Goal: Task Accomplishment & Management: Manage account settings

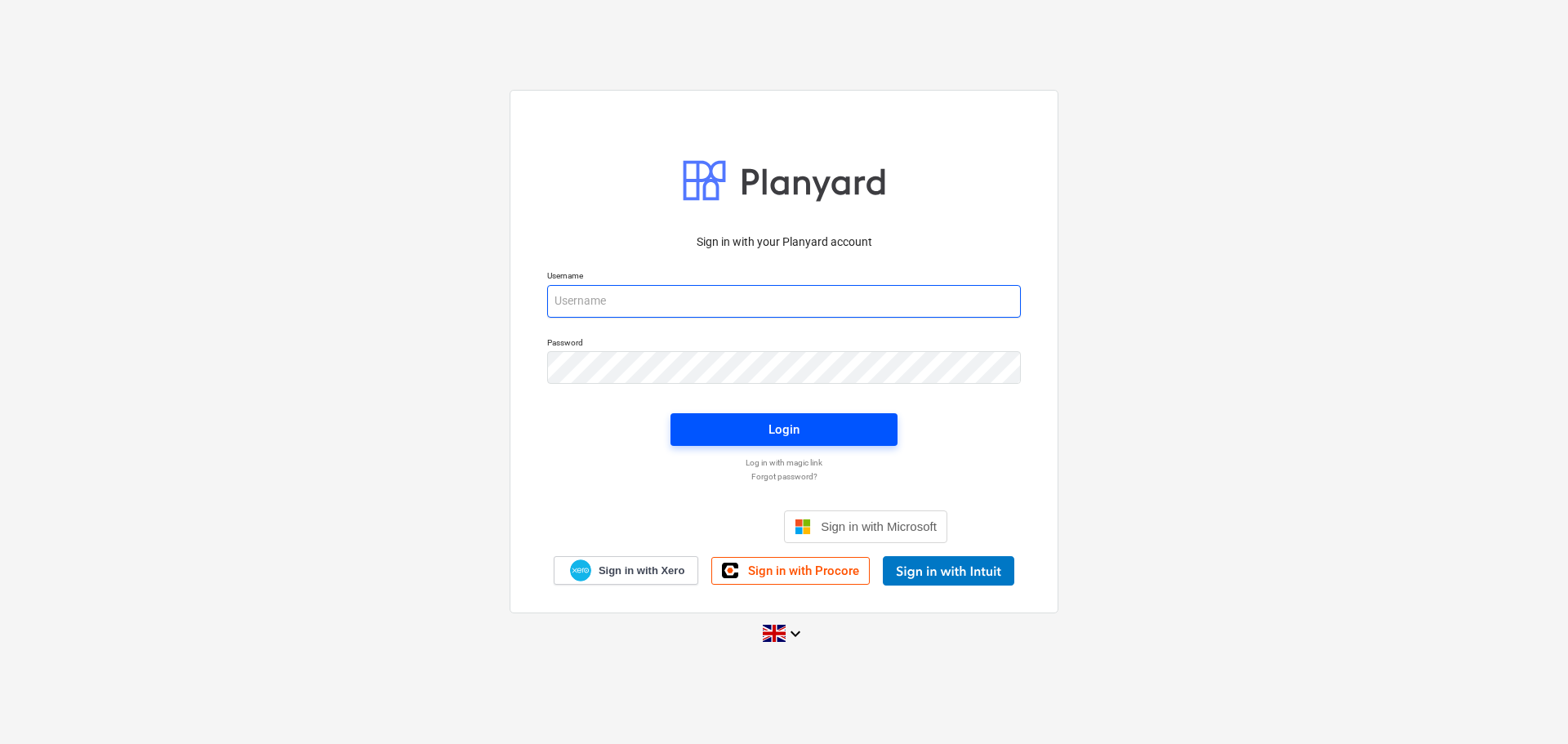
type input "[PERSON_NAME][EMAIL_ADDRESS][PERSON_NAME][DOMAIN_NAME]"
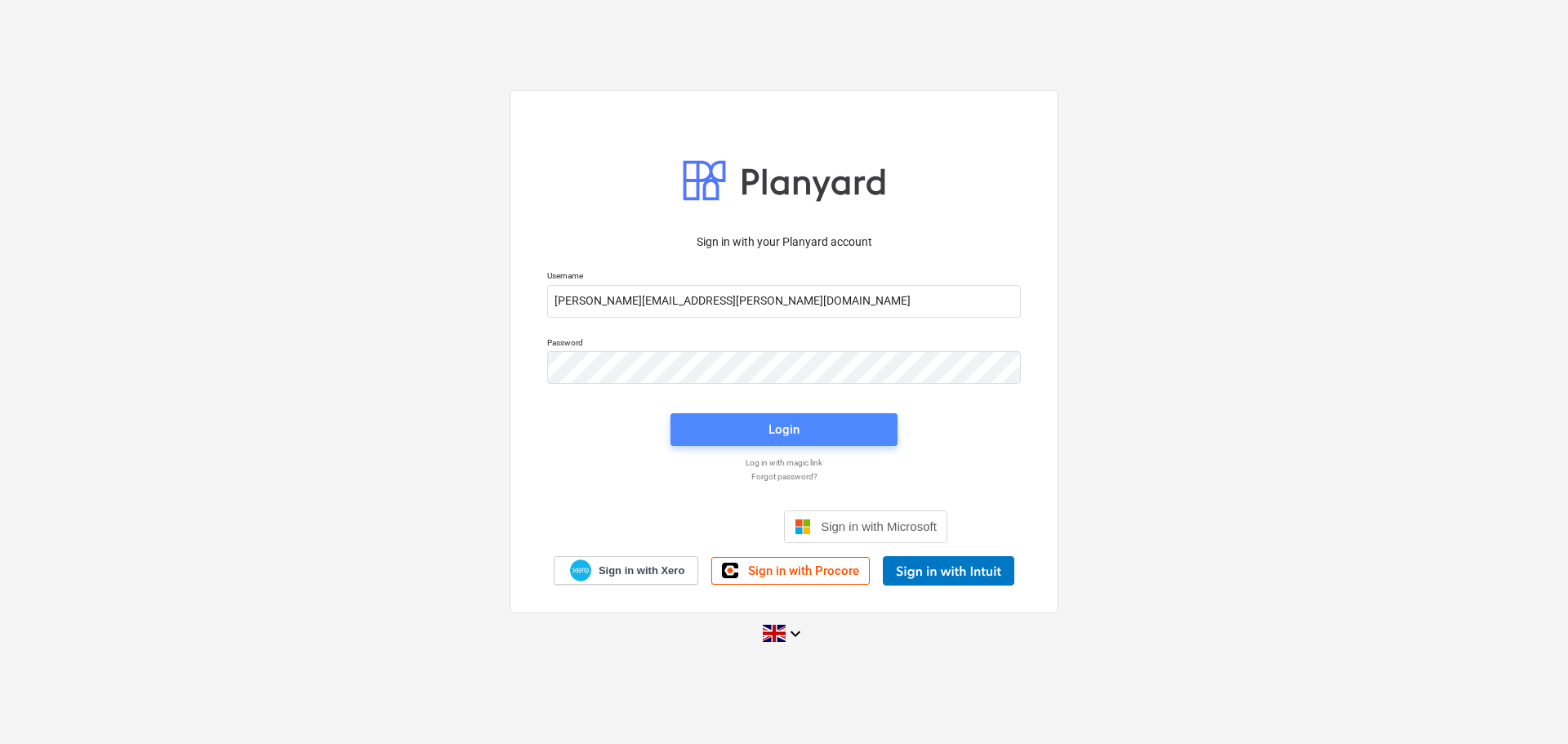
click at [754, 430] on span "Login" at bounding box center [784, 430] width 188 height 21
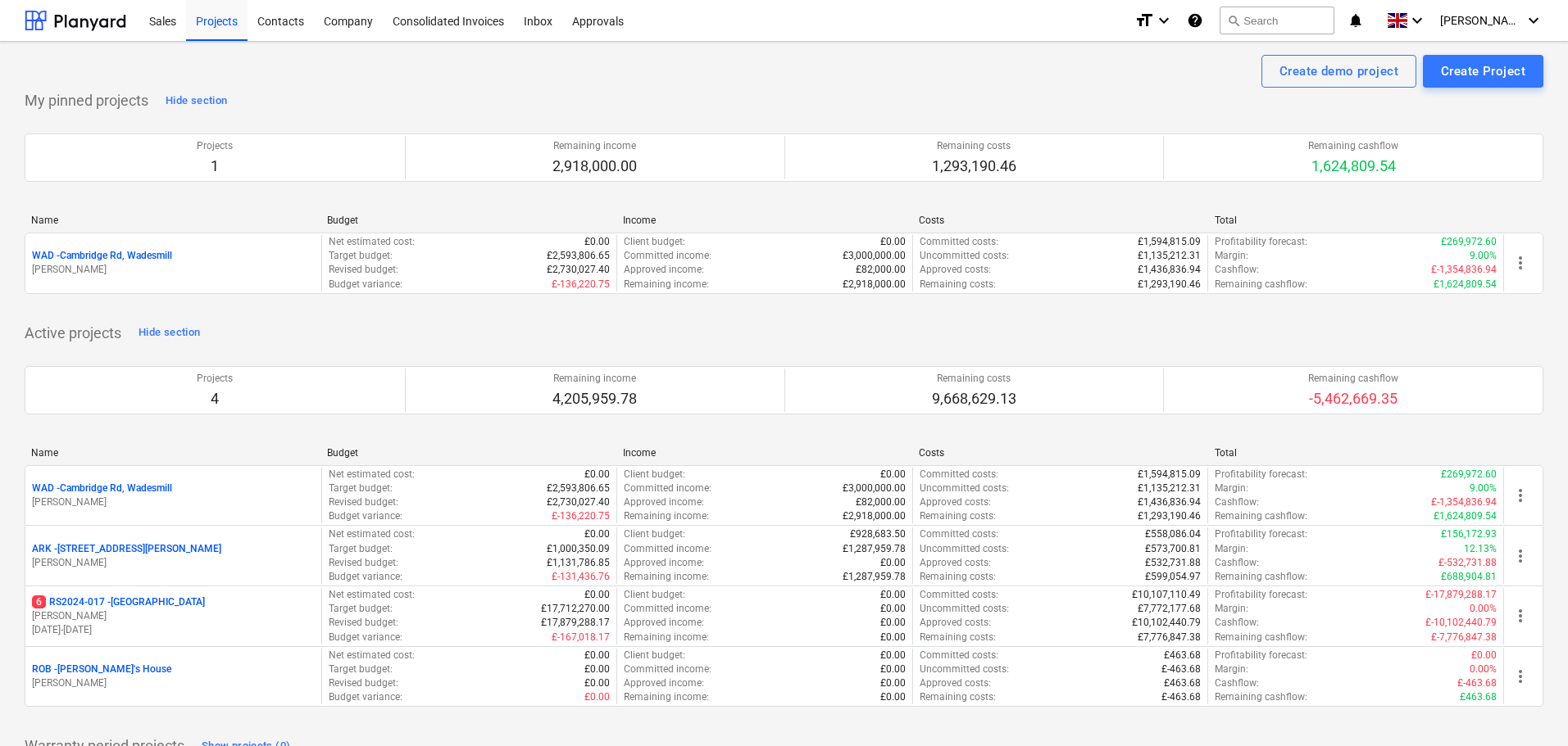
click at [102, 548] on p "ARK - 2 Galley [PERSON_NAME]" at bounding box center [127, 549] width 190 height 14
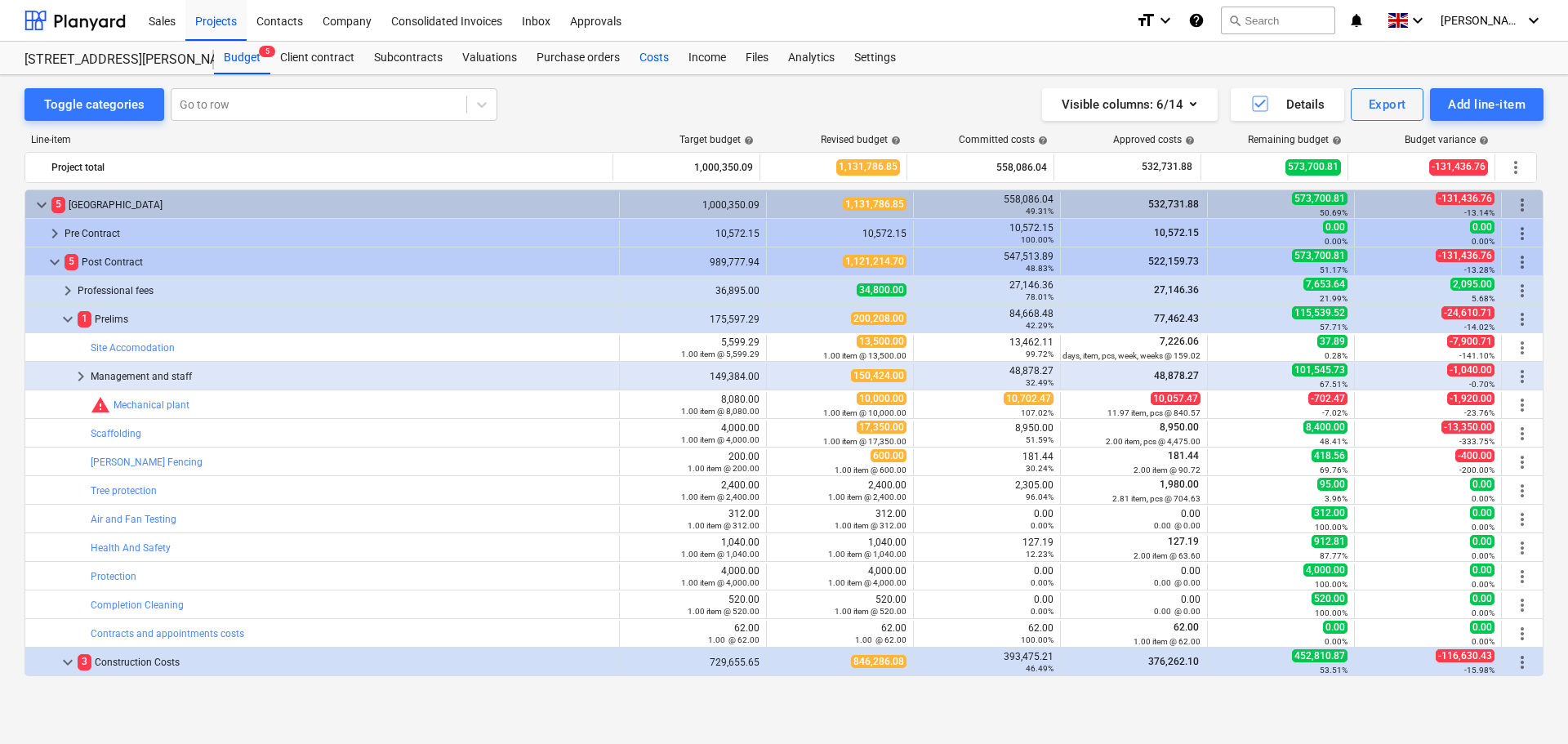
click at [642, 58] on div "Costs" at bounding box center [654, 59] width 49 height 33
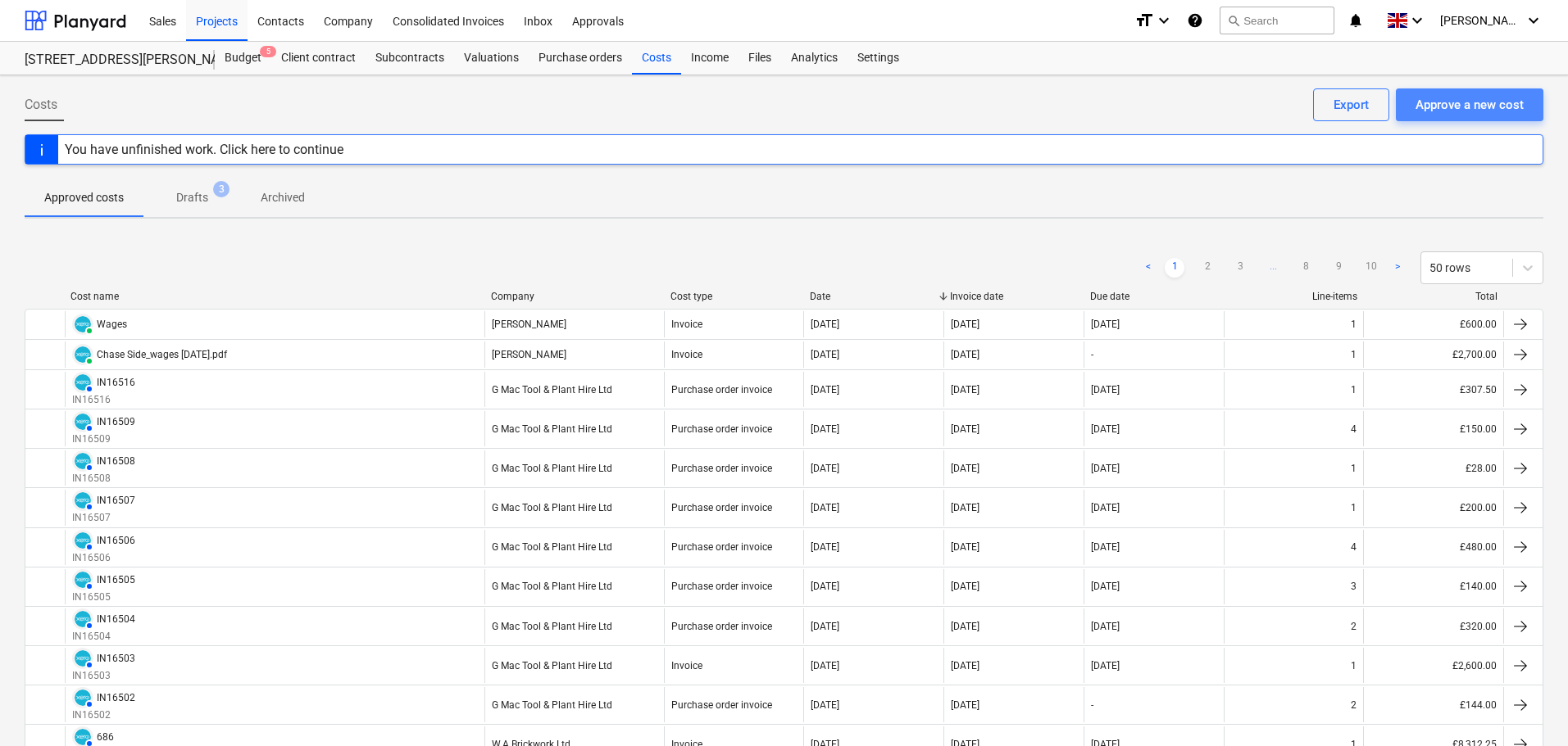
click at [1464, 99] on div "Approve a new cost" at bounding box center [1469, 105] width 109 height 22
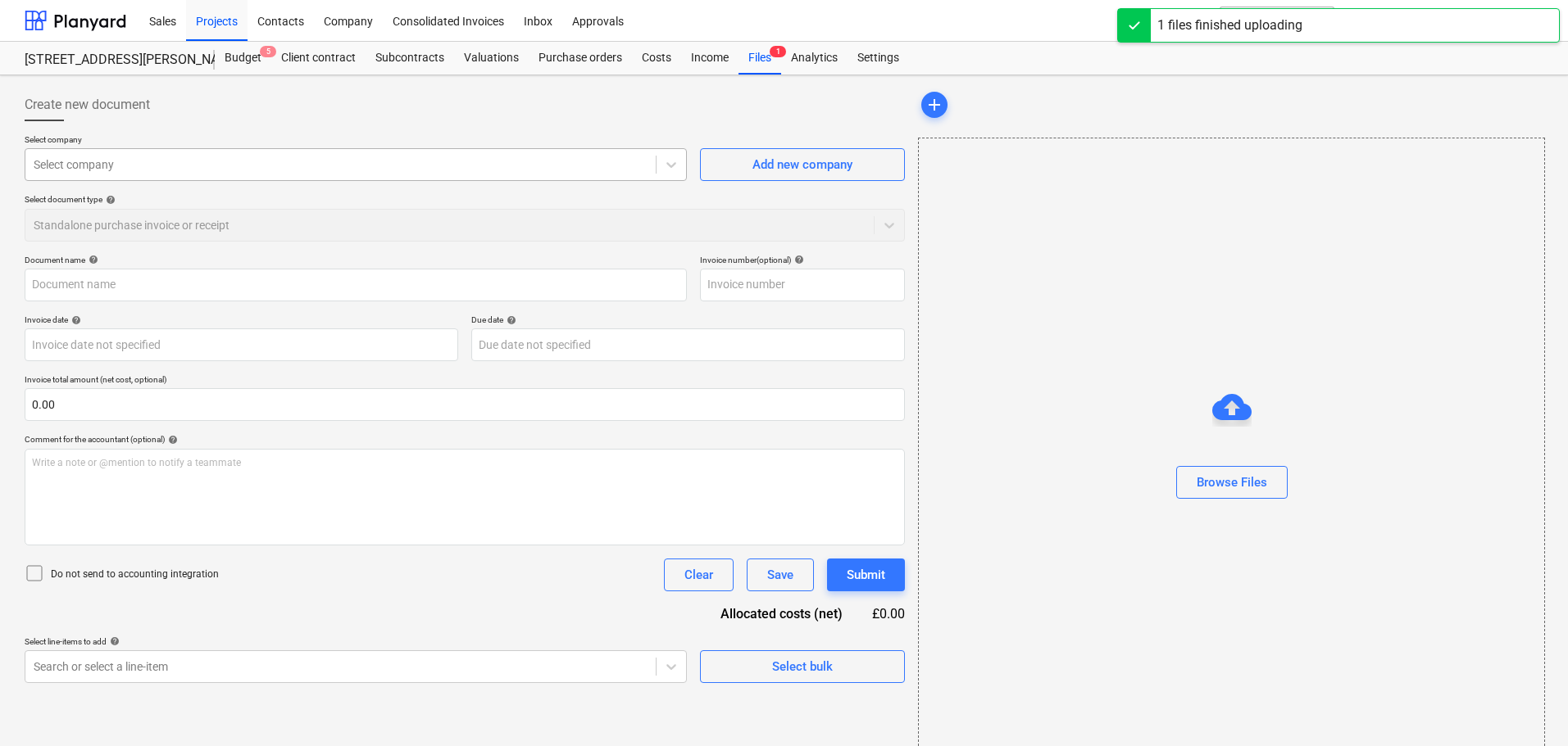
type input "[PERSON_NAME]-Inv 5702 - Completion-16.9.25.pdf"
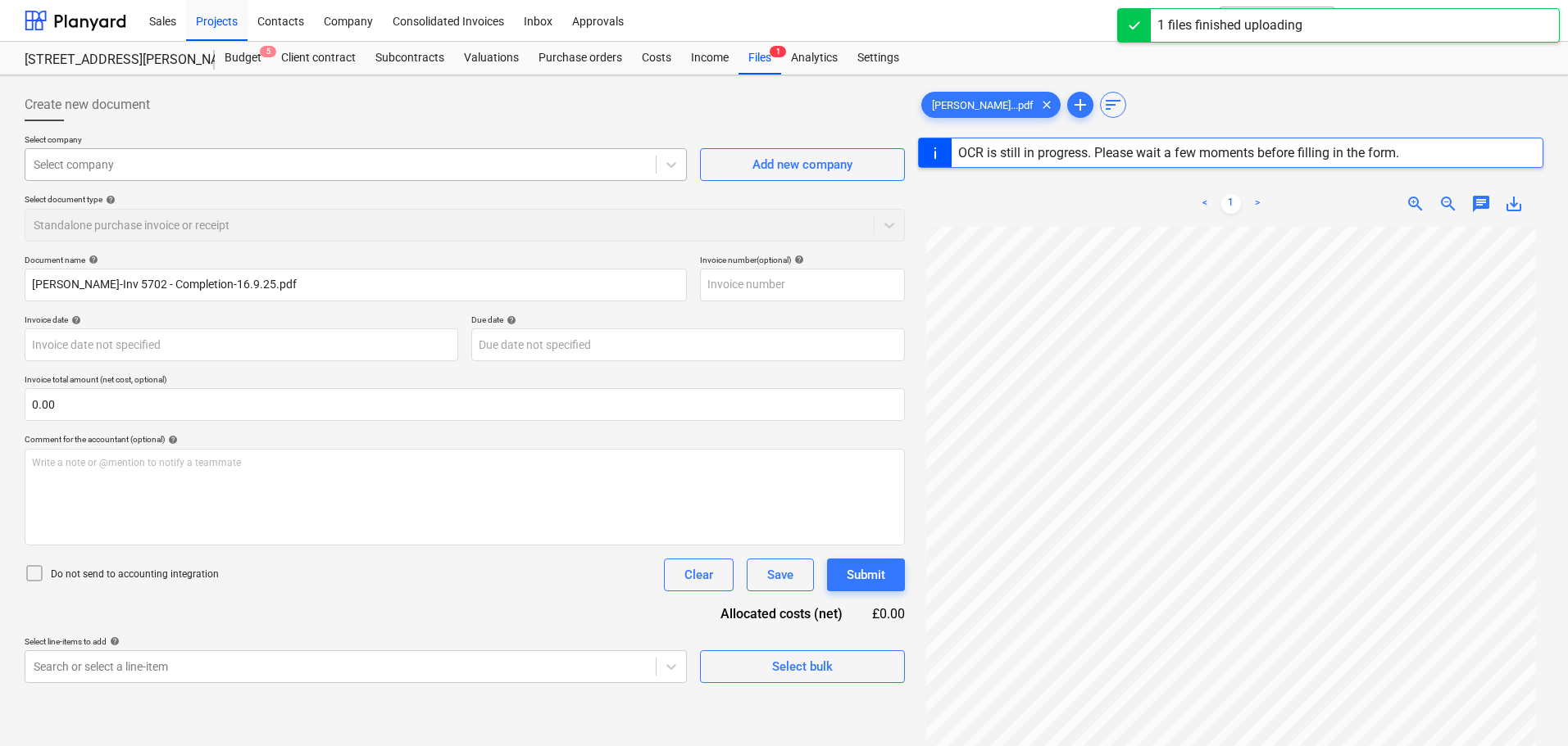
click at [160, 169] on div at bounding box center [340, 164] width 614 height 17
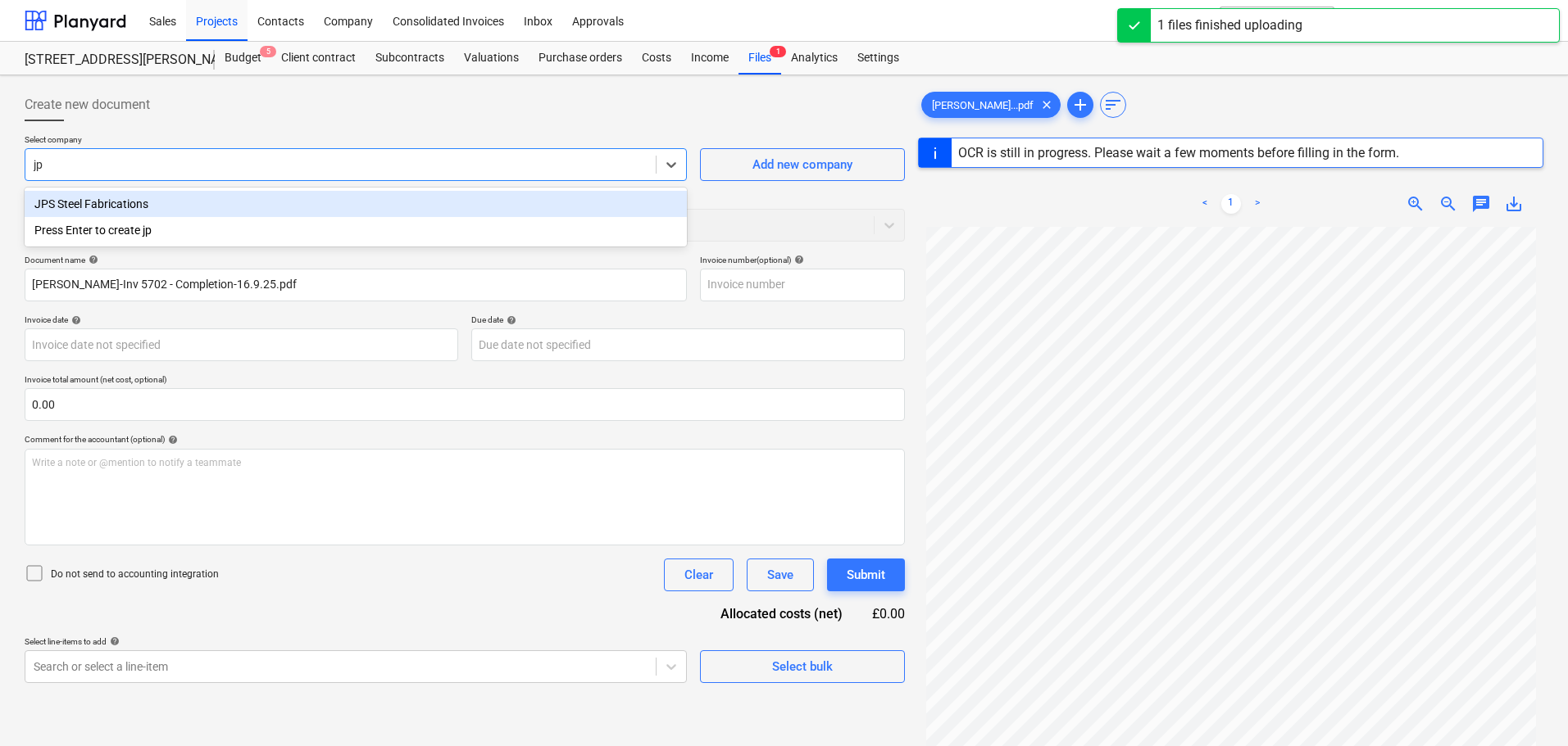
type input "jps"
click at [190, 202] on div "JPS Steel Fabrications" at bounding box center [355, 203] width 662 height 26
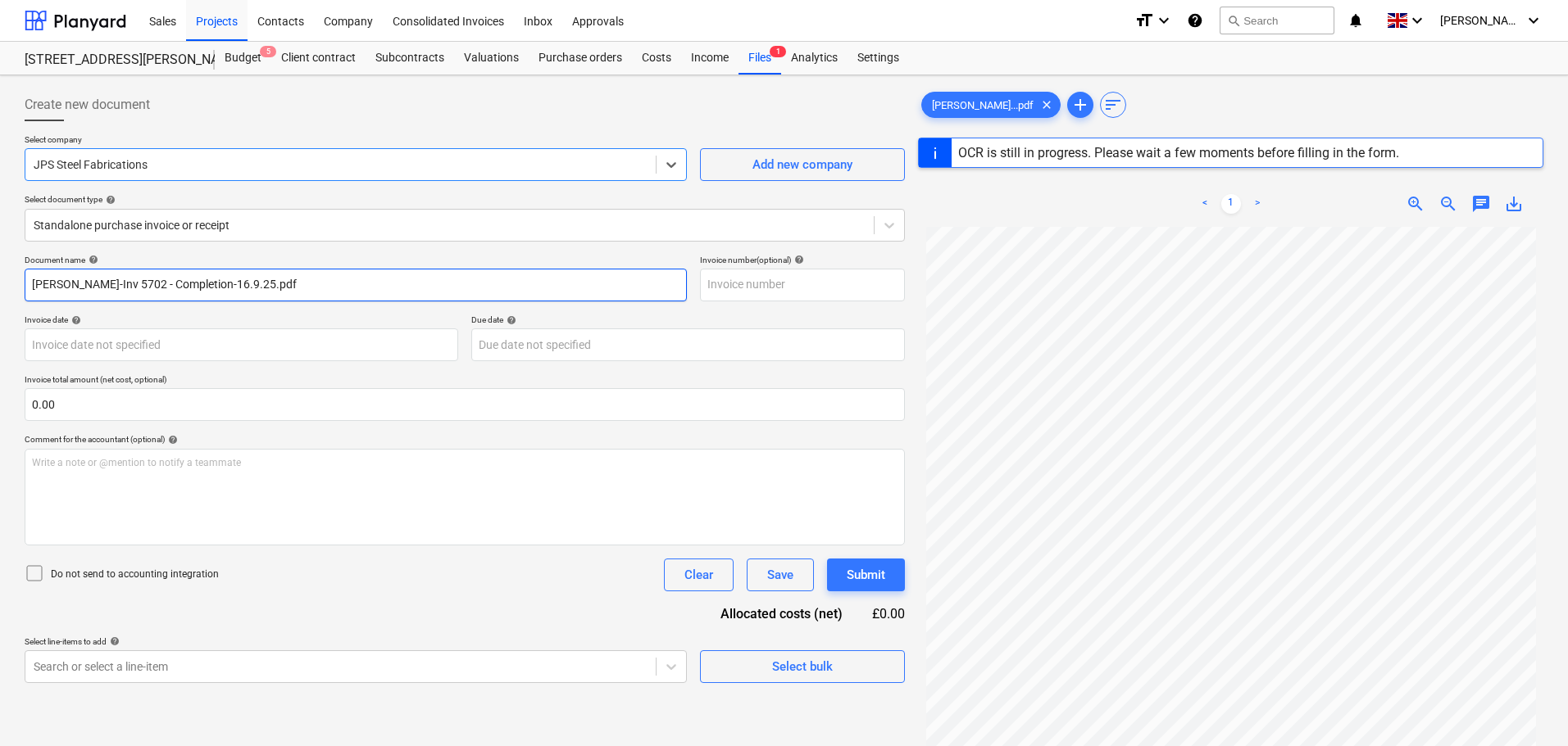
click at [118, 288] on input "[PERSON_NAME]-Inv 5702 - Completion-16.9.25.pdf" at bounding box center [355, 285] width 662 height 33
drag, startPoint x: 110, startPoint y: 287, endPoint x: -20, endPoint y: 286, distance: 130.0
click at [0, 286] on html "Sales Projects Contacts Company Consolidated Invoices Inbox Approvals format_si…" at bounding box center [784, 373] width 1568 height 746
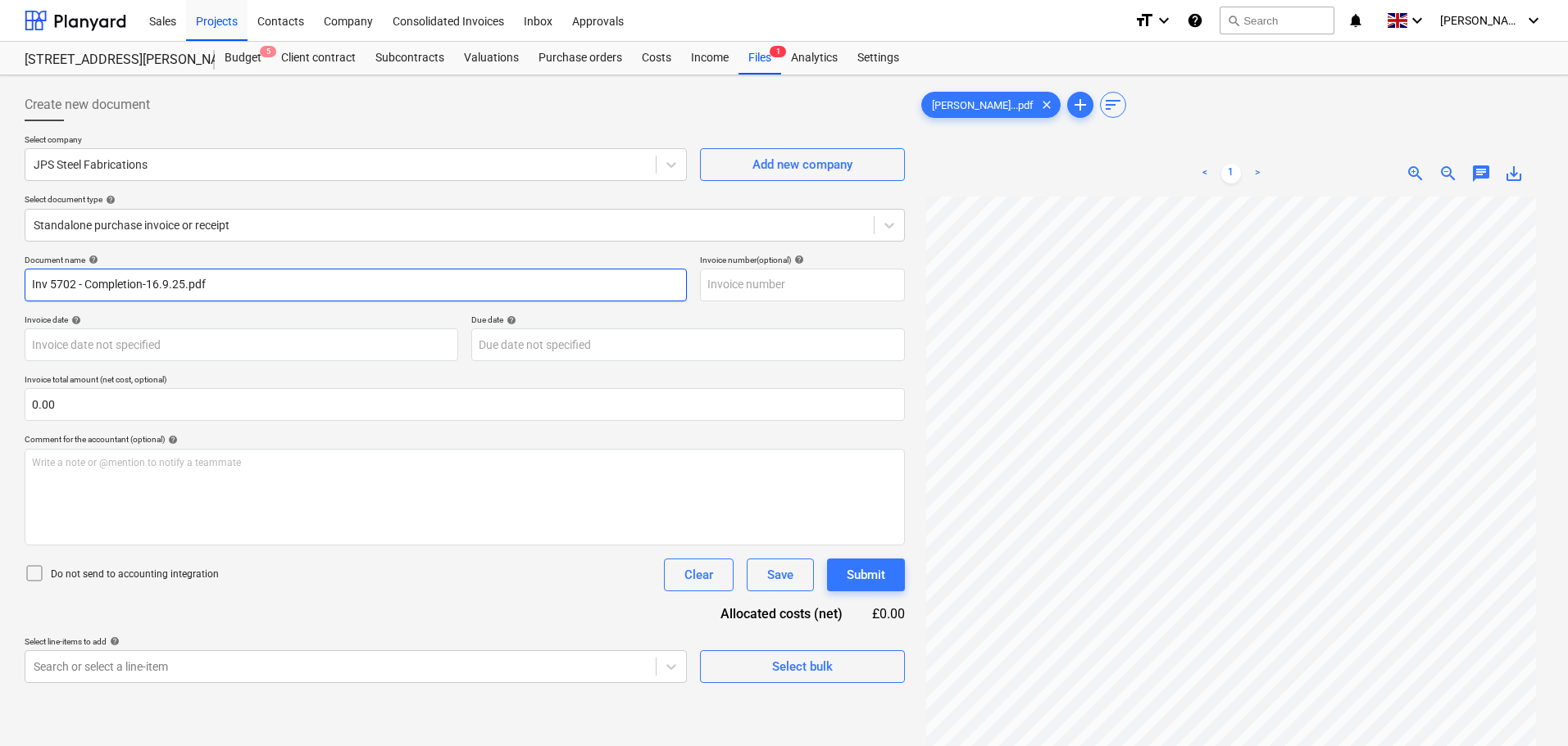
drag, startPoint x: 73, startPoint y: 281, endPoint x: -23, endPoint y: 276, distance: 96.1
click at [0, 276] on html "Sales Projects Contacts Company Consolidated Invoices Inbox Approvals format_si…" at bounding box center [784, 373] width 1568 height 746
type input "Inv 5702 - Completion-16.9.25.pdf"
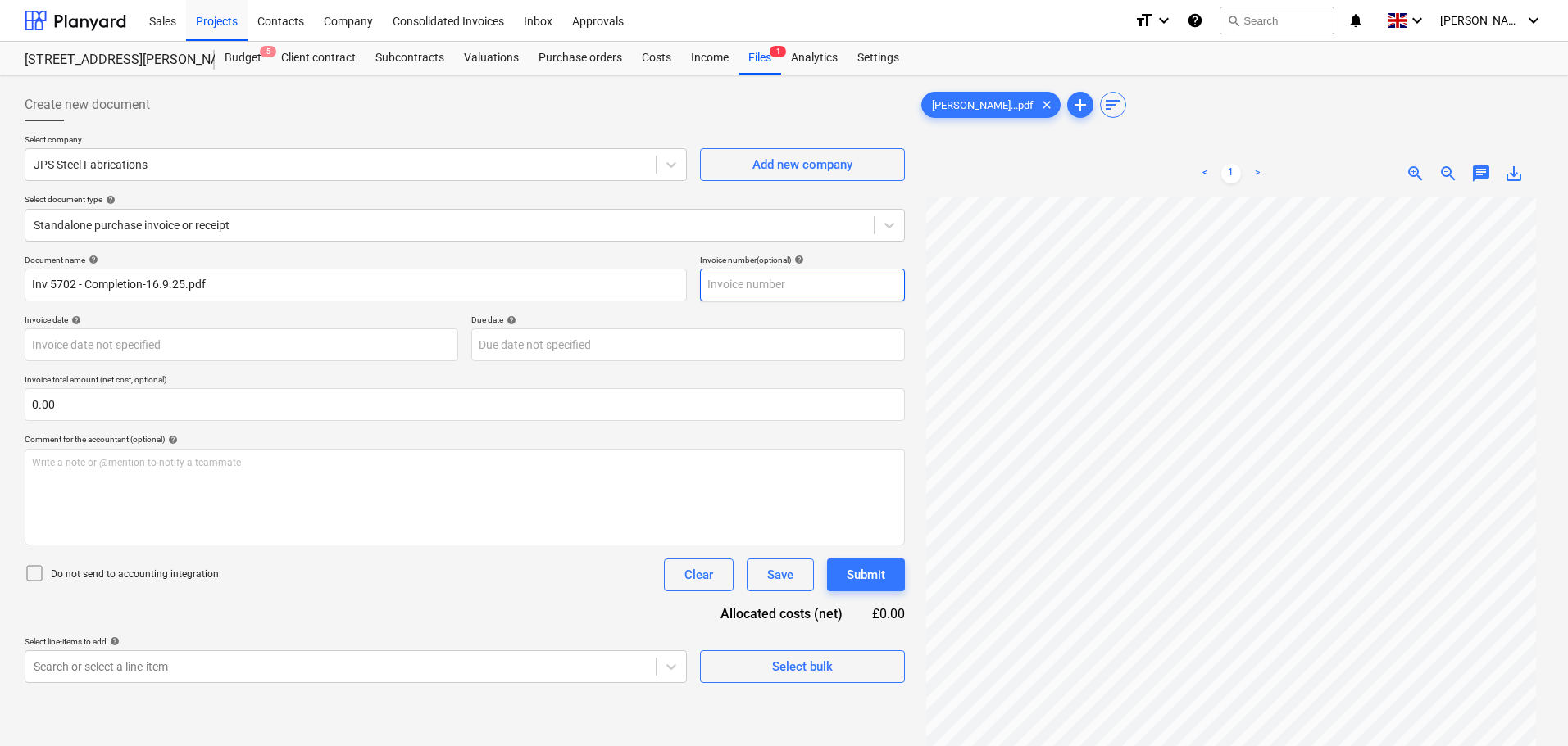
click at [761, 285] on input "text" at bounding box center [802, 285] width 204 height 33
paste input "Inv 5702"
type input "Inv 5702"
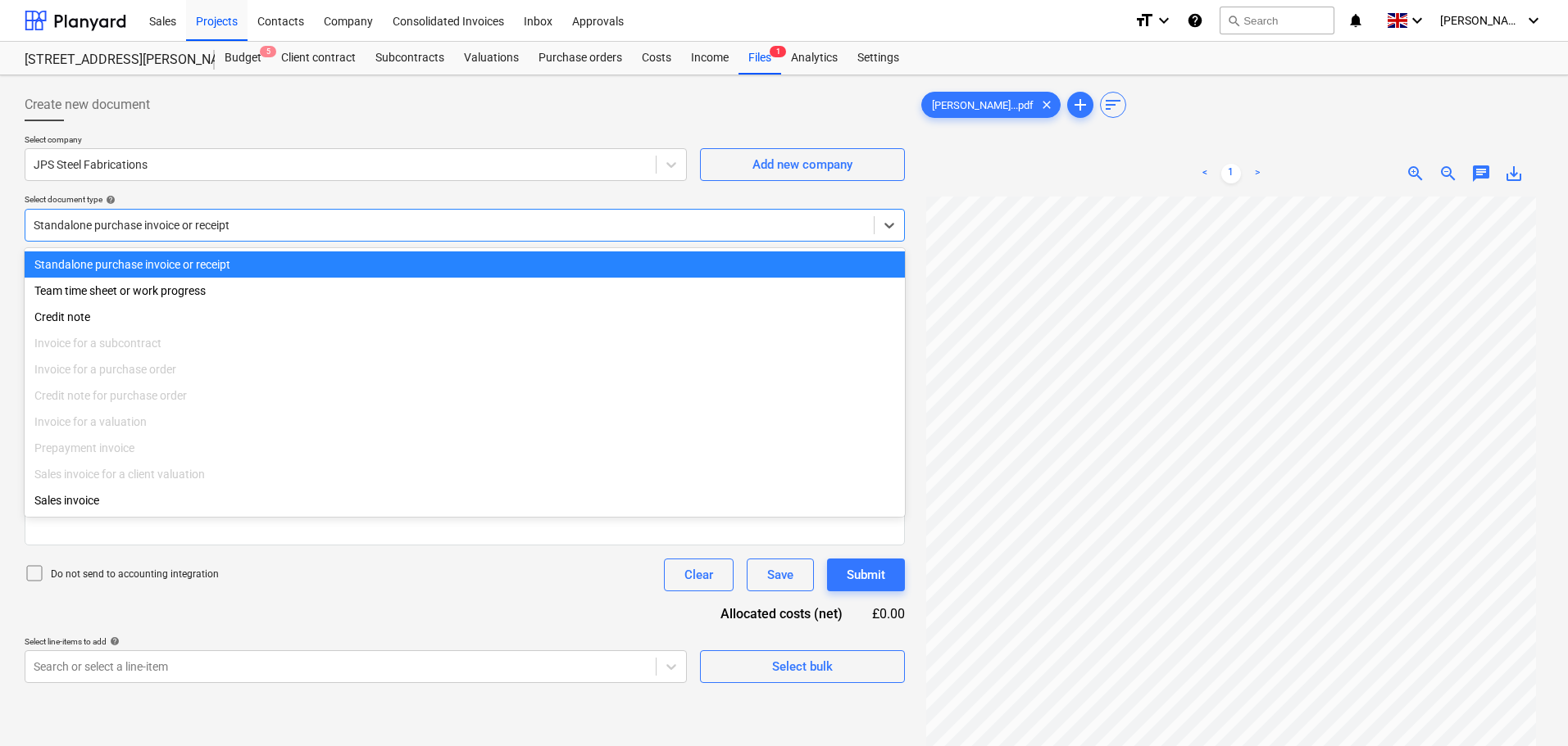
click at [168, 222] on div at bounding box center [449, 225] width 832 height 17
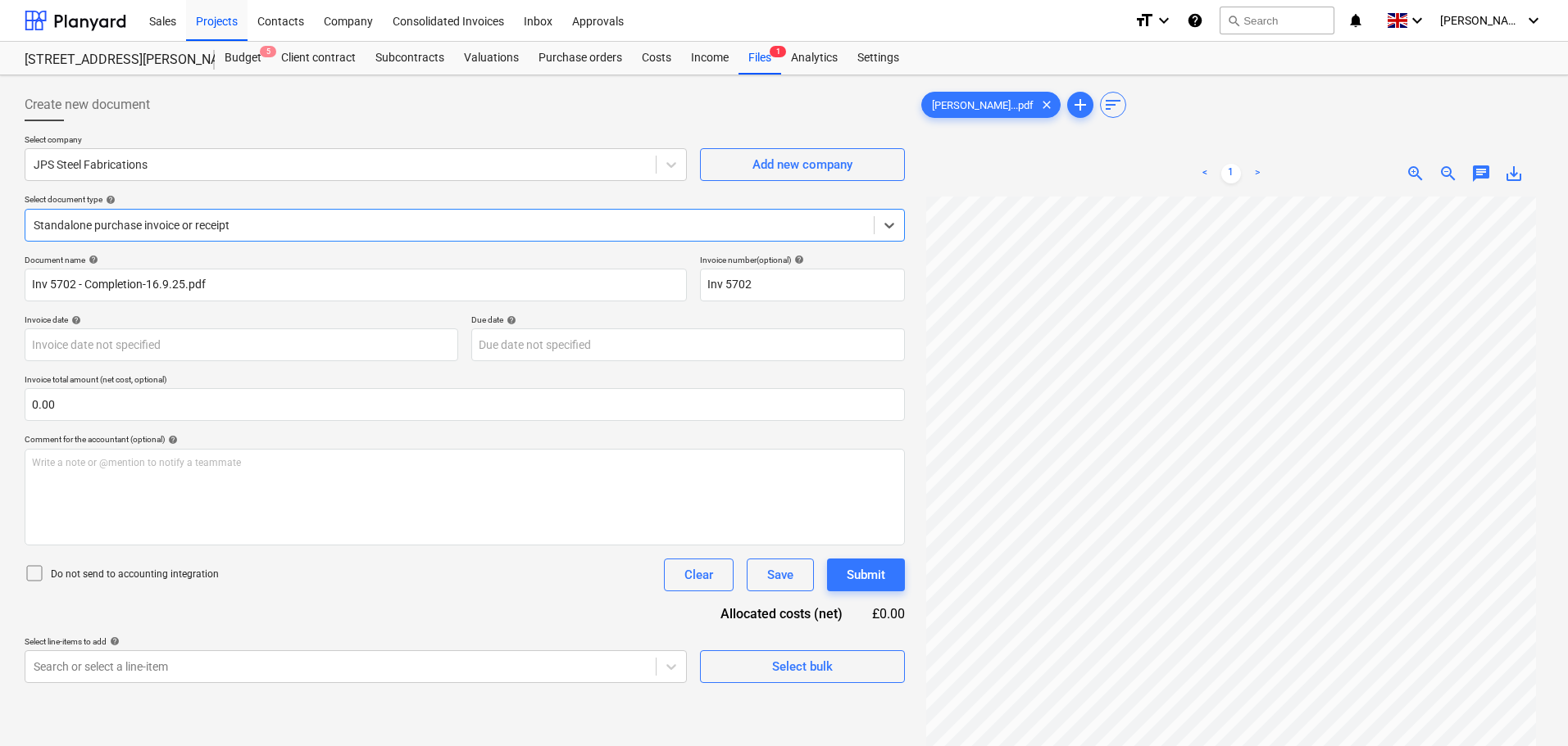
click at [168, 222] on div at bounding box center [449, 225] width 832 height 17
click at [113, 340] on body "Sales Projects Contacts Company Consolidated Invoices Inbox Approvals format_si…" at bounding box center [784, 373] width 1568 height 746
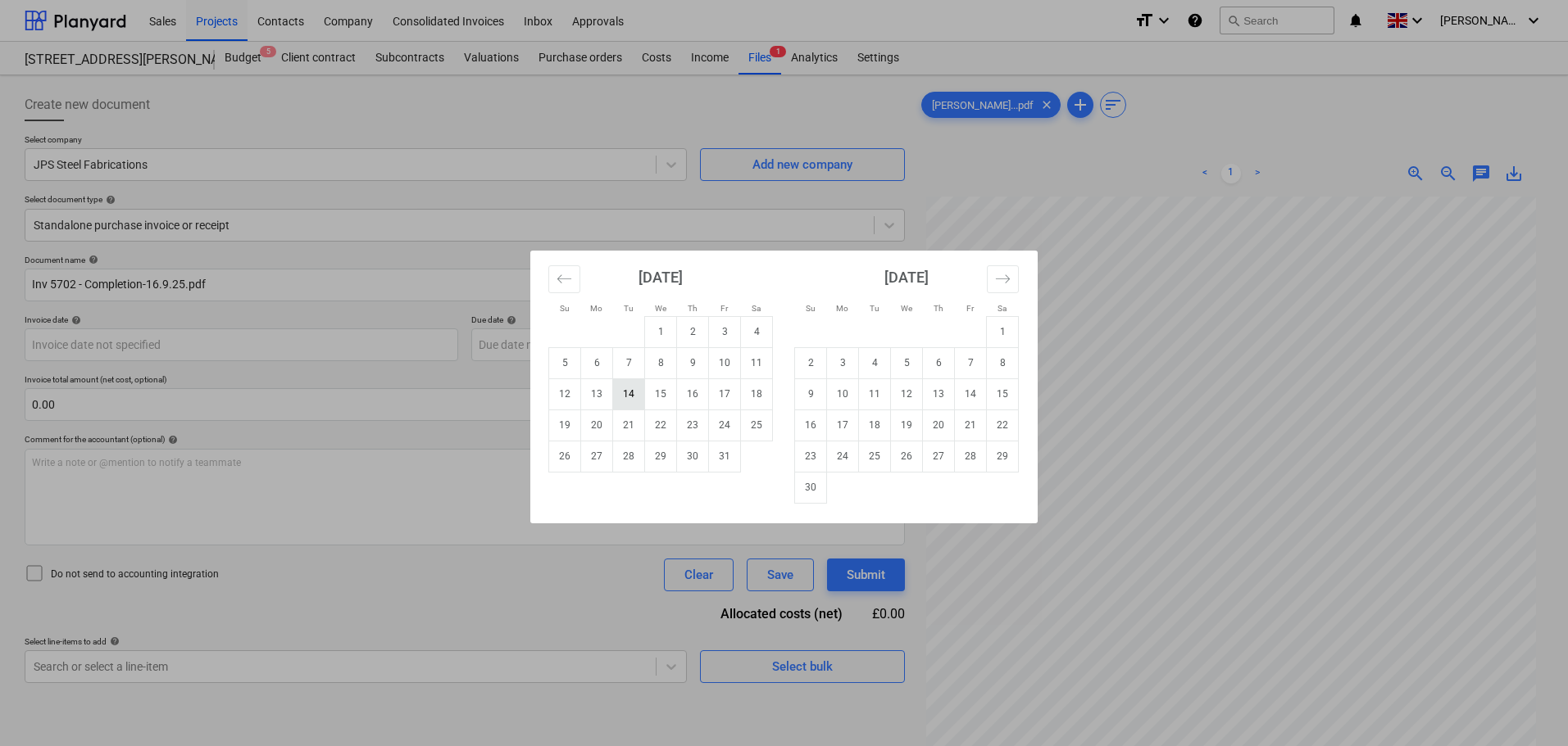
click at [635, 398] on td "14" at bounding box center [629, 394] width 32 height 31
type input "[DATE]"
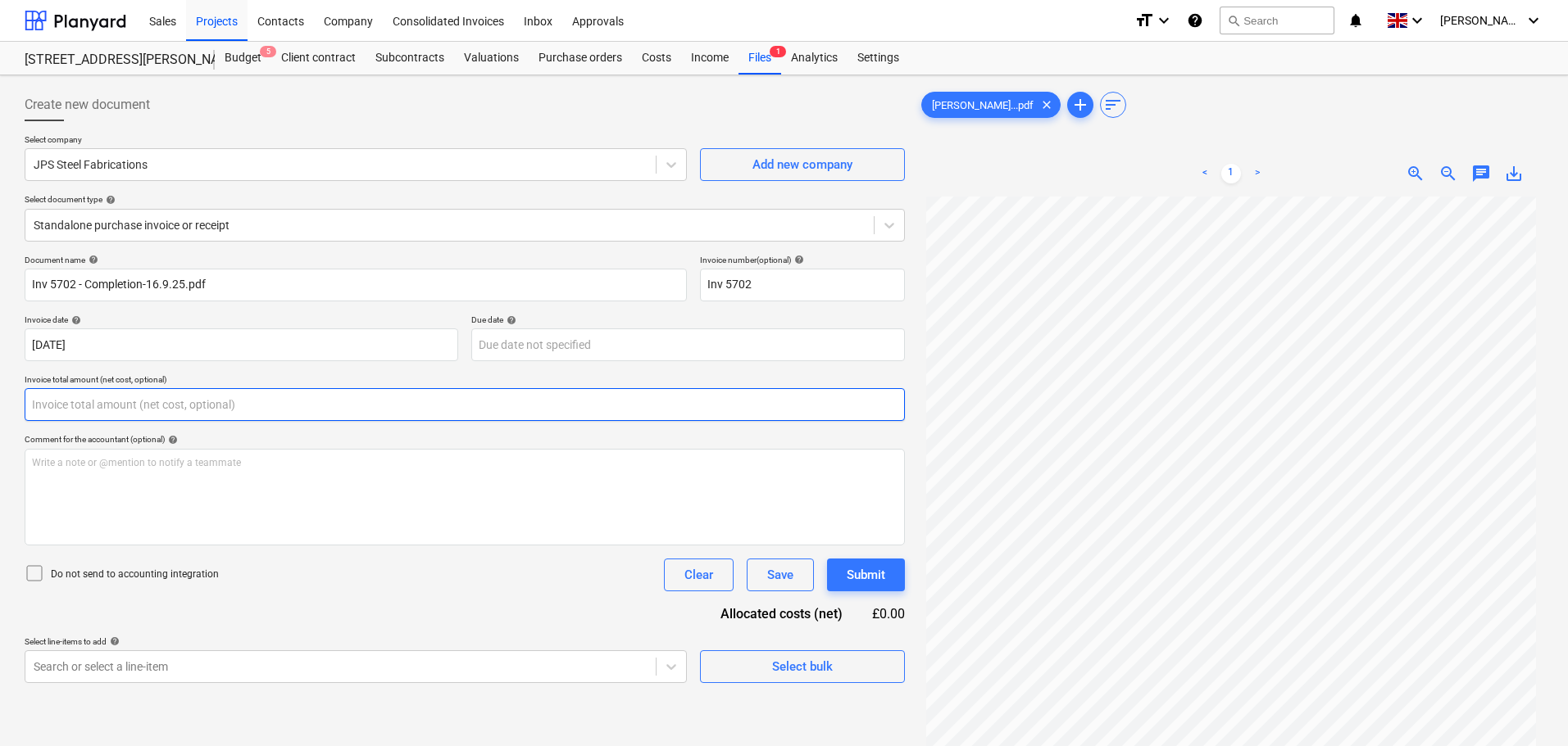
click at [98, 403] on input "text" at bounding box center [465, 405] width 880 height 33
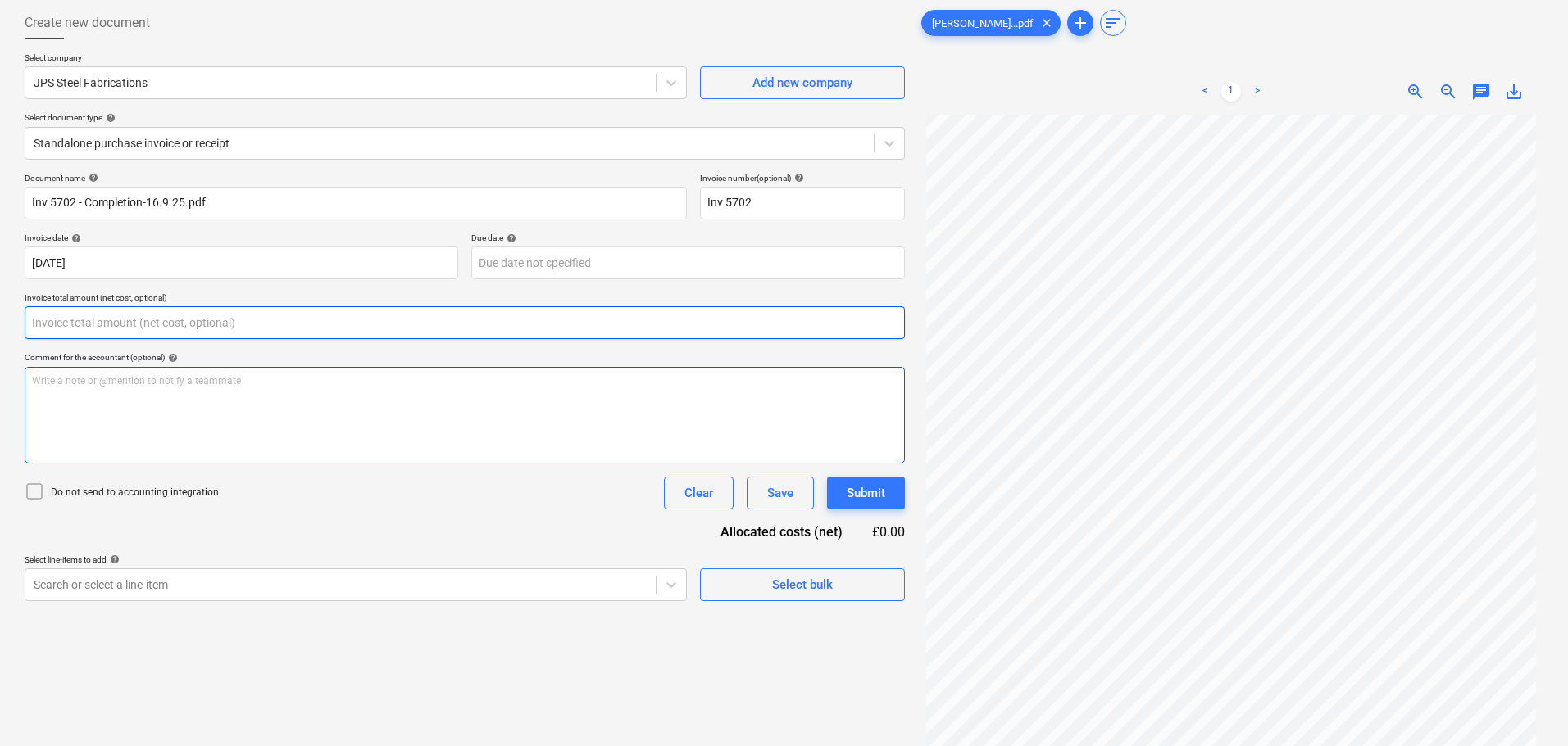
scroll to position [164, 0]
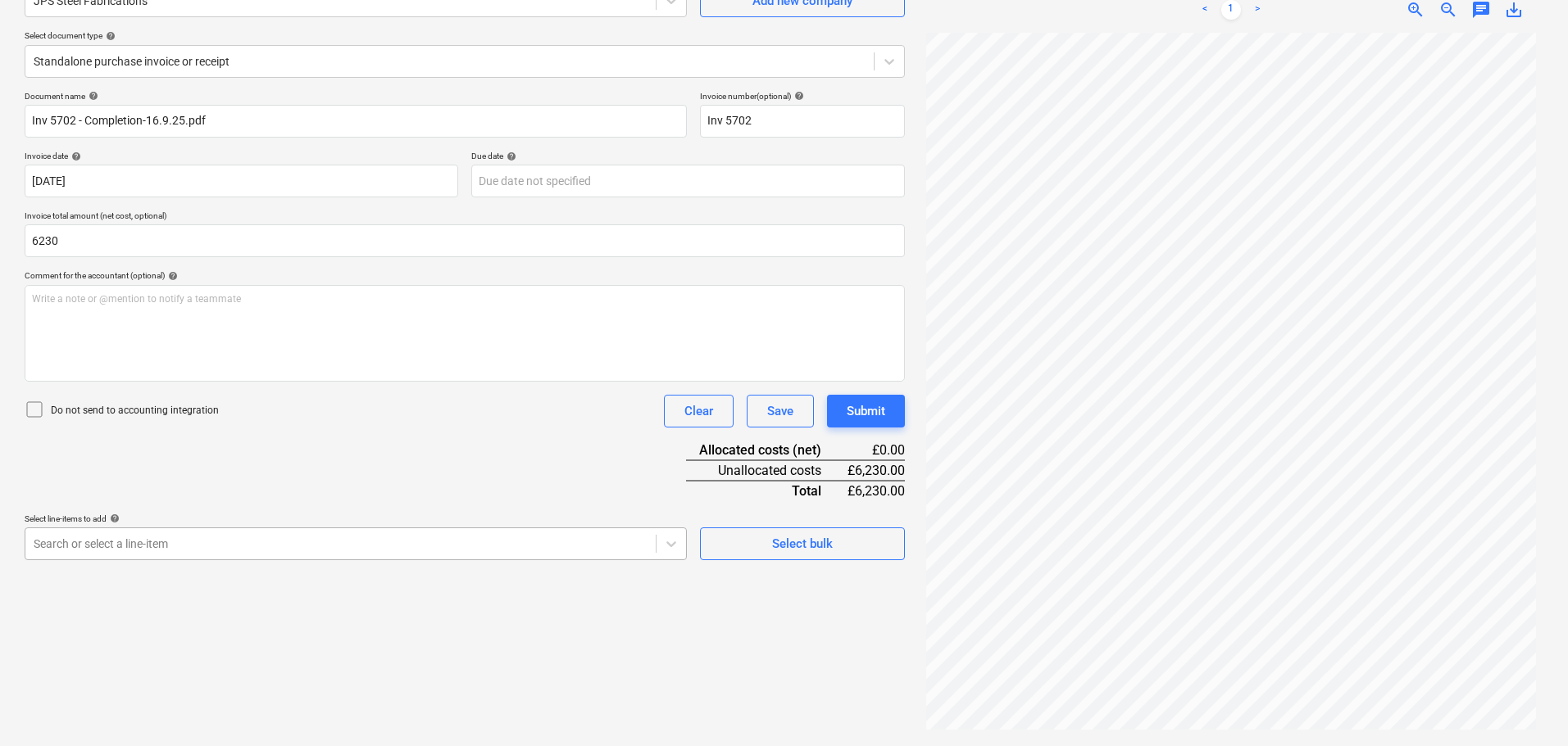
type input "6,230.00"
click at [467, 547] on body "Sales Projects Contacts Company Consolidated Invoices Inbox Approvals format_si…" at bounding box center [784, 208] width 1568 height 746
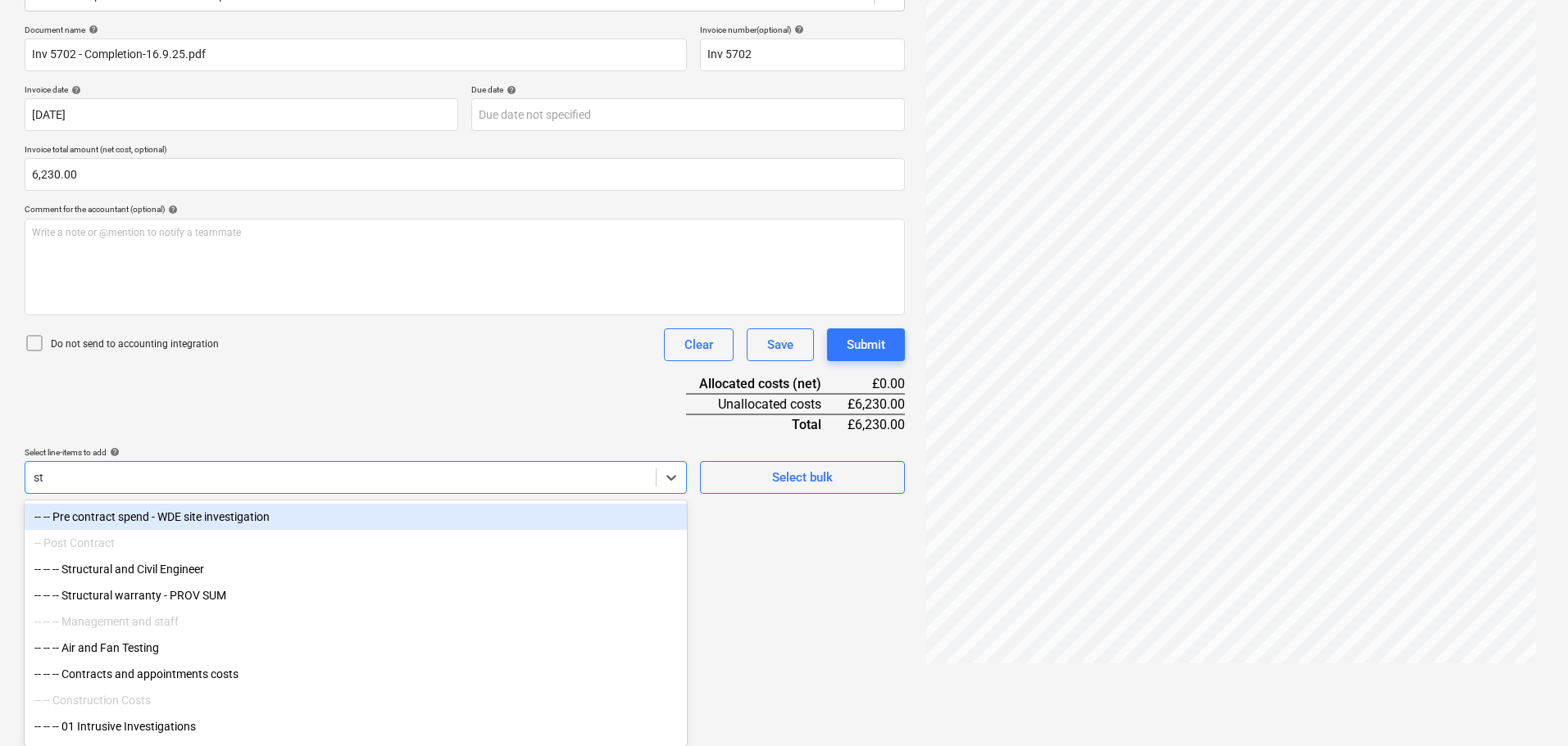
type input "s"
type input "st"
click at [311, 437] on div "Document name help Inv 5702 - Completion-16.9.25.pdf Invoice number (optional) …" at bounding box center [465, 259] width 880 height 469
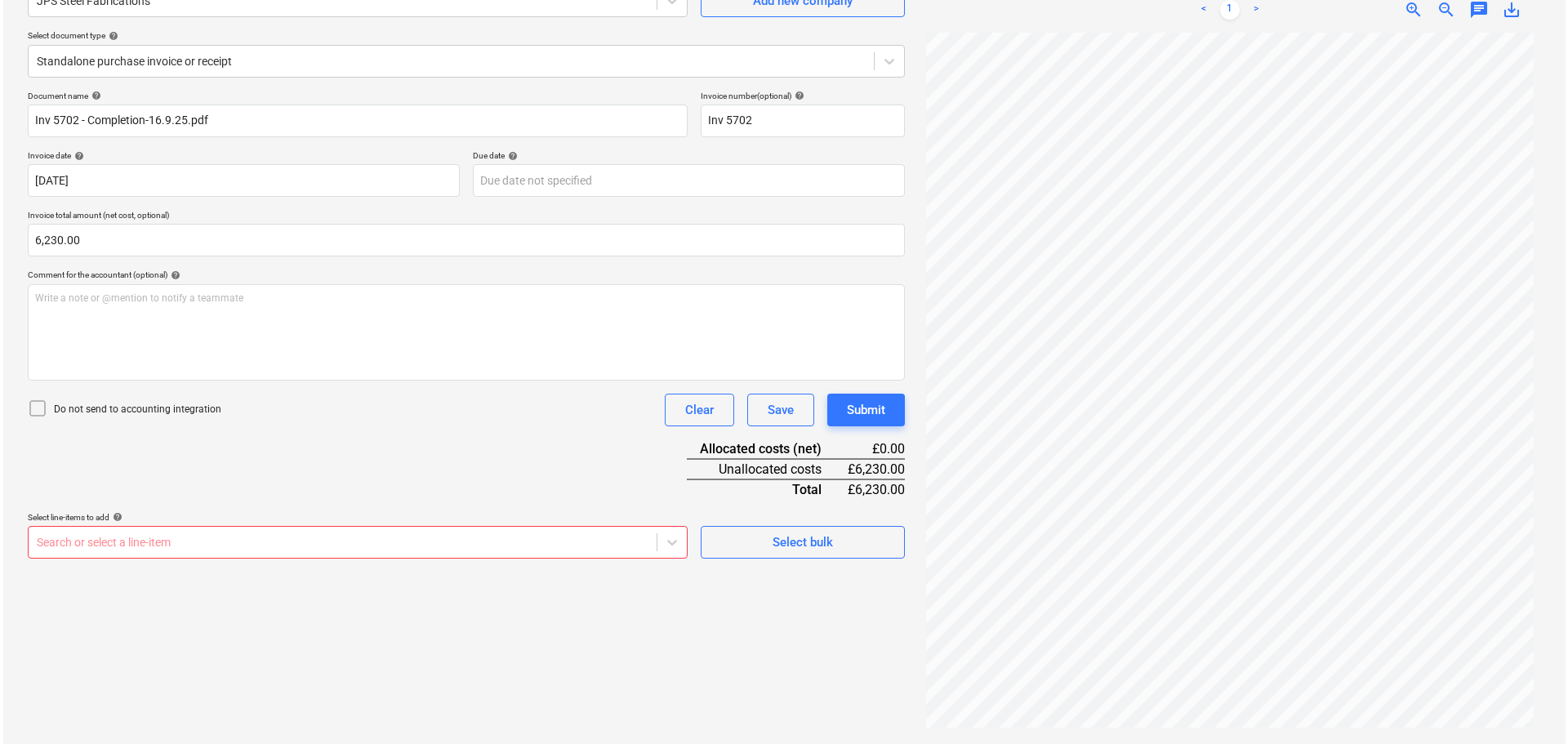
scroll to position [164, 0]
click at [772, 532] on div "Select bulk" at bounding box center [799, 543] width 60 height 21
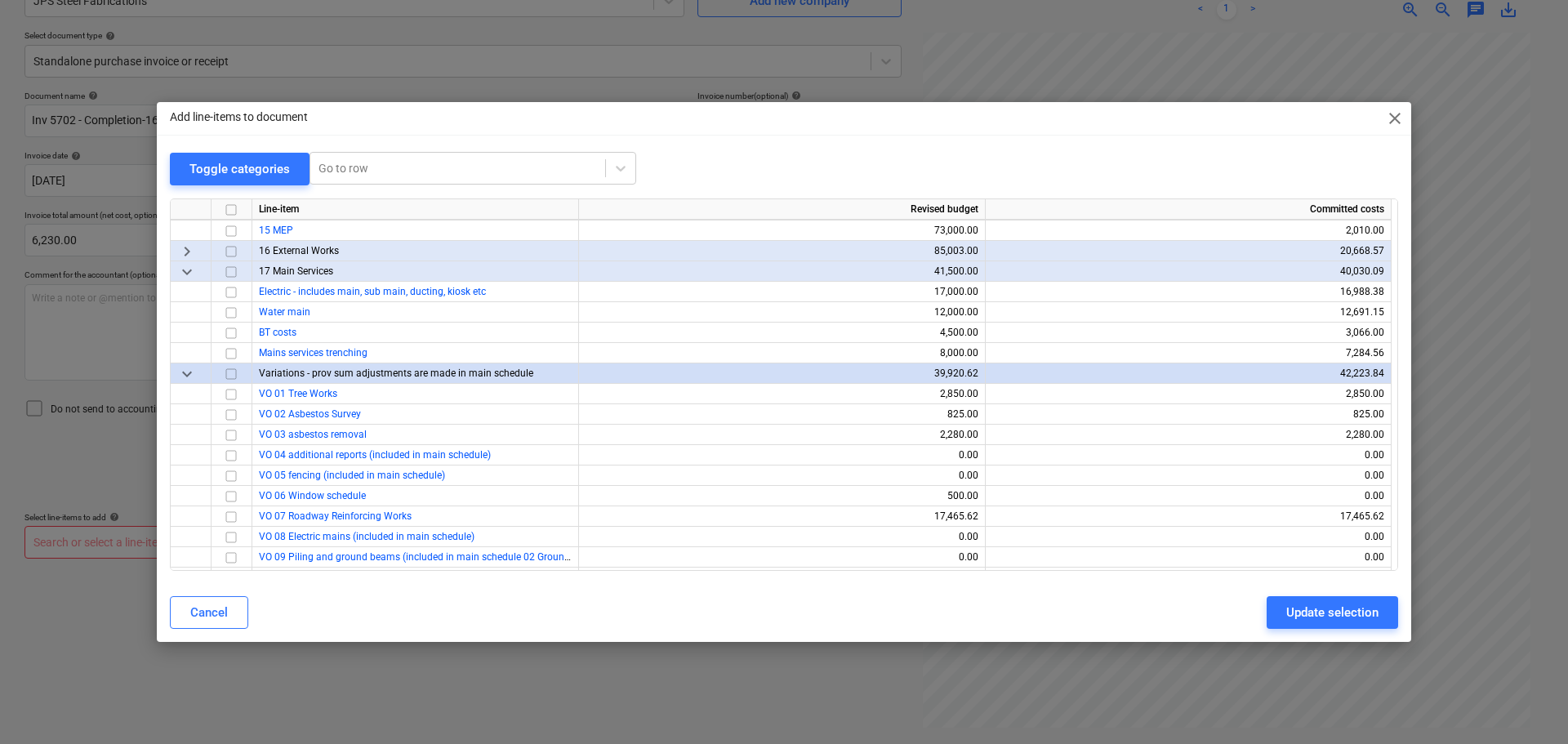
scroll to position [899, 0]
click at [192, 252] on span "keyboard_arrow_right" at bounding box center [187, 250] width 19 height 20
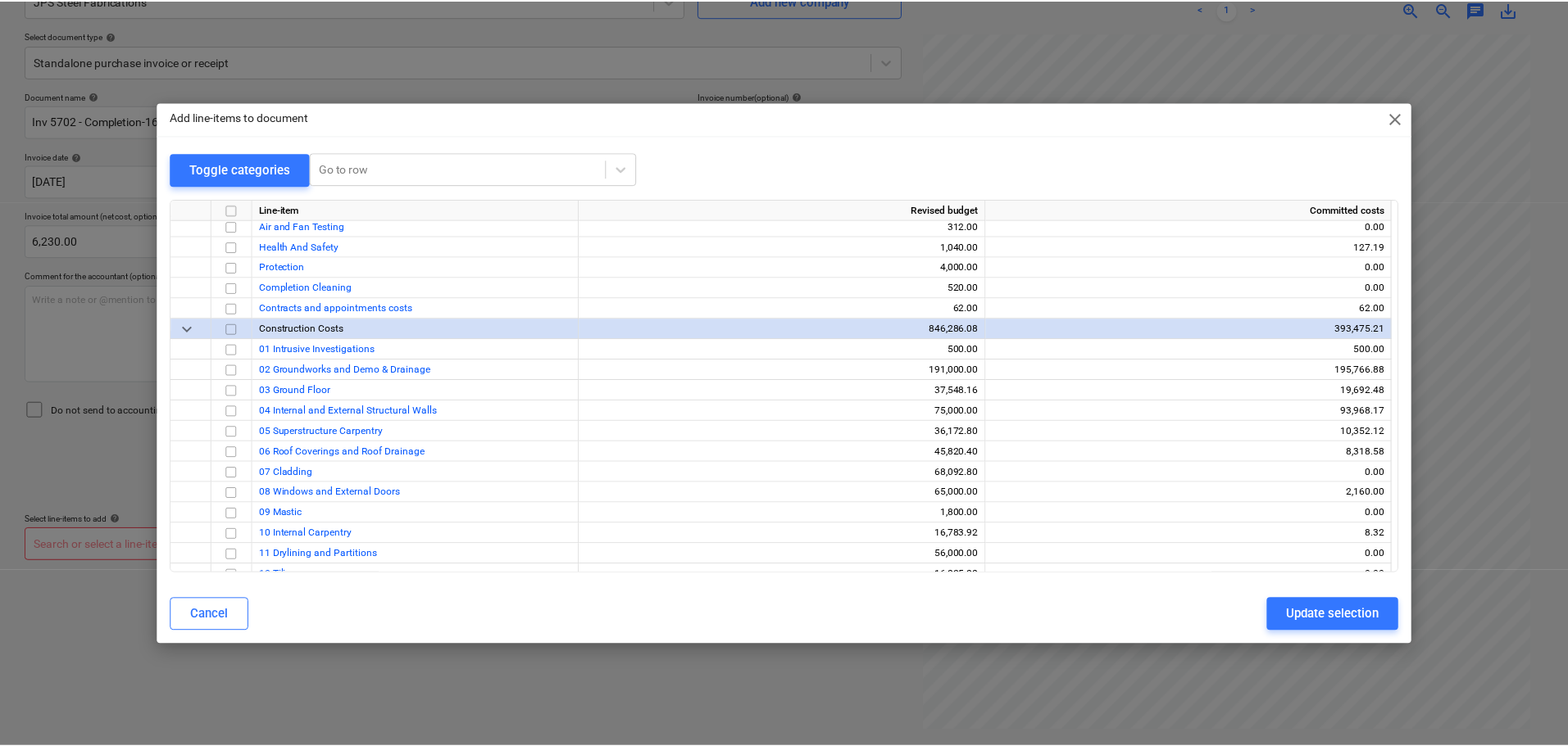
scroll to position [488, 0]
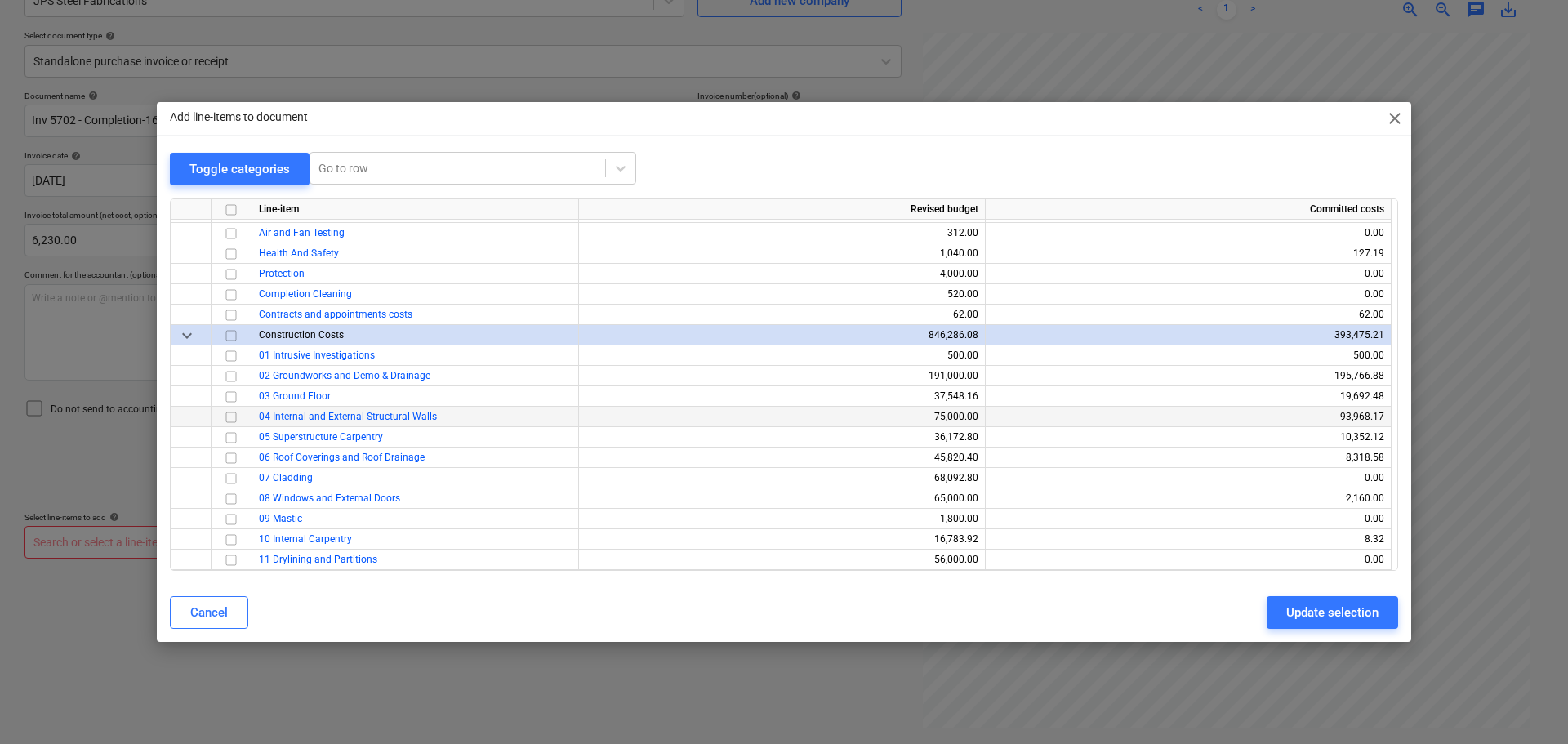
click at [234, 412] on input "checkbox" at bounding box center [231, 416] width 19 height 20
click at [1323, 613] on div "Update selection" at bounding box center [1332, 613] width 93 height 21
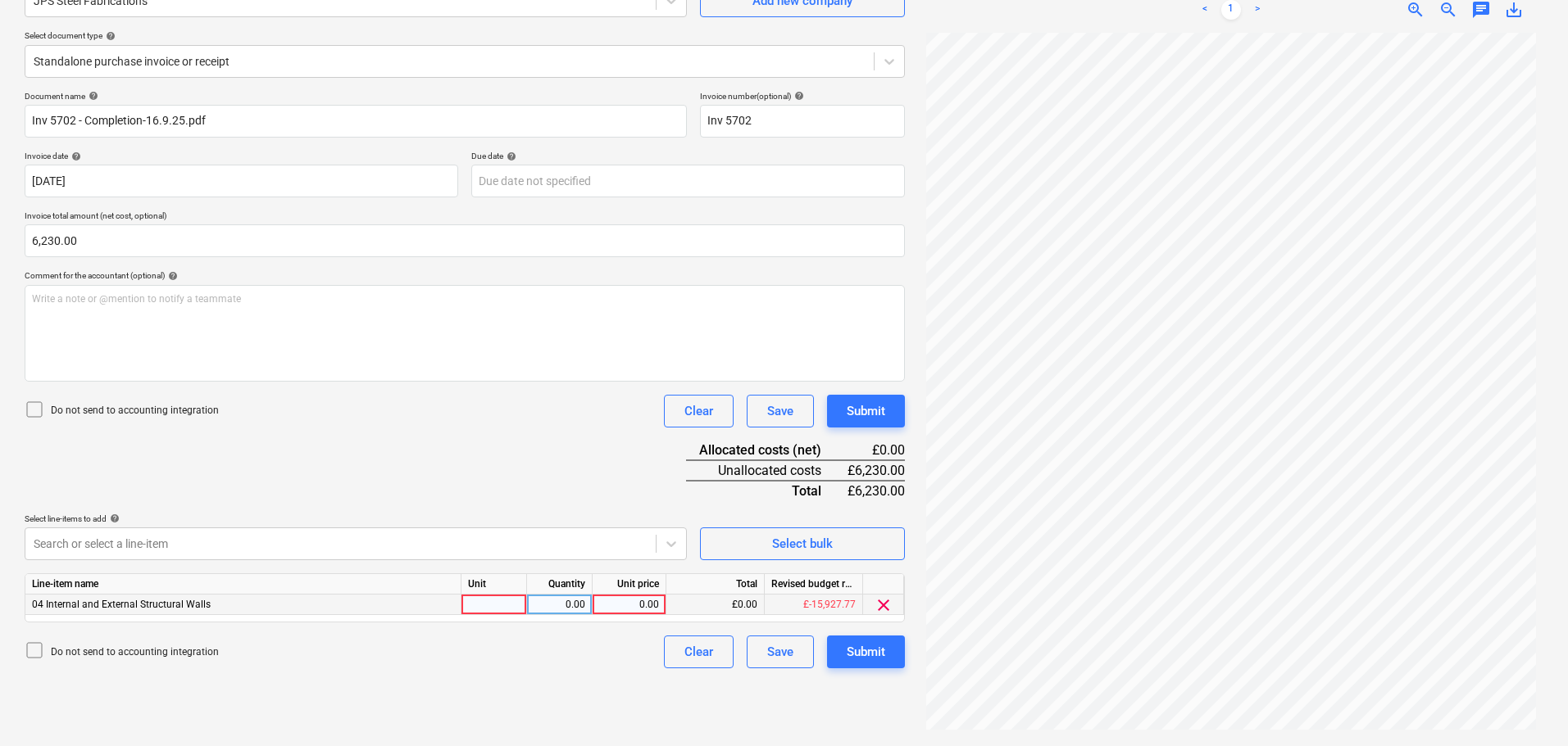
click at [635, 606] on div "0.00" at bounding box center [629, 604] width 60 height 21
type input "6230"
click at [469, 458] on div "Document name help Inv 5702 - Completion-16.9.25.pdf Invoice number (optional) …" at bounding box center [465, 379] width 880 height 578
click at [874, 409] on div "Submit" at bounding box center [866, 412] width 38 height 22
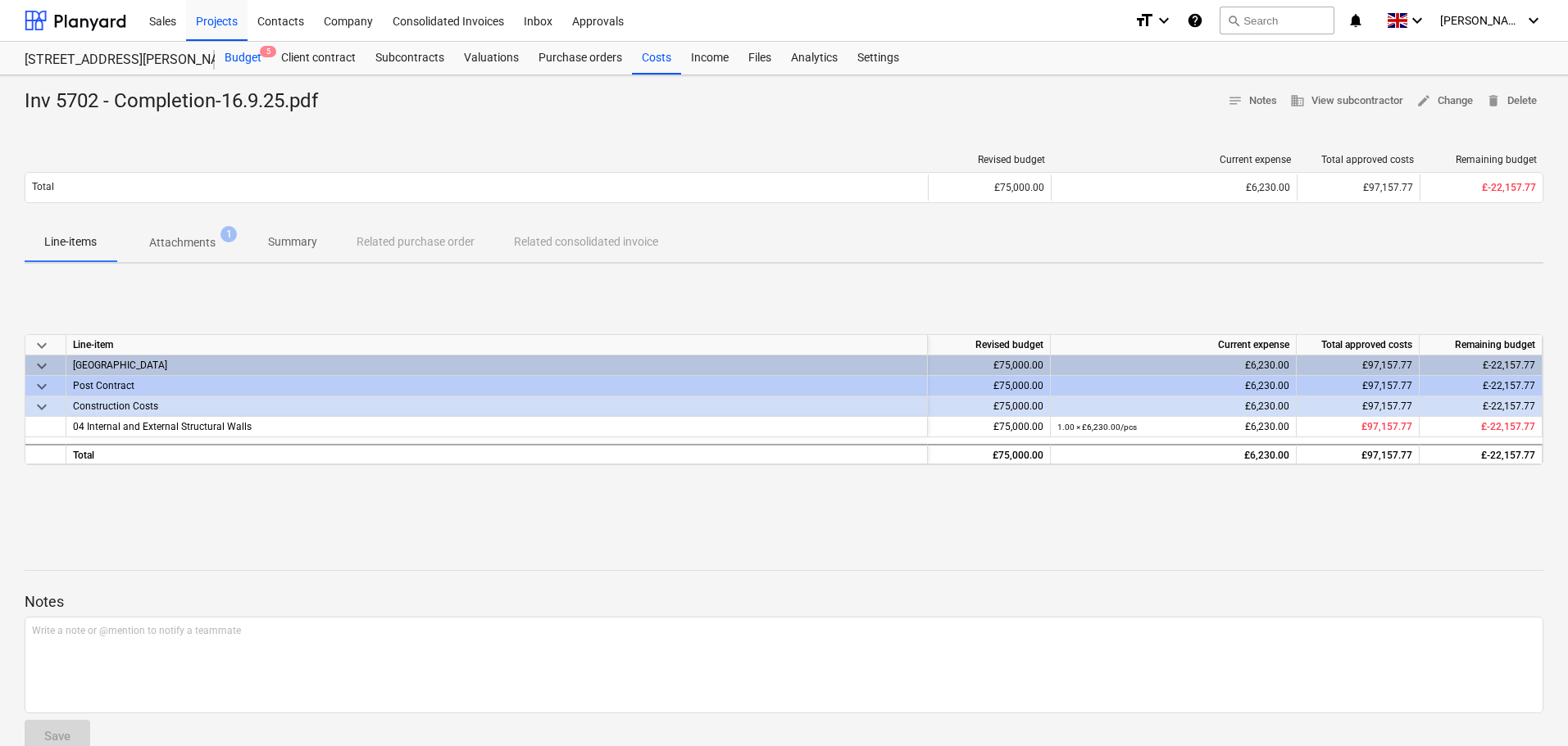
click at [253, 58] on div "Budget 5" at bounding box center [244, 59] width 57 height 33
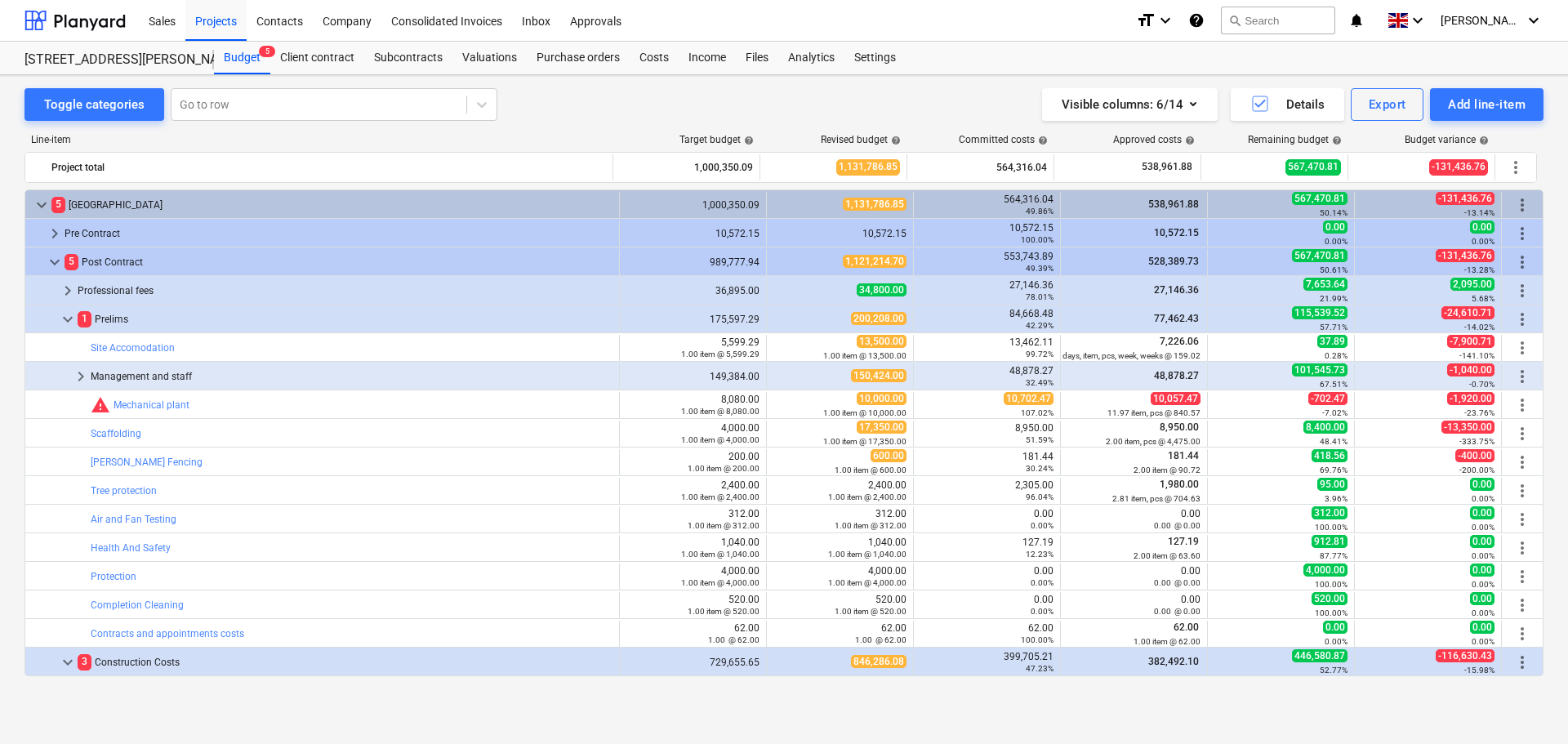
scroll to position [542, 0]
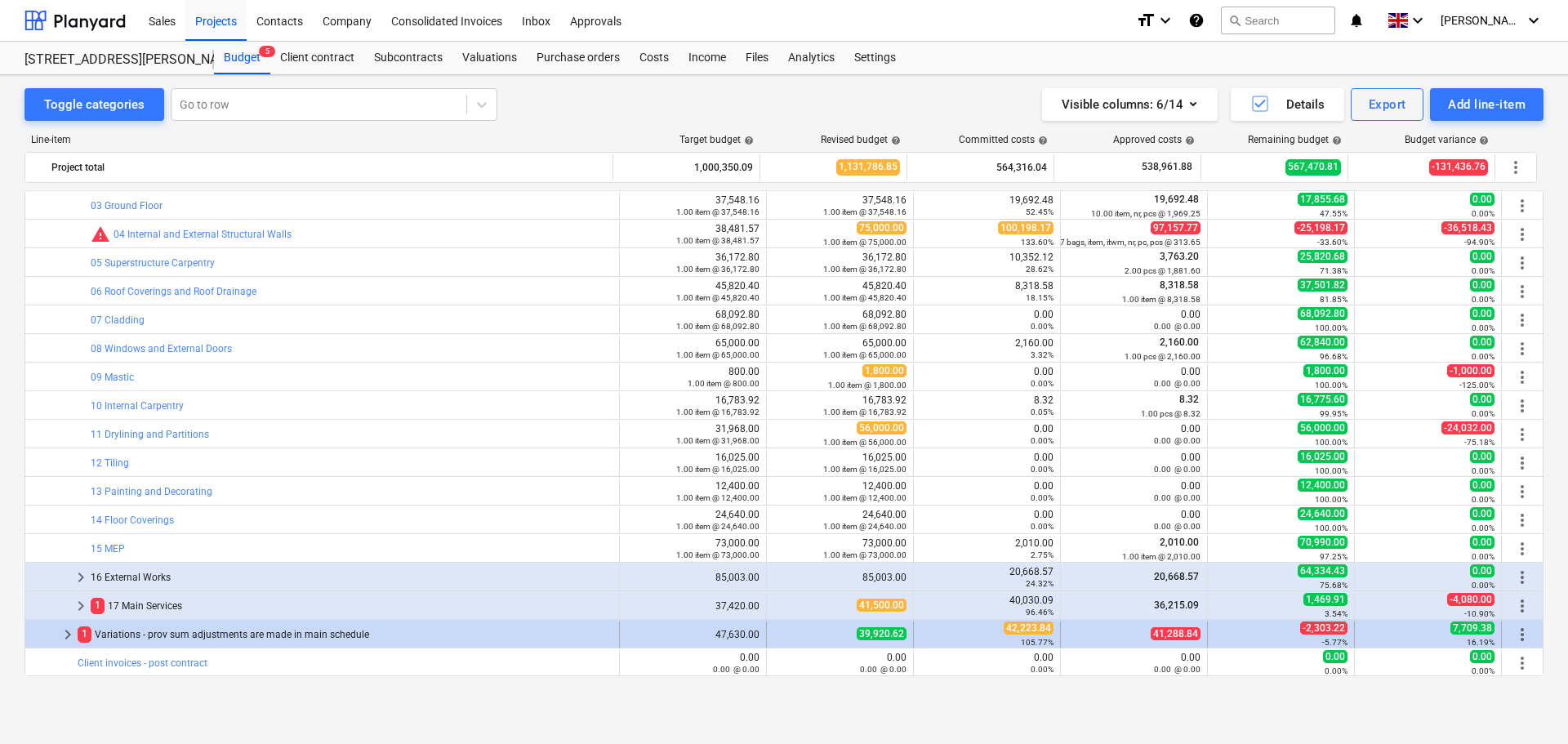
click at [69, 643] on span "keyboard_arrow_right" at bounding box center [67, 635] width 19 height 20
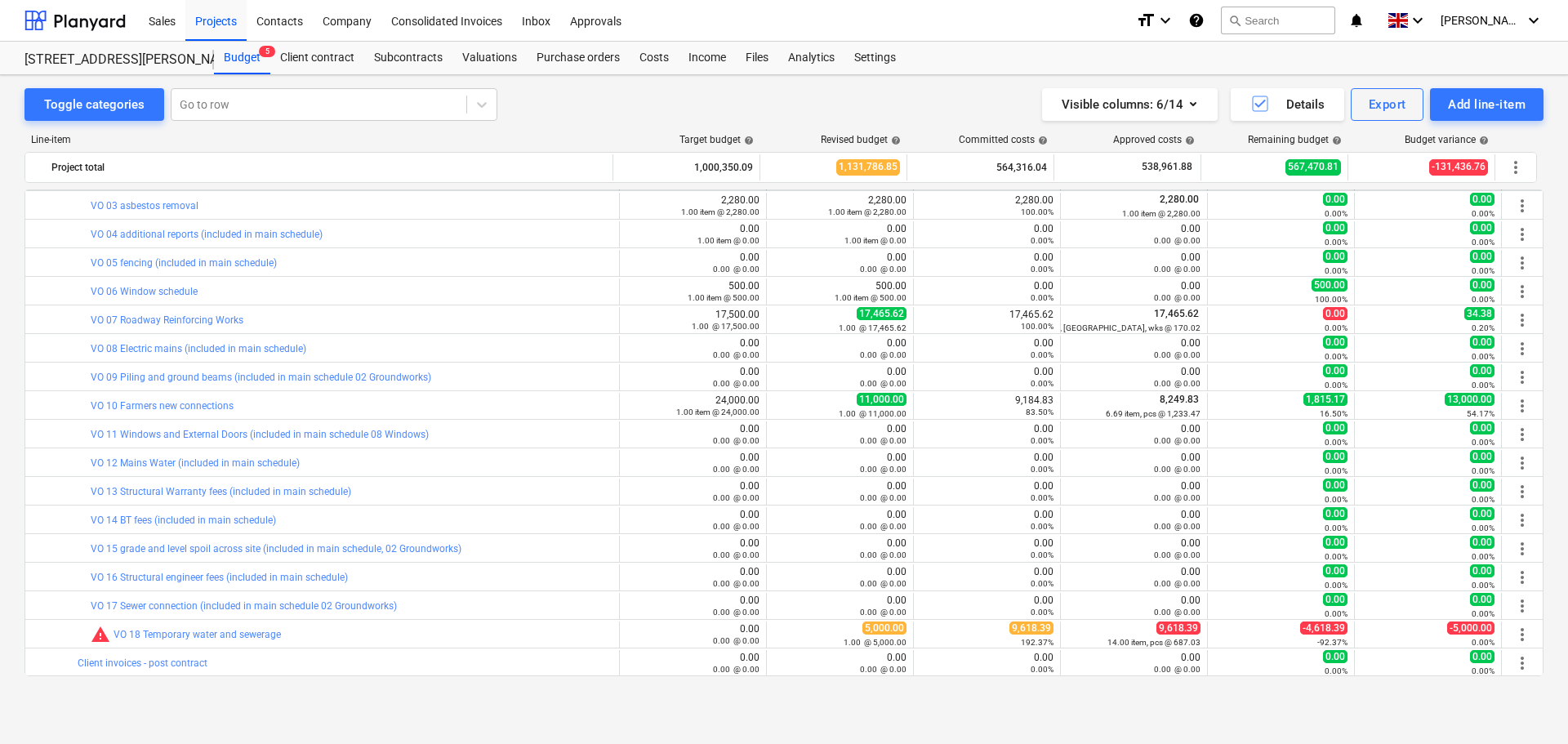
scroll to position [894, 0]
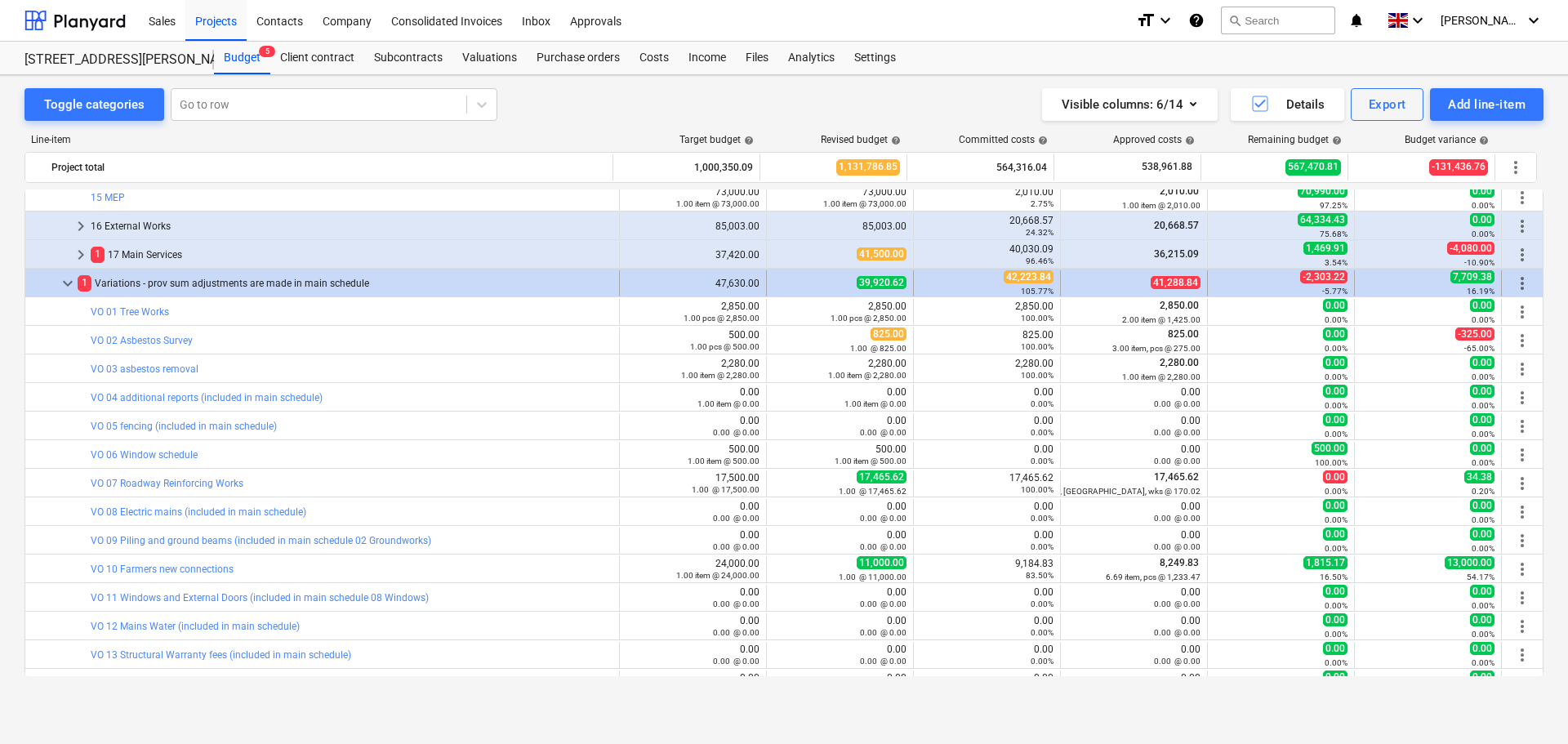
click at [1517, 280] on span "more_vert" at bounding box center [1522, 284] width 19 height 20
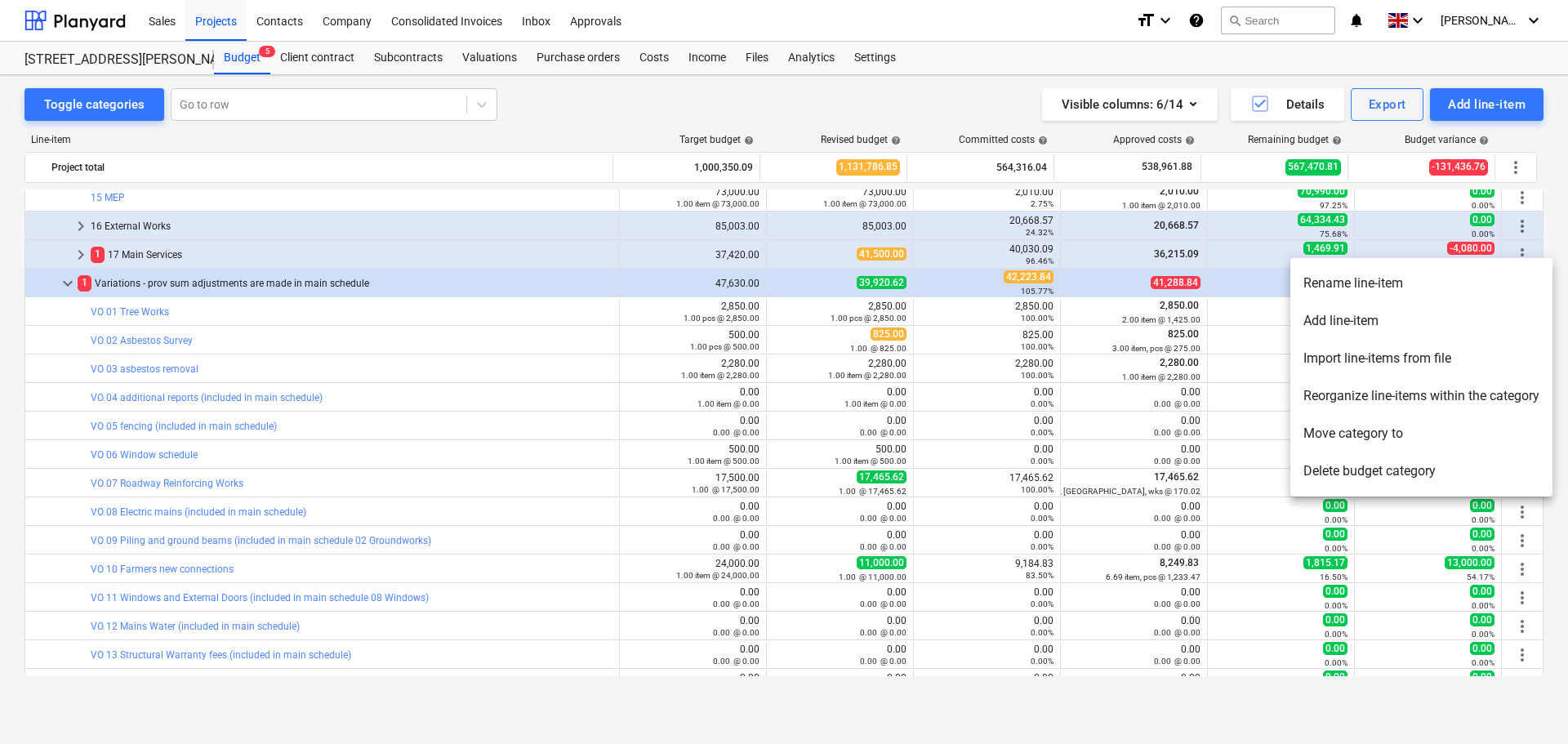
click at [1395, 317] on li "Add line-item" at bounding box center [1421, 321] width 262 height 38
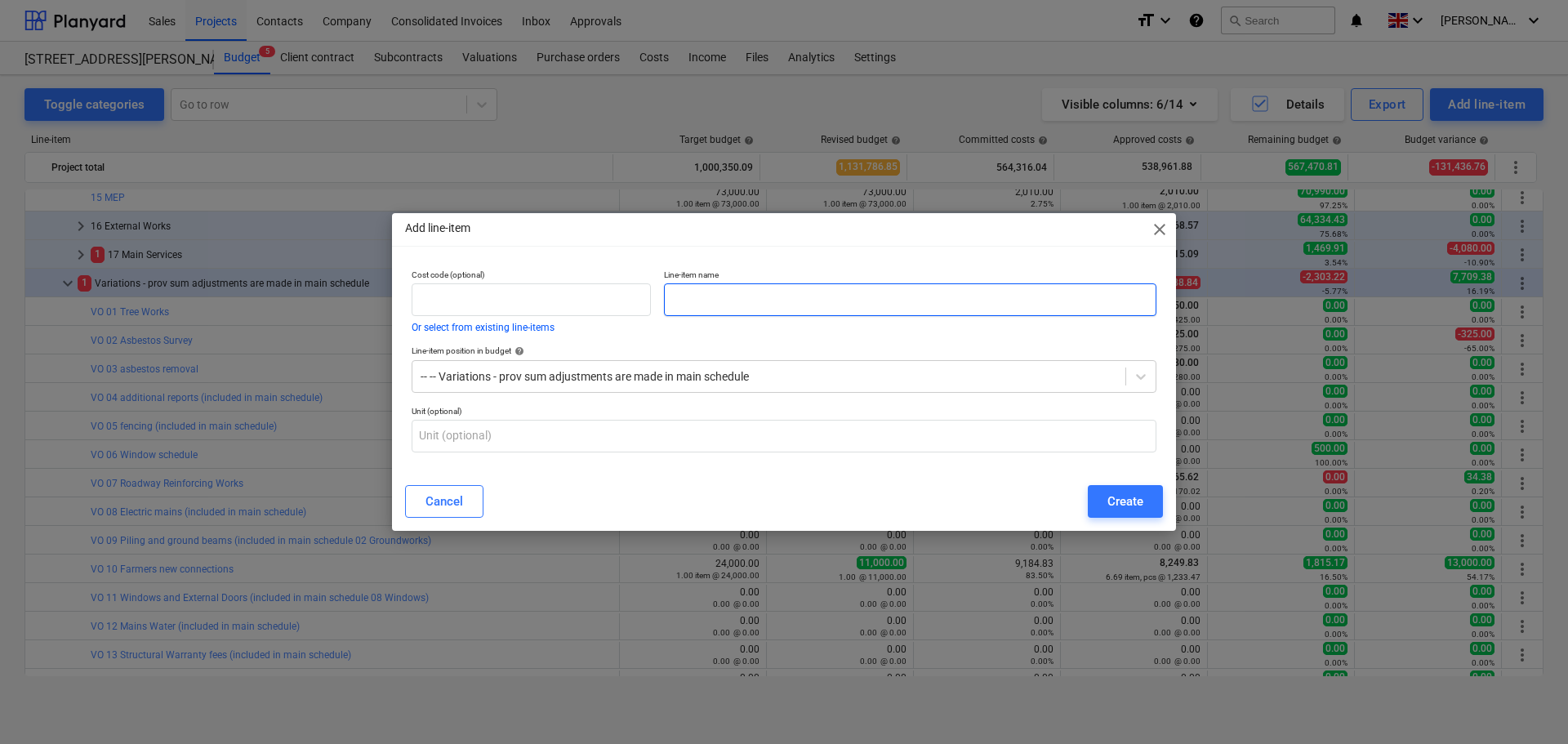
click at [756, 295] on input "text" at bounding box center [909, 300] width 492 height 33
type input "VO 21 Structural Steel"
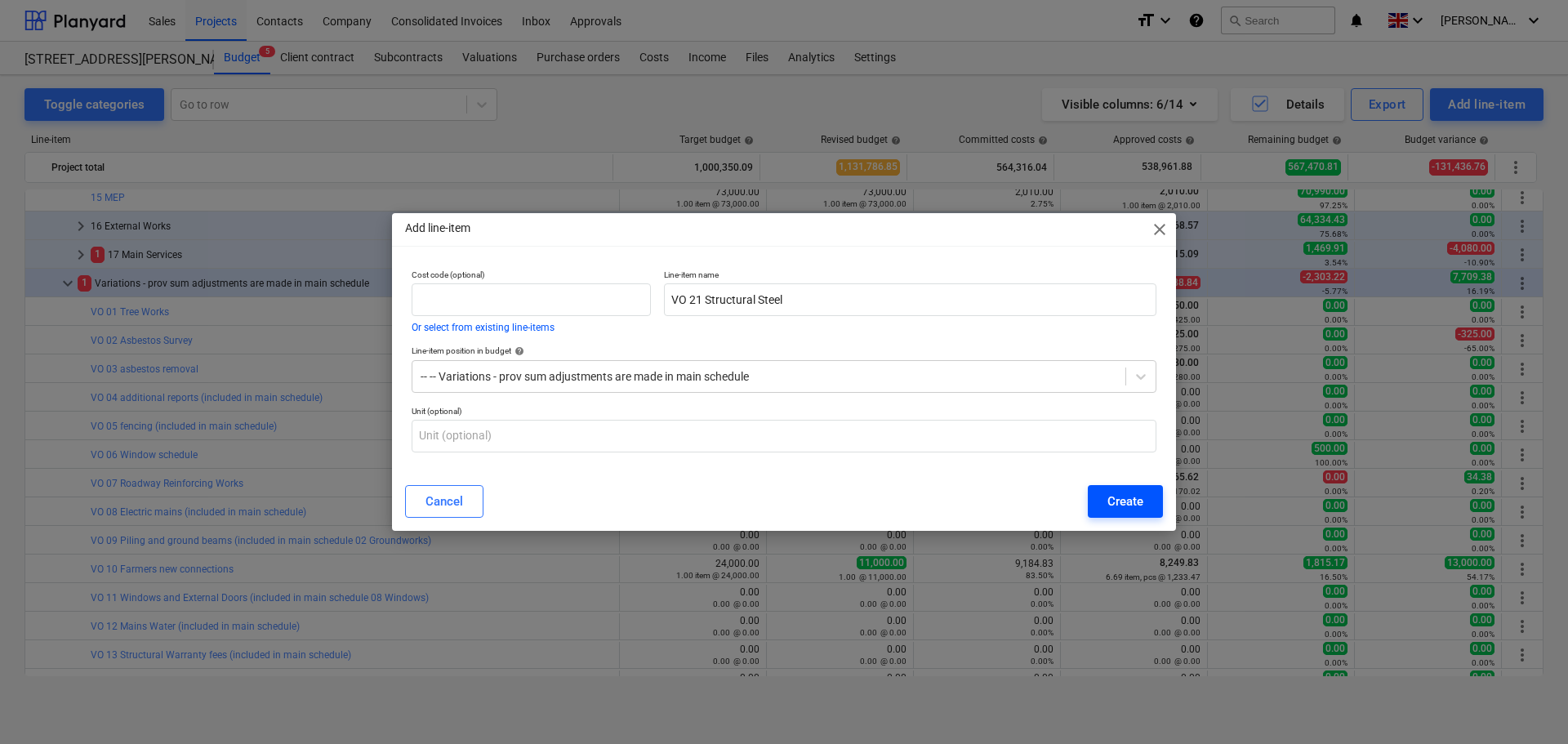
click at [1119, 501] on div "Create" at bounding box center [1125, 502] width 36 height 21
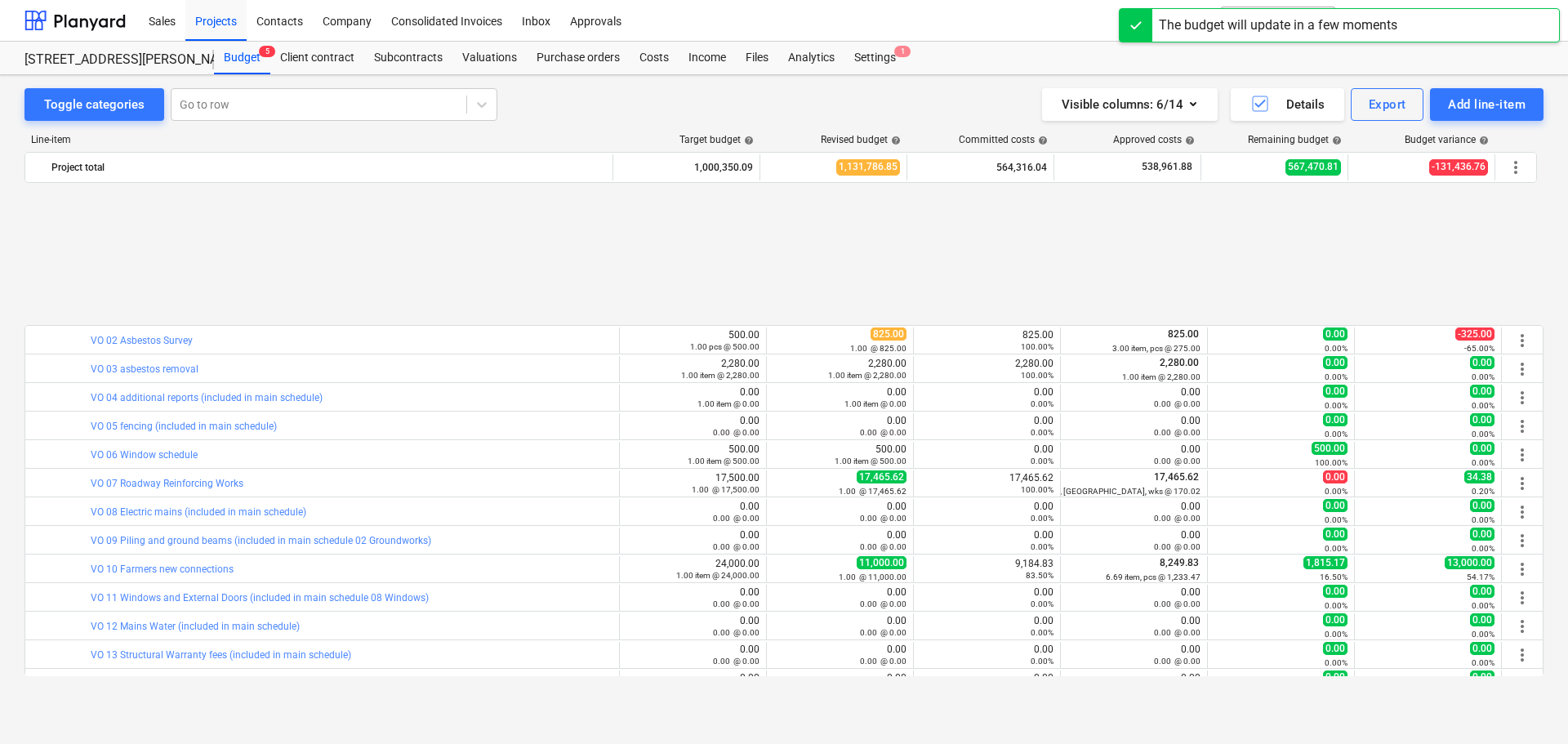
scroll to position [1086, 0]
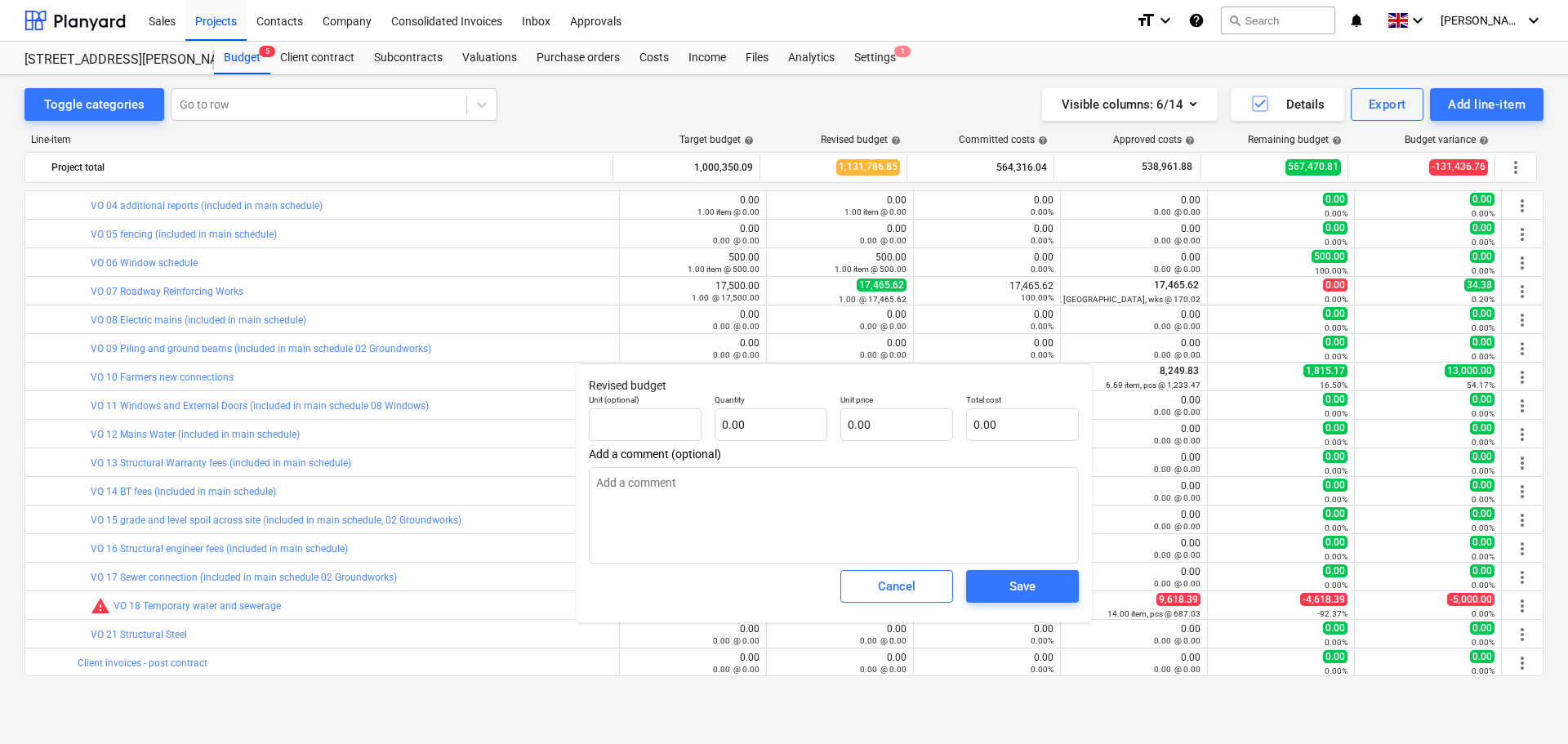
type textarea "x"
click at [988, 418] on input "text" at bounding box center [1022, 425] width 113 height 33
type textarea "x"
type input "pcs"
type input "2"
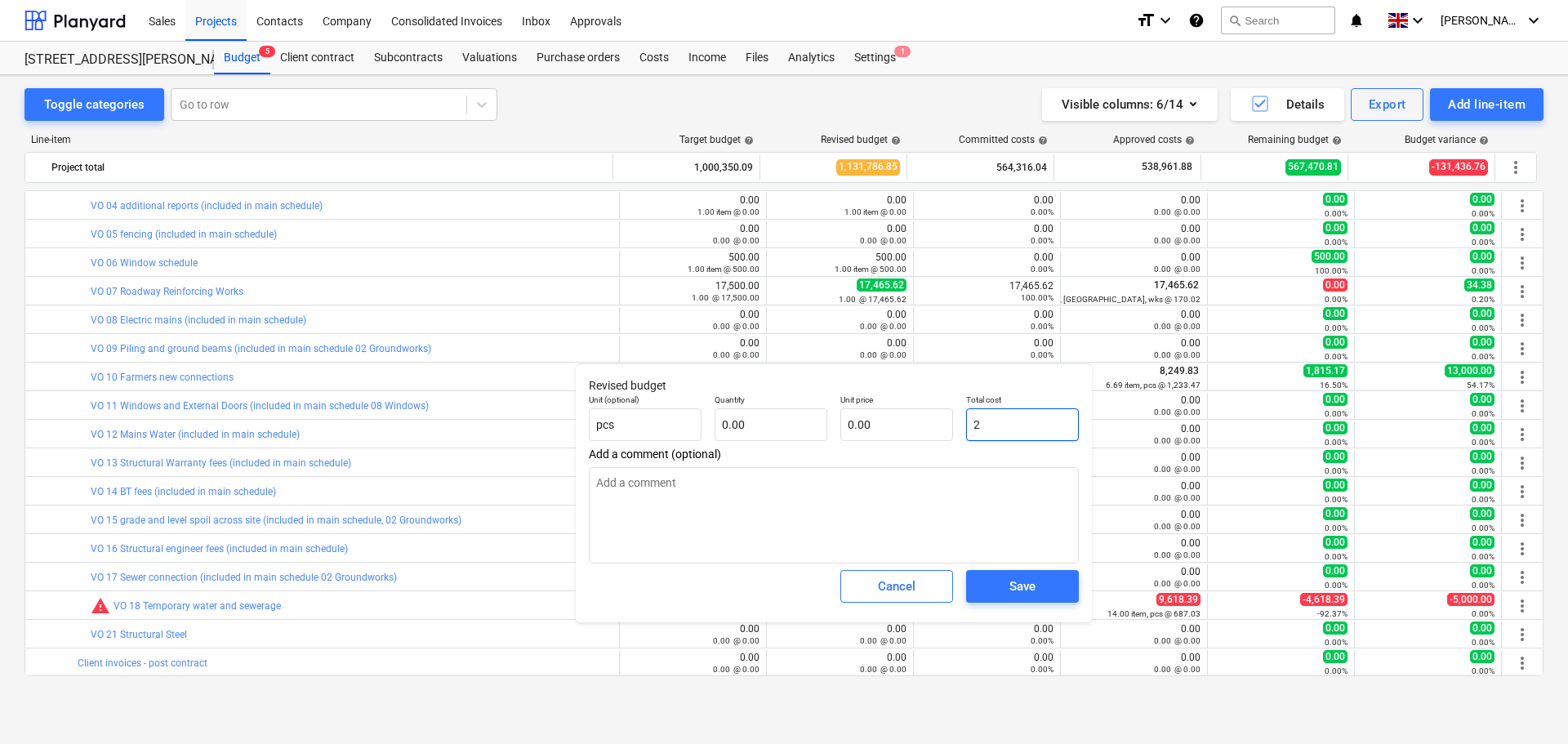
type input "1.00"
type input "2.00"
type textarea "x"
type input "20"
type input "20.00"
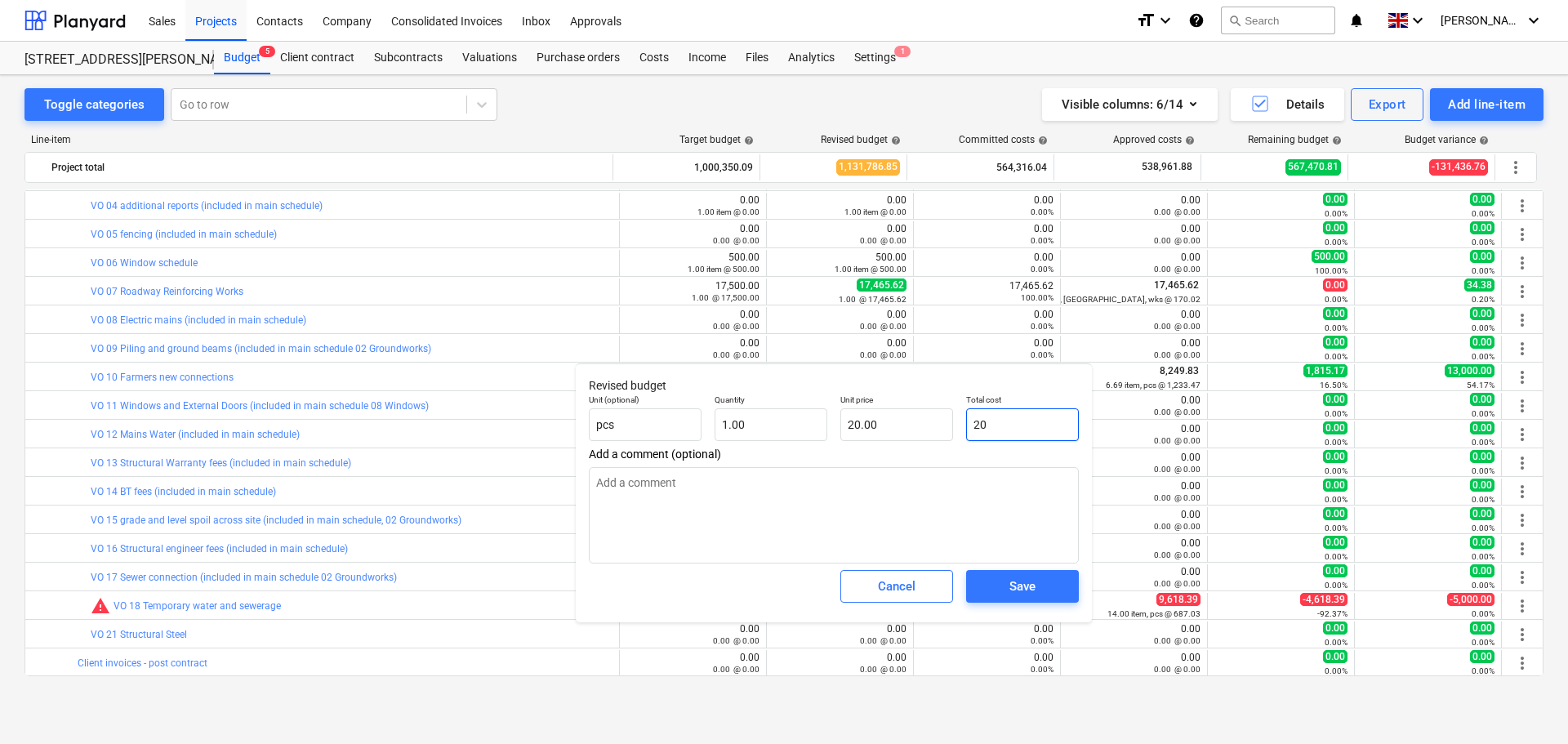
type textarea "x"
type input "201"
type input "201.00"
type textarea "x"
type input "2011"
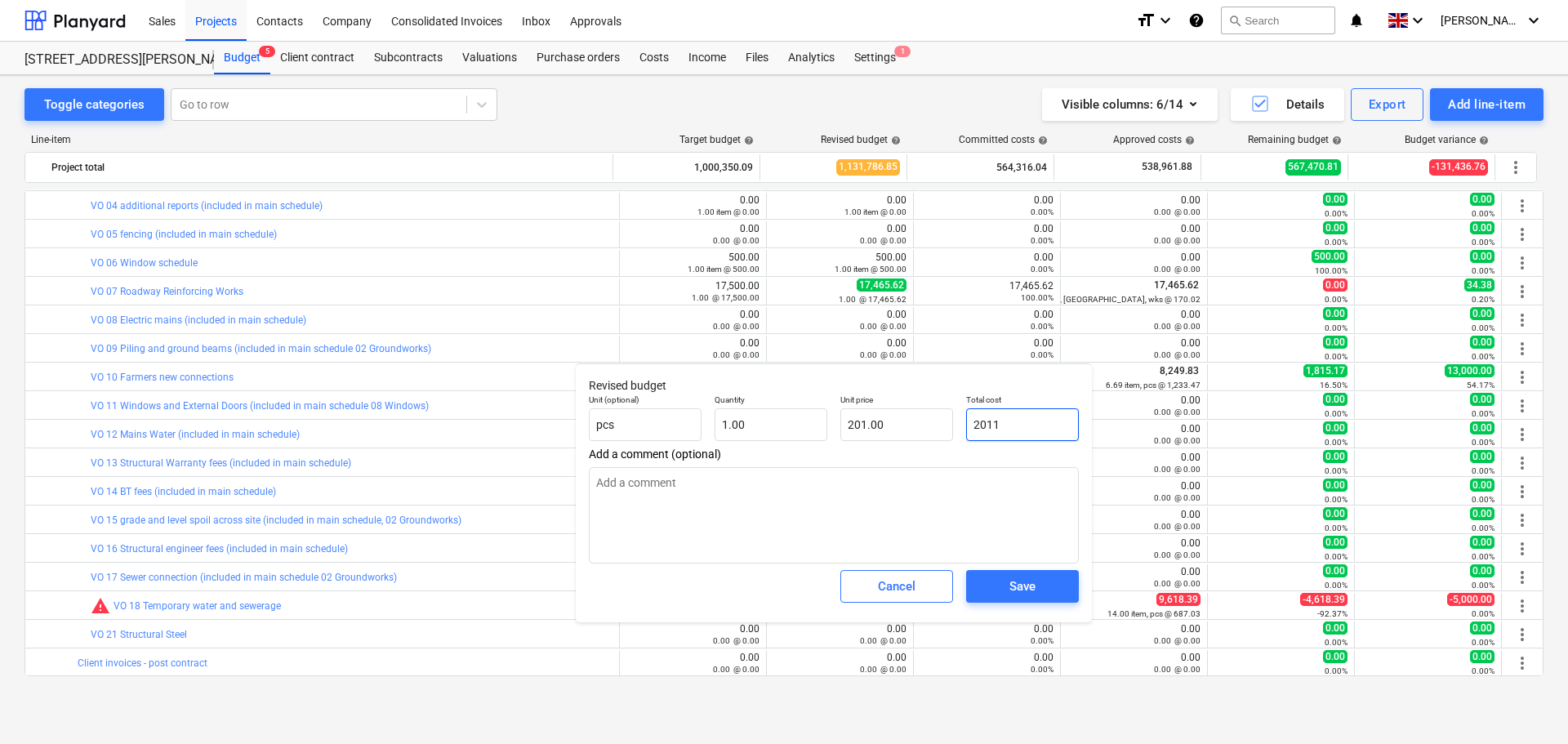
type input "2,011.00"
type input "2011"
type textarea "x"
type input "2,011.00"
click at [1026, 588] on div "Save" at bounding box center [1022, 587] width 26 height 21
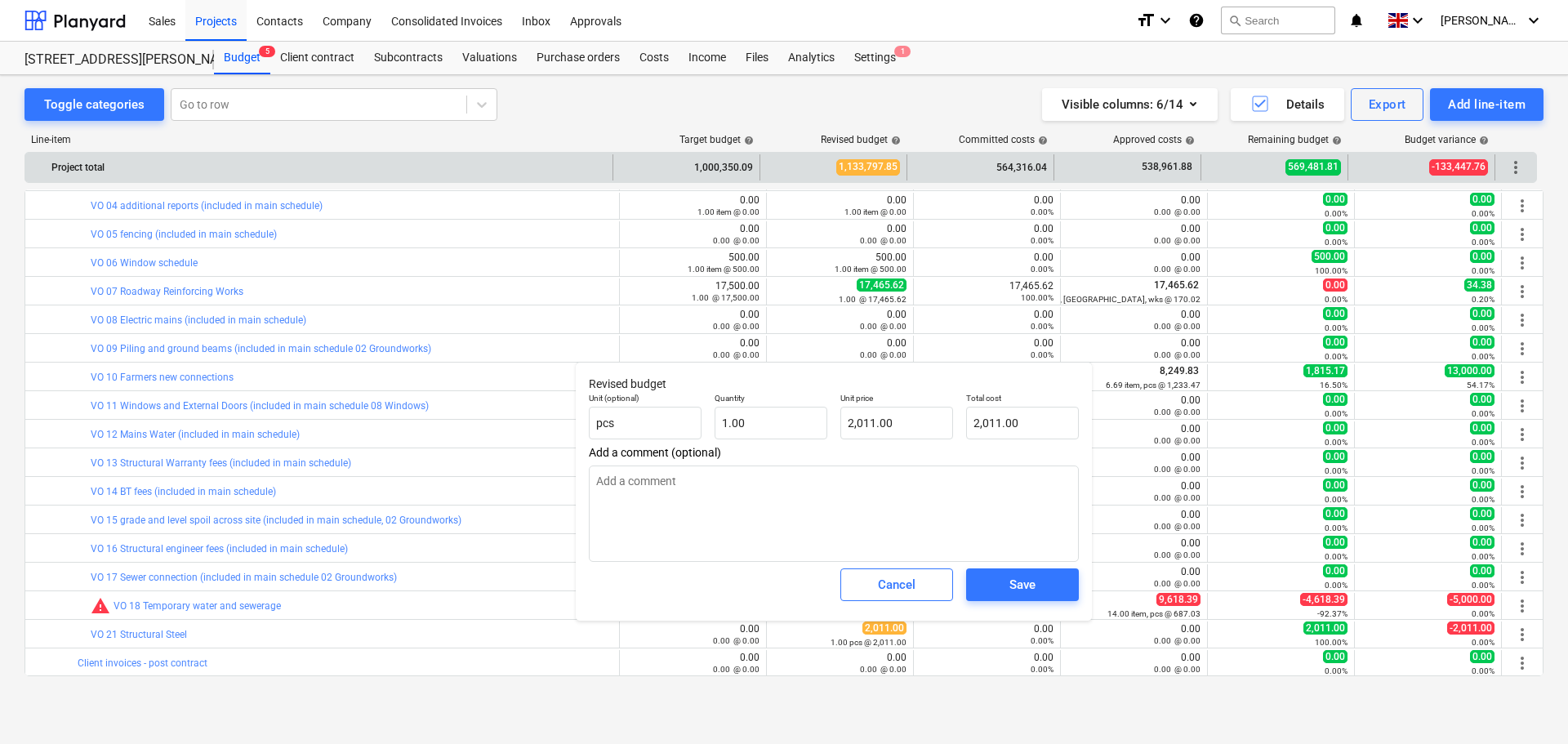
type textarea "x"
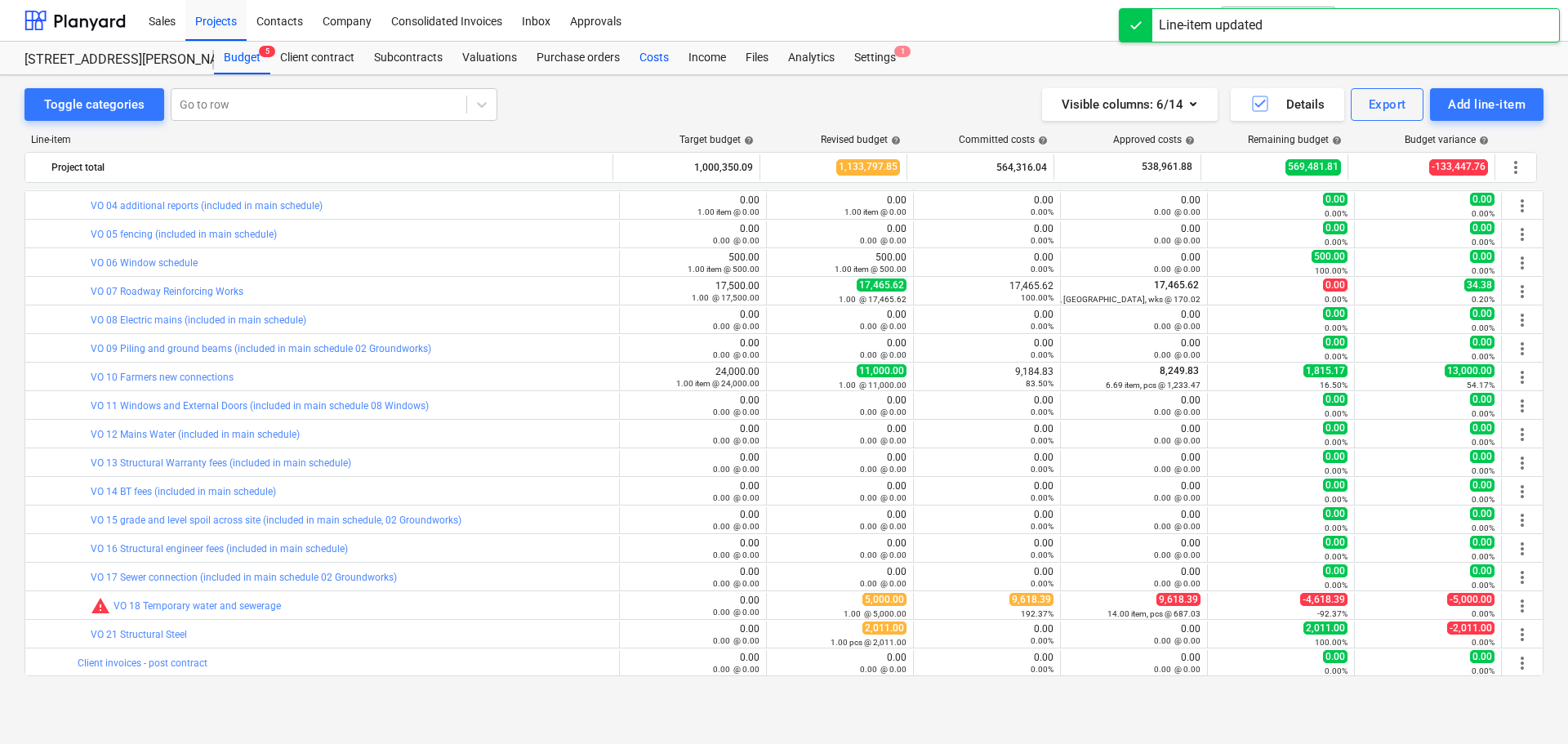
click at [659, 61] on div "Costs" at bounding box center [654, 59] width 49 height 33
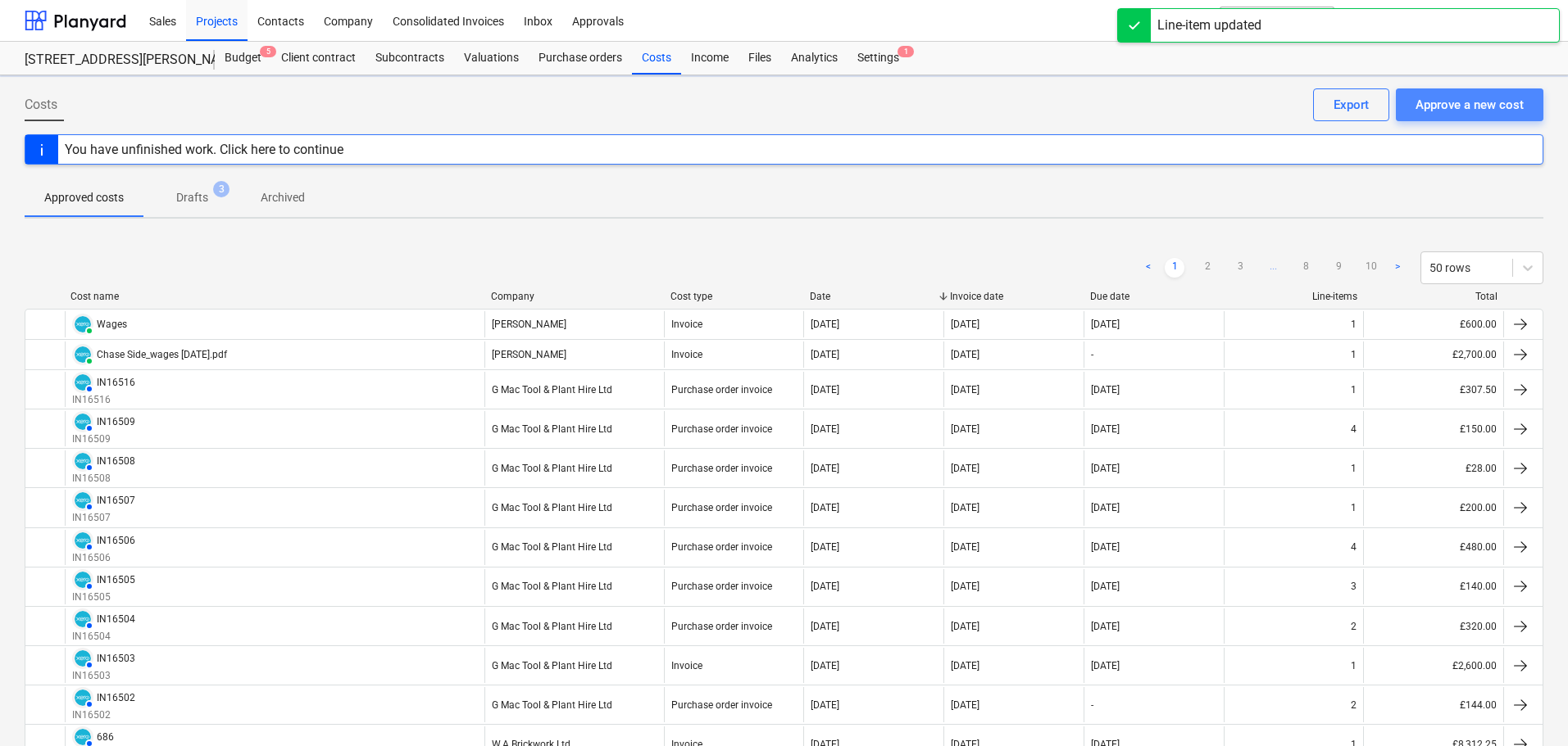
click at [1445, 100] on div "Approve a new cost" at bounding box center [1469, 105] width 109 height 22
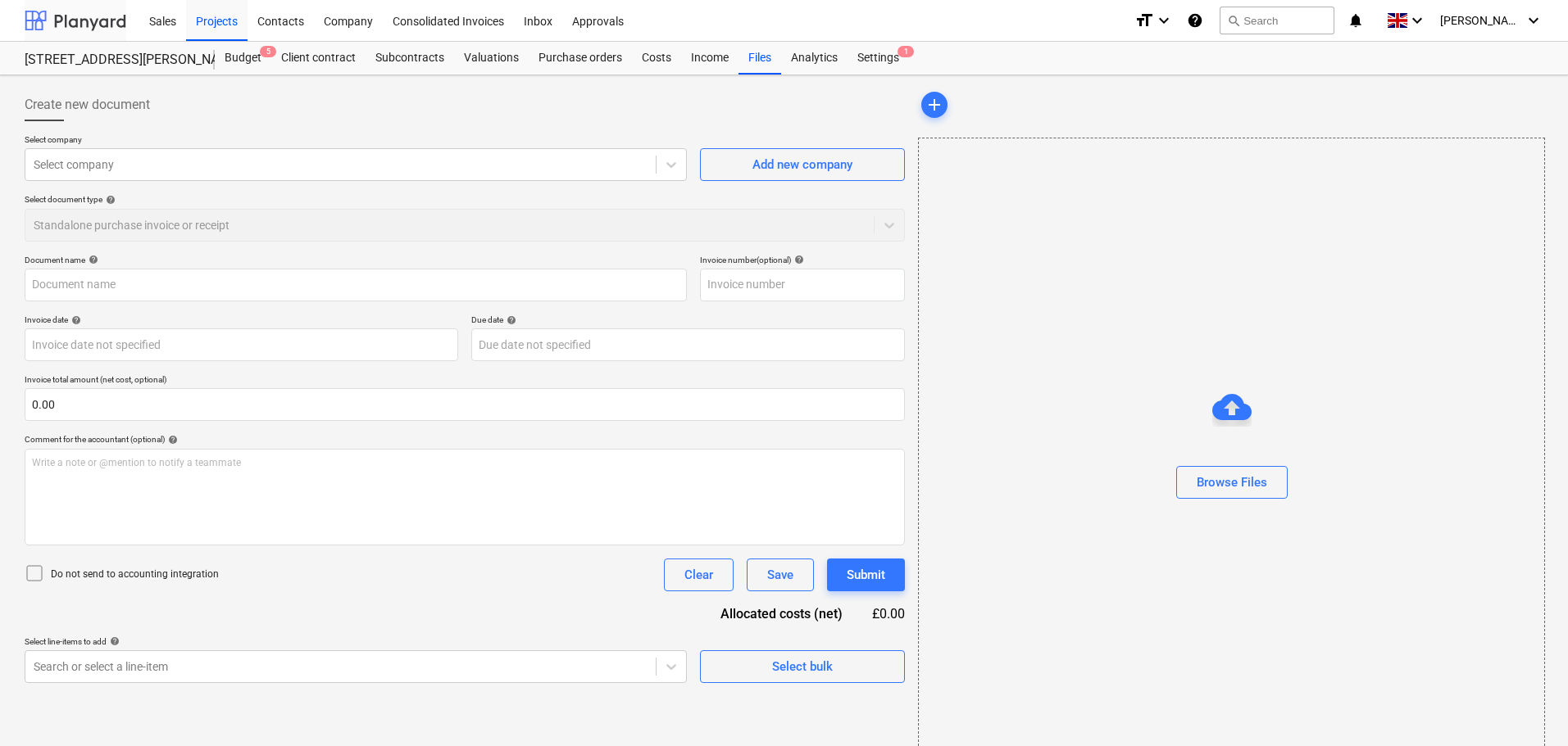
type input "Rosetta - Extras Inv 5703-Arkley - [DATE].pdf"
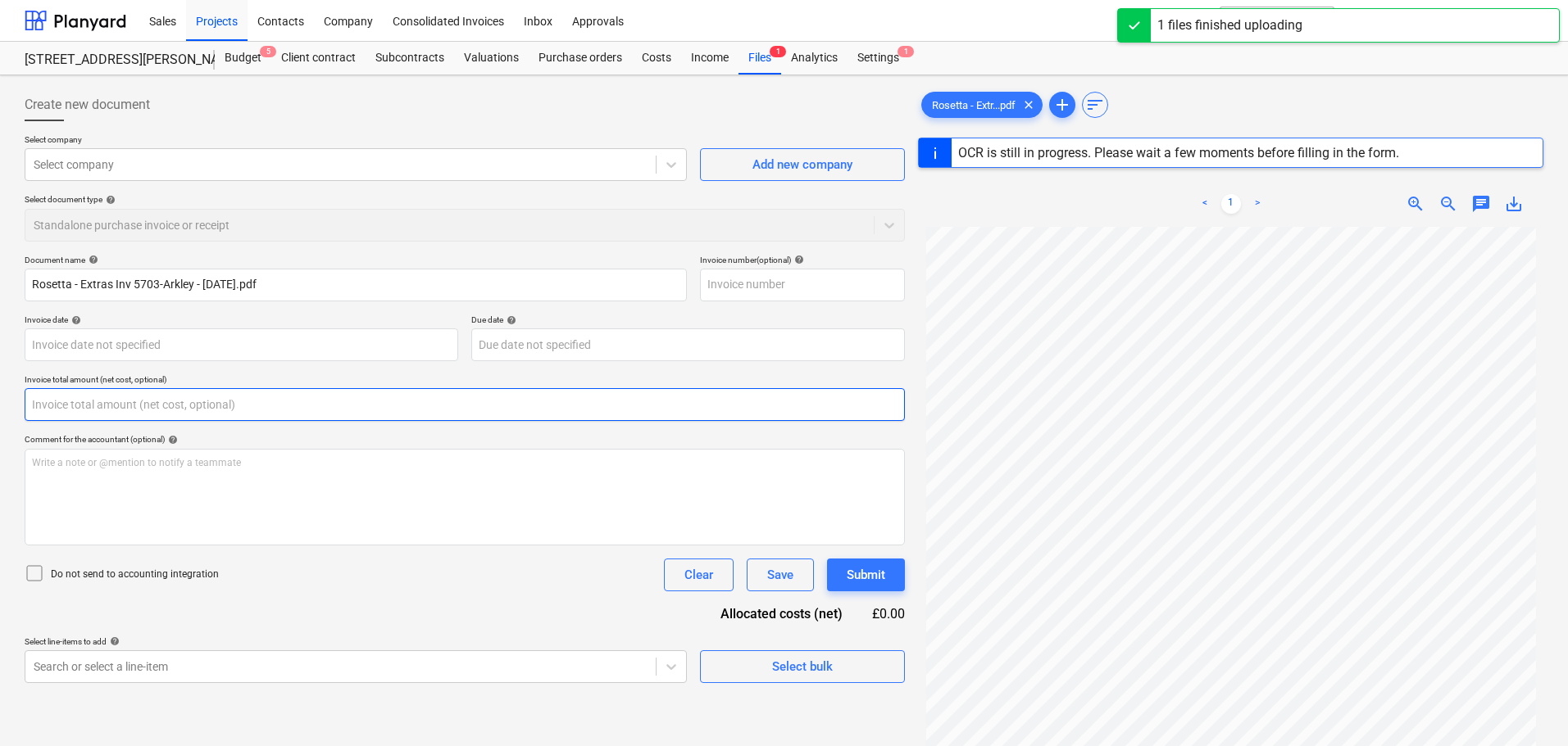
click at [77, 402] on input "text" at bounding box center [465, 405] width 880 height 33
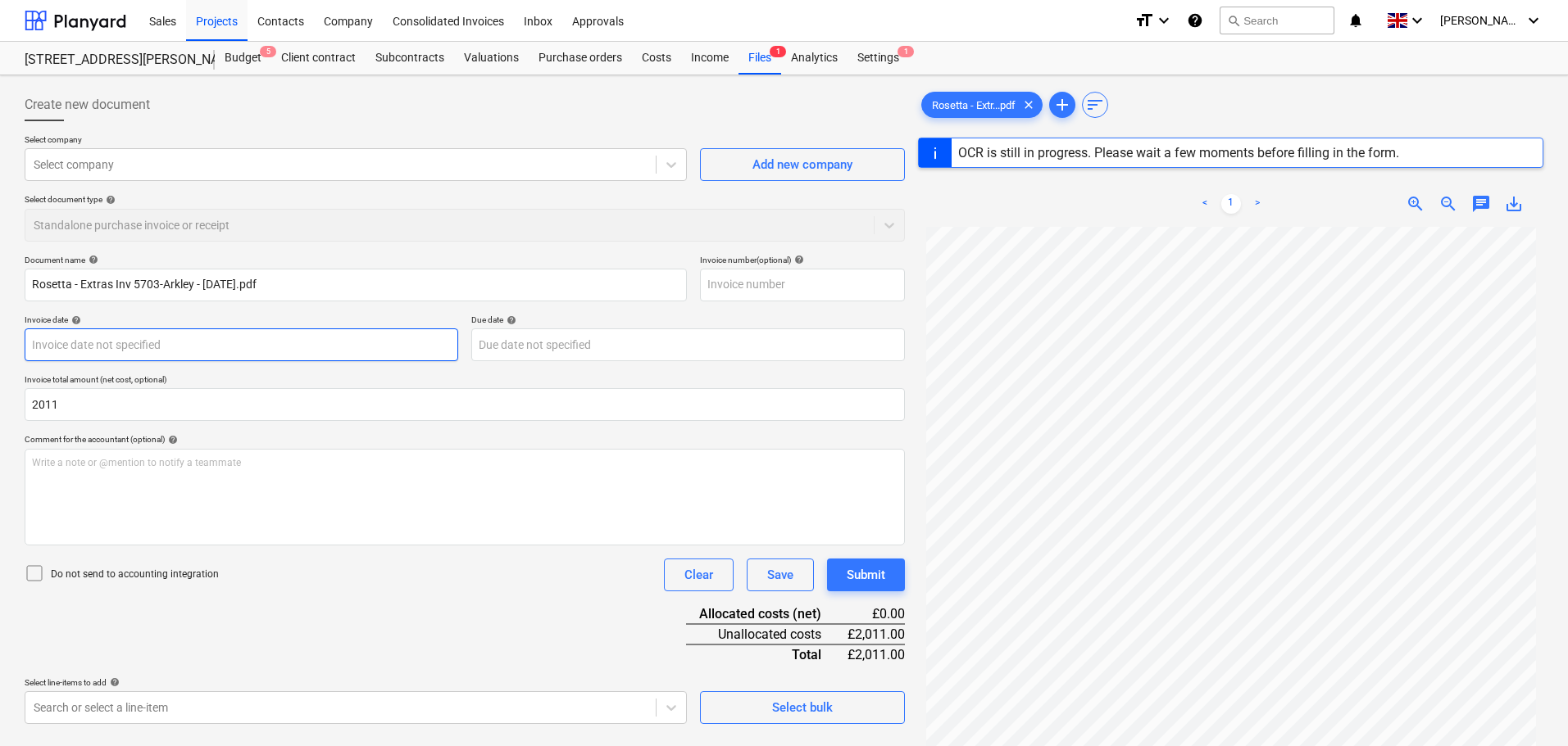
type input "2,011.00"
click at [94, 347] on body "Sales Projects Contacts Company Consolidated Invoices Inbox Approvals format_si…" at bounding box center [784, 373] width 1568 height 746
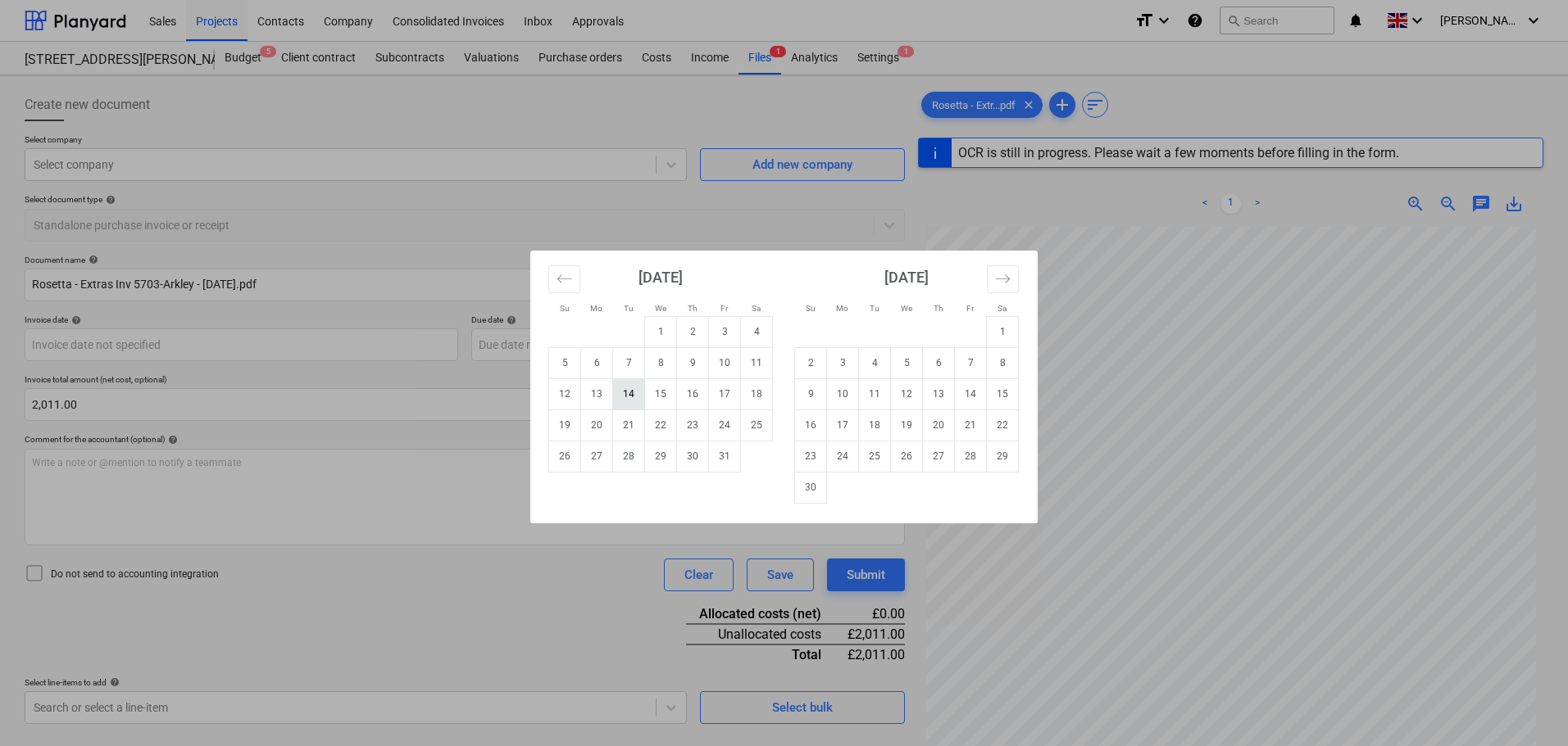
click at [624, 402] on td "14" at bounding box center [629, 394] width 32 height 31
type input "[DATE]"
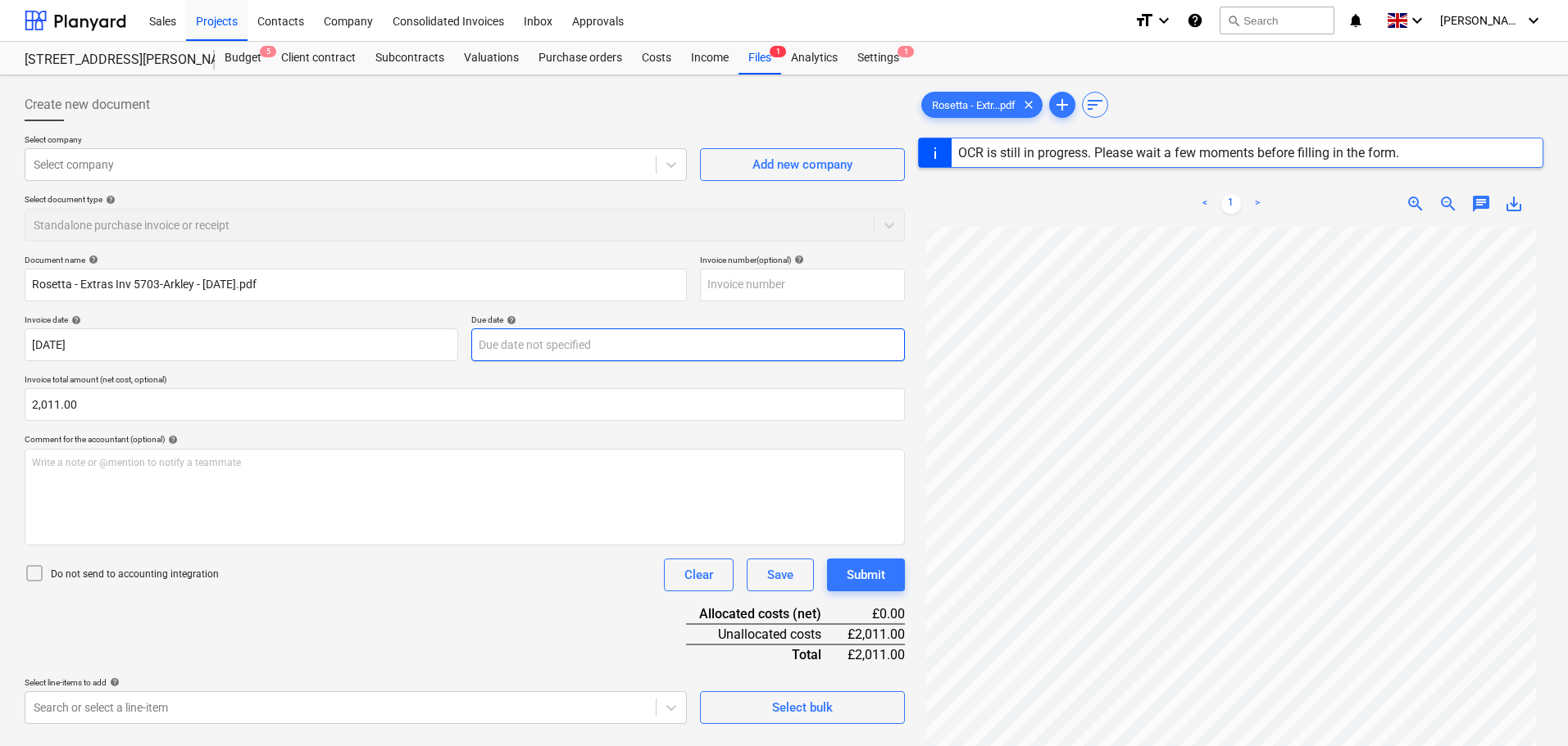
type input "5703"
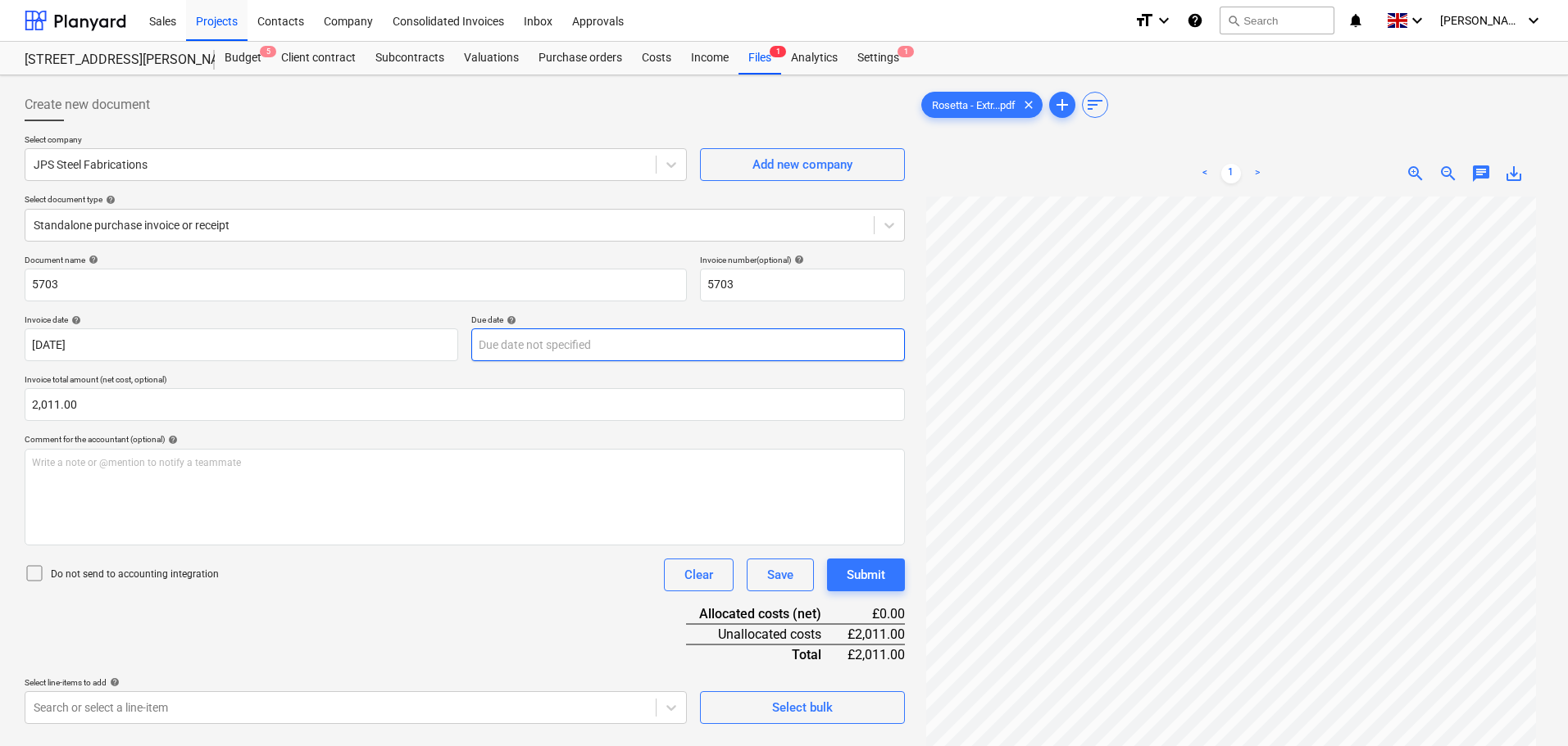
click at [555, 345] on body "Sales Projects Contacts Company Consolidated Invoices Inbox Approvals format_si…" at bounding box center [784, 373] width 1568 height 746
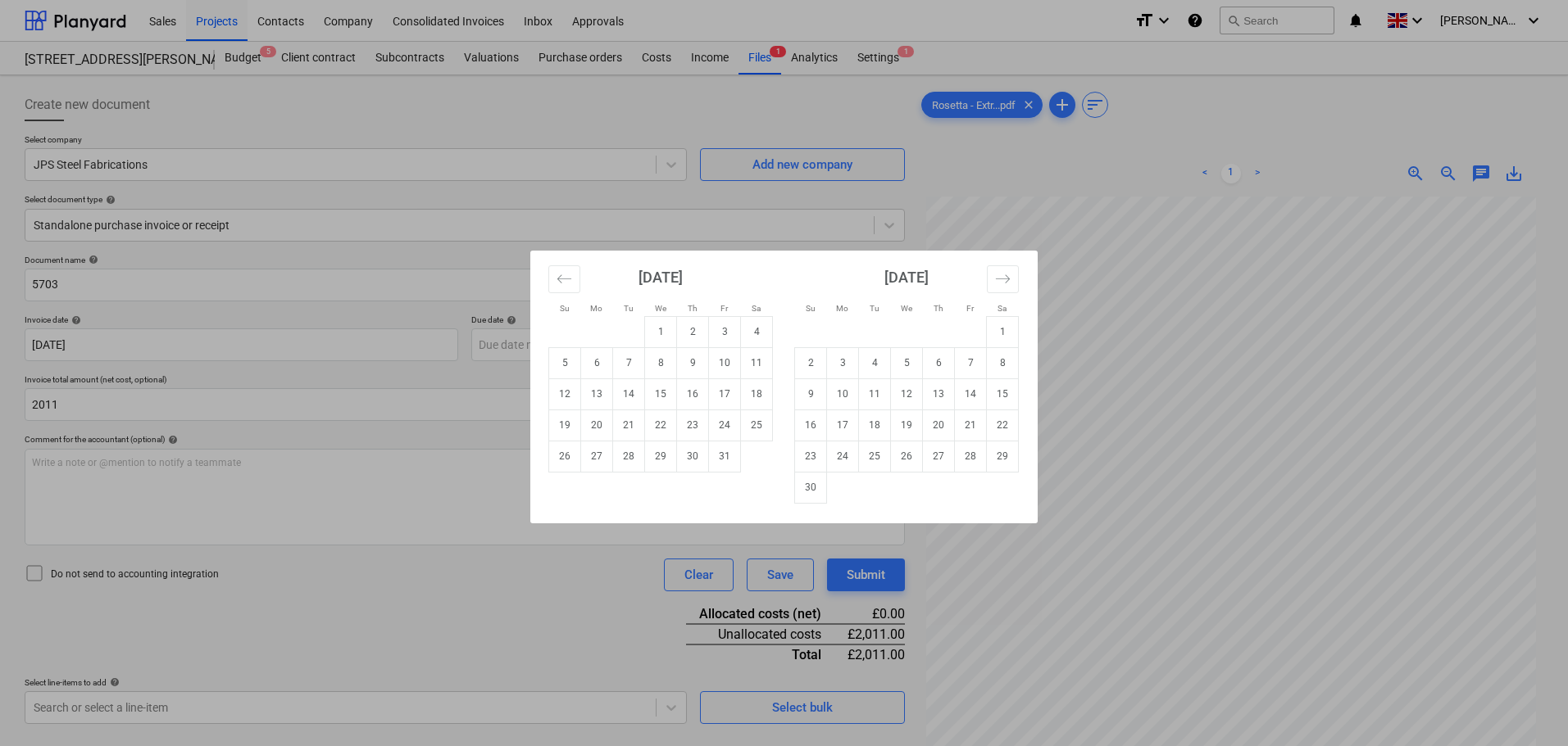
type input "2,011.00"
click at [478, 372] on div "Su Mo Tu We Th Fr Sa Su Mo Tu We Th Fr Sa [DATE] 1 2 3 4 5 6 7 8 9 10 11 12 13 …" at bounding box center [784, 373] width 1568 height 746
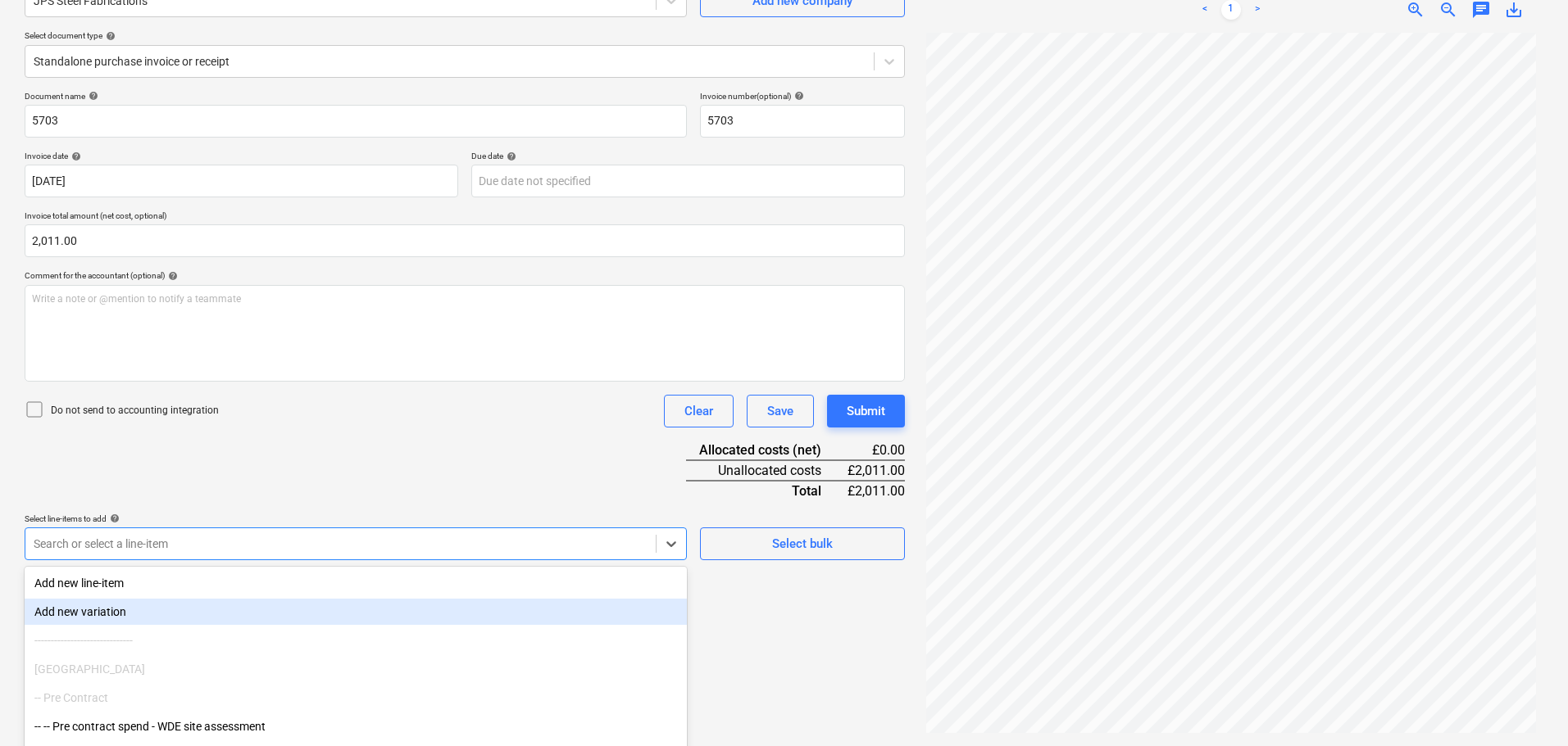
scroll to position [234, 0]
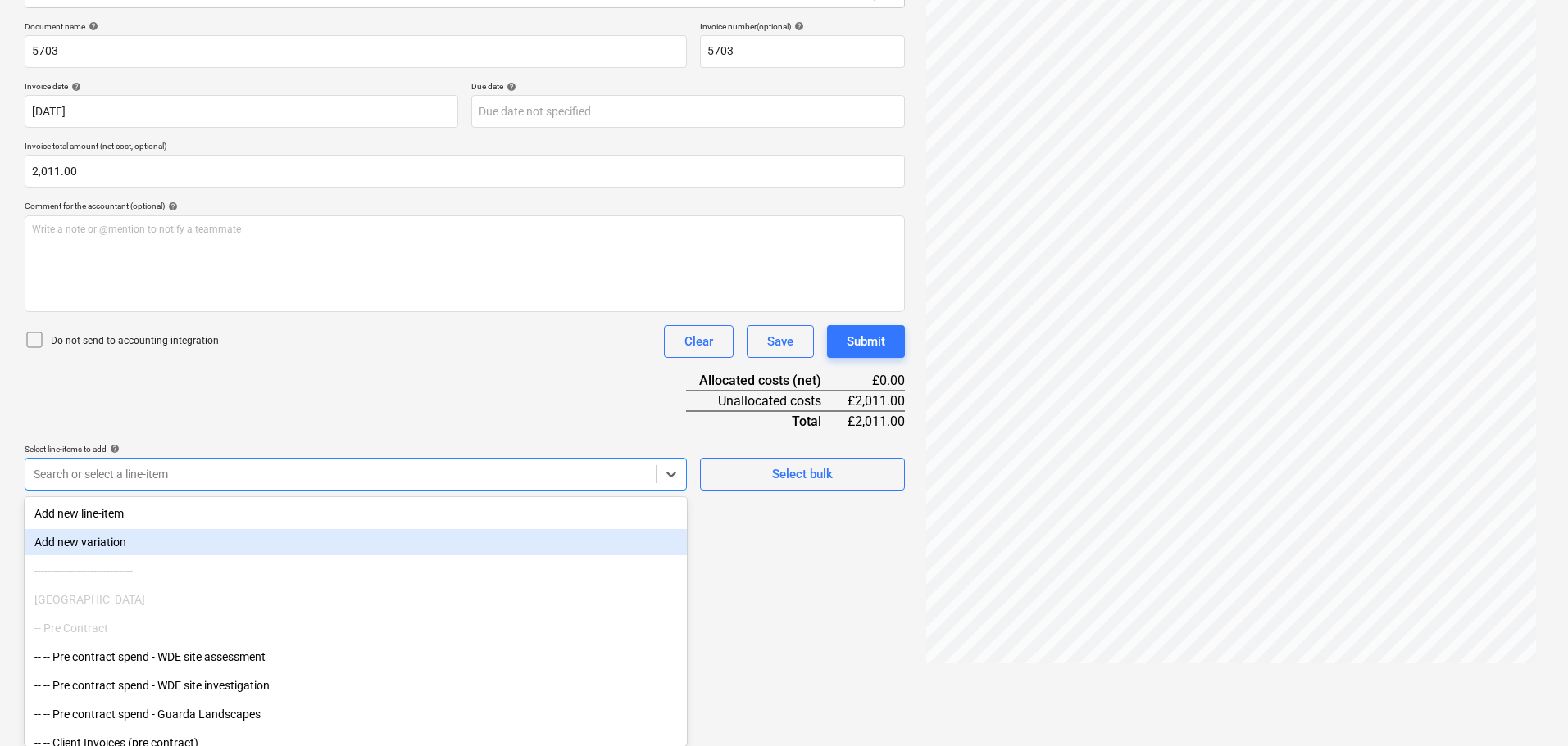
click at [181, 513] on body "Sales Projects Contacts Company Consolidated Invoices Inbox Approvals format_si…" at bounding box center [784, 139] width 1568 height 746
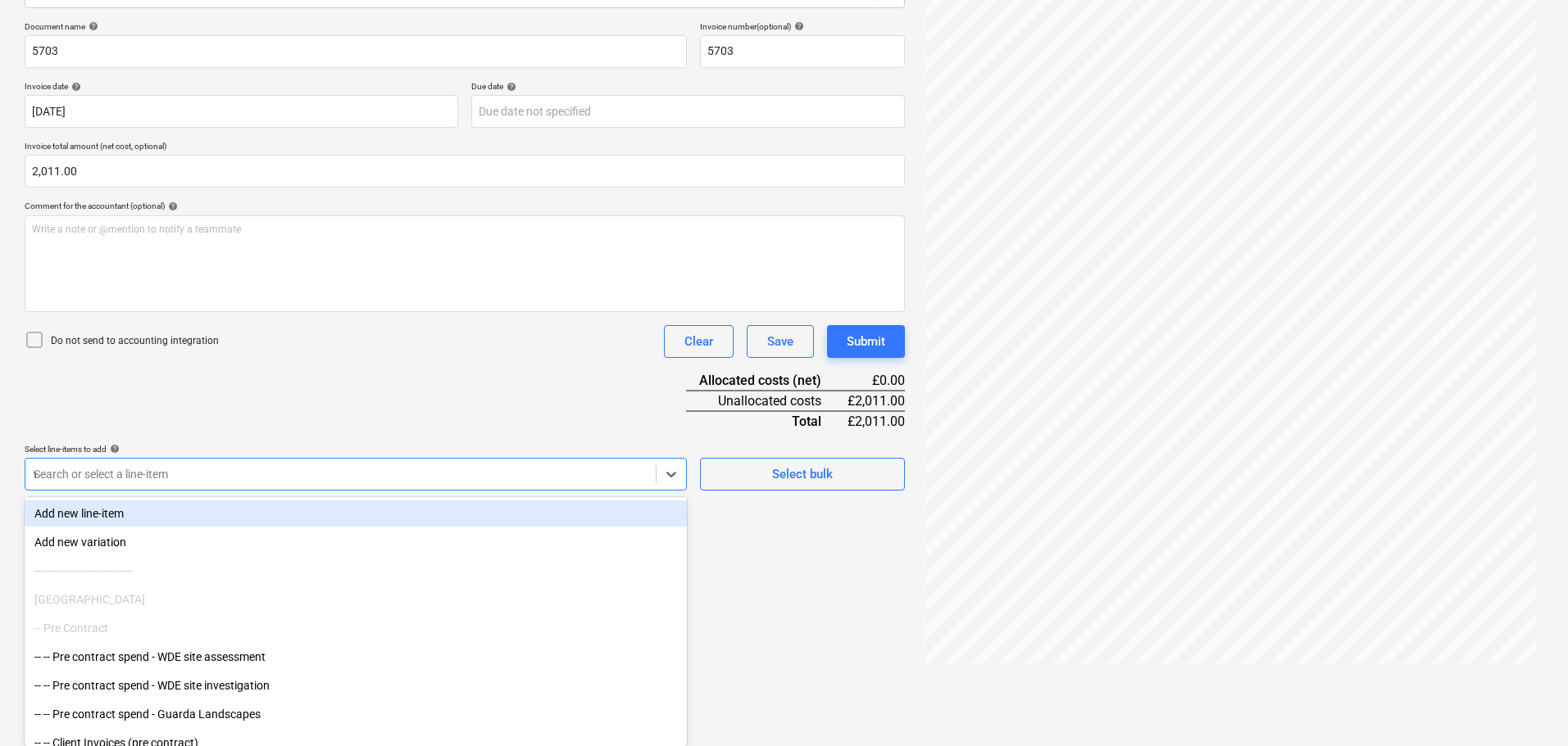
type input "vo"
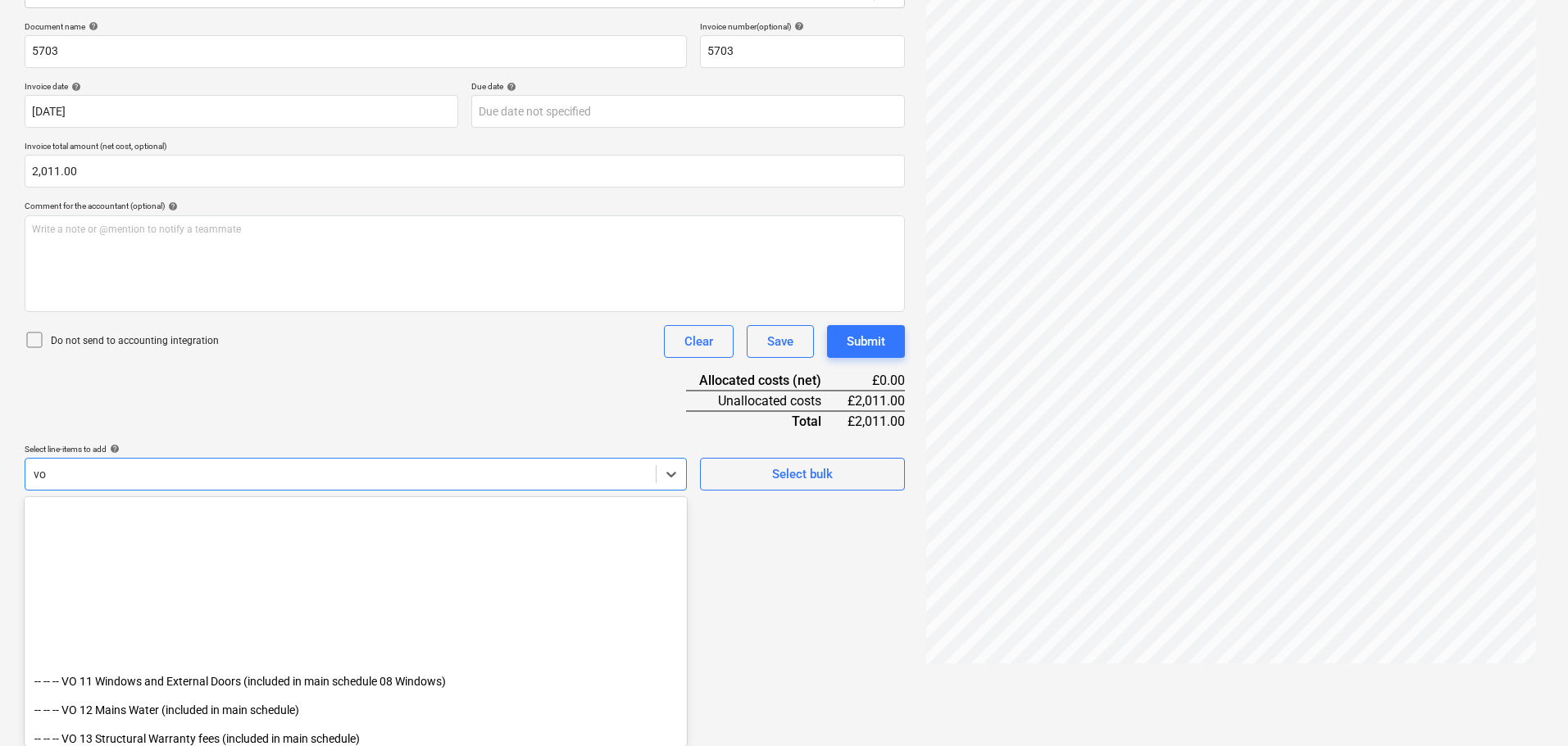
scroll to position [414, 0]
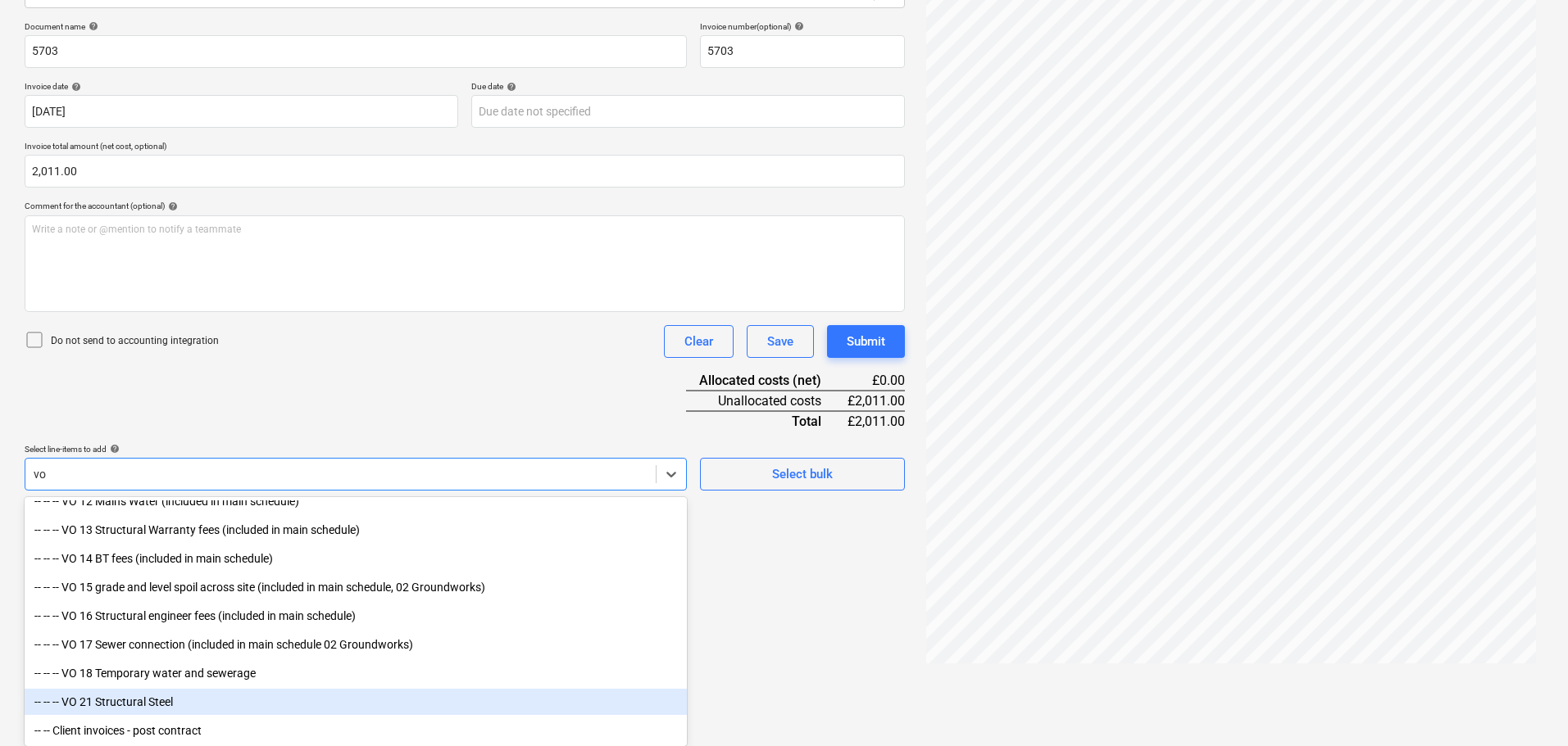
click at [182, 700] on div "-- -- -- VO 21 Structural Steel" at bounding box center [355, 702] width 662 height 26
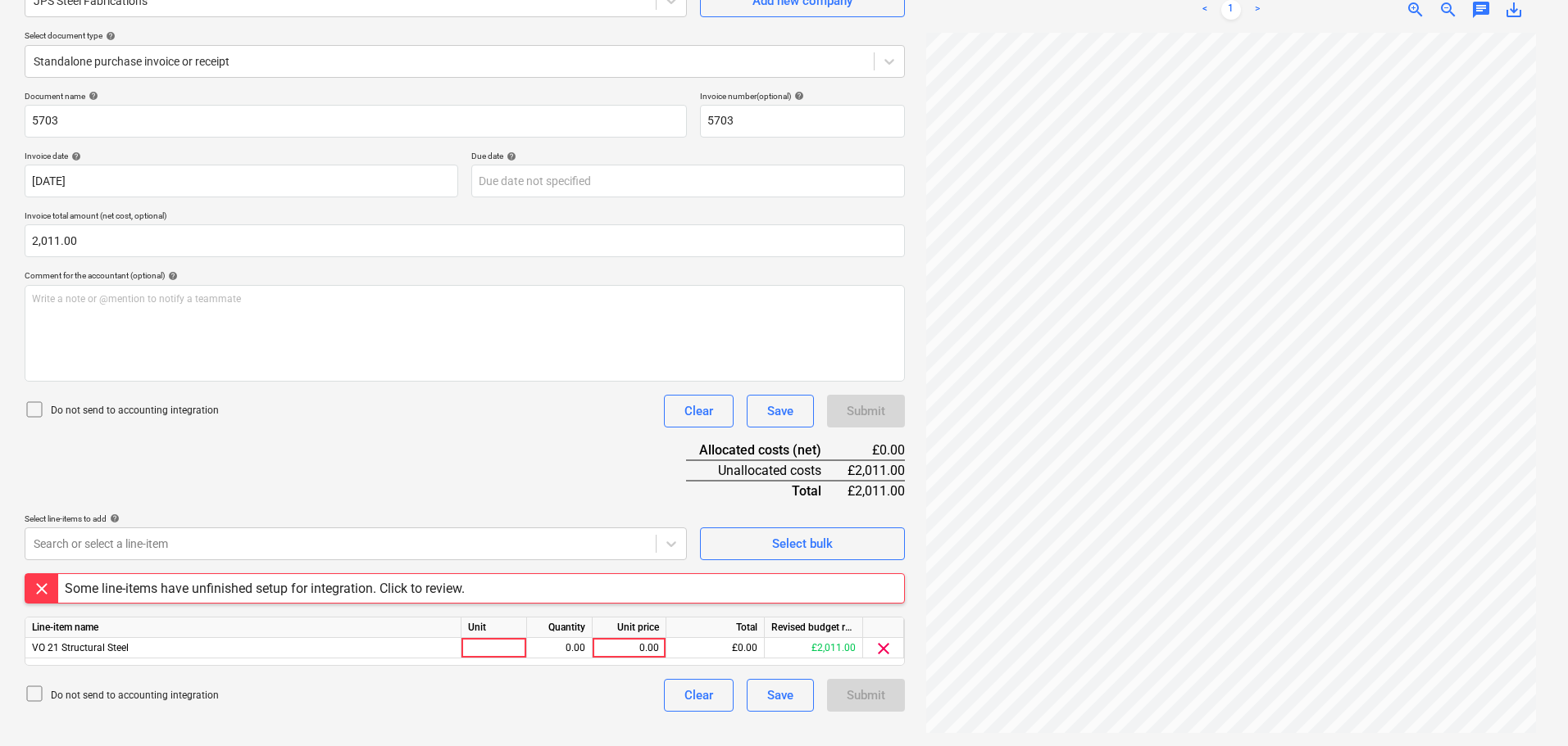
scroll to position [164, 0]
drag, startPoint x: 407, startPoint y: 417, endPoint x: 613, endPoint y: 466, distance: 211.7
click at [413, 417] on div "Document name help 5703 Invoice number (optional) help 5703 Invoice date help […" at bounding box center [465, 401] width 880 height 621
click at [641, 649] on div "0.00" at bounding box center [629, 648] width 60 height 21
type input "2011"
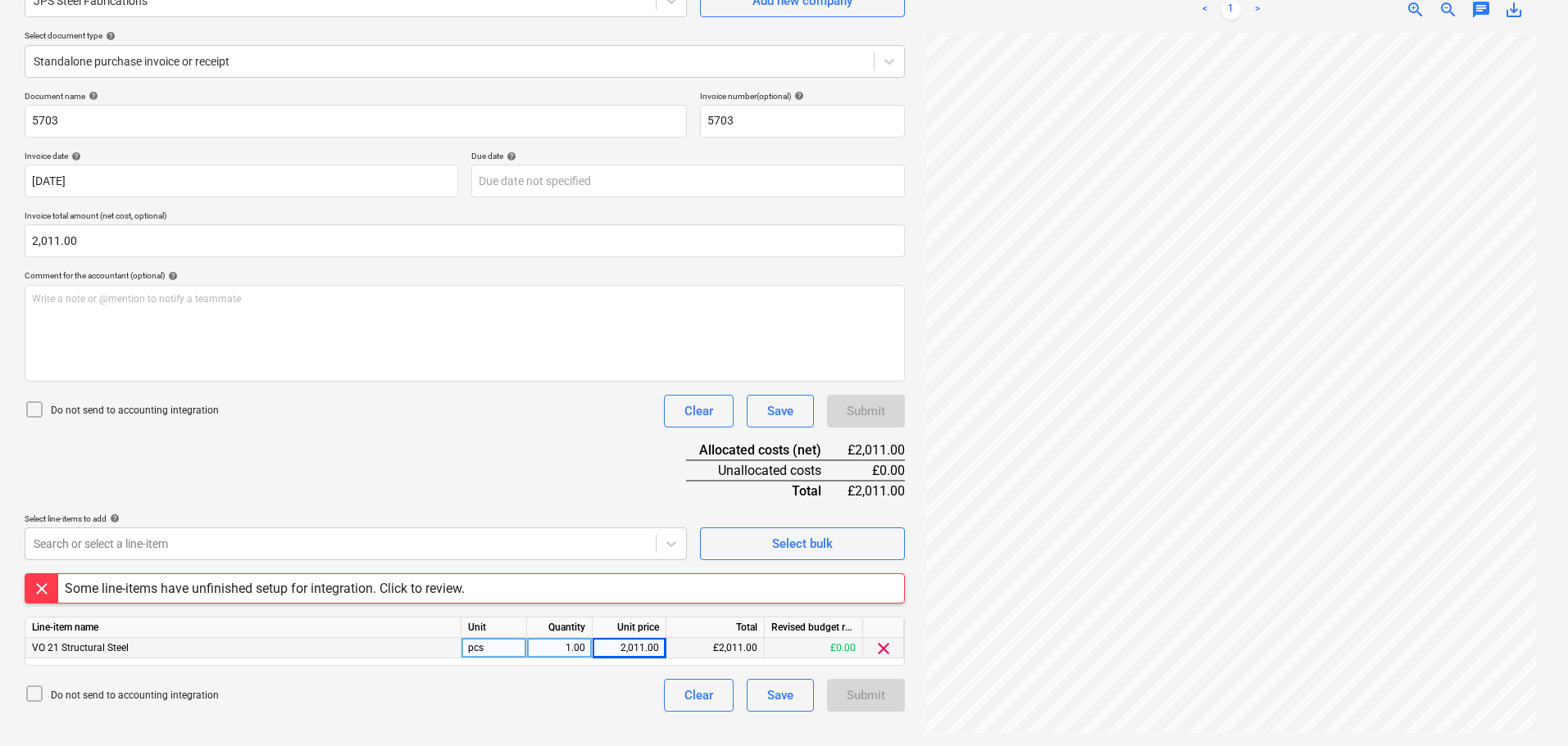
click at [455, 458] on div "Document name help 5703 Invoice number (optional) help 5703 Invoice date help […" at bounding box center [465, 401] width 880 height 621
click at [411, 587] on div "Some line-items have unfinished setup for integration. Click to review." at bounding box center [264, 589] width 400 height 16
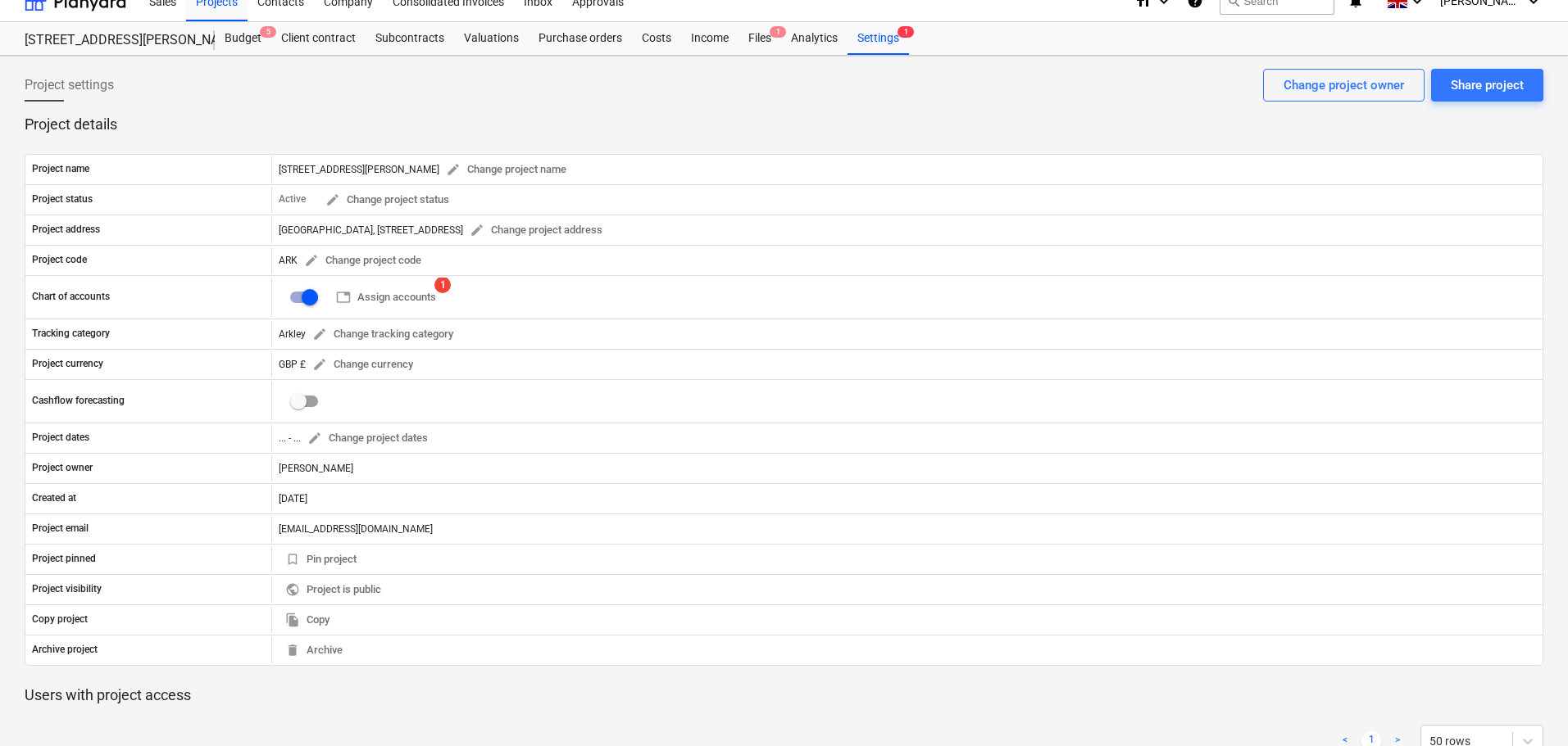
scroll to position [164, 0]
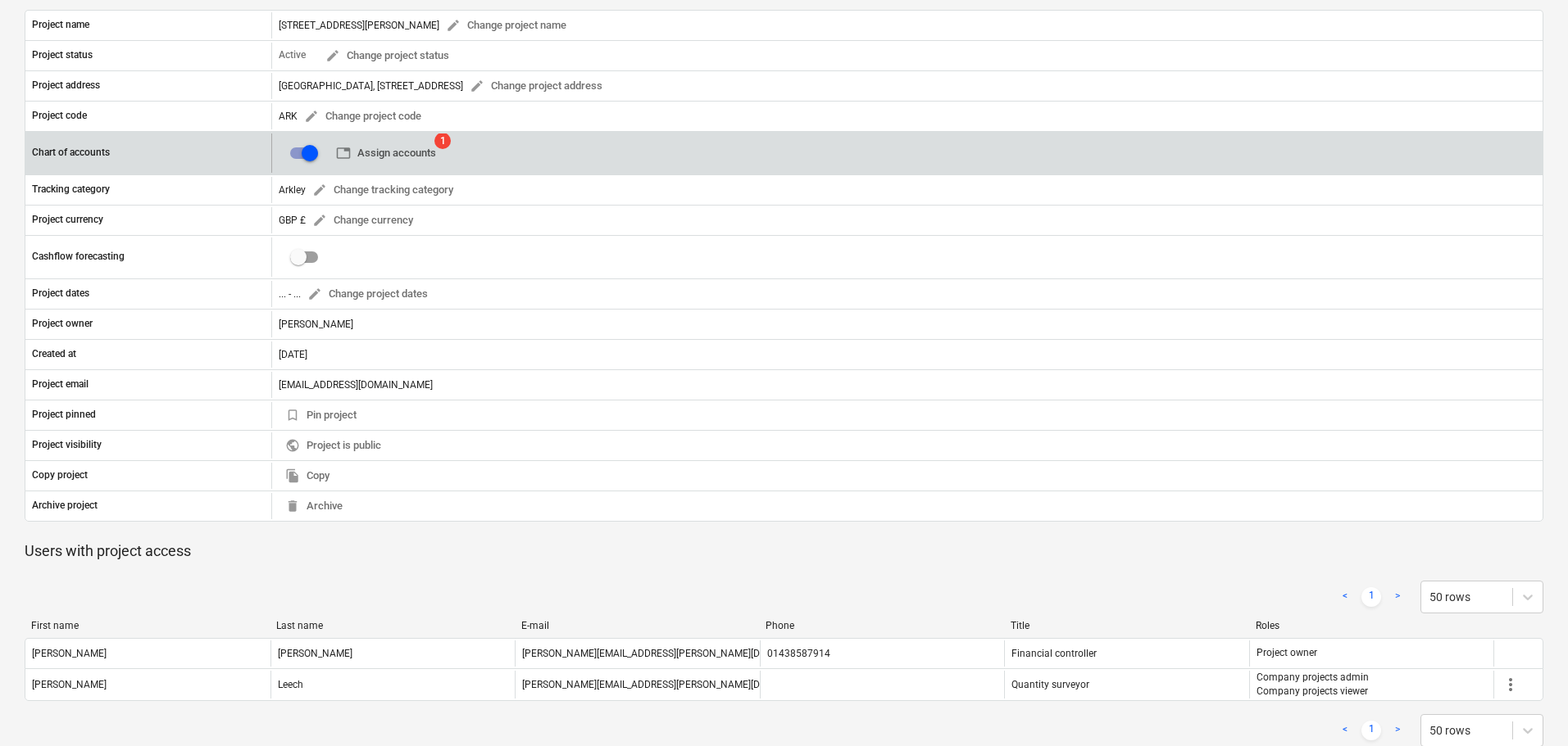
click at [387, 152] on span "table Assign accounts" at bounding box center [386, 153] width 100 height 19
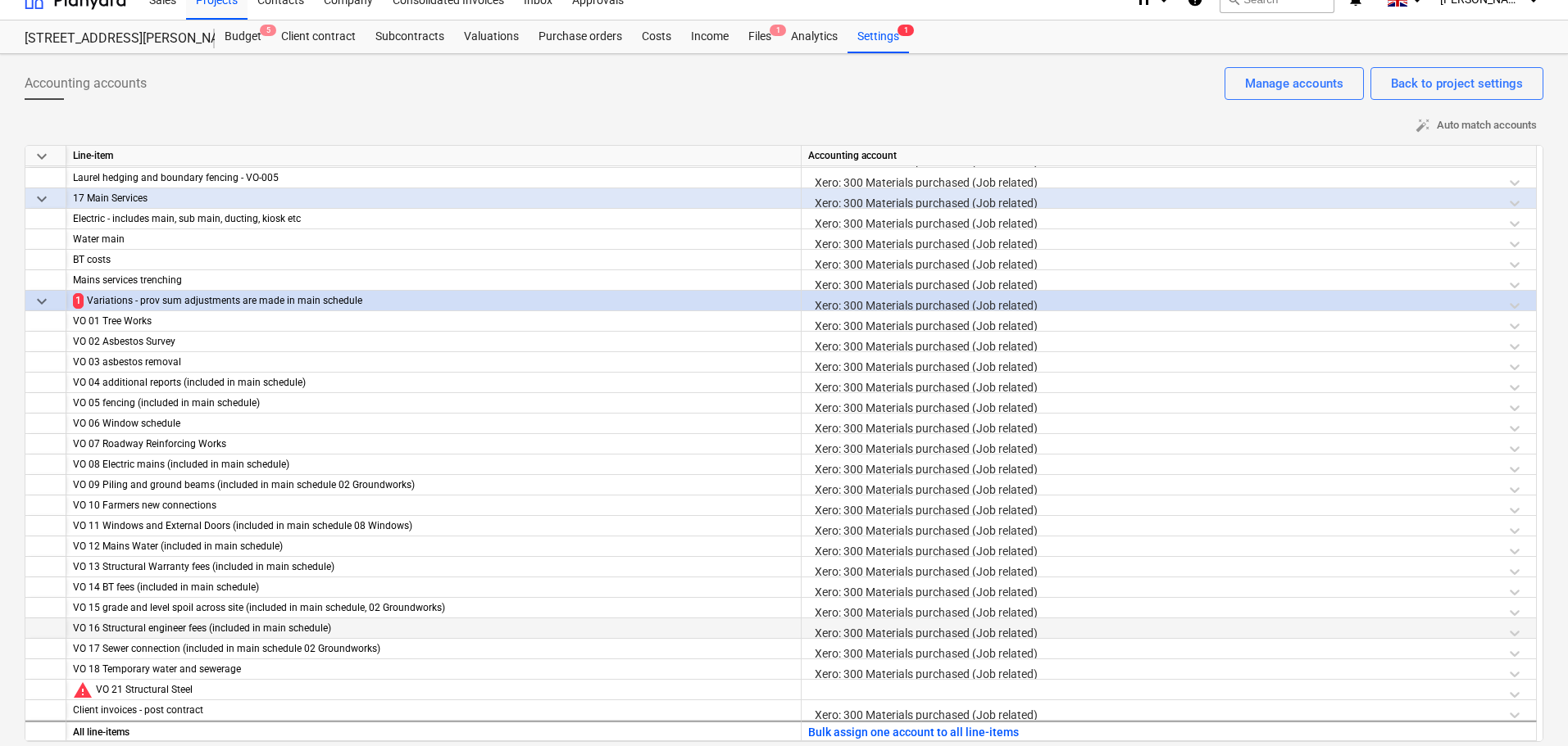
scroll to position [30, 0]
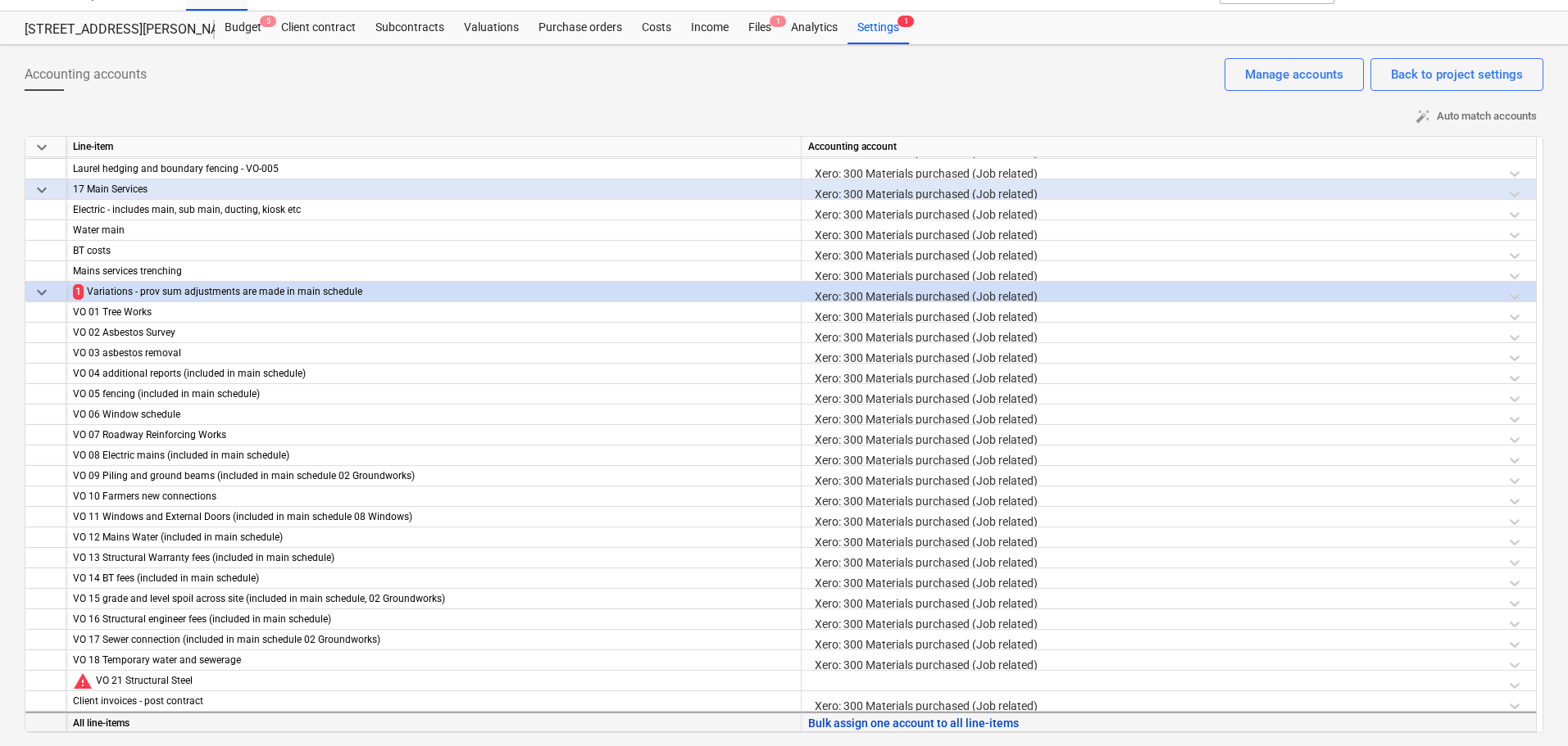
click at [844, 722] on button "Bulk assign one account to all line-items" at bounding box center [913, 724] width 210 height 21
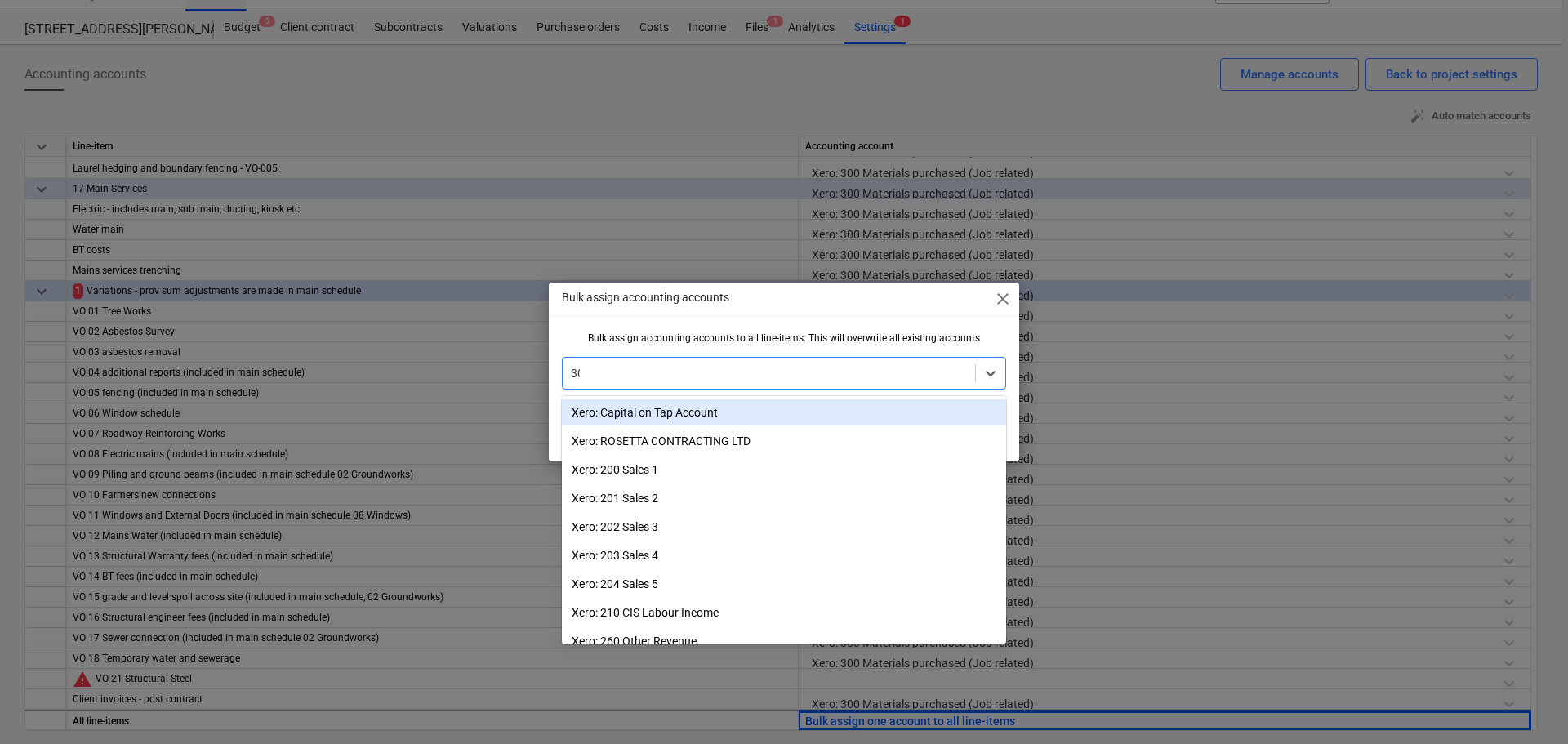
type input "300"
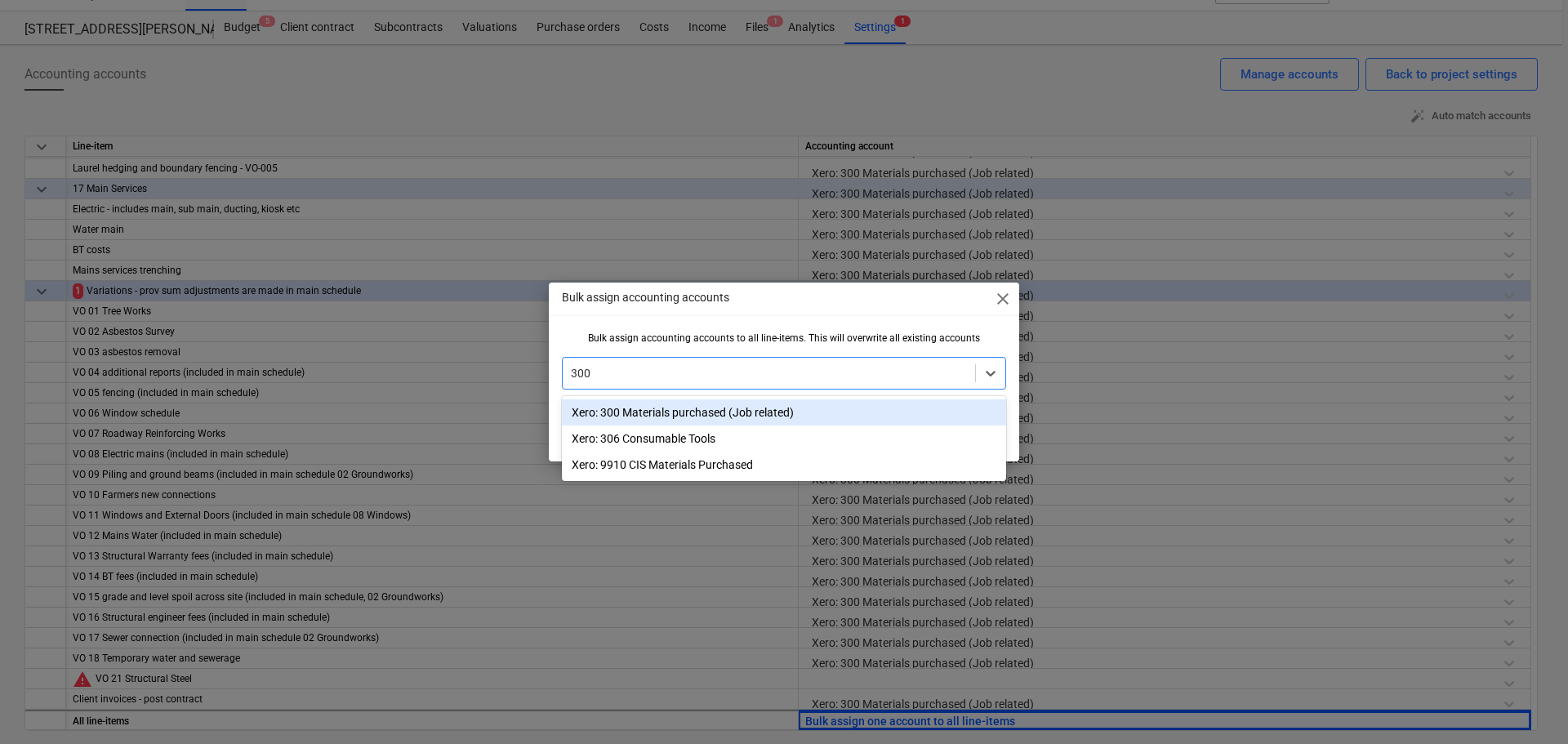
click at [683, 422] on div "Xero: 300 Materials purchased (Job related)" at bounding box center [784, 412] width 444 height 26
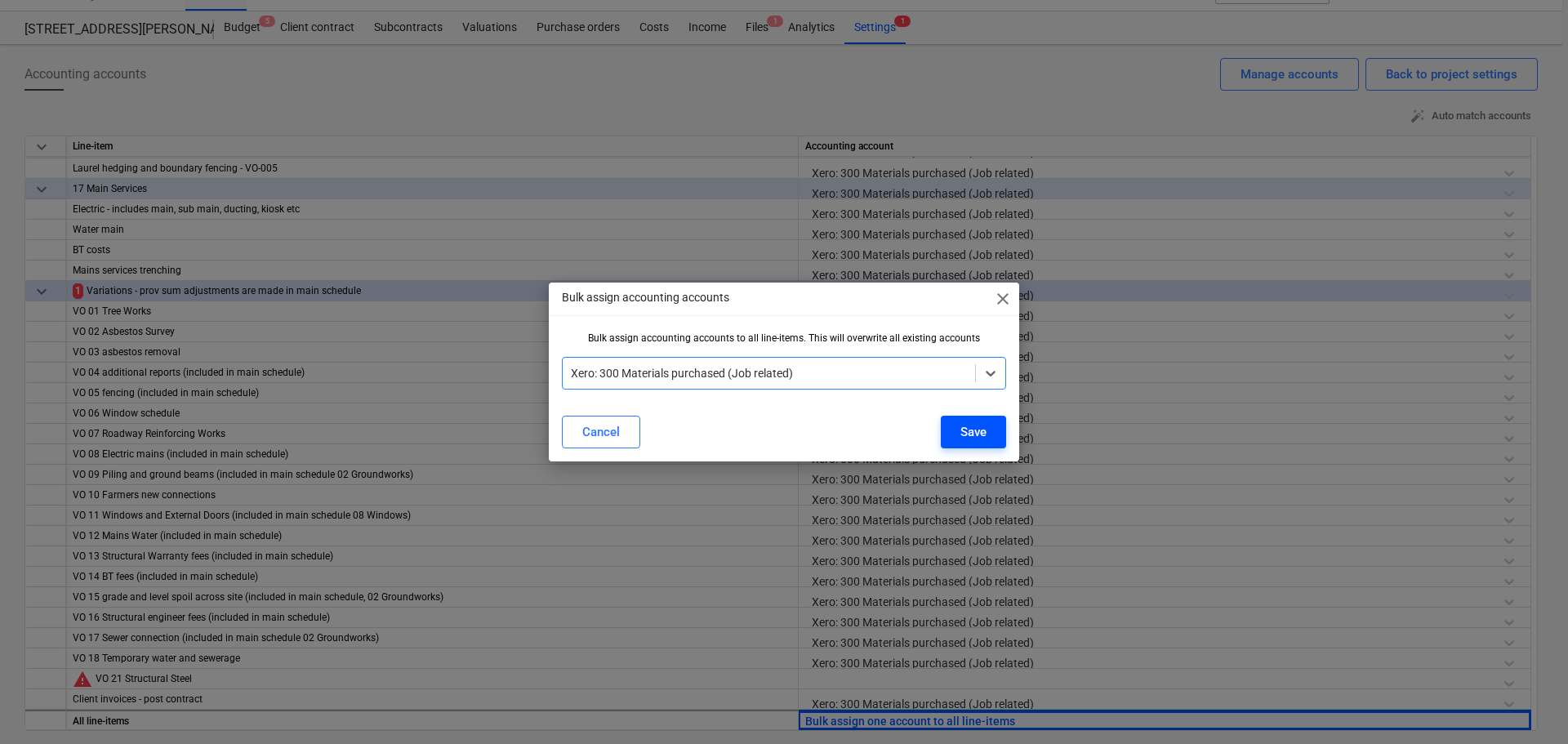
click at [980, 437] on div "Save" at bounding box center [973, 432] width 26 height 21
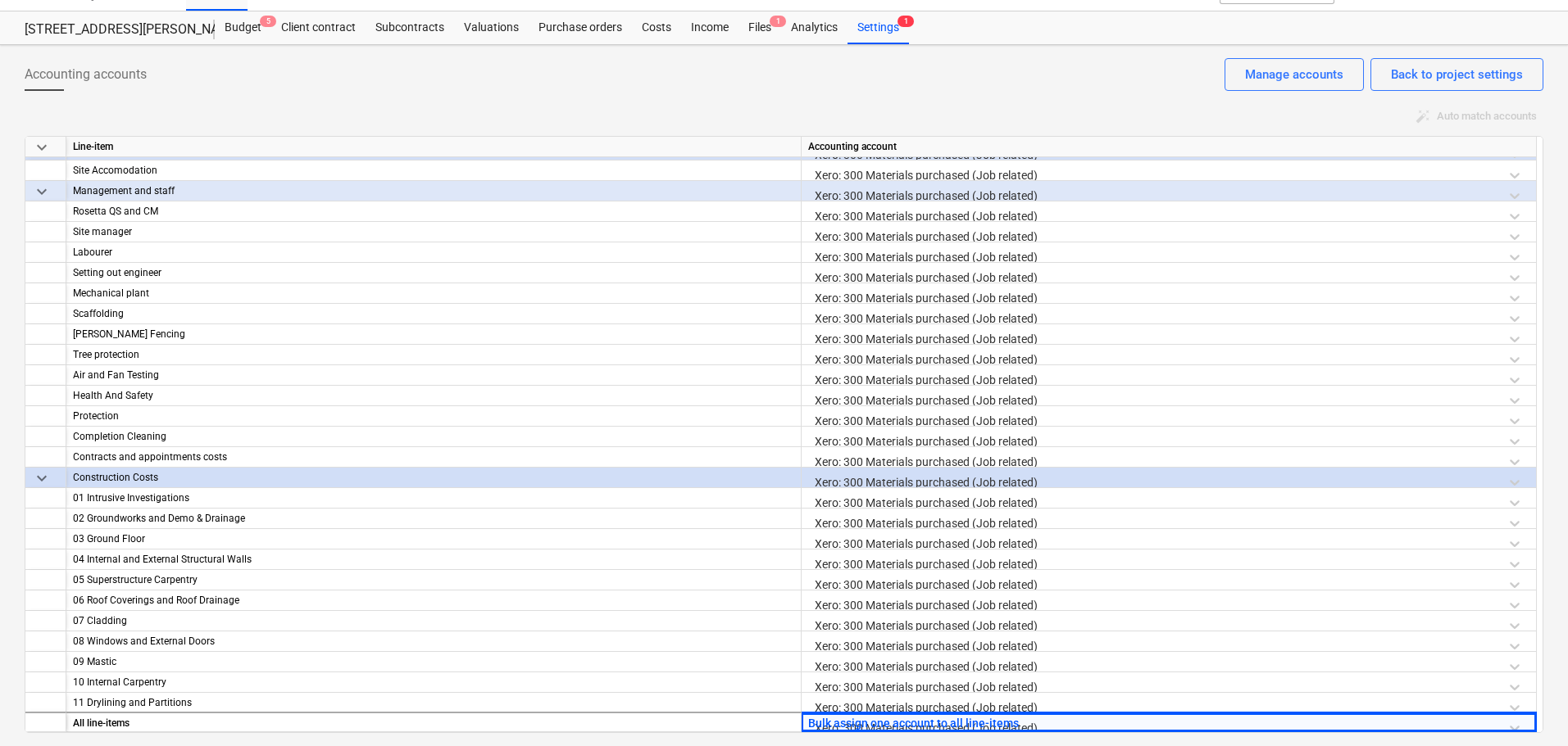
scroll to position [0, 0]
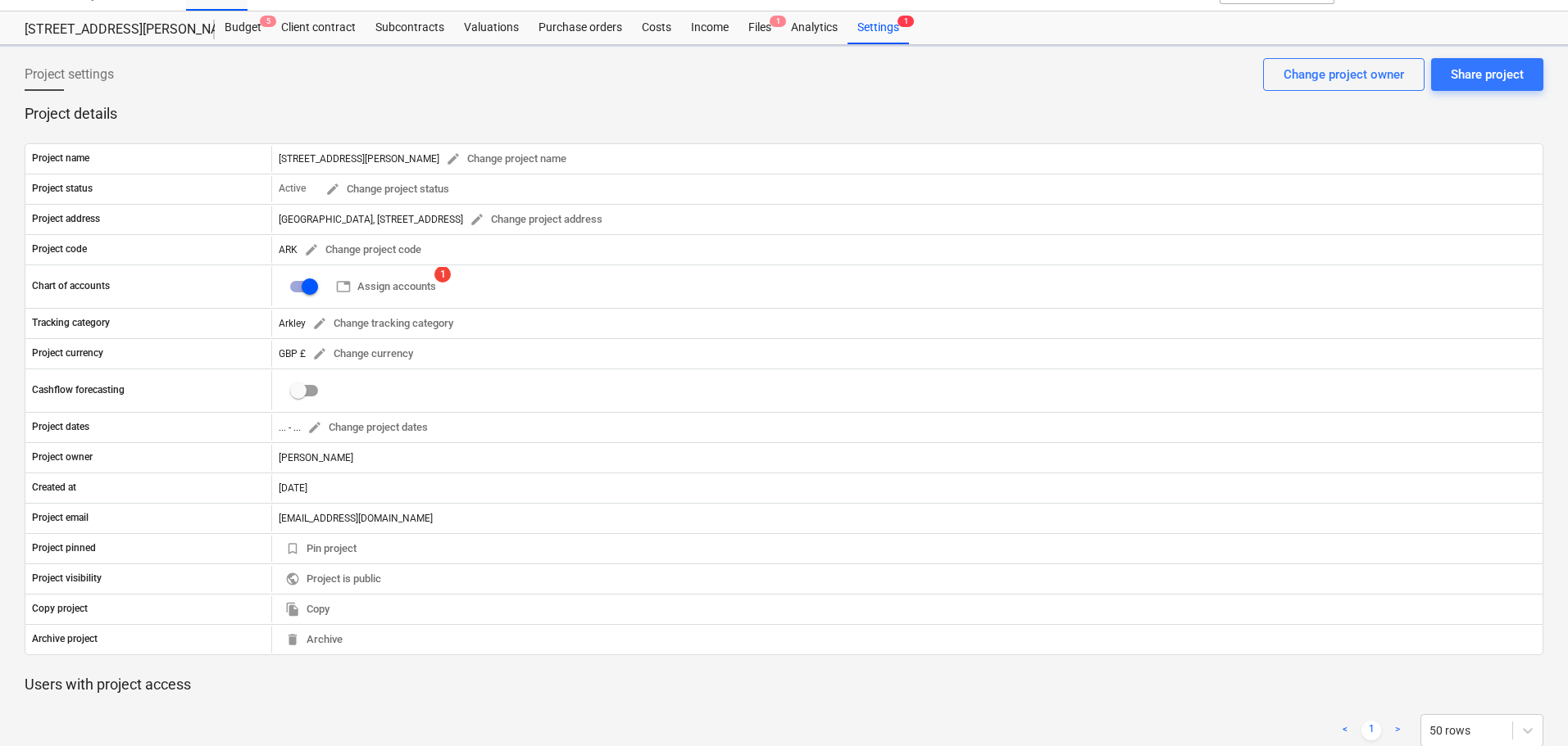
scroll to position [164, 0]
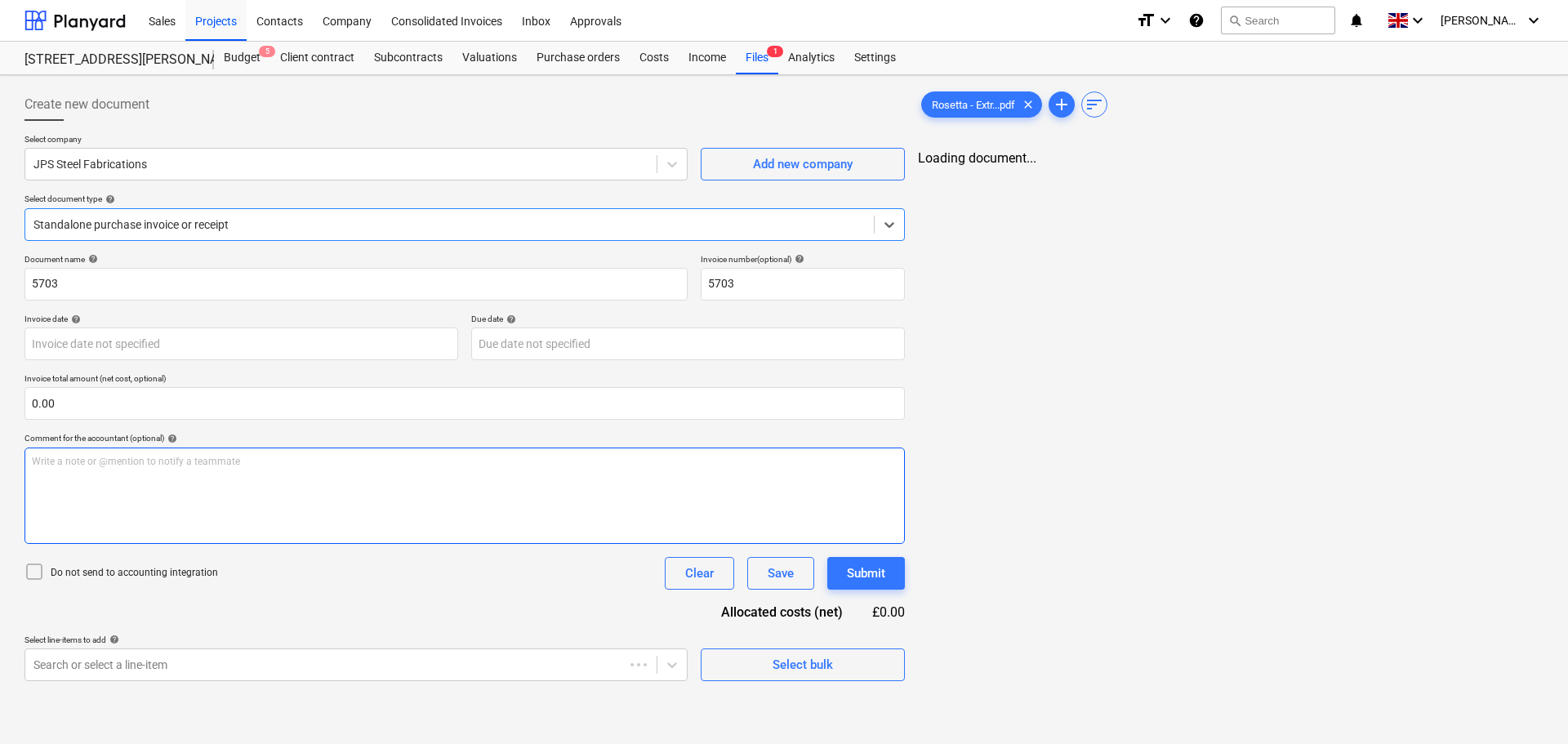
type input "[DATE]"
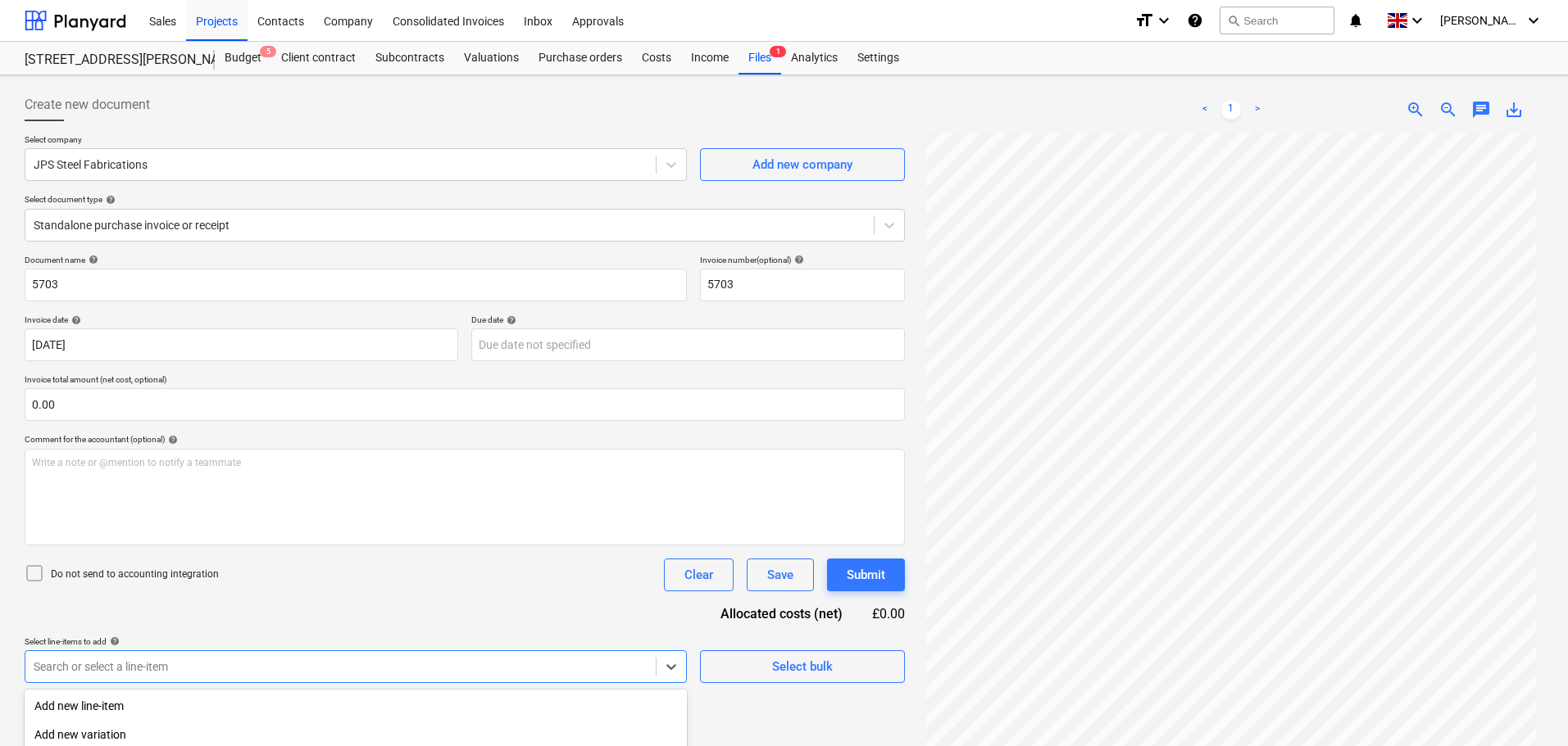
scroll to position [193, 0]
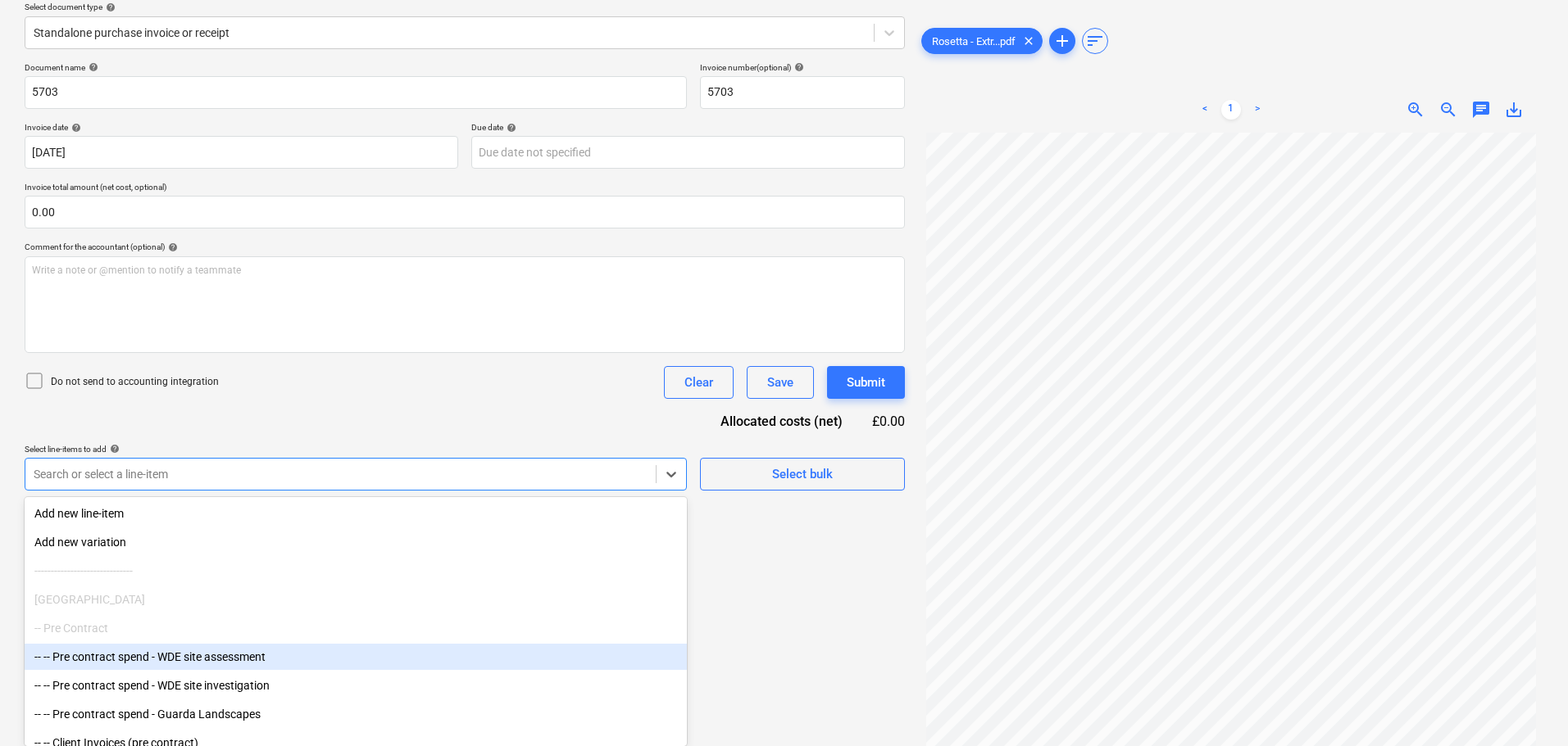
click at [133, 553] on body "Sales Projects Contacts Company Consolidated Invoices Inbox Approvals format_si…" at bounding box center [784, 180] width 1568 height 746
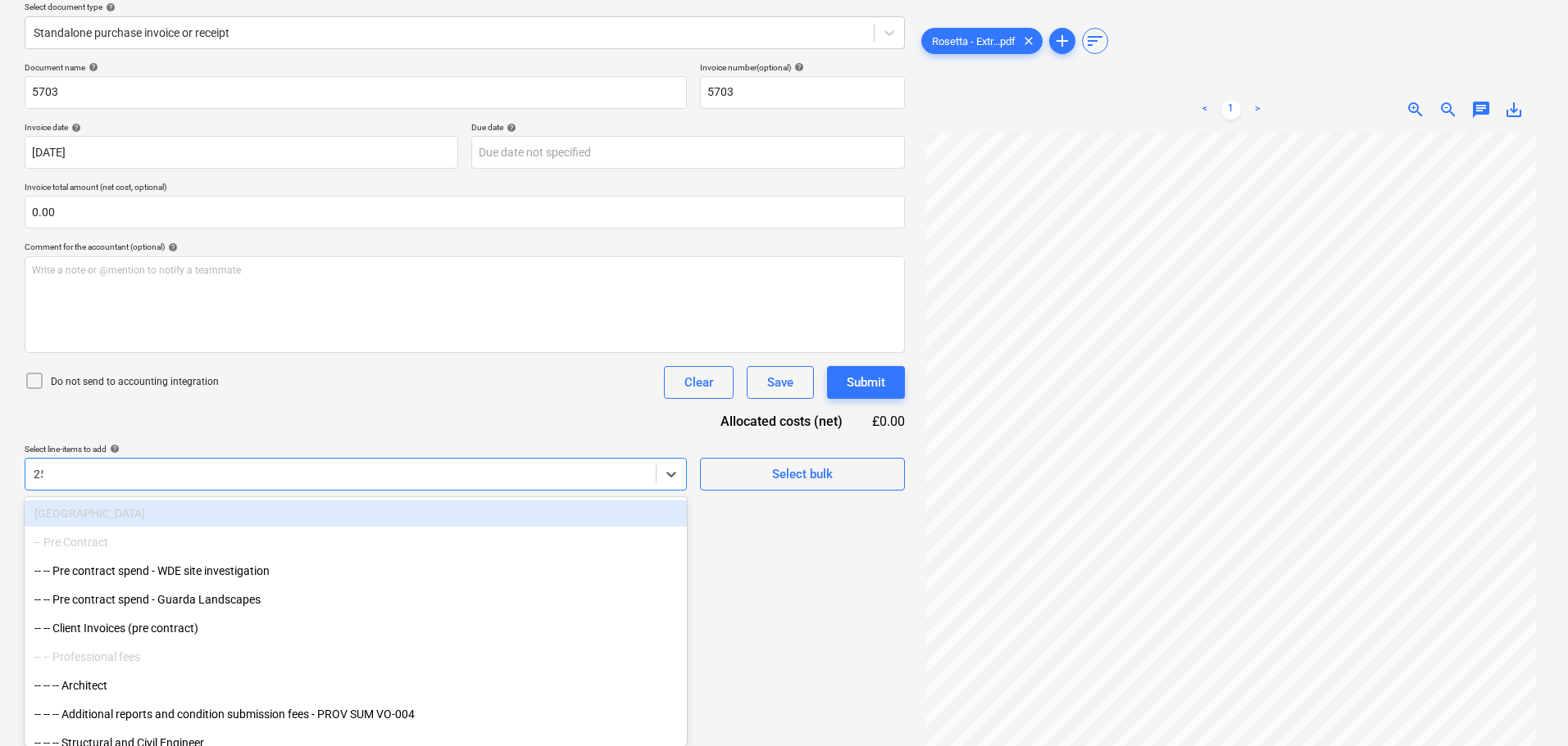
scroll to position [164, 0]
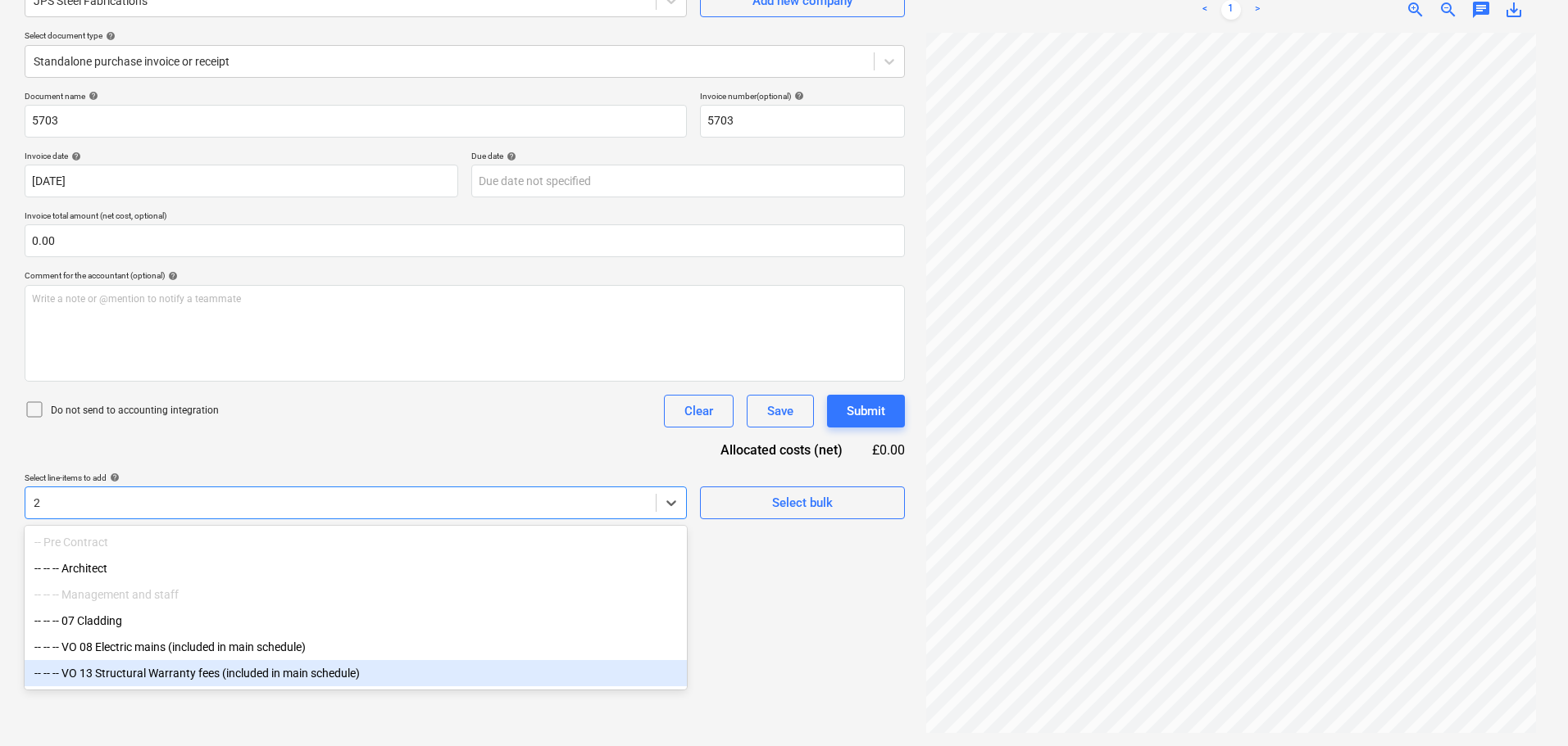
type input "21"
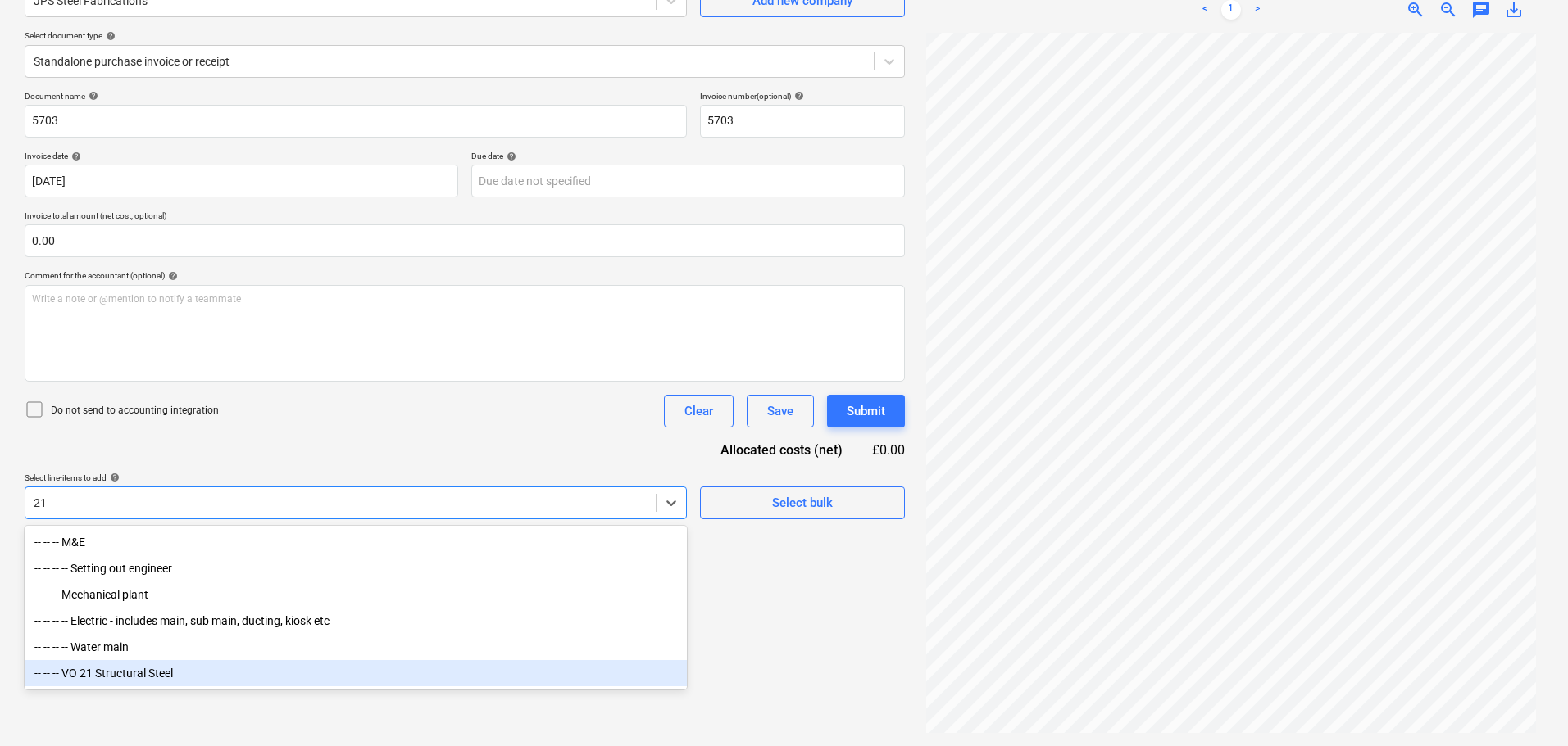
click at [139, 674] on div "-- -- -- VO 21 Structural Steel" at bounding box center [355, 673] width 662 height 26
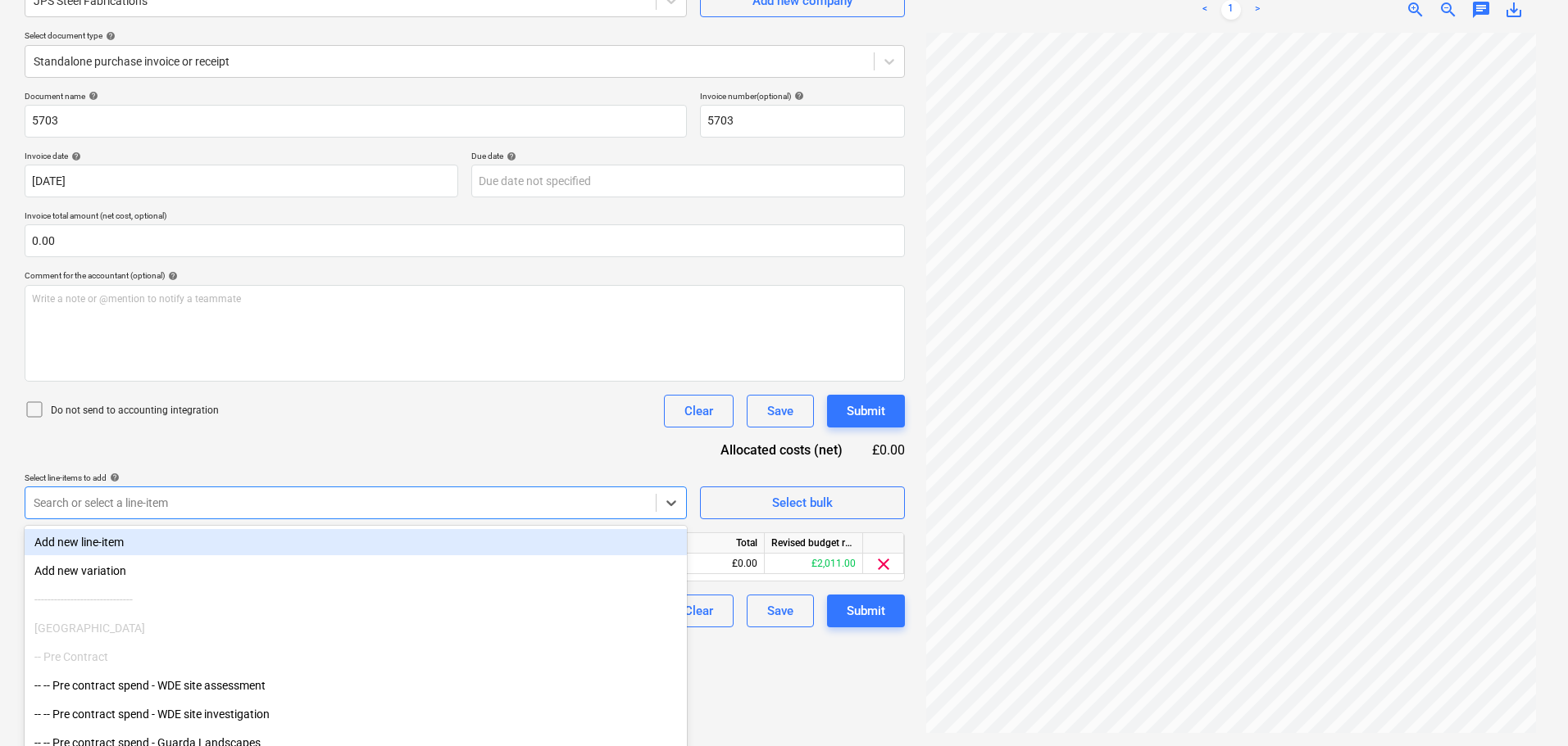
click at [473, 466] on div "Document name help 5703 Invoice number (optional) help 5703 Invoice date help […" at bounding box center [465, 359] width 880 height 537
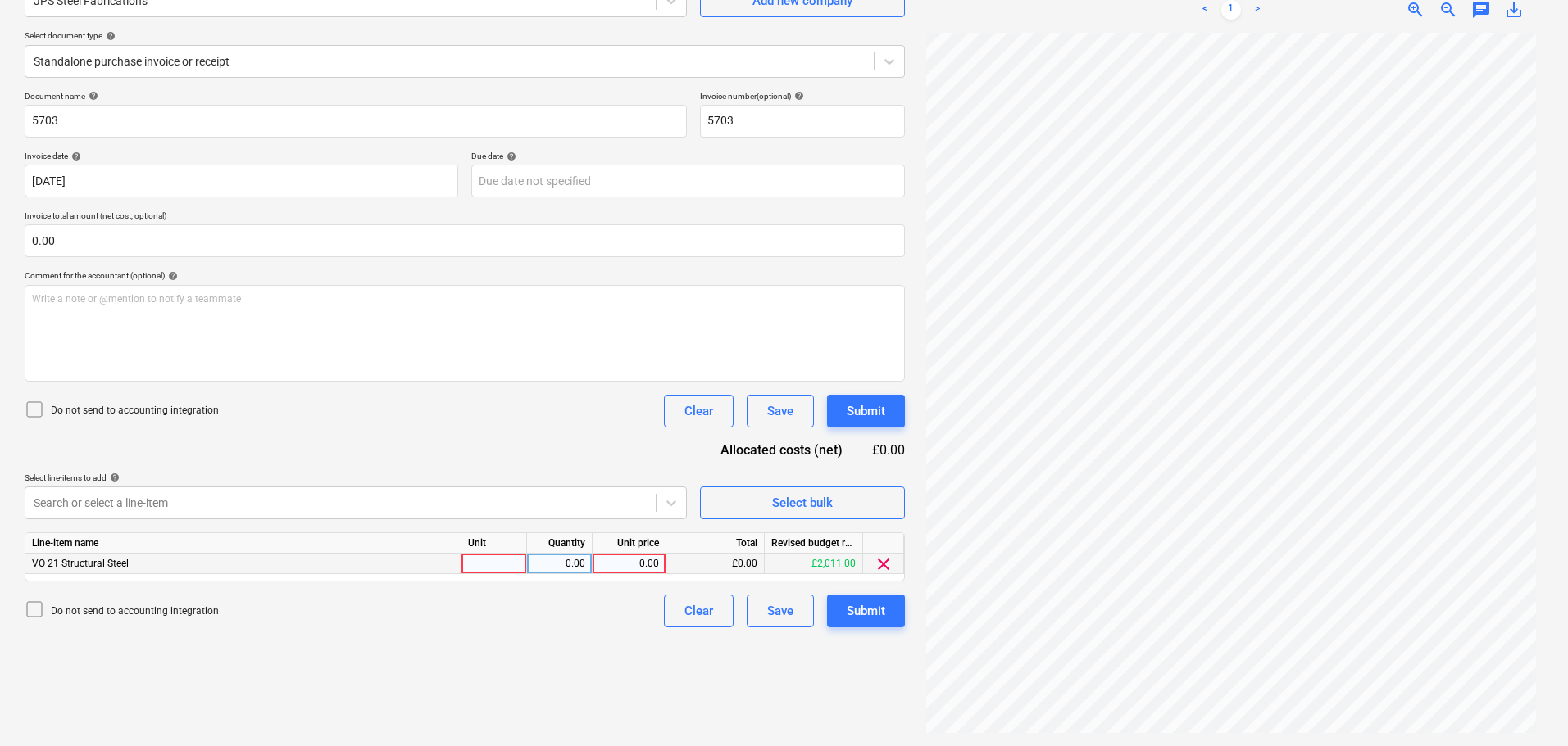
click at [637, 562] on div "0.00" at bounding box center [629, 563] width 60 height 21
type input "2011"
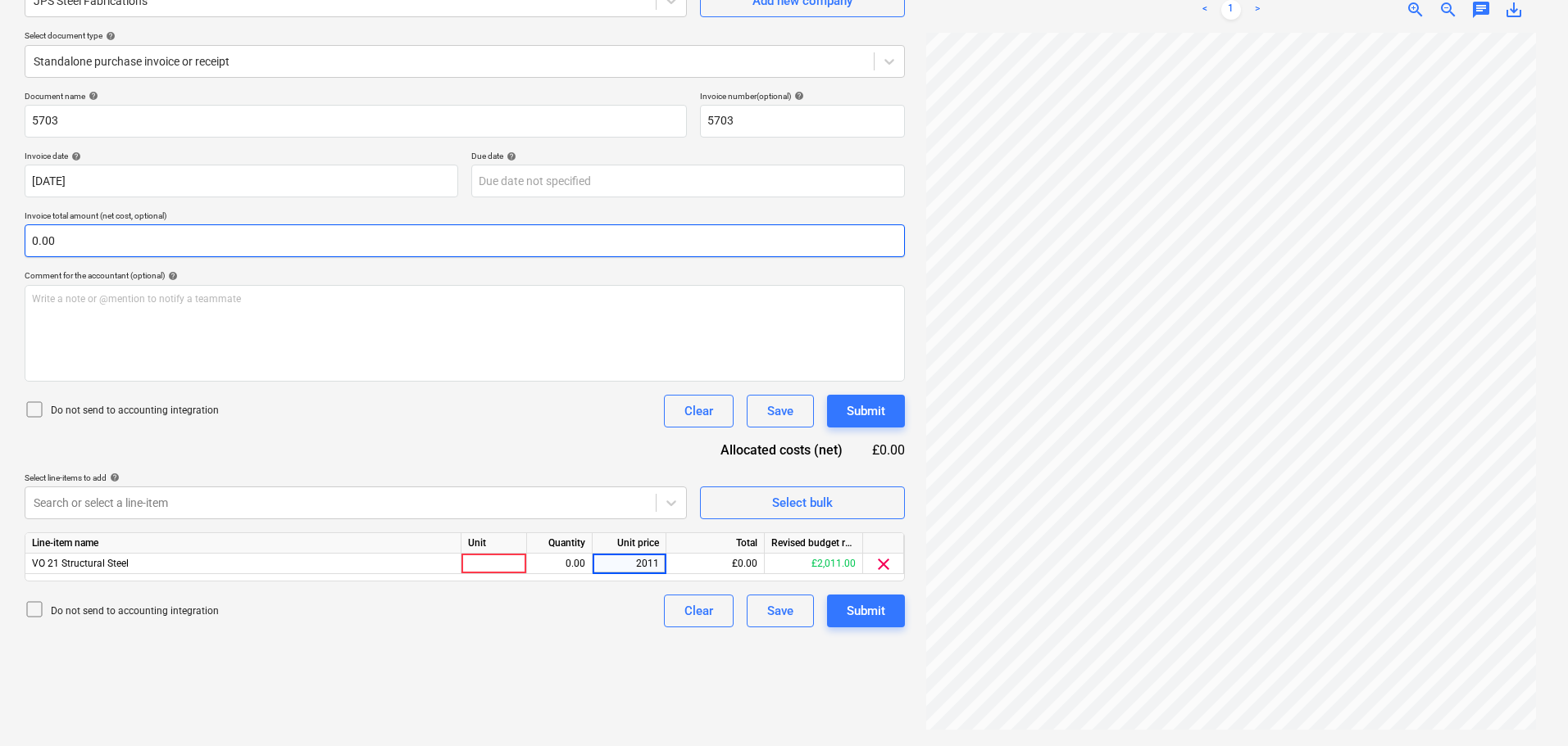
click at [188, 252] on input "0.00" at bounding box center [465, 241] width 880 height 33
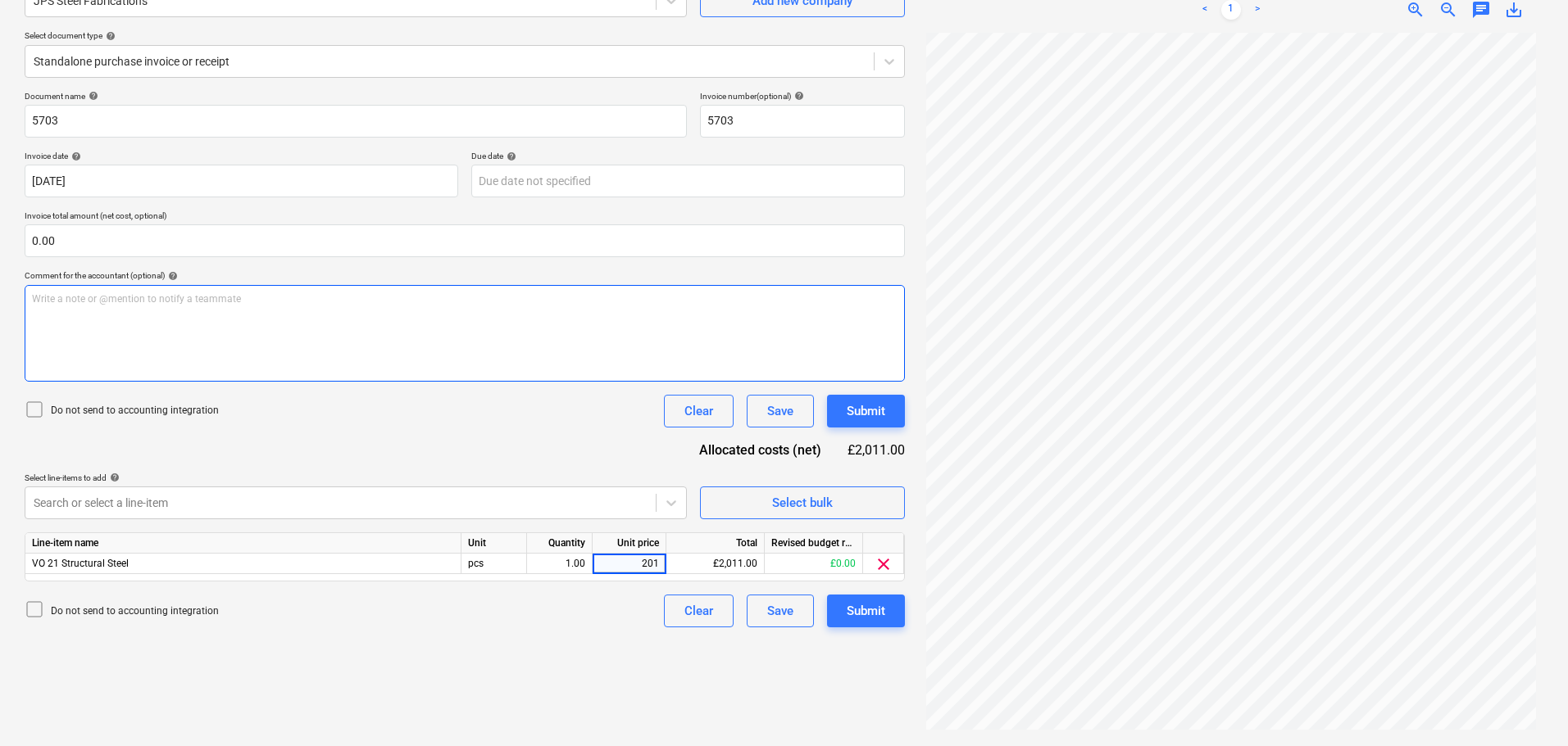
type input "2011"
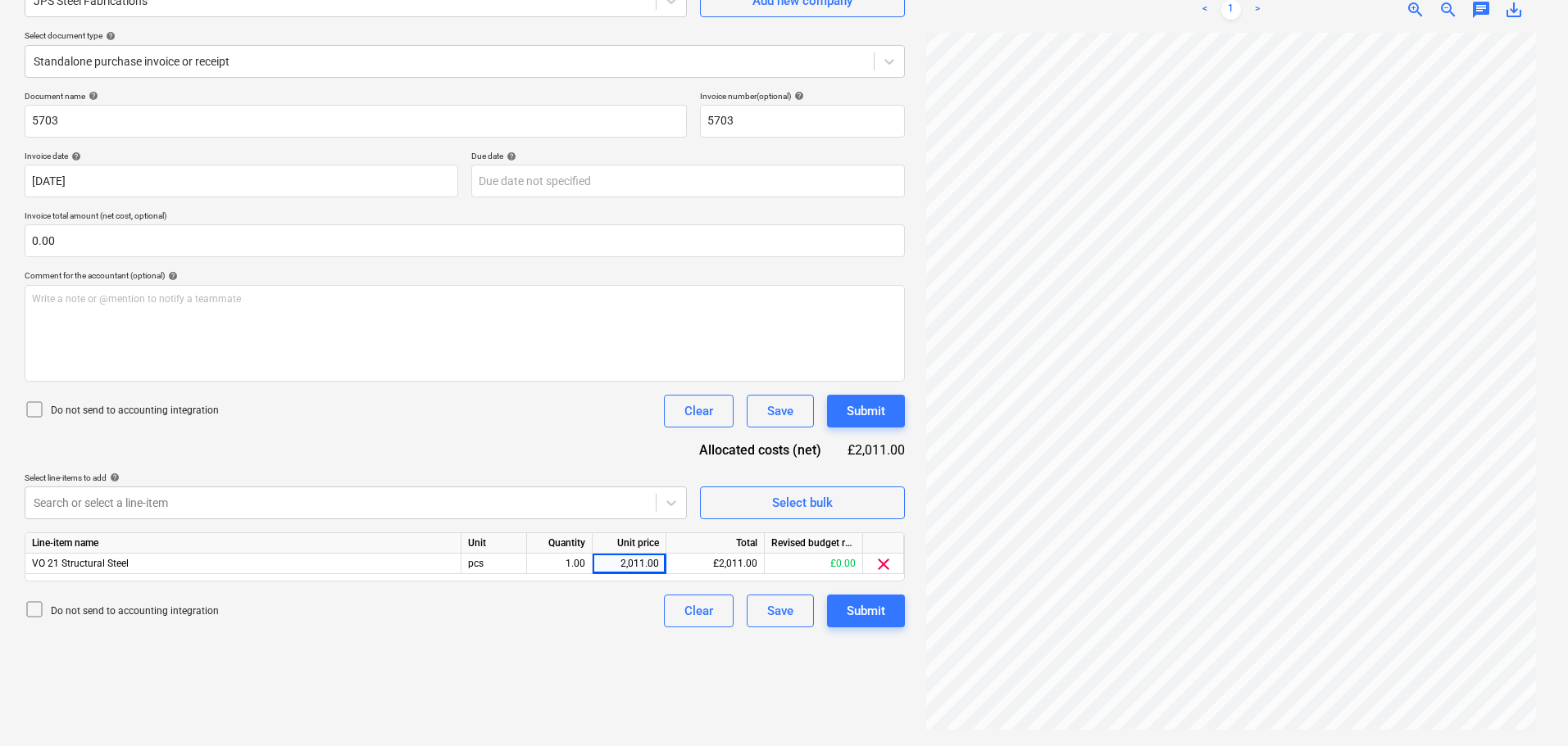
click at [454, 435] on div "Document name help 5703 Invoice number (optional) help 5703 Invoice date help […" at bounding box center [465, 359] width 880 height 537
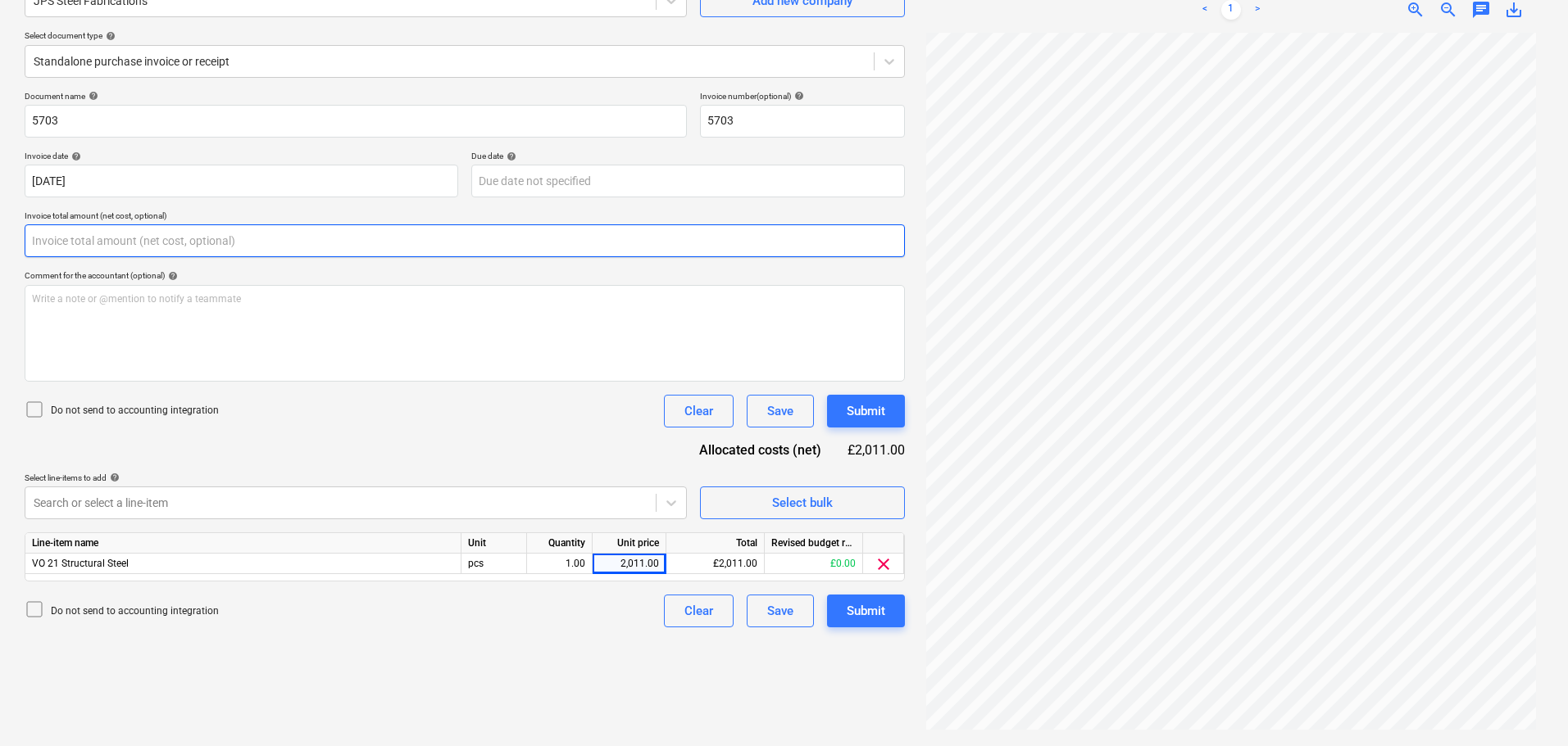
click at [163, 237] on input "text" at bounding box center [465, 241] width 880 height 33
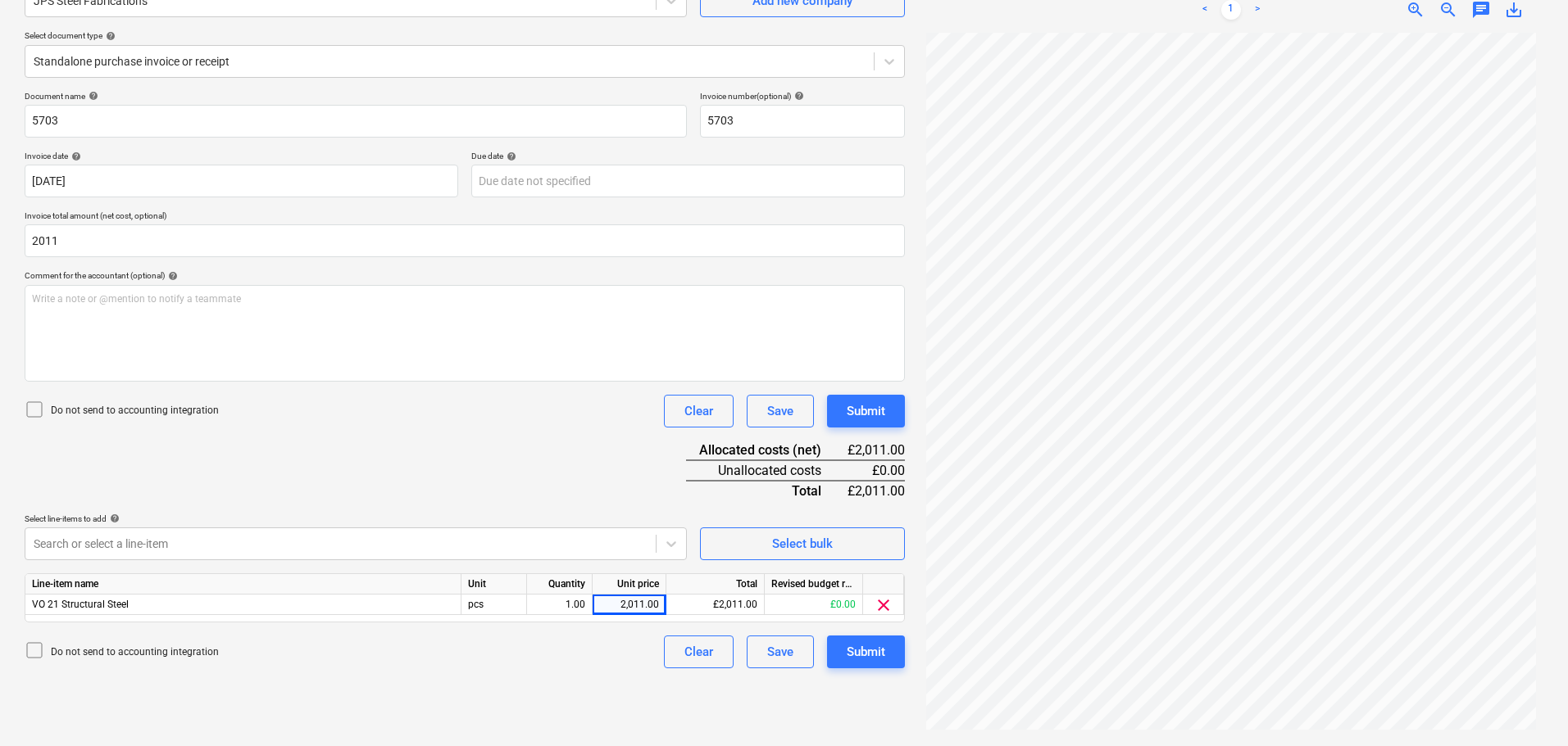
type input "2,011.00"
click at [407, 451] on div "Document name help 5703 Invoice number (optional) help 5703 Invoice date help […" at bounding box center [465, 379] width 880 height 578
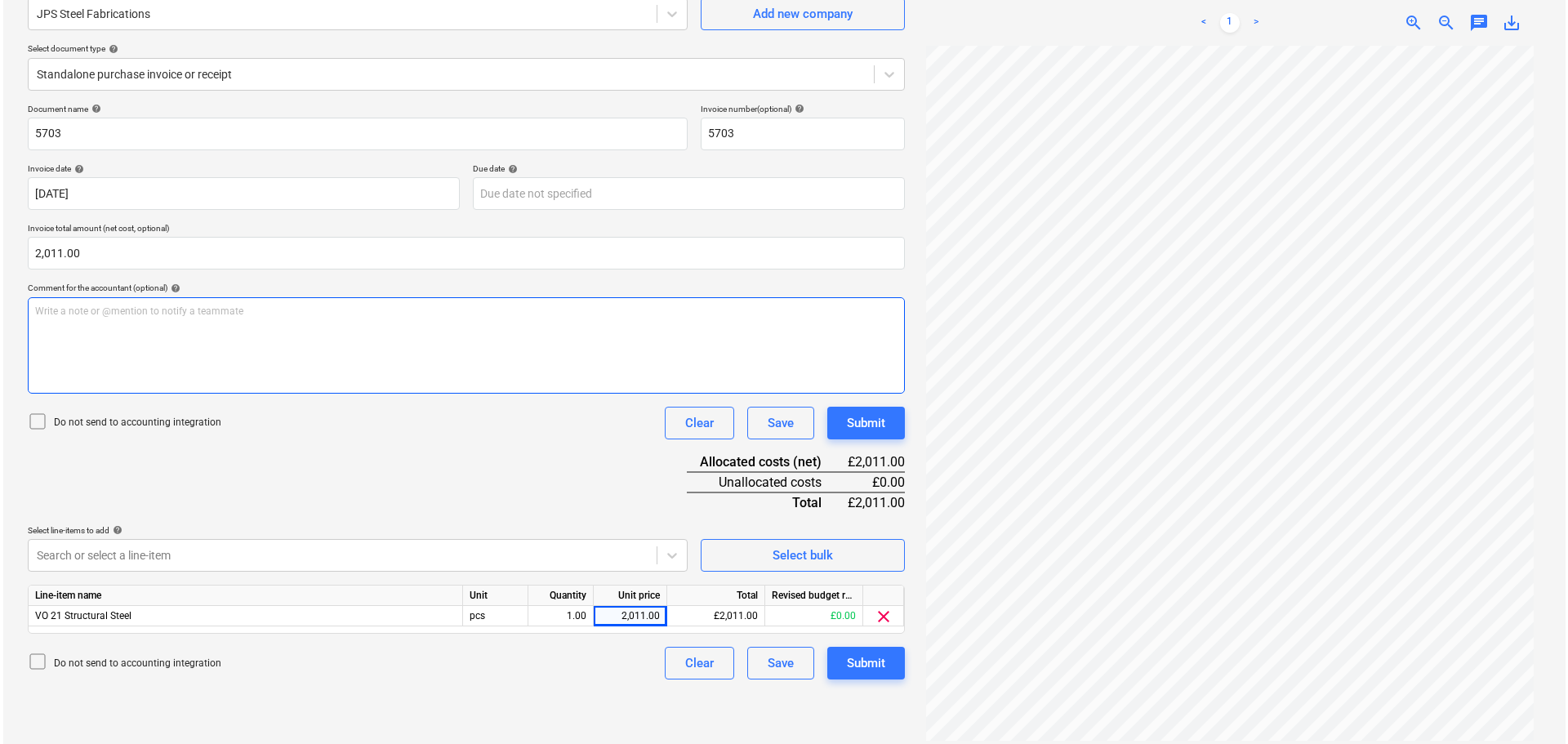
scroll to position [164, 0]
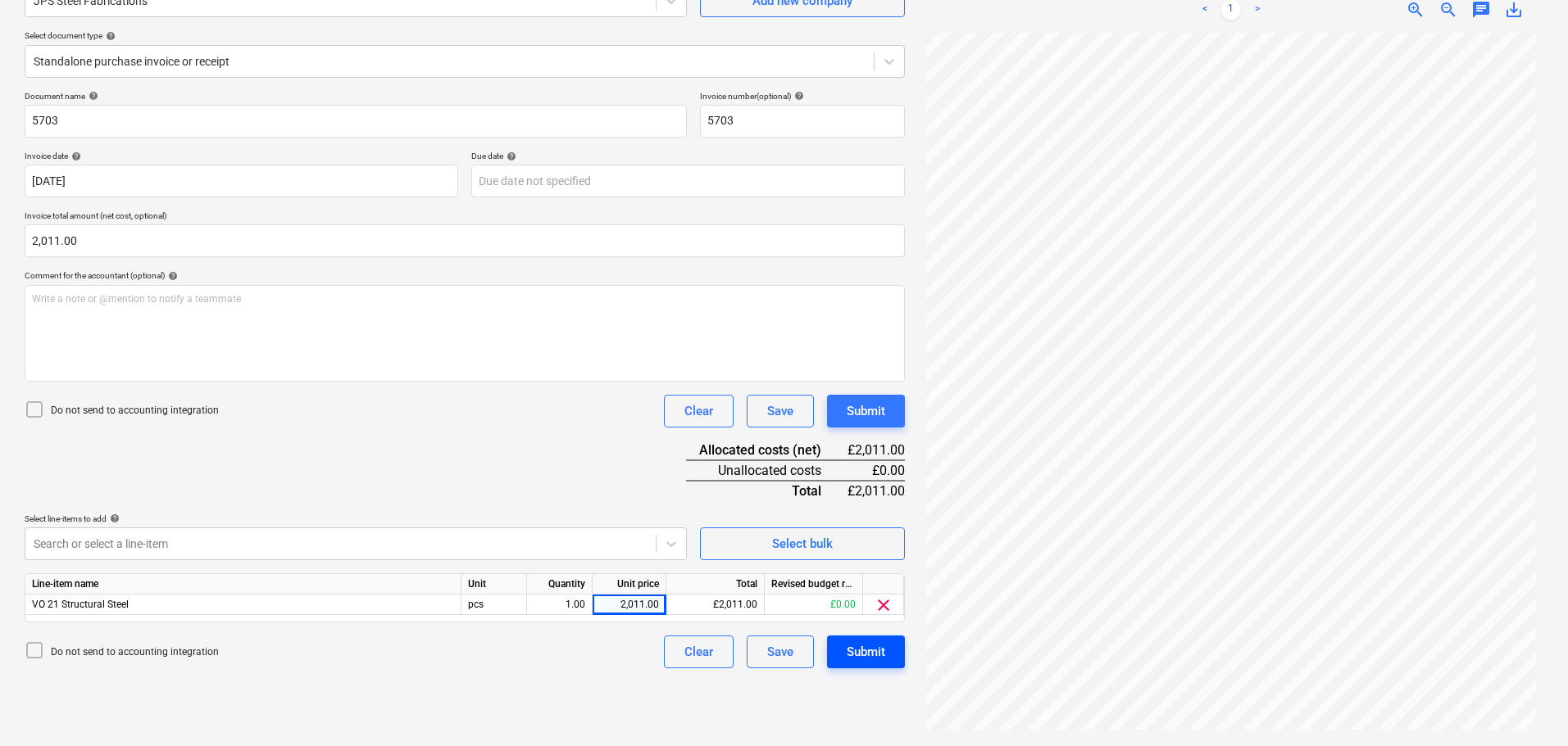
click at [862, 646] on div "Submit" at bounding box center [866, 652] width 38 height 22
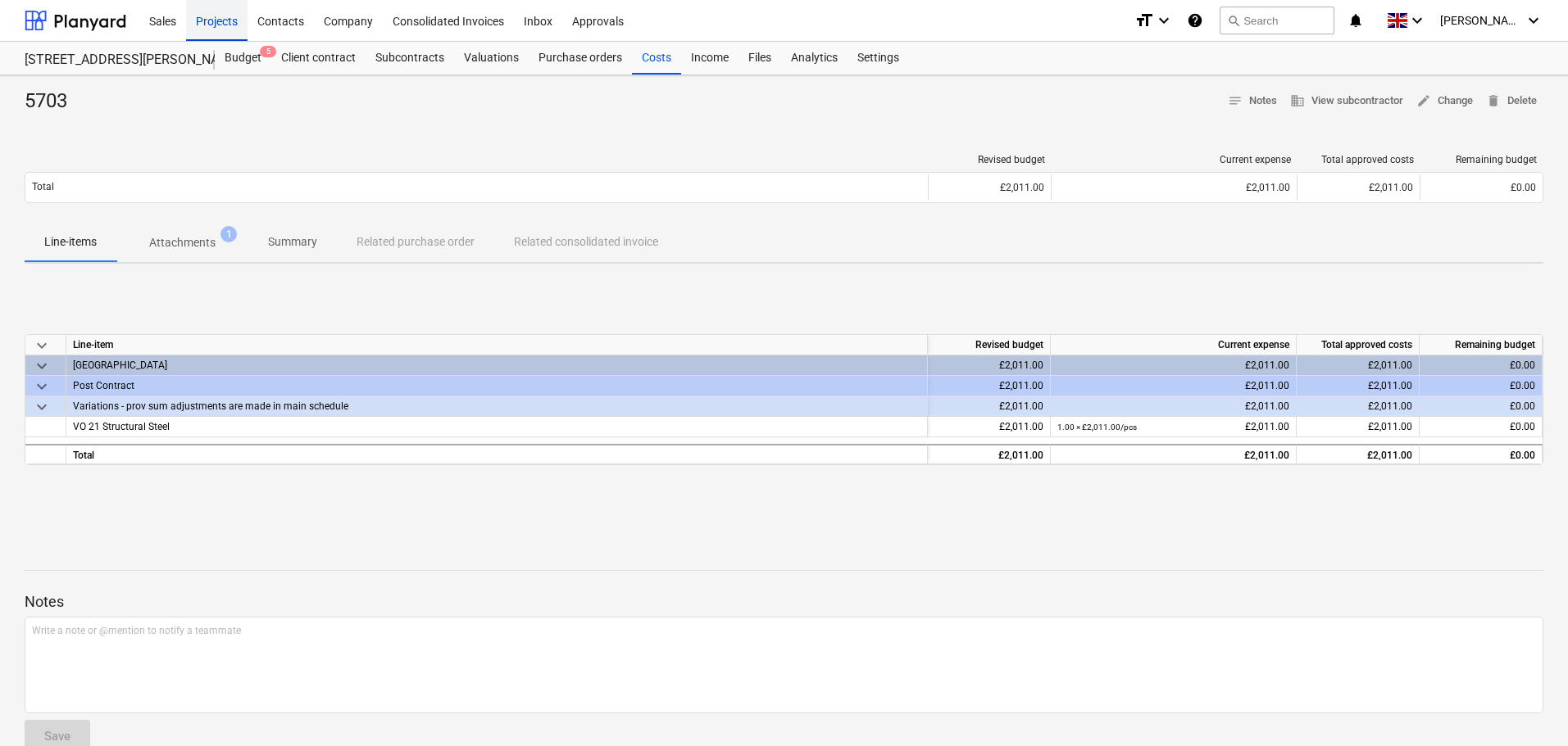
click at [230, 24] on div "Projects" at bounding box center [216, 20] width 62 height 42
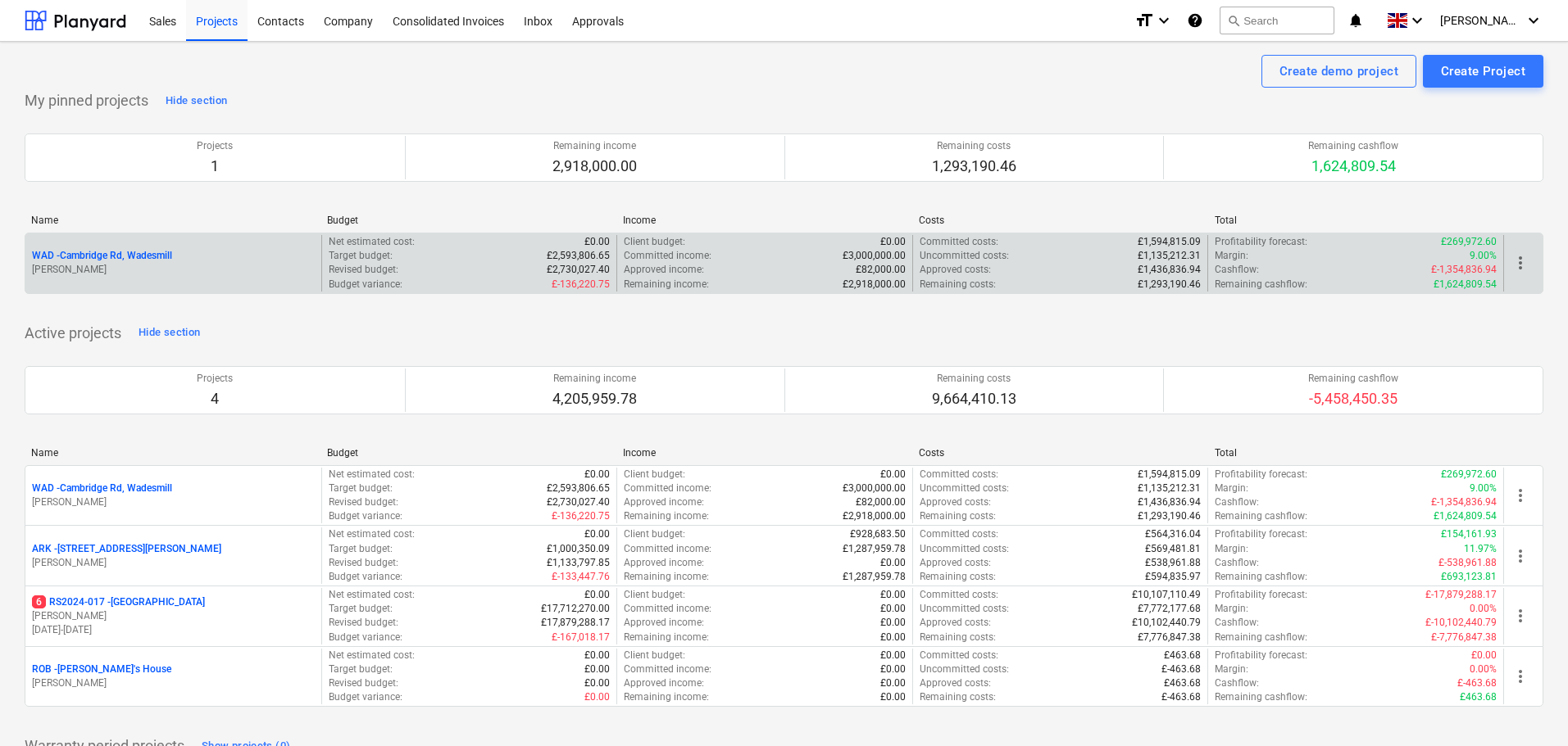
click at [136, 256] on p "WAD - Cambridge Rd, Wadesmill" at bounding box center [102, 256] width 140 height 14
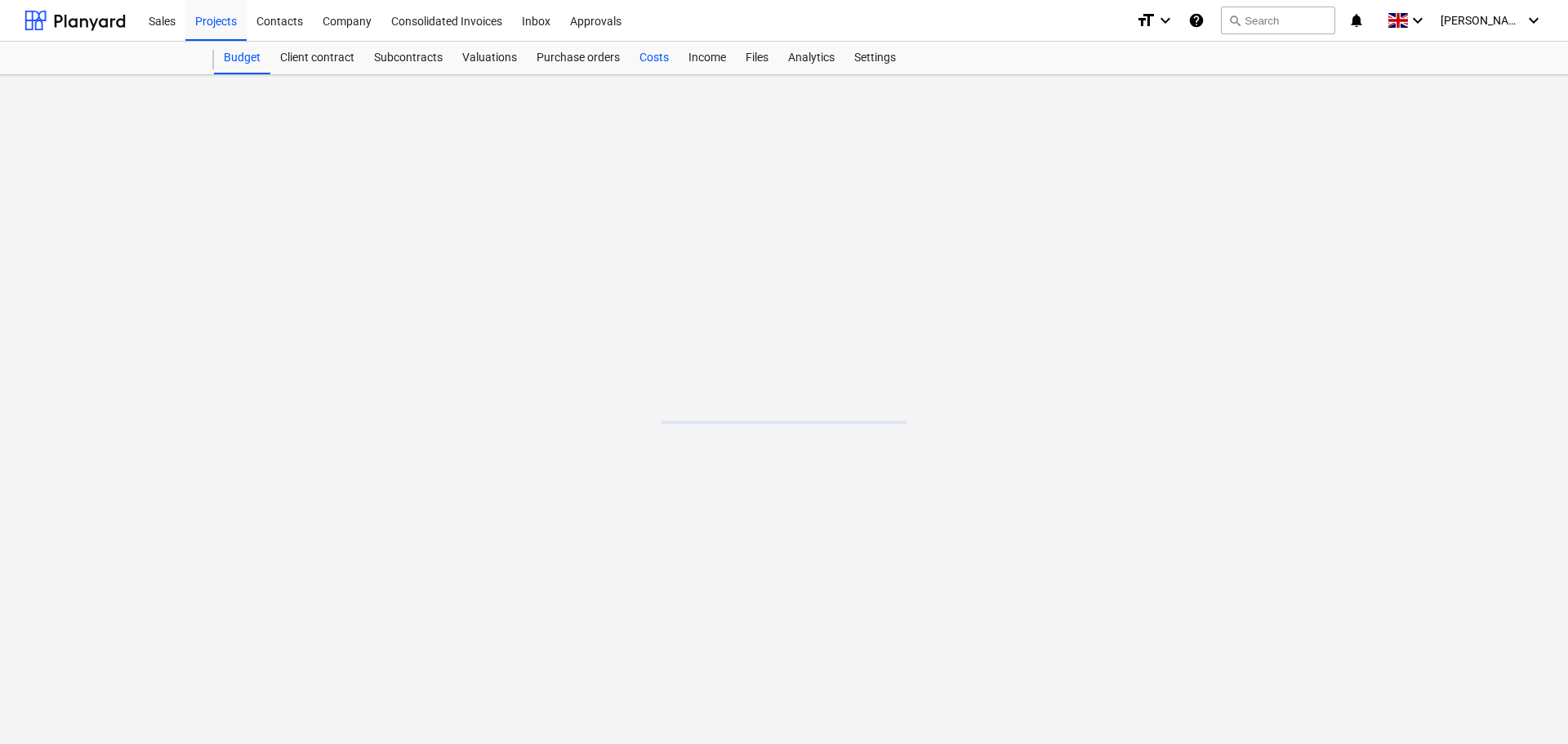
click at [646, 54] on div "Costs" at bounding box center [654, 59] width 49 height 33
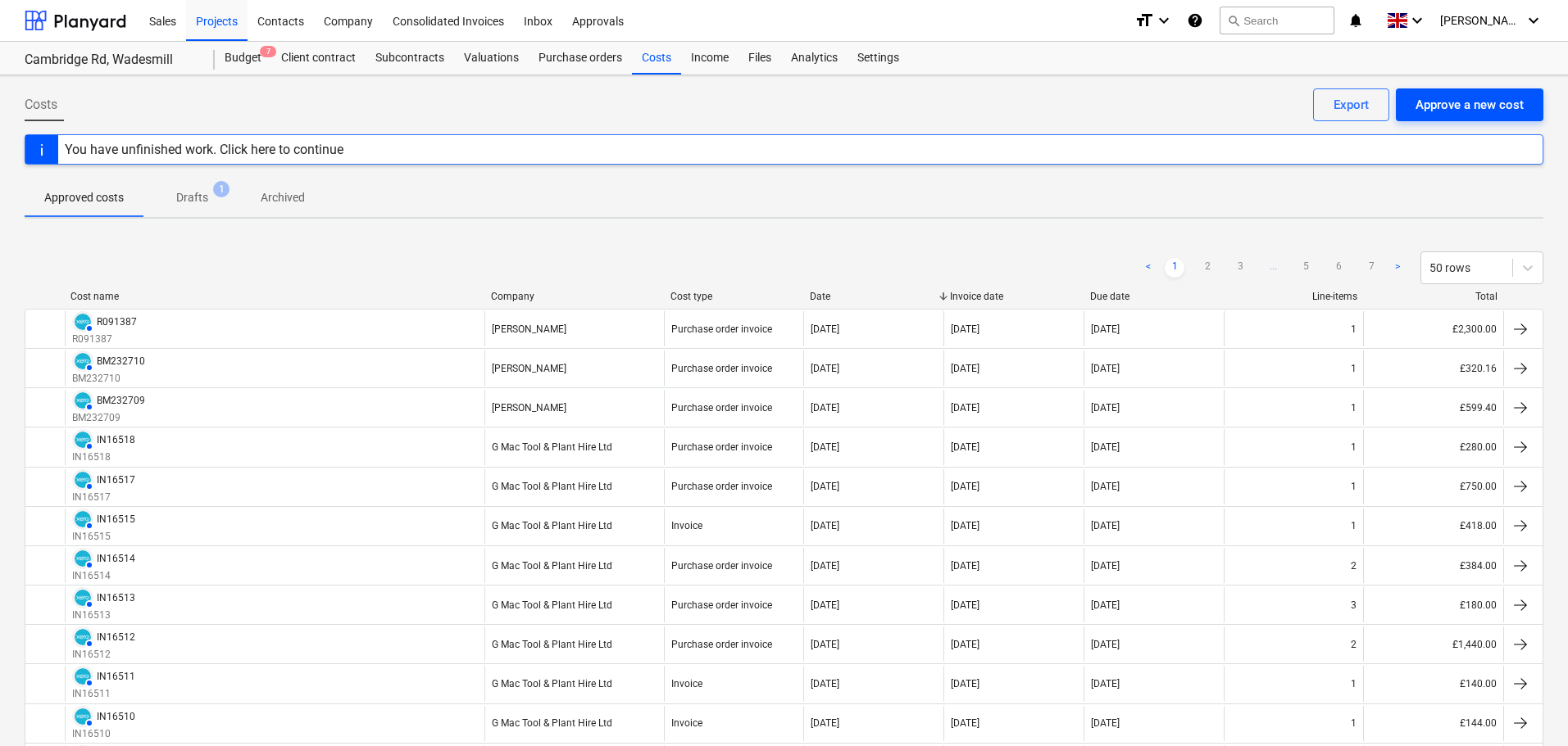
click at [1470, 104] on div "Approve a new cost" at bounding box center [1469, 105] width 109 height 22
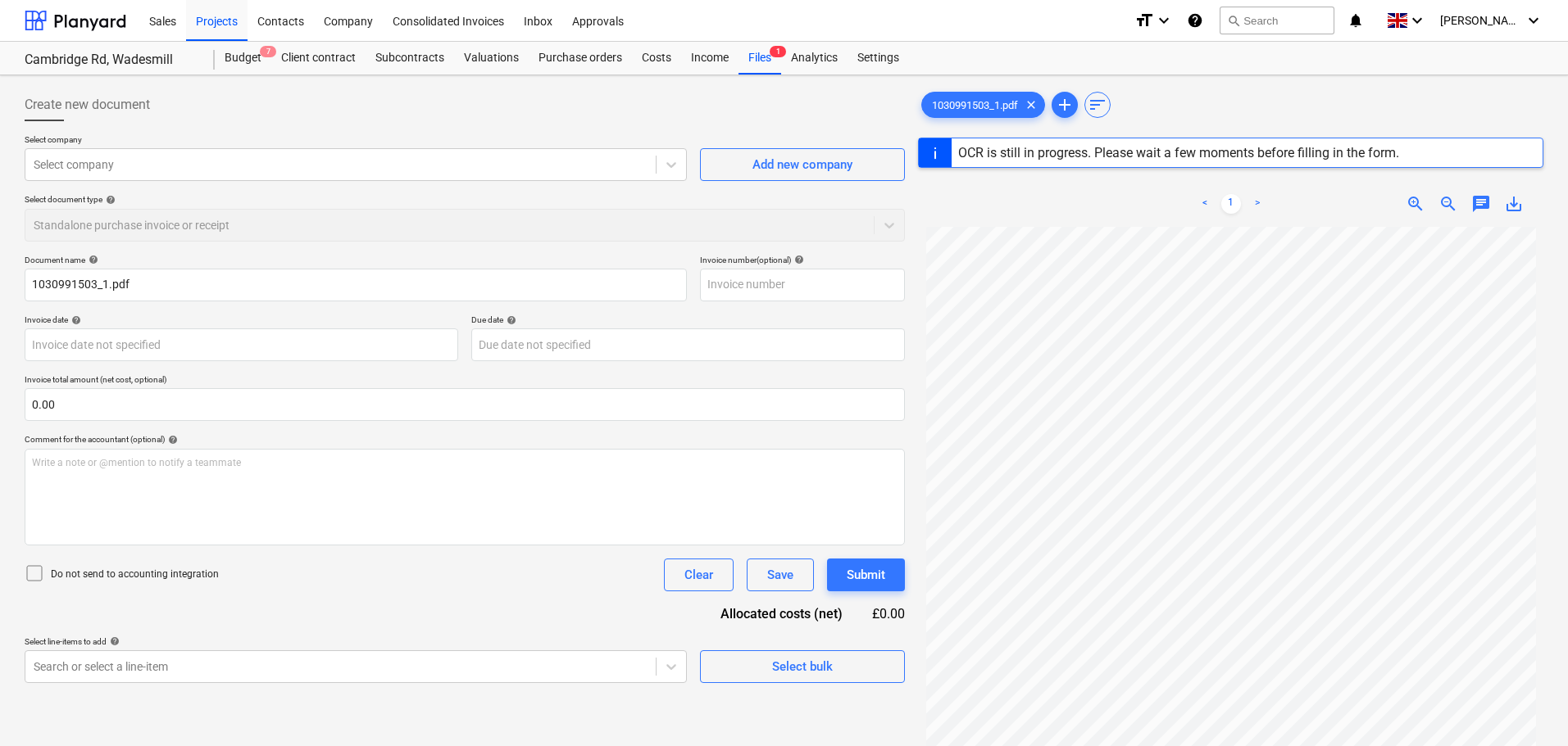
type input "1030991503"
type input "[DATE]"
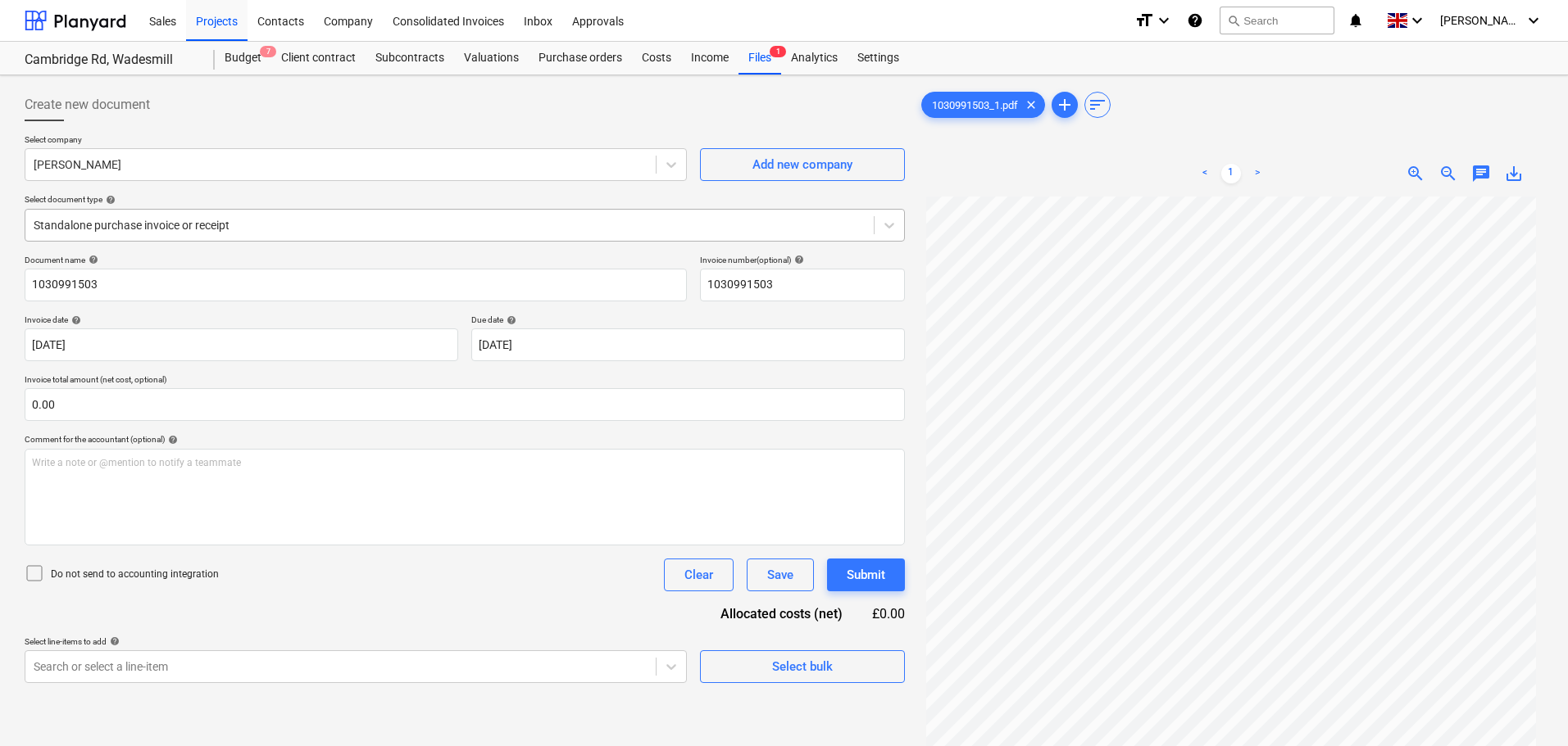
click at [131, 221] on div at bounding box center [449, 225] width 832 height 17
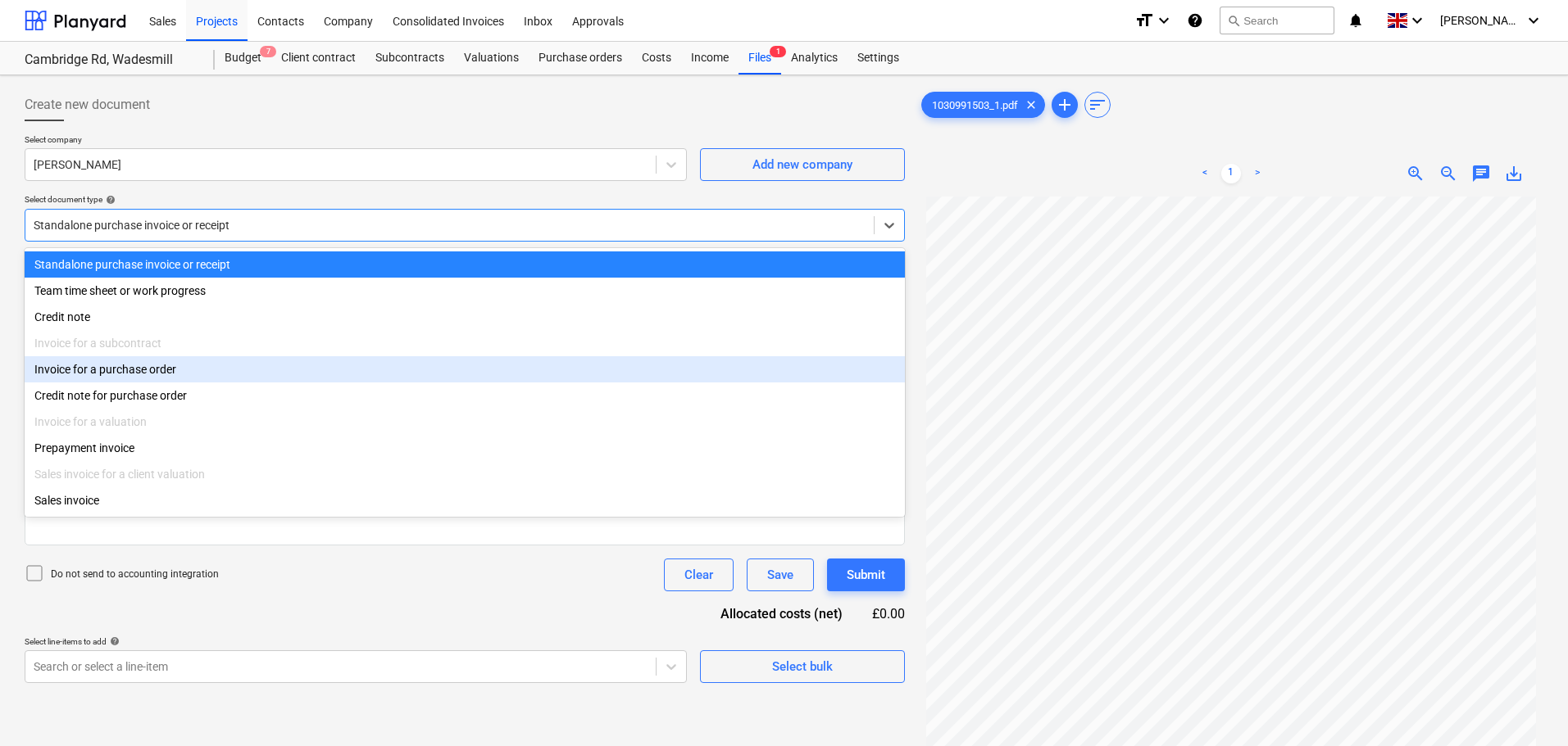
click at [123, 378] on div "Invoice for a purchase order" at bounding box center [465, 370] width 880 height 26
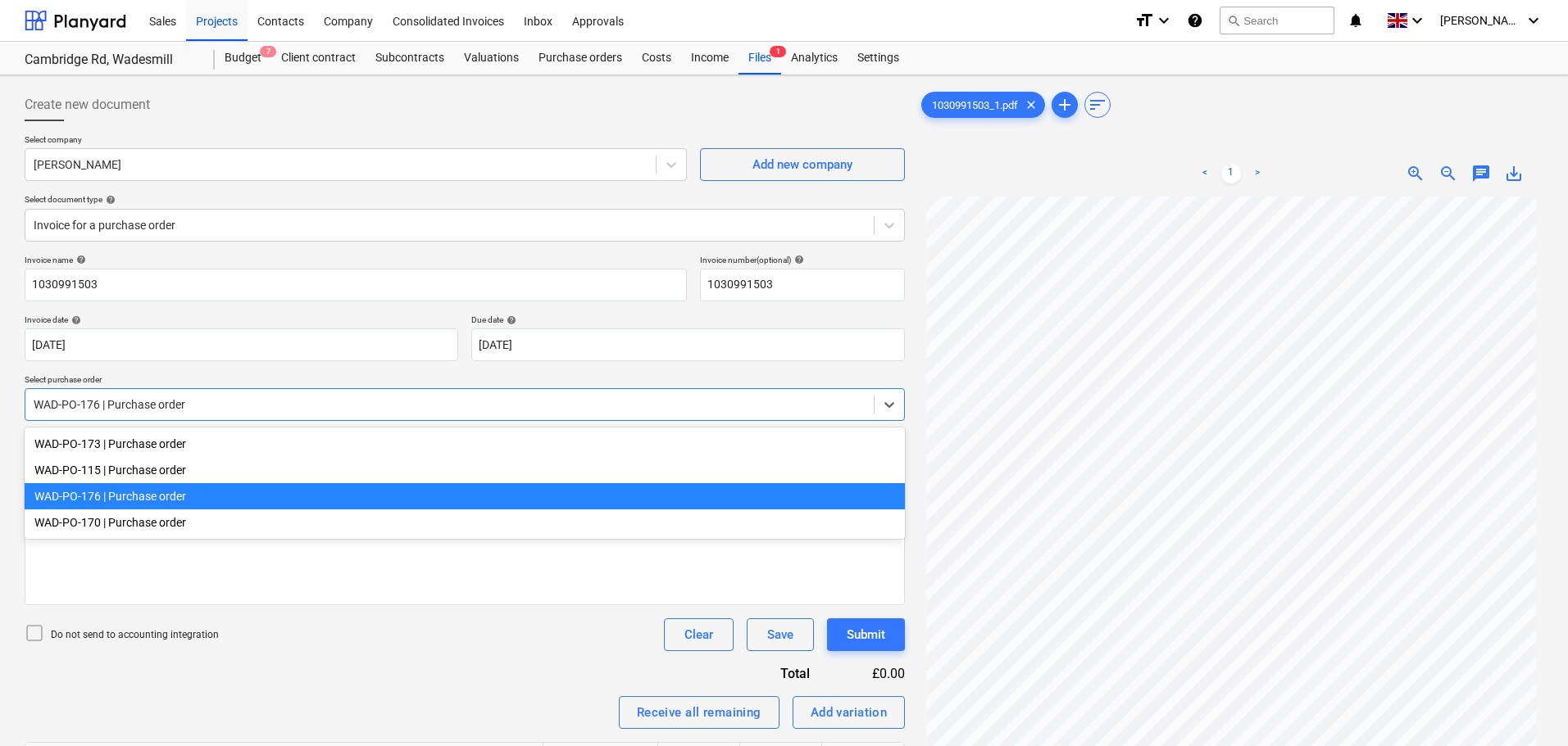
click at [155, 397] on div at bounding box center [449, 405] width 832 height 17
click at [155, 400] on div at bounding box center [449, 405] width 832 height 17
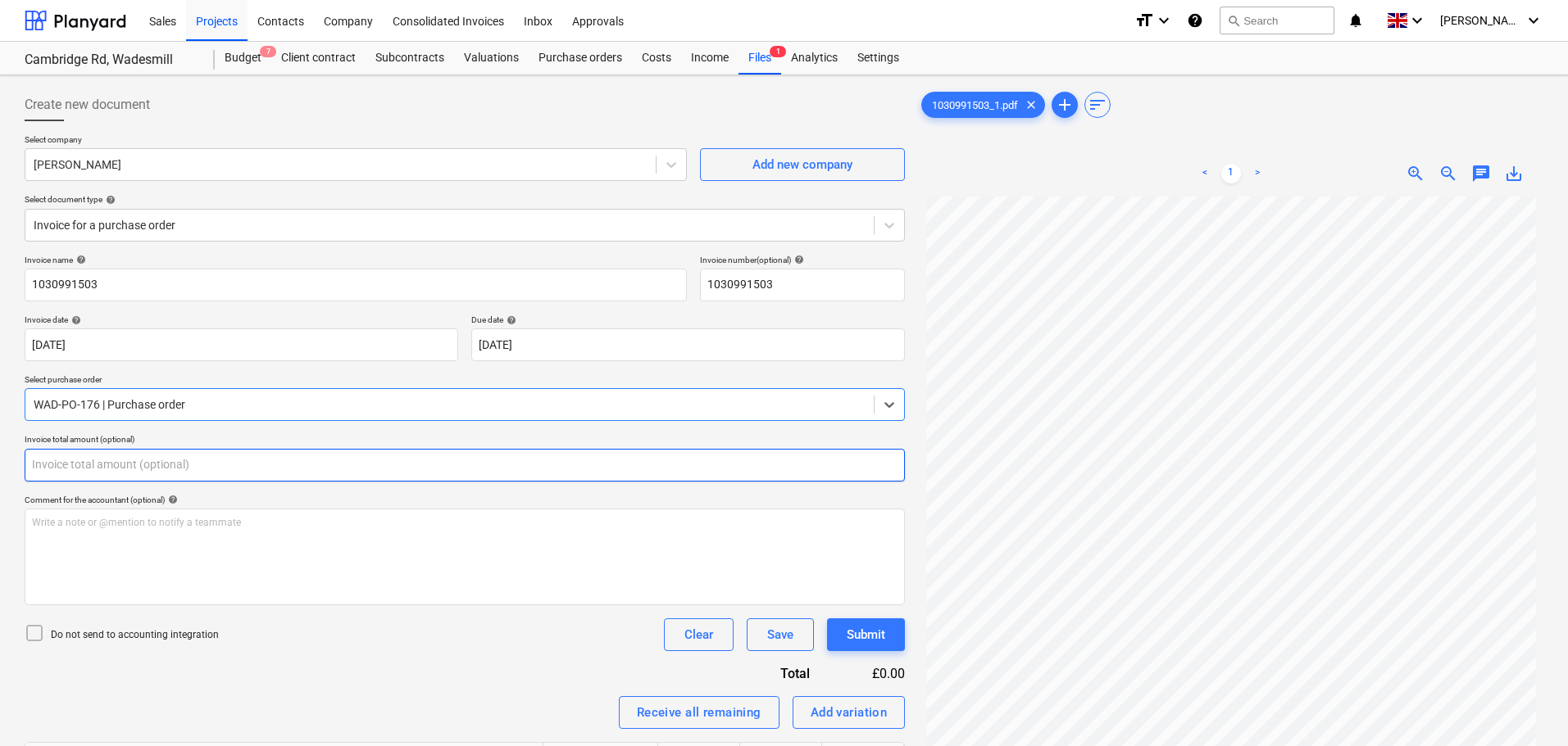
click at [102, 463] on input "text" at bounding box center [465, 465] width 880 height 33
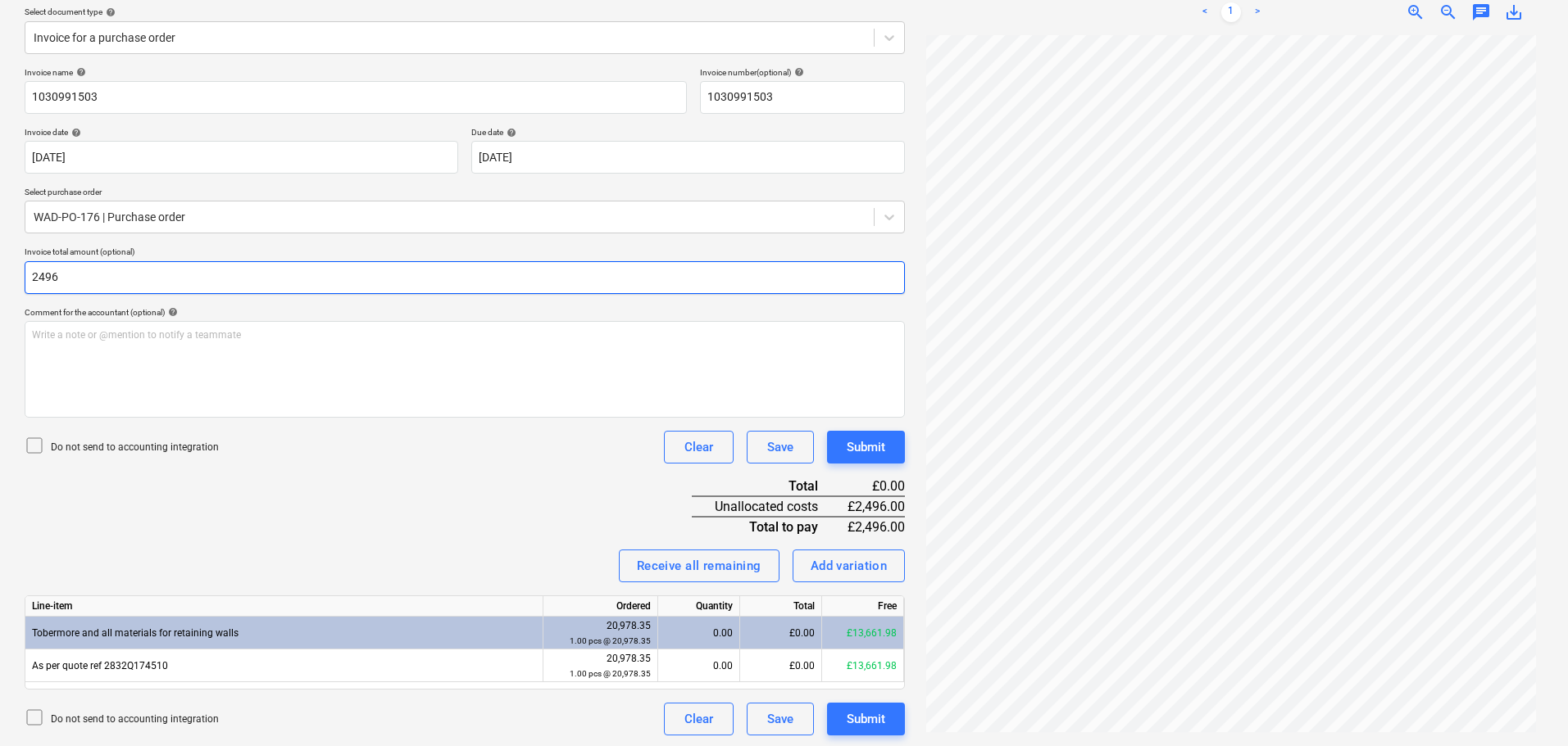
scroll to position [190, 0]
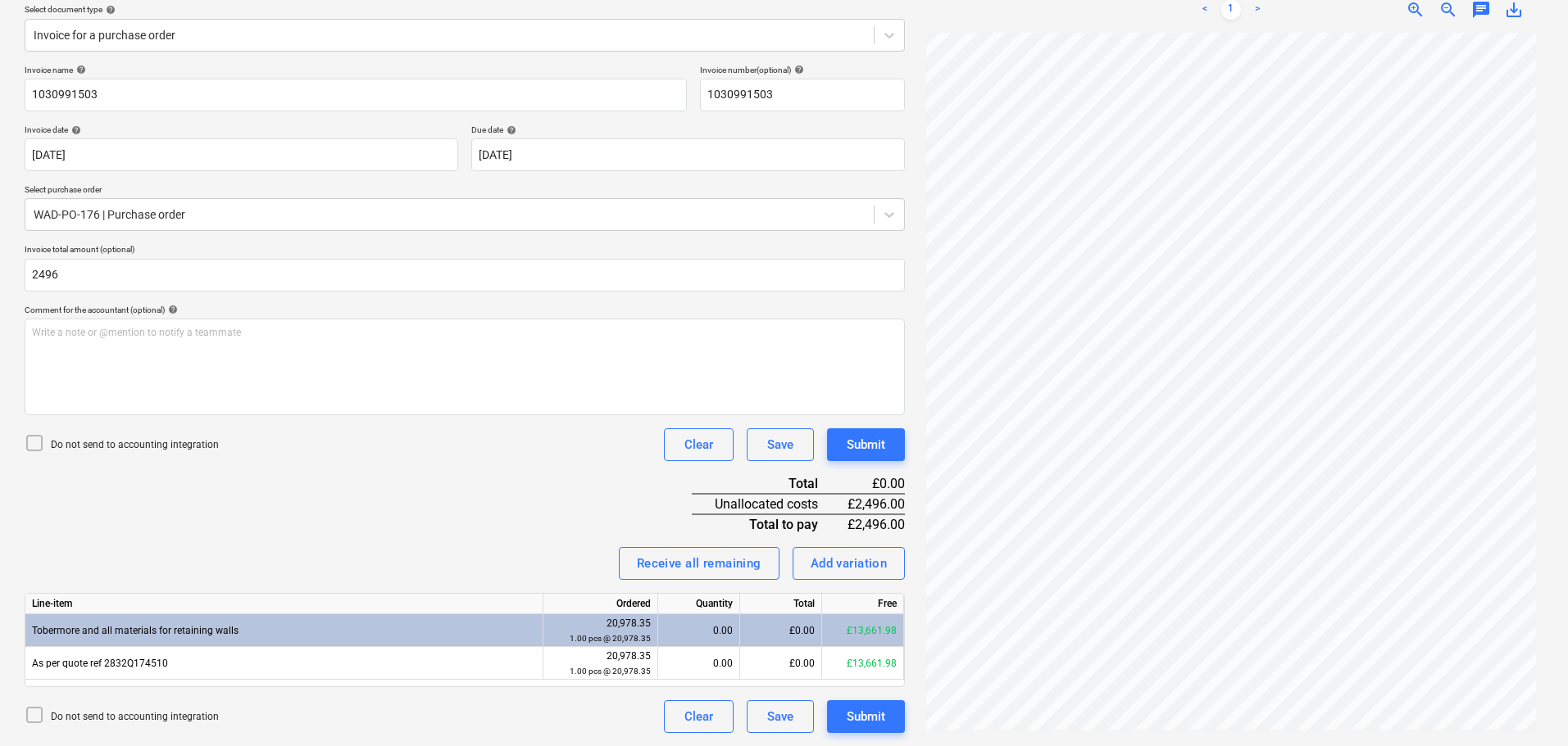
type input "2,496.00"
click at [367, 518] on div "Invoice name help 1030991503 Invoice number (optional) help 1030991503 Invoice …" at bounding box center [465, 399] width 880 height 669
click at [798, 668] on div "£0.00" at bounding box center [782, 664] width 82 height 33
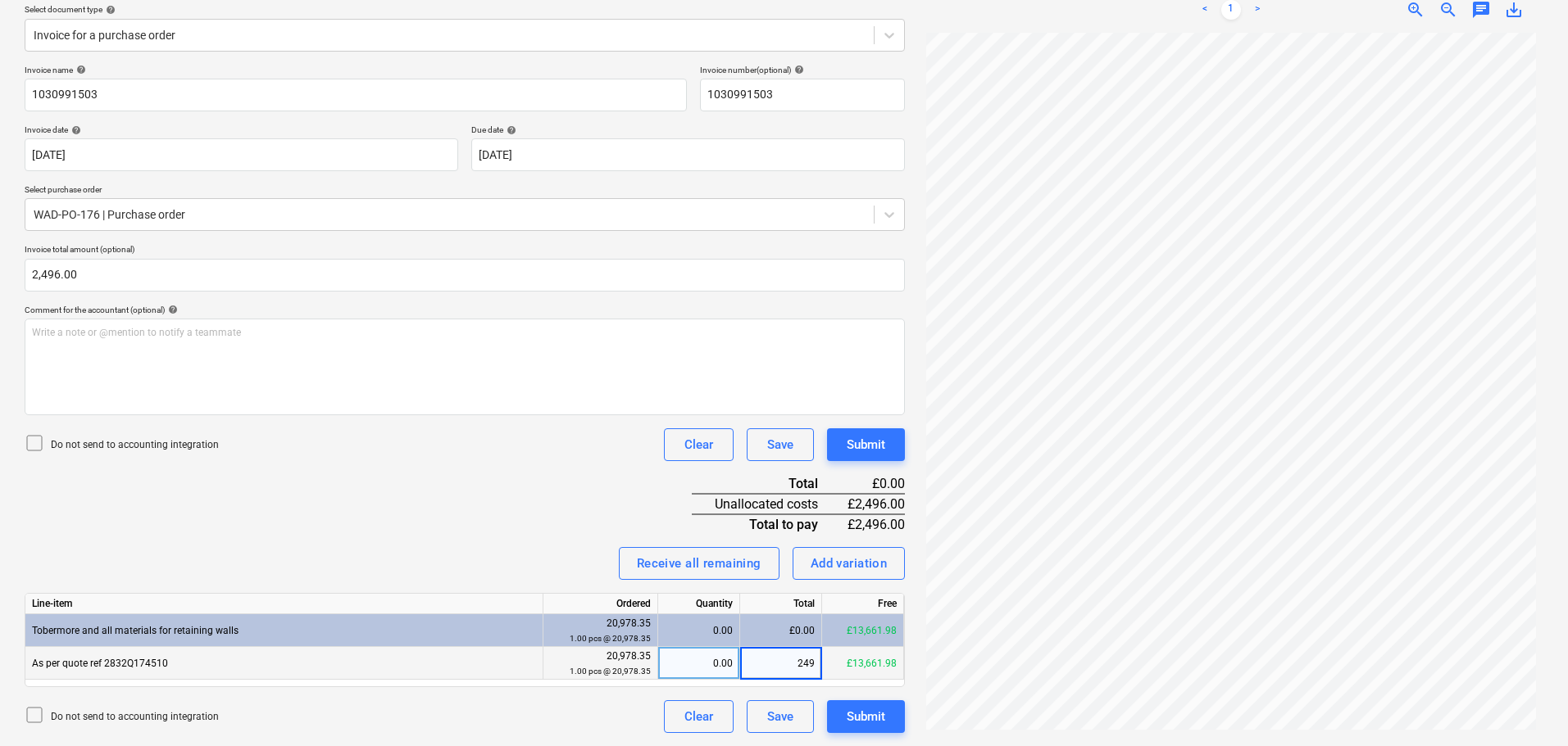
type input "2496"
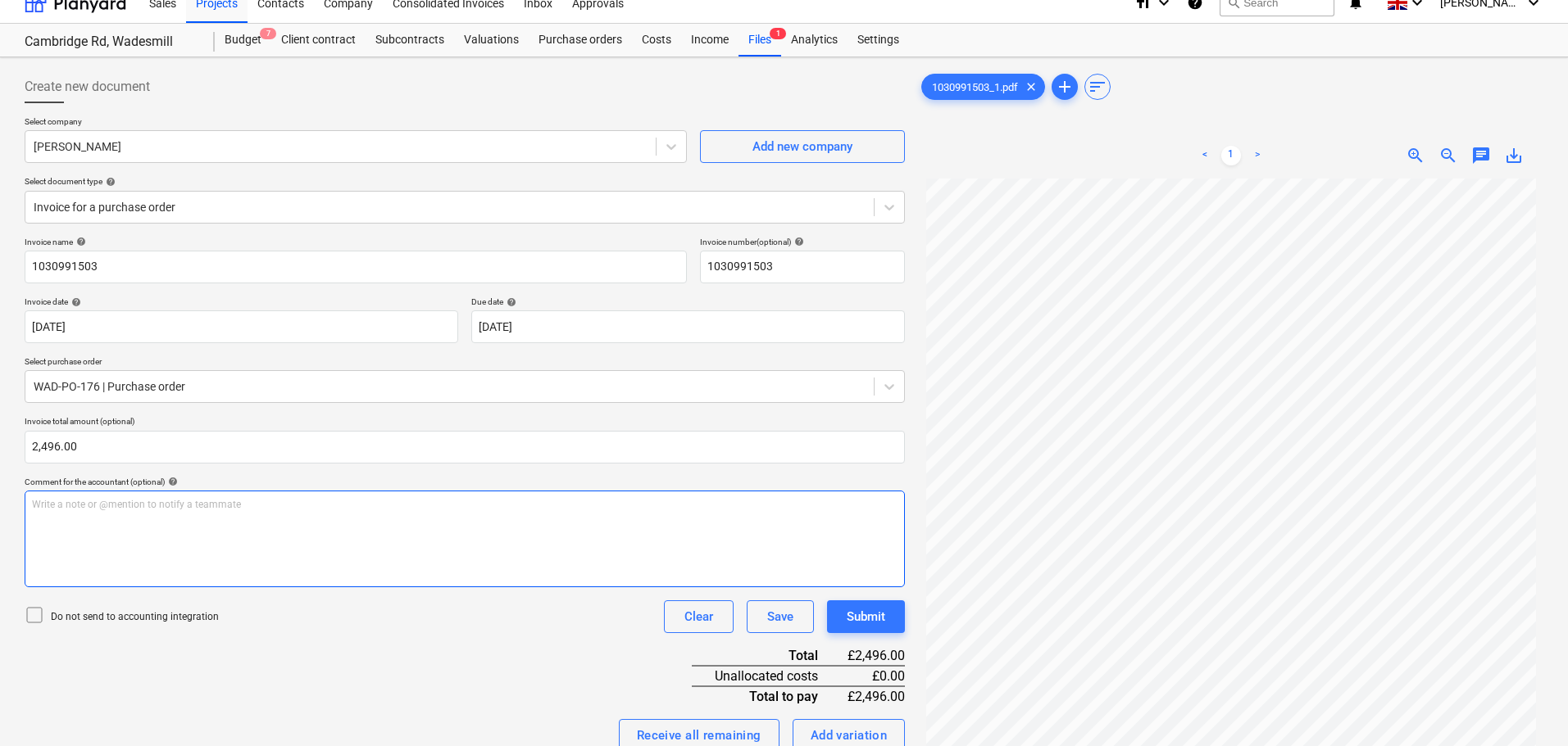
scroll to position [0, 0]
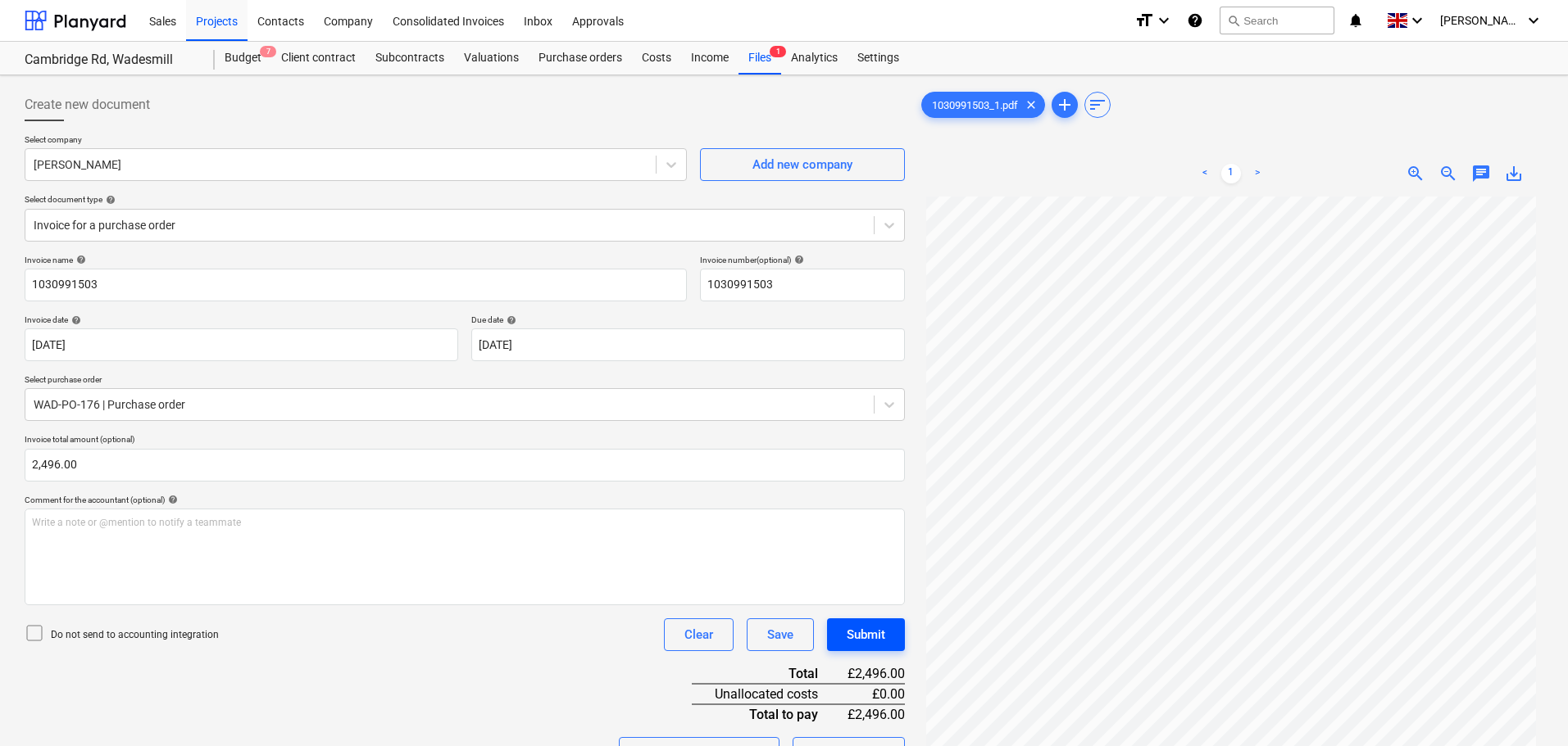
click at [862, 630] on div "Submit" at bounding box center [866, 636] width 38 height 22
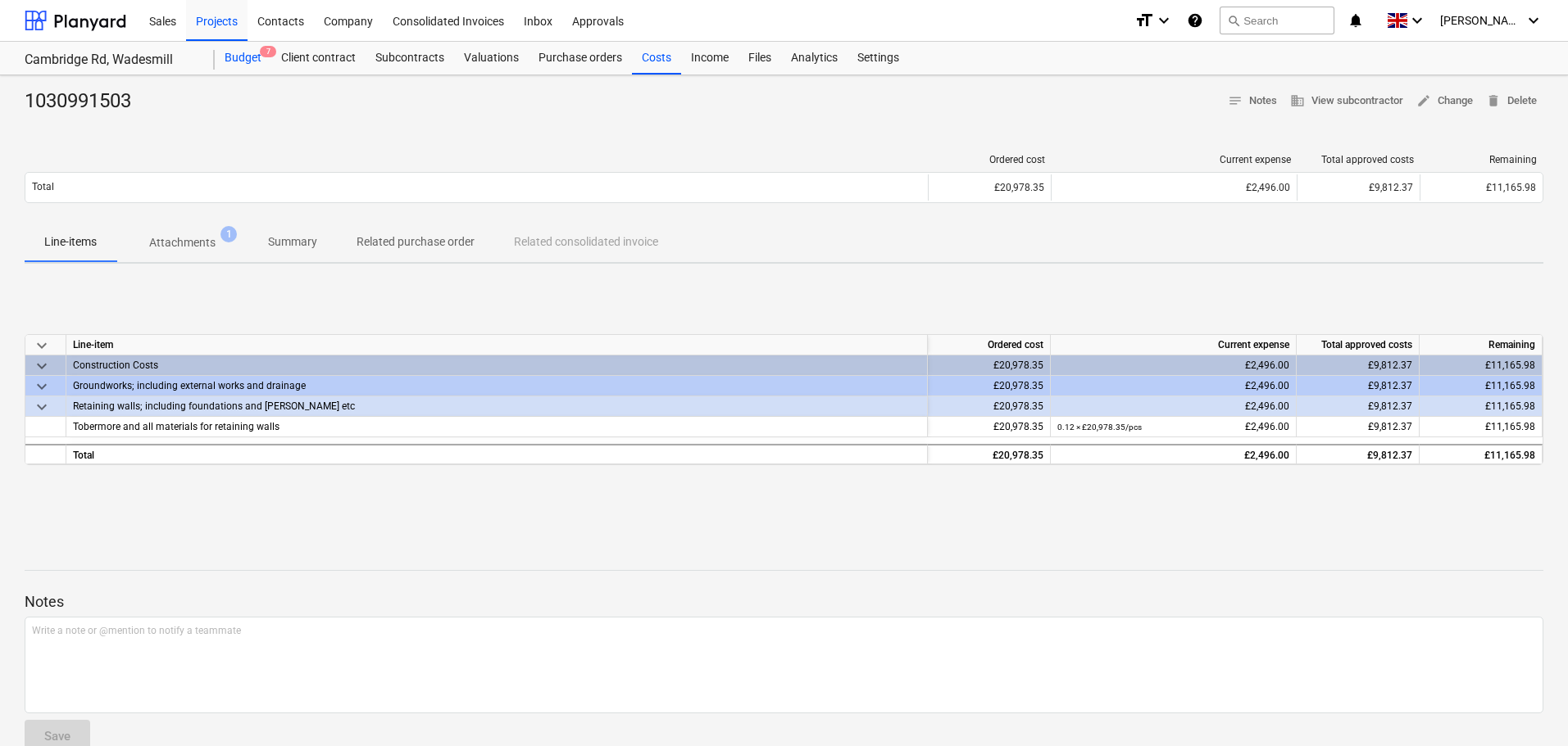
click at [246, 58] on div "Budget 7" at bounding box center [244, 59] width 57 height 33
click at [642, 63] on div "Costs" at bounding box center [656, 59] width 49 height 33
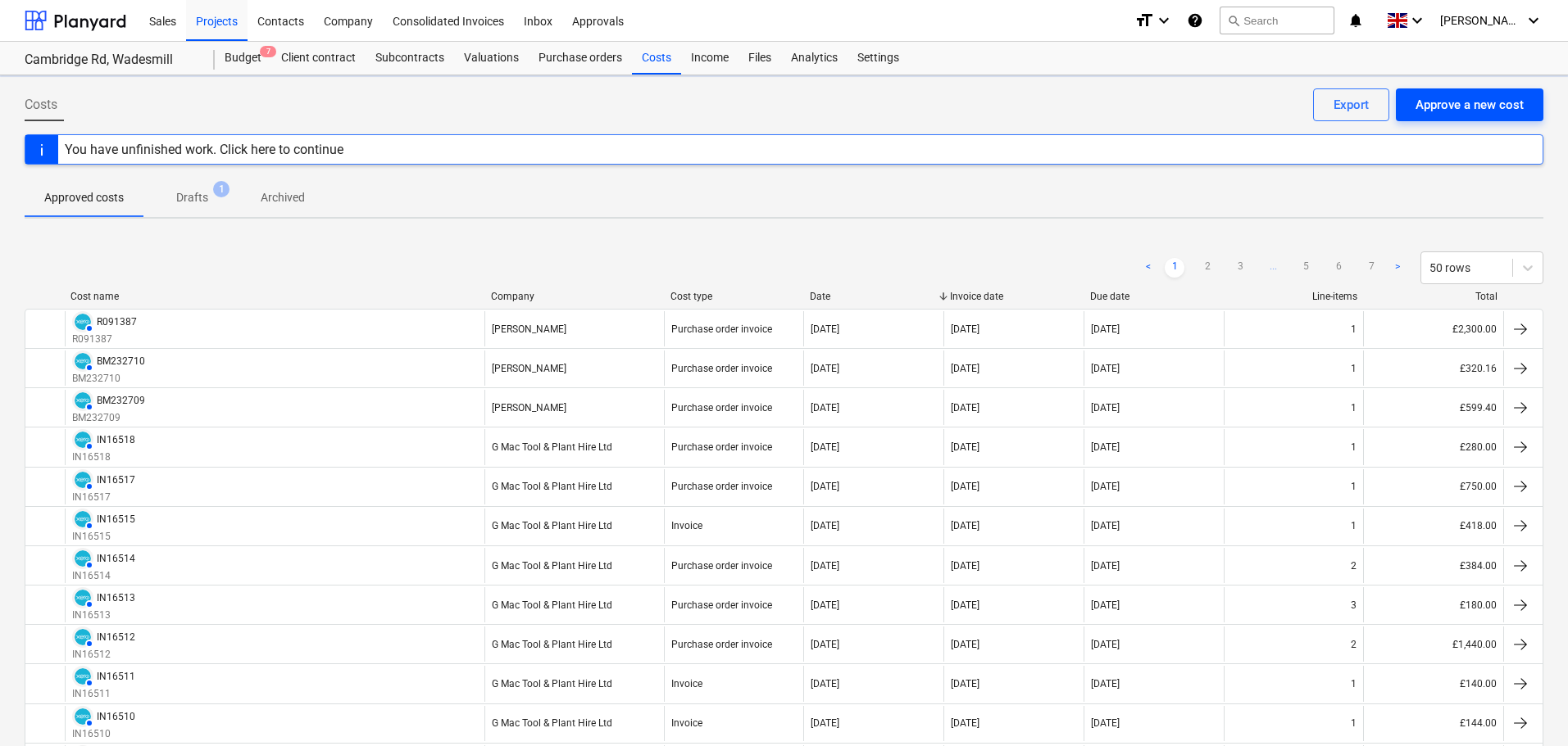
click at [1471, 105] on div "Approve a new cost" at bounding box center [1469, 105] width 109 height 22
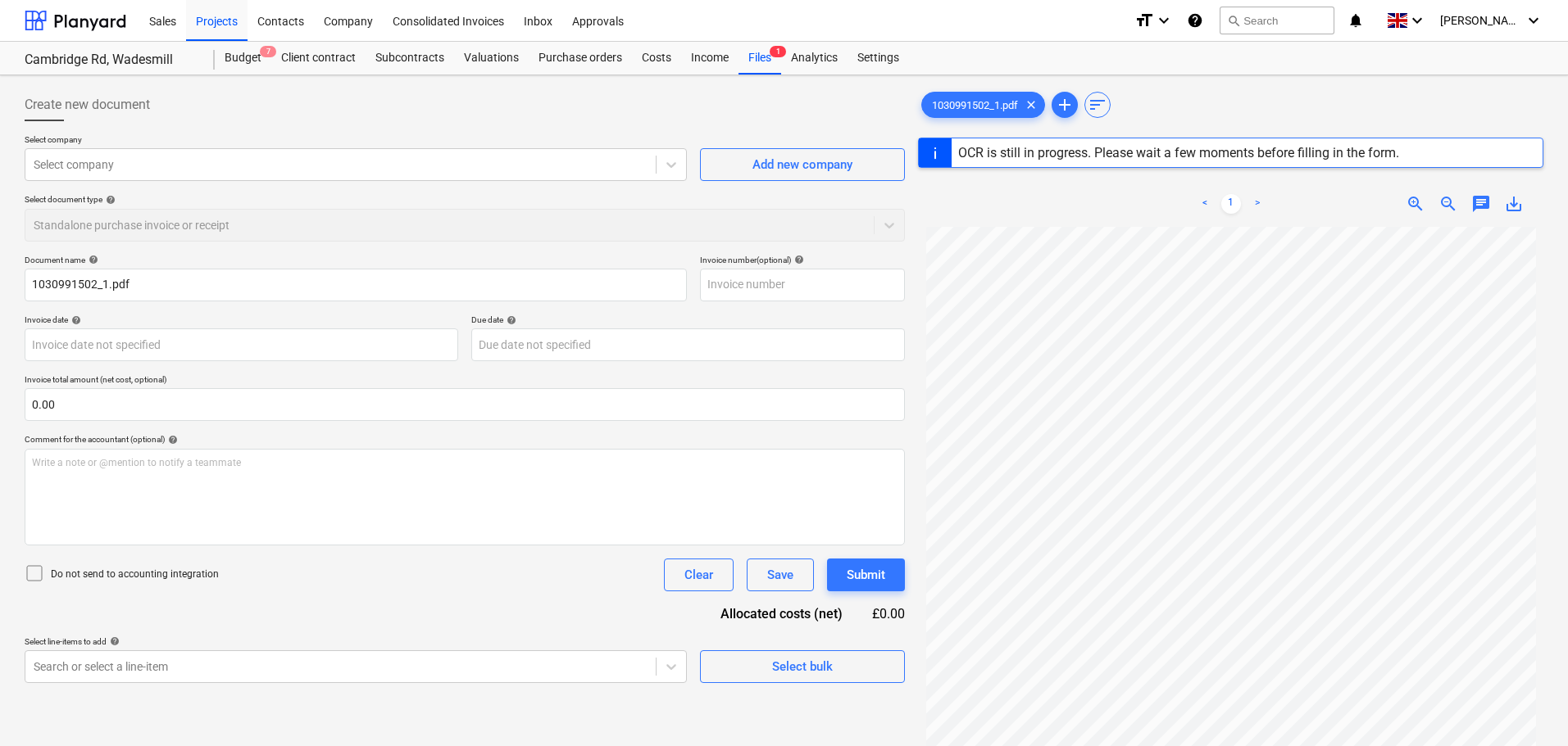
type input "1030991502"
type input "[DATE]"
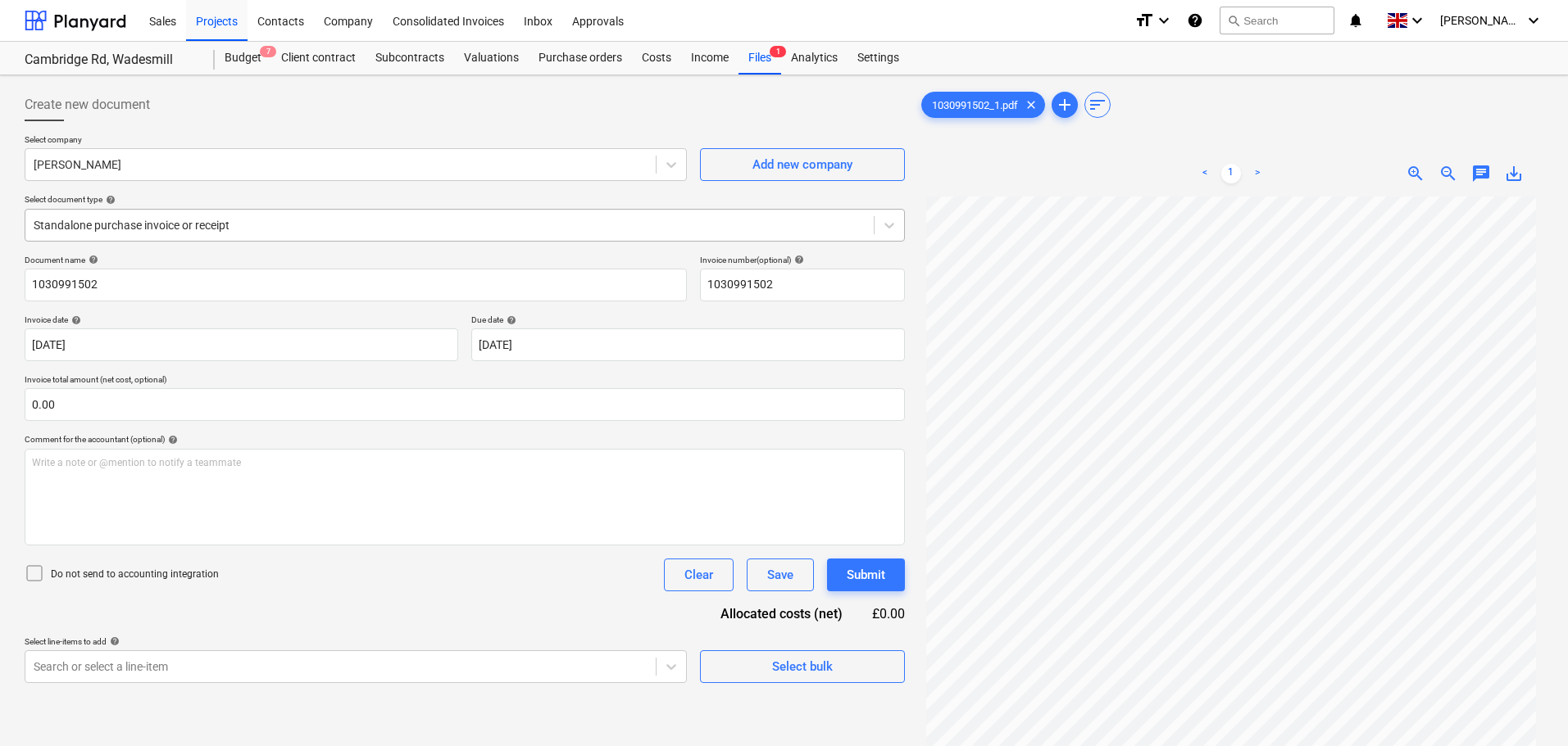
click at [198, 225] on div at bounding box center [449, 225] width 832 height 17
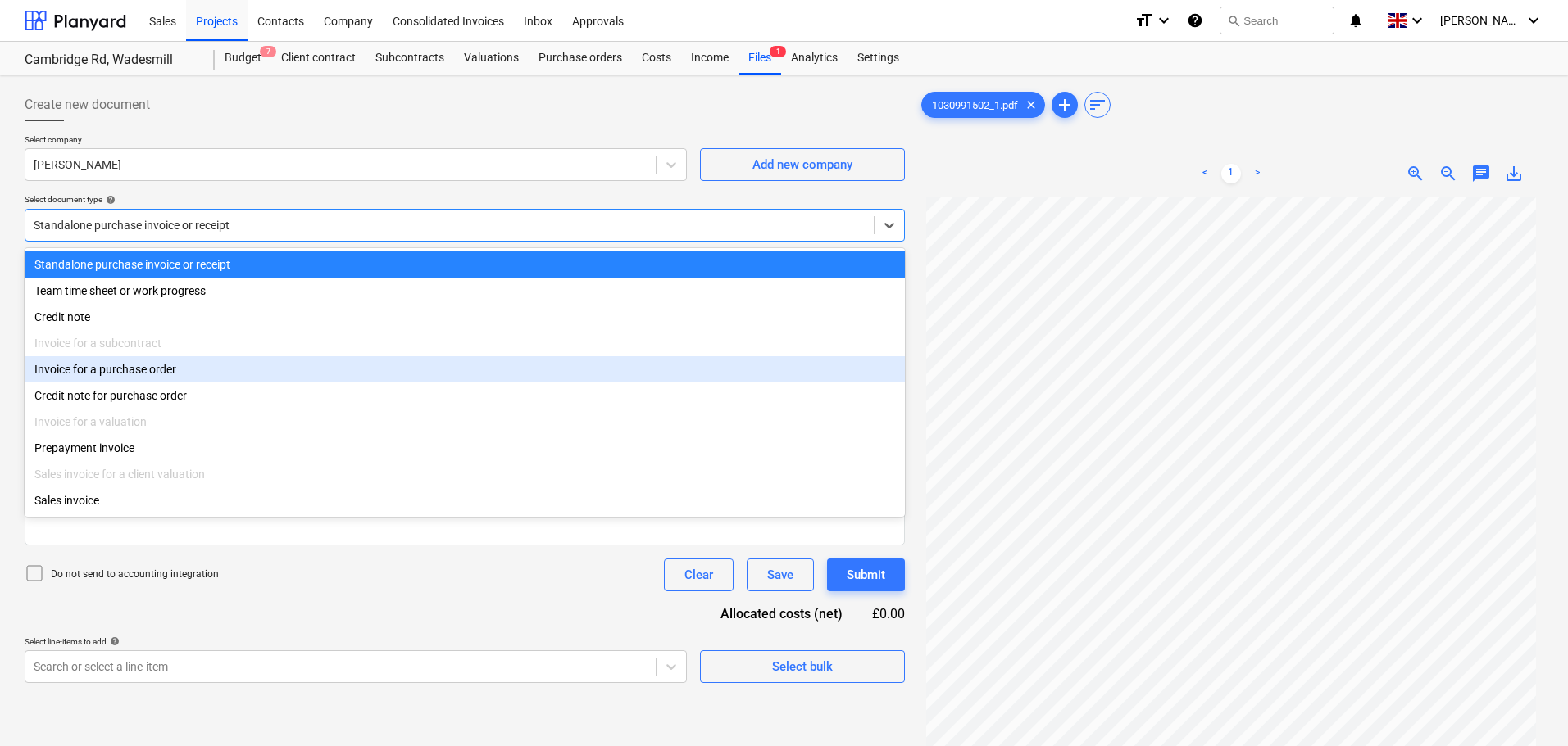
click at [144, 377] on div "Invoice for a purchase order" at bounding box center [465, 370] width 880 height 26
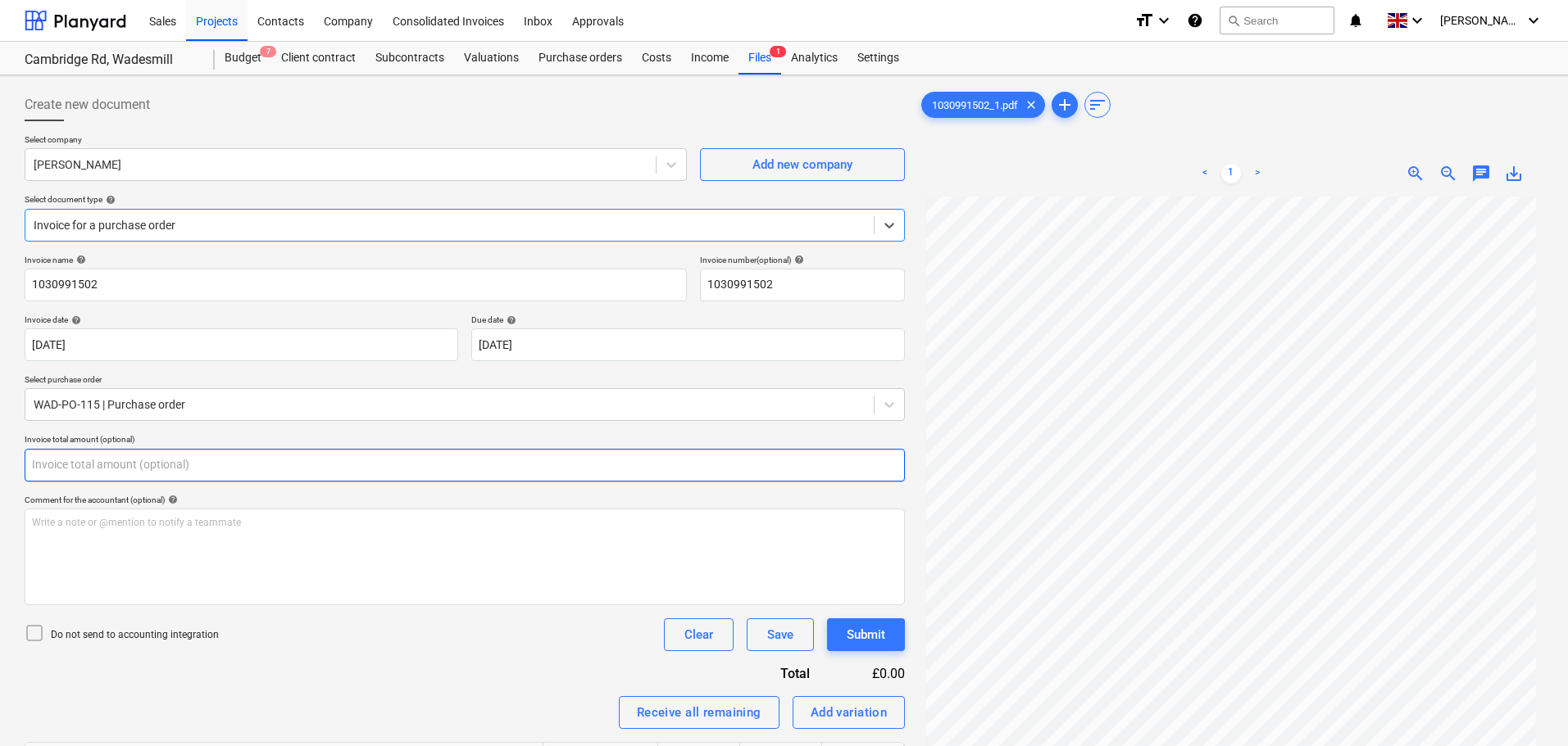
click at [62, 466] on input "text" at bounding box center [465, 465] width 880 height 33
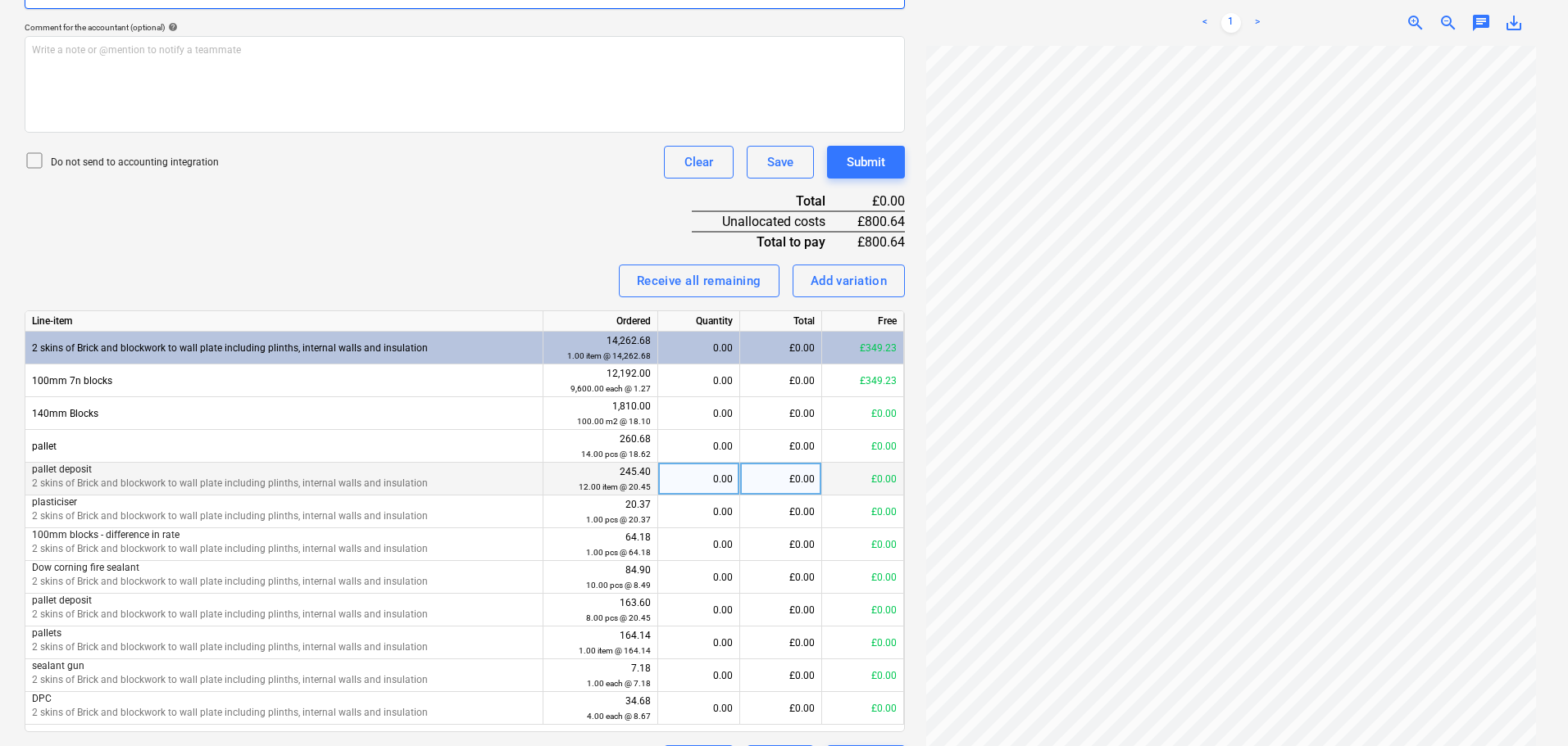
scroll to position [492, 0]
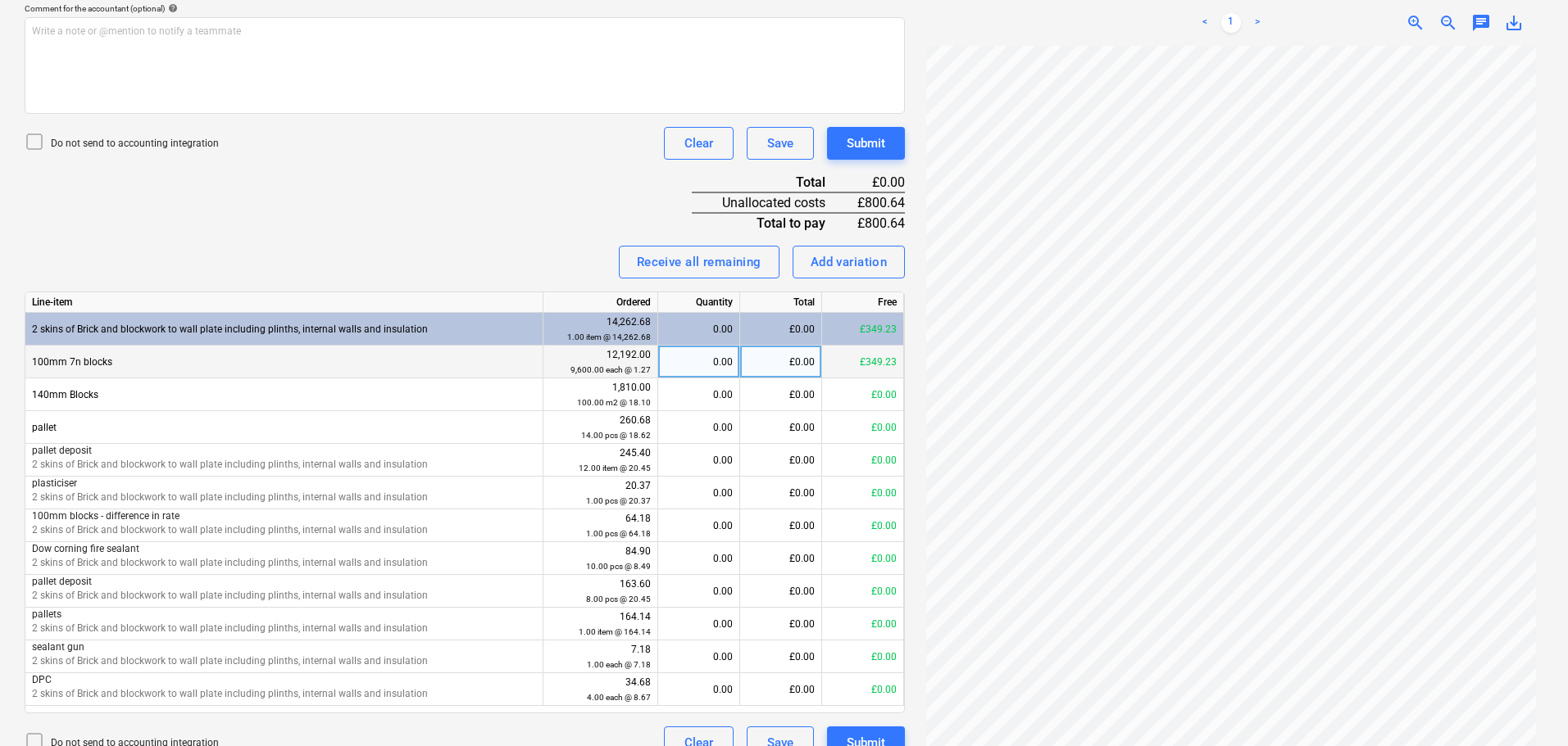
type input "800.64"
click at [775, 362] on div "£0.00" at bounding box center [782, 363] width 82 height 33
type input "800.64"
click at [469, 217] on div "Invoice name help 1030991502 Invoice number (optional) help 1030991502 Invoice …" at bounding box center [465, 261] width 880 height 996
click at [857, 258] on div "Add variation" at bounding box center [849, 262] width 77 height 22
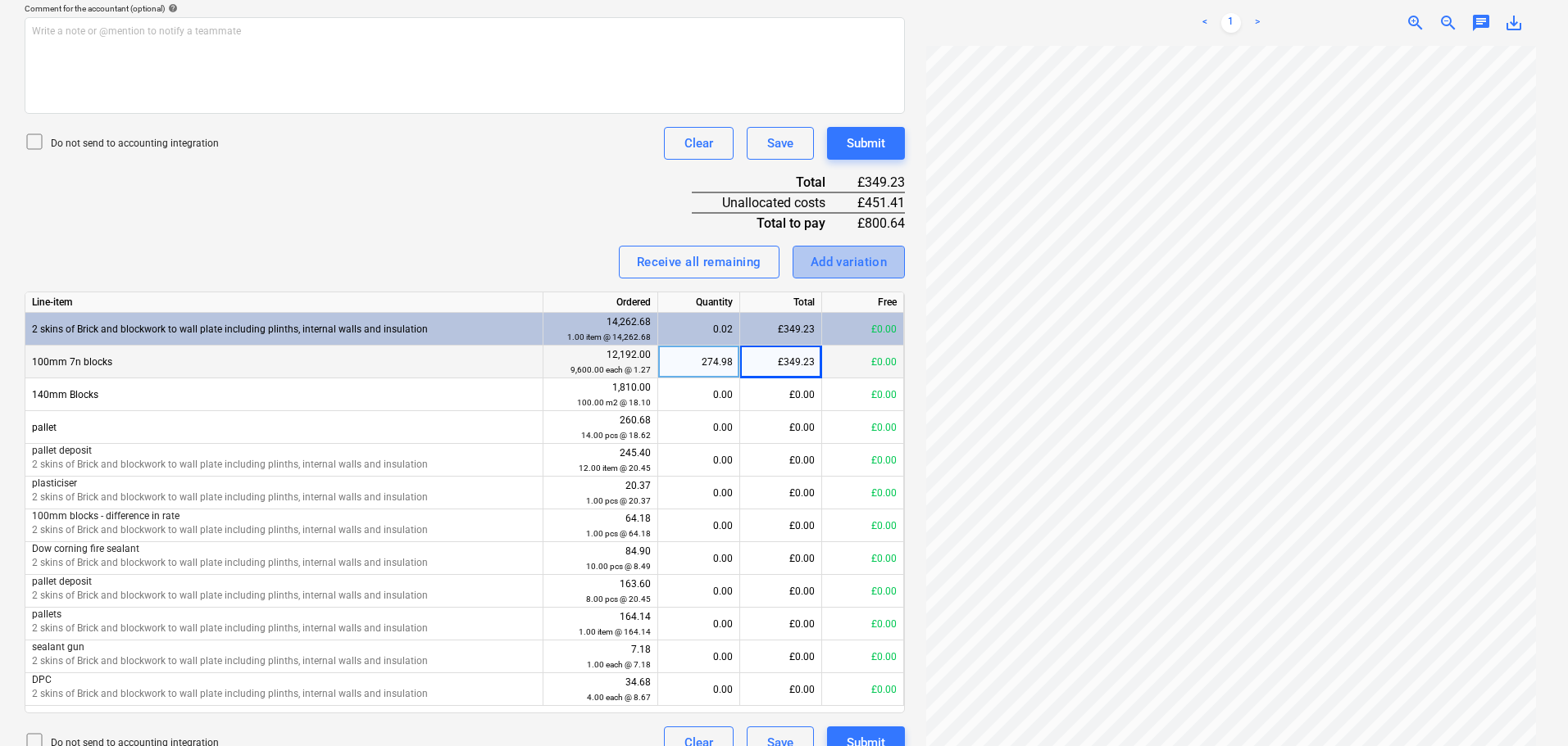
type textarea "x"
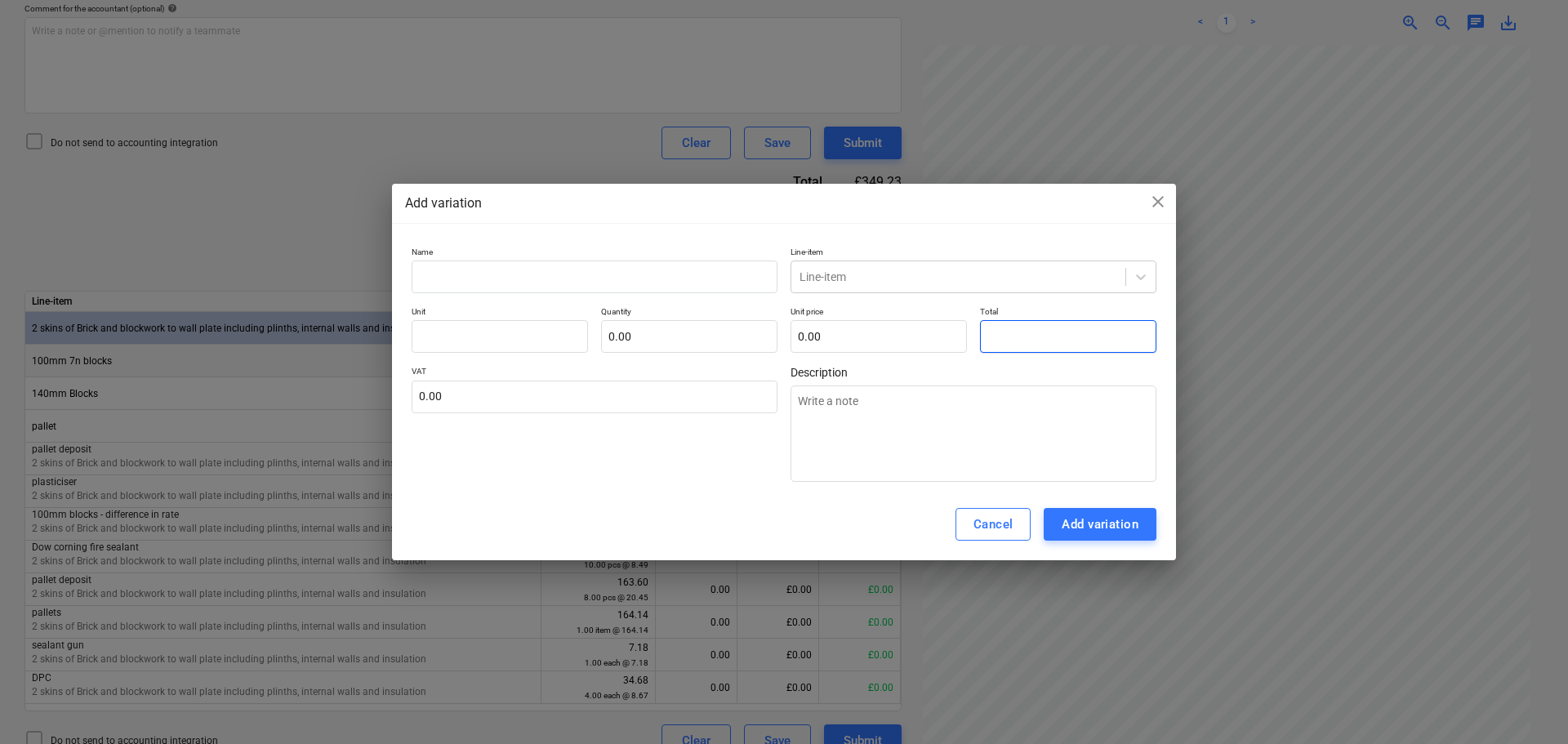
click at [1033, 320] on input "text" at bounding box center [1068, 336] width 176 height 33
type textarea "x"
type input "pcs"
type input "4"
type input "1.00"
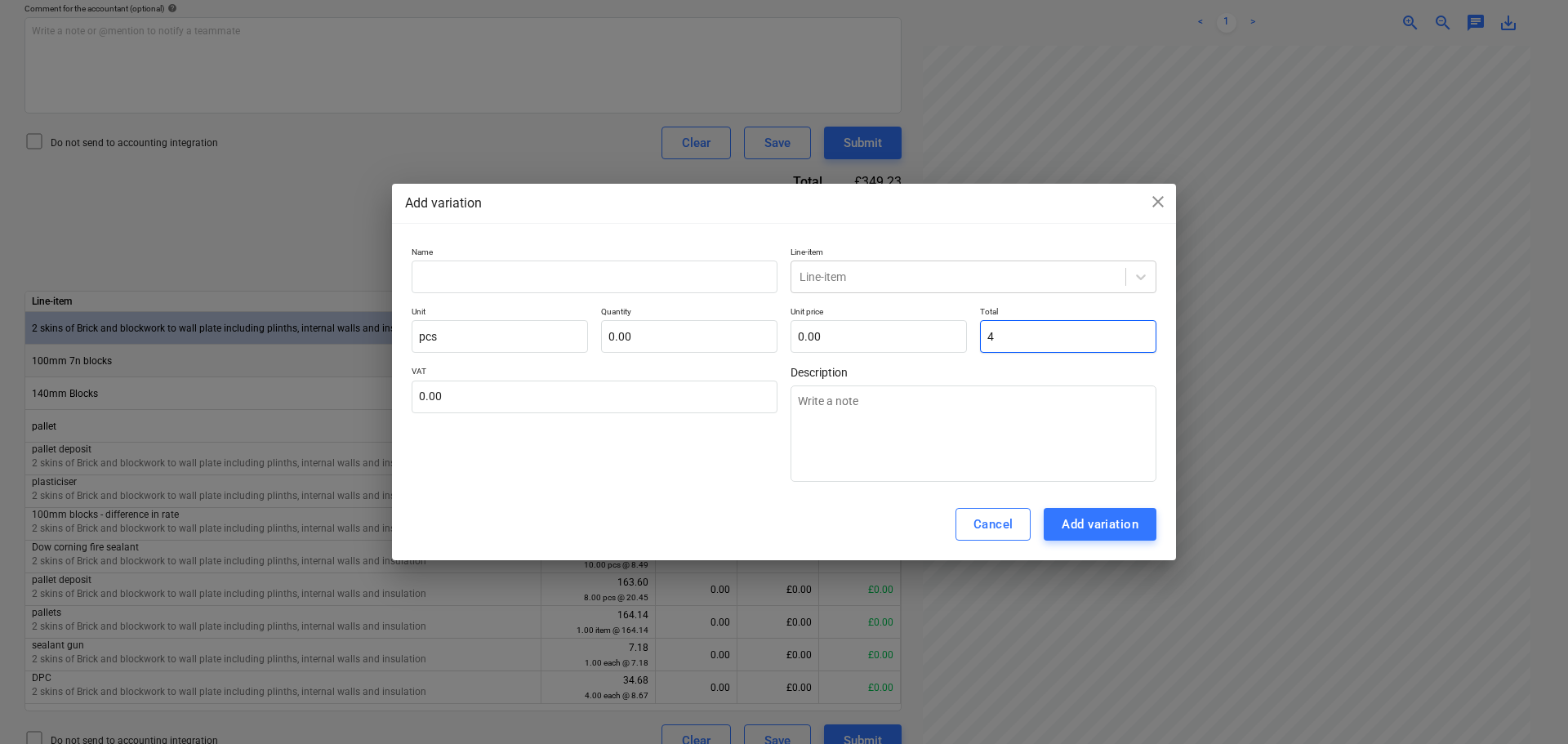
type input "4.00"
type textarea "x"
type input "45"
type input "45.00"
type textarea "x"
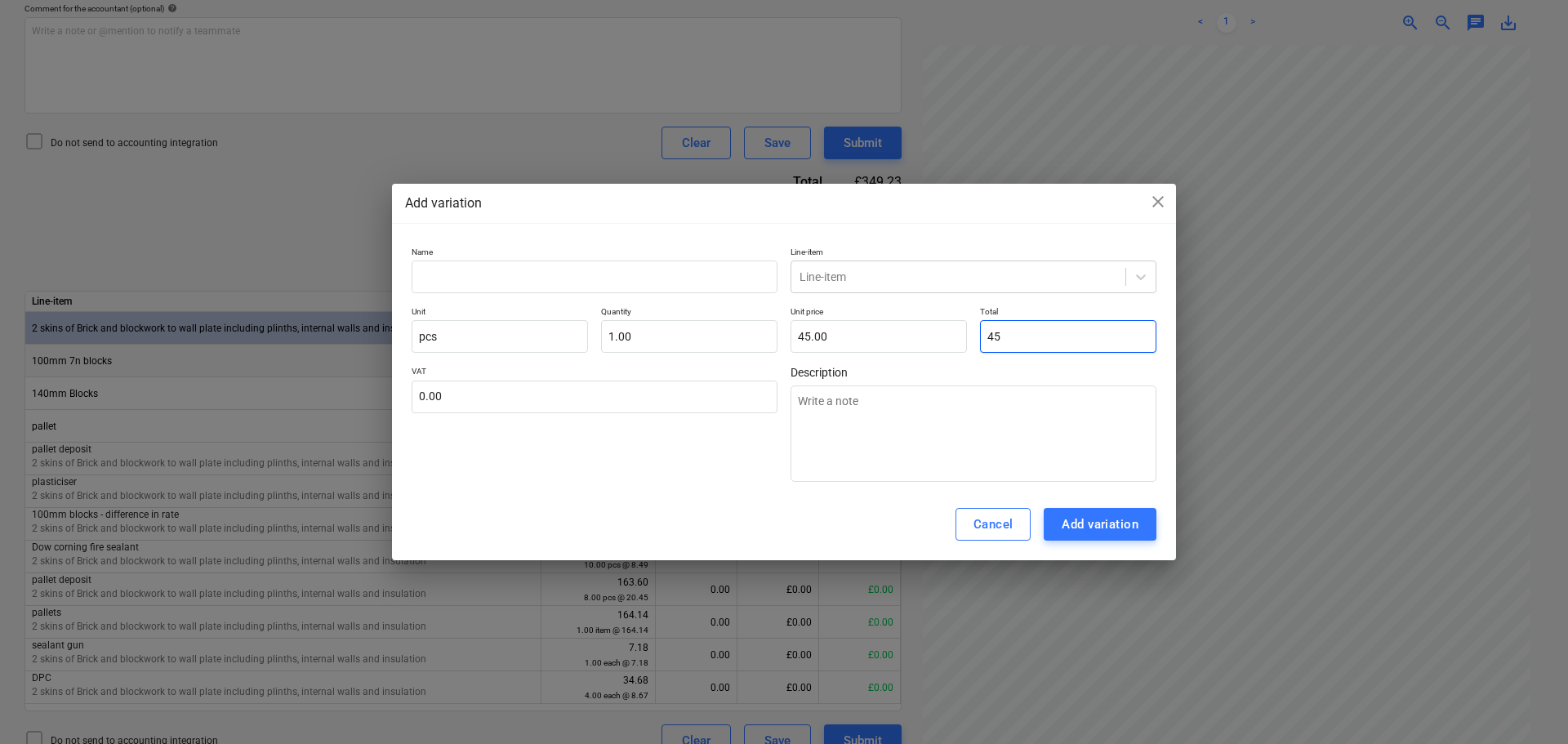
type input "451"
type input "451.00"
type textarea "x"
type input "451."
type textarea "x"
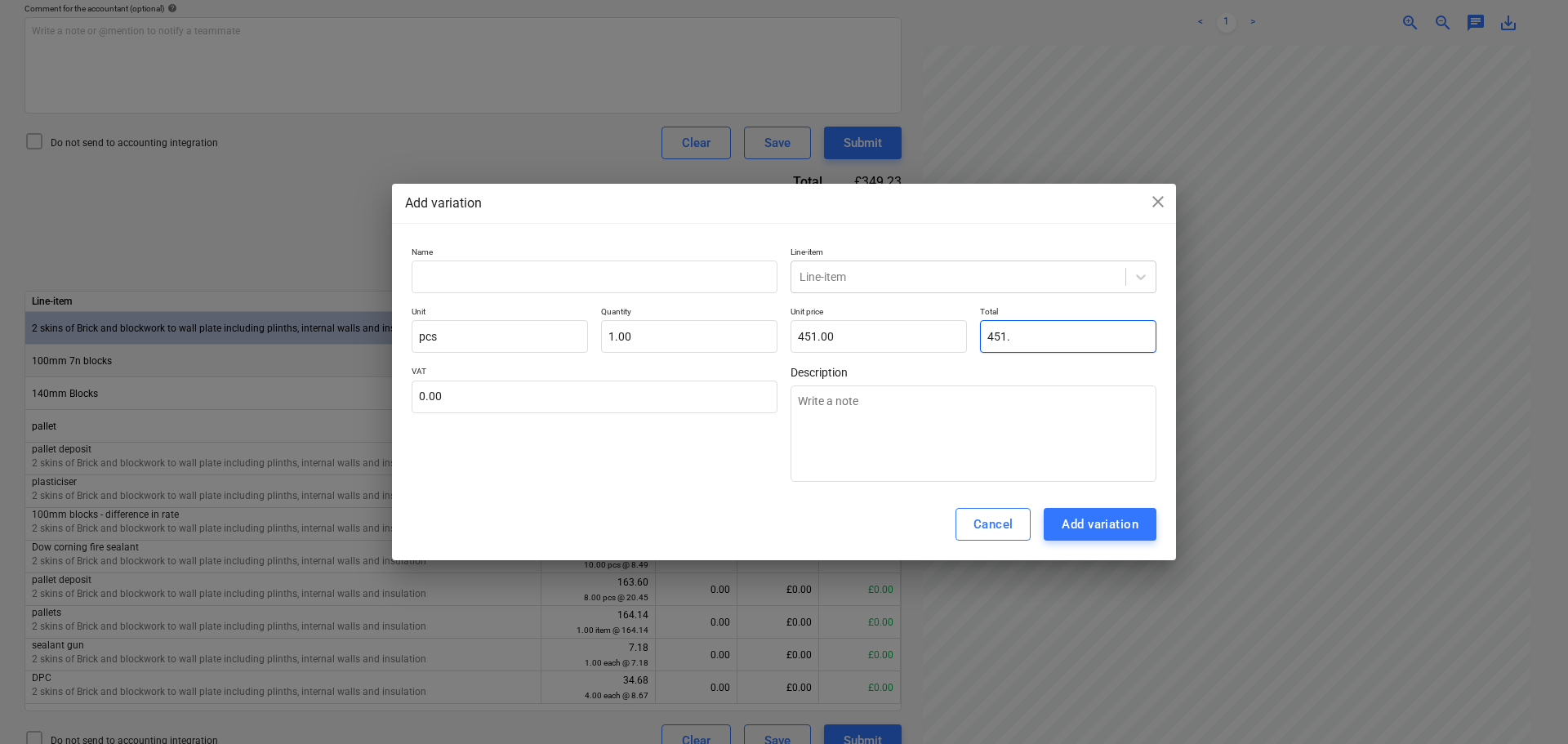
type input "451.4"
type input "451.40"
type textarea "x"
type input "451.41"
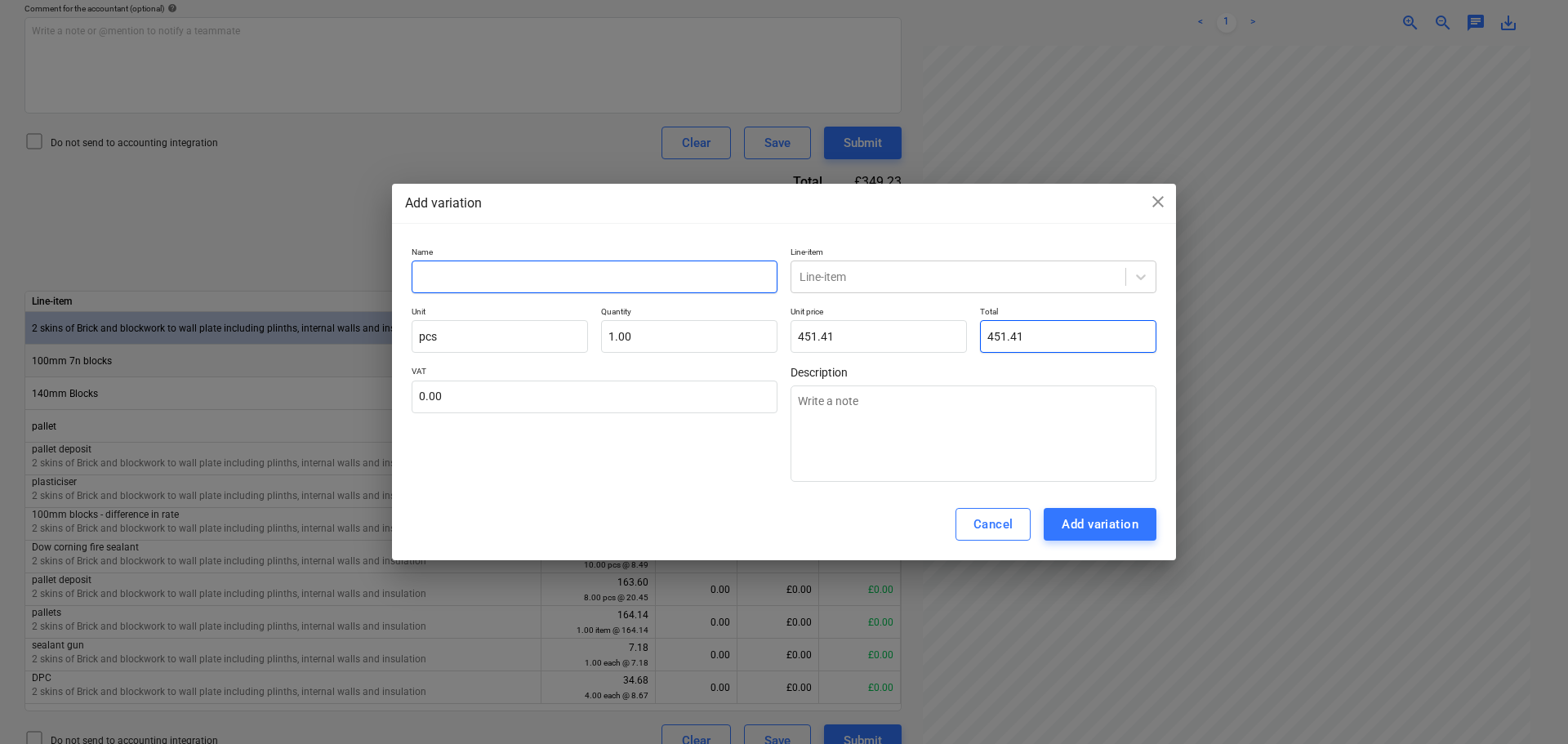
type input "451.41"
click at [684, 280] on input "text" at bounding box center [593, 277] width 365 height 33
type textarea "x"
type input "7"
type textarea "x"
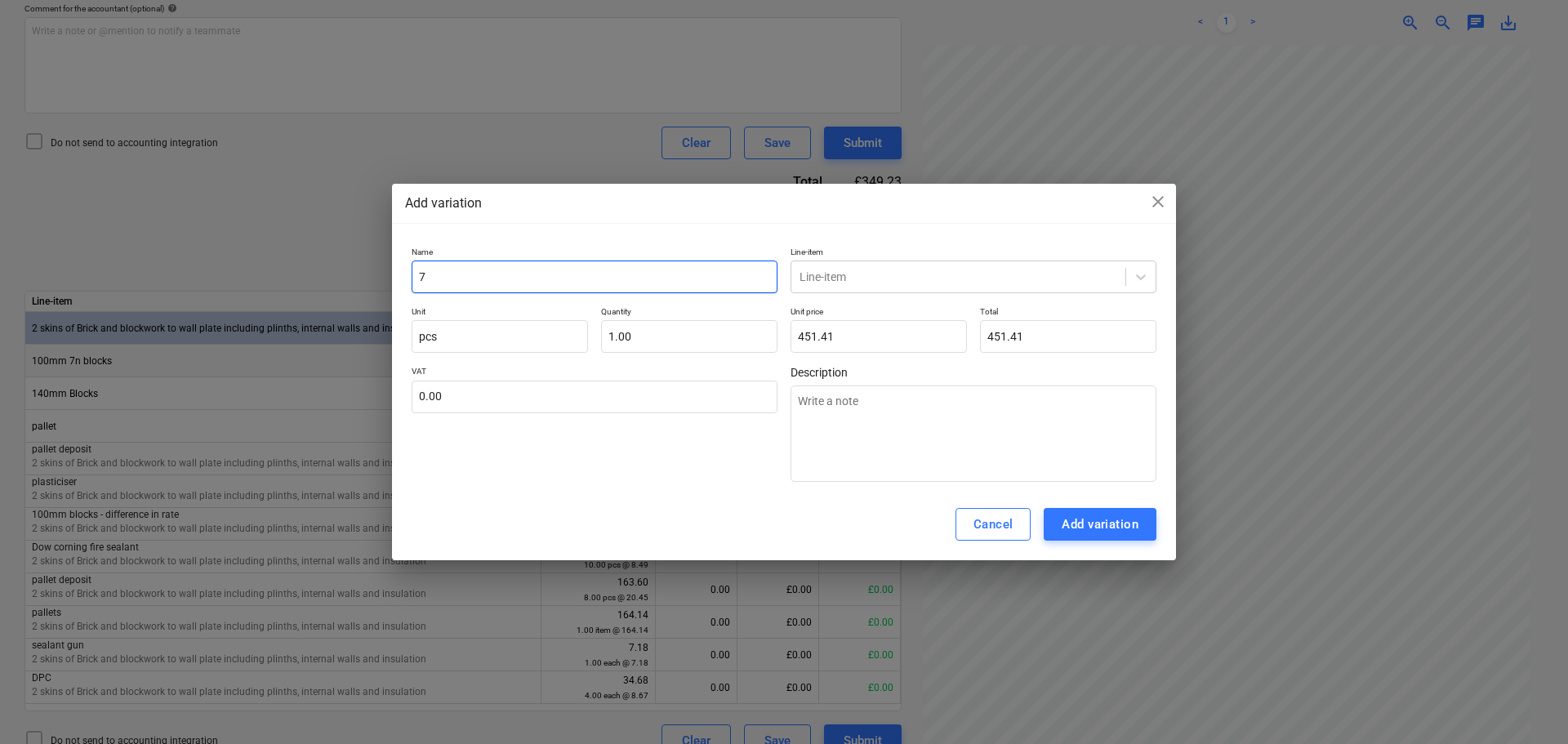
type input "7."
type textarea "x"
type input "7.3"
type textarea "x"
type input "7.3N"
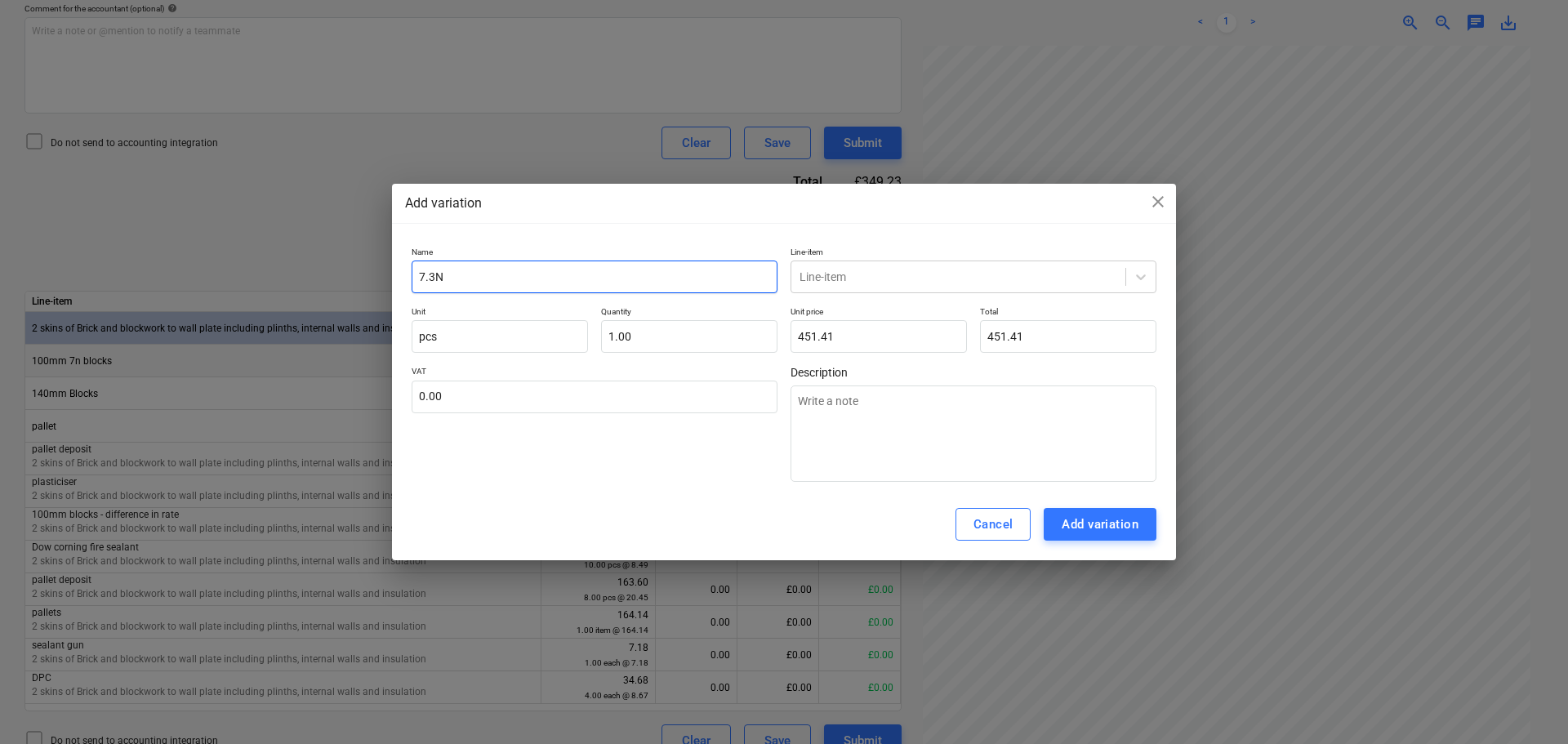
type textarea "x"
type input "7.3N"
type textarea "x"
type input "7.3N b"
type textarea "x"
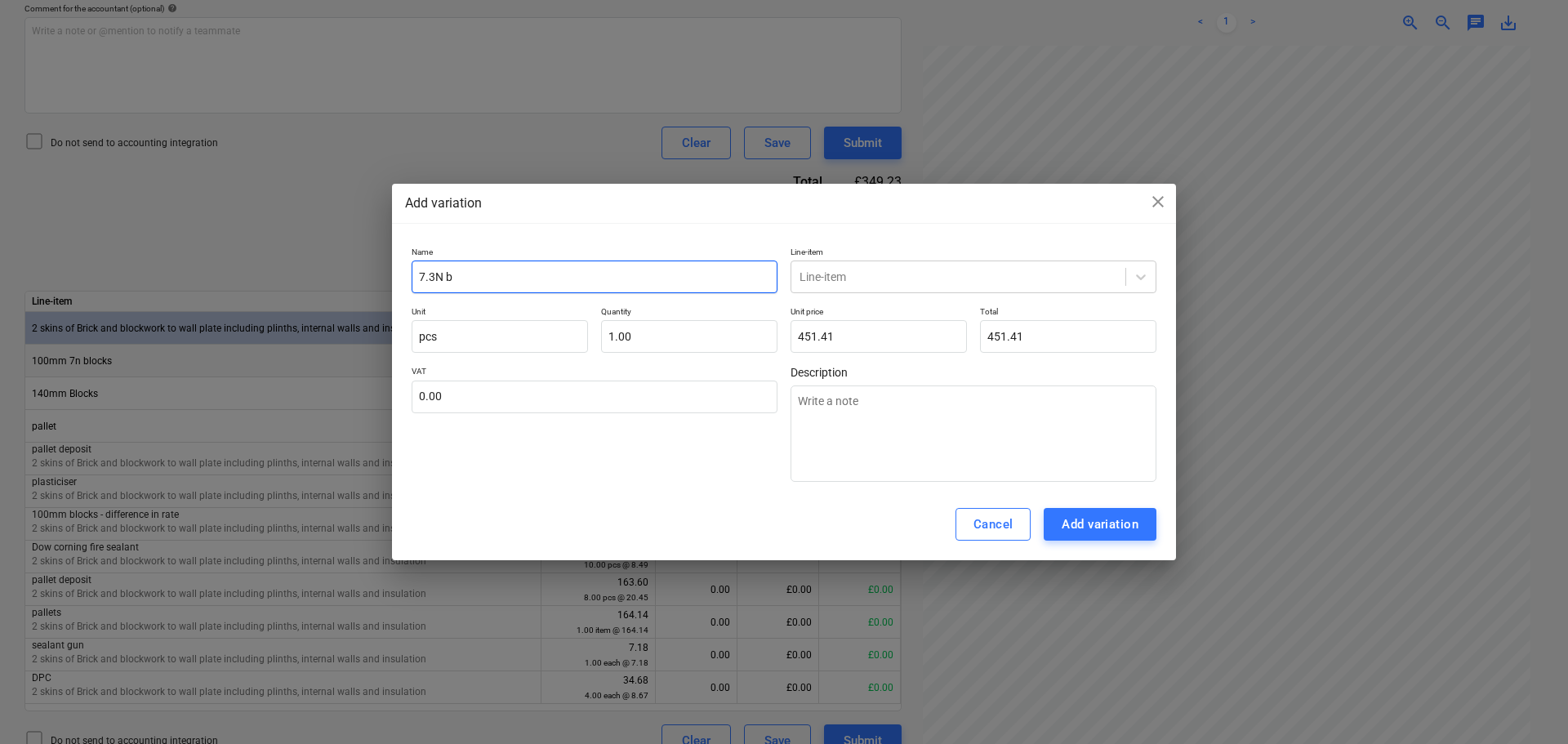
type input "7.3N bl"
type textarea "x"
type input "7.3N bloc"
type textarea "x"
type input "7.3N block"
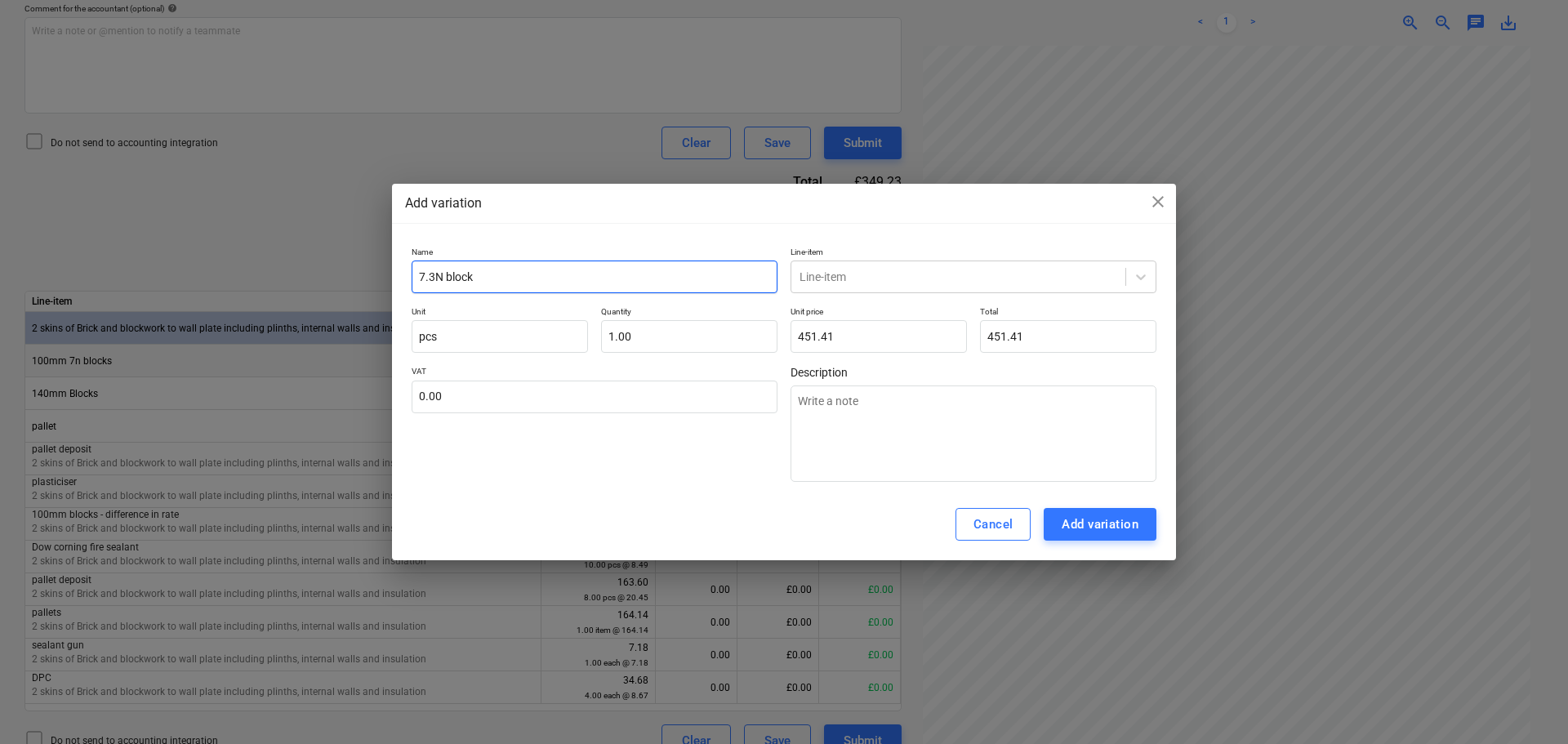
type textarea "x"
type input "7.3N blocks"
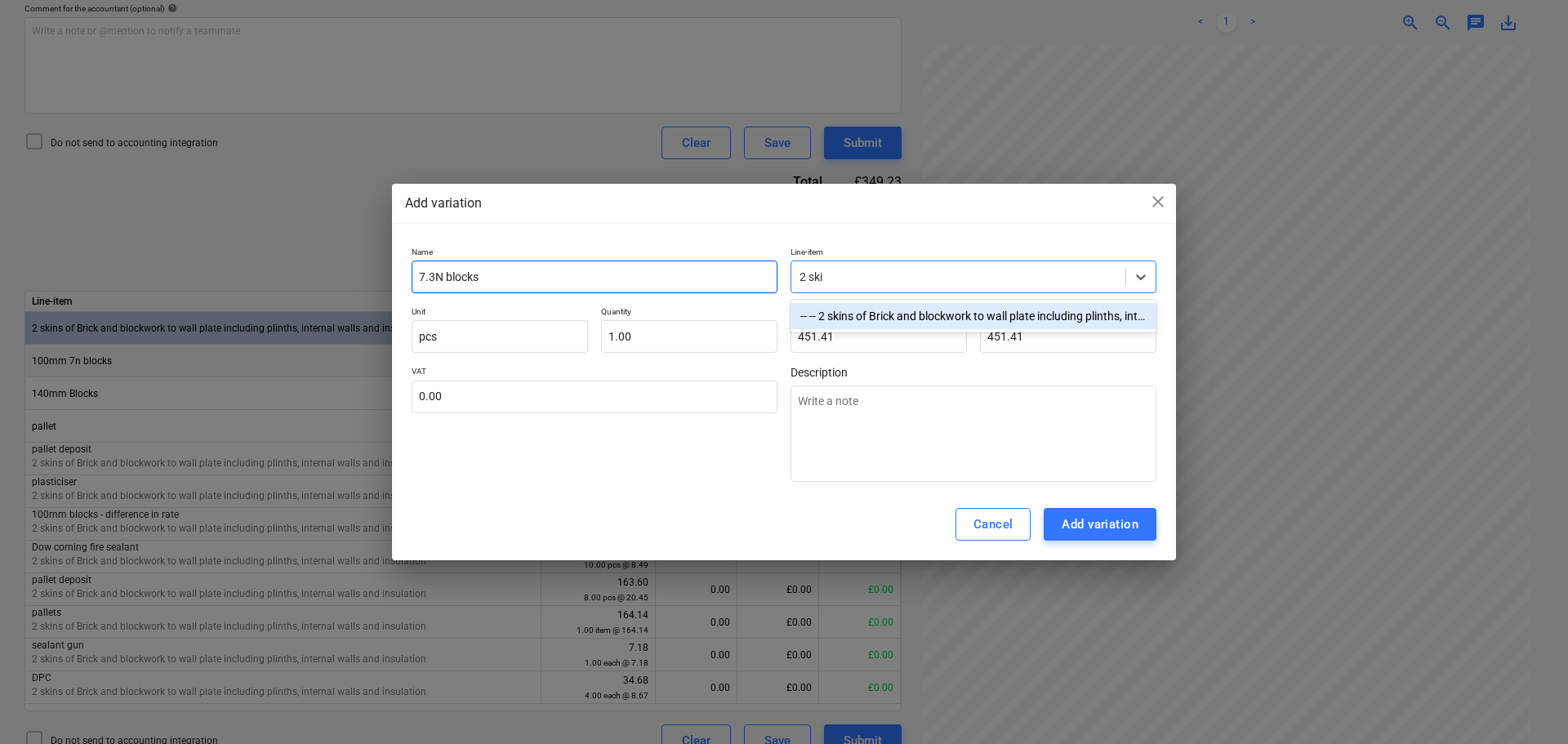
type input "2 skin"
type textarea "x"
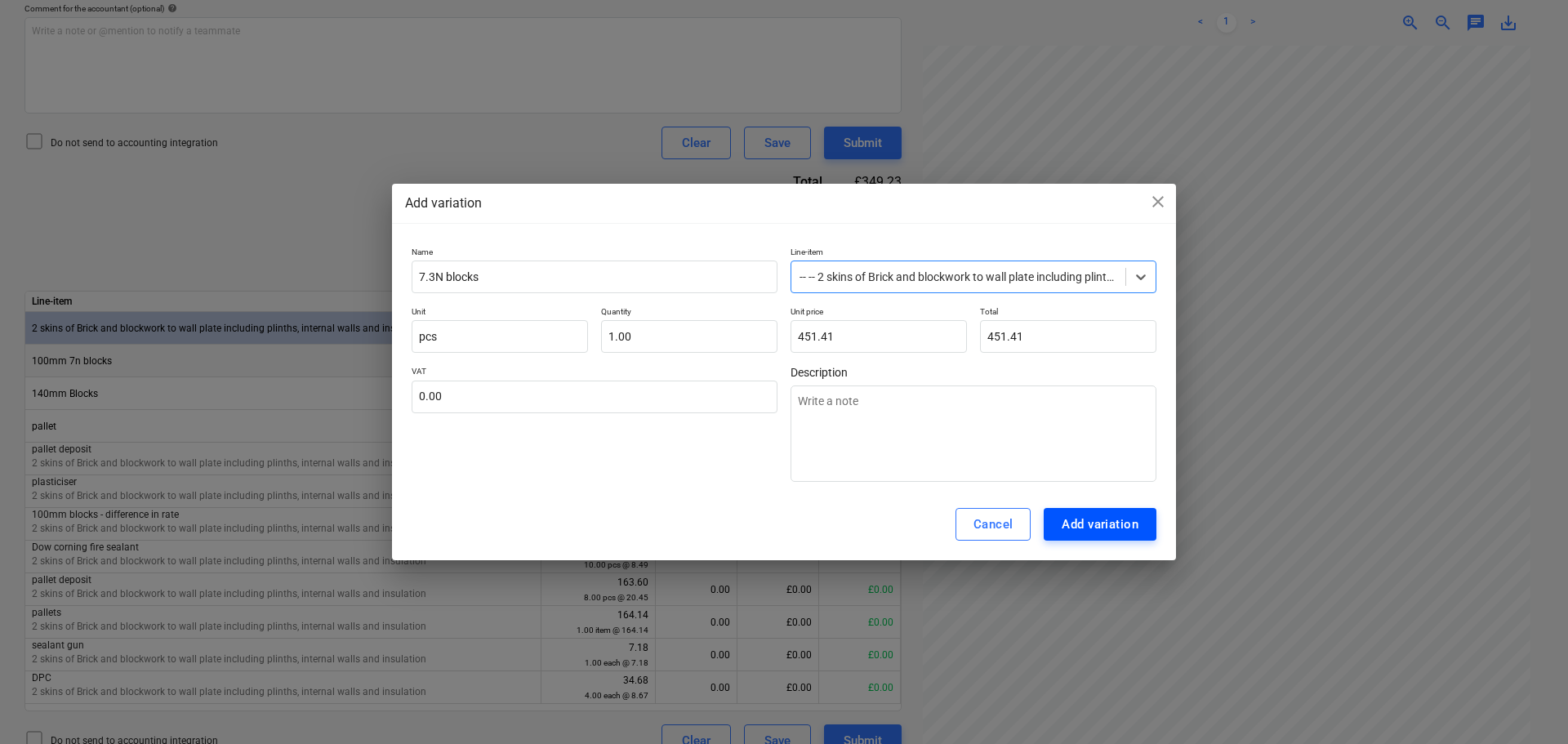
click at [1094, 523] on div "Add variation" at bounding box center [1099, 525] width 77 height 21
type textarea "x"
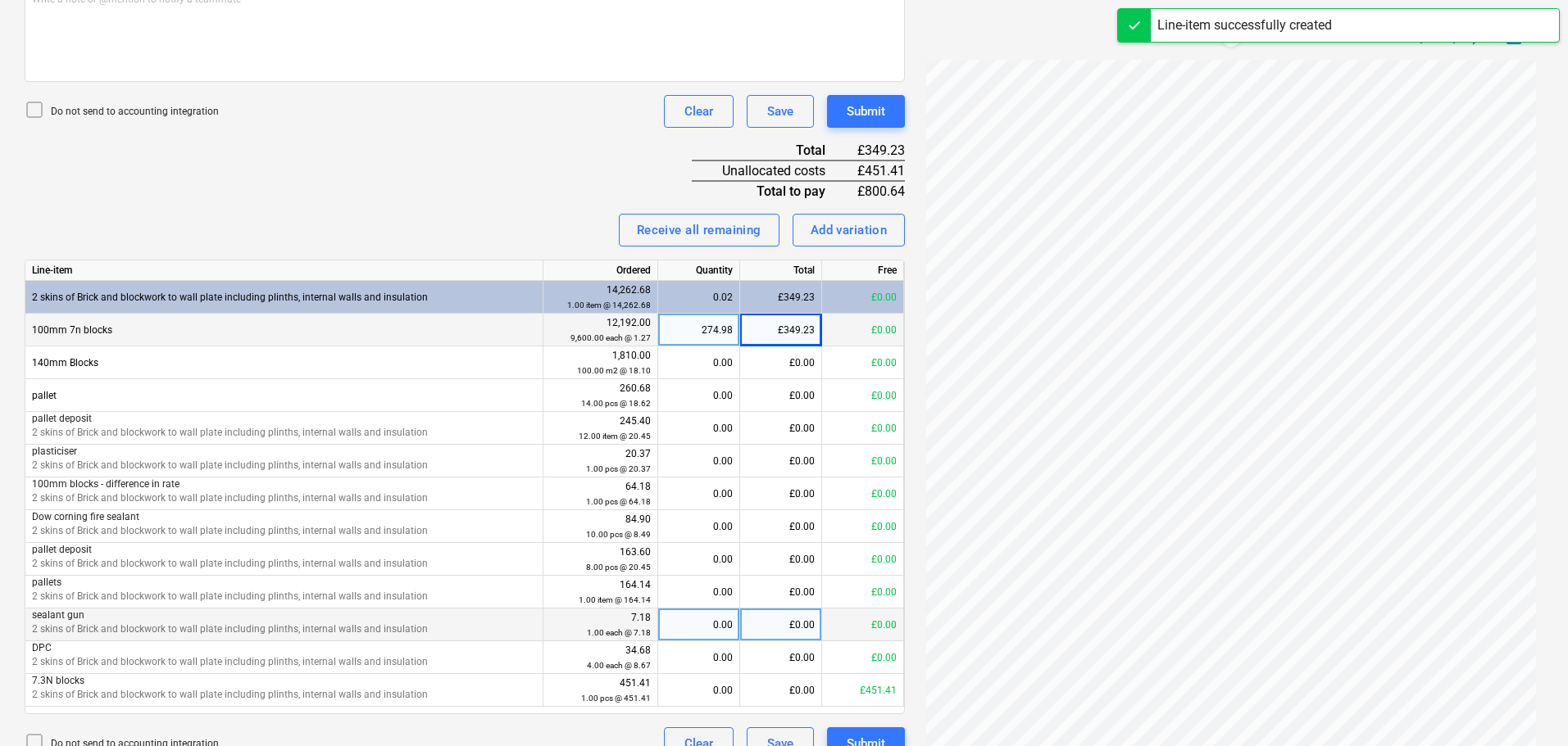
scroll to position [550, 0]
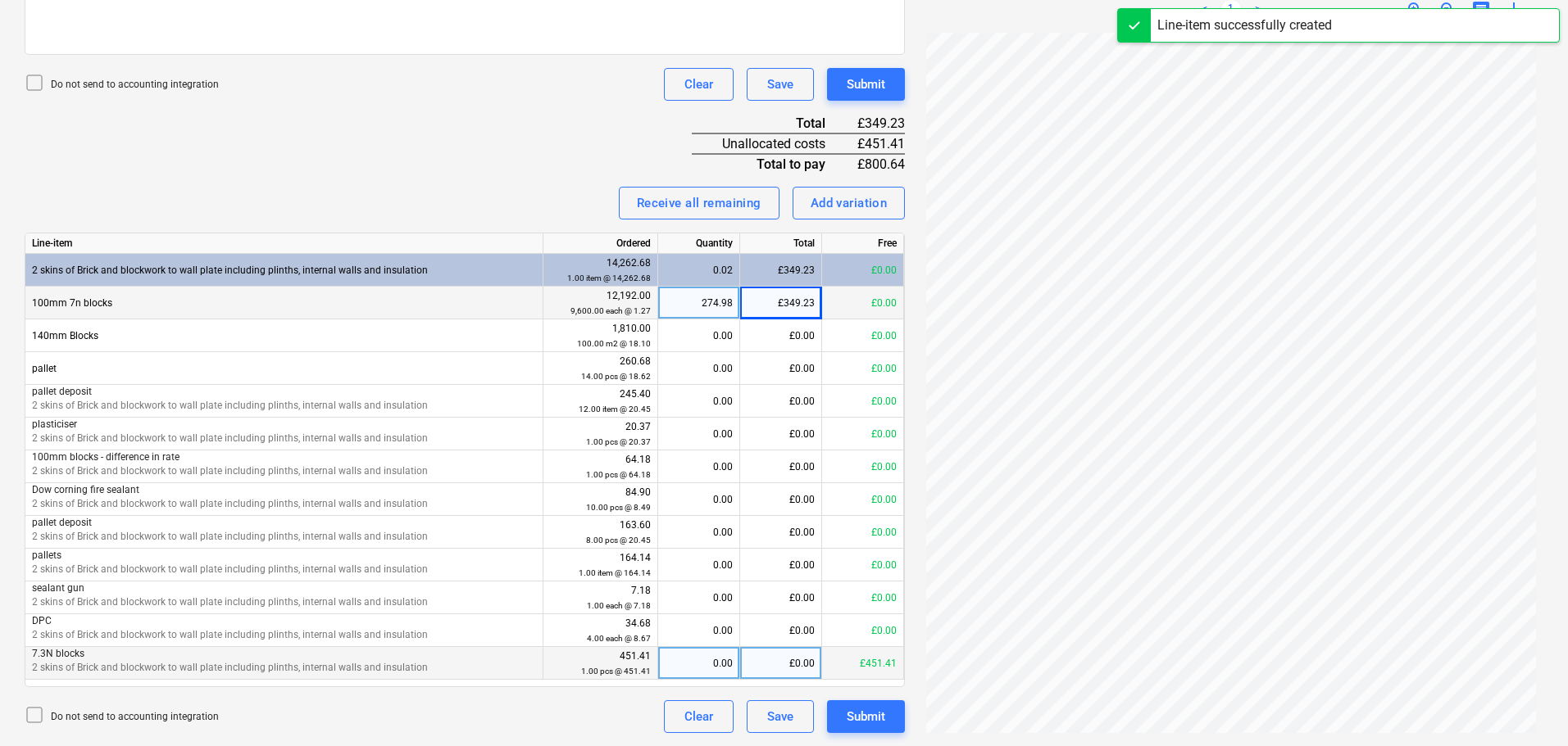
click at [785, 666] on div "£0.00" at bounding box center [782, 664] width 82 height 33
type input "451.41"
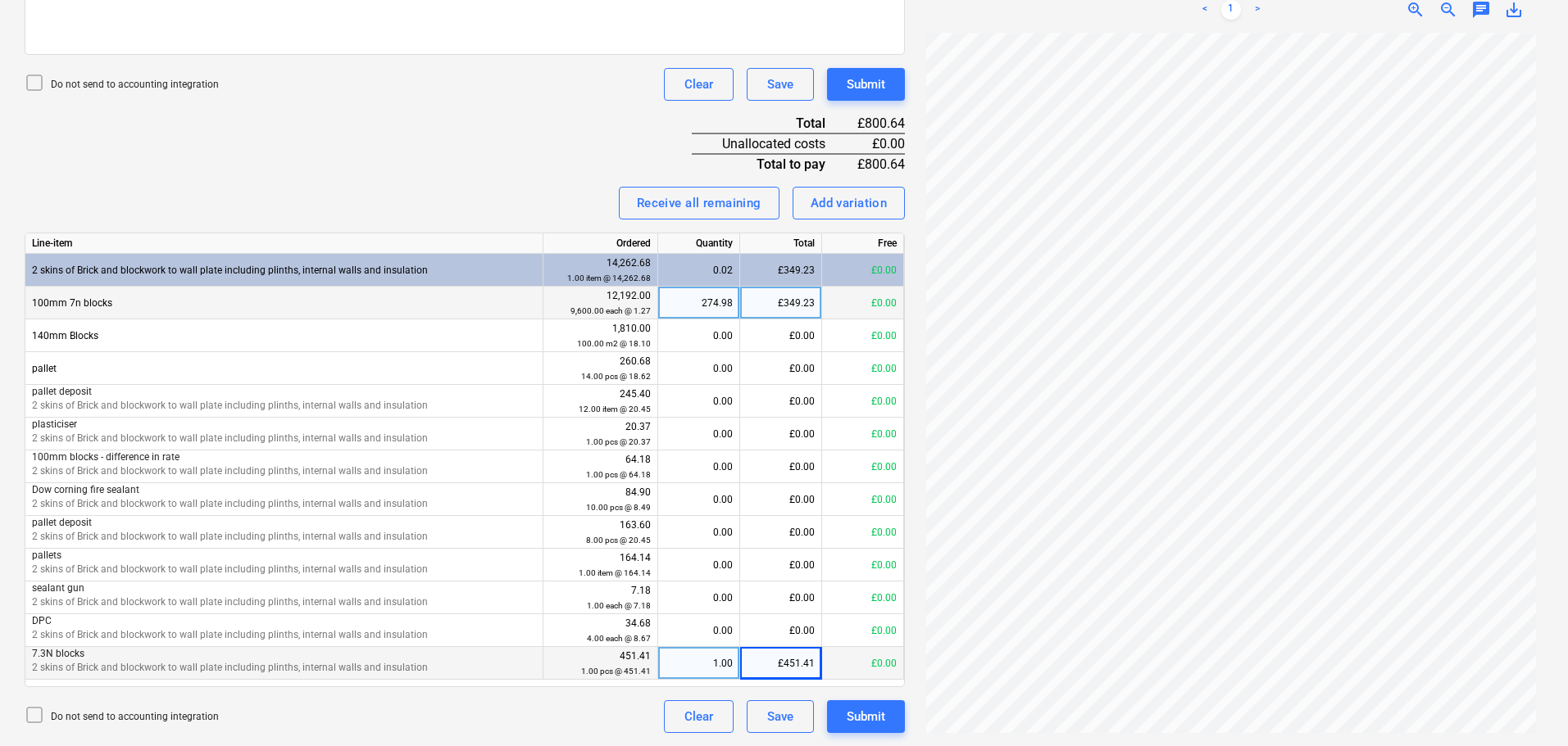
click at [358, 153] on div "Invoice name help 1030991502 Invoice number (optional) help 1030991502 Invoice …" at bounding box center [465, 218] width 880 height 1030
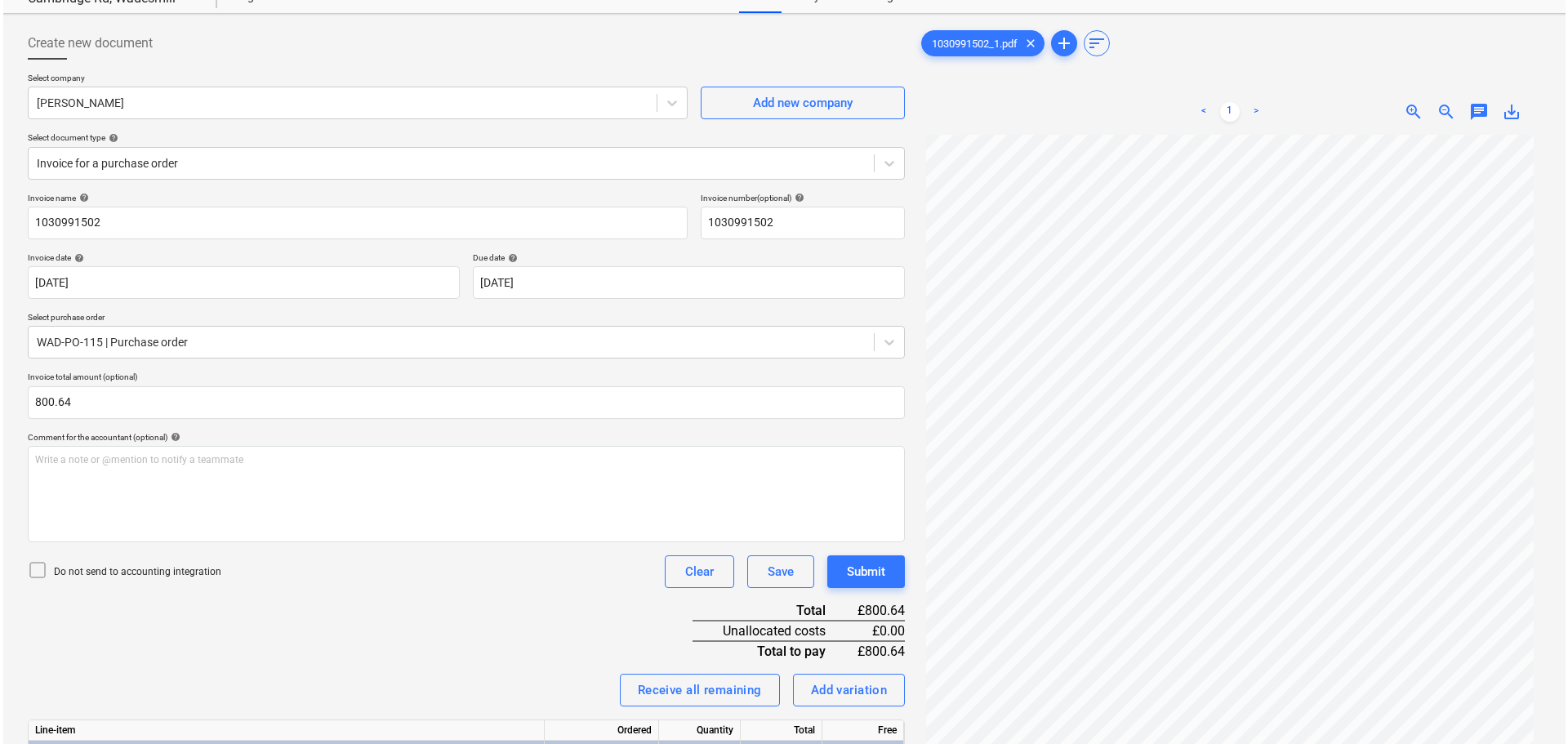
scroll to position [59, 0]
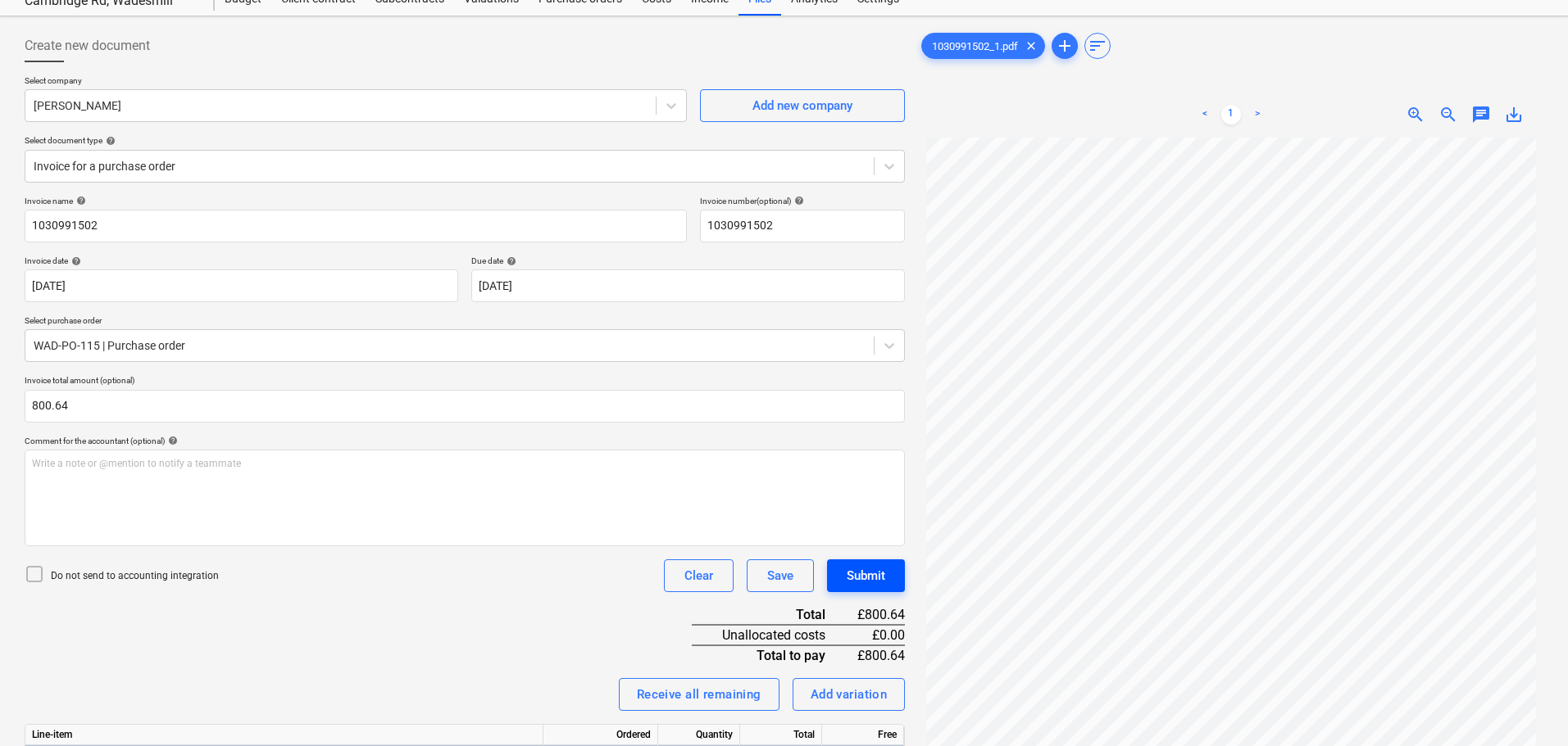
click at [873, 584] on div "Submit" at bounding box center [866, 576] width 38 height 22
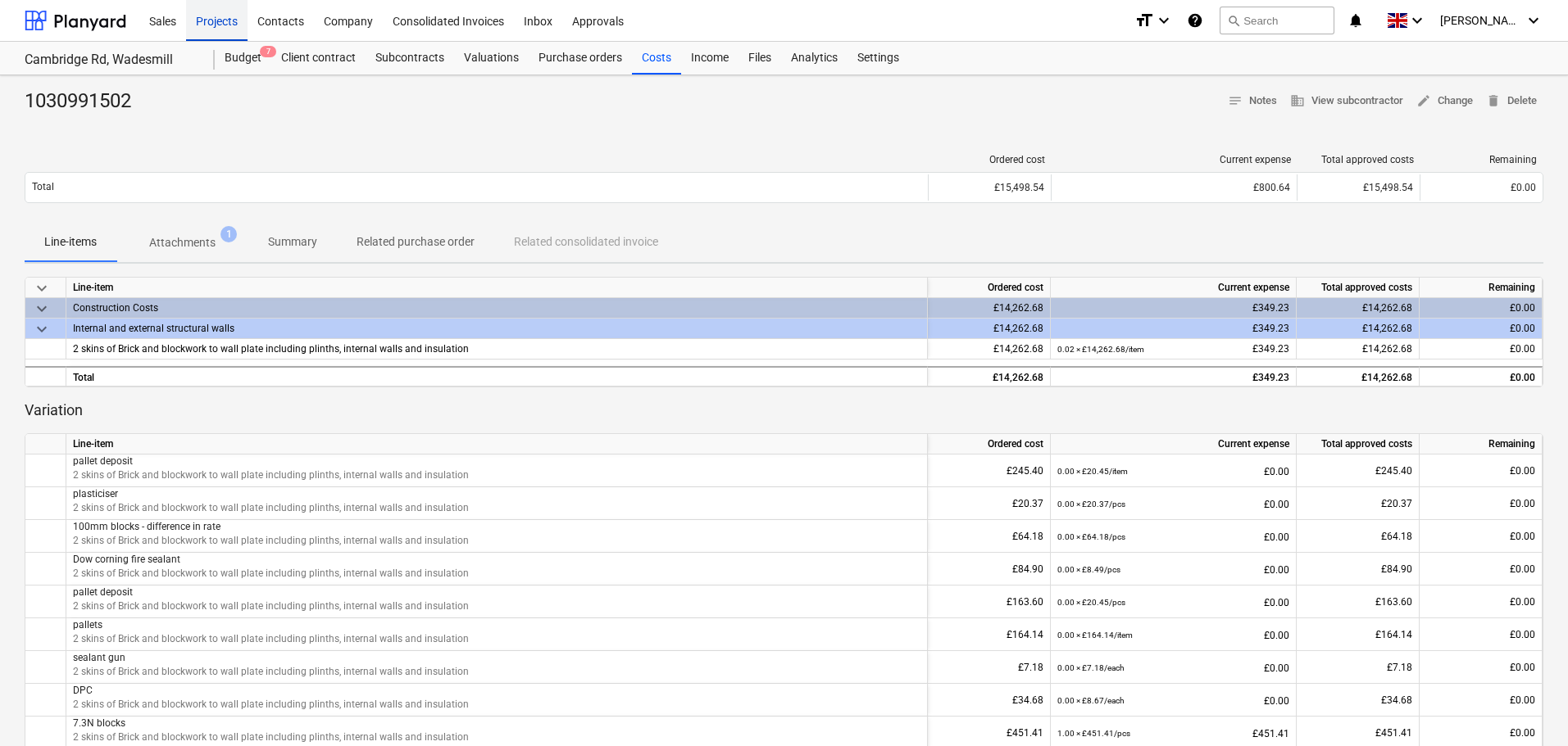
click at [224, 19] on div "Projects" at bounding box center [216, 20] width 62 height 42
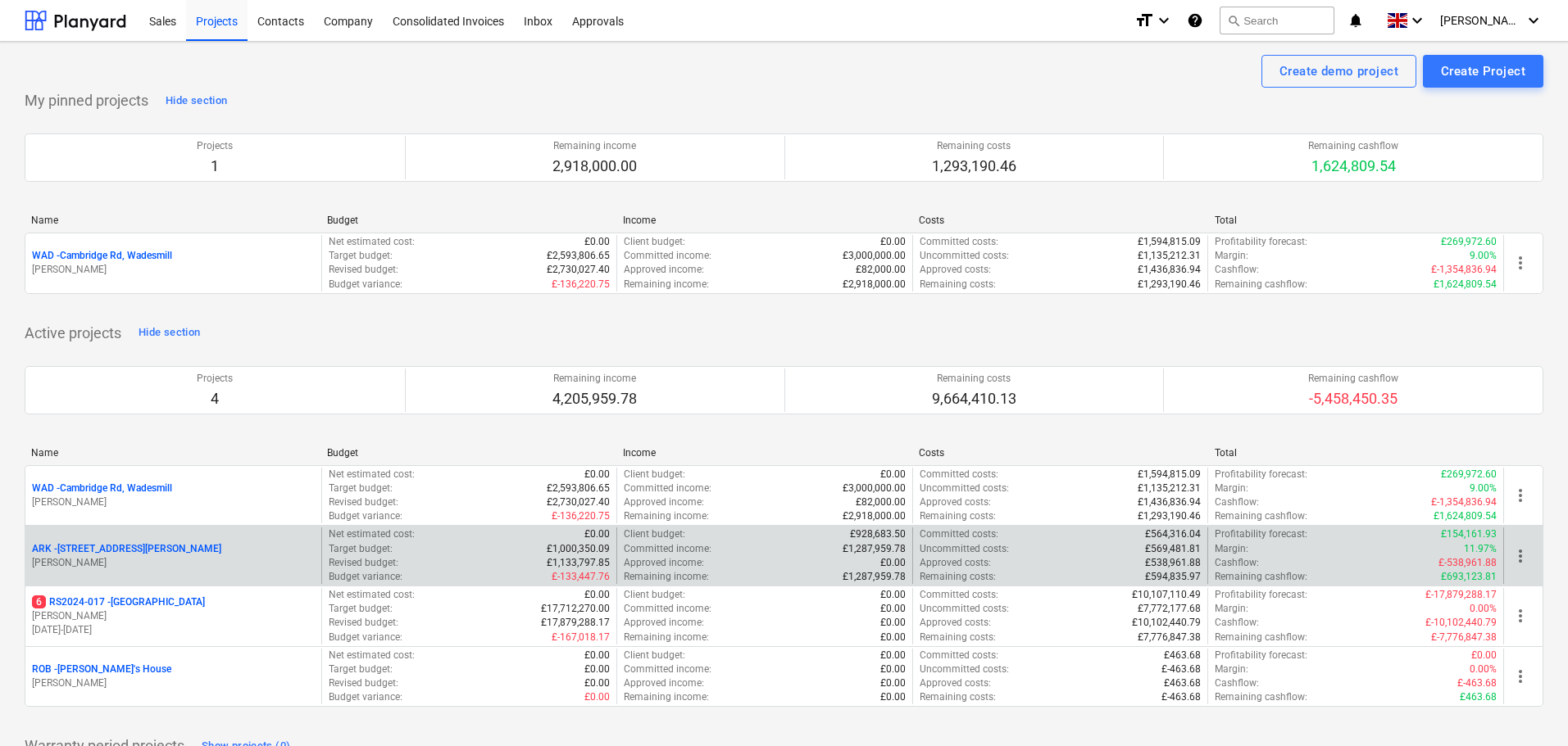
click at [124, 547] on p "ARK - 2 Galley [PERSON_NAME]" at bounding box center [127, 549] width 190 height 14
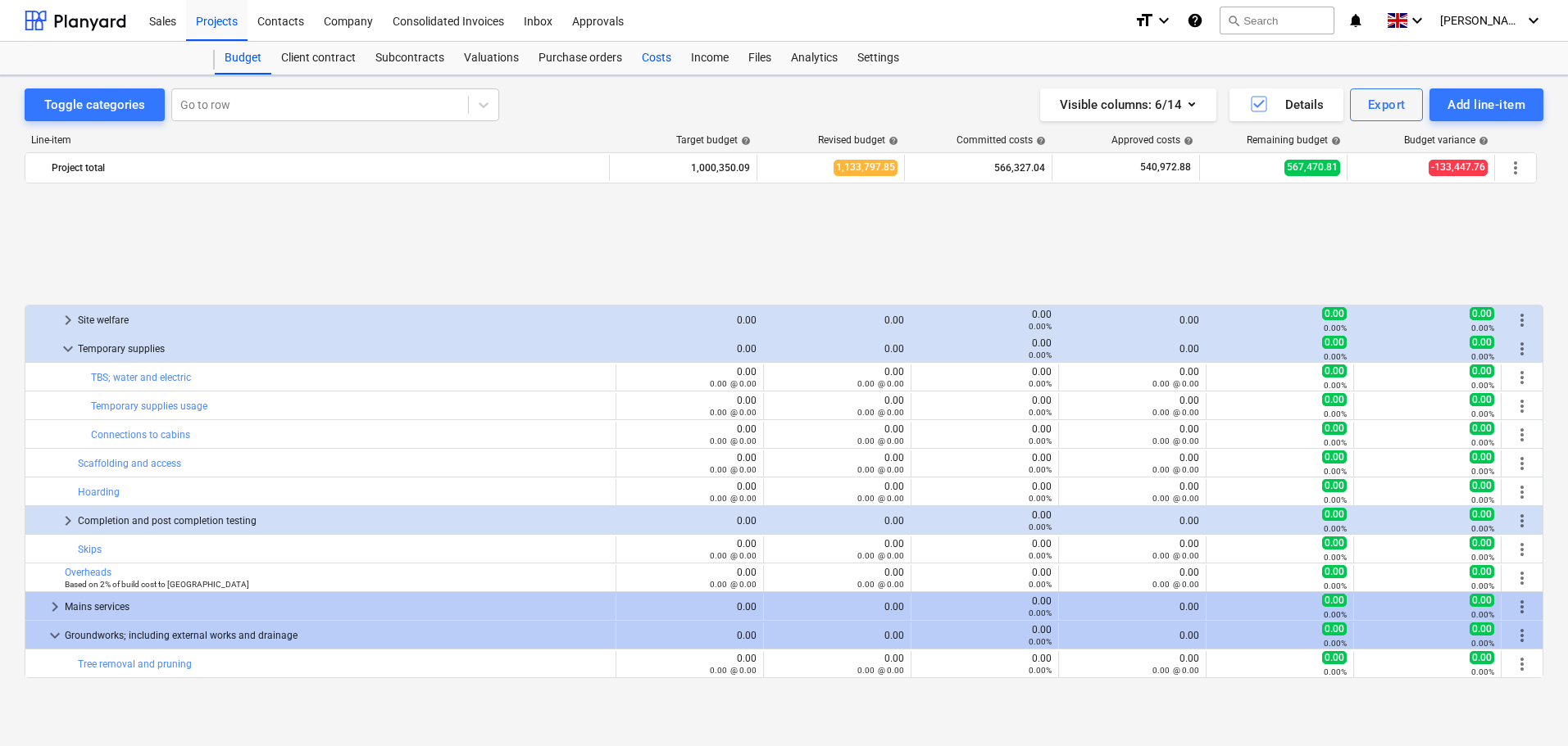
click at [650, 64] on div "Costs" at bounding box center [656, 59] width 49 height 33
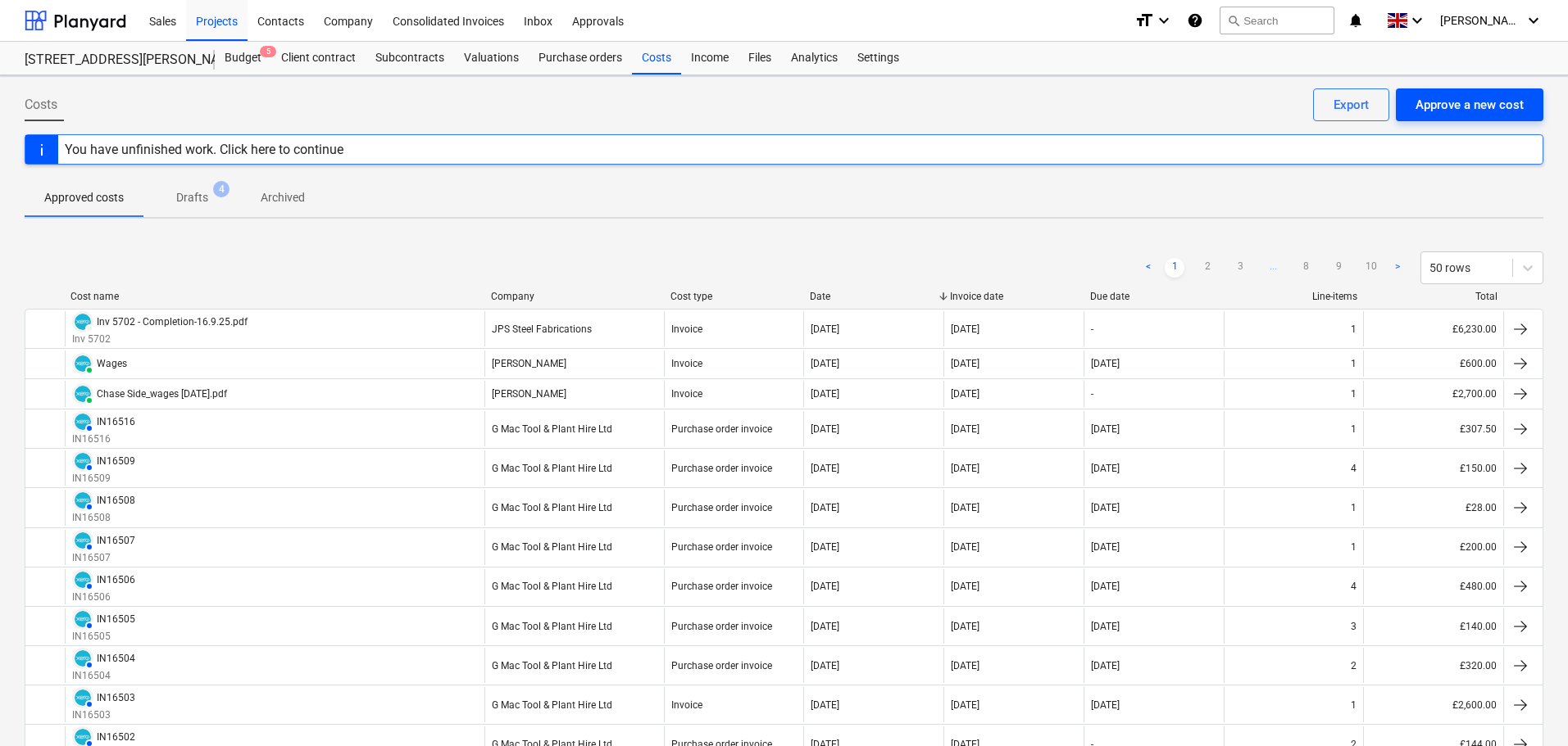
click at [1502, 105] on div "Approve a new cost" at bounding box center [1469, 105] width 109 height 22
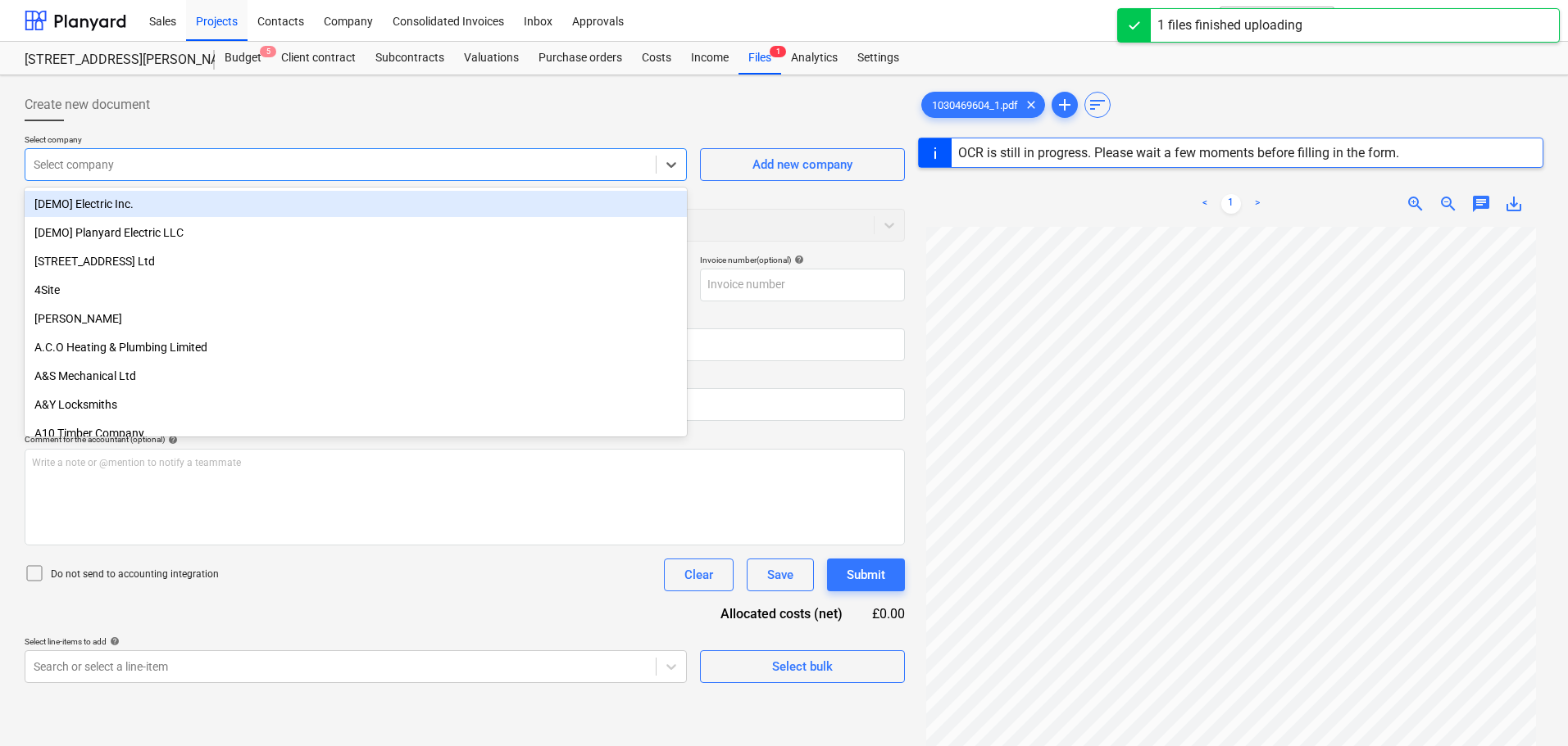
click at [125, 160] on div at bounding box center [340, 164] width 614 height 17
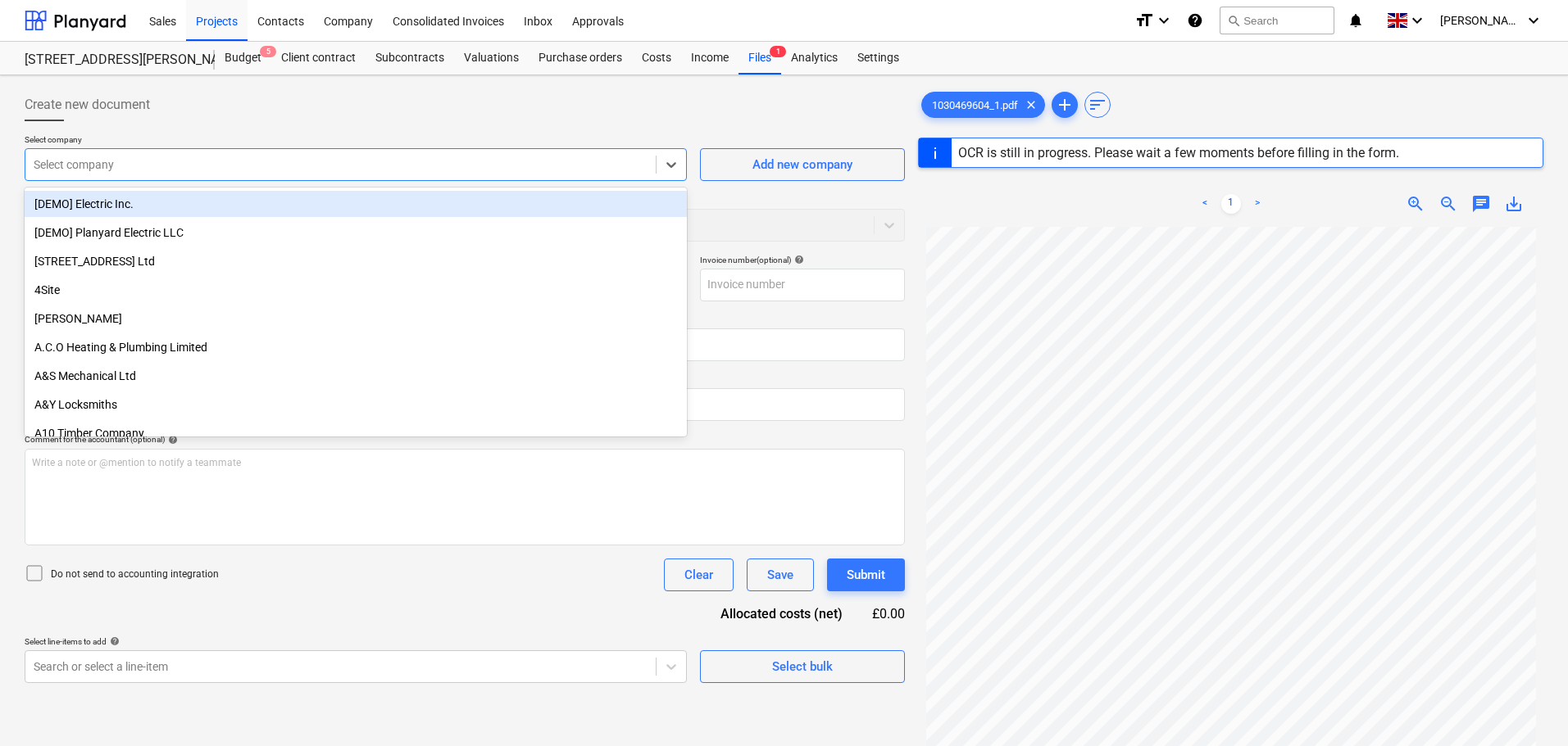
click at [364, 120] on div "Create new document" at bounding box center [465, 106] width 880 height 33
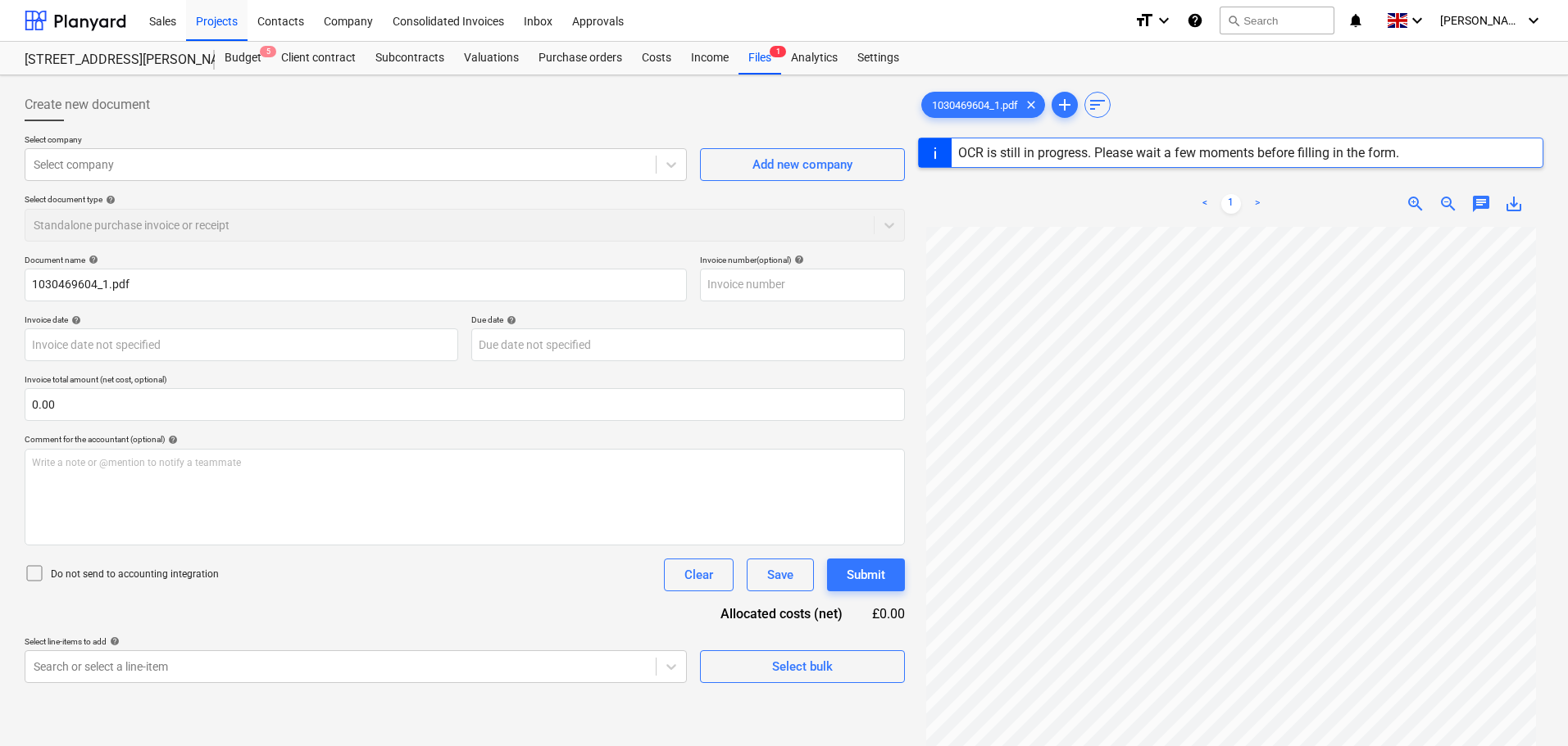
type input "1030469604"
type input "[DATE]"
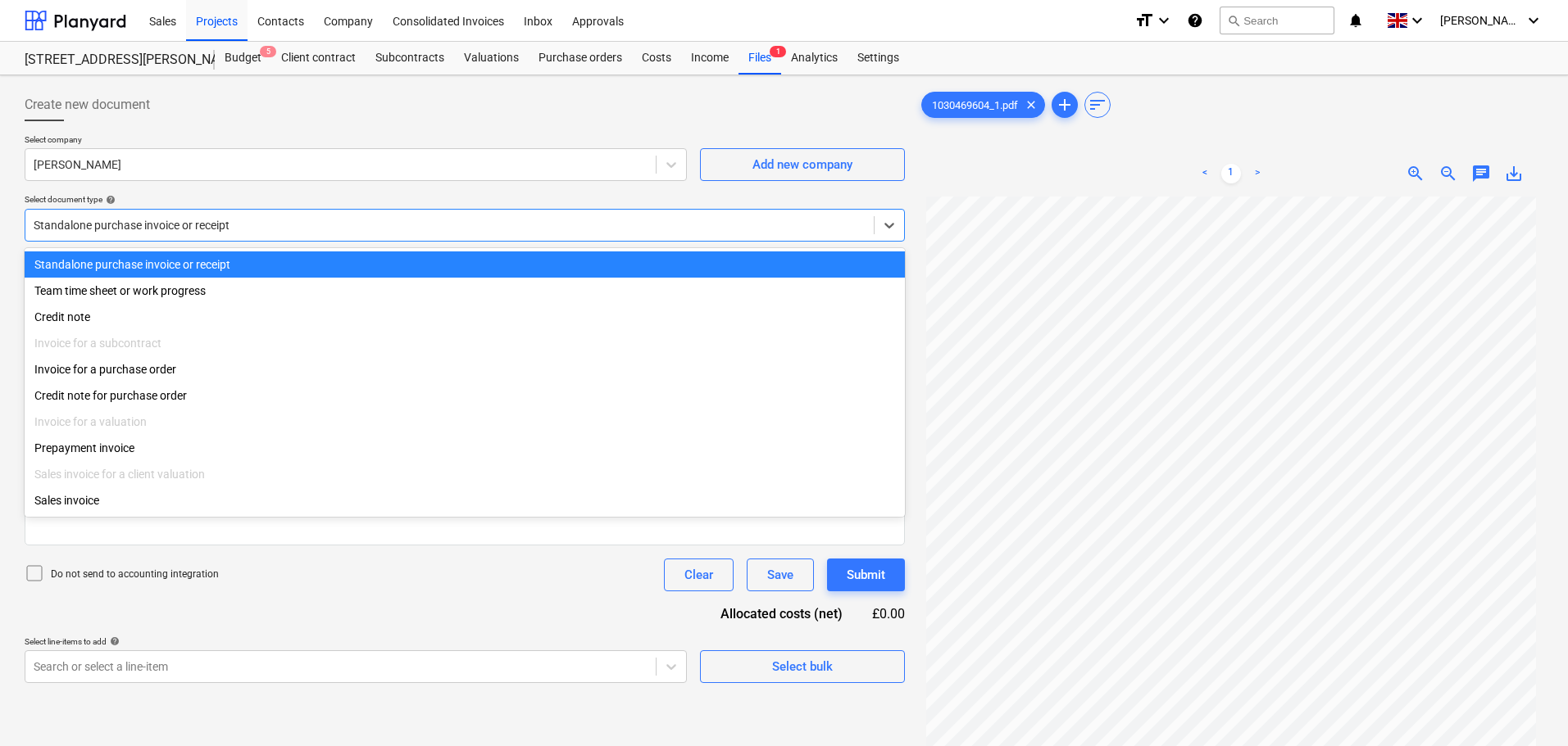
click at [184, 230] on div at bounding box center [449, 225] width 832 height 17
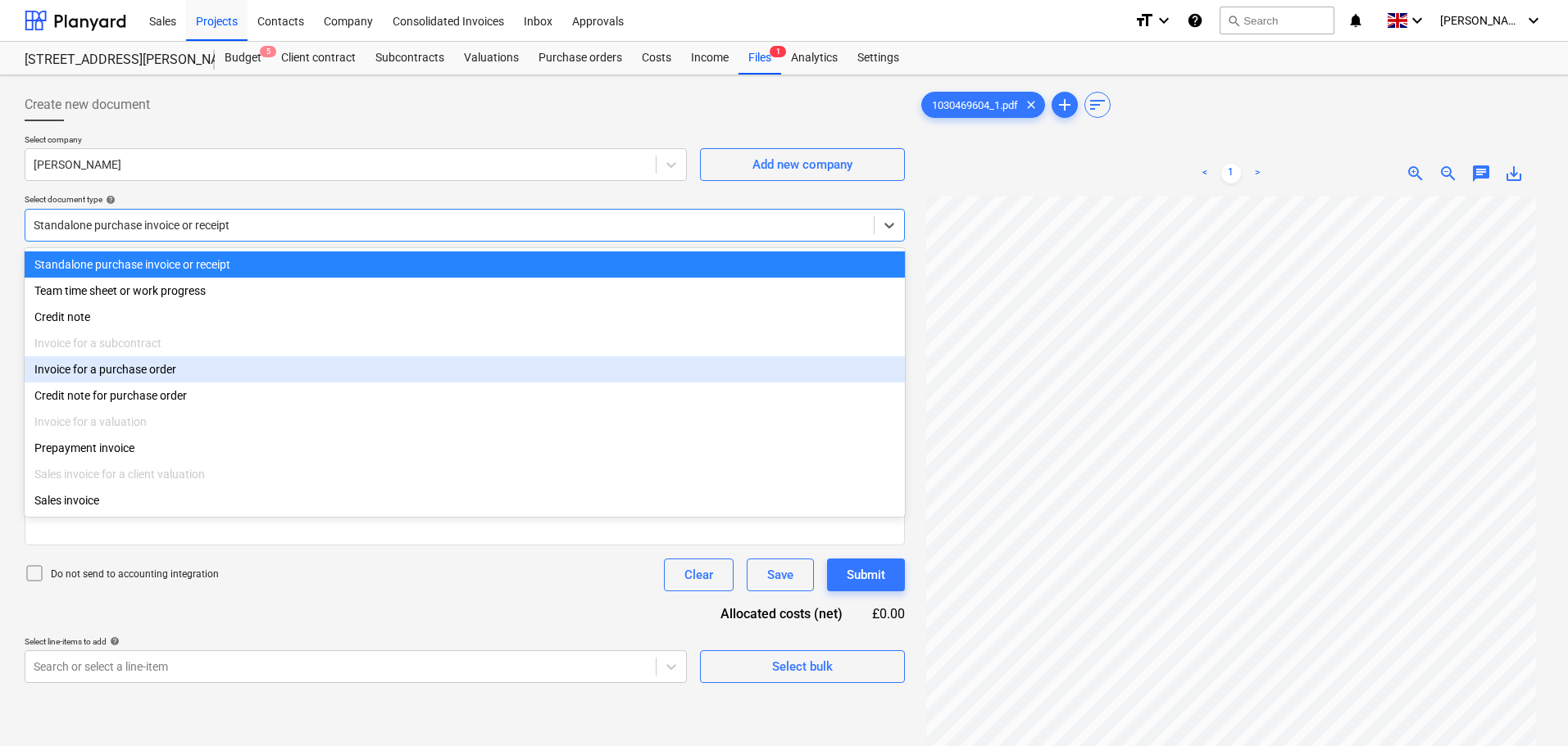
click at [120, 368] on div "Invoice for a purchase order" at bounding box center [465, 370] width 880 height 26
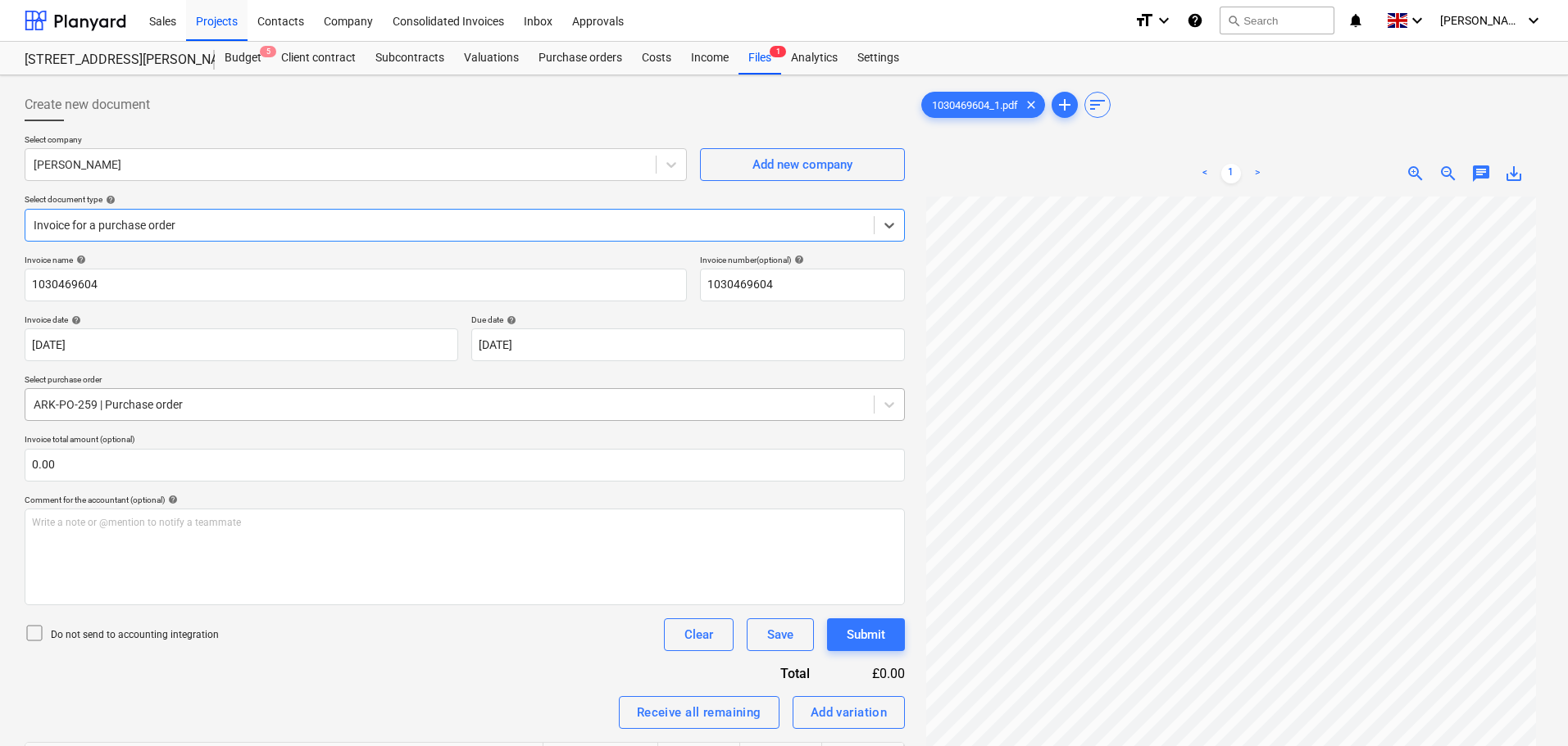
click at [132, 408] on div at bounding box center [449, 405] width 832 height 17
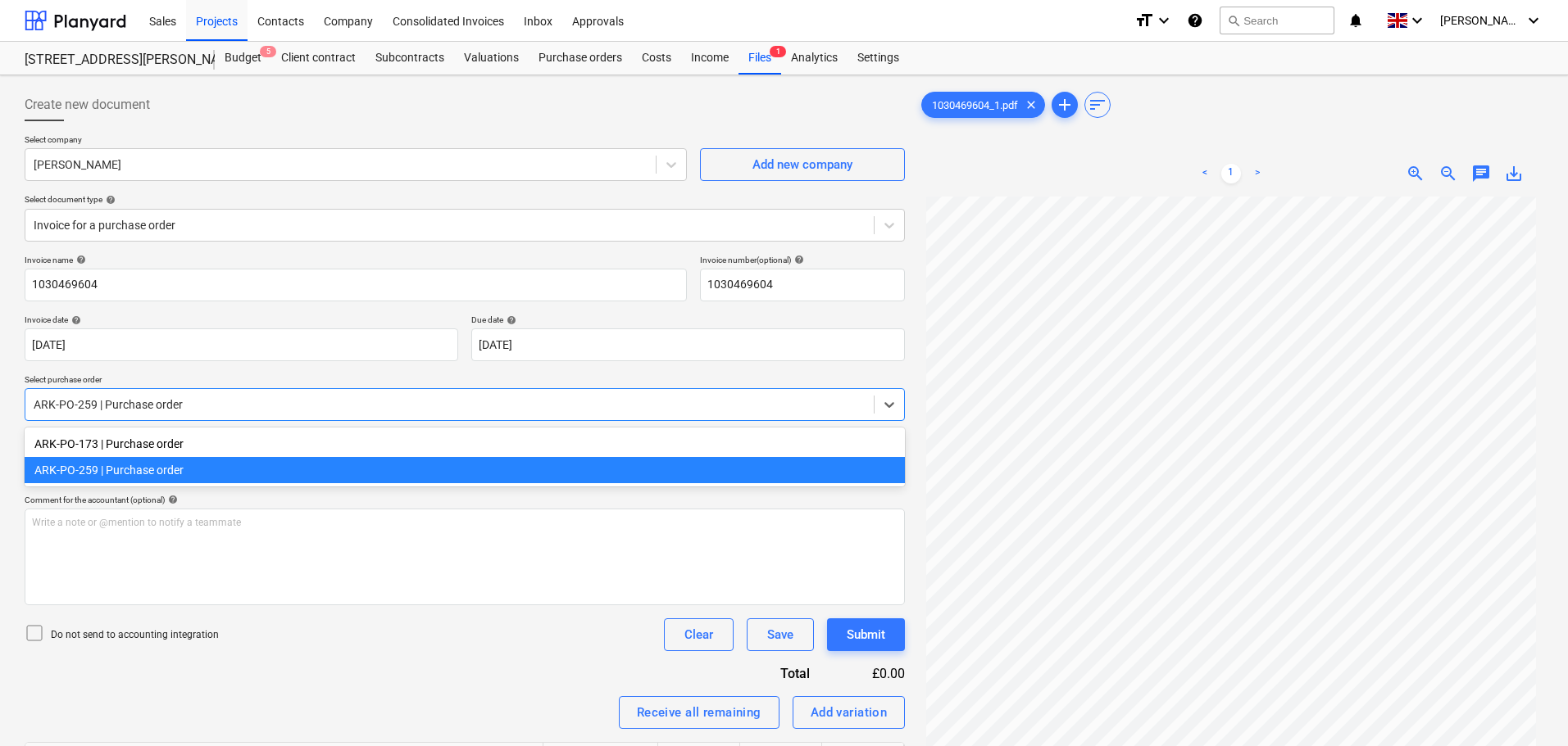
click at [147, 470] on div "ARK-PO-259 | Purchase order" at bounding box center [465, 470] width 880 height 26
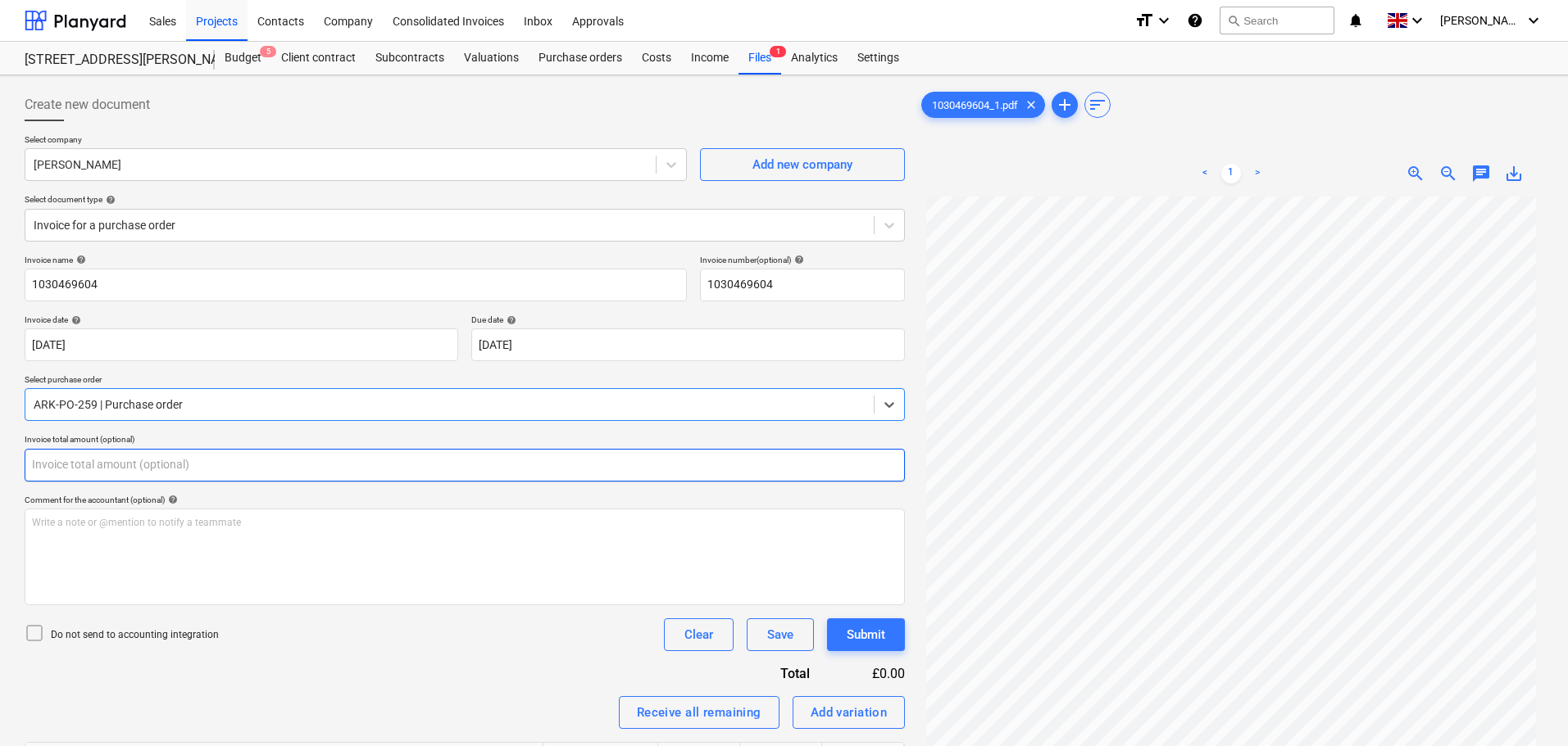
click at [115, 463] on input "text" at bounding box center [465, 465] width 880 height 33
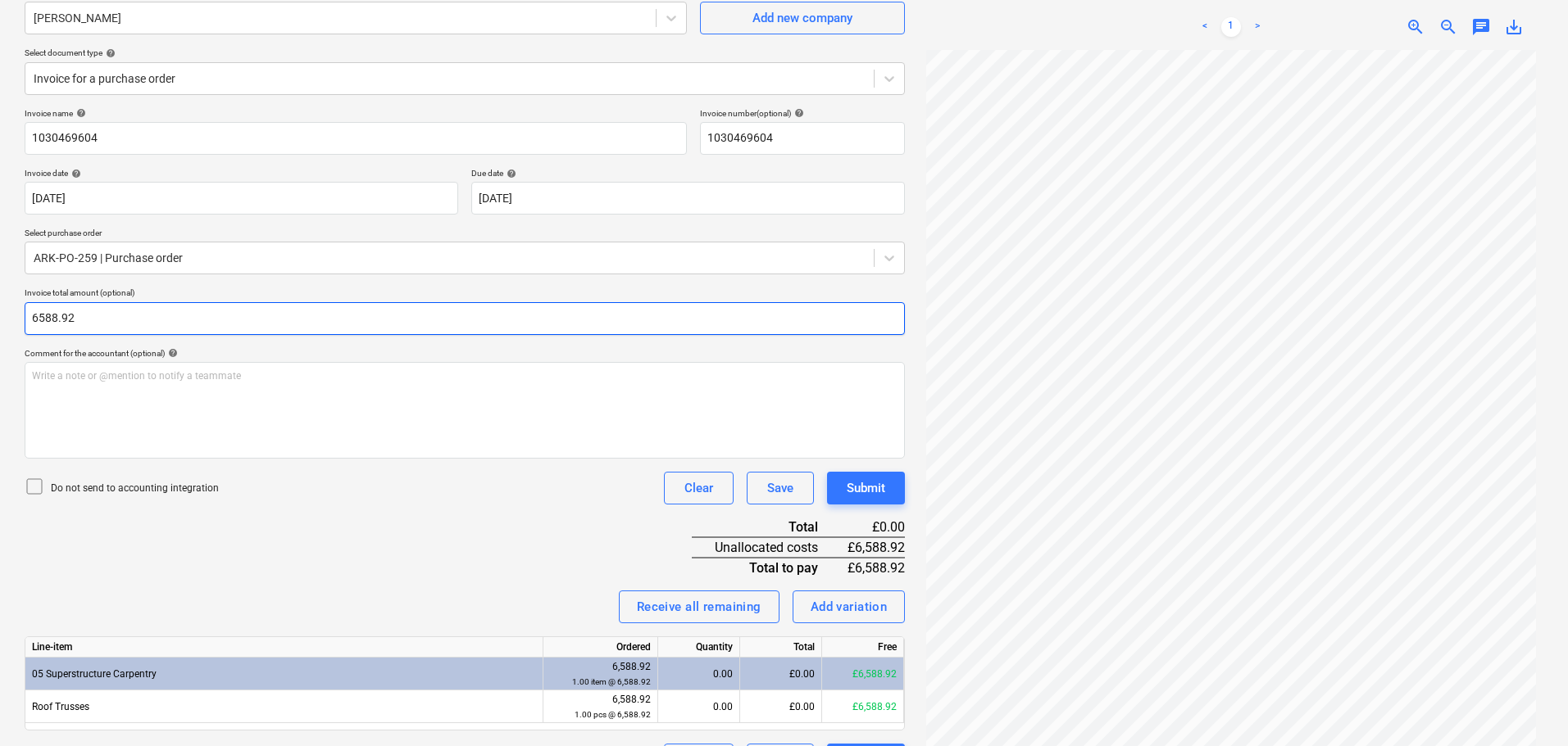
scroll to position [190, 0]
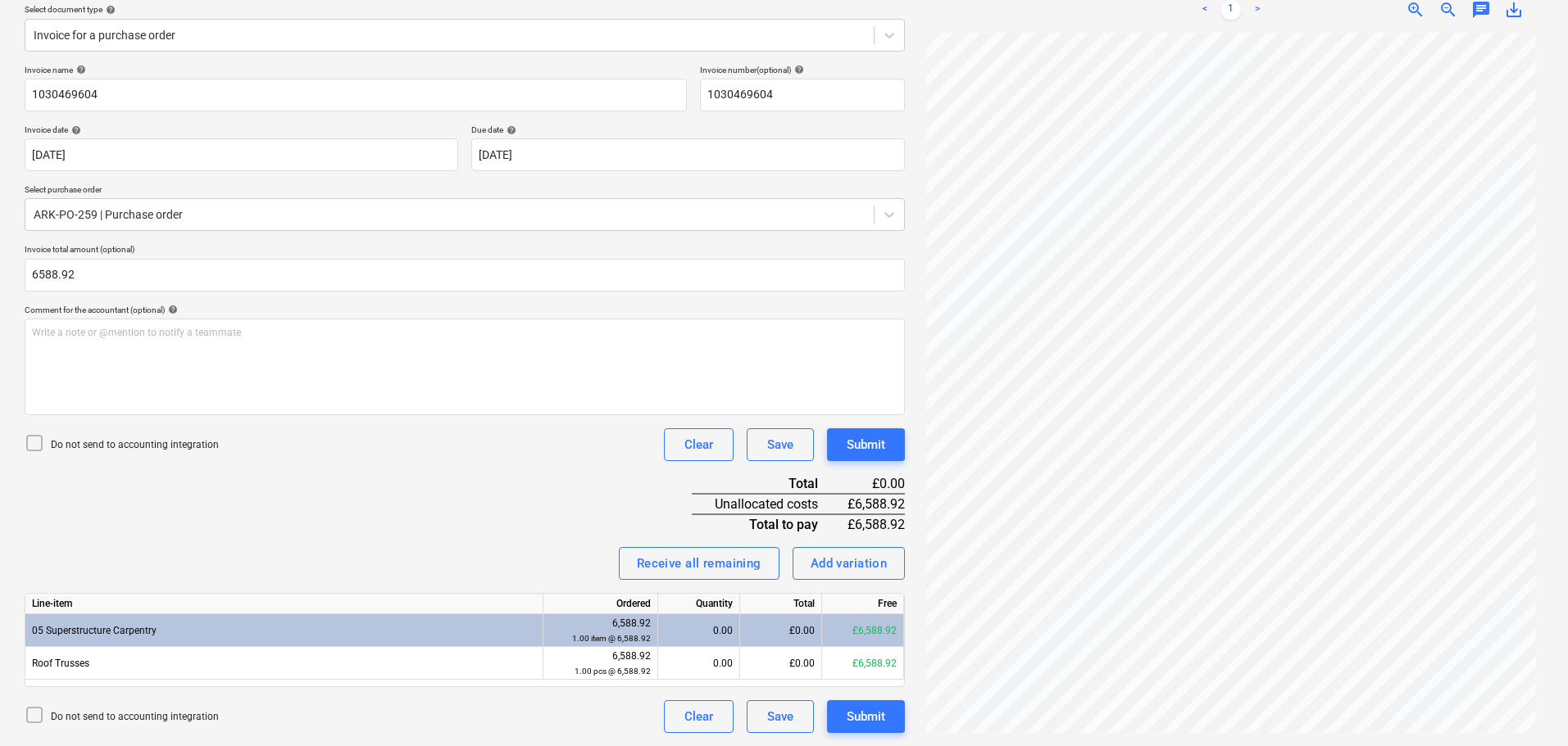
type input "6,588.92"
click at [409, 512] on div "Invoice name help 1030469604 Invoice number (optional) help 1030469604 Invoice …" at bounding box center [465, 399] width 880 height 669
drag, startPoint x: 712, startPoint y: 569, endPoint x: 696, endPoint y: 566, distance: 16.3
click at [711, 568] on div "Receive all remaining" at bounding box center [698, 564] width 124 height 22
click at [483, 515] on div "Invoice name help 1030469604 Invoice number (optional) help 1030469604 Invoice …" at bounding box center [465, 399] width 880 height 669
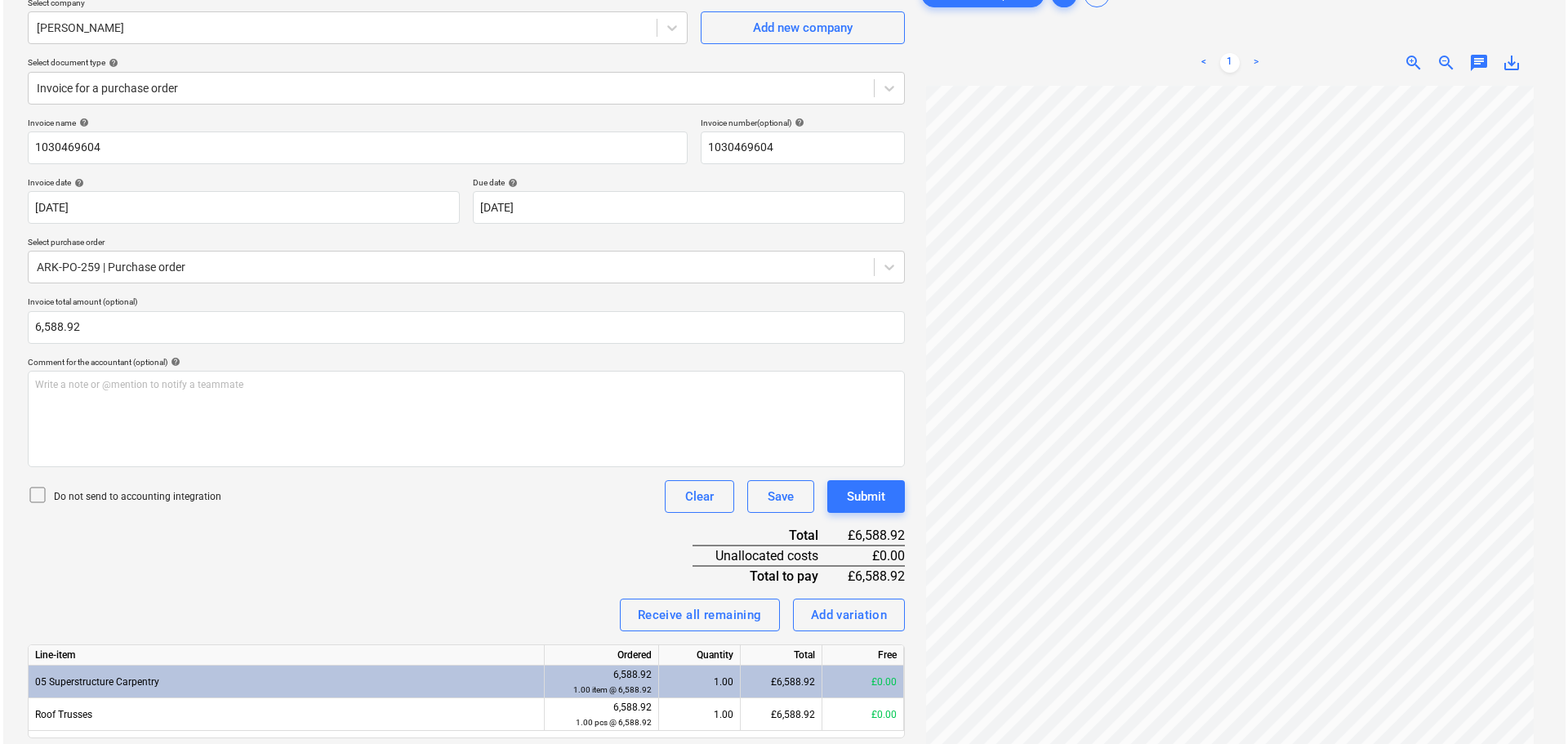
scroll to position [108, 0]
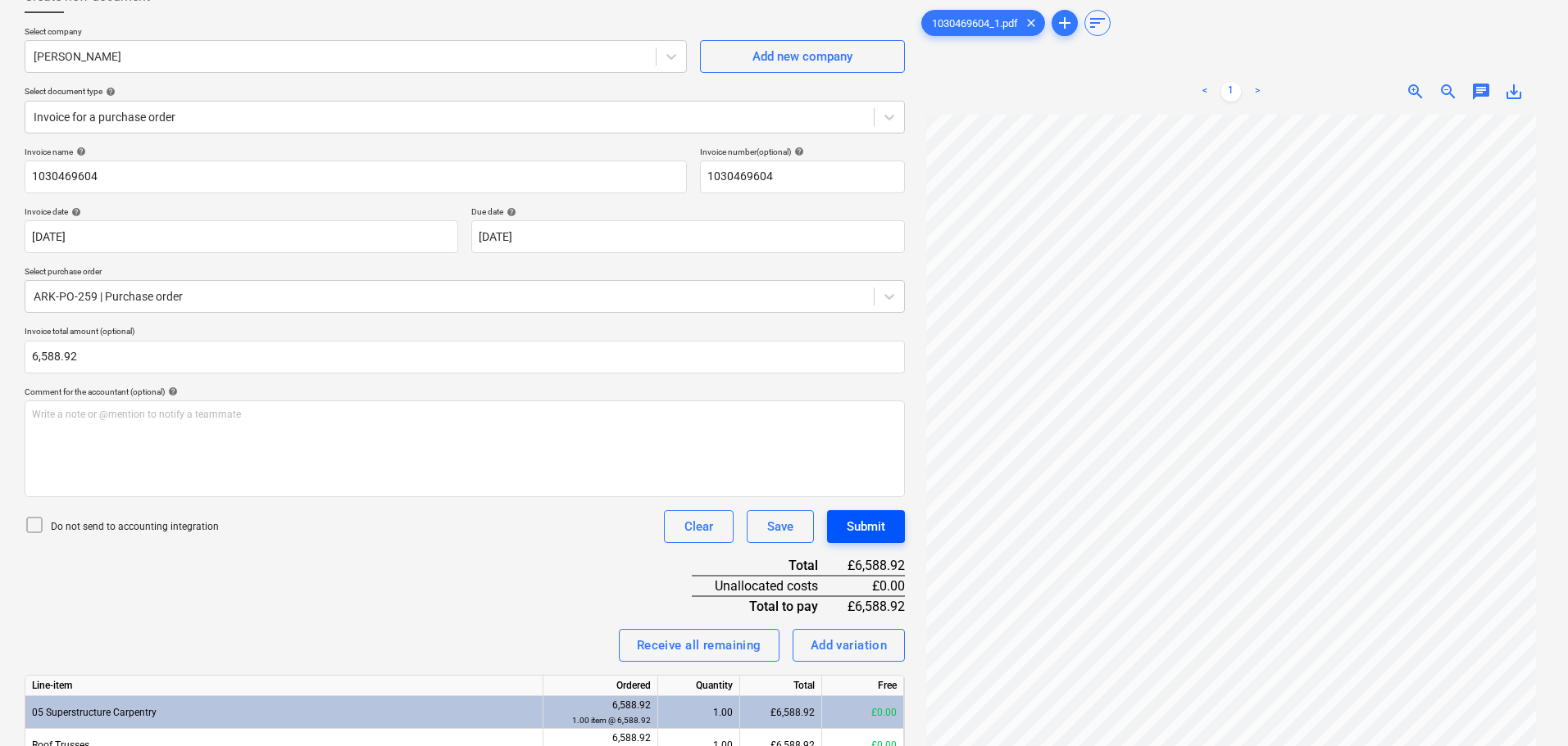
click at [877, 525] on div "Submit" at bounding box center [866, 527] width 38 height 22
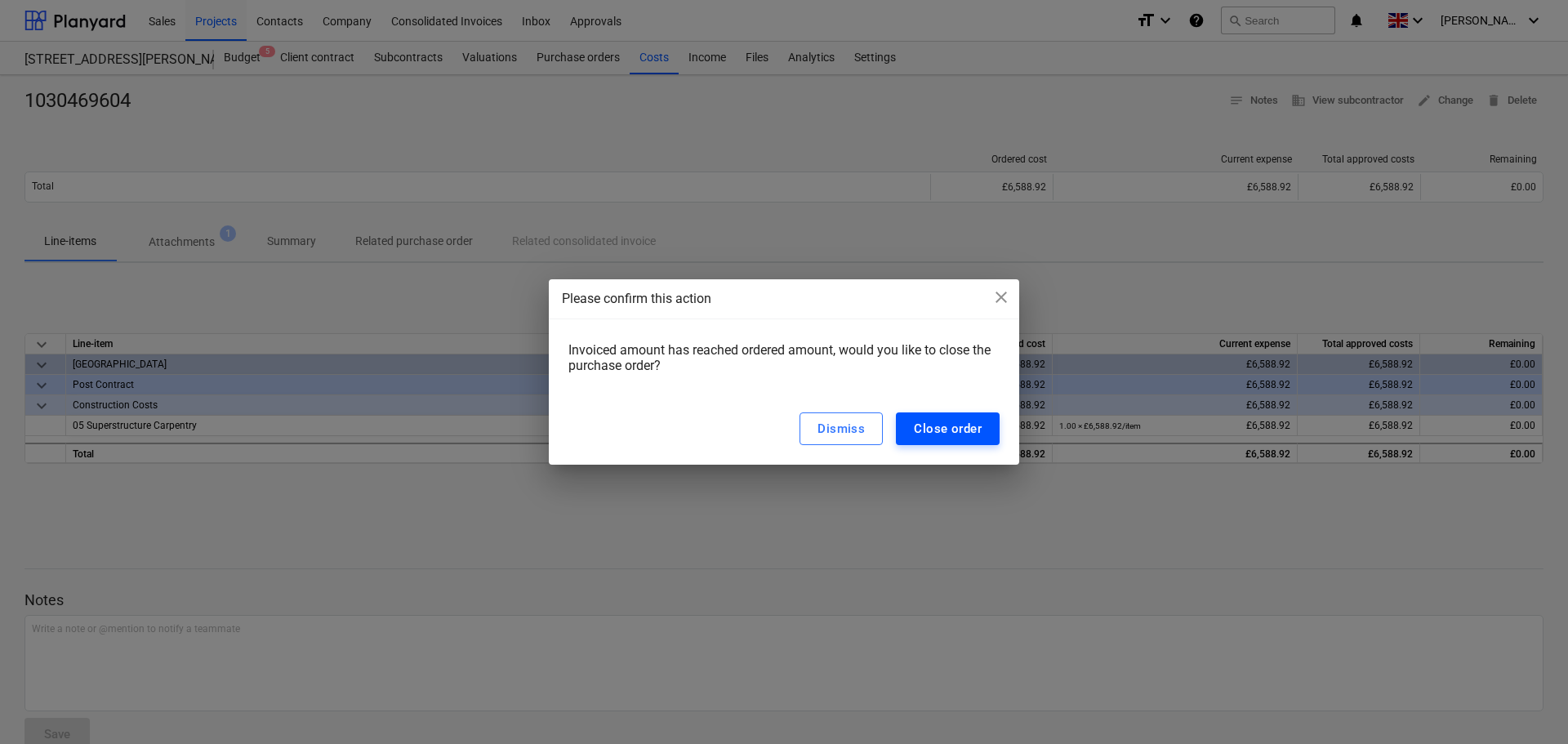
click at [961, 426] on div "Close order" at bounding box center [948, 429] width 68 height 21
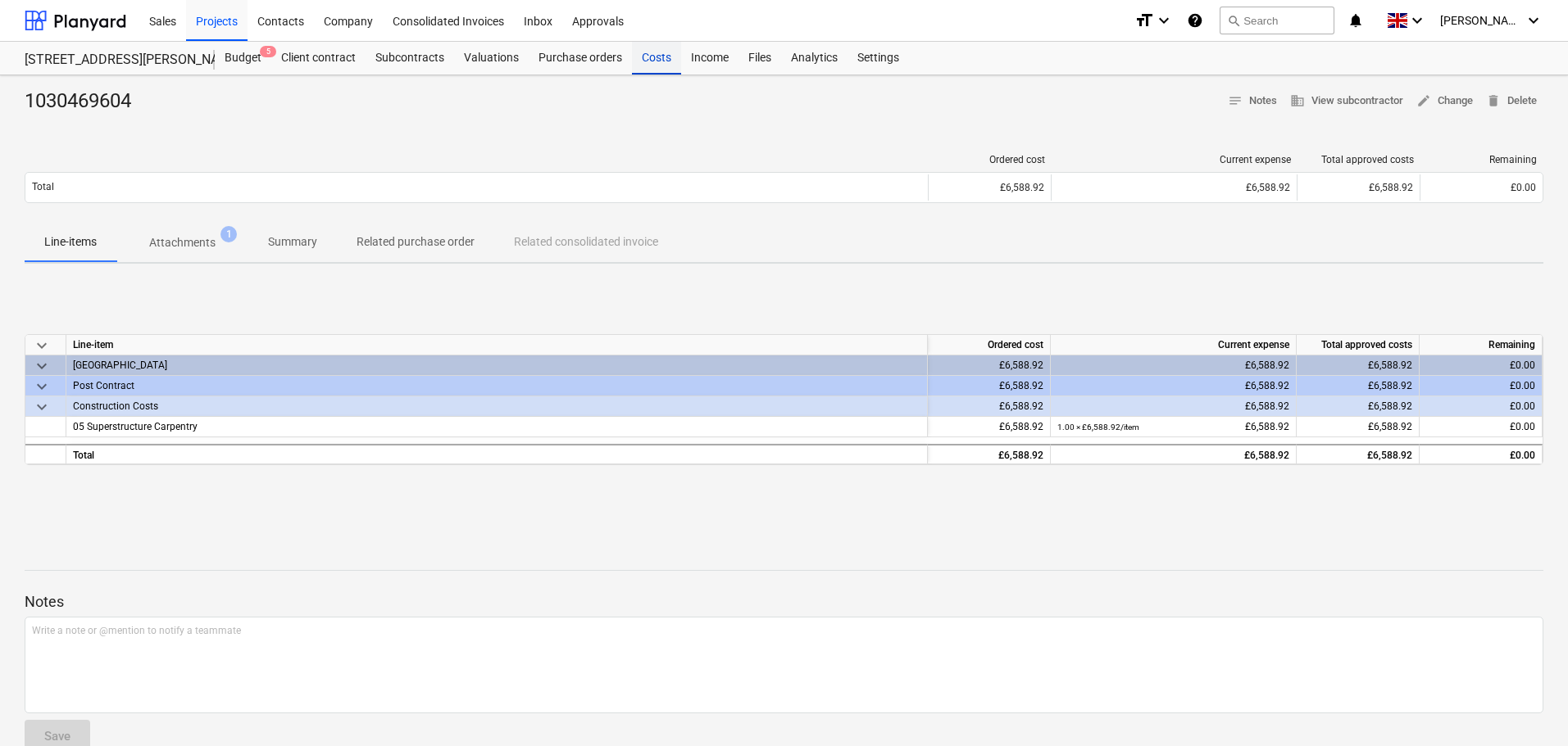
click at [655, 63] on div "Costs" at bounding box center [656, 59] width 49 height 33
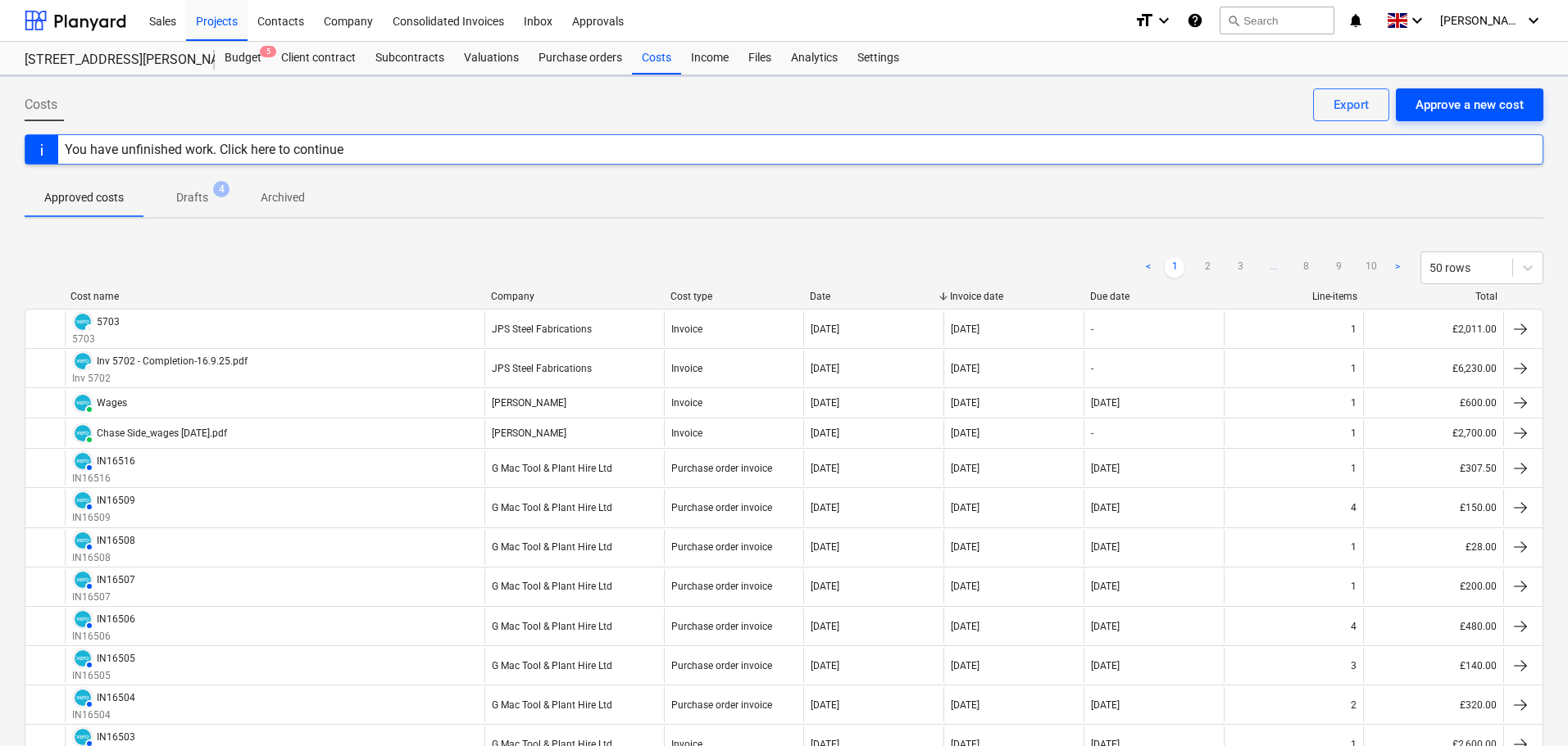
click at [1461, 108] on div "Approve a new cost" at bounding box center [1469, 105] width 109 height 22
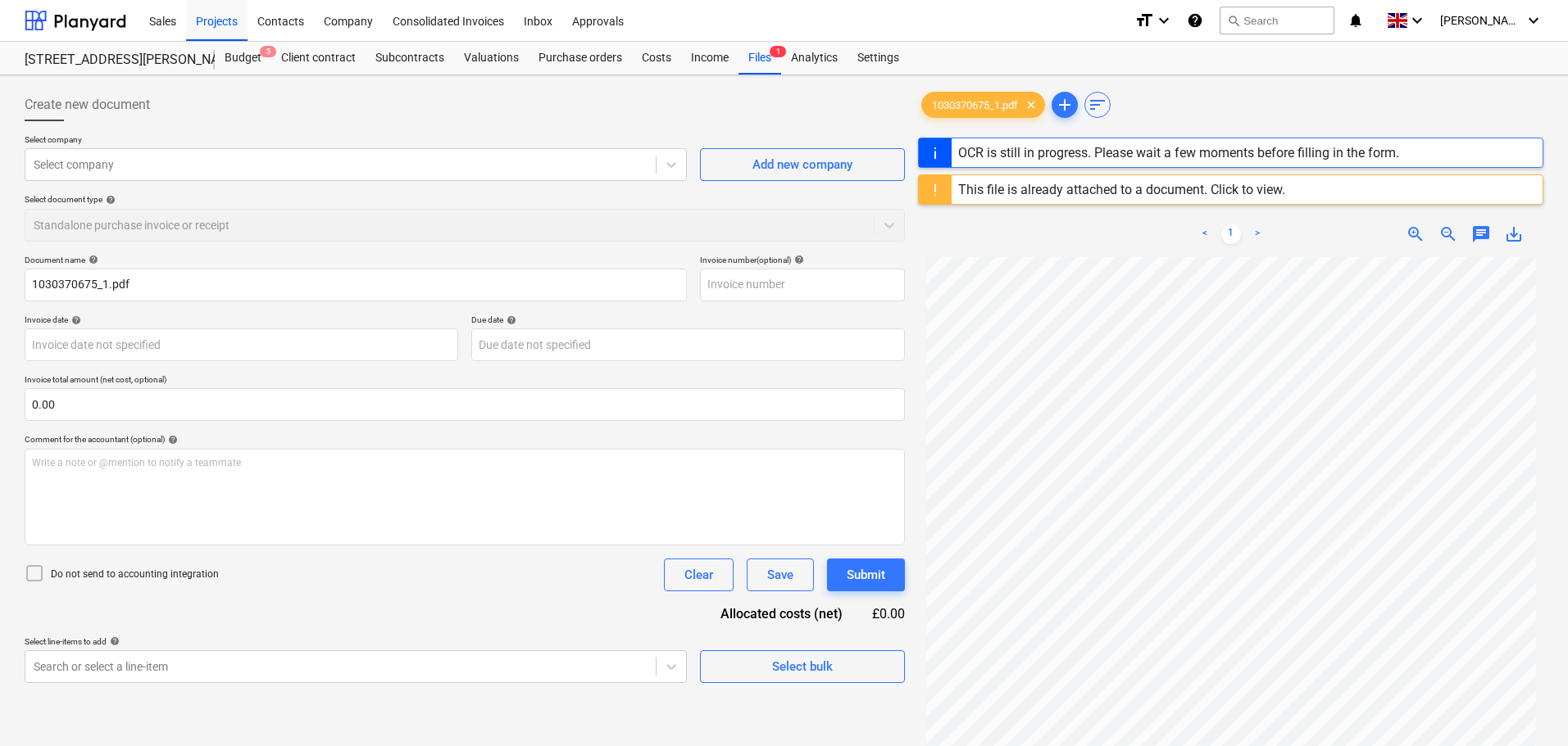
type input "1030370675"
type input "[DATE]"
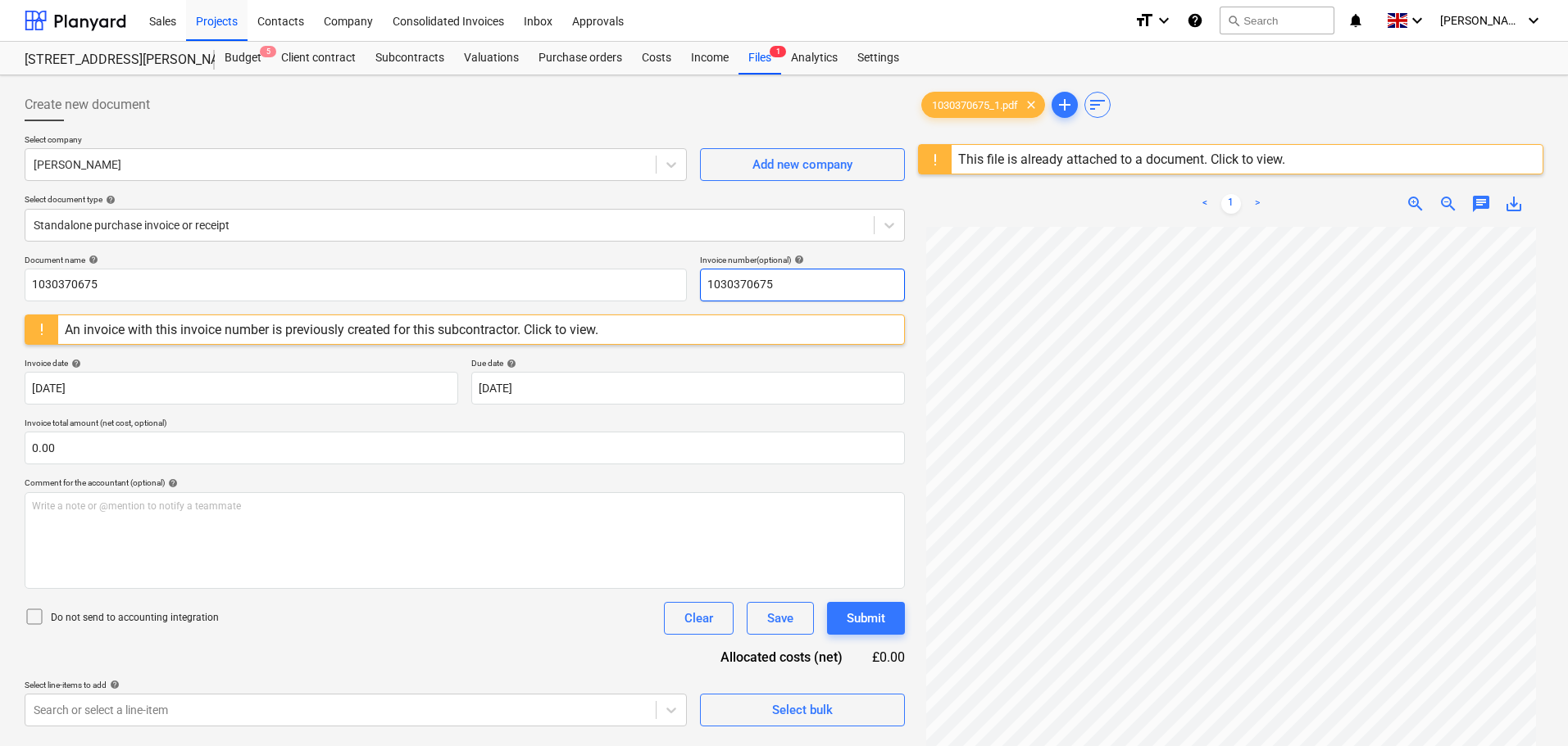
click at [751, 285] on input "1030370675" at bounding box center [802, 285] width 204 height 33
click at [437, 326] on div "An invoice with this invoice number is previously created for this subcontracto…" at bounding box center [332, 329] width 534 height 16
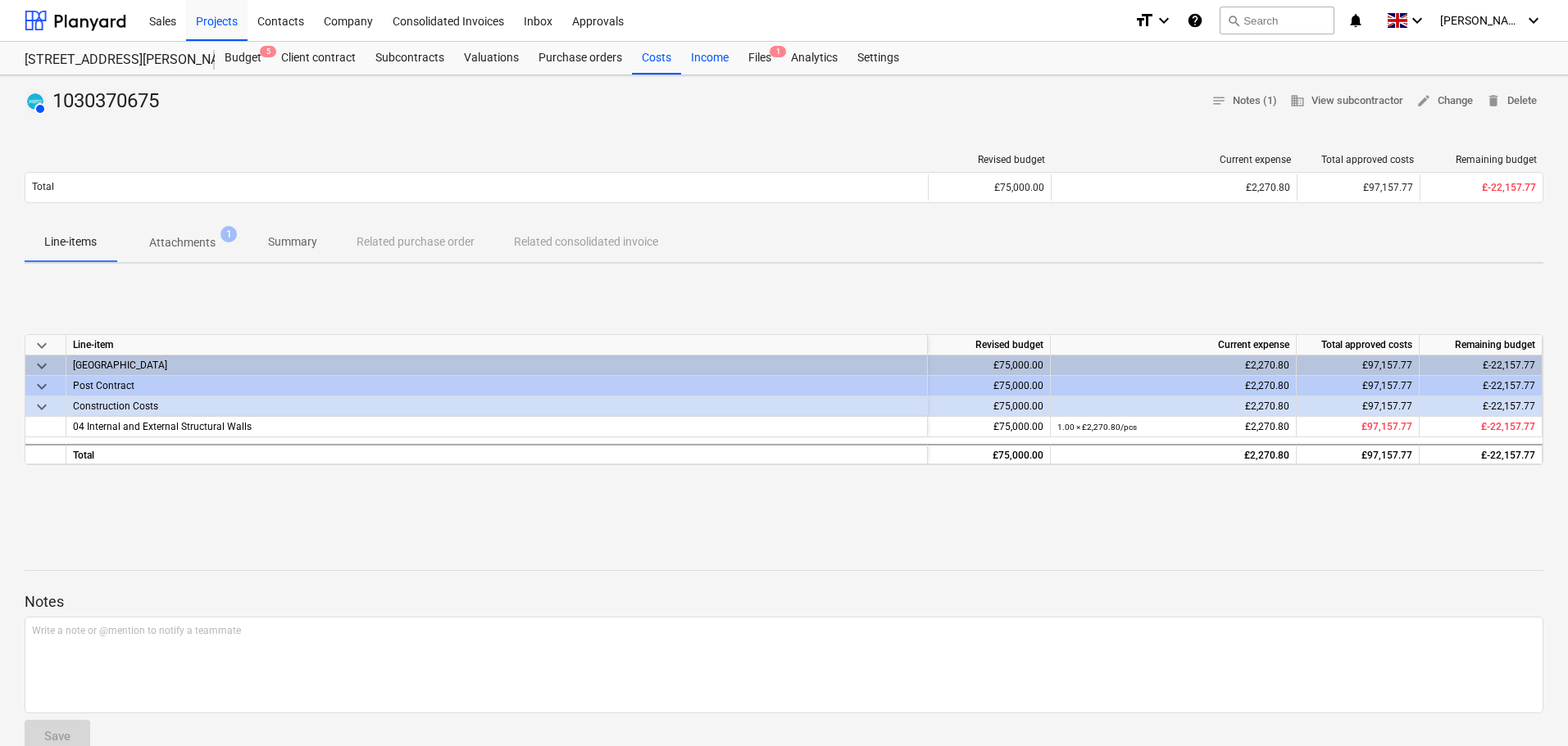
drag, startPoint x: 756, startPoint y: 56, endPoint x: 730, endPoint y: 73, distance: 31.1
click at [756, 56] on div "Files 1" at bounding box center [760, 59] width 43 height 33
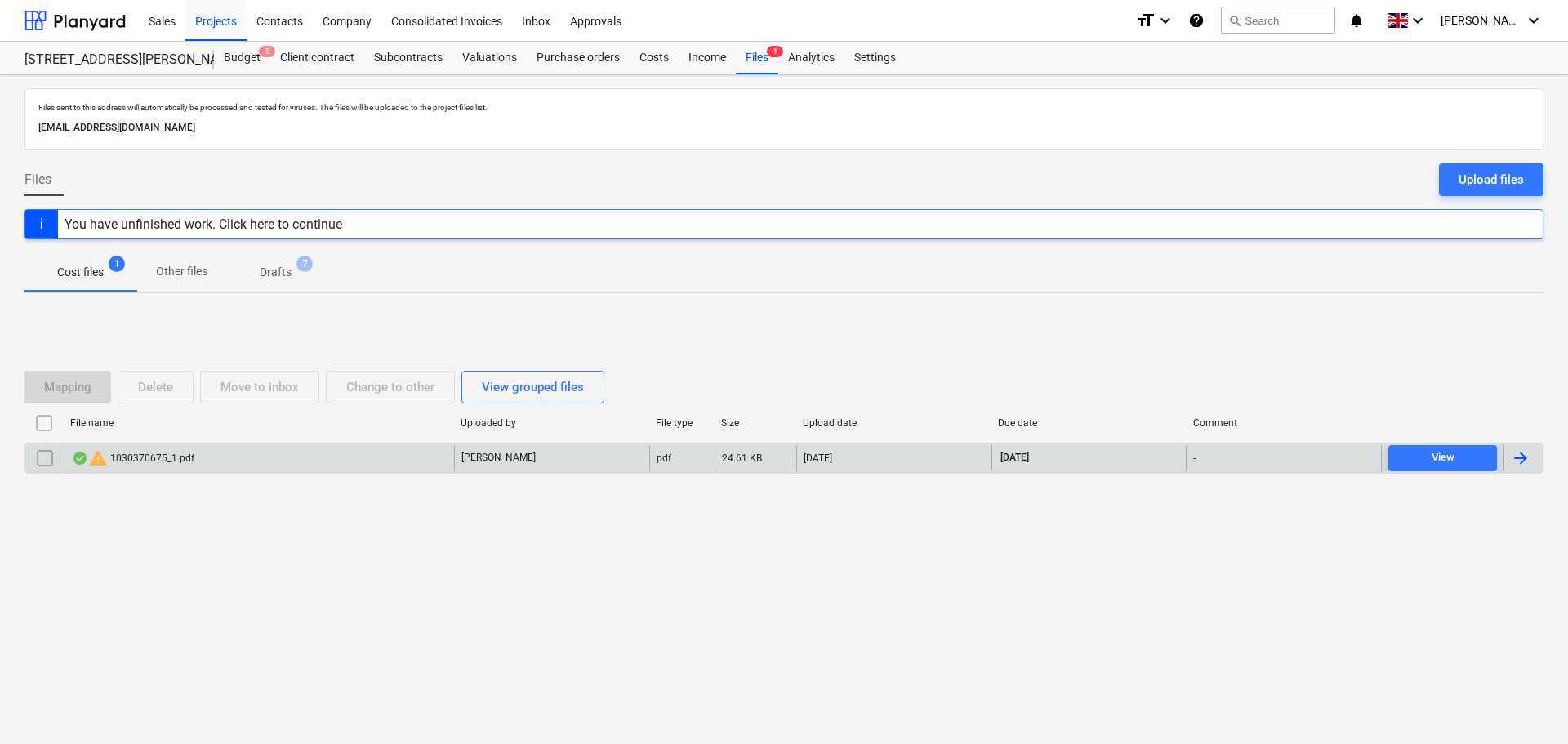
click at [43, 459] on input "checkbox" at bounding box center [45, 458] width 26 height 26
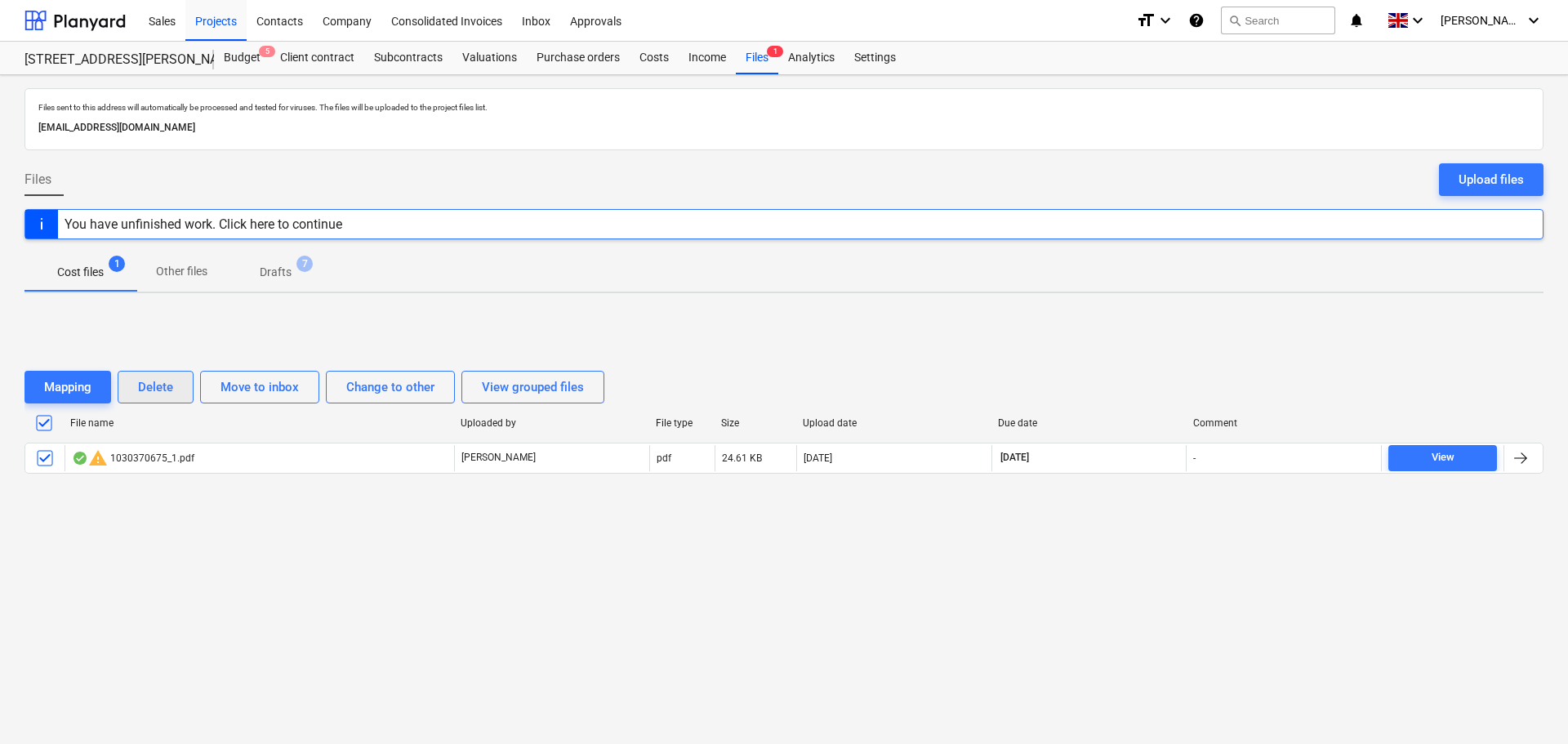
click at [169, 391] on div "Delete" at bounding box center [156, 387] width 35 height 21
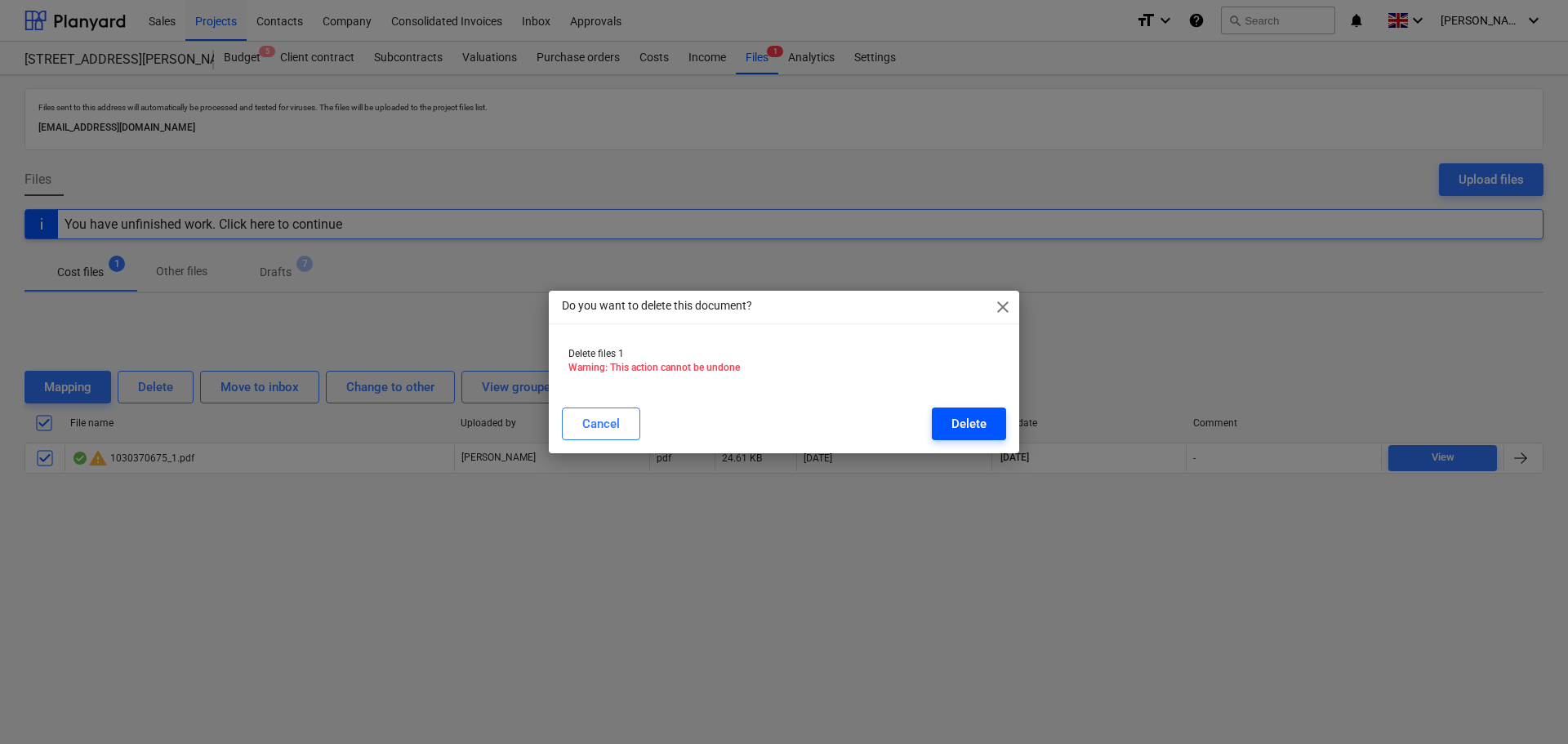
click at [970, 422] on div "Delete" at bounding box center [969, 424] width 35 height 21
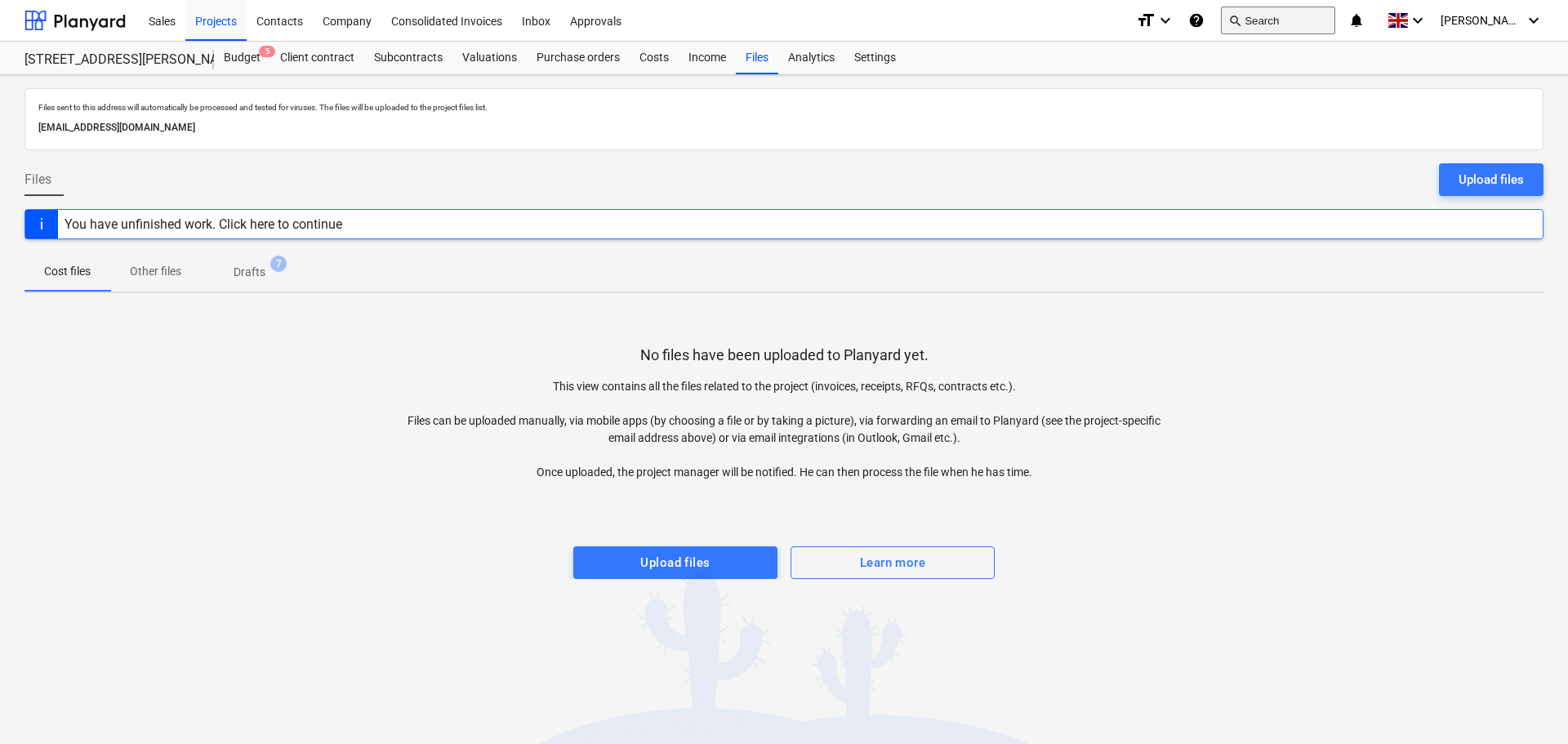
click at [1293, 18] on button "search Search" at bounding box center [1278, 20] width 114 height 27
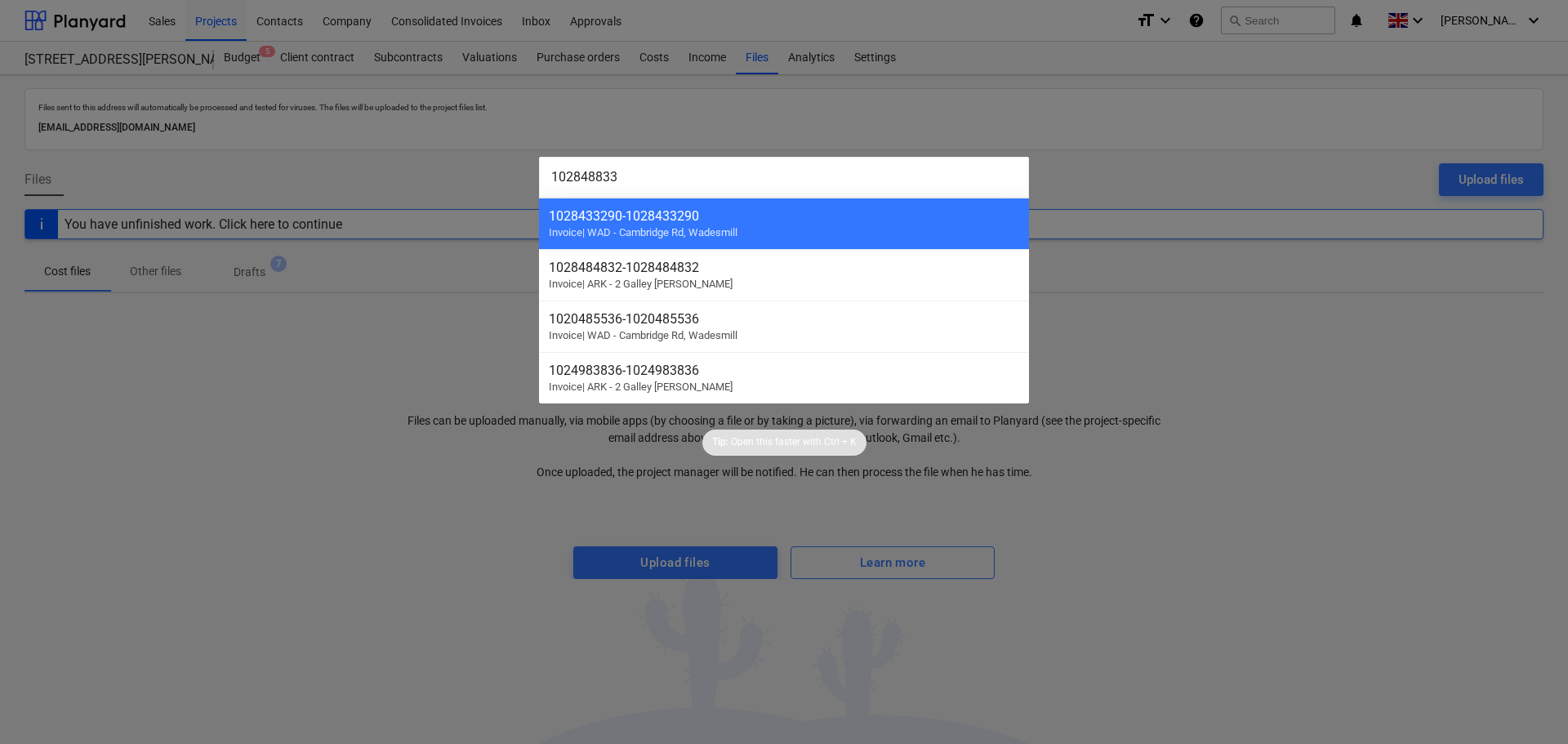
type input "102848833"
click at [1219, 285] on div at bounding box center [784, 372] width 1568 height 744
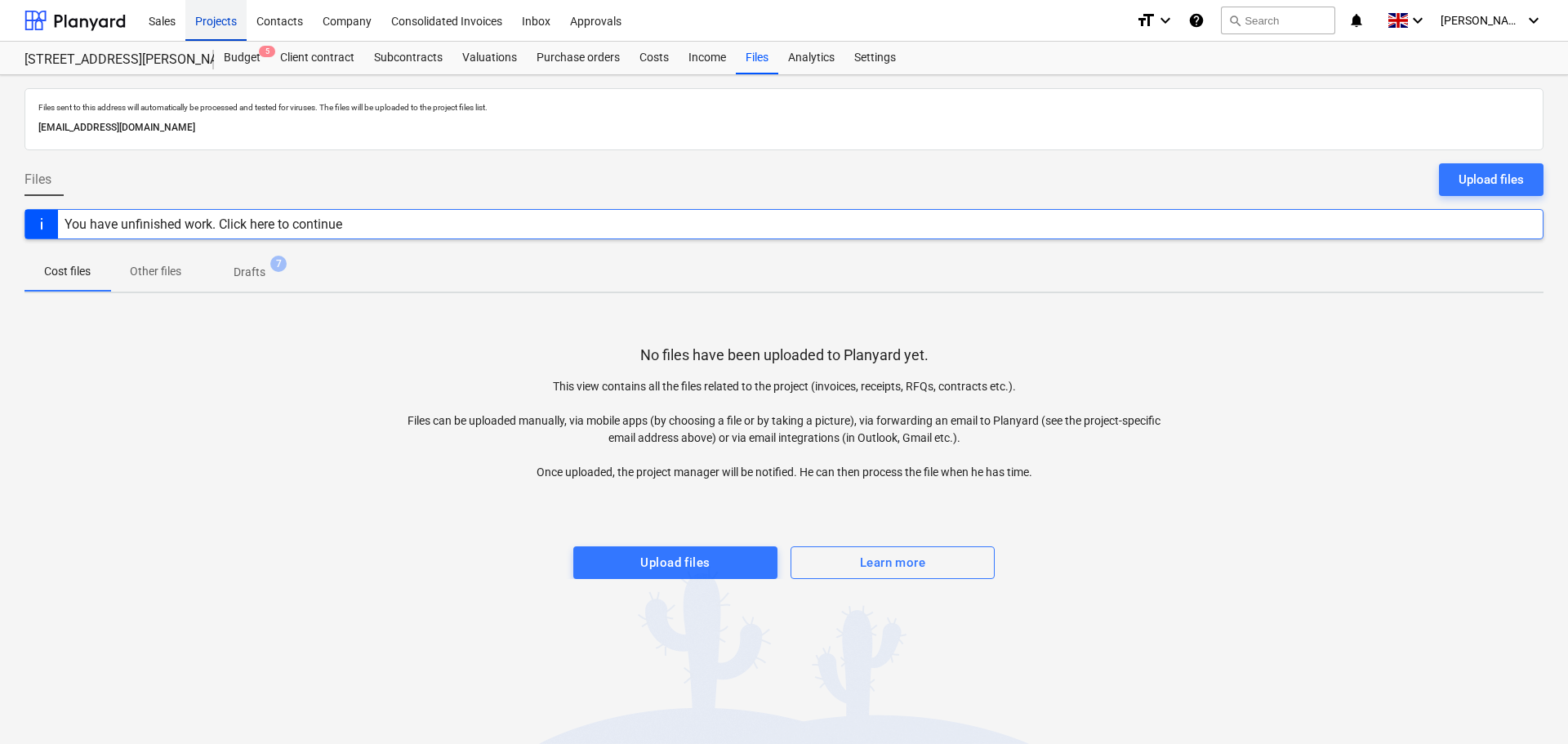
click at [212, 20] on div "Projects" at bounding box center [215, 20] width 61 height 42
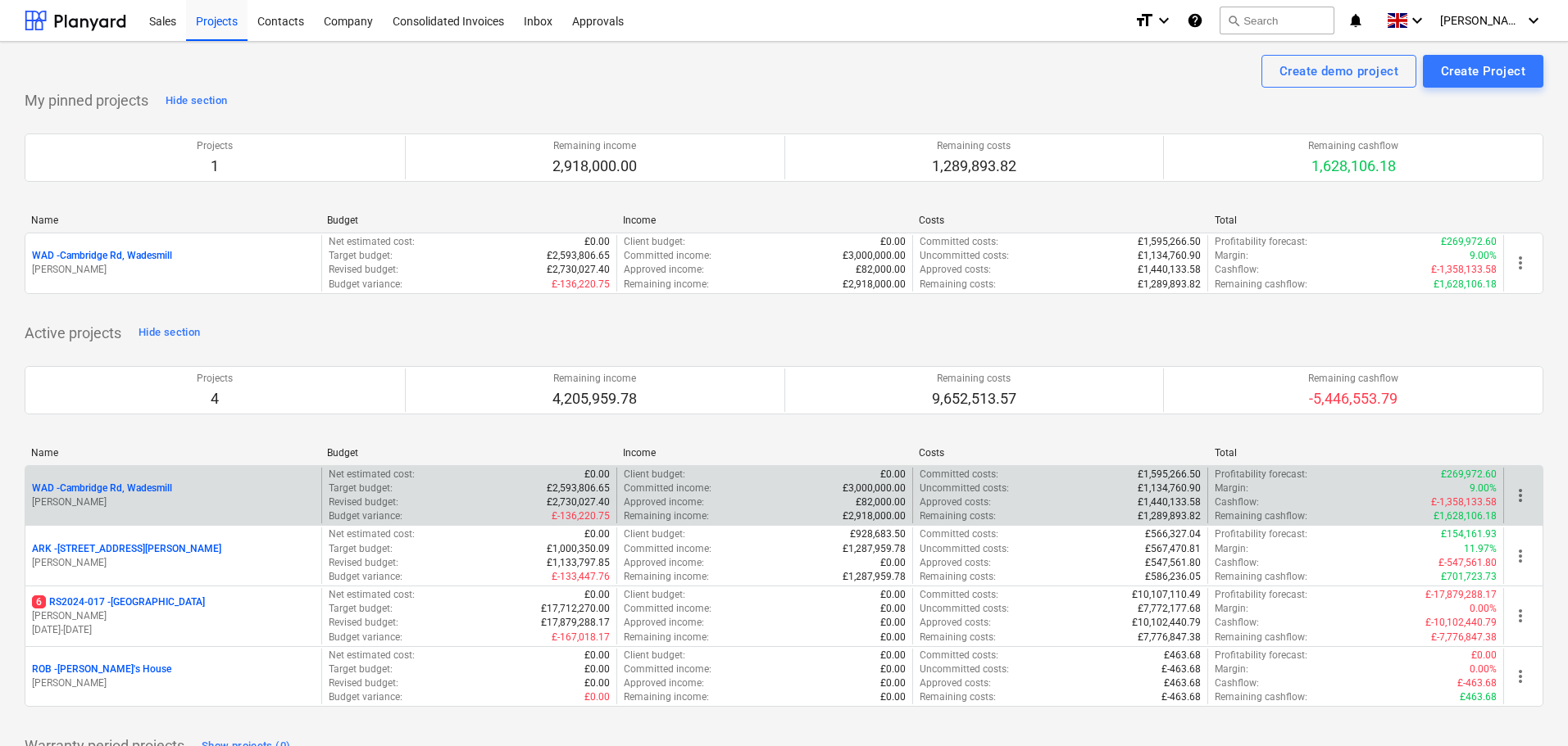
click at [115, 483] on p "WAD - Cambridge Rd, Wadesmill" at bounding box center [102, 489] width 140 height 14
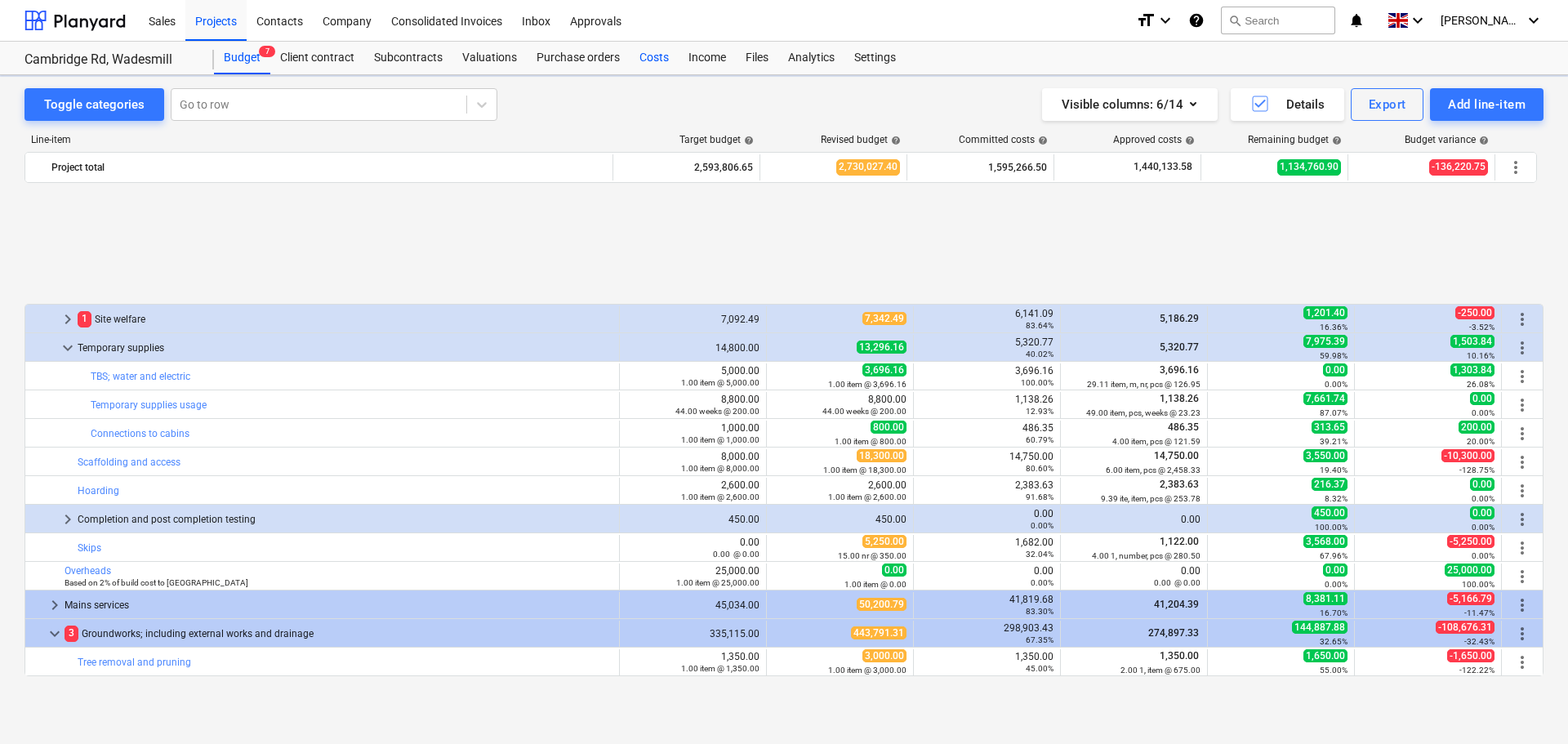
click at [660, 63] on div "Costs" at bounding box center [654, 59] width 49 height 33
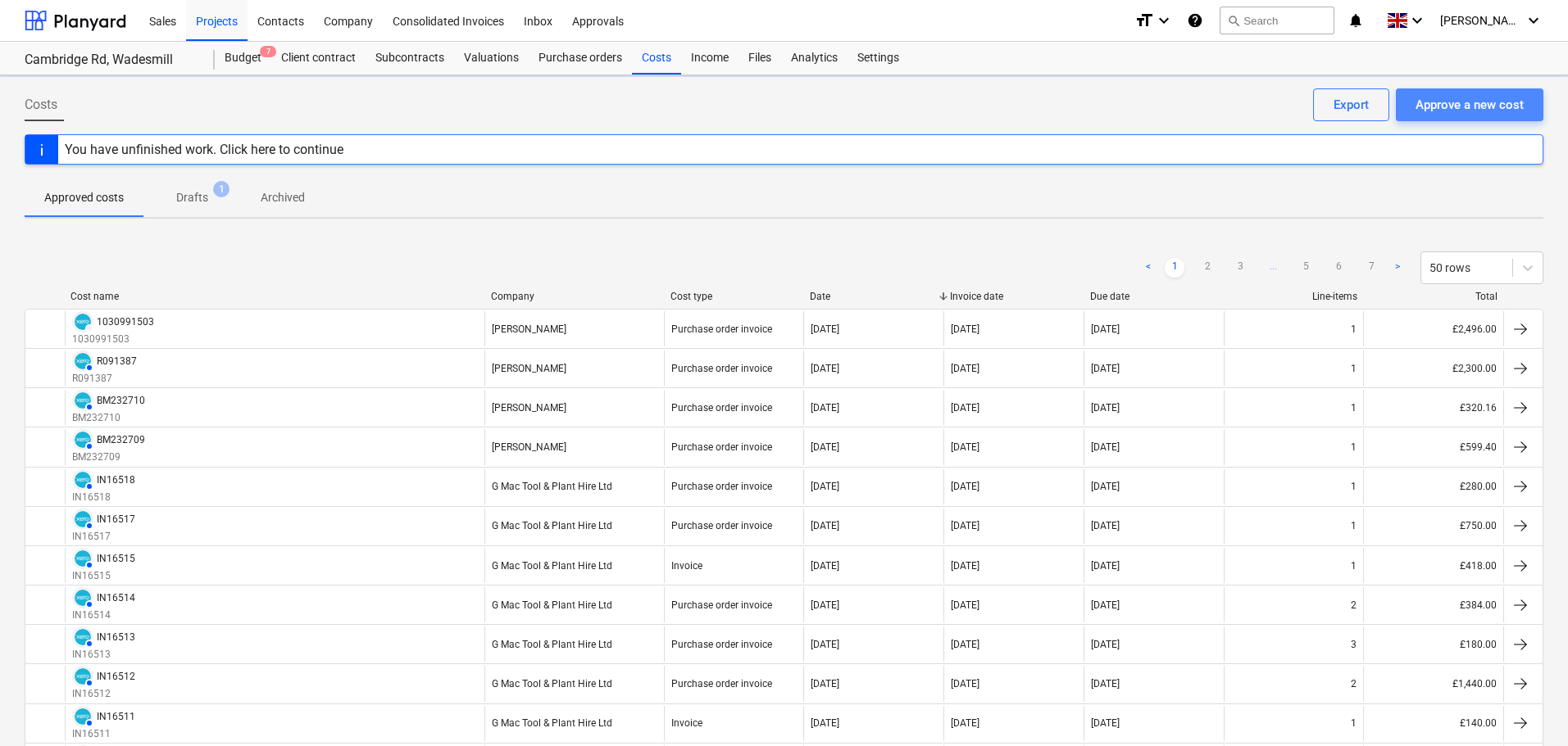
click at [1504, 101] on div "Approve a new cost" at bounding box center [1469, 105] width 109 height 22
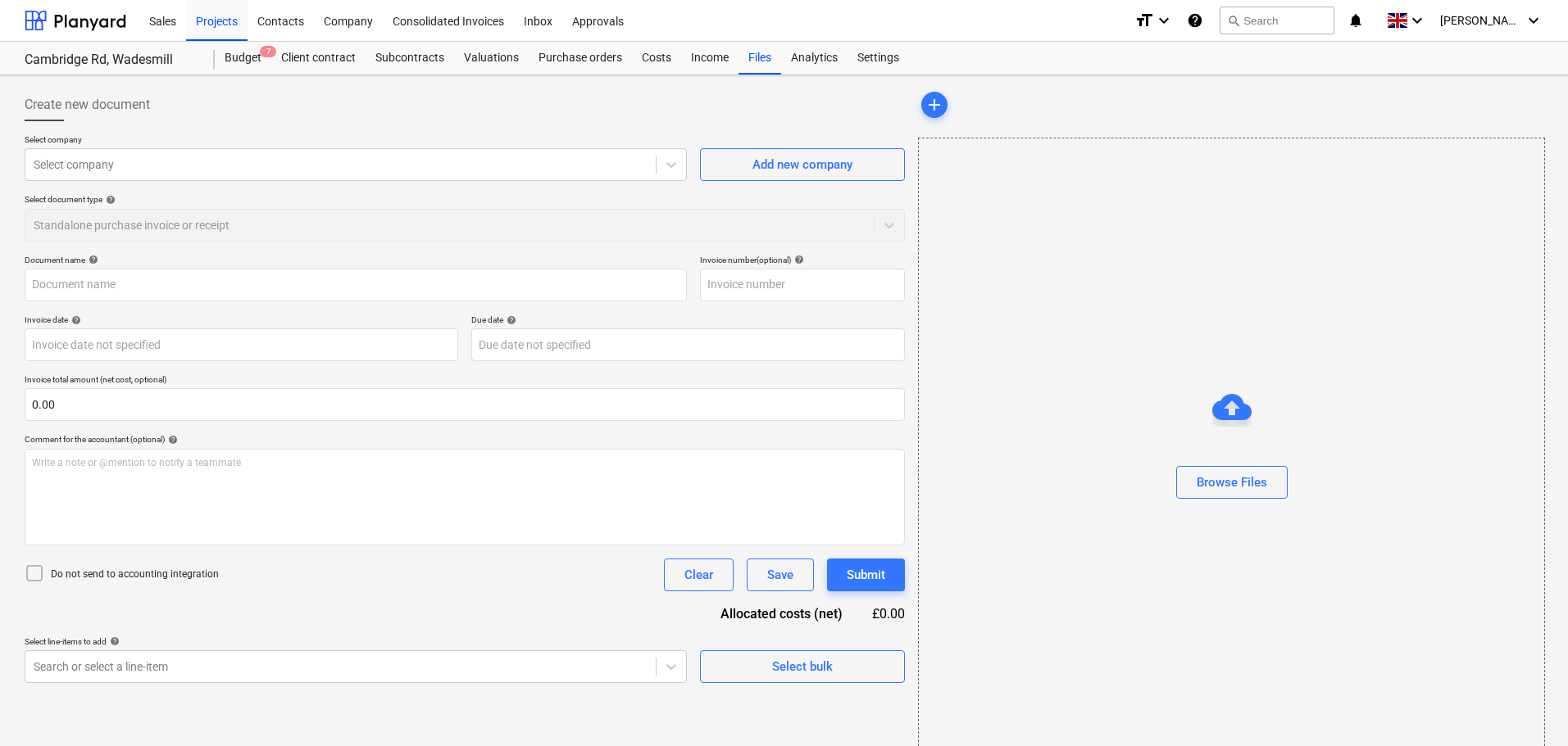
type input "1028484833_1.pdf"
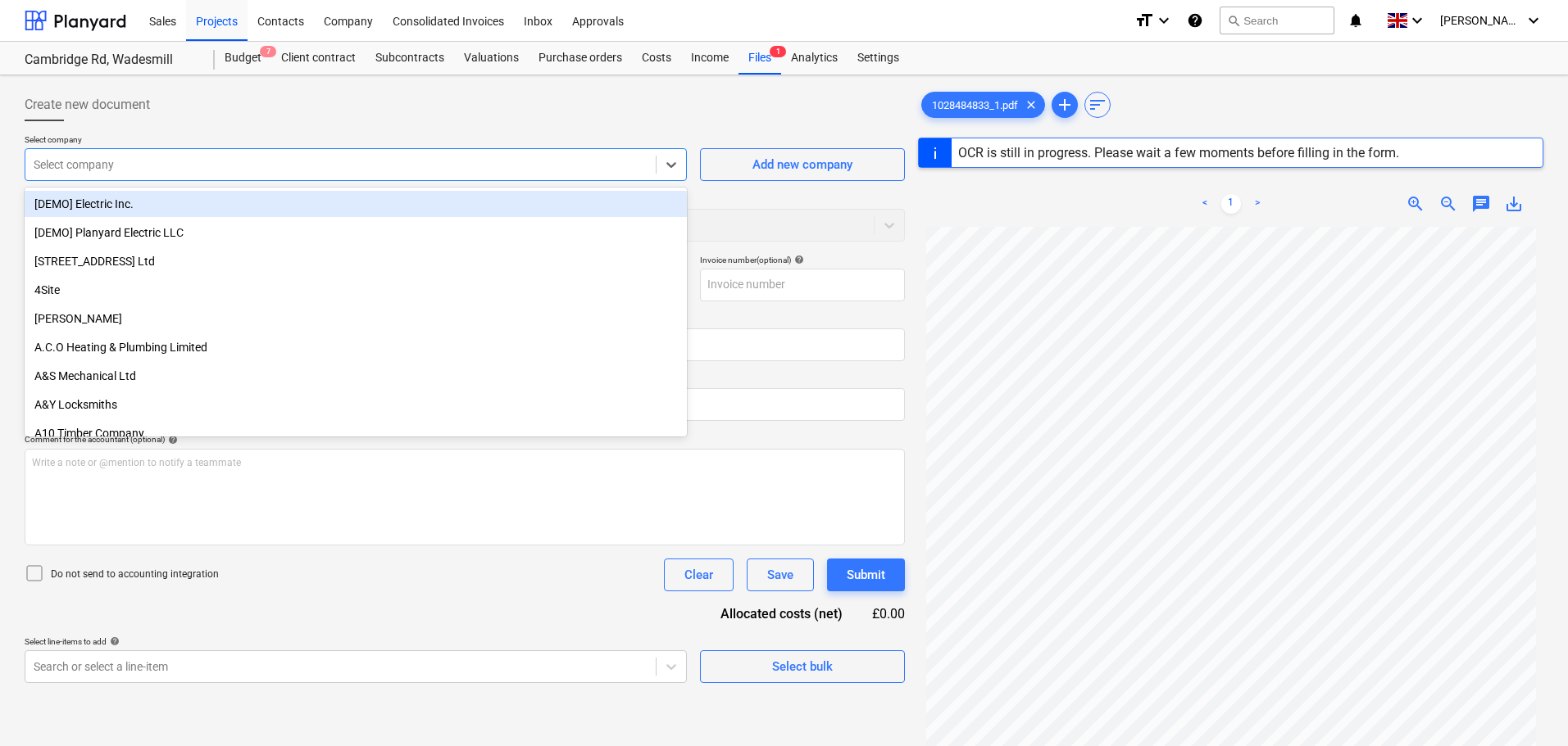
click at [141, 163] on div at bounding box center [340, 164] width 614 height 17
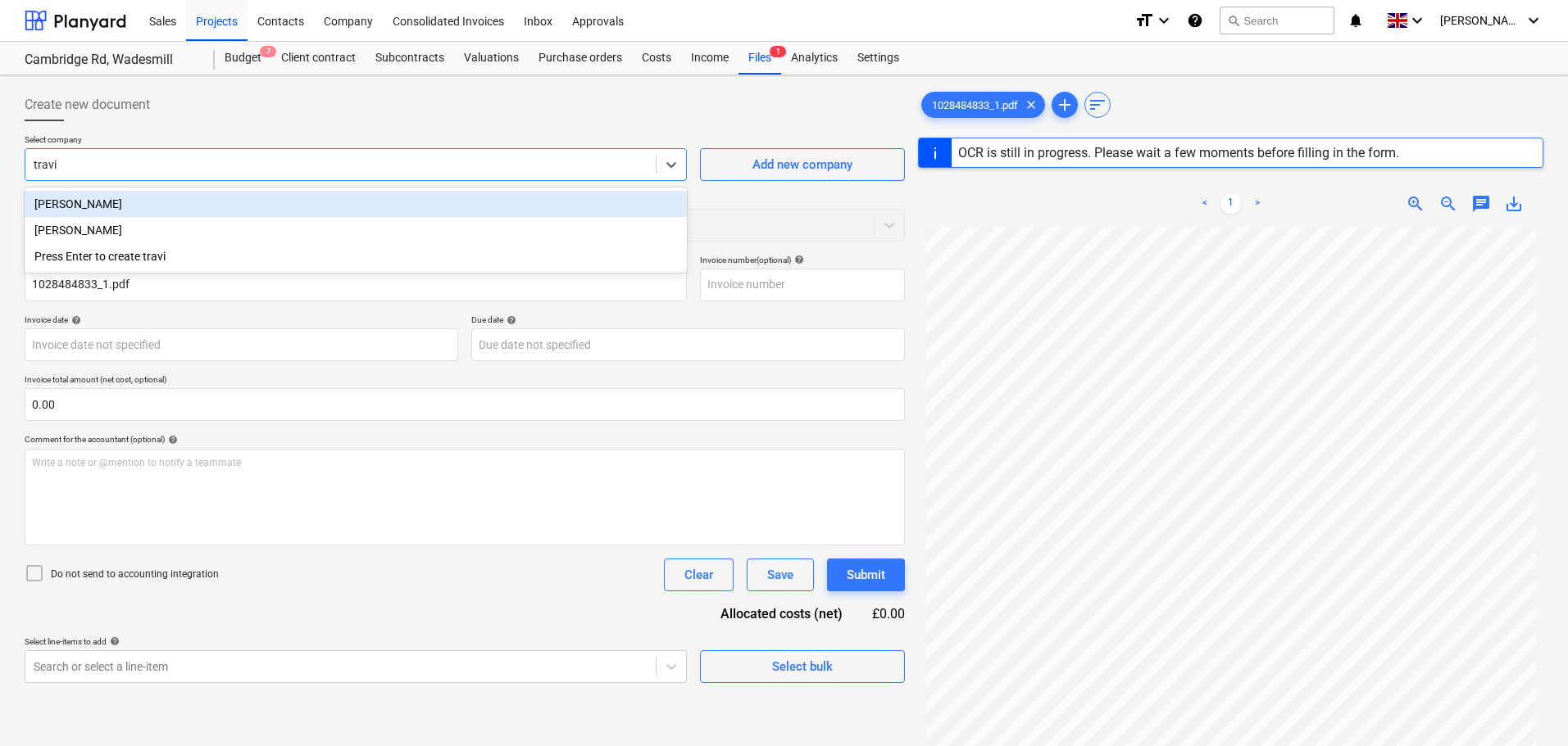
type input "[PERSON_NAME]"
type input "1028484833"
type input "[DATE]"
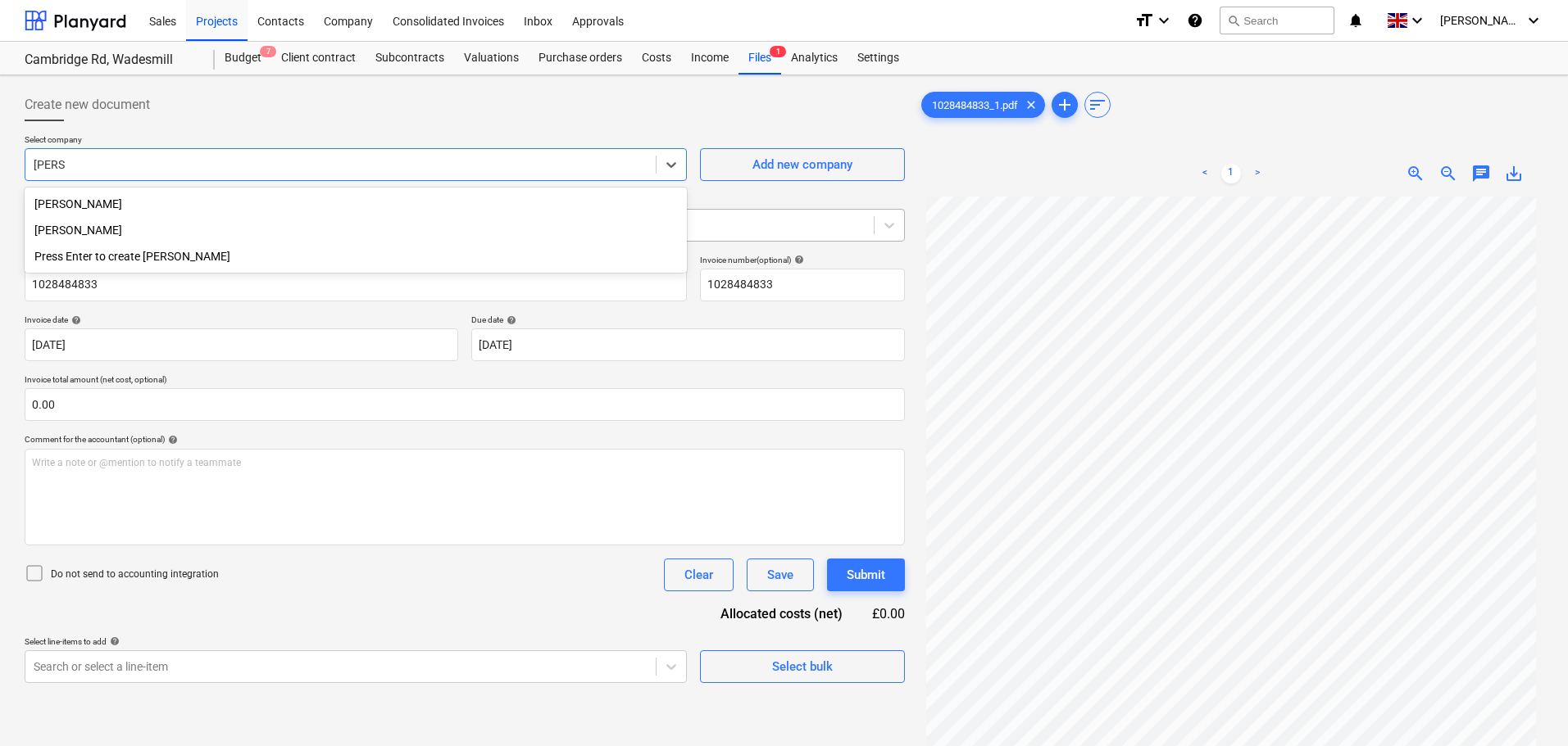
drag, startPoint x: 159, startPoint y: 234, endPoint x: 93, endPoint y: 230, distance: 66.1
click at [151, 234] on div "[PERSON_NAME]" at bounding box center [355, 230] width 662 height 26
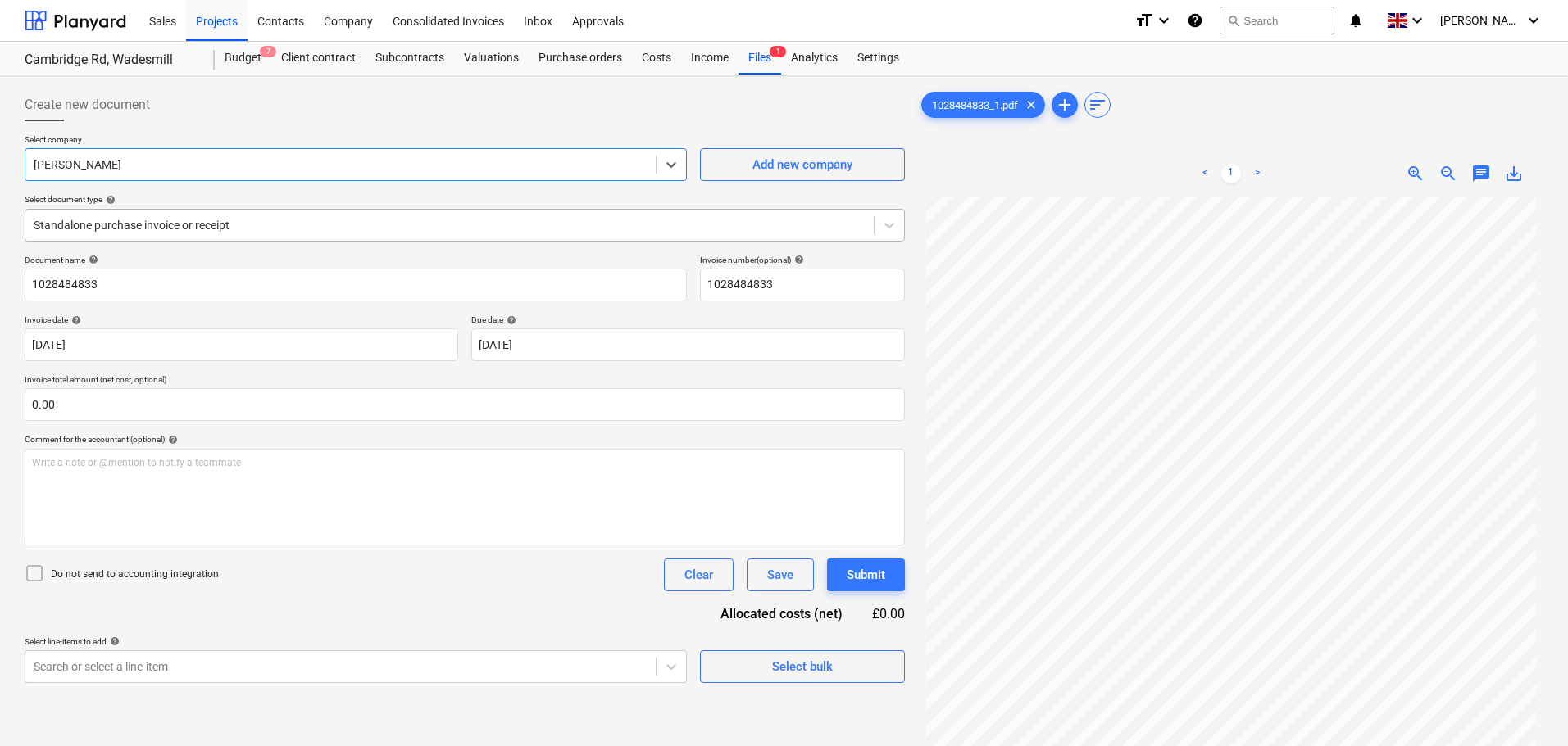
click at [163, 224] on div at bounding box center [449, 225] width 832 height 17
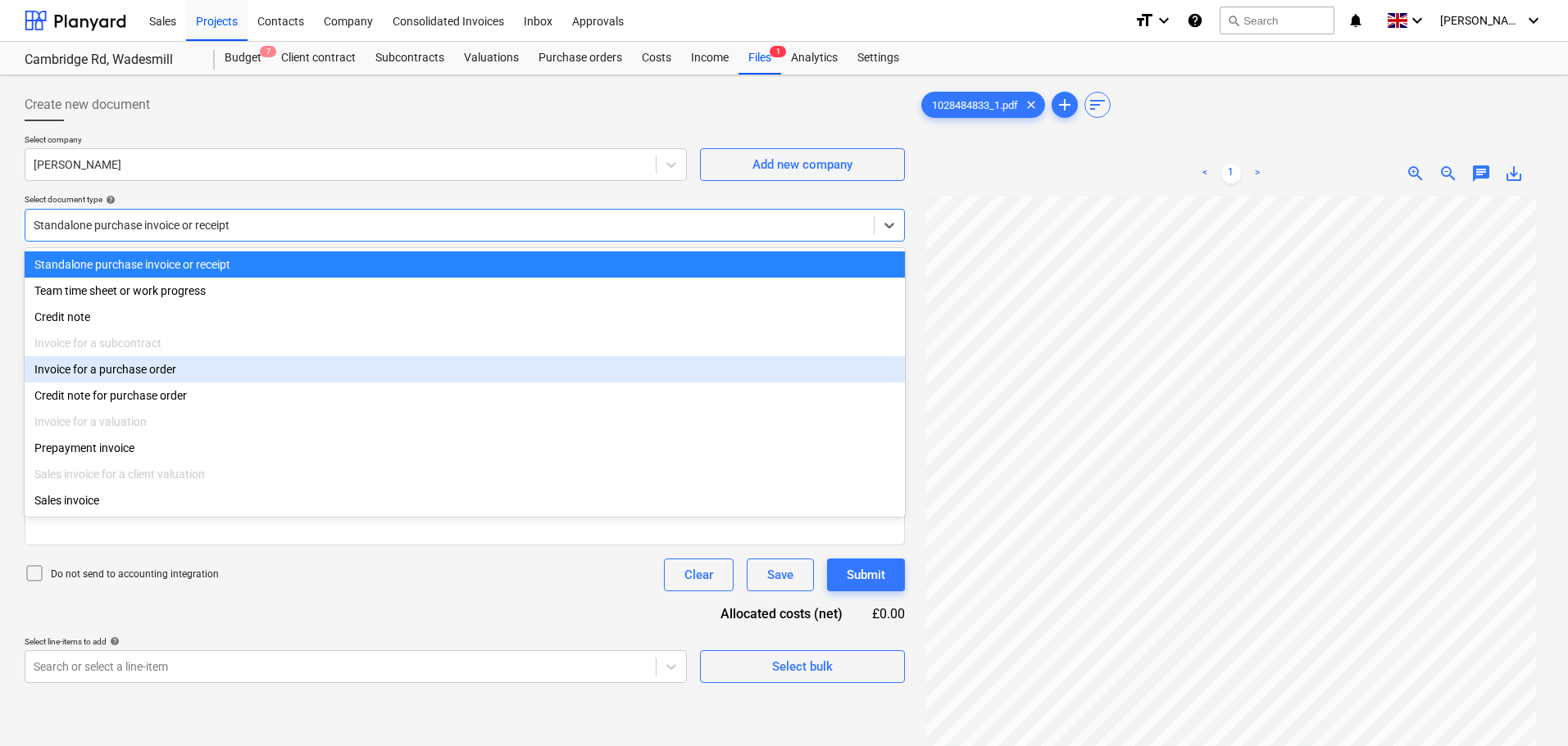
click at [122, 362] on div "Invoice for a purchase order" at bounding box center [465, 370] width 880 height 26
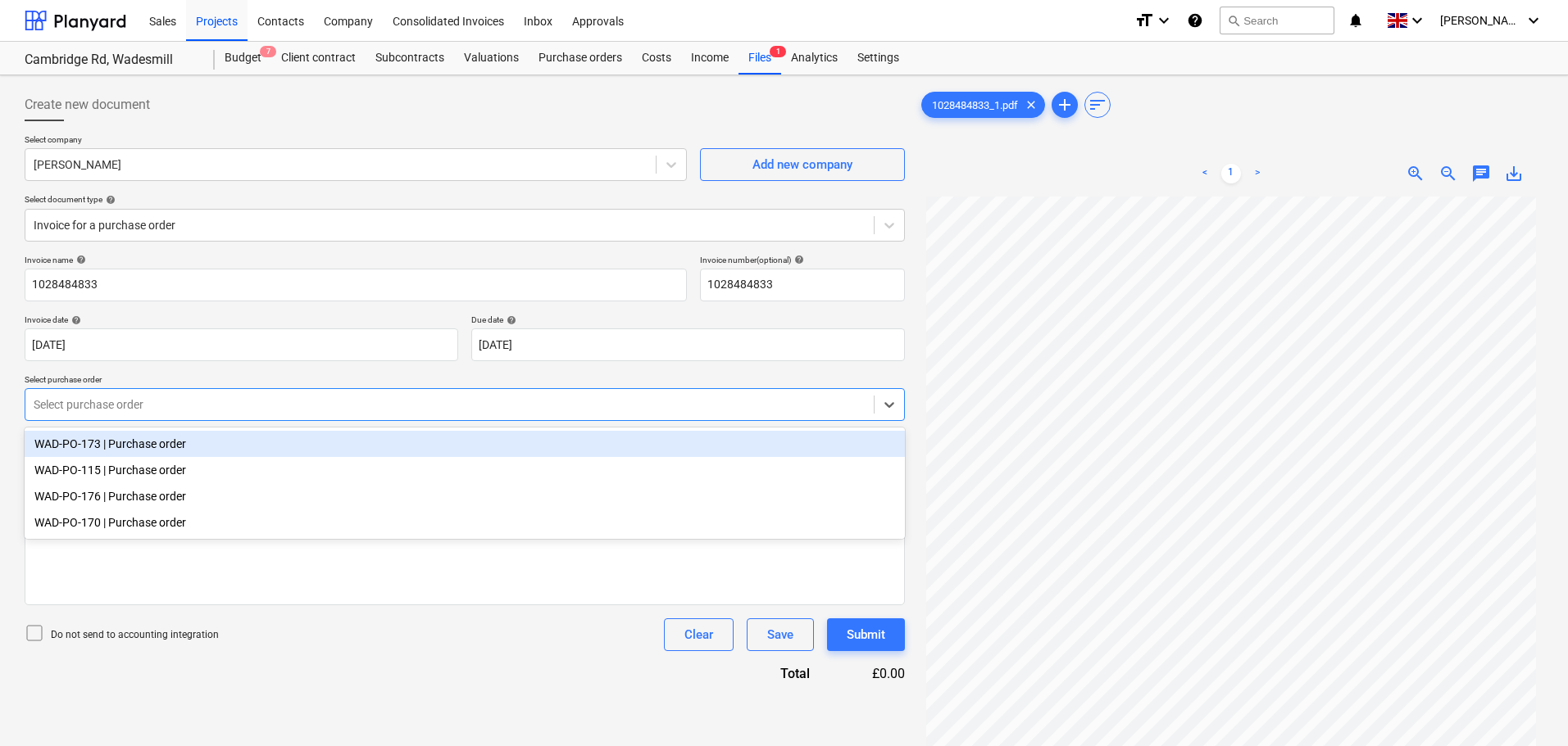
click at [147, 416] on div "Select purchase order" at bounding box center [449, 404] width 848 height 22
click at [134, 454] on div "WAD-PO-173 | Purchase order" at bounding box center [465, 444] width 880 height 26
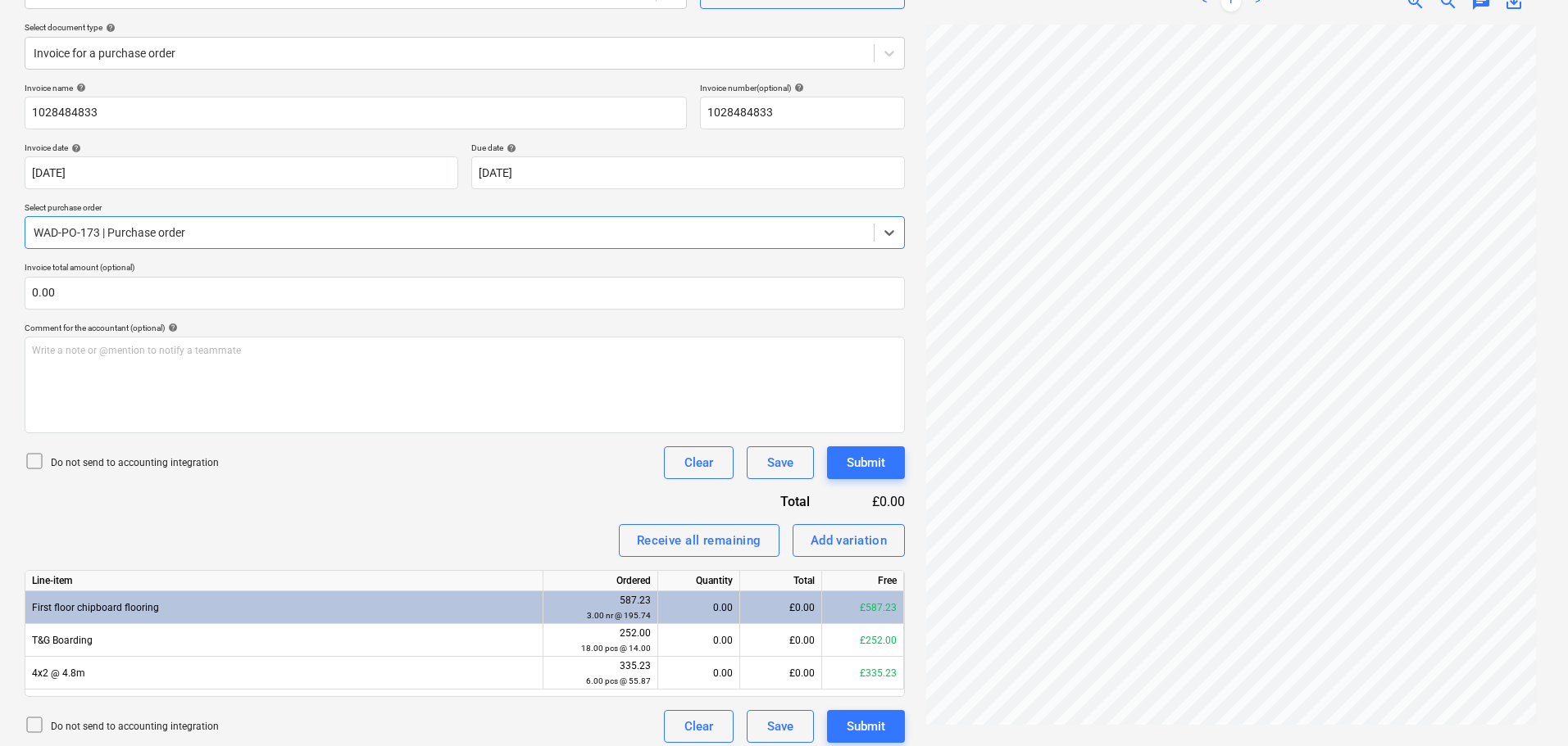
scroll to position [182, 0]
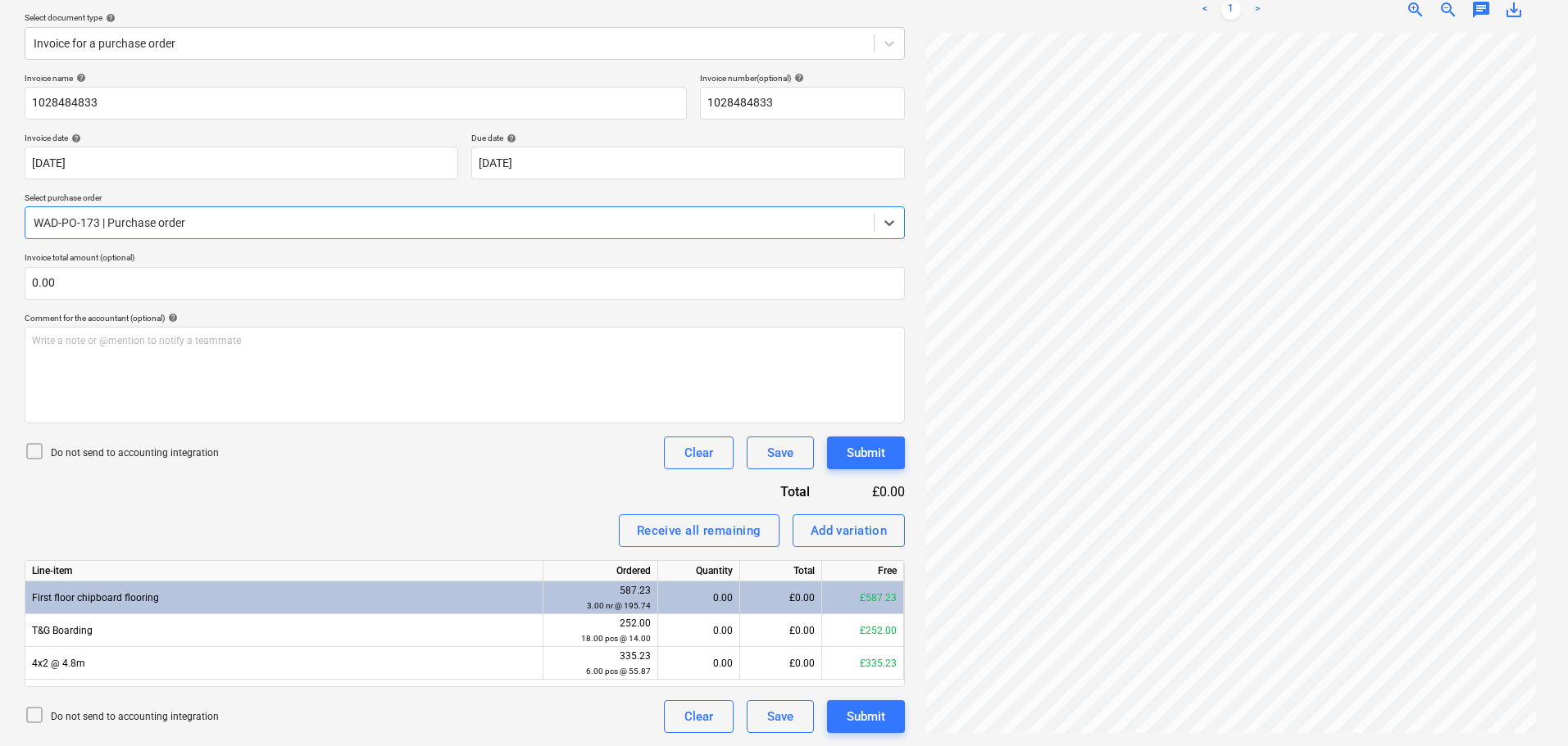
click at [199, 225] on div at bounding box center [449, 223] width 832 height 17
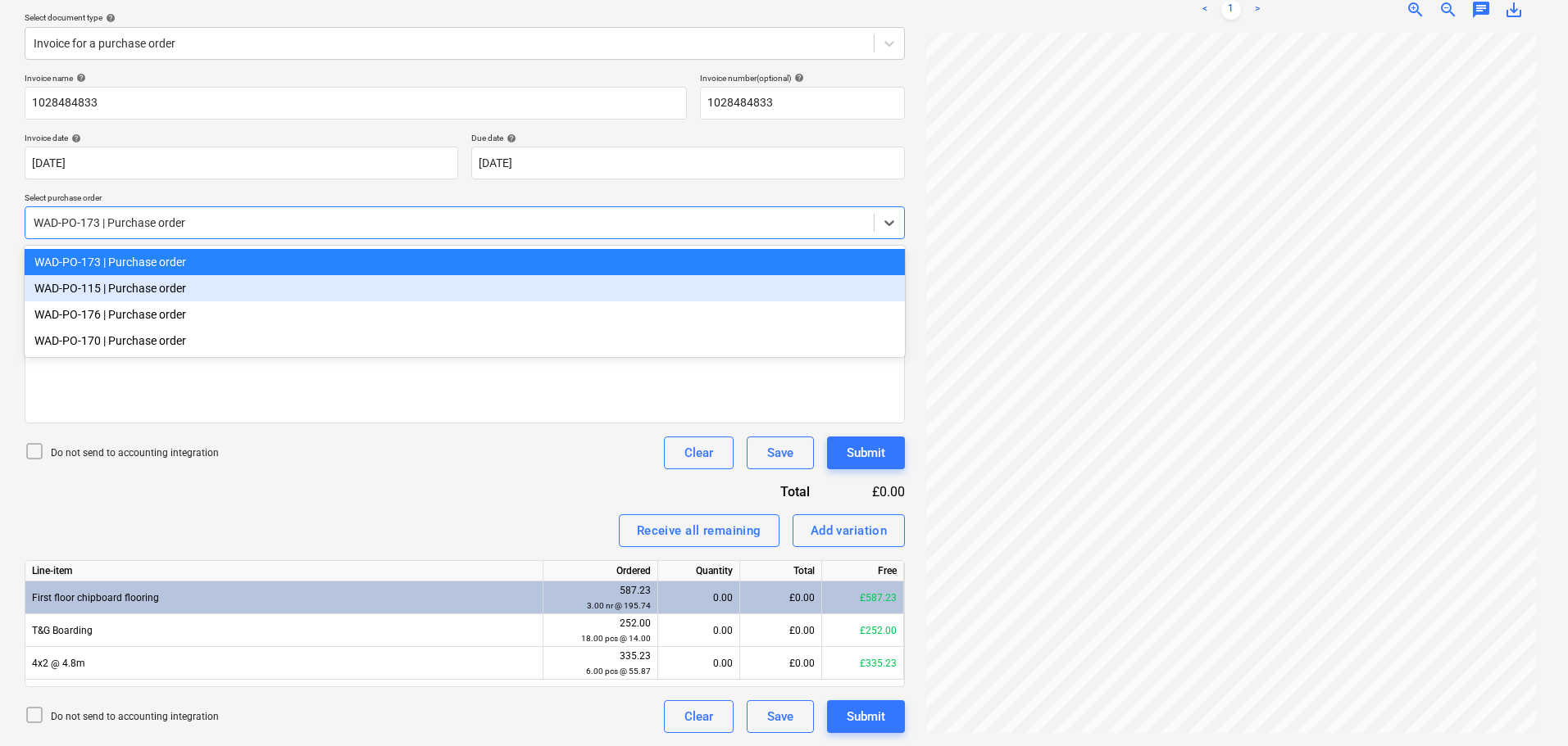
click at [163, 294] on div "WAD-PO-115 | Purchase order" at bounding box center [465, 288] width 880 height 26
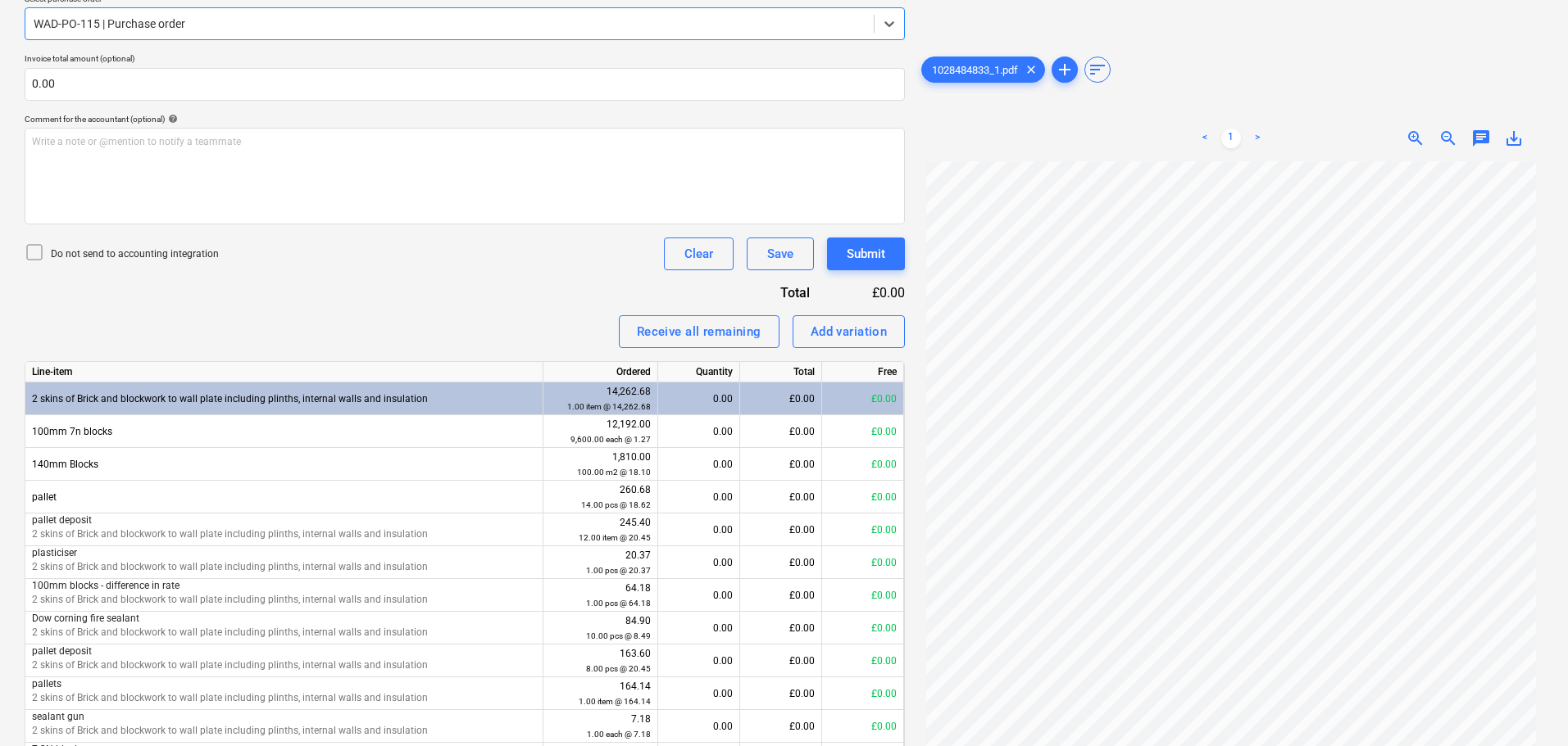
scroll to position [182, 0]
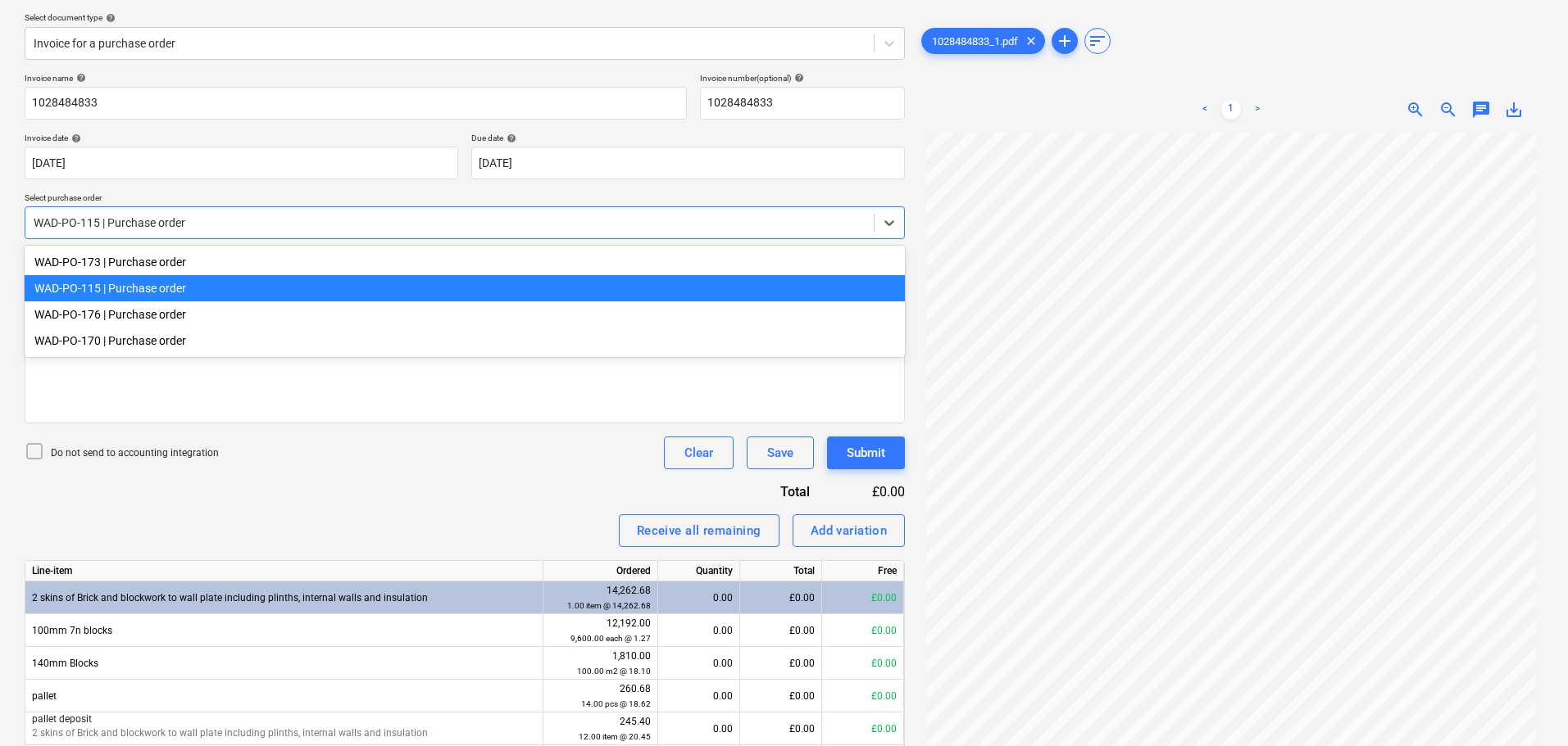
click at [162, 229] on div at bounding box center [449, 223] width 832 height 17
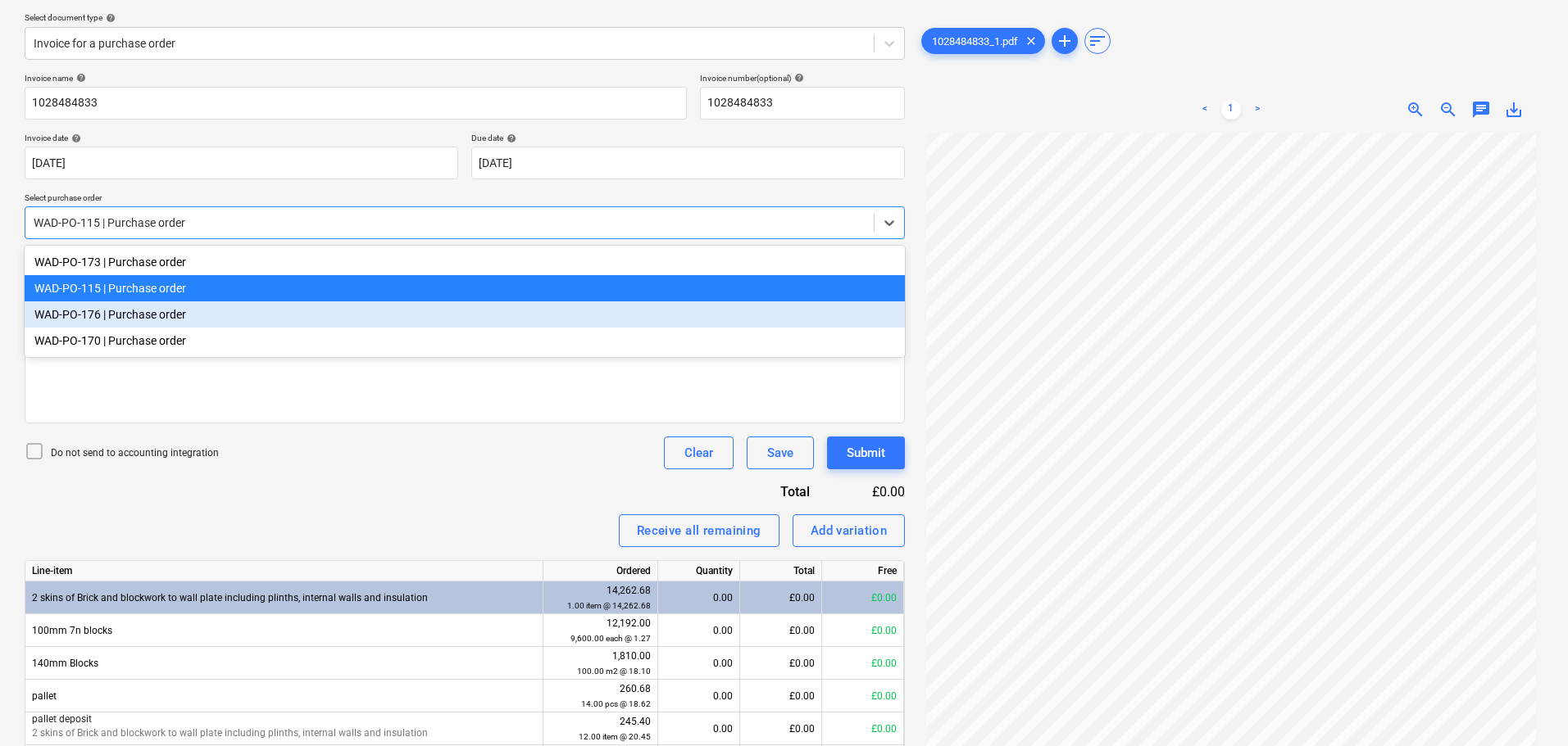
click at [132, 316] on div "WAD-PO-176 | Purchase order" at bounding box center [465, 314] width 880 height 26
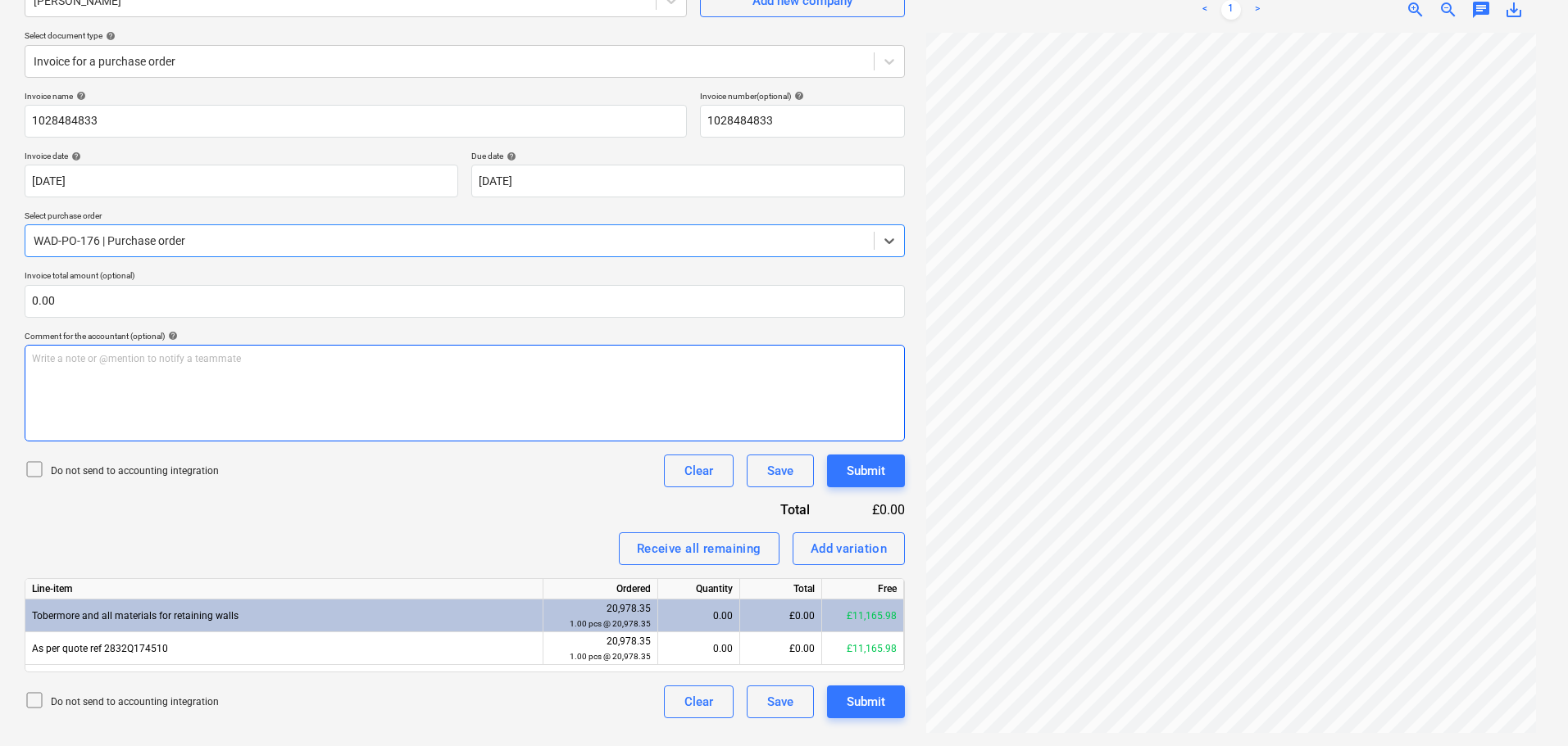
scroll to position [164, 0]
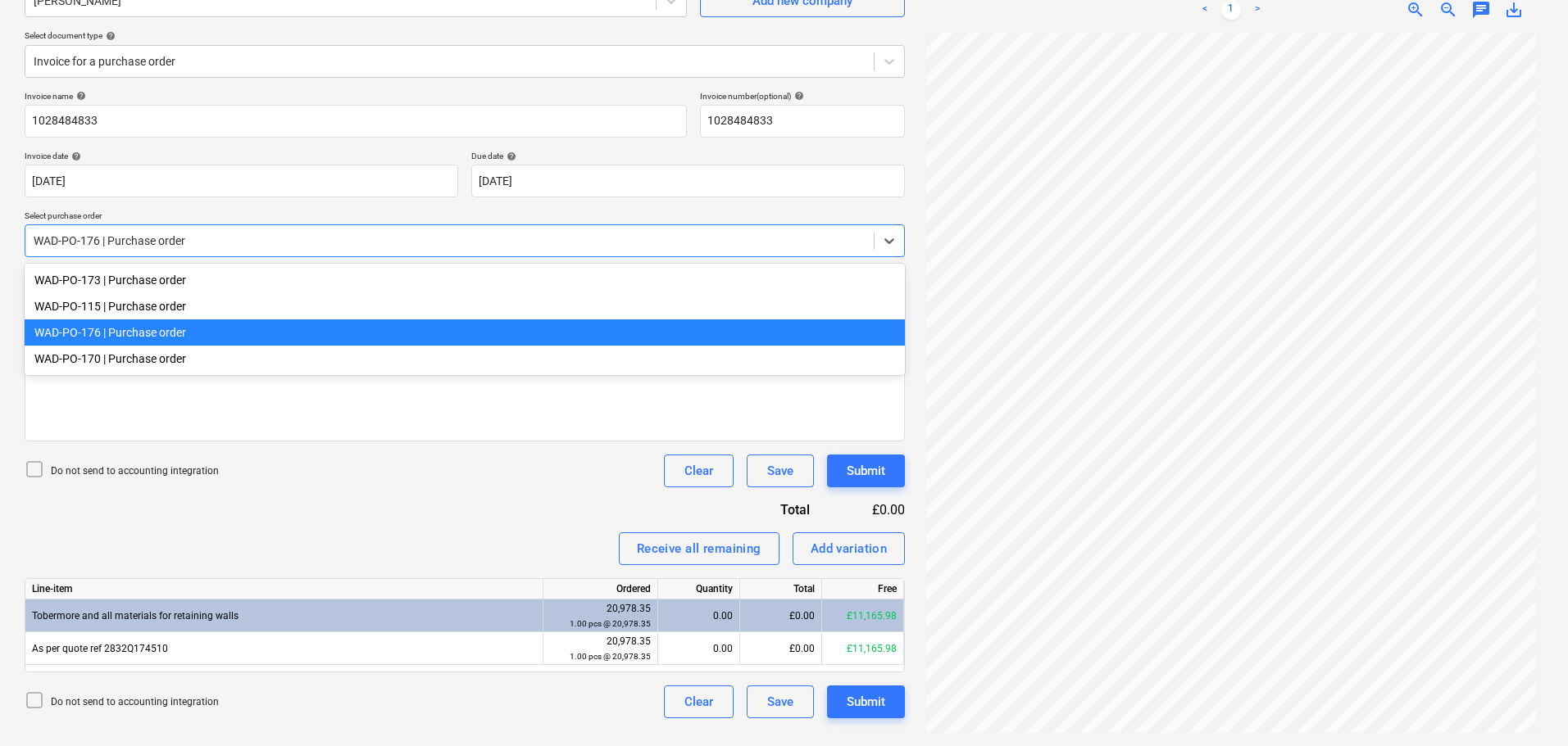
click at [230, 251] on div "WAD-PO-176 | Purchase order" at bounding box center [449, 241] width 848 height 22
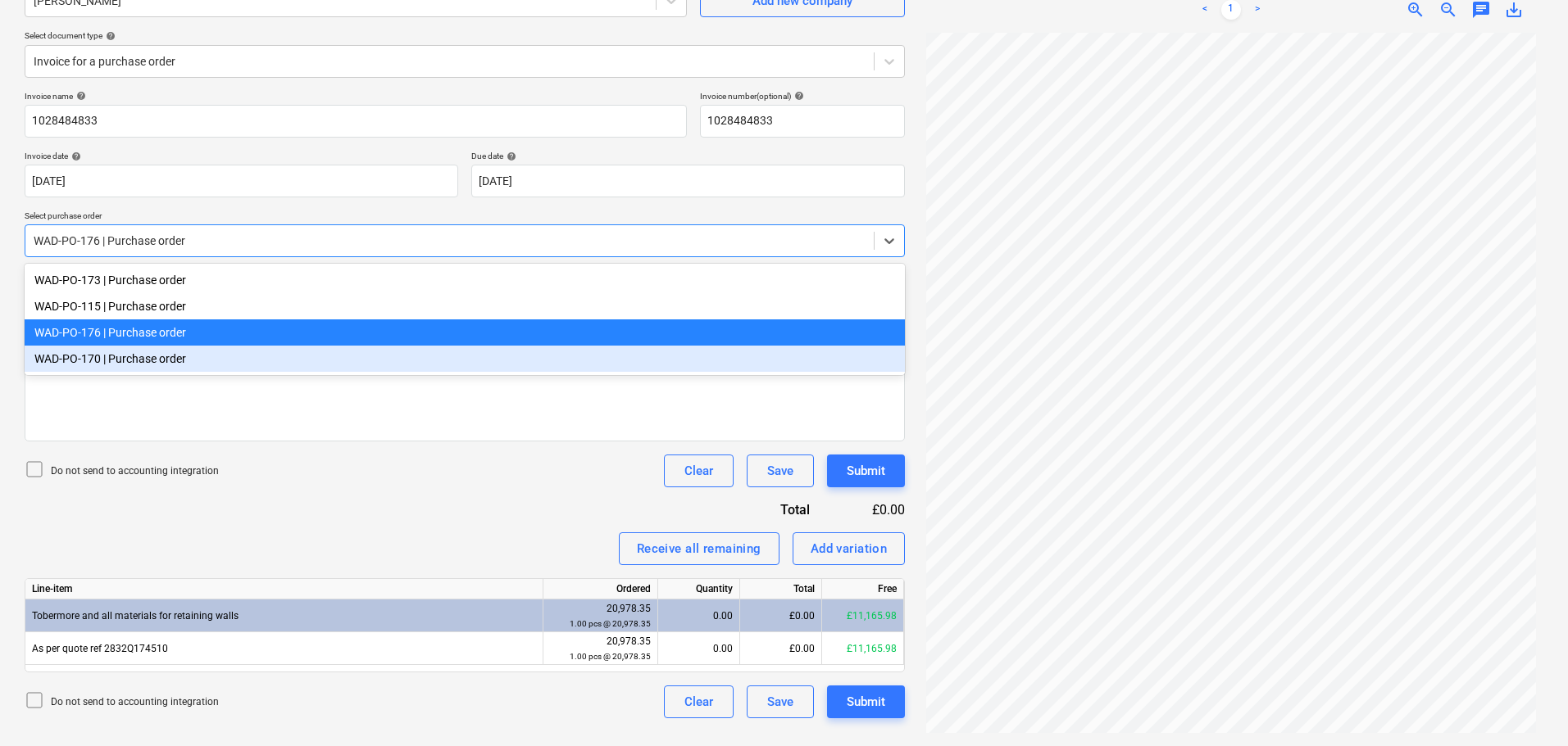
click at [178, 365] on div "WAD-PO-170 | Purchase order" at bounding box center [465, 359] width 880 height 26
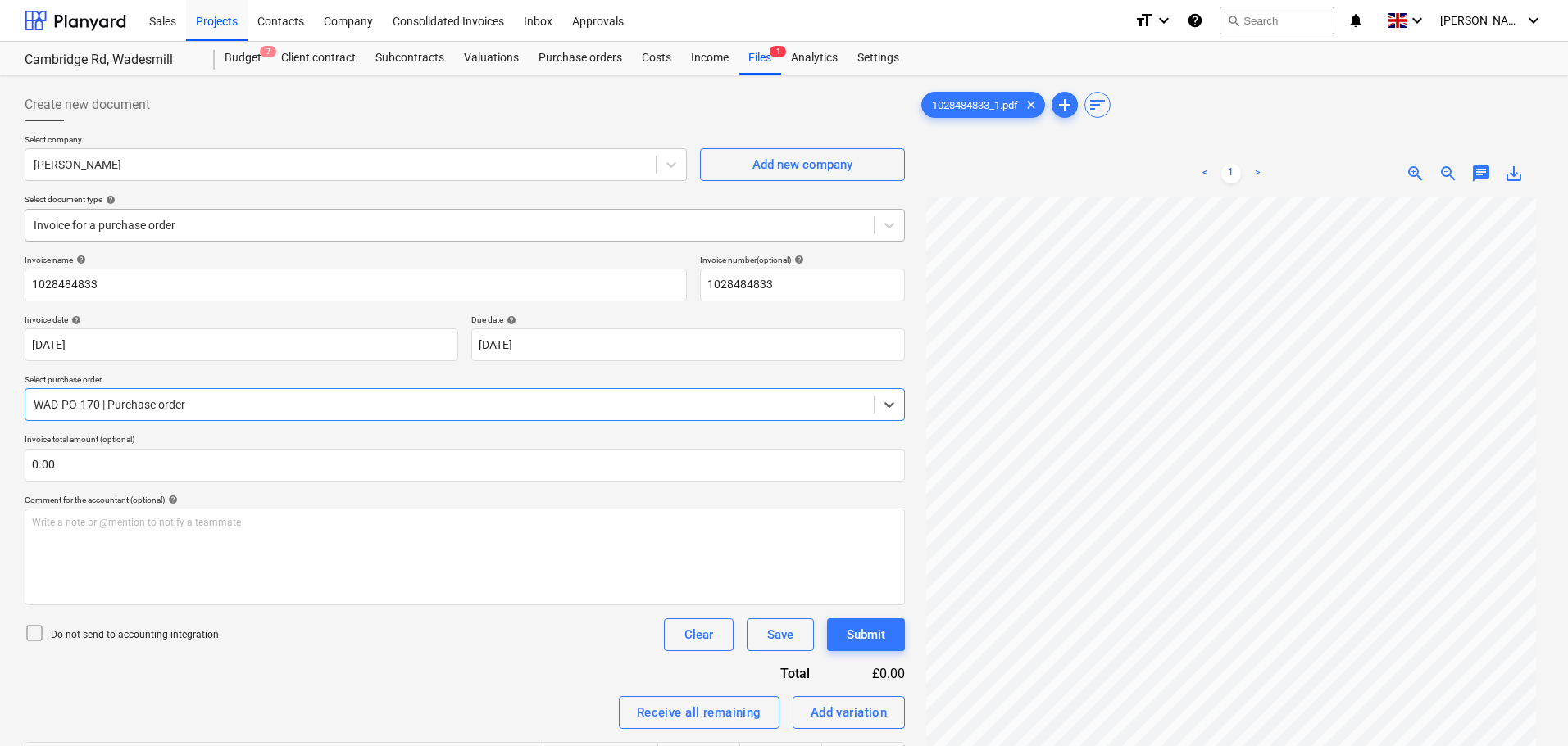
click at [174, 234] on div at bounding box center [449, 225] width 832 height 17
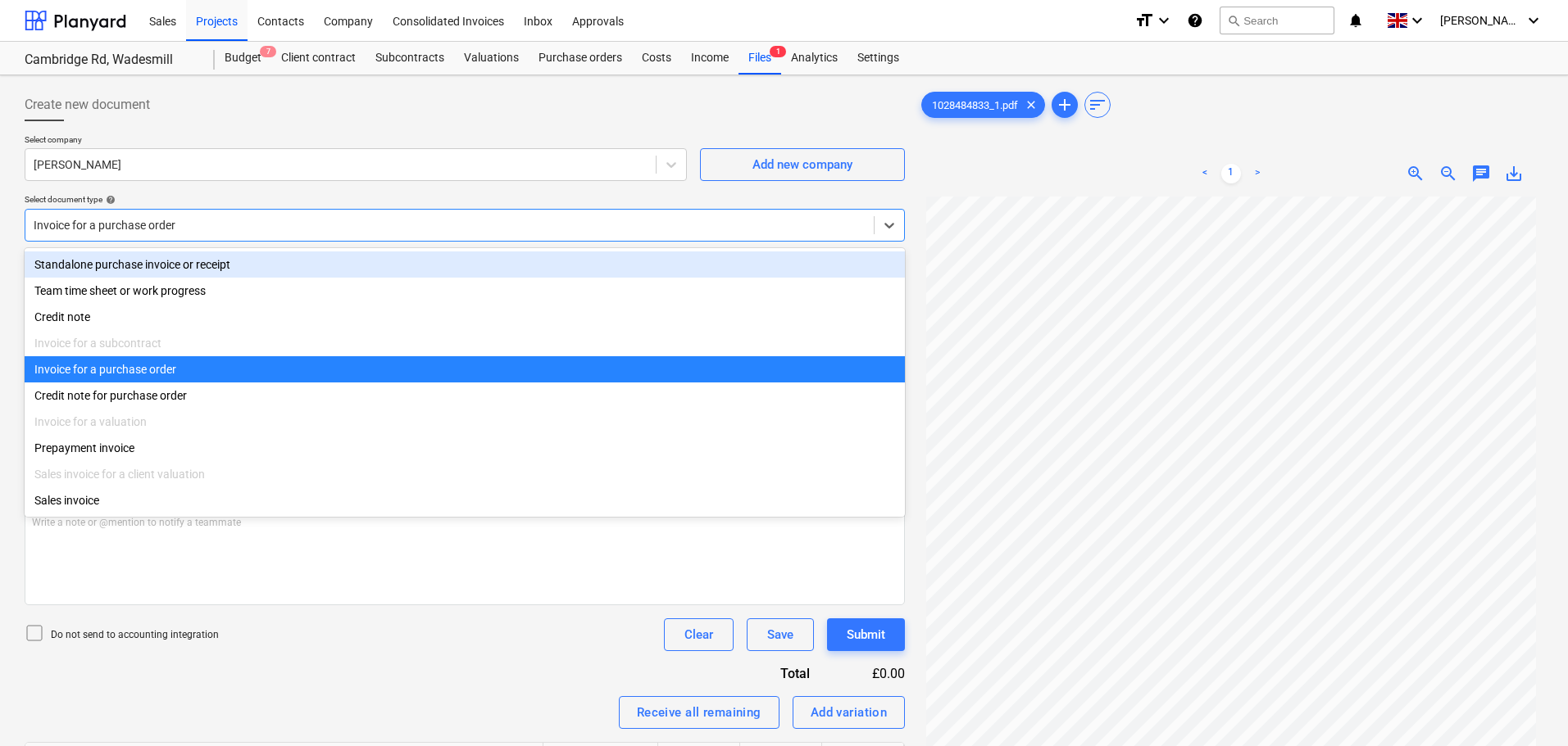
click at [159, 265] on div "Standalone purchase invoice or receipt" at bounding box center [465, 264] width 880 height 26
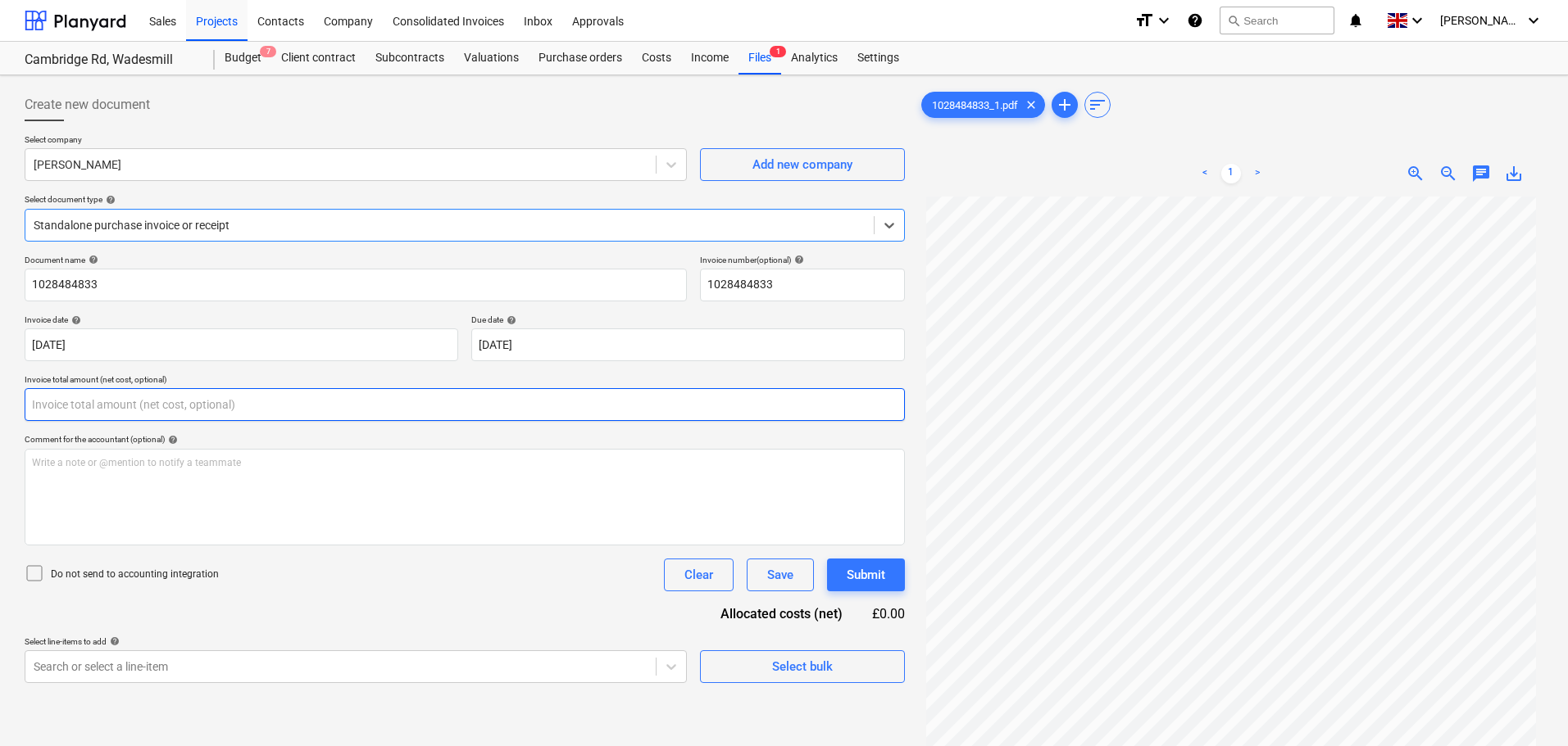
click at [83, 398] on input "text" at bounding box center [465, 405] width 880 height 33
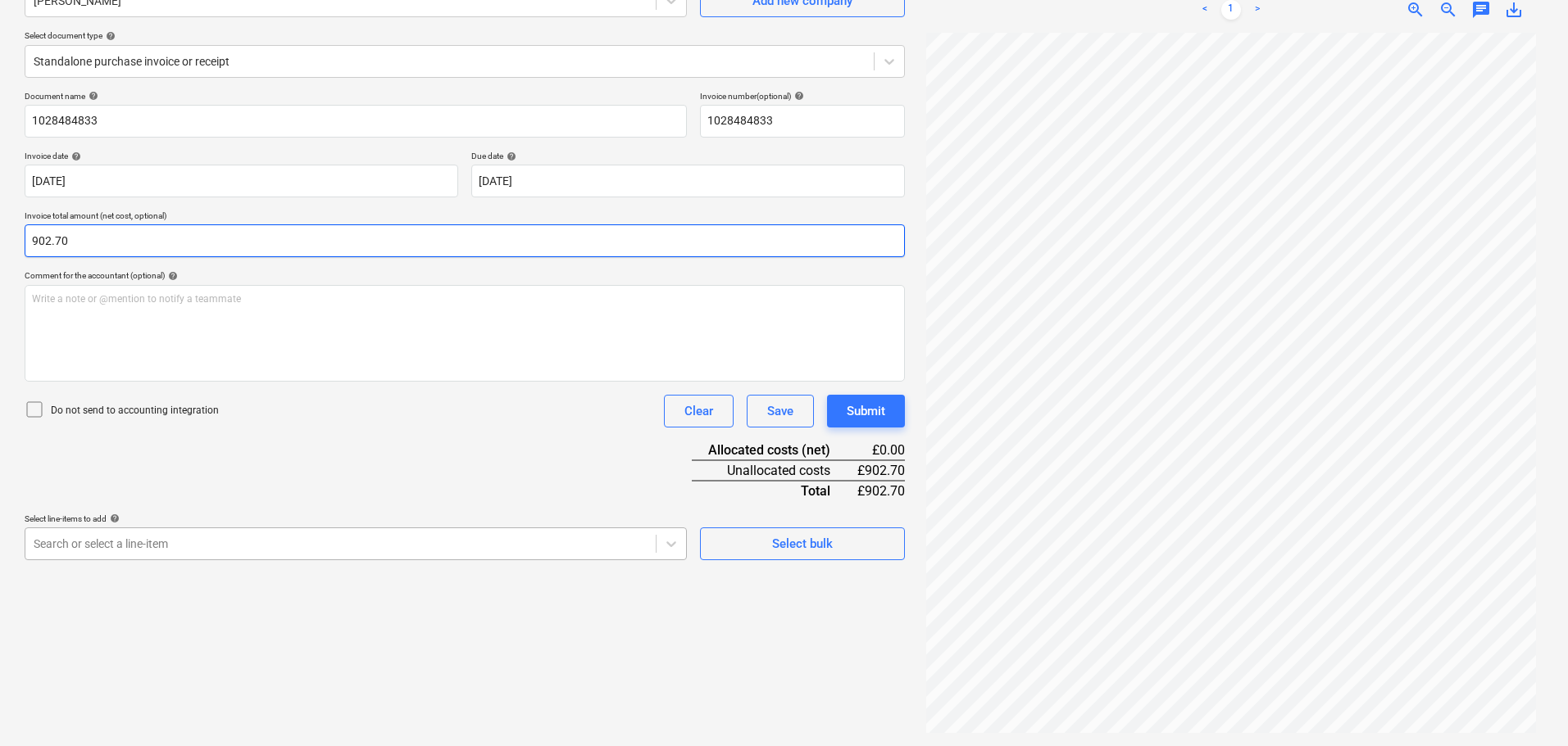
type input "902.70"
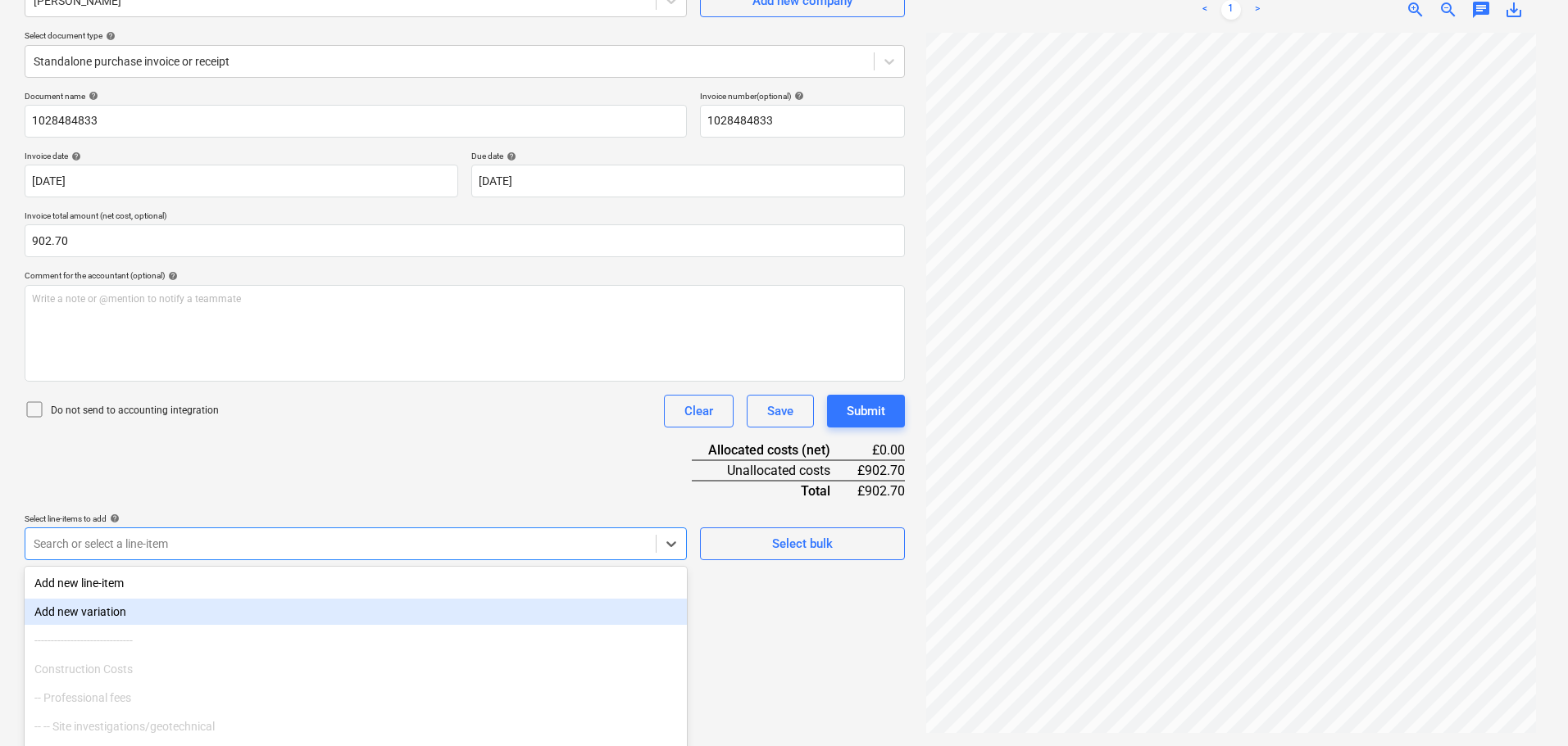
scroll to position [234, 0]
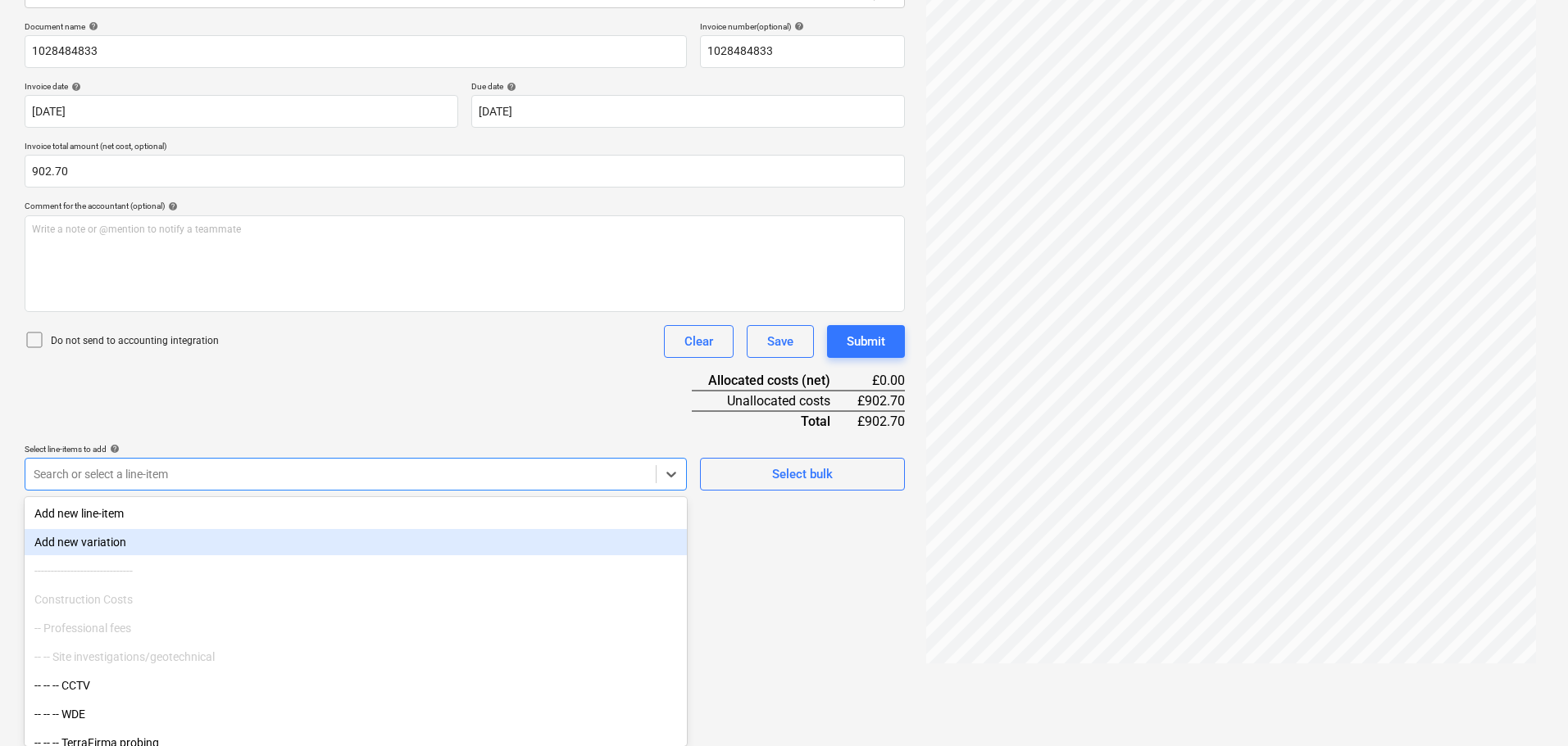
click at [139, 513] on body "Sales Projects Contacts Company Consolidated Invoices Inbox Approvals format_si…" at bounding box center [784, 139] width 1568 height 746
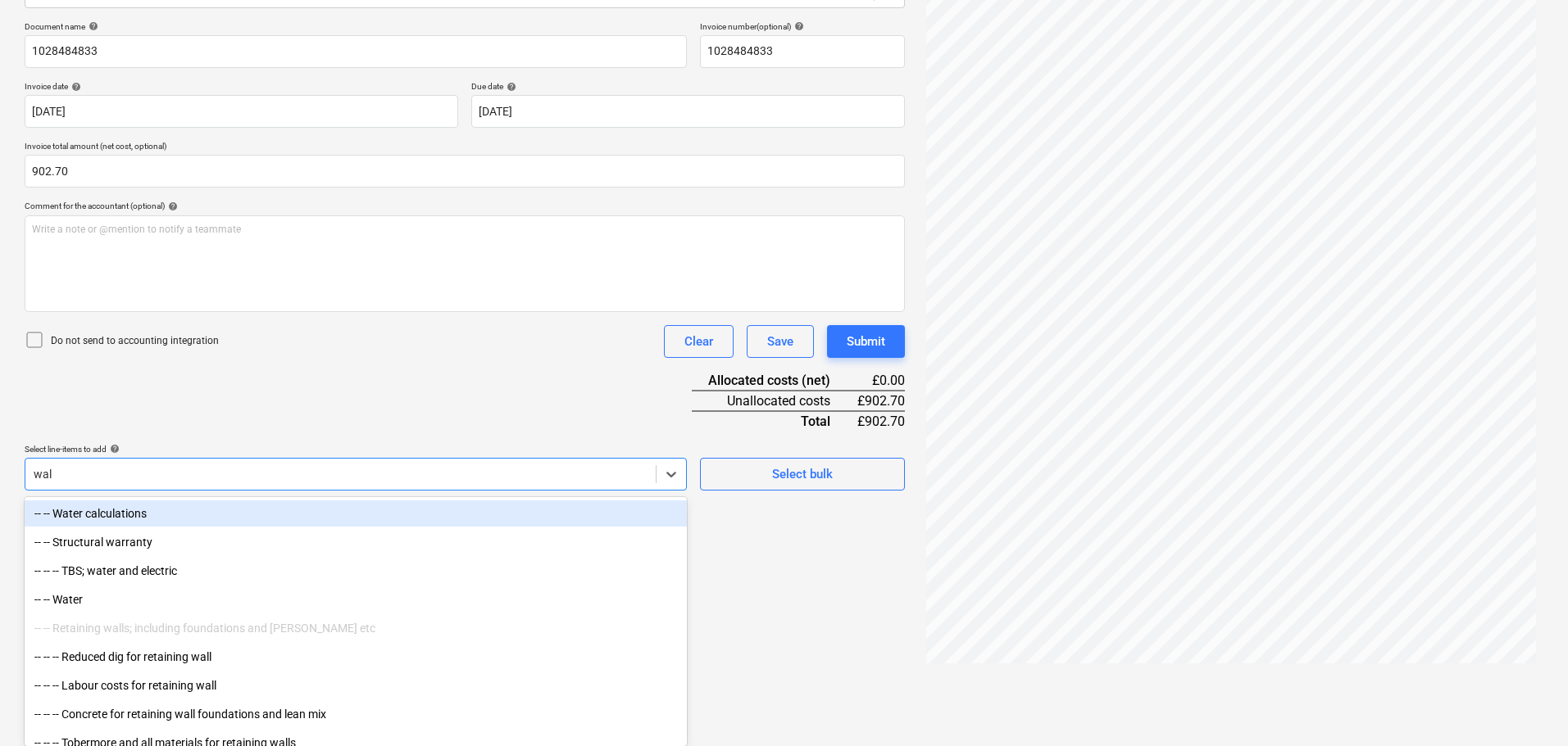
scroll to position [230, 0]
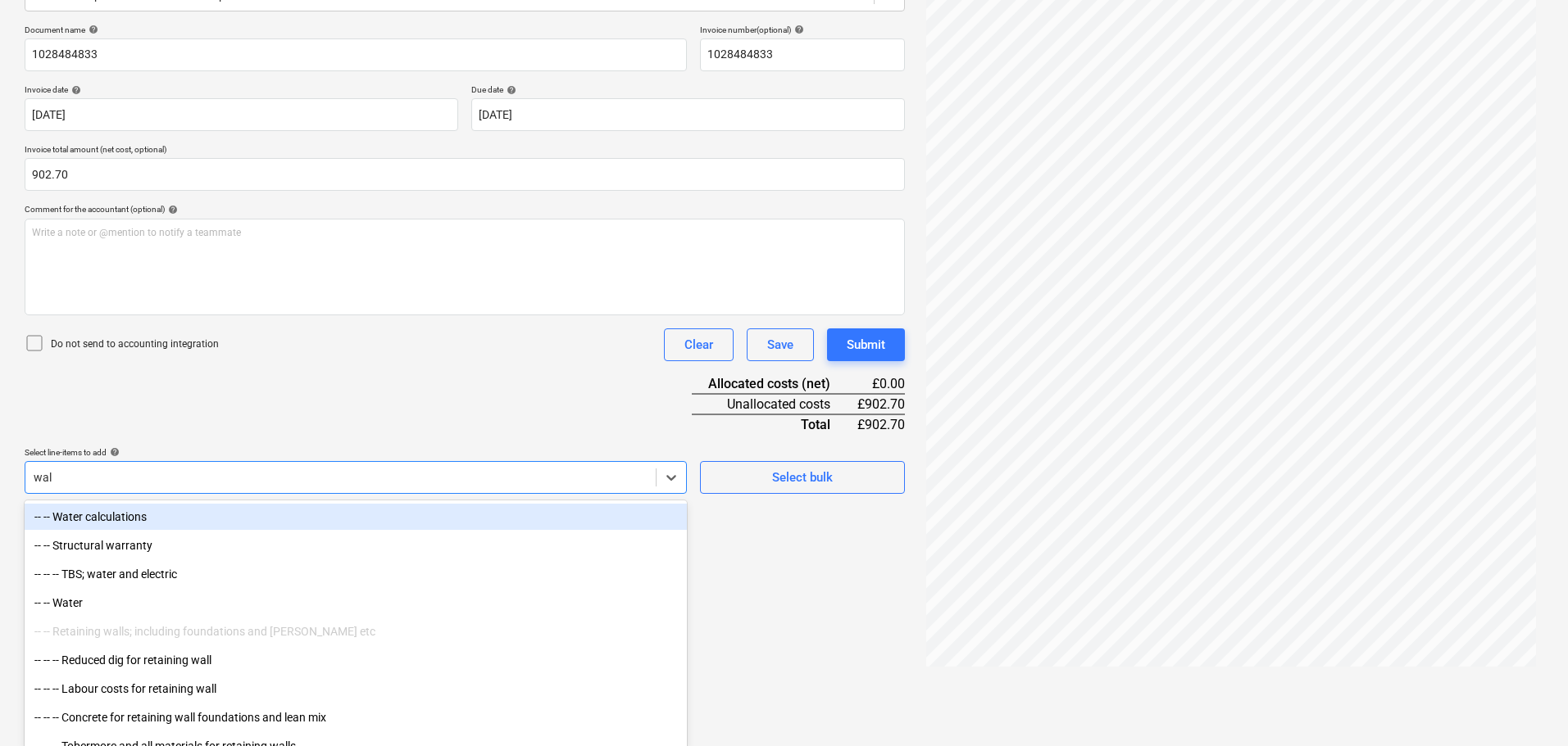
type input "wall"
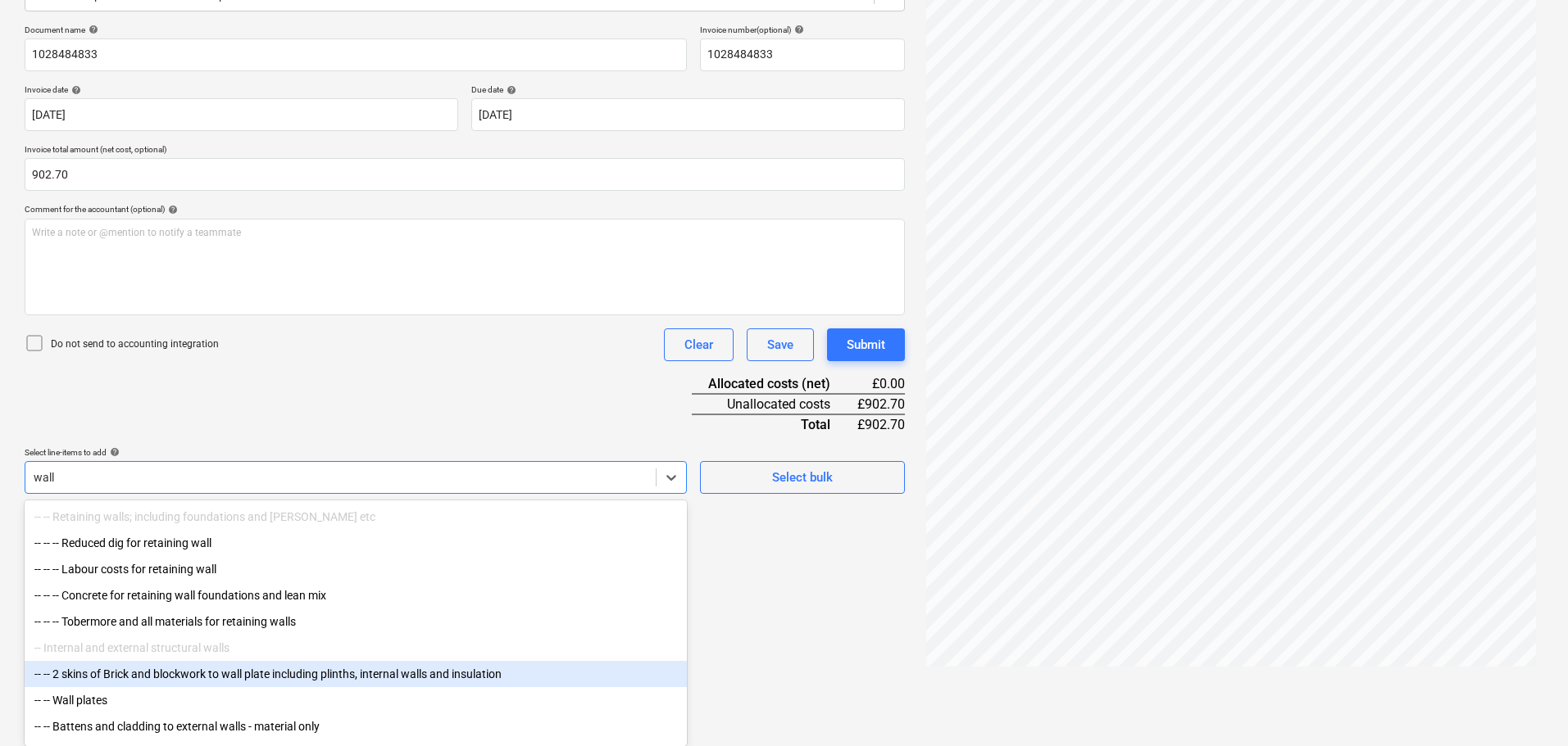
click at [275, 676] on div "-- -- 2 skins of Brick and blockwork to wall plate including plinths, internal …" at bounding box center [355, 674] width 662 height 26
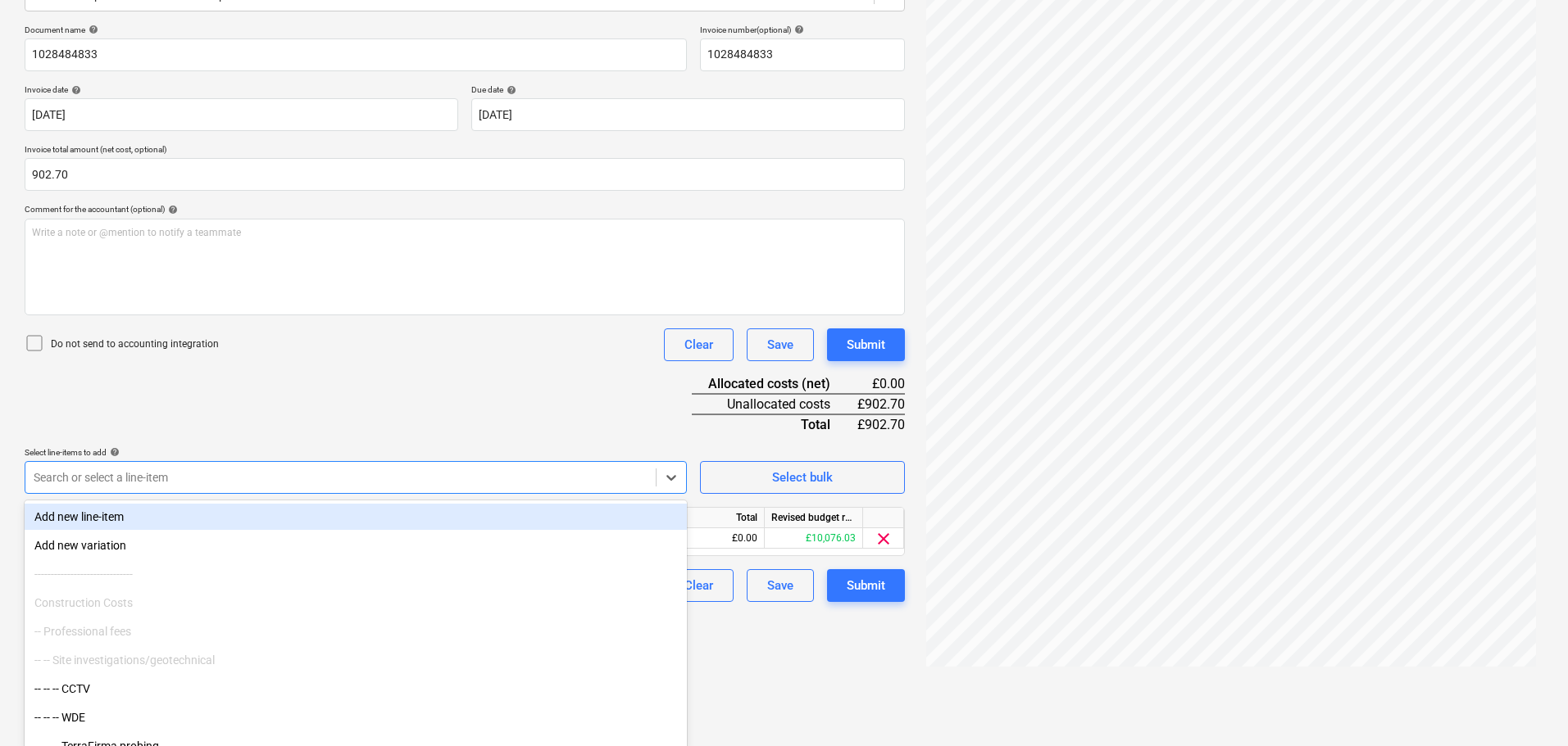
click at [399, 377] on div "Document name help 1028484833 Invoice number (optional) help 1028484833 Invoice…" at bounding box center [465, 313] width 880 height 578
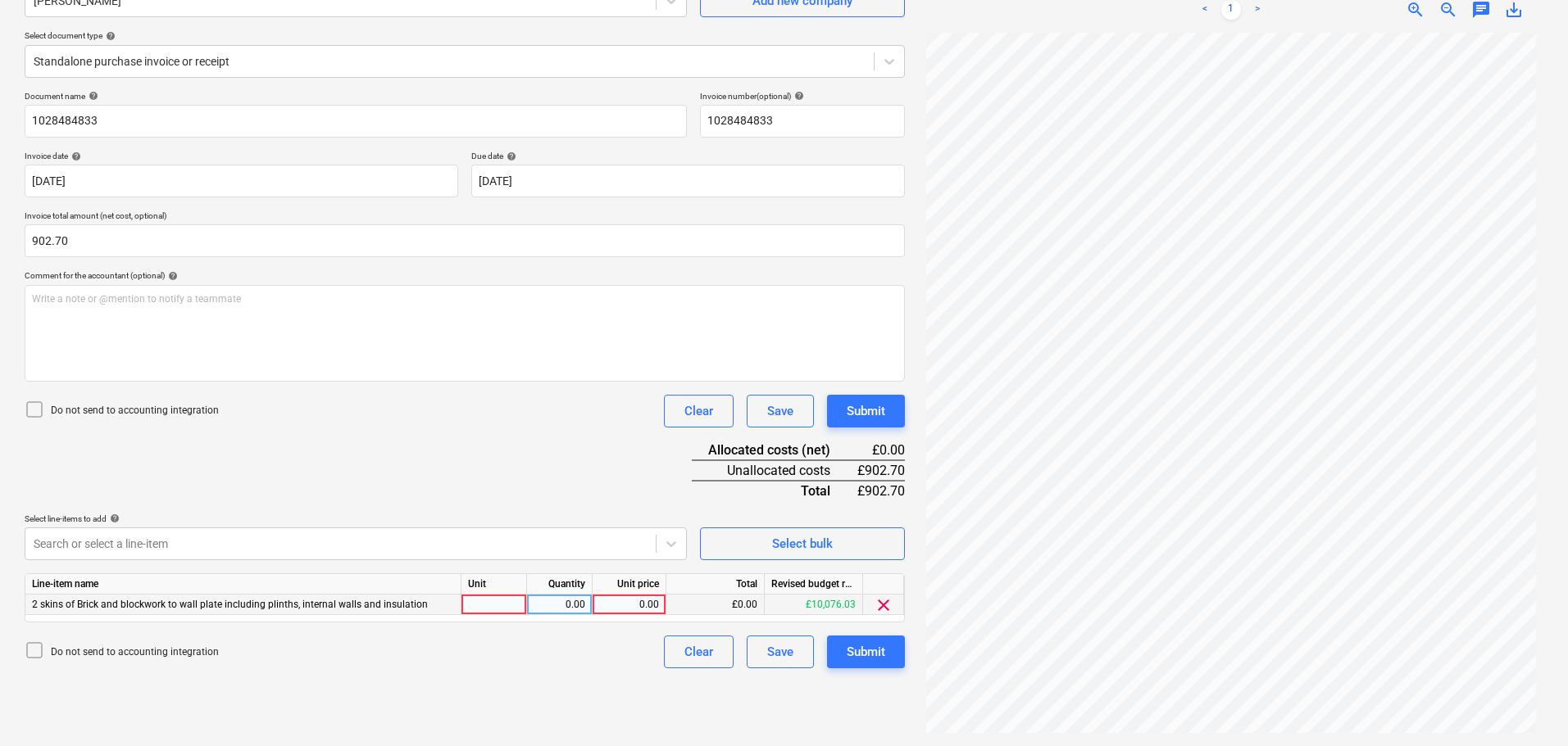
click at [634, 604] on div "0.00" at bounding box center [629, 604] width 60 height 21
type input "902.70"
click at [870, 414] on div "Submit" at bounding box center [866, 412] width 38 height 22
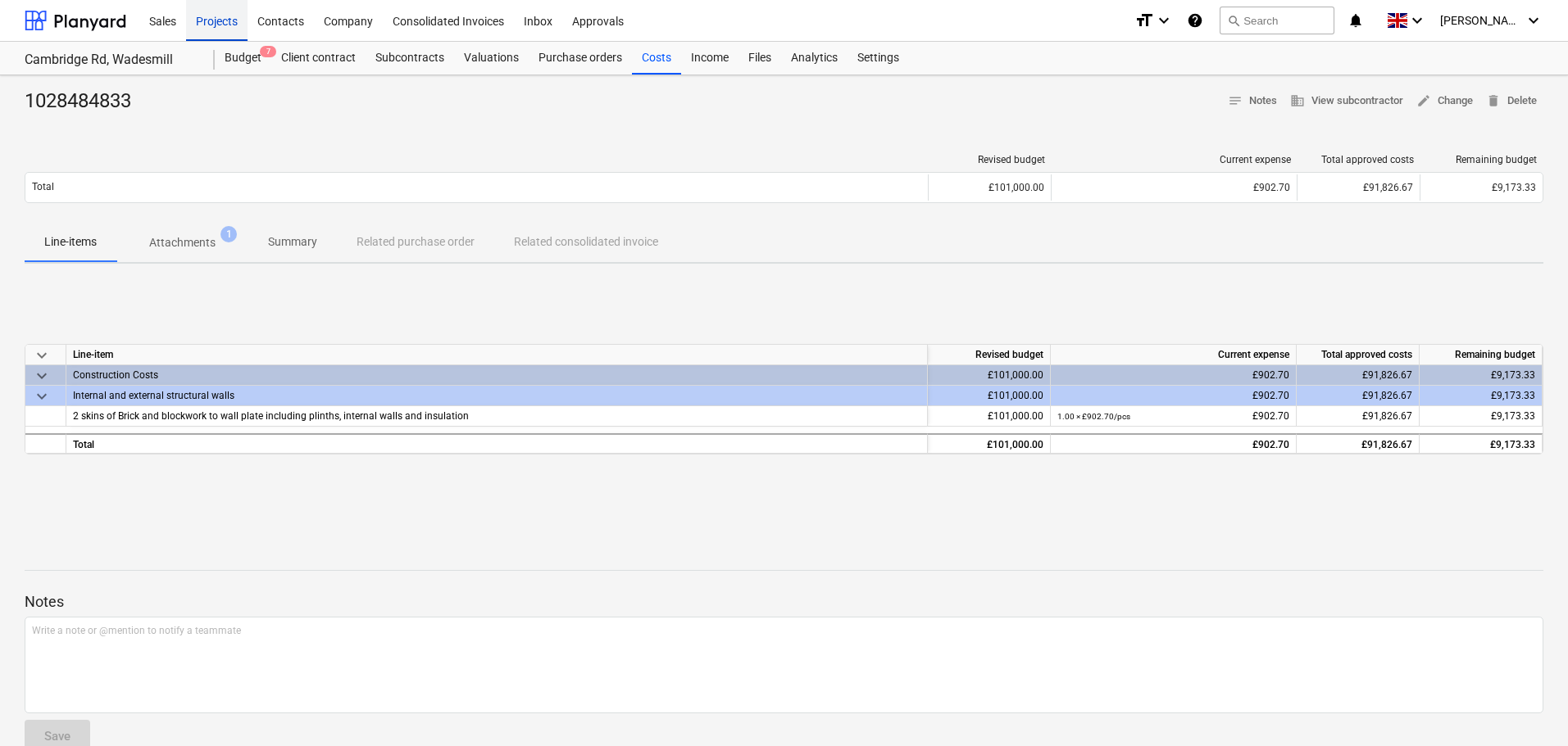
click at [218, 18] on div "Projects" at bounding box center [216, 20] width 62 height 42
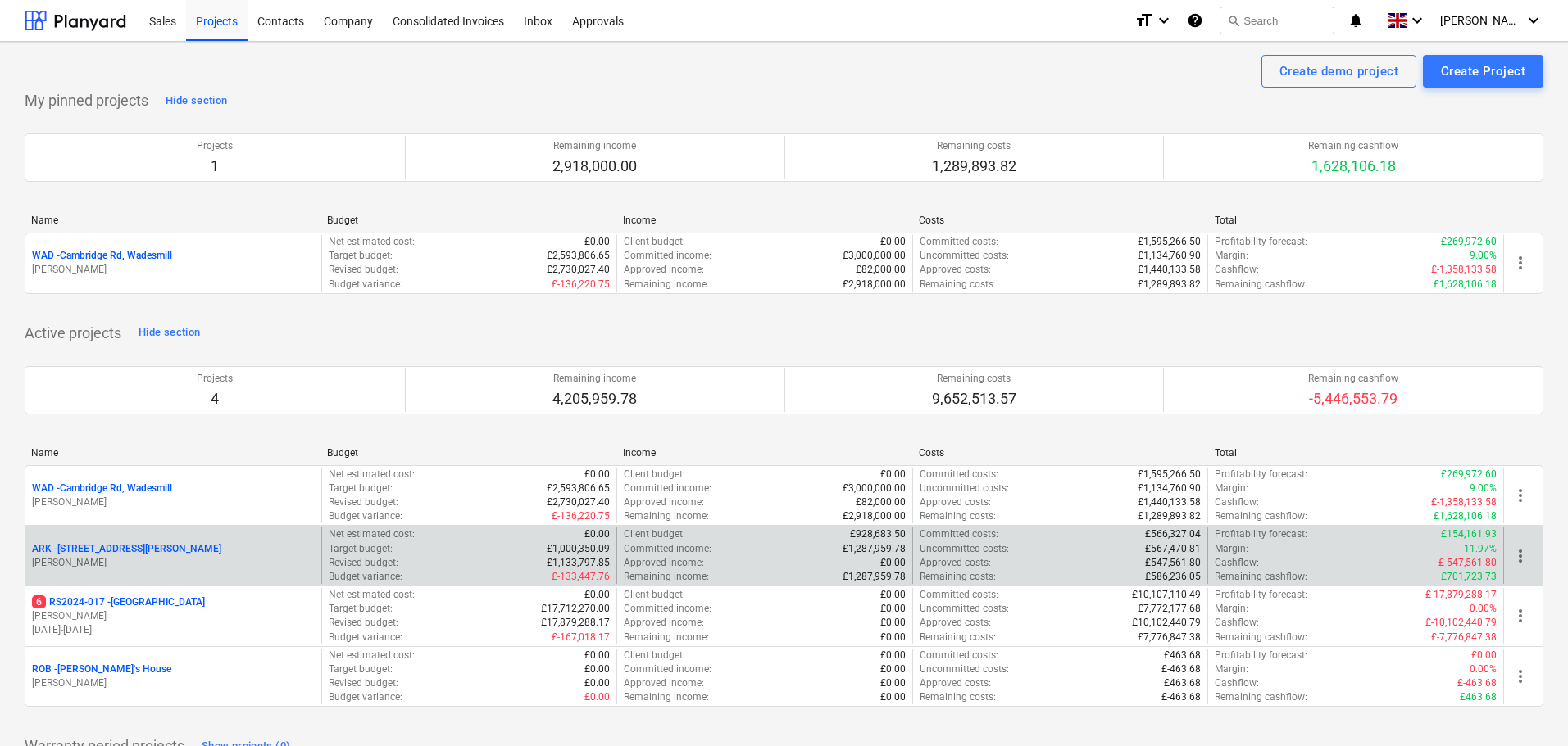
click at [109, 548] on p "ARK - 2 Galley [PERSON_NAME]" at bounding box center [127, 549] width 190 height 14
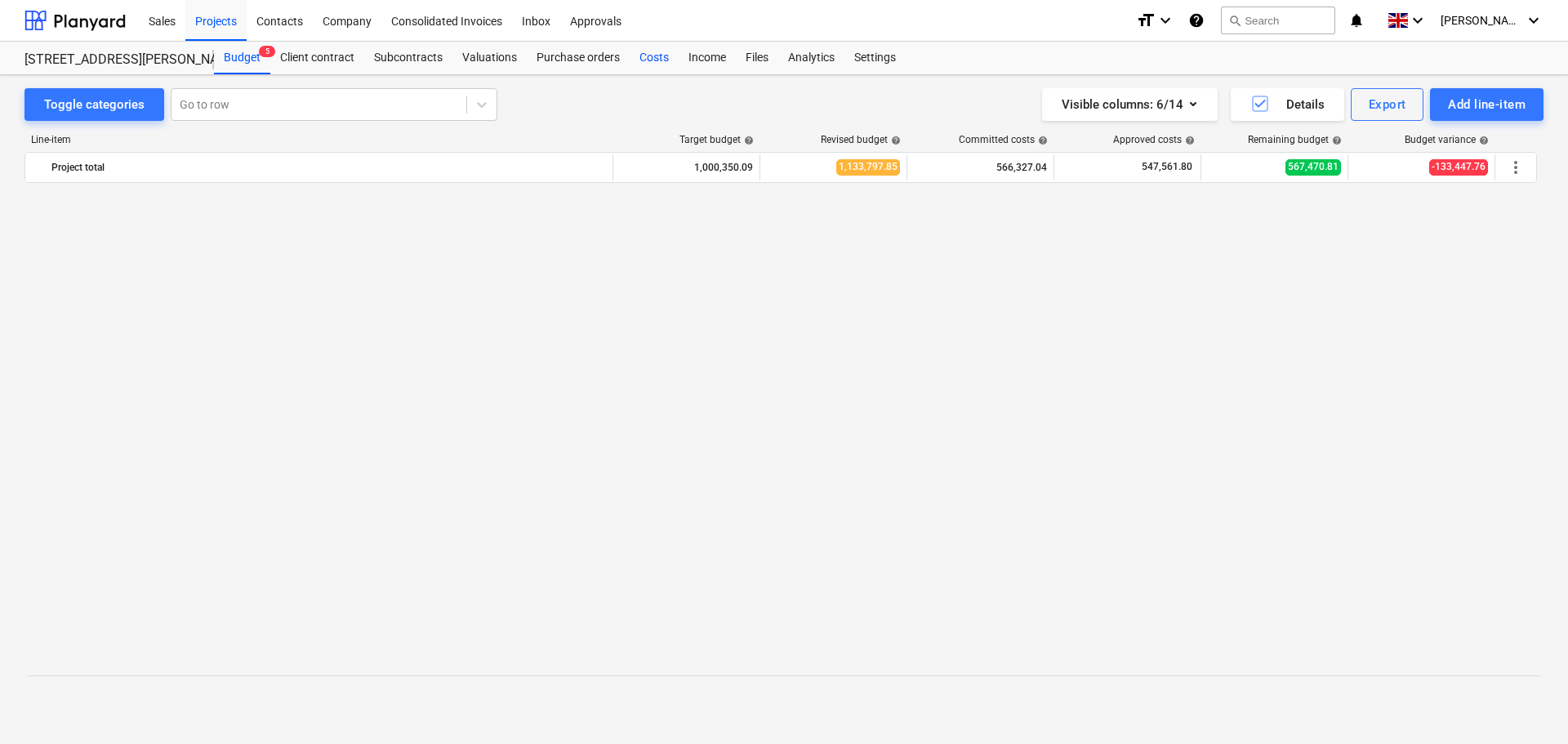
click at [650, 59] on div "Costs" at bounding box center [654, 59] width 49 height 33
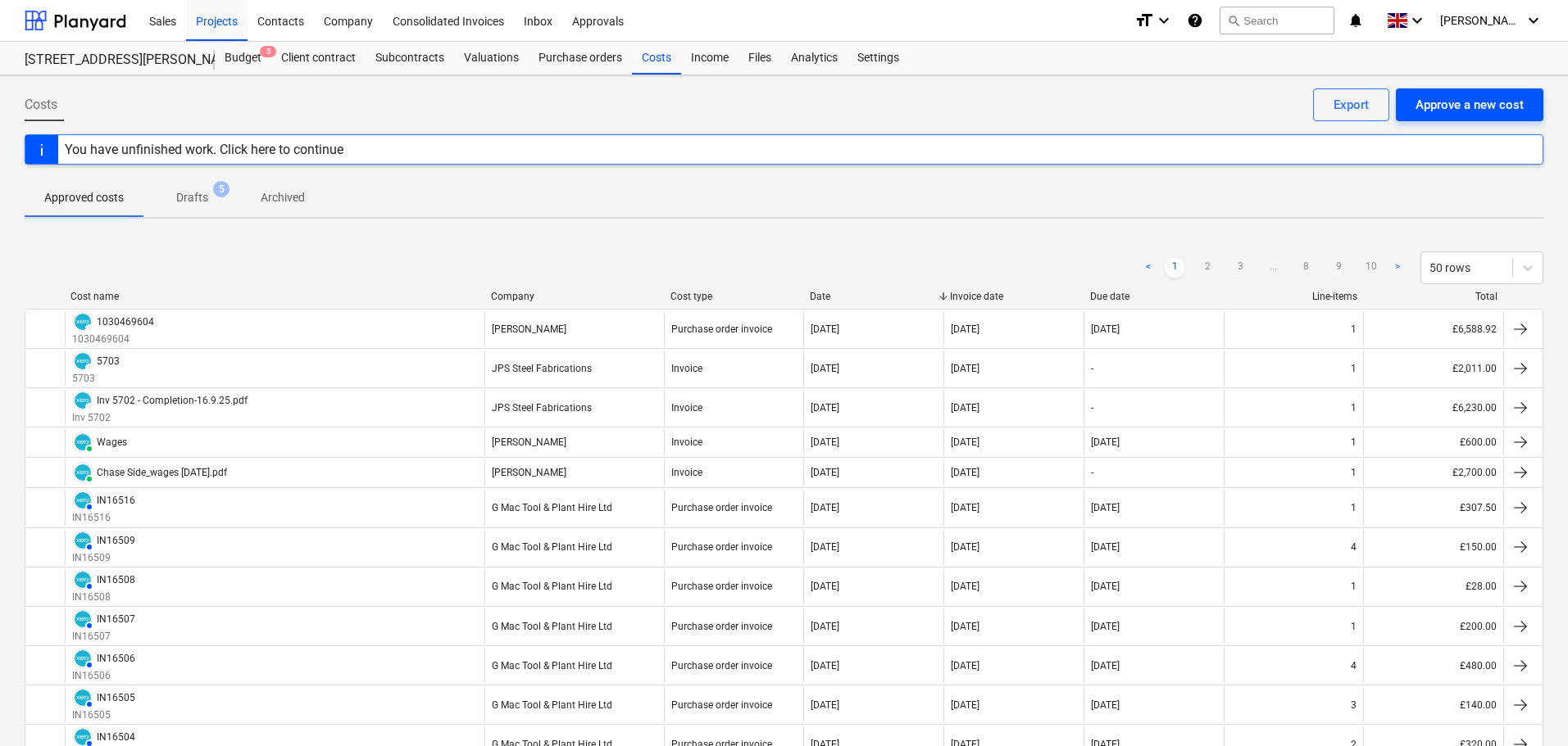
click at [1479, 104] on div "Approve a new cost" at bounding box center [1469, 105] width 109 height 22
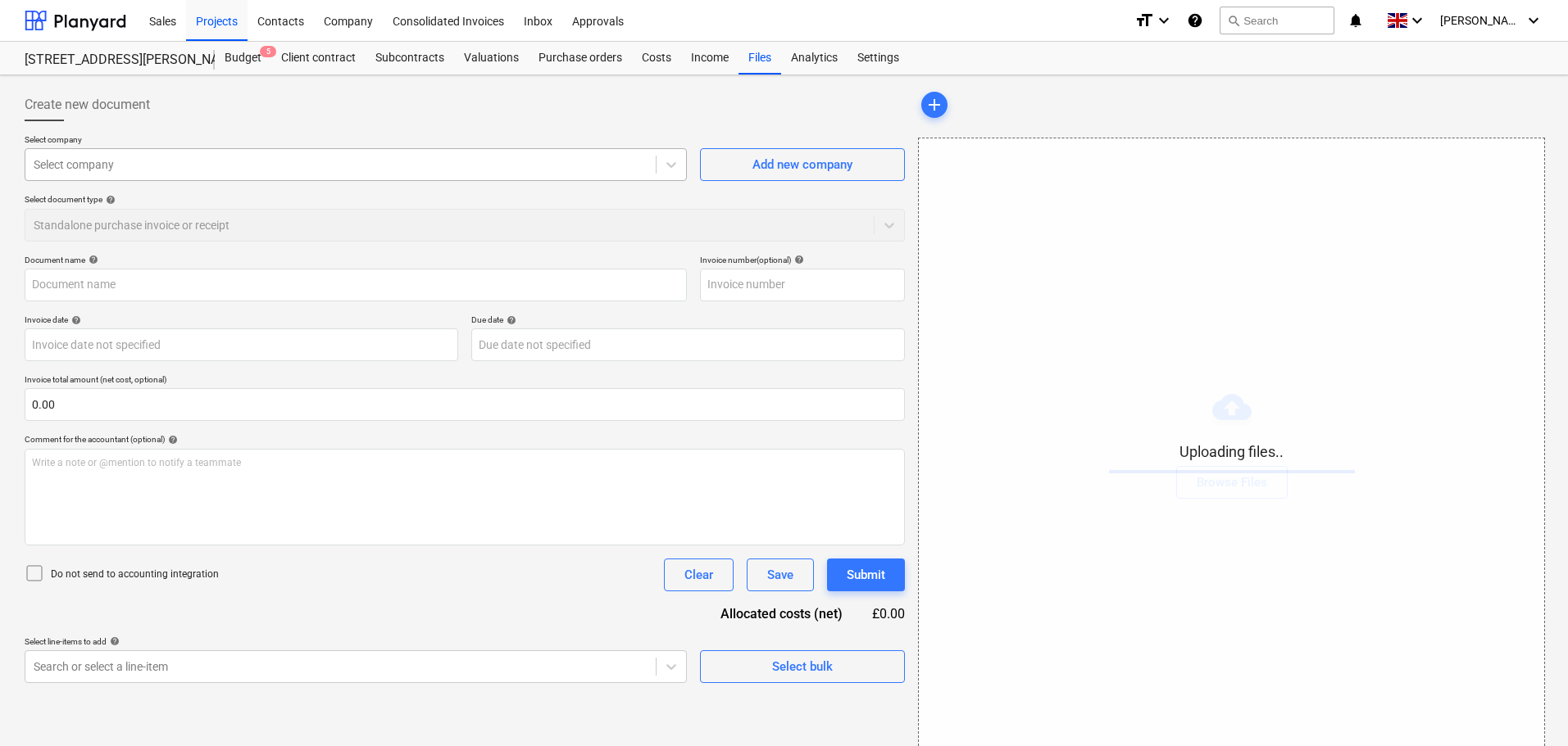
click at [132, 166] on div at bounding box center [340, 164] width 614 height 17
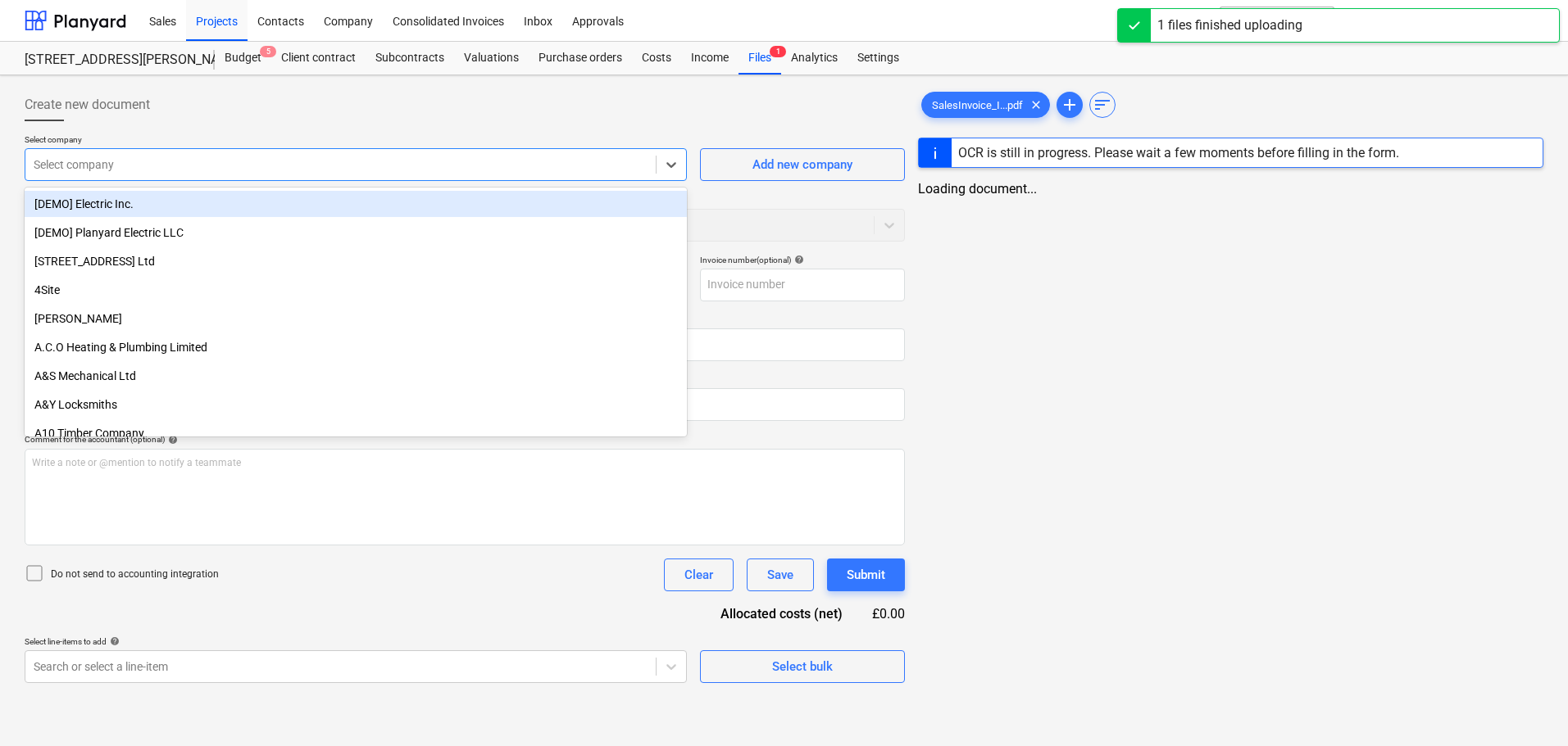
type input "SalesInvoice_IN0209304.pdf"
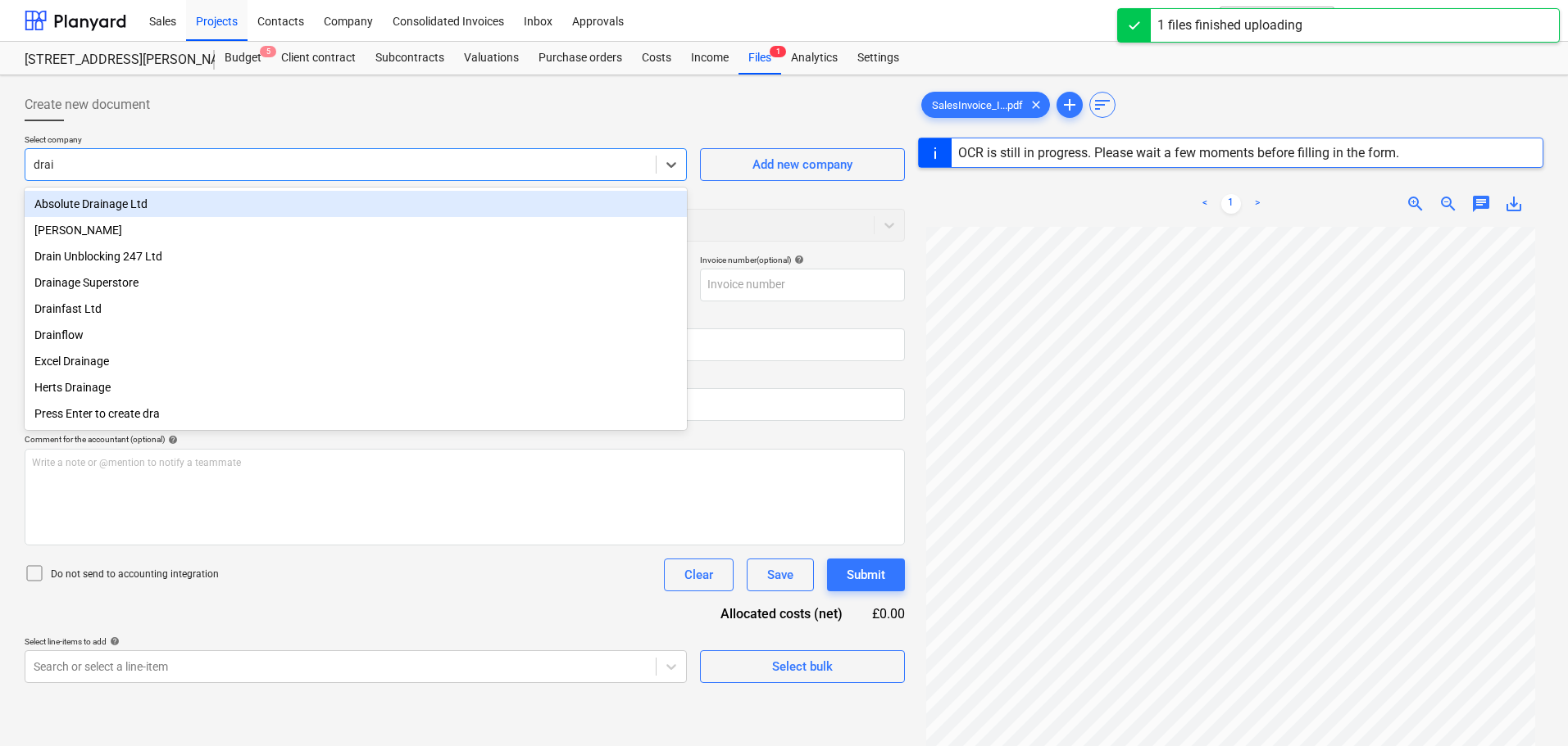
type input "drain"
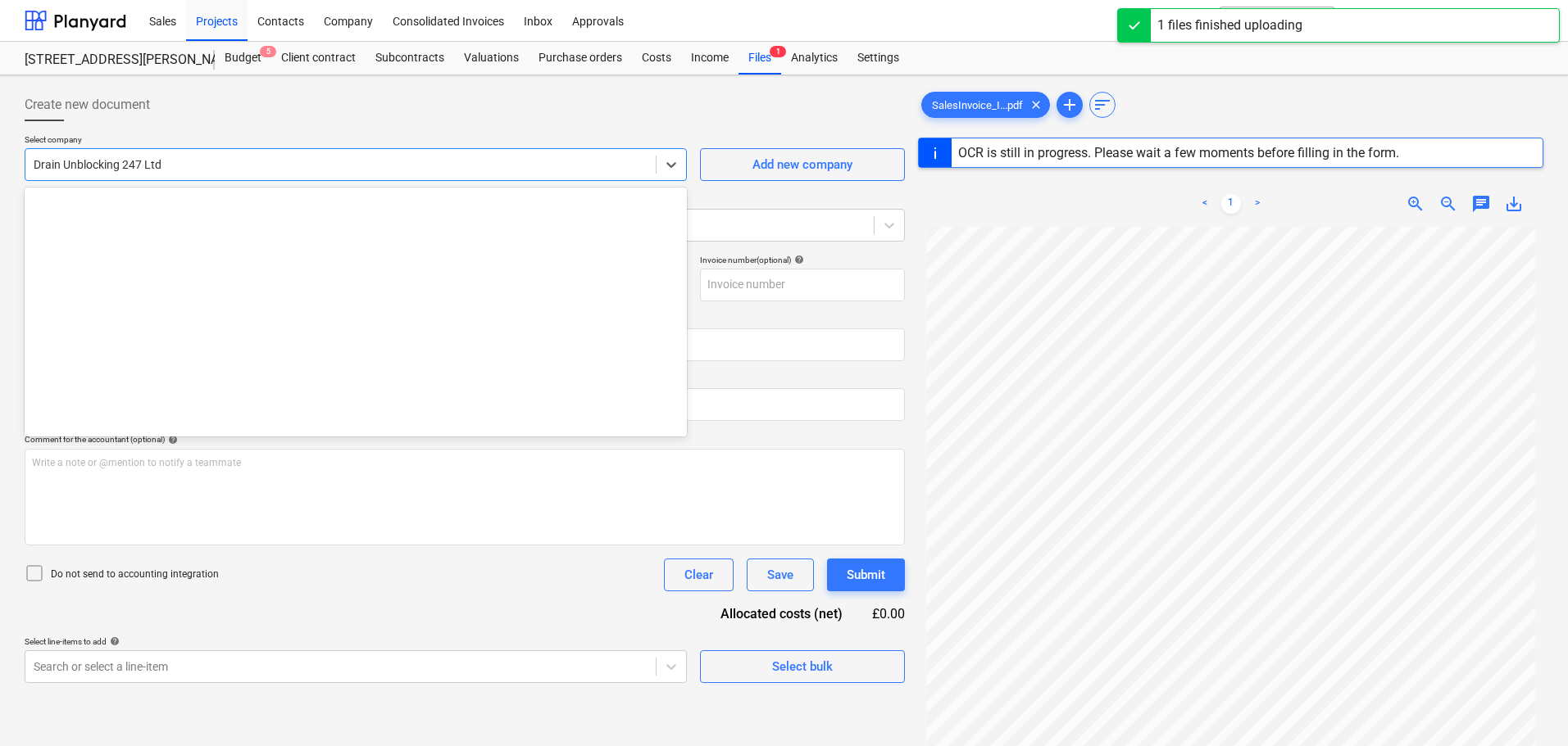
click at [132, 166] on div at bounding box center [340, 164] width 614 height 17
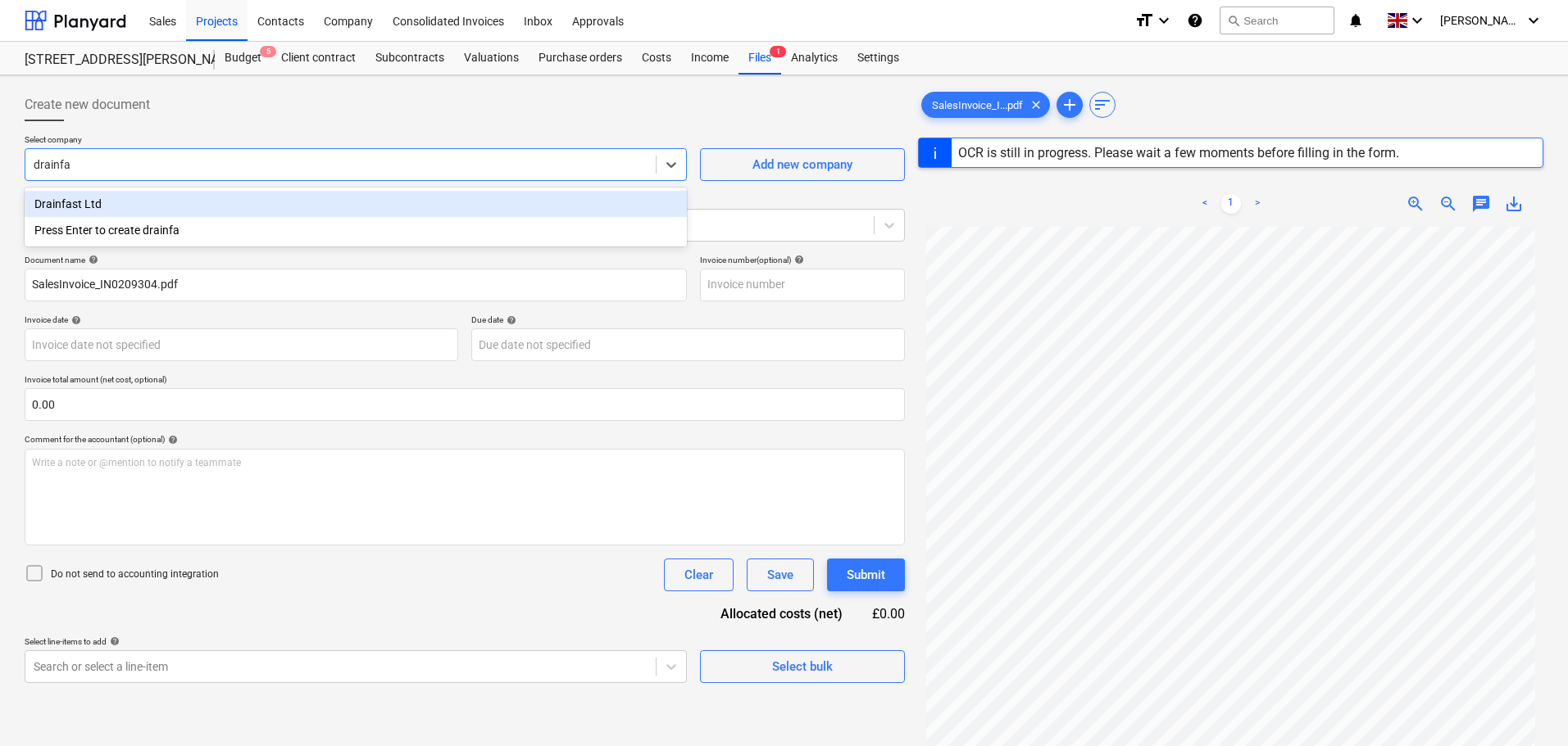
type input "drainfas"
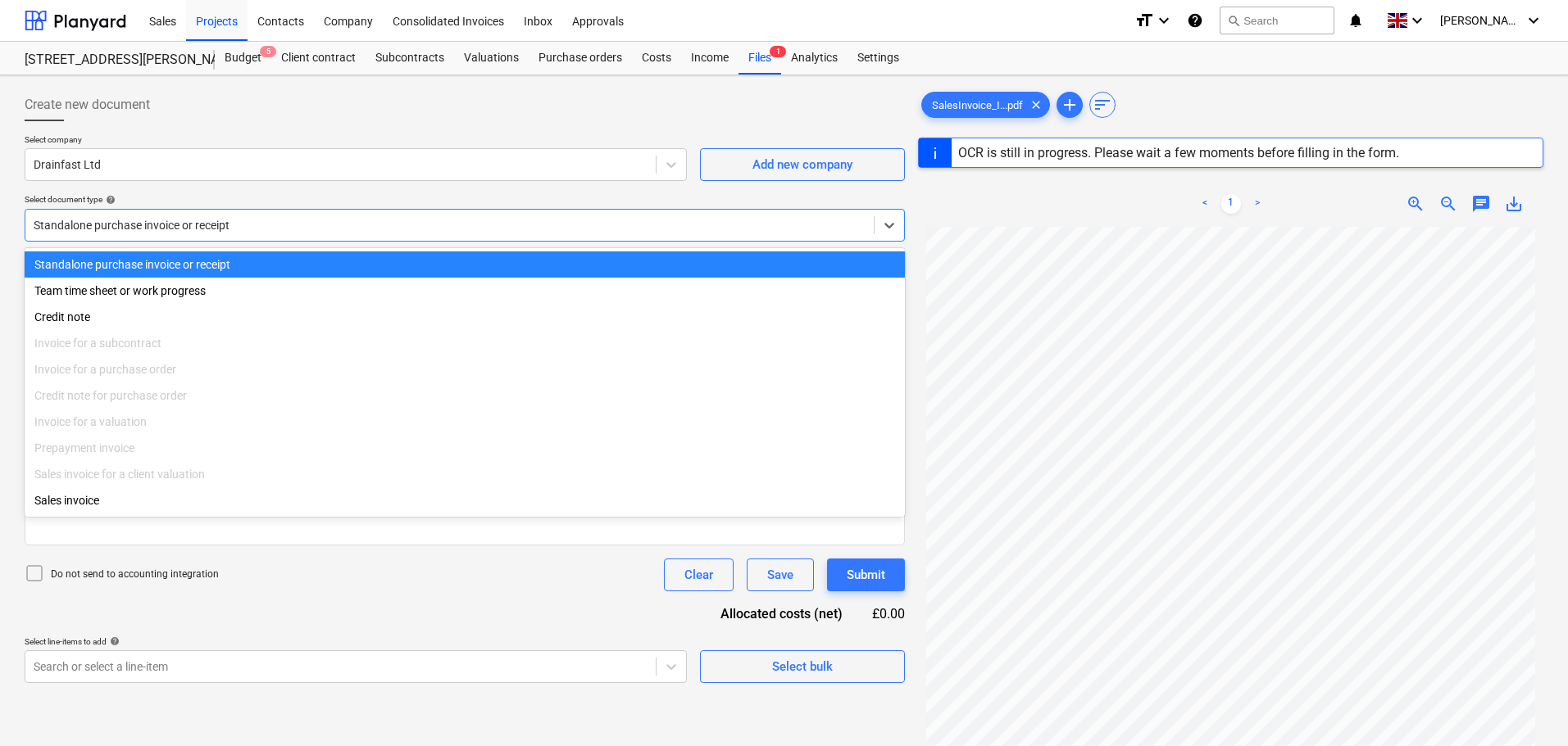
click at [165, 222] on div at bounding box center [449, 225] width 832 height 17
type input "IN0209304"
type input "[DATE]"
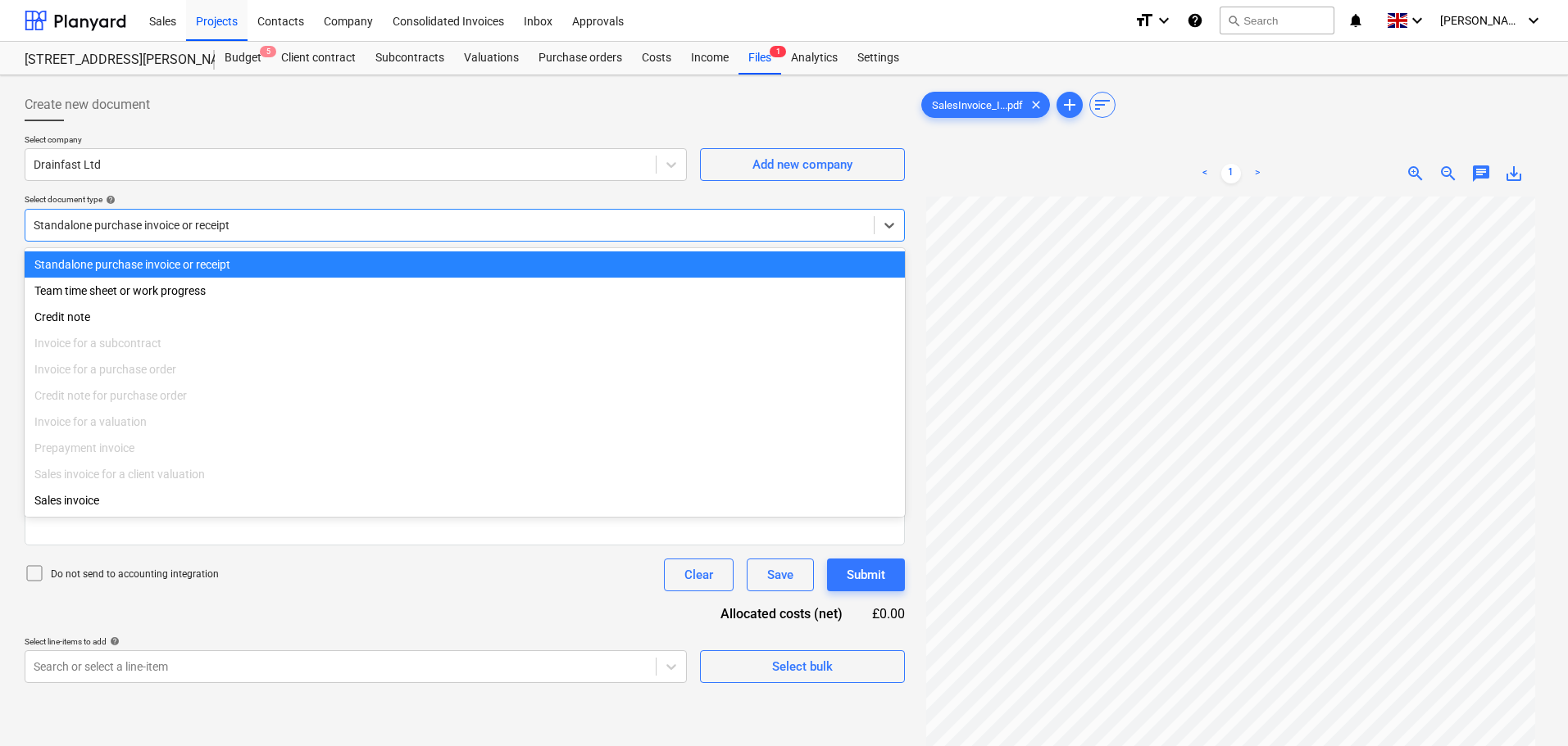
click at [225, 111] on div "Create new document" at bounding box center [465, 106] width 880 height 33
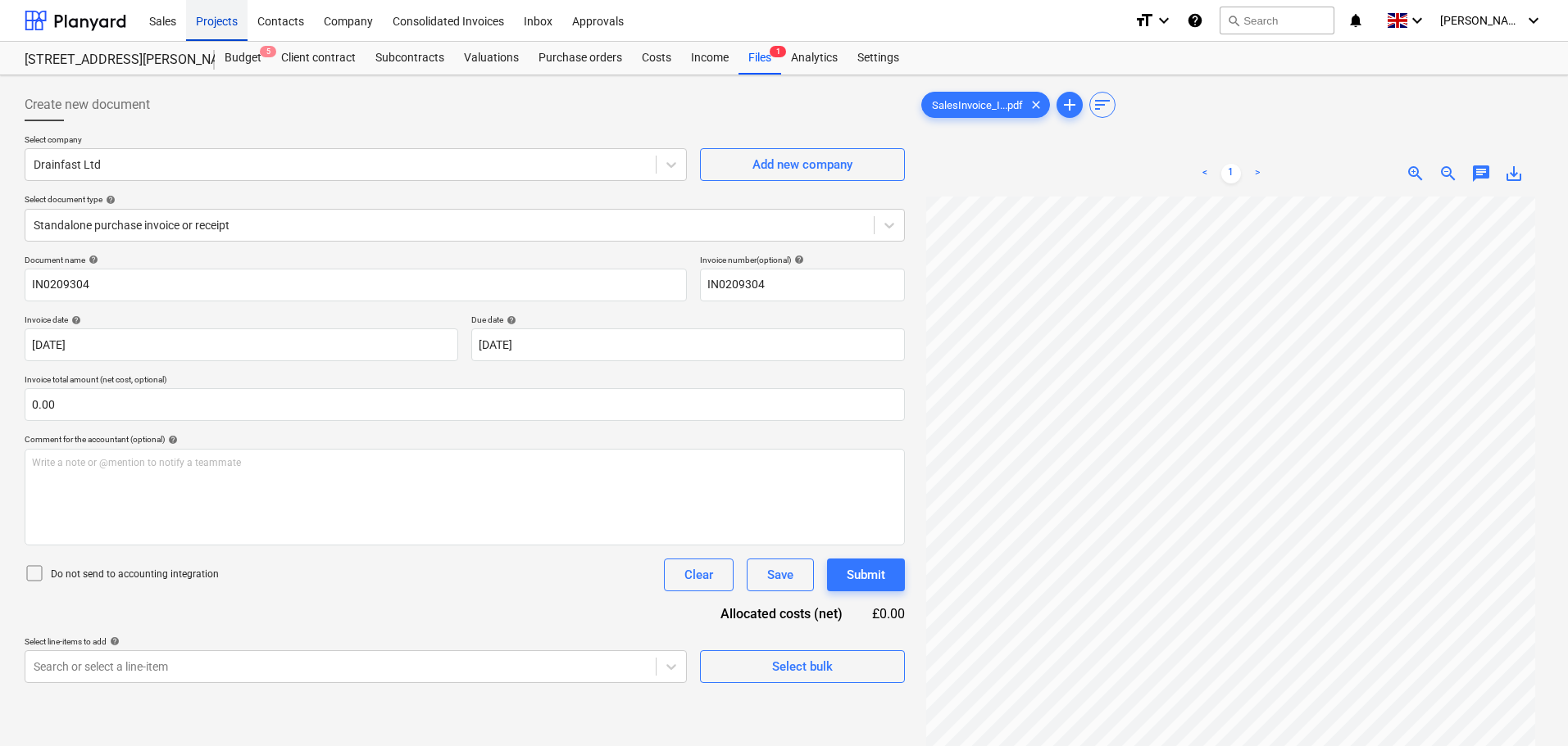
click at [217, 22] on div "Projects" at bounding box center [216, 20] width 62 height 42
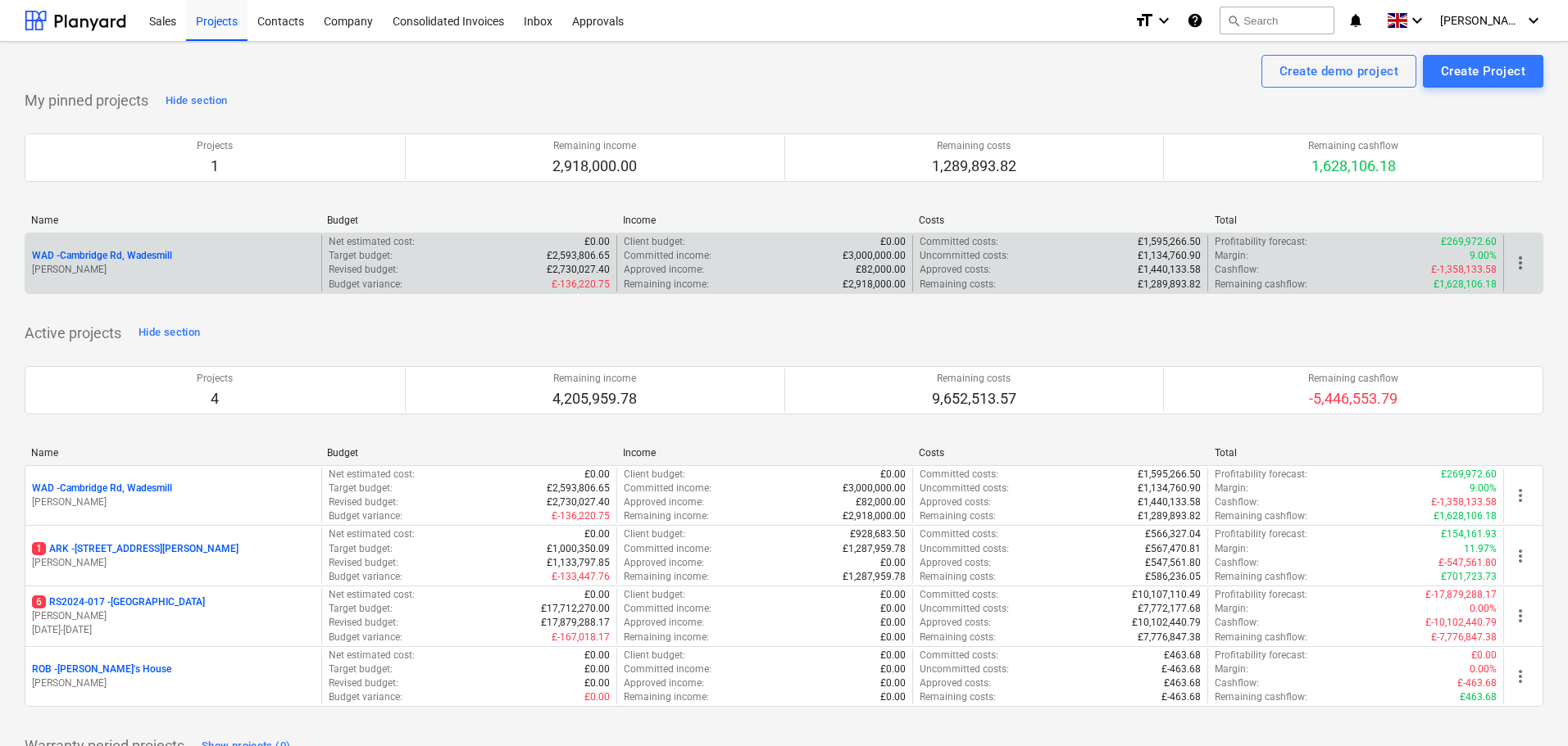
click at [144, 245] on div "WAD - Cambridge Rd, Wadesmill [PERSON_NAME]" at bounding box center [173, 264] width 296 height 57
click at [153, 257] on p "WAD - Cambridge Rd, Wadesmill" at bounding box center [102, 256] width 140 height 14
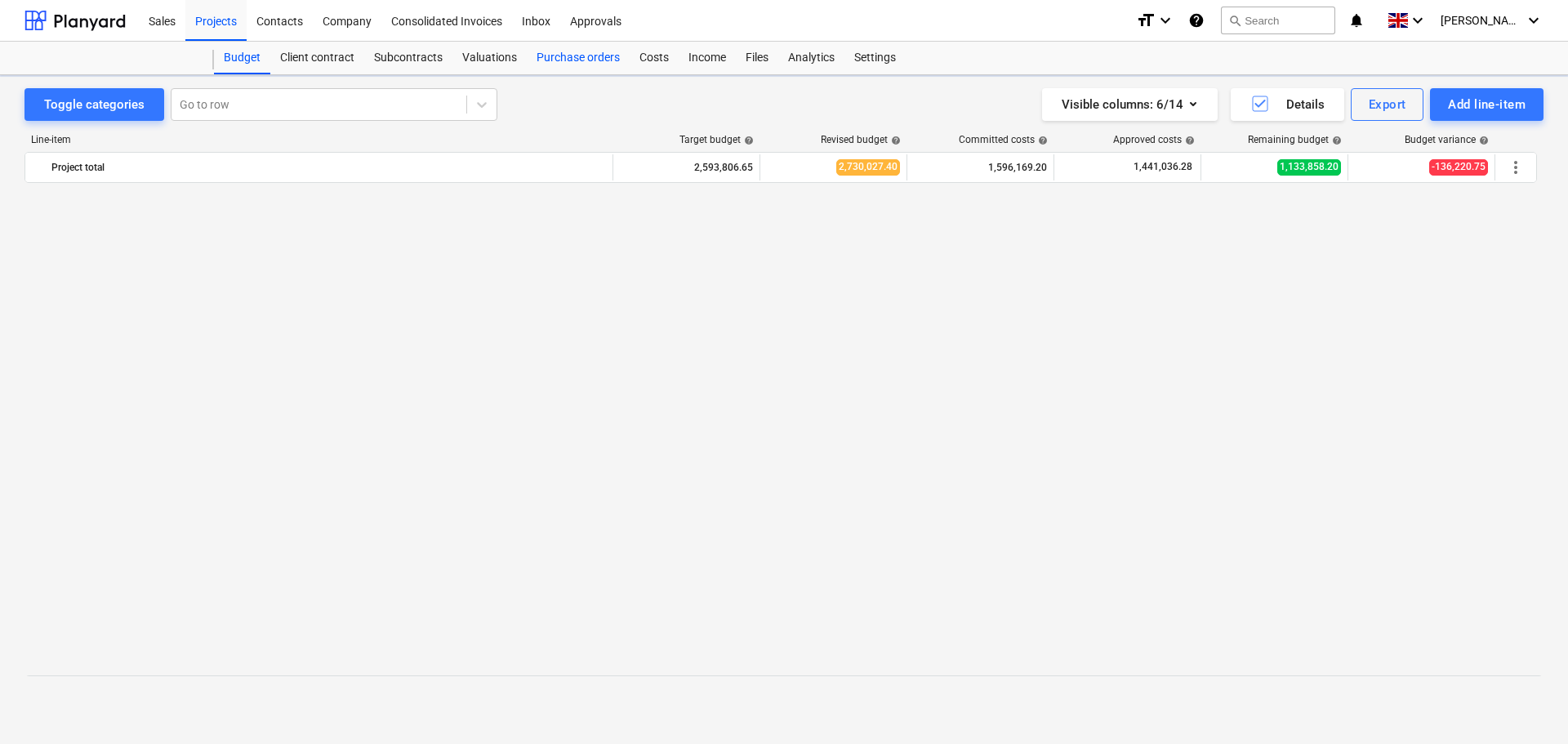
click at [550, 58] on div "Purchase orders" at bounding box center [578, 59] width 103 height 33
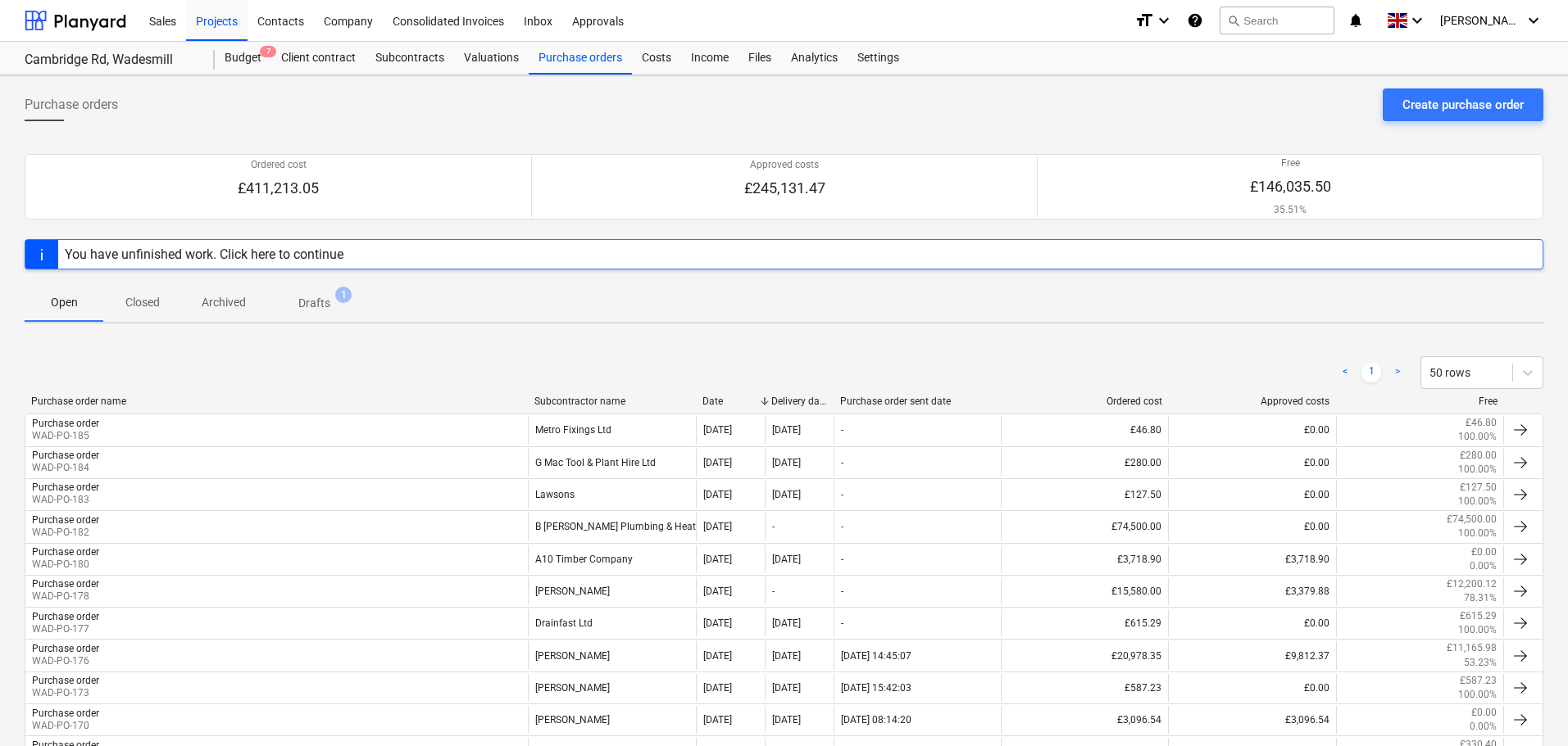
click at [578, 397] on div "Subcontractor name" at bounding box center [611, 402] width 155 height 12
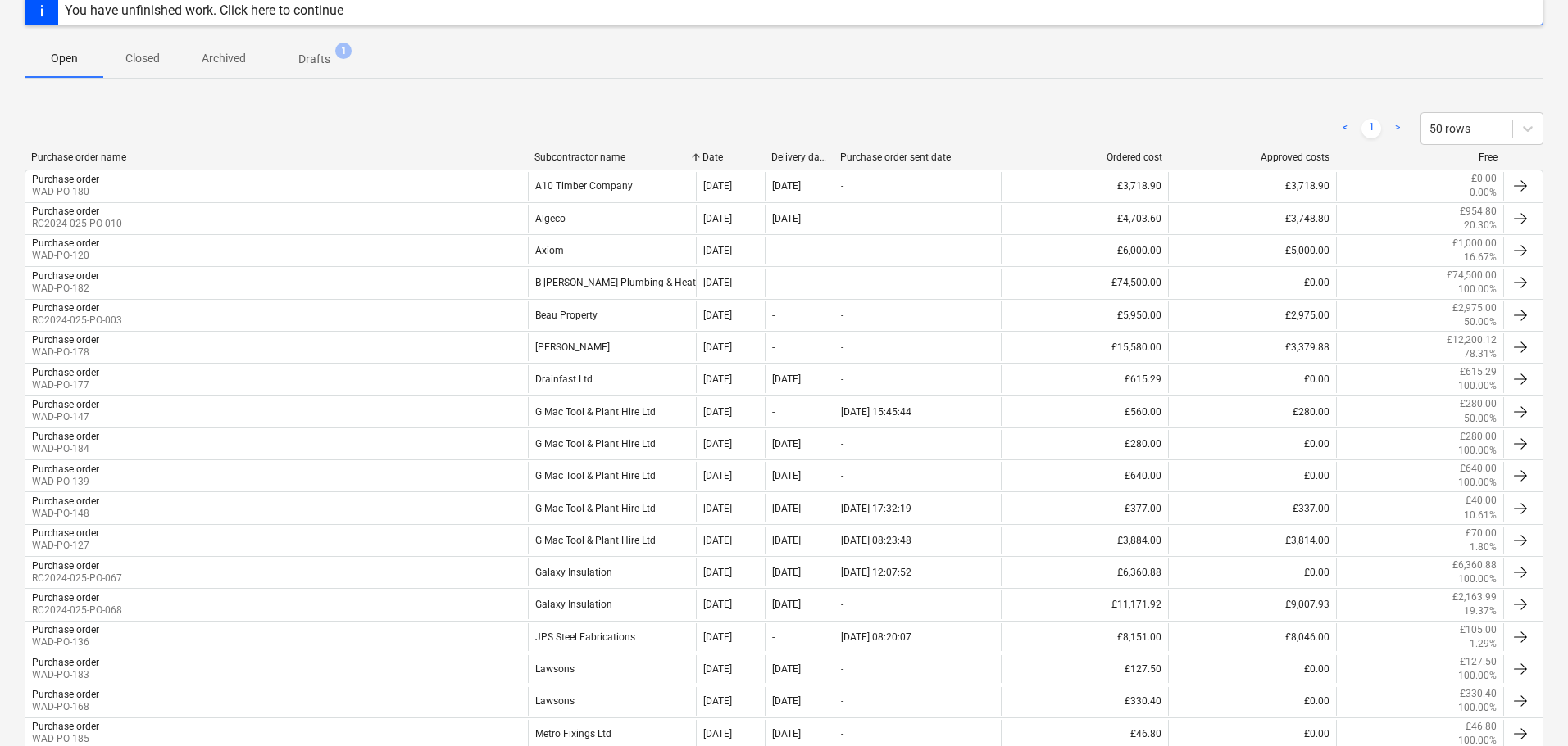
scroll to position [245, 0]
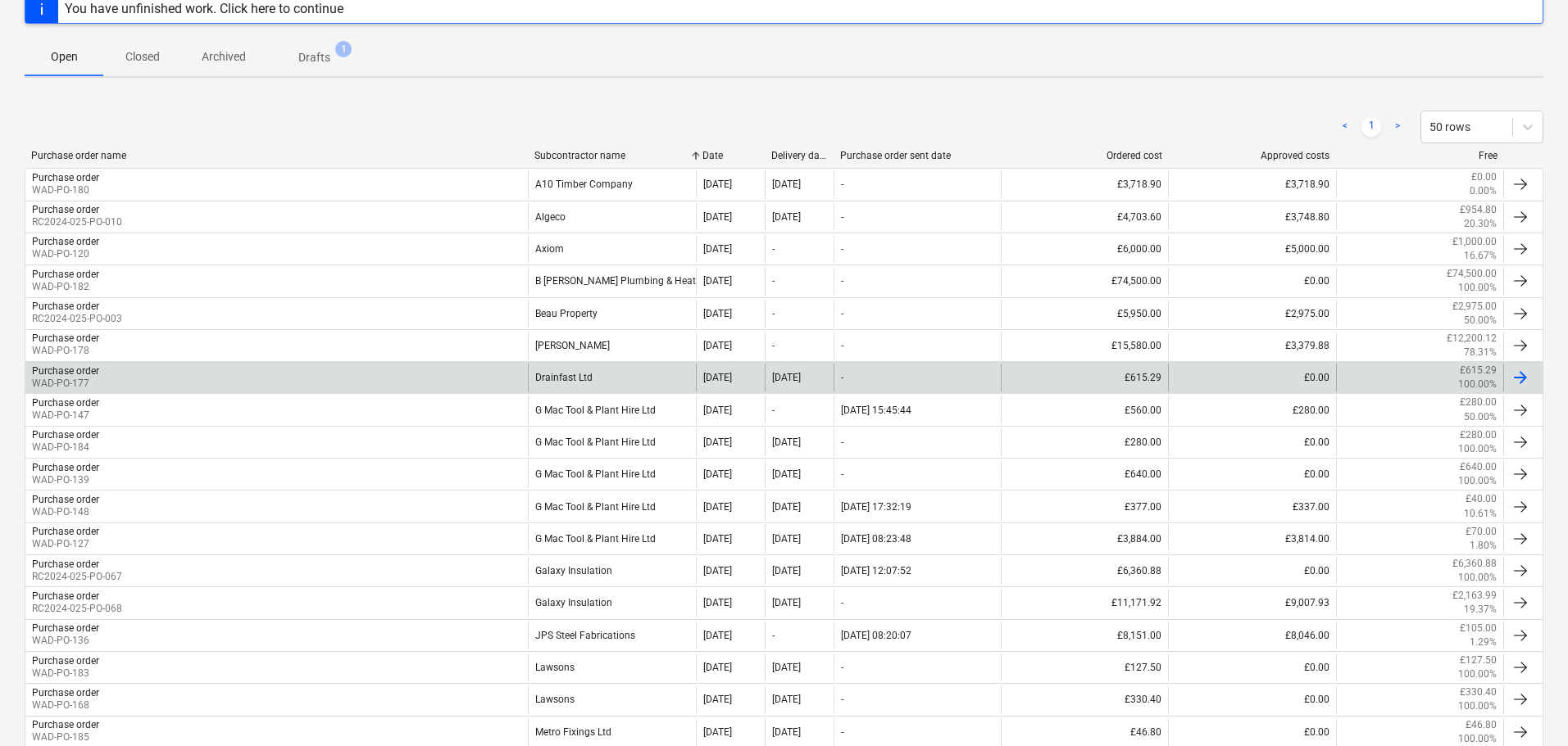
click at [584, 375] on div "Drainfast Ltd" at bounding box center [611, 377] width 167 height 27
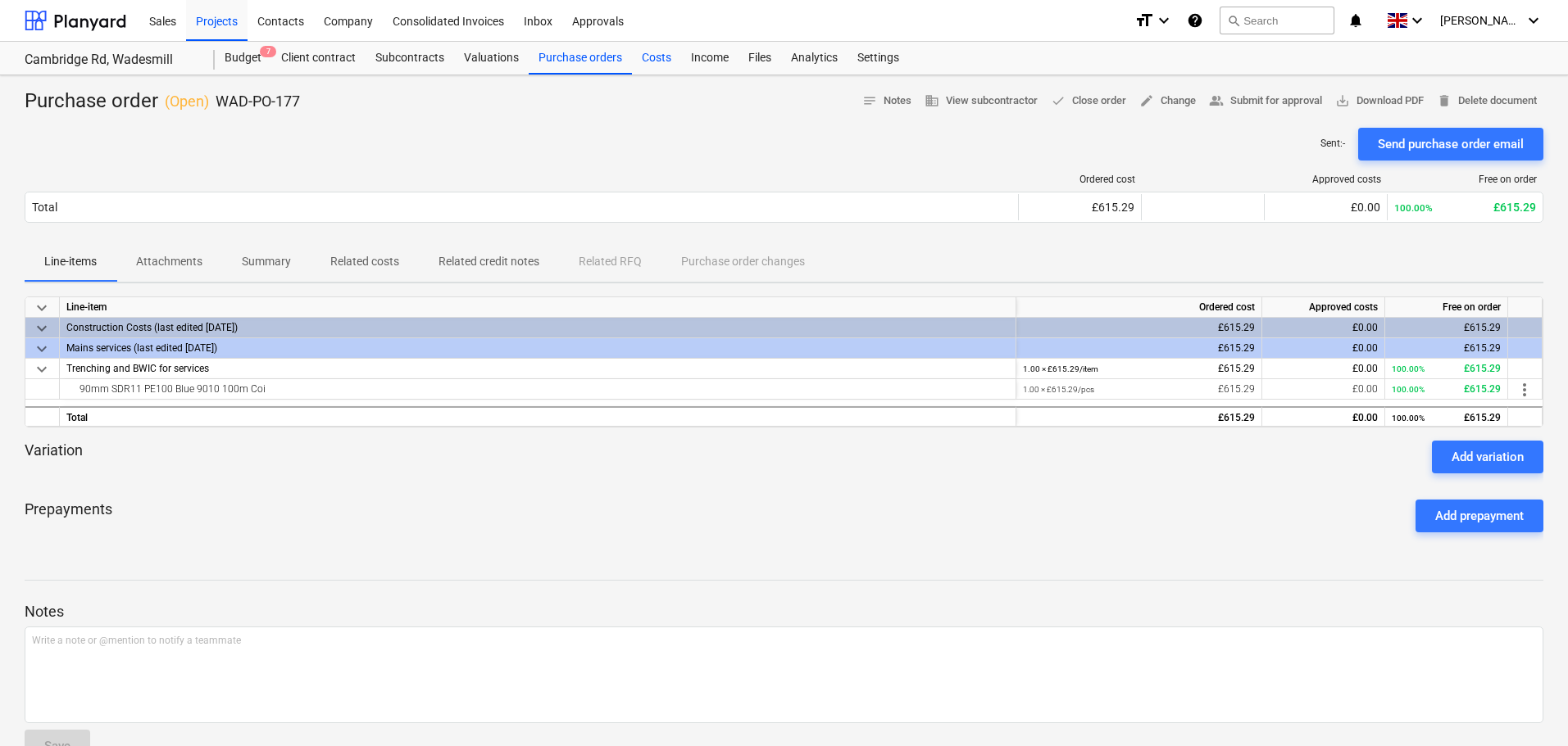
click at [653, 61] on div "Costs" at bounding box center [656, 59] width 49 height 33
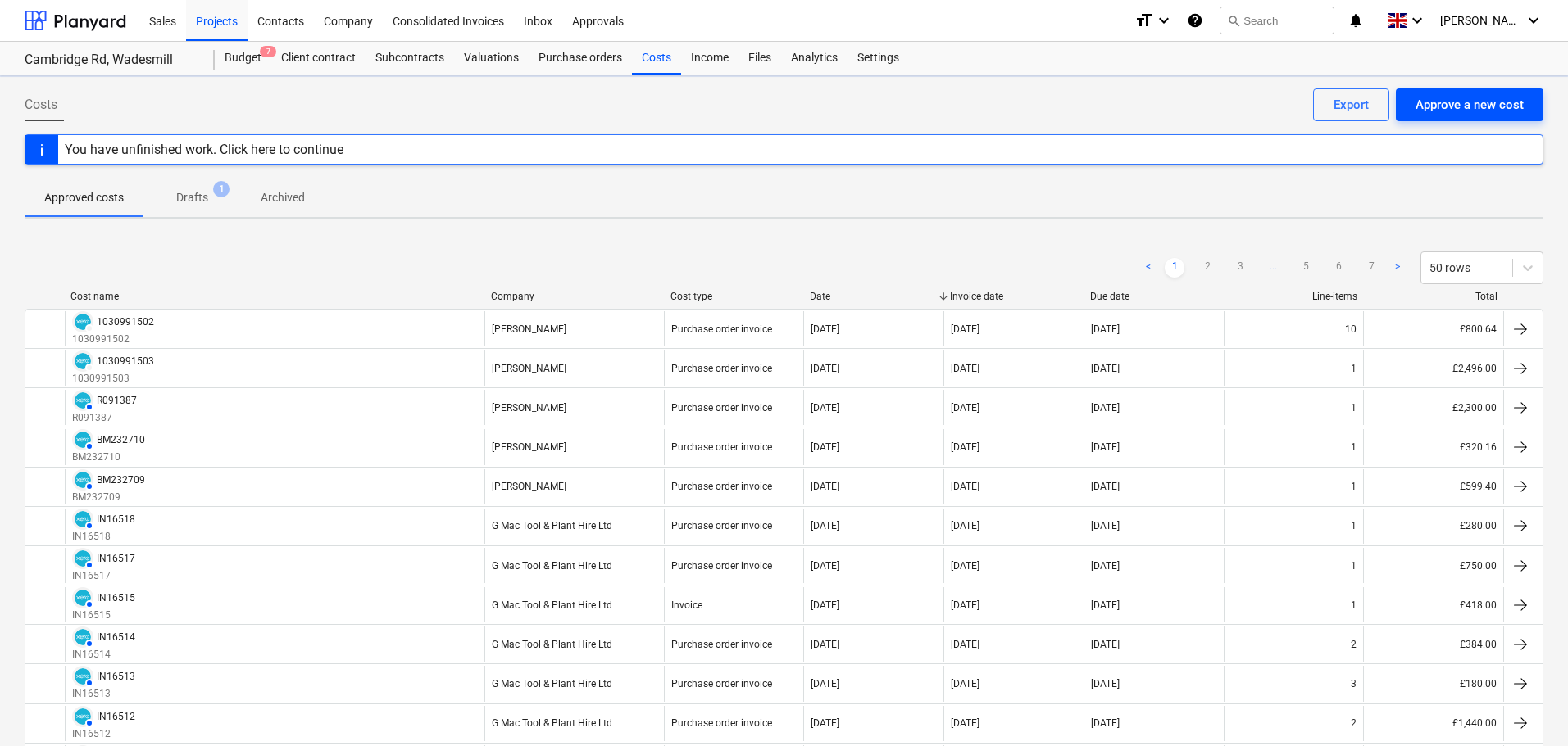
click at [1468, 104] on div "Approve a new cost" at bounding box center [1469, 105] width 109 height 22
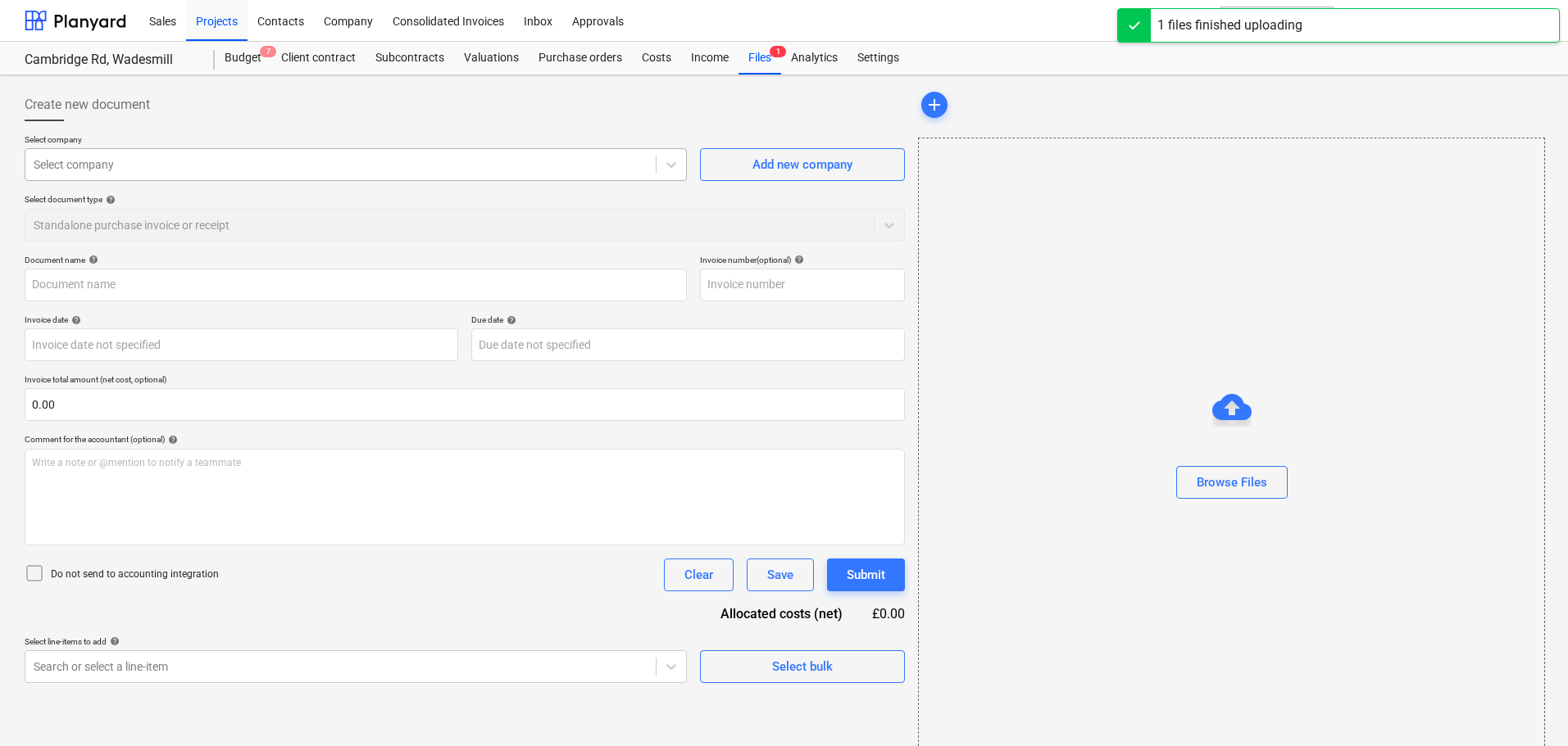
type input "Invoice 91426.pdf"
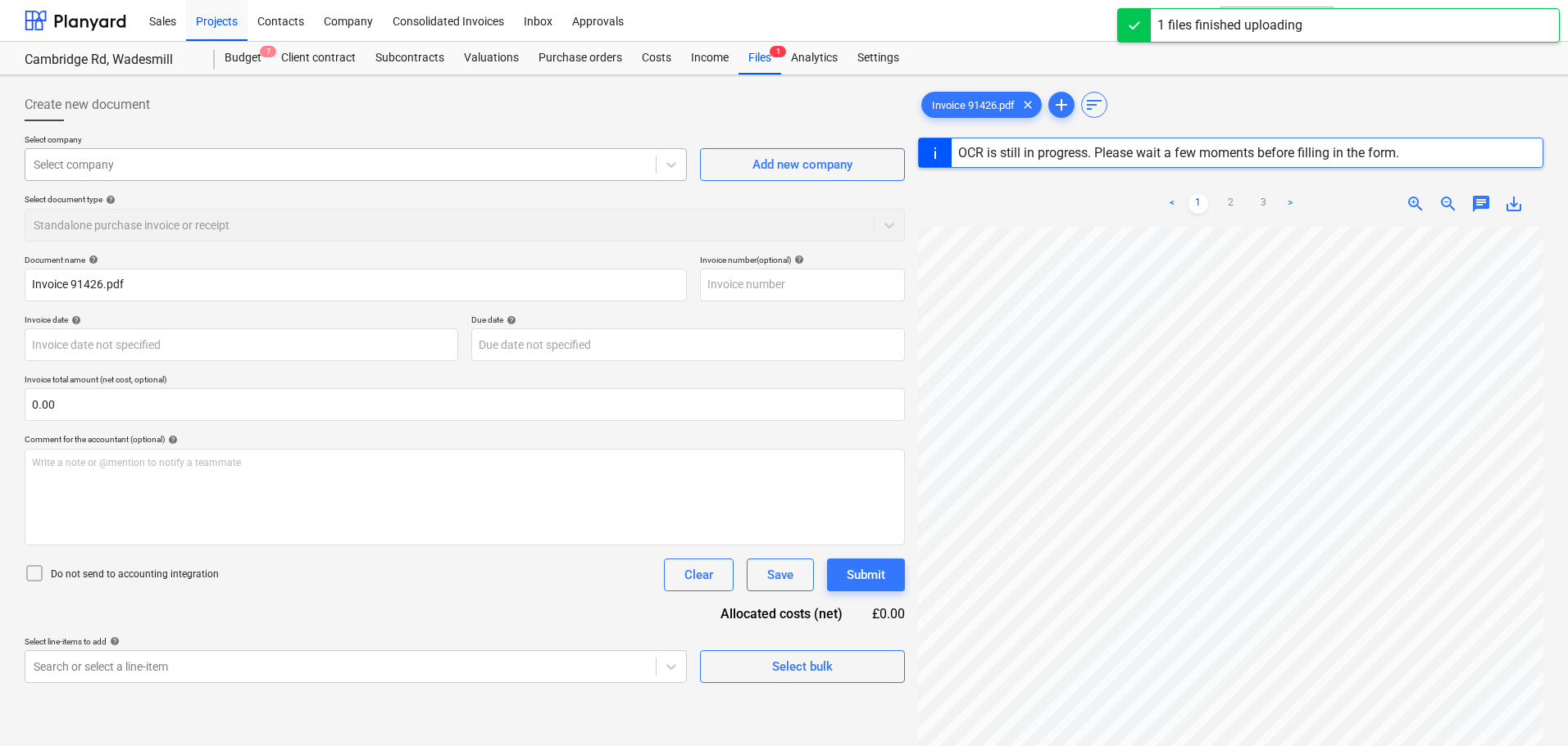
click at [139, 170] on div at bounding box center [340, 164] width 614 height 17
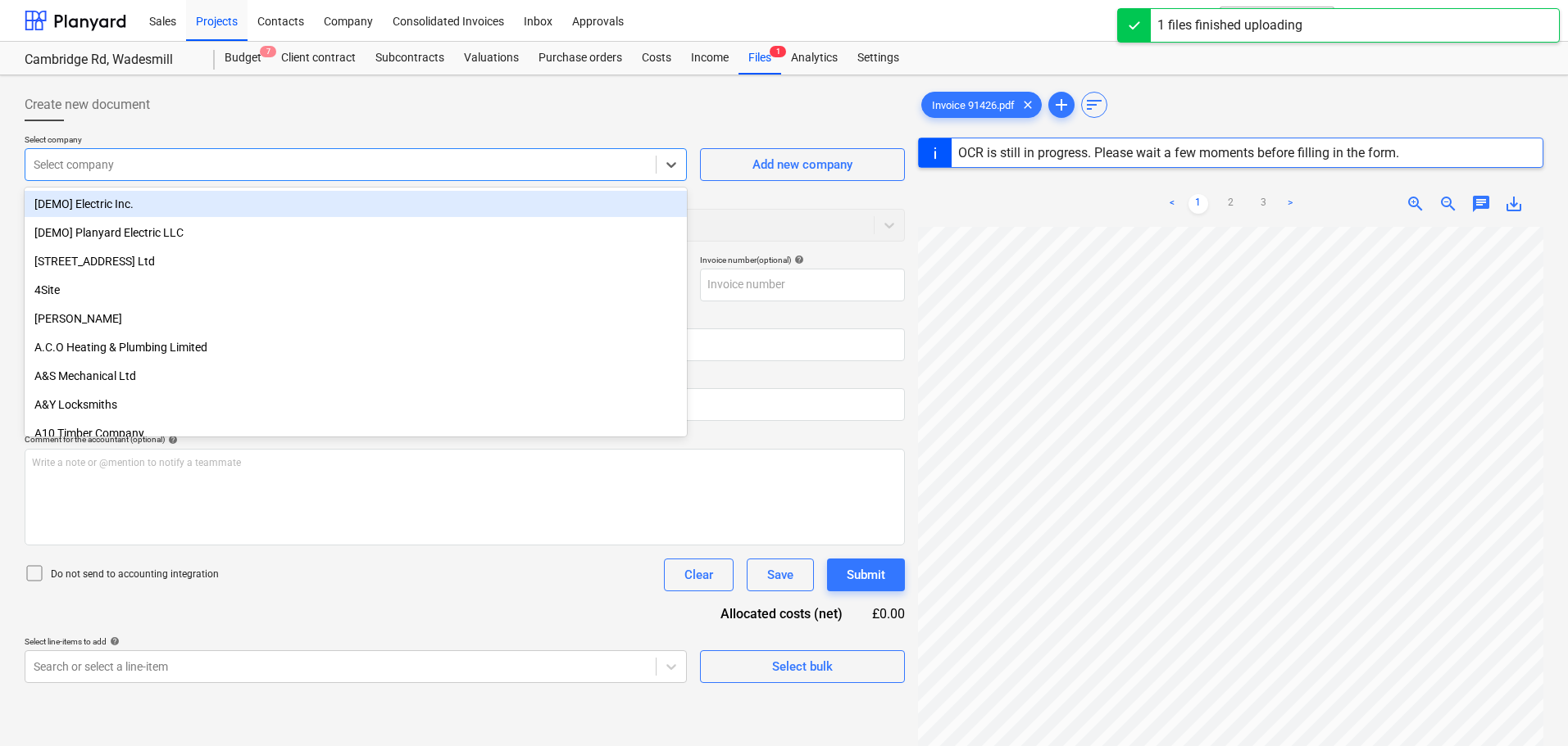
type input ","
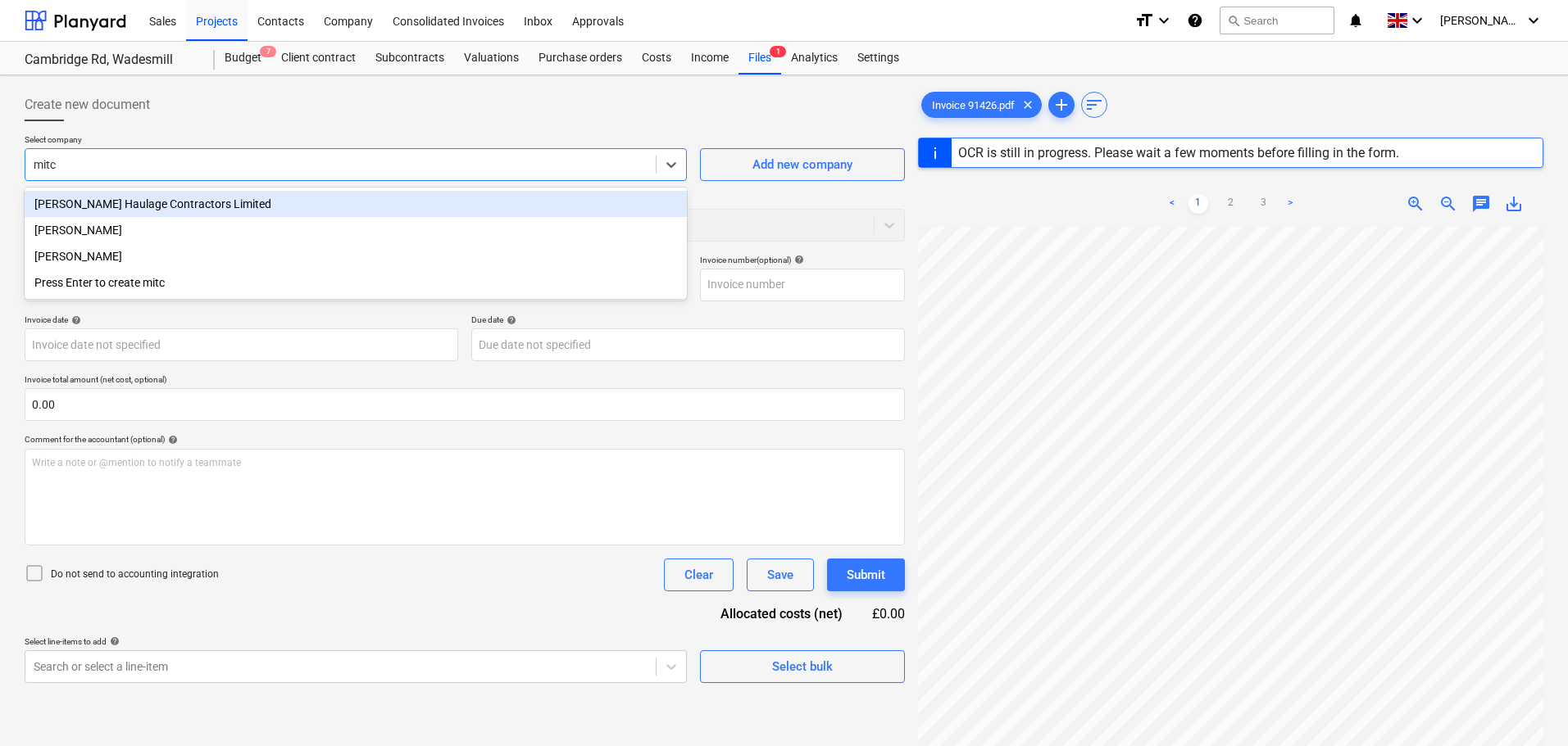
type input "[PERSON_NAME]"
click at [175, 204] on div "[PERSON_NAME] Haulage Contractors Limited" at bounding box center [355, 203] width 662 height 26
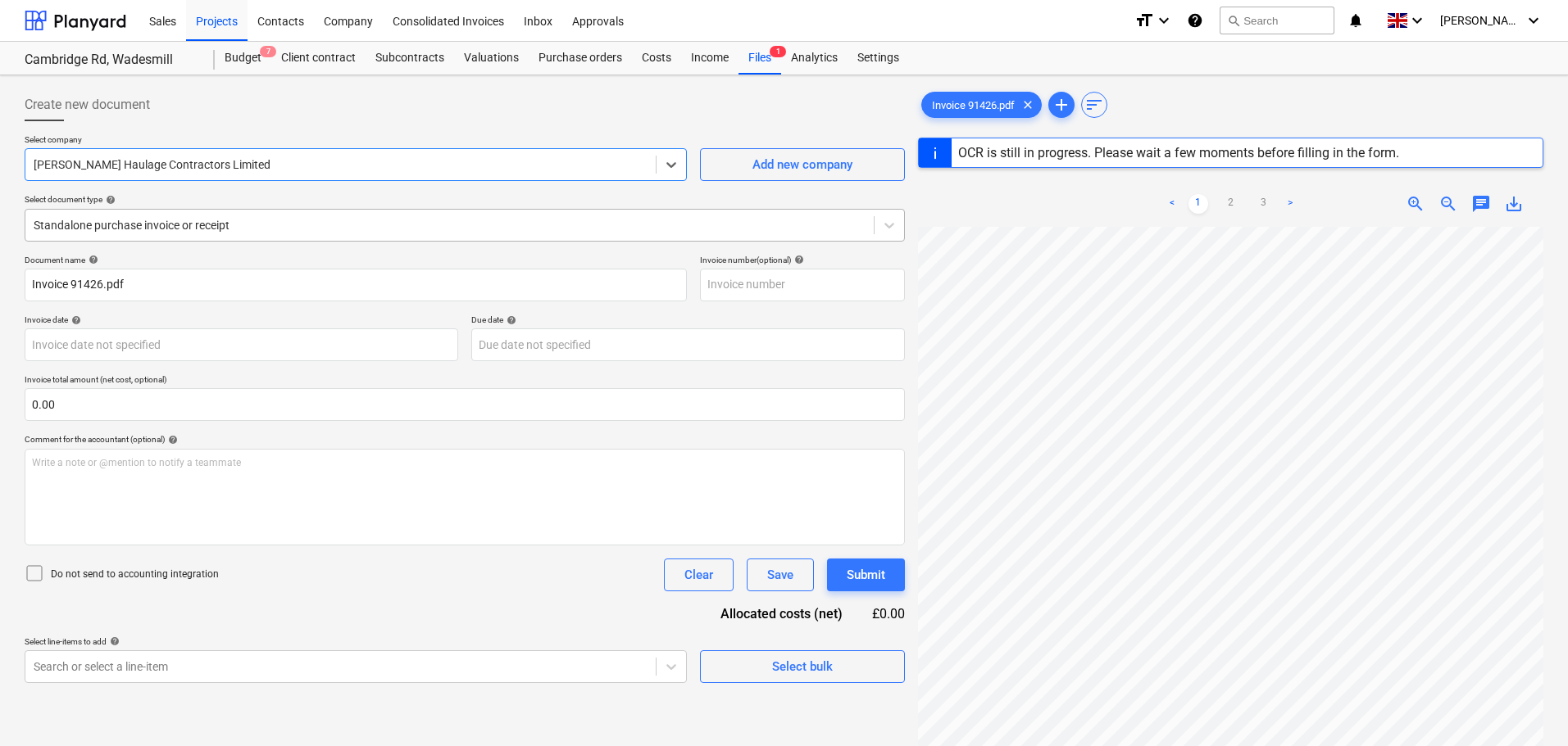
click at [201, 222] on div at bounding box center [449, 225] width 832 height 17
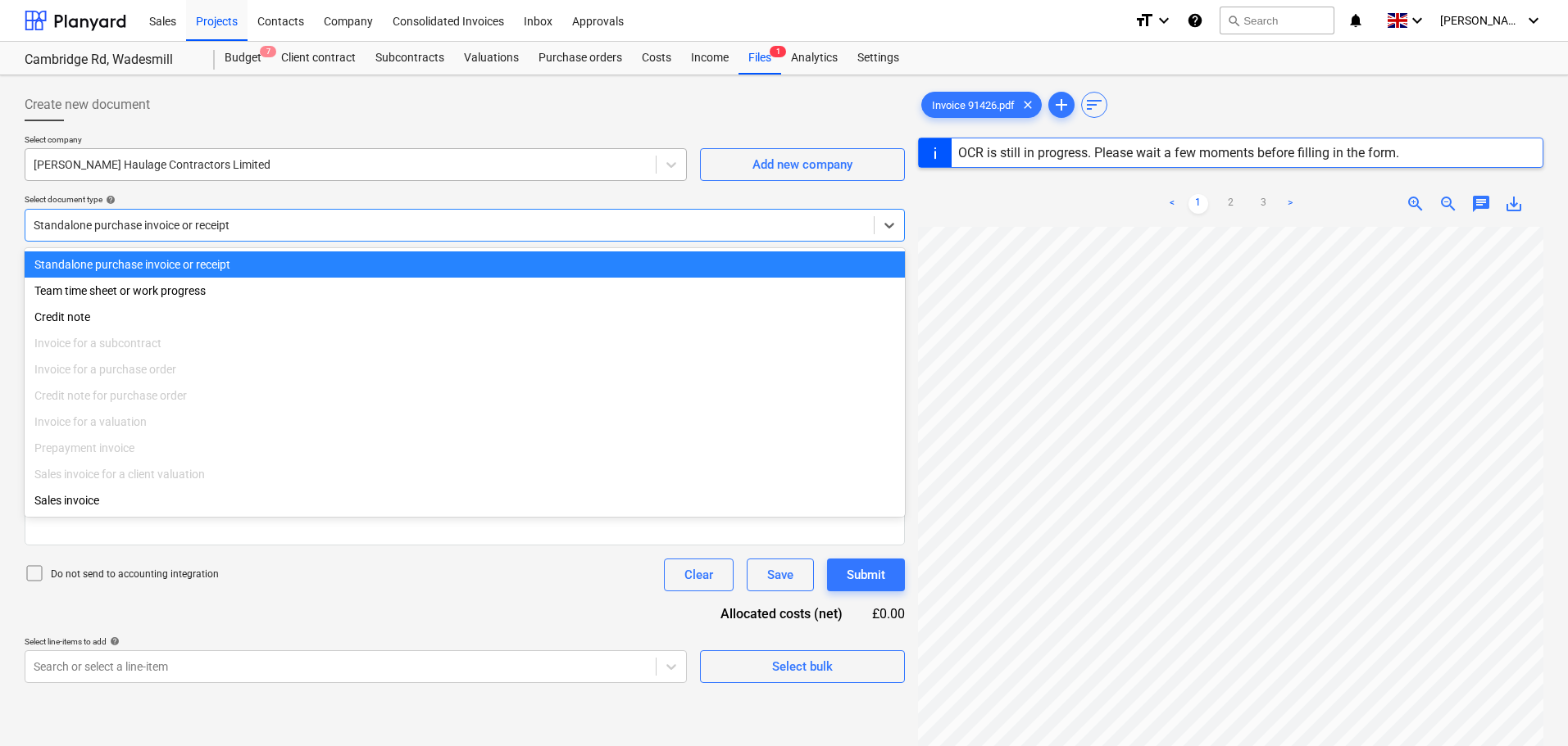
click at [207, 159] on div at bounding box center [340, 164] width 614 height 17
type input "91426"
type input "[DATE]"
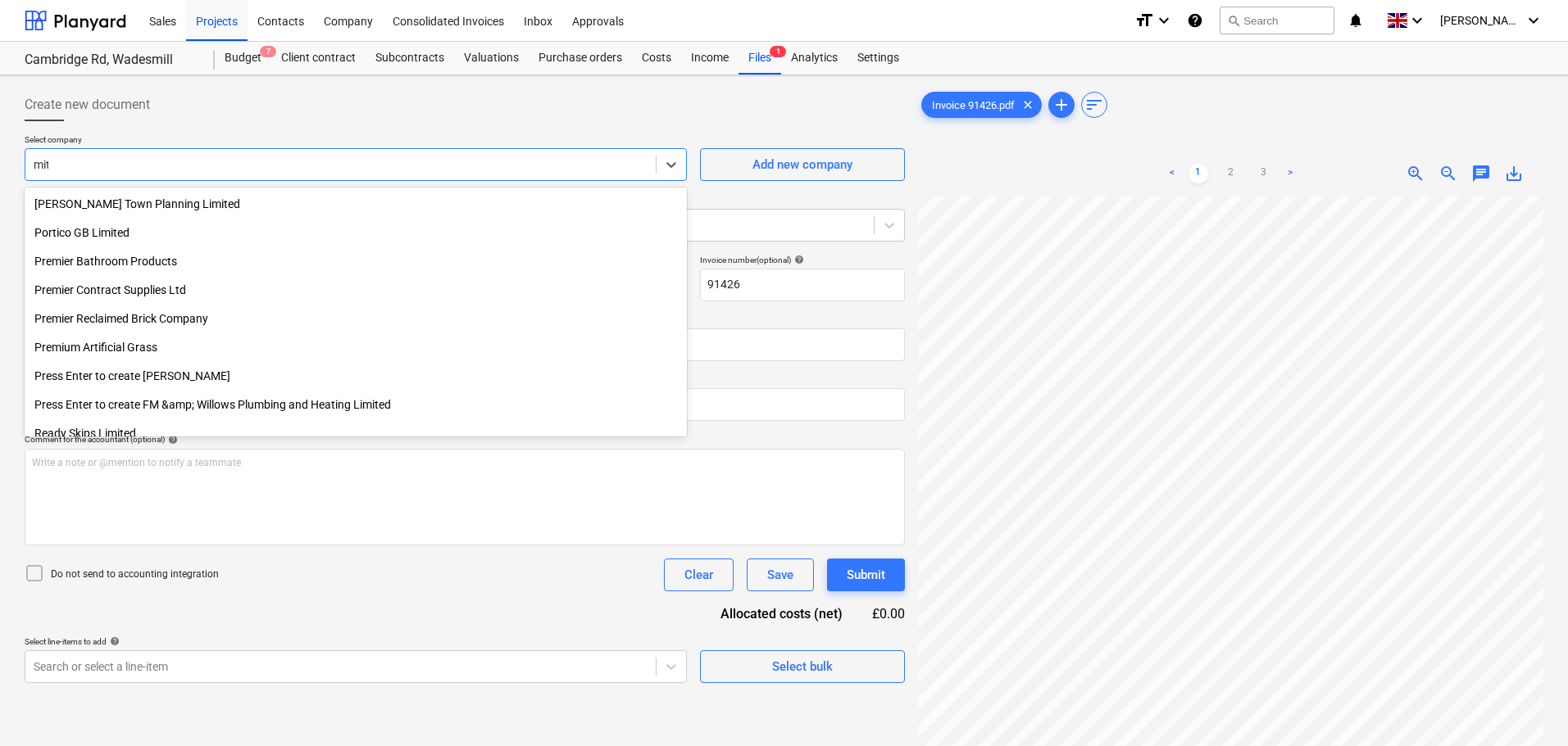
scroll to position [1102, 0]
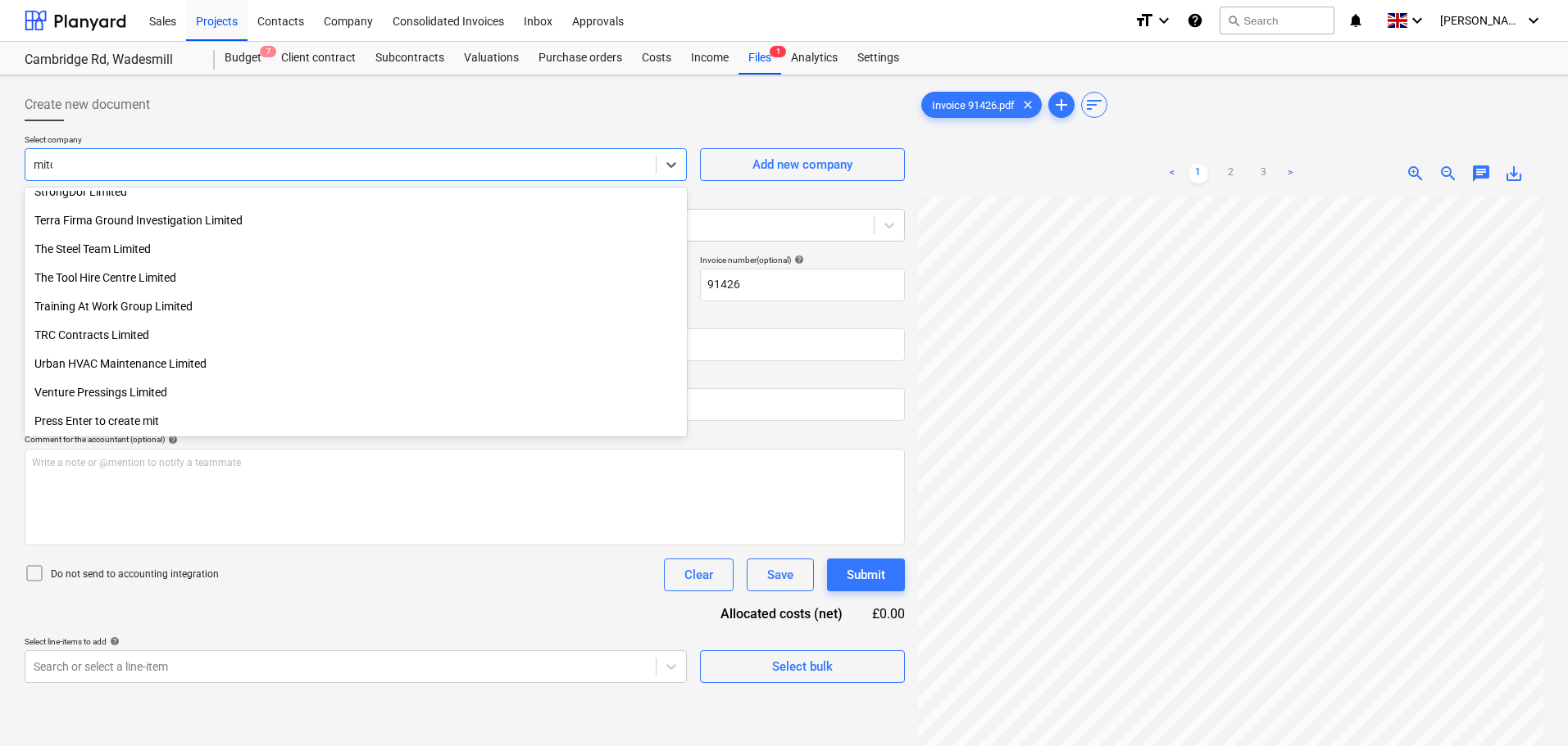
type input "[PERSON_NAME]"
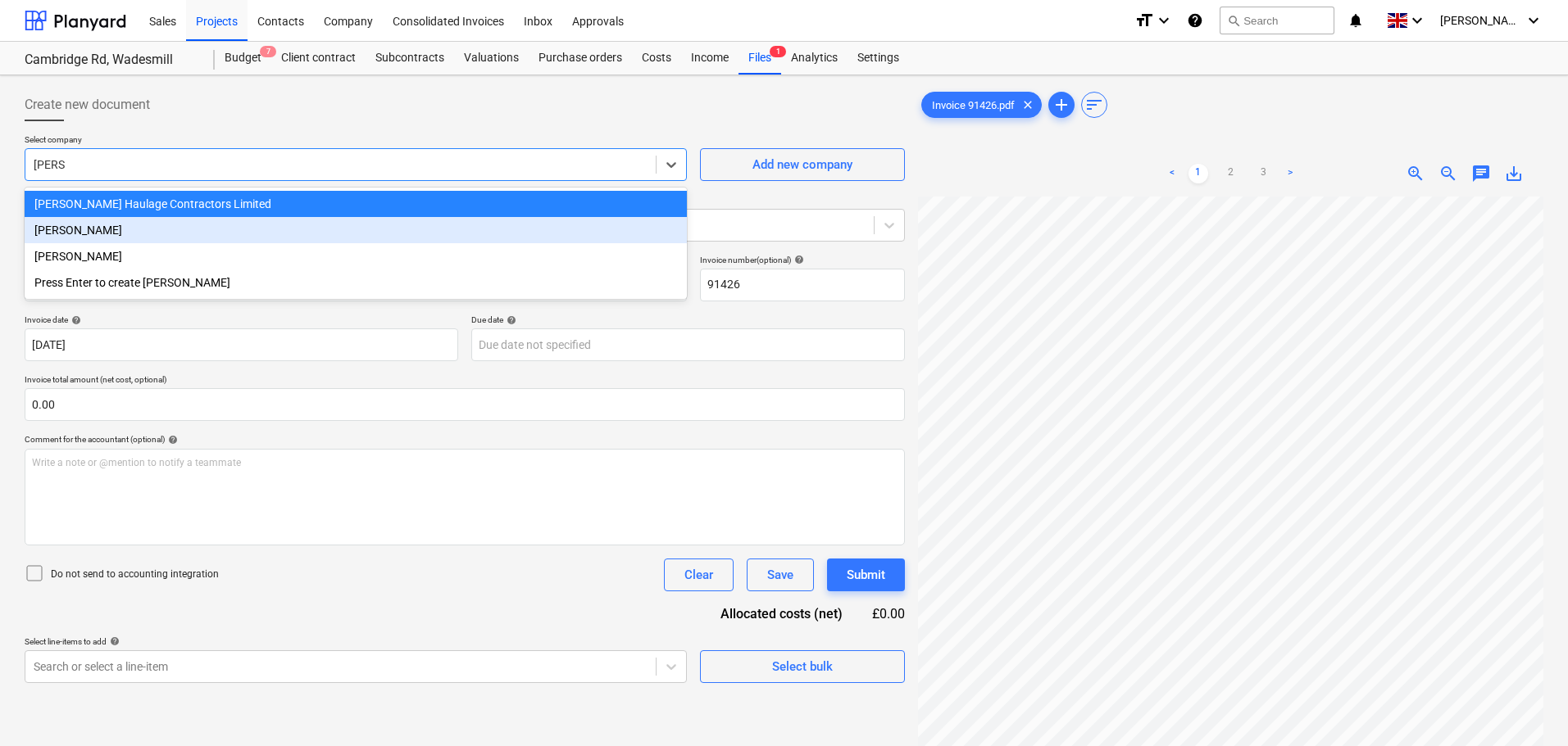
click at [154, 232] on div "[PERSON_NAME]" at bounding box center [355, 230] width 662 height 26
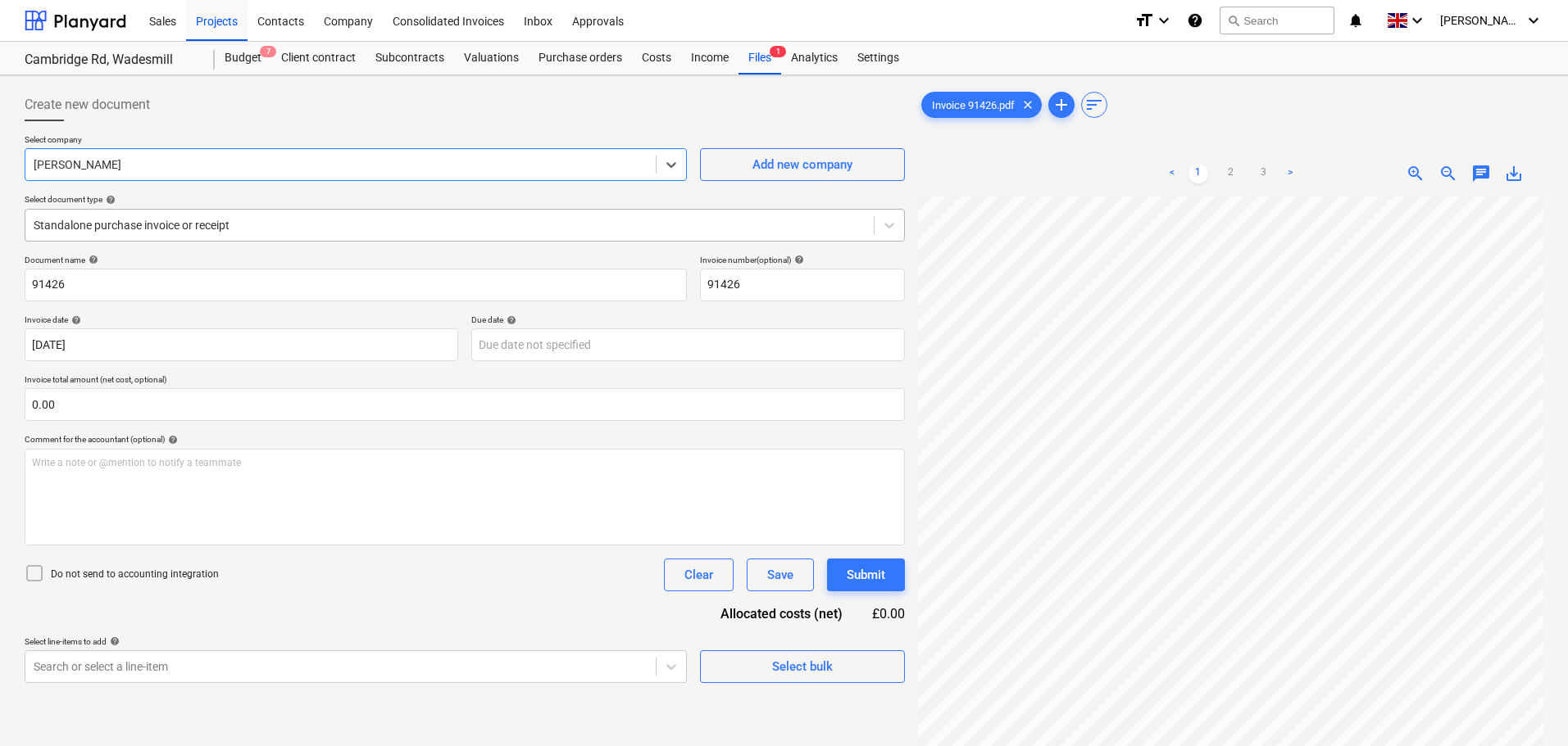
click at [174, 227] on div at bounding box center [449, 225] width 832 height 17
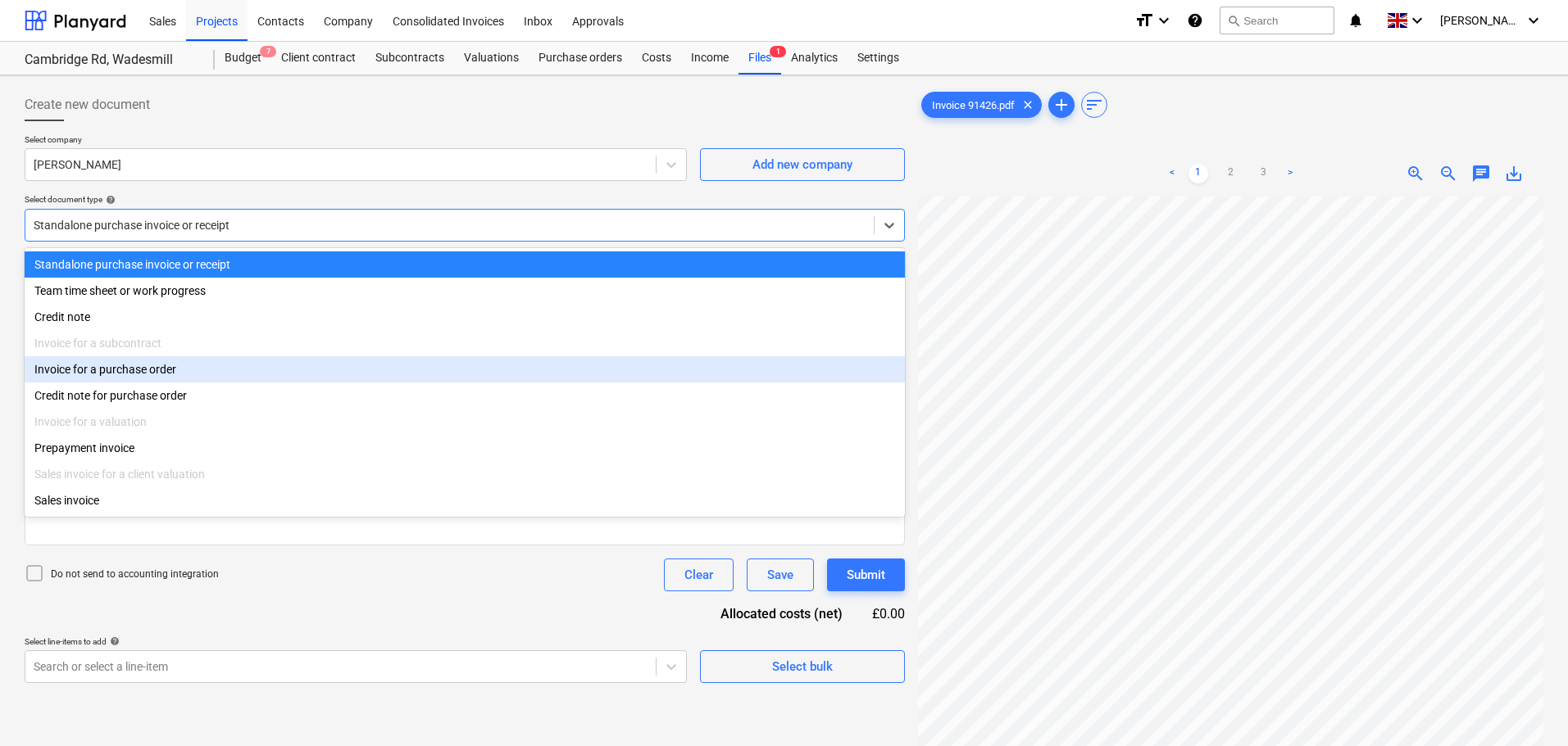
click at [135, 374] on div "Invoice for a purchase order" at bounding box center [465, 370] width 880 height 26
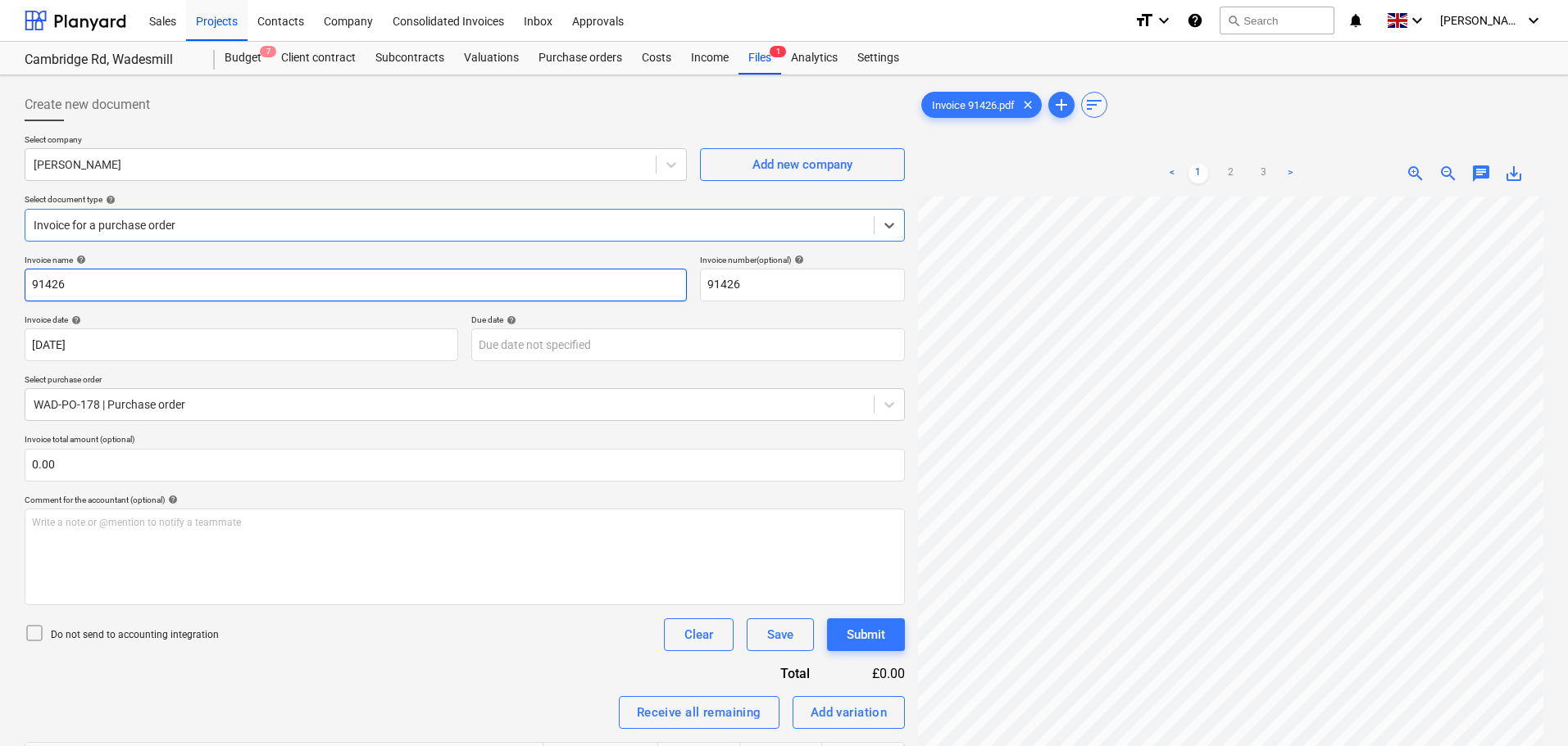
click at [33, 285] on input "91426" at bounding box center [355, 285] width 662 height 33
type input "R091426"
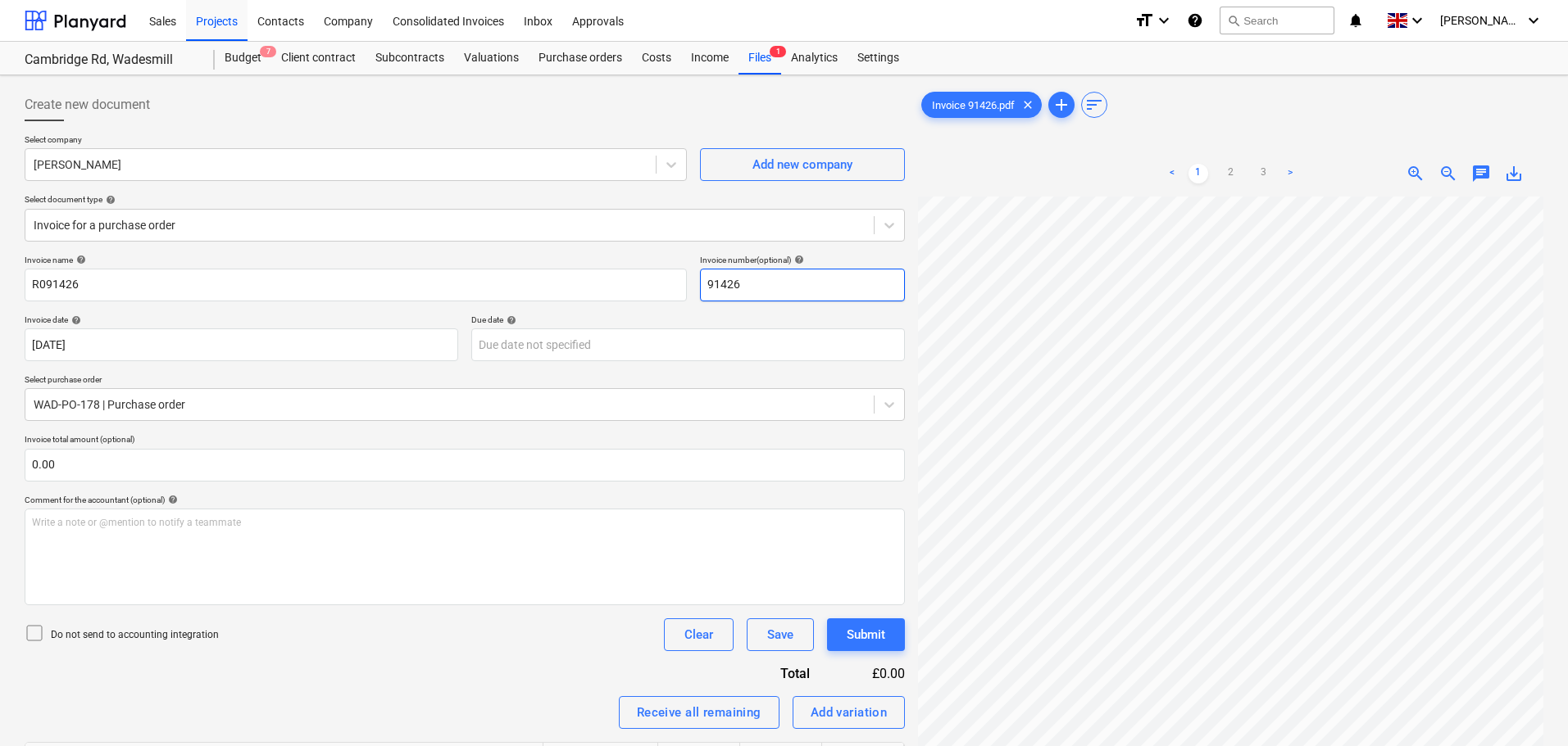
click at [704, 279] on input "91426" at bounding box center [802, 285] width 204 height 33
type input "R091426"
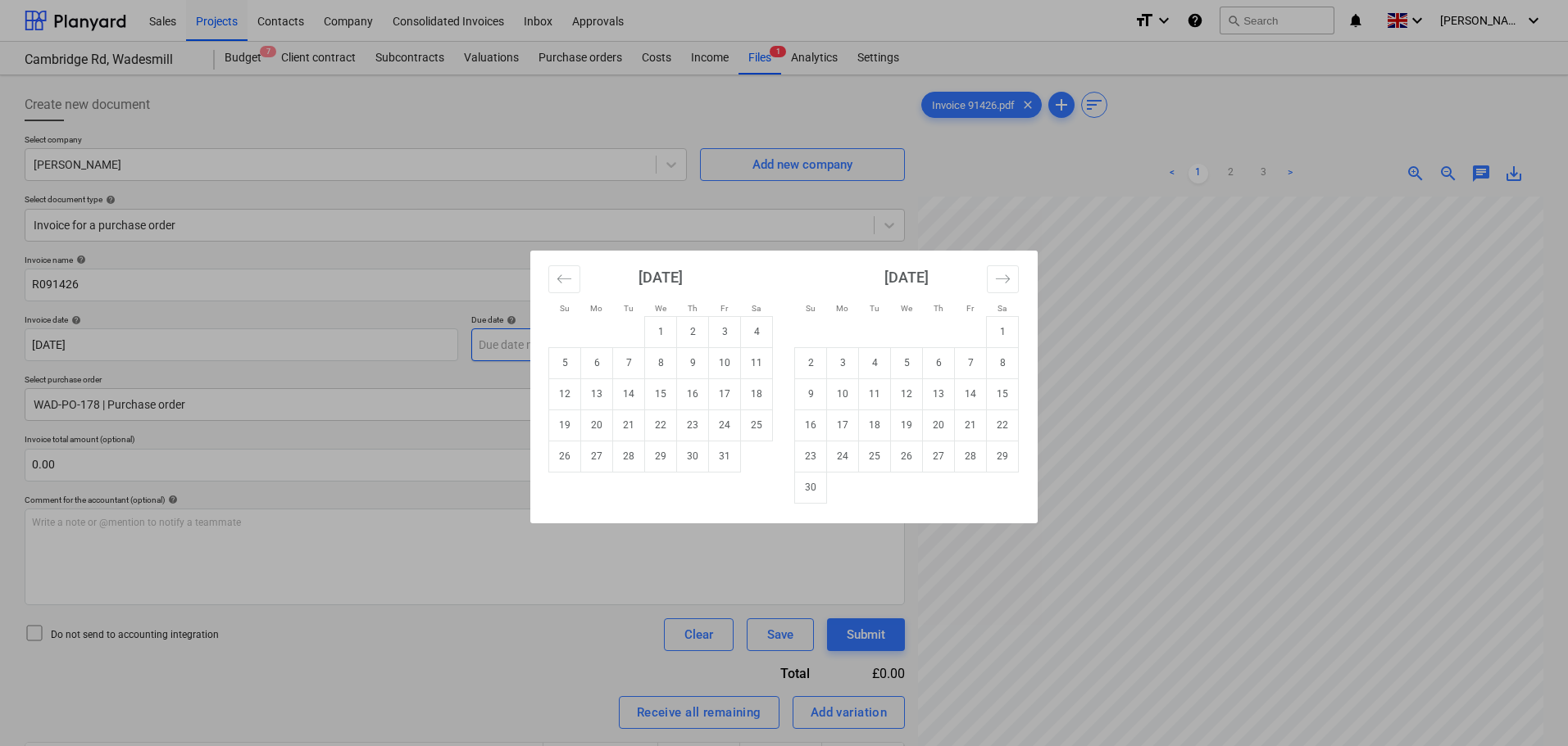
click at [571, 337] on body "Sales Projects Contacts Company Consolidated Invoices Inbox Approvals format_si…" at bounding box center [784, 373] width 1568 height 746
click at [729, 461] on td "31" at bounding box center [725, 457] width 32 height 31
type input "[DATE]"
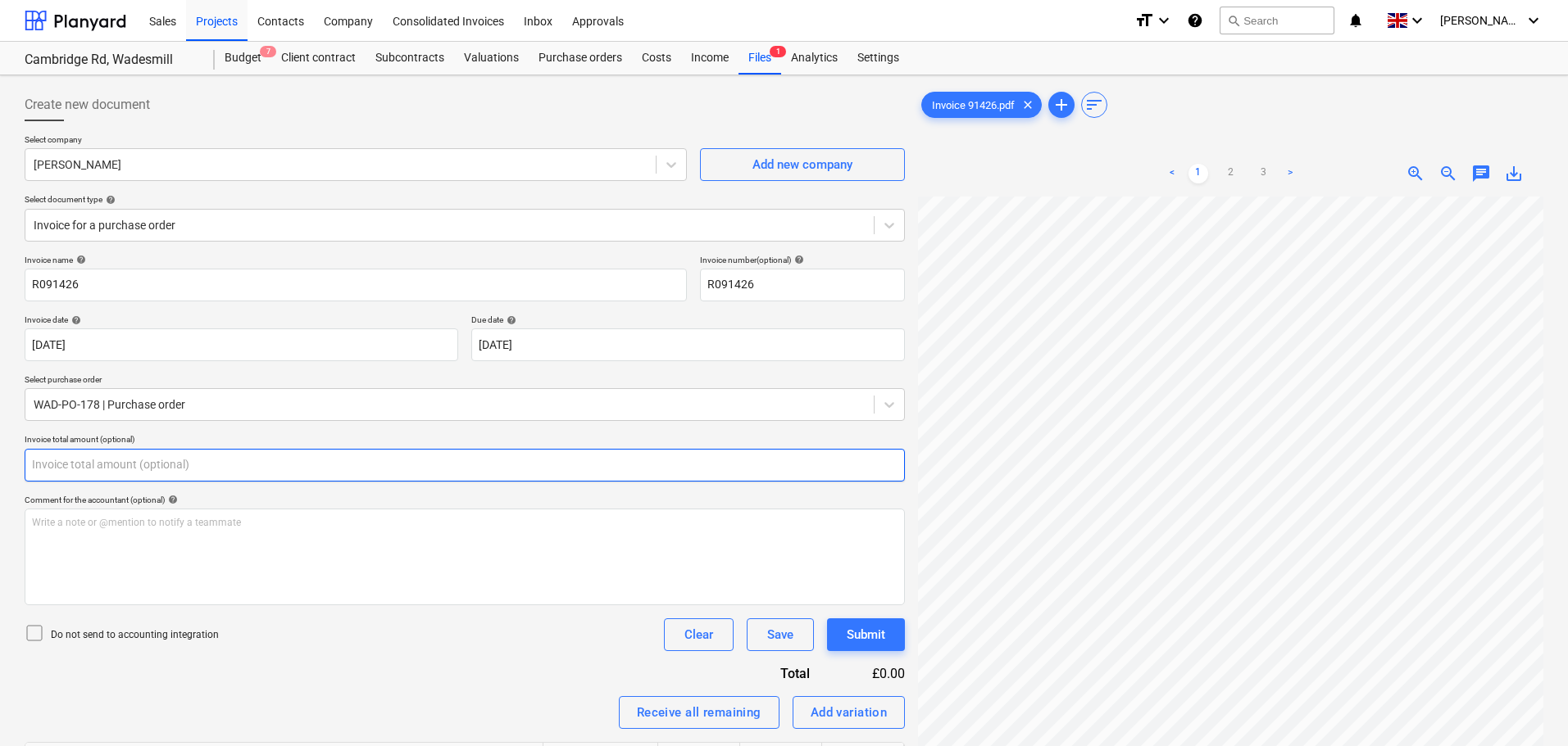
click at [104, 457] on input "text" at bounding box center [465, 465] width 880 height 33
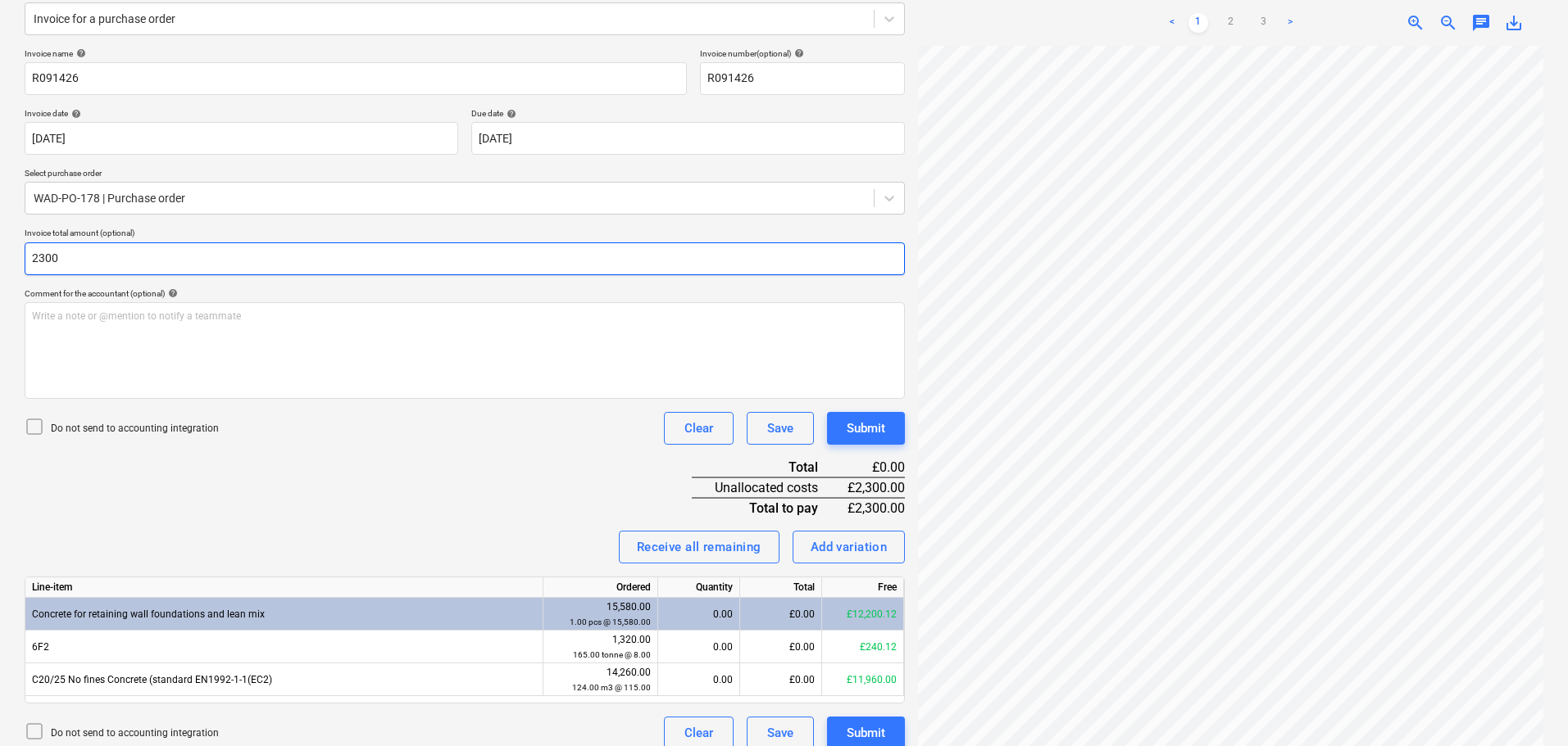
scroll to position [223, 0]
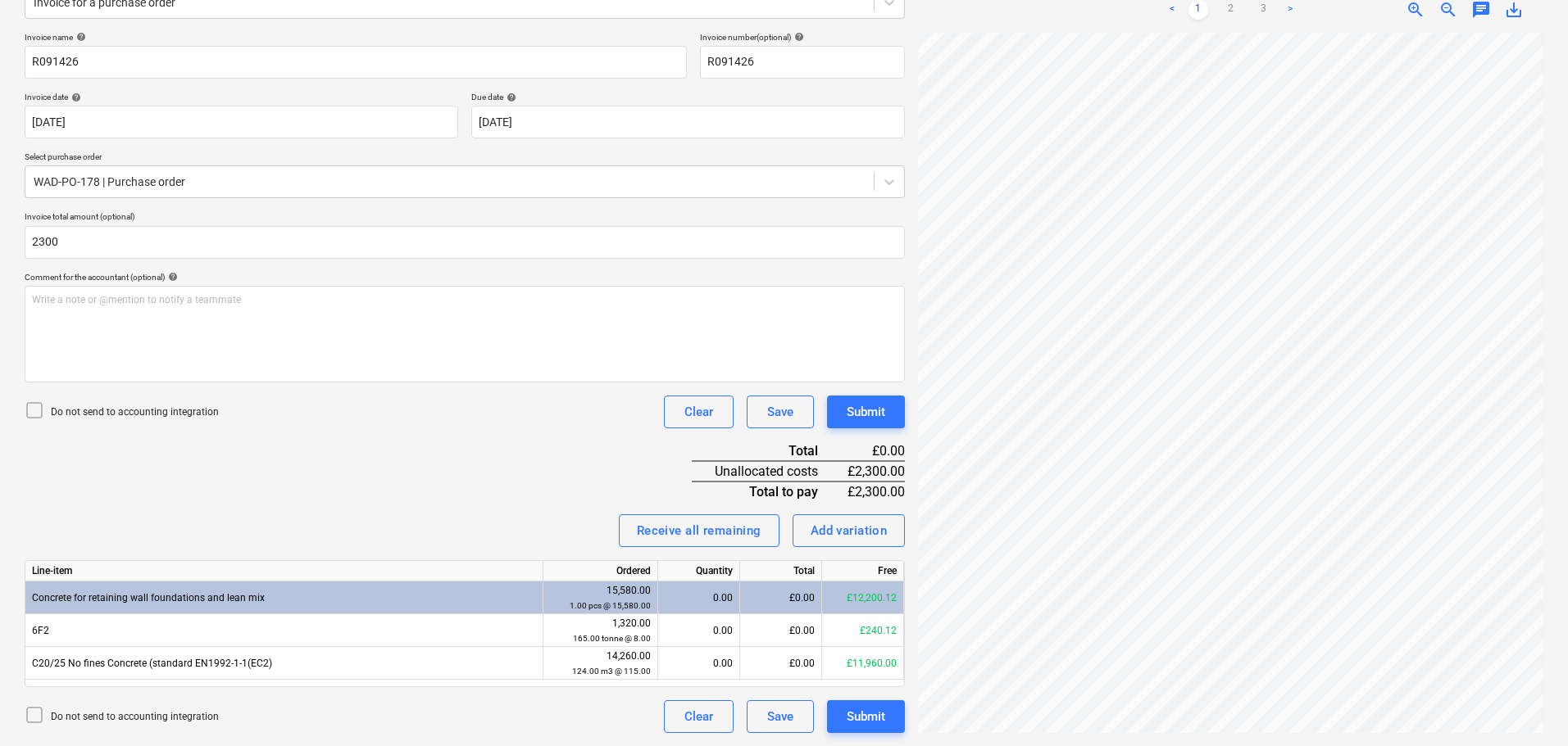
type input "2,300.00"
click at [532, 479] on div "Invoice name help R091426 Invoice number (optional) help R091426 Invoice date h…" at bounding box center [465, 382] width 880 height 701
click at [797, 665] on div "£0.00" at bounding box center [782, 664] width 82 height 33
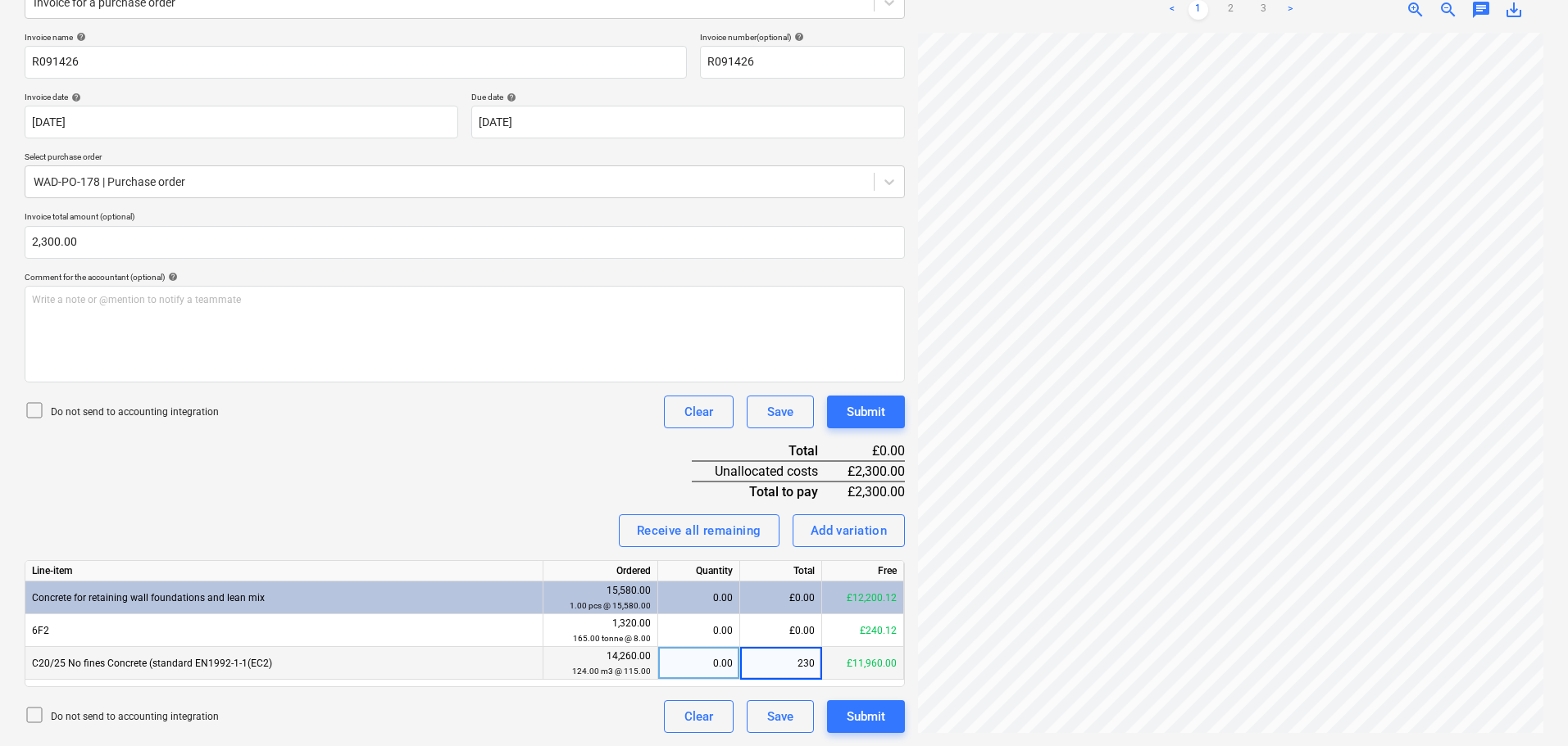
type input "2300"
click at [488, 496] on div "Invoice name help R091426 Invoice number (optional) help R091426 Invoice date h…" at bounding box center [465, 382] width 880 height 701
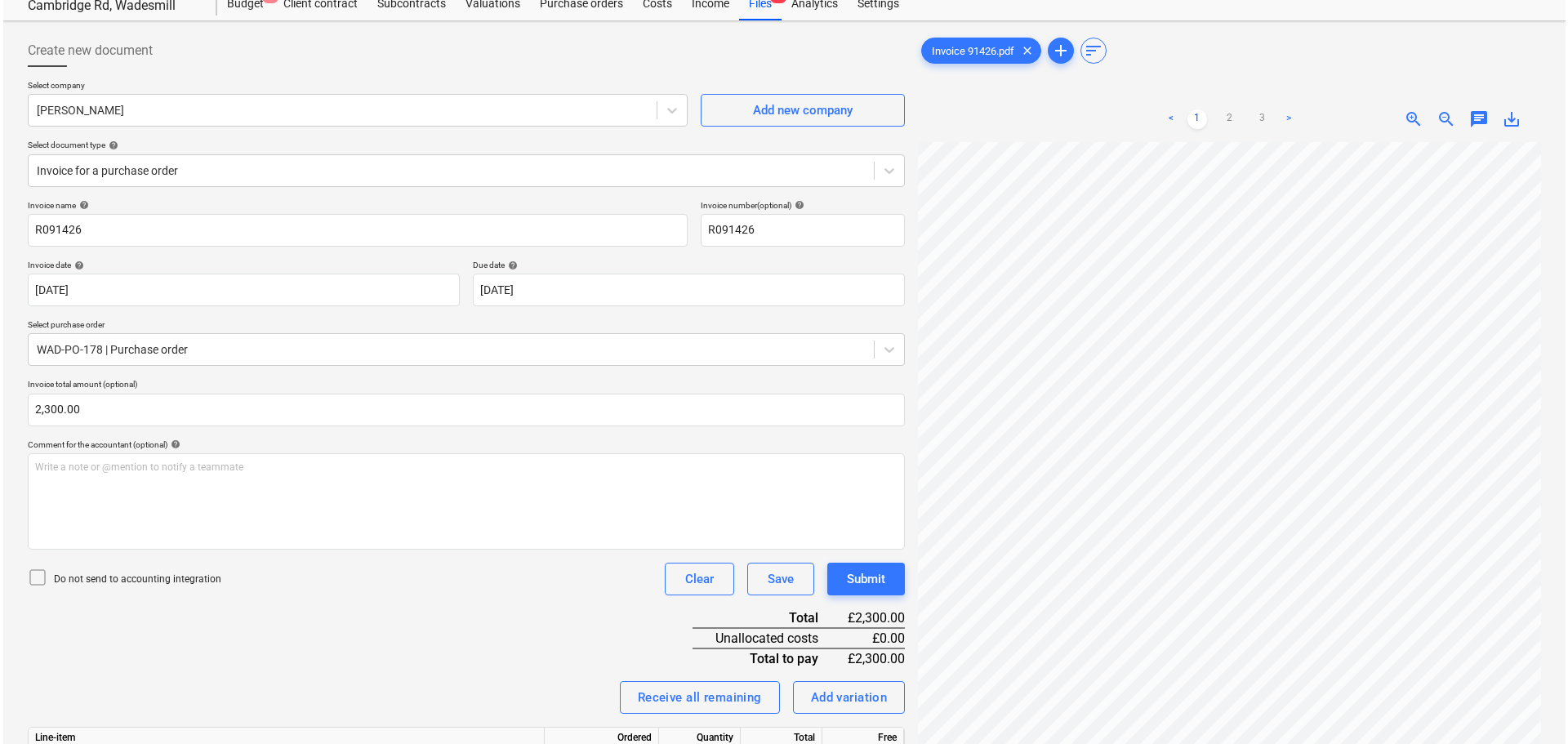
scroll to position [82, 0]
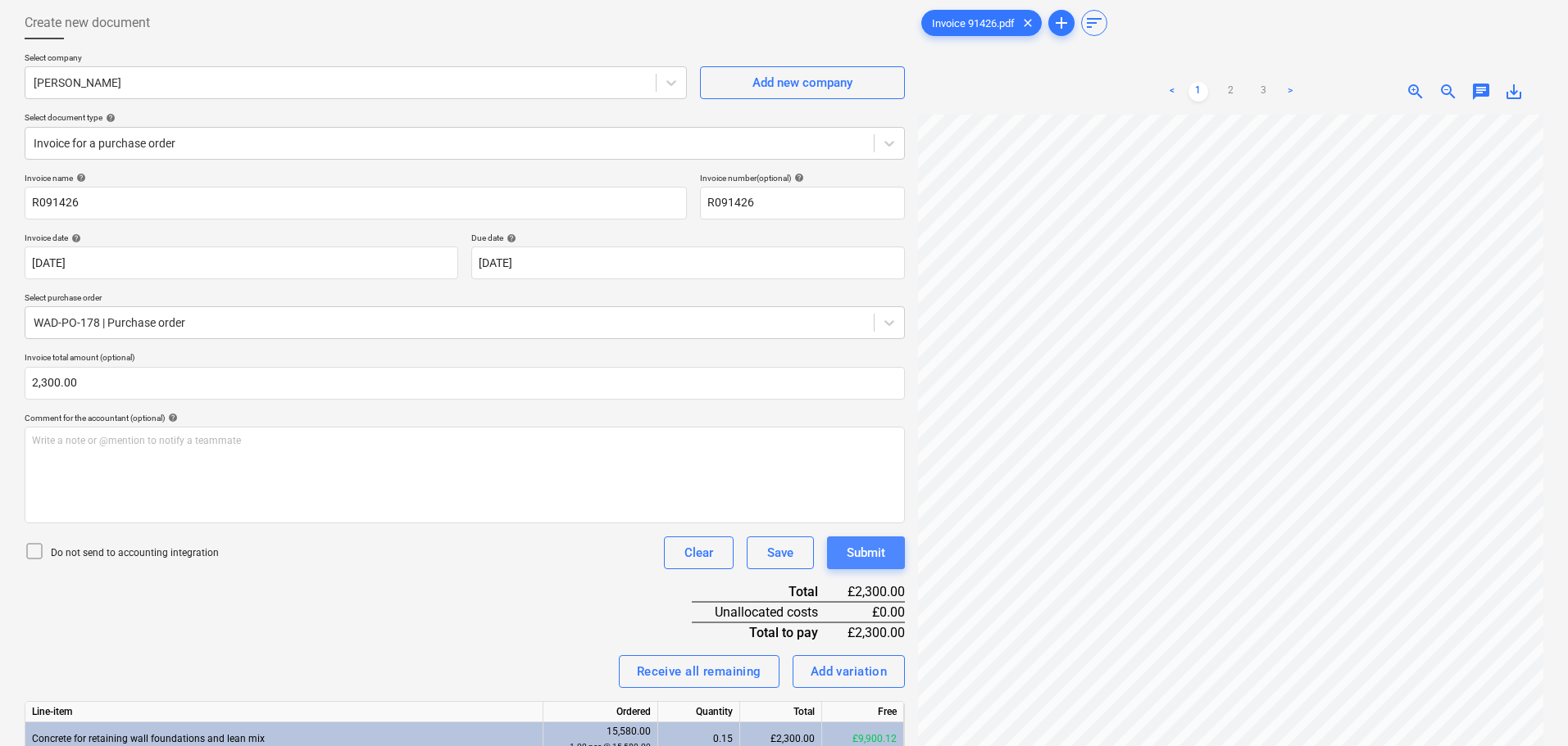
click at [878, 556] on div "Submit" at bounding box center [866, 553] width 38 height 22
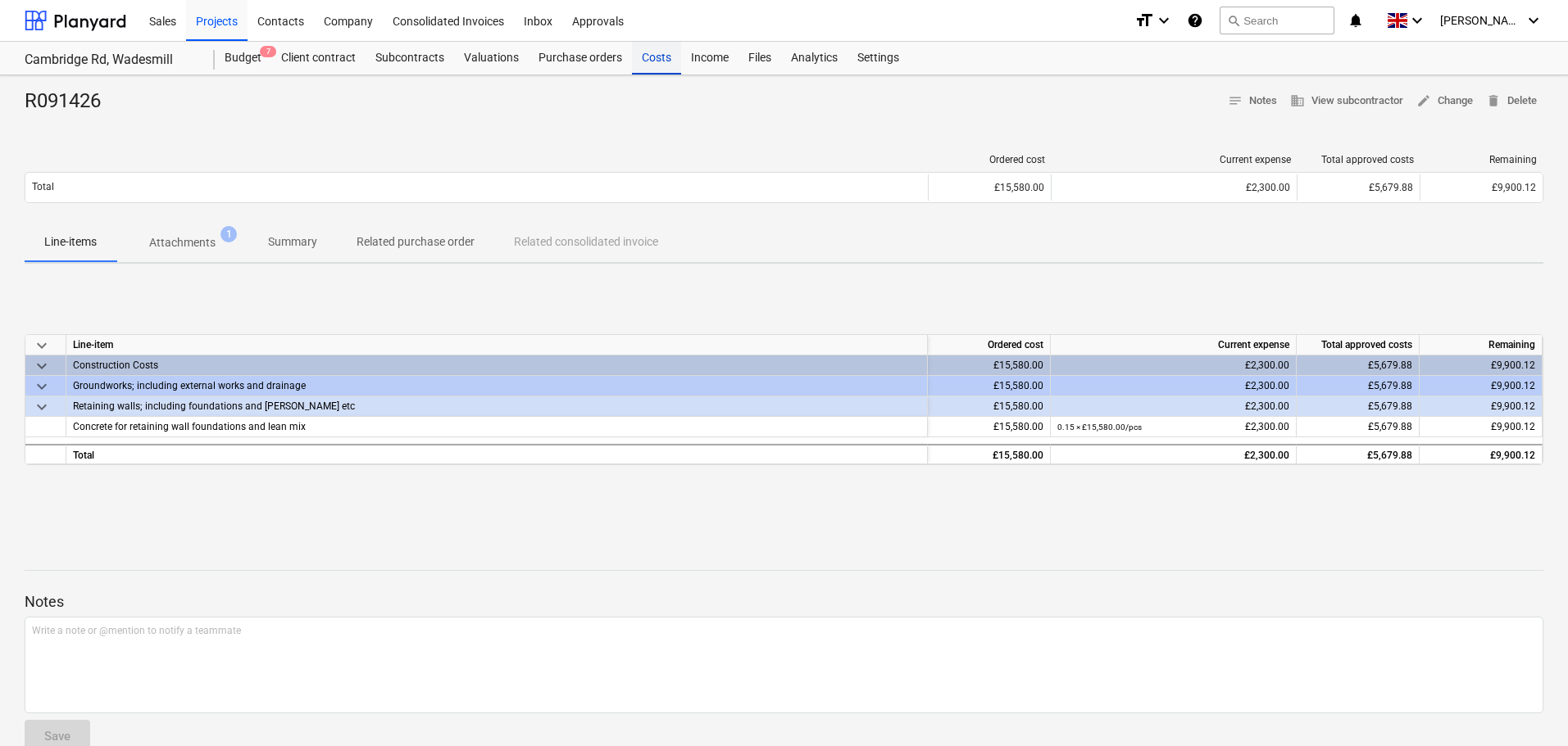
click at [660, 57] on div "Costs" at bounding box center [656, 59] width 49 height 33
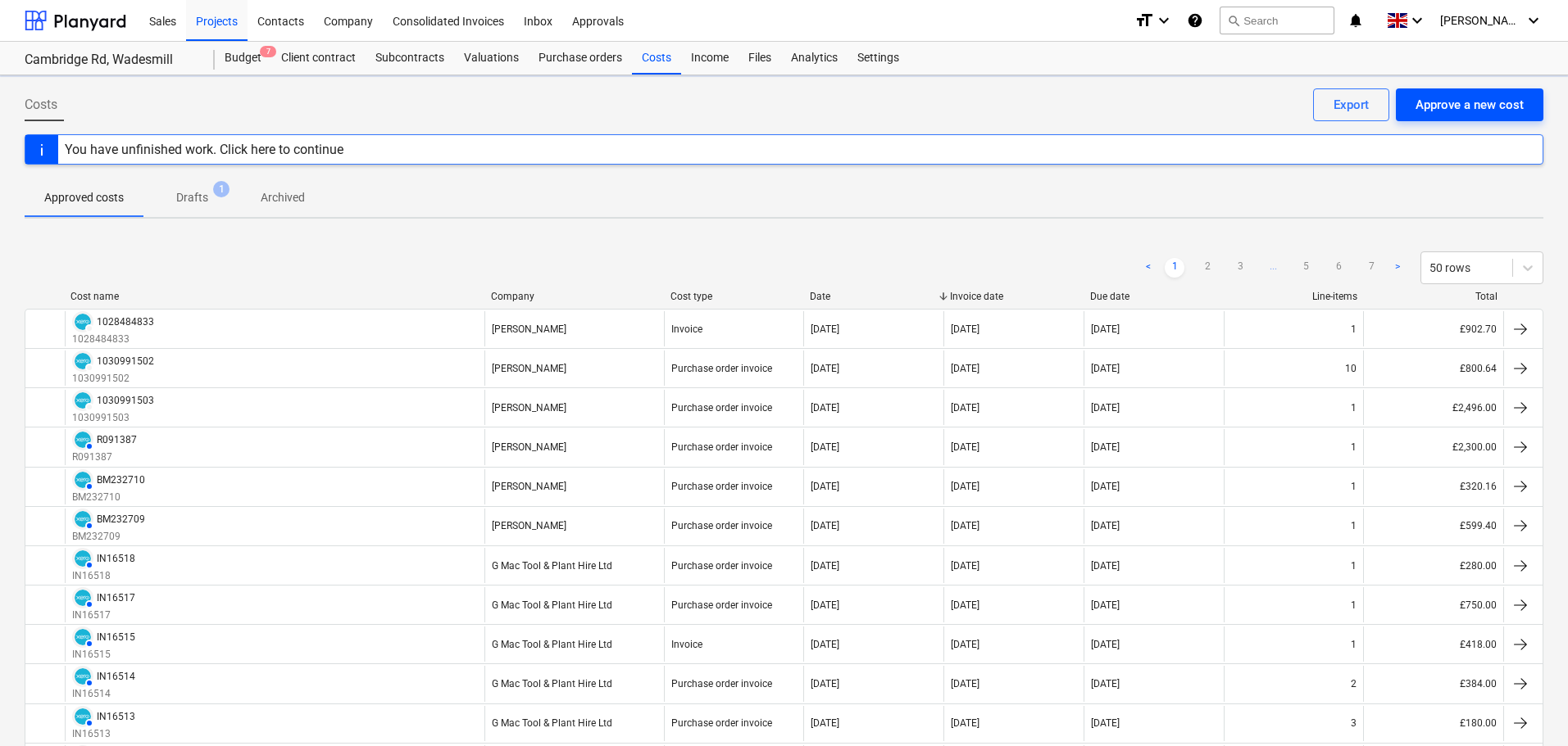
click at [1452, 99] on div "Approve a new cost" at bounding box center [1469, 105] width 109 height 22
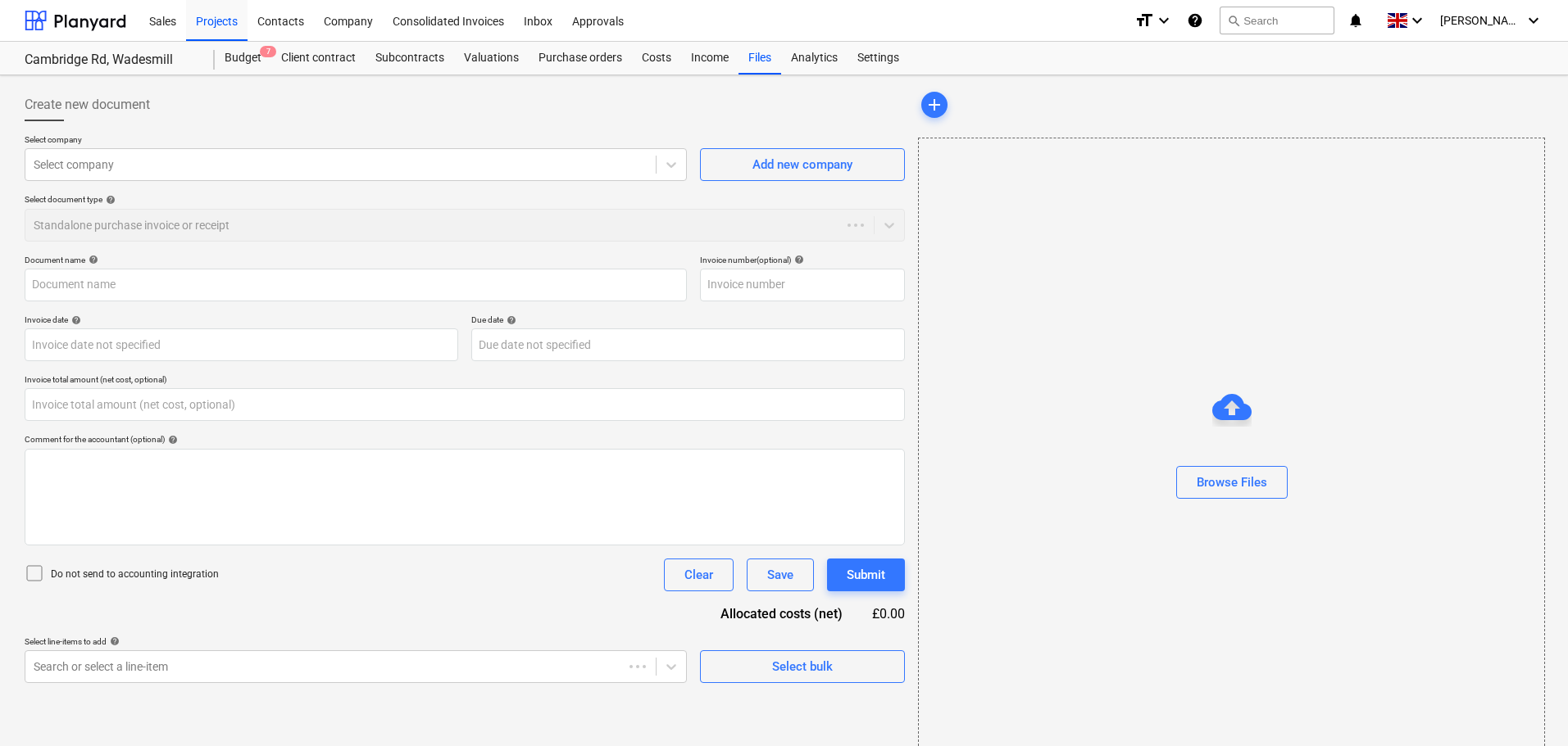
type input "0.00"
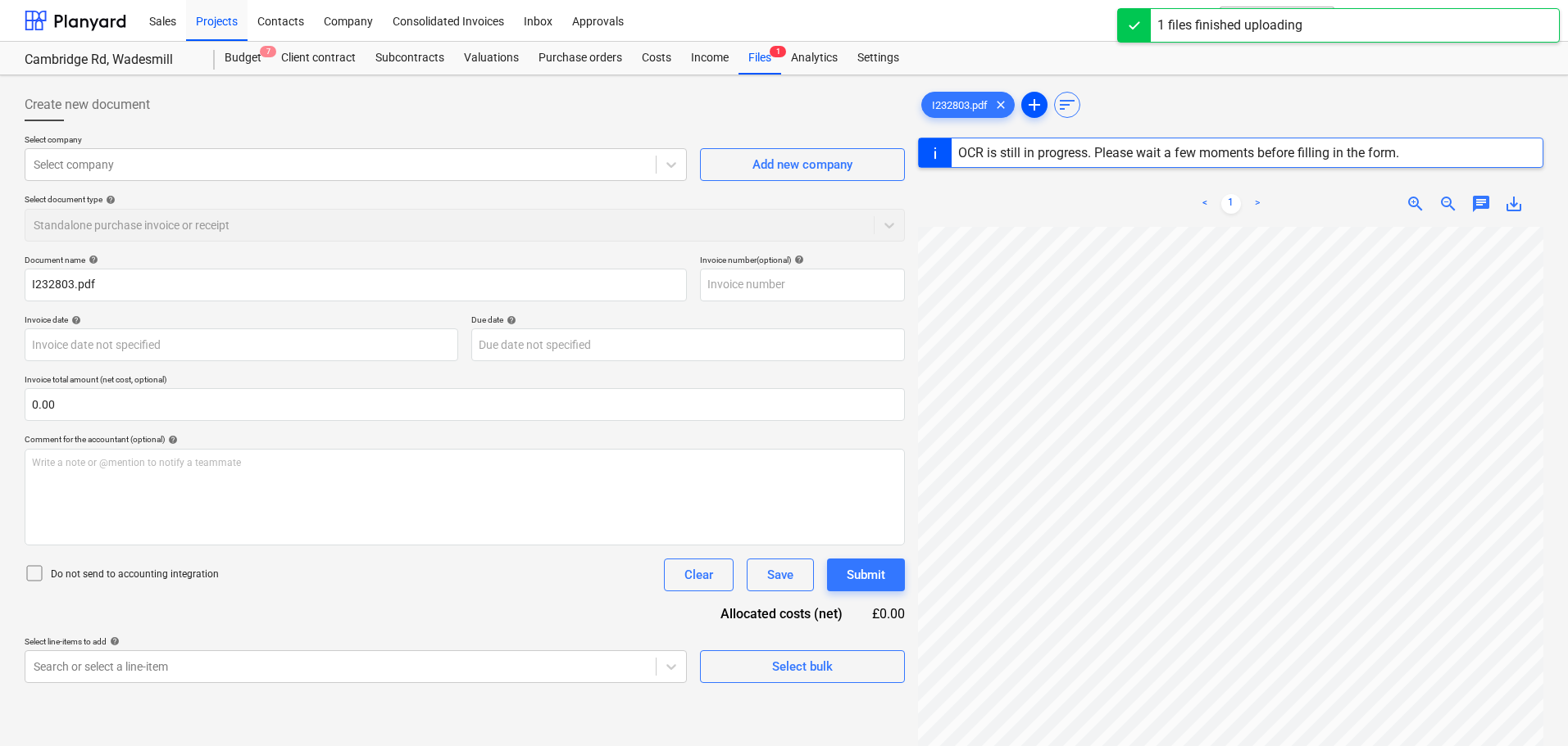
click at [1033, 106] on span "add" at bounding box center [1034, 105] width 20 height 20
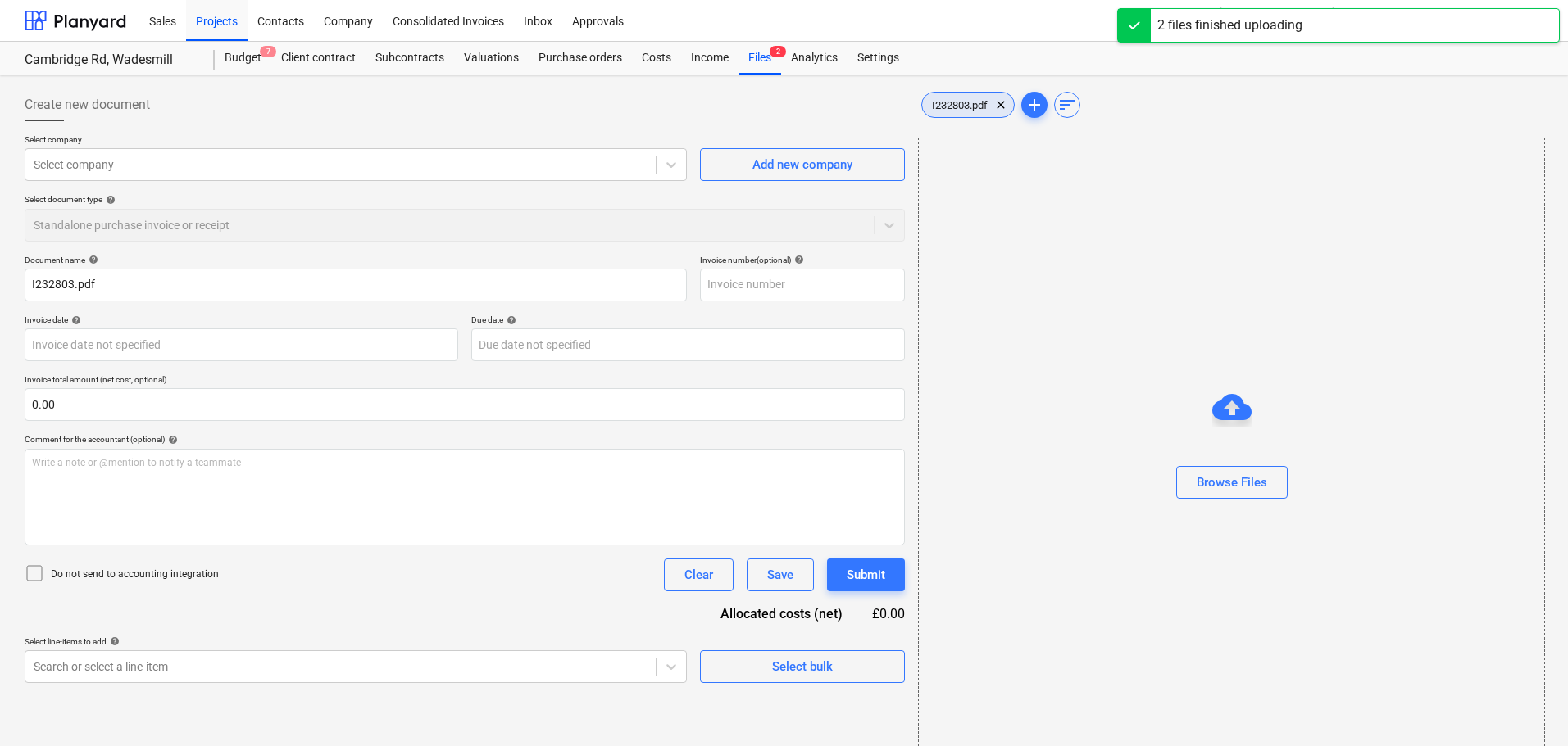
type input "I232803tickets.pdf"
click at [959, 104] on span "I232803tickets.pdf" at bounding box center [976, 105] width 108 height 13
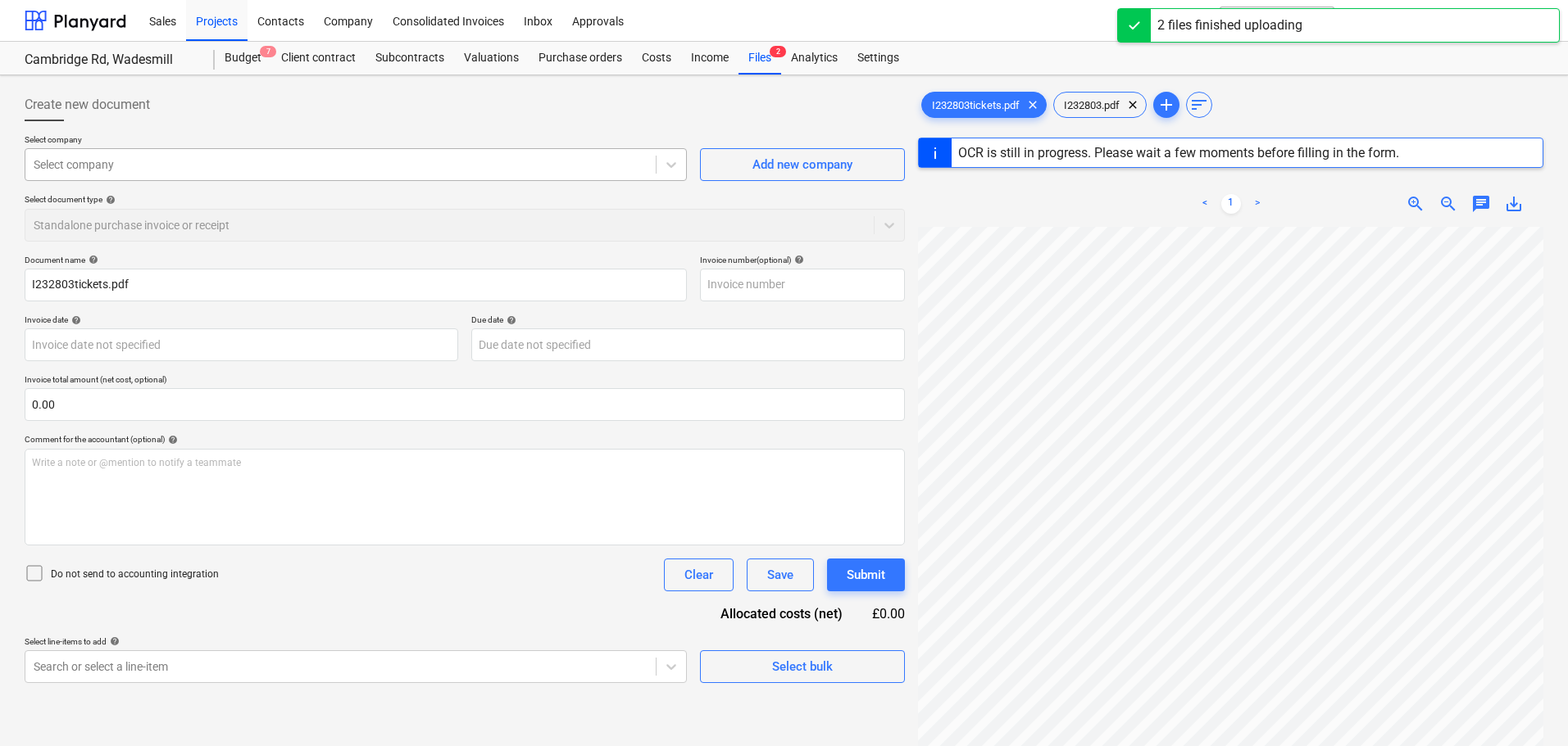
click at [110, 171] on div at bounding box center [340, 164] width 614 height 17
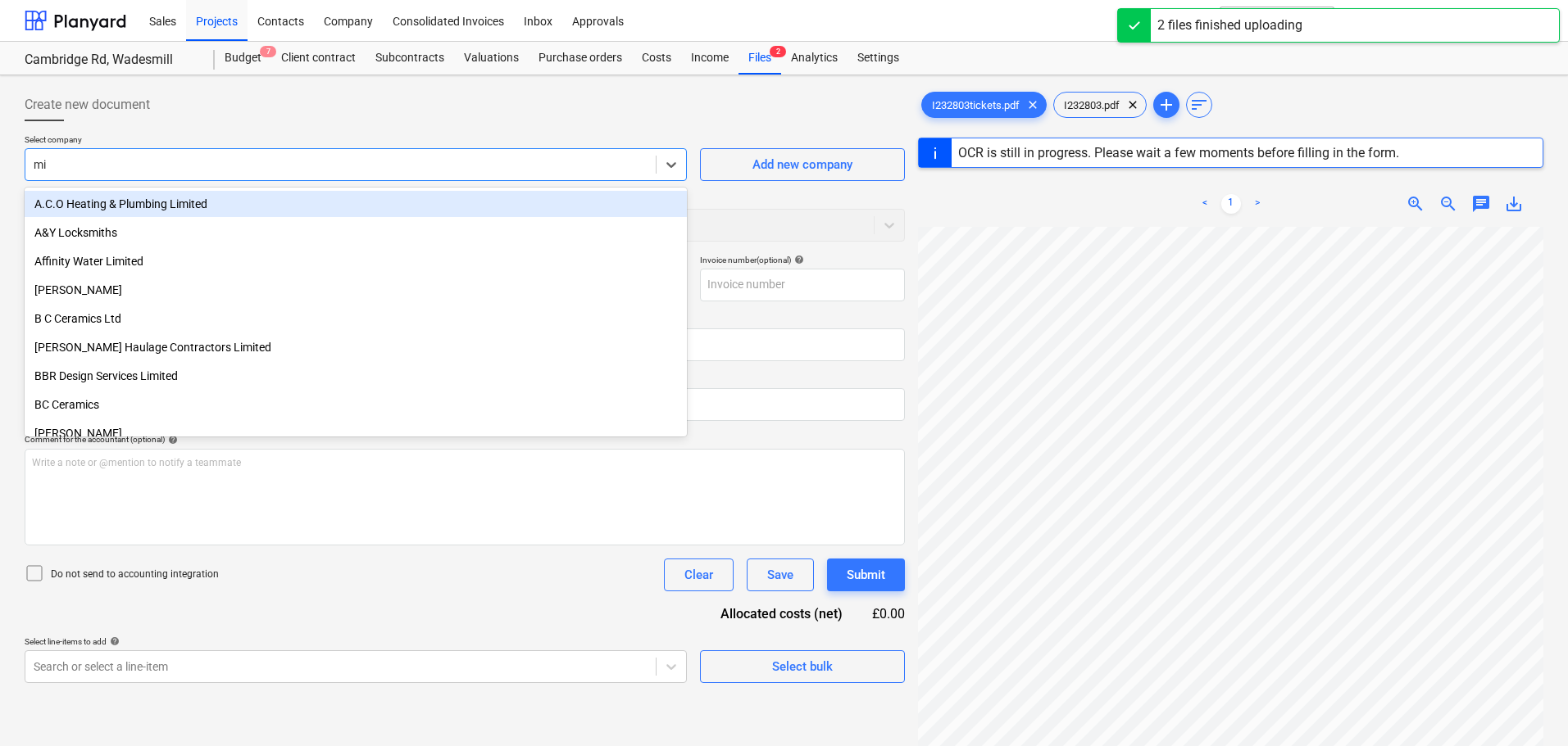
type input "mit"
type input "BM232803"
type input "[DATE]"
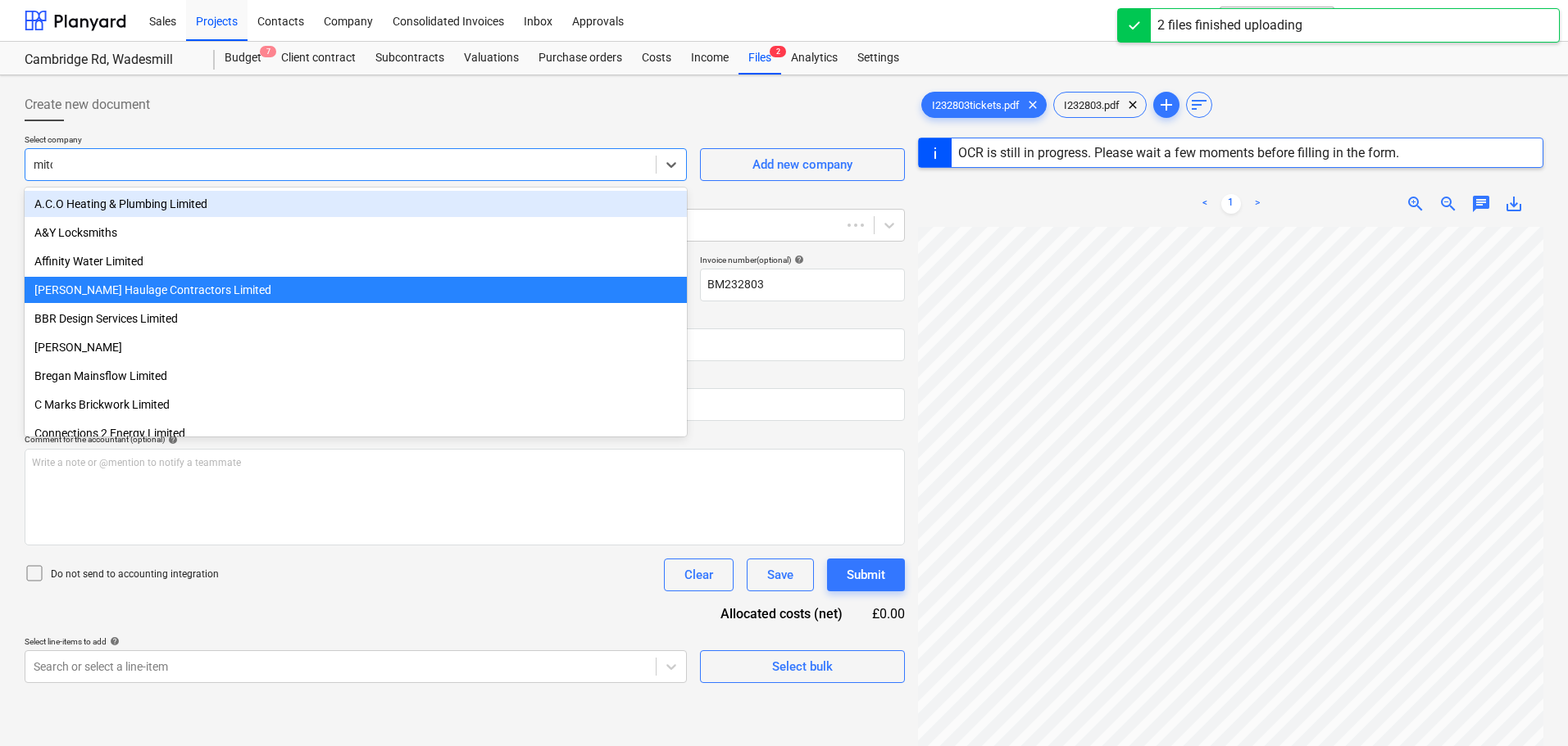
type input "[PERSON_NAME]"
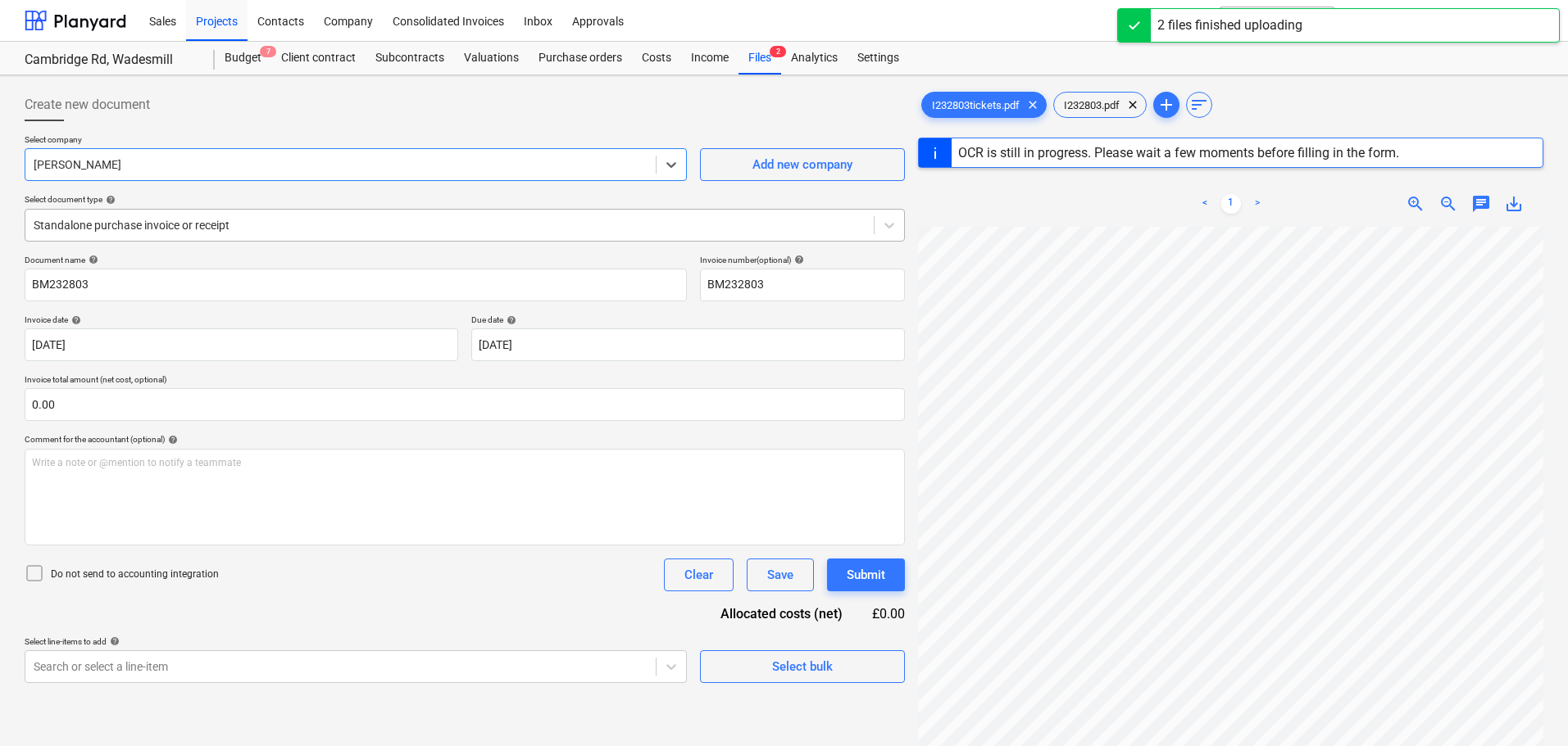
click at [150, 227] on div at bounding box center [449, 225] width 832 height 17
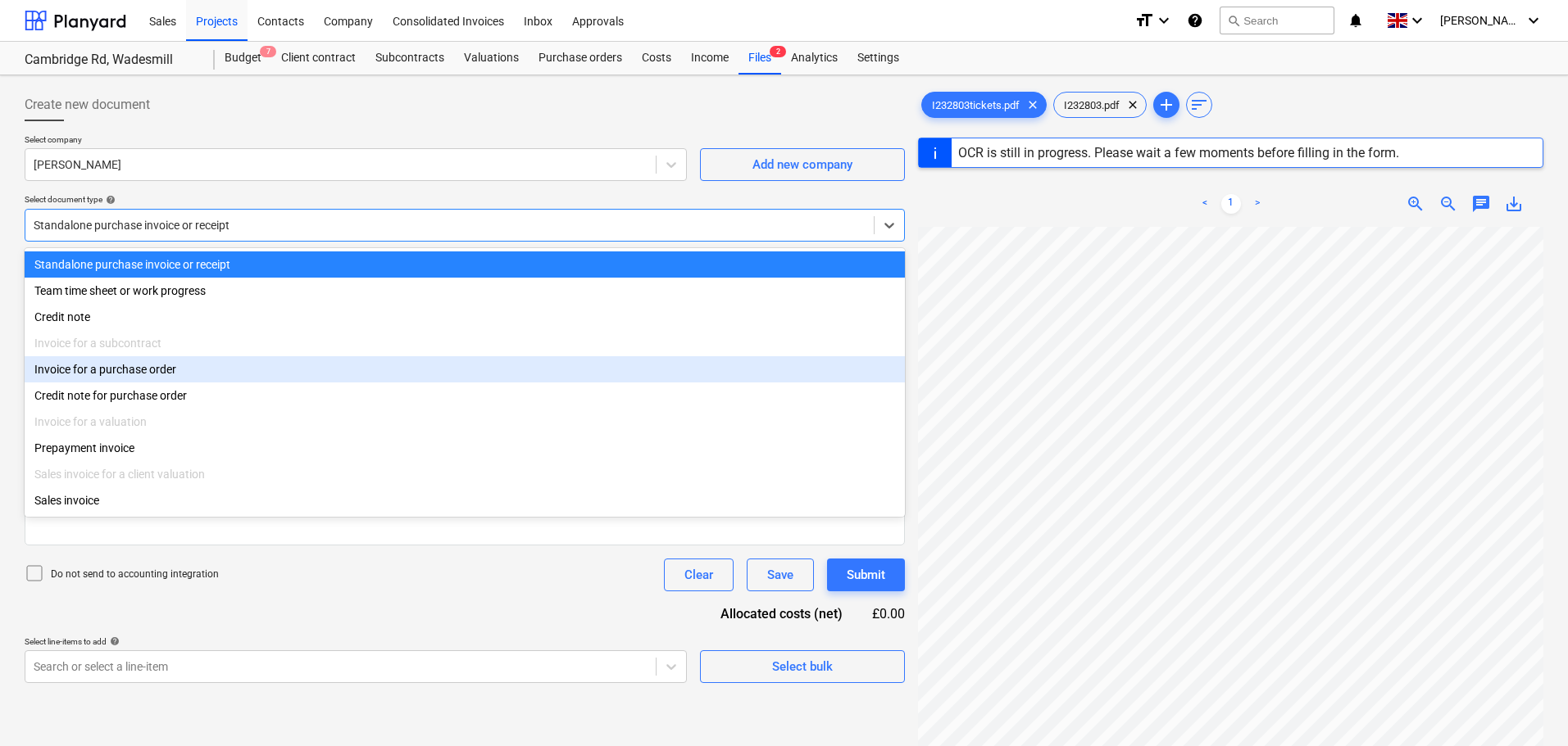
click at [135, 371] on div "Invoice for a purchase order" at bounding box center [465, 370] width 880 height 26
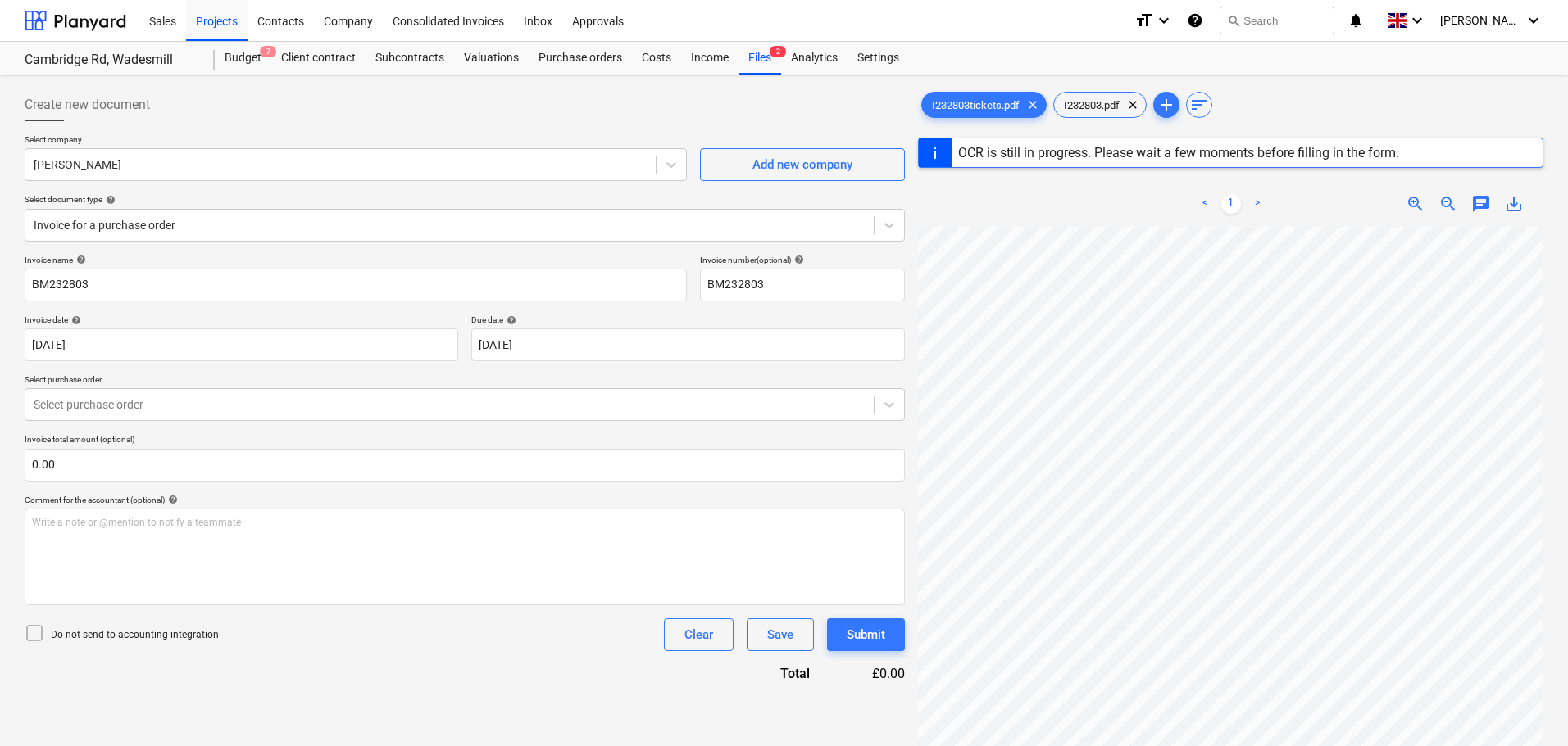
drag, startPoint x: 159, startPoint y: 409, endPoint x: 169, endPoint y: 422, distance: 16.4
click at [159, 409] on div at bounding box center [449, 405] width 832 height 17
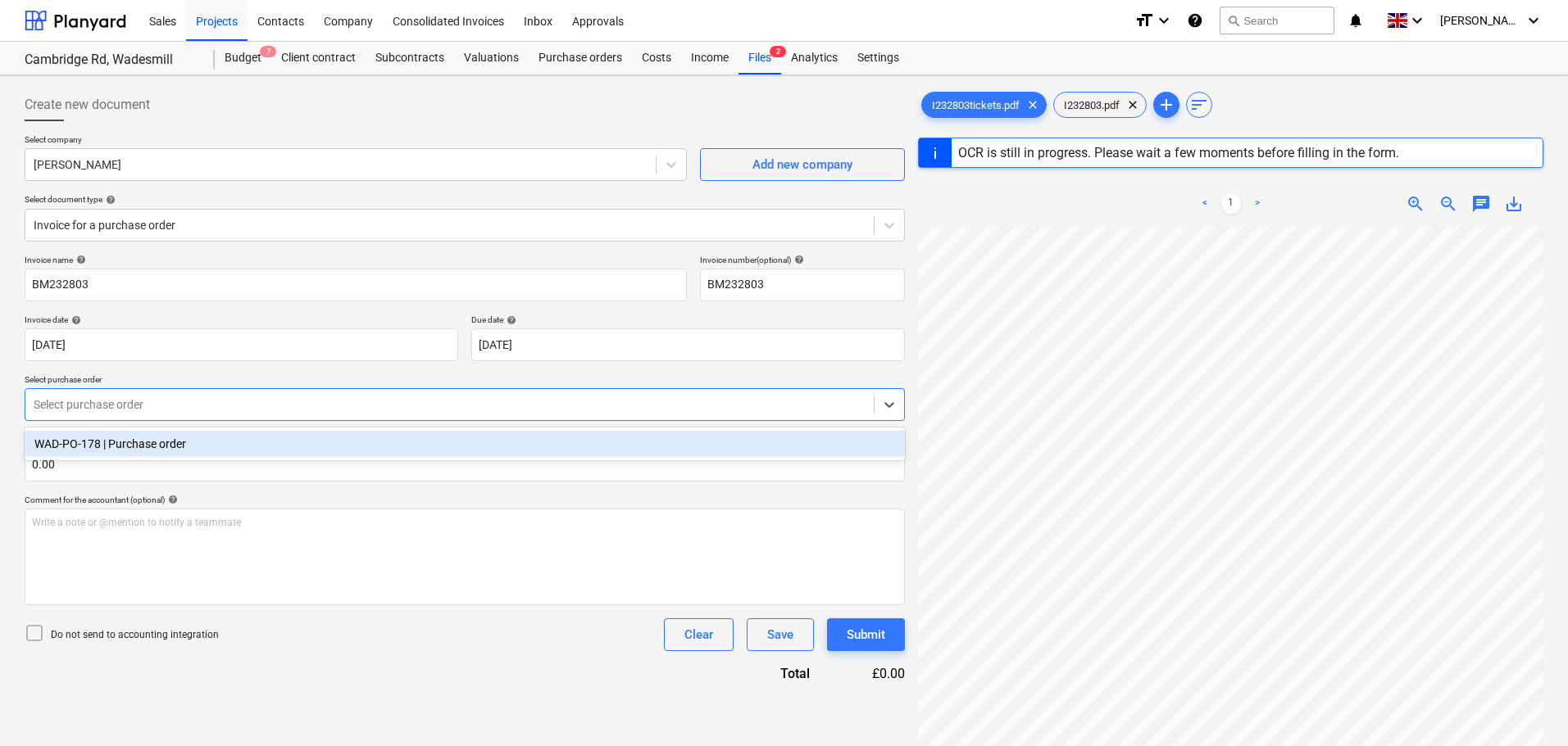
click at [174, 449] on div "WAD-PO-178 | Purchase order" at bounding box center [465, 444] width 880 height 26
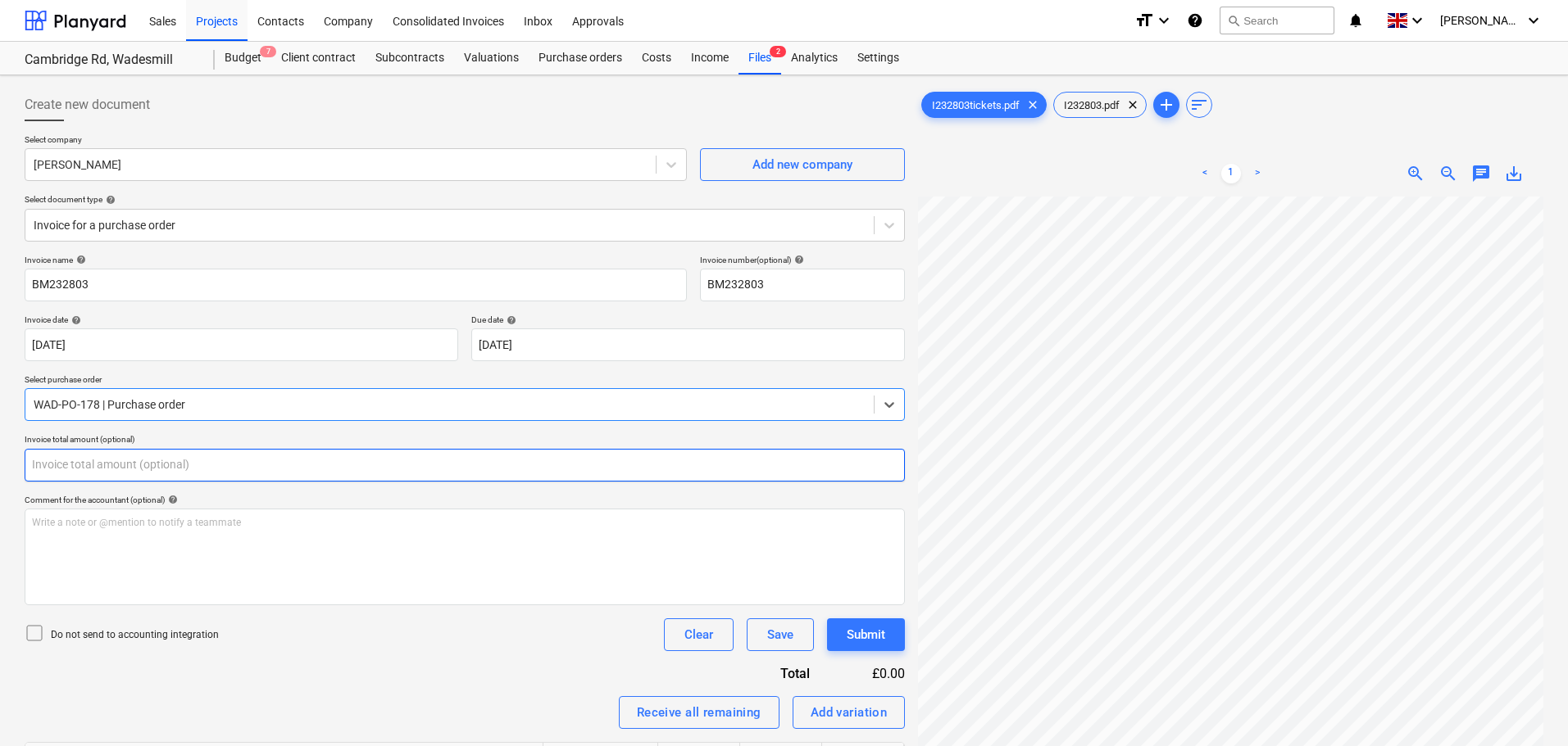
click at [97, 463] on input "text" at bounding box center [465, 465] width 880 height 33
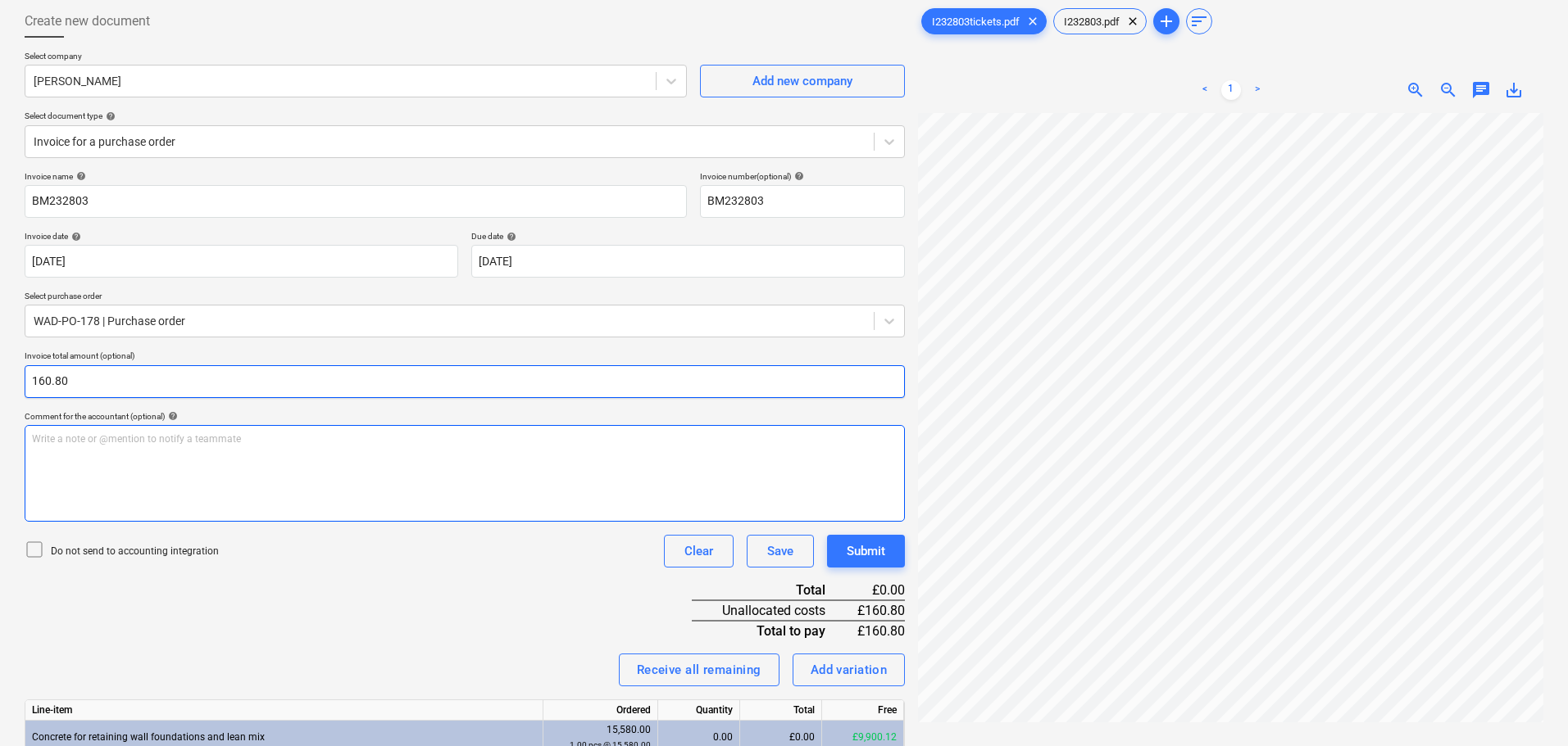
scroll to position [164, 0]
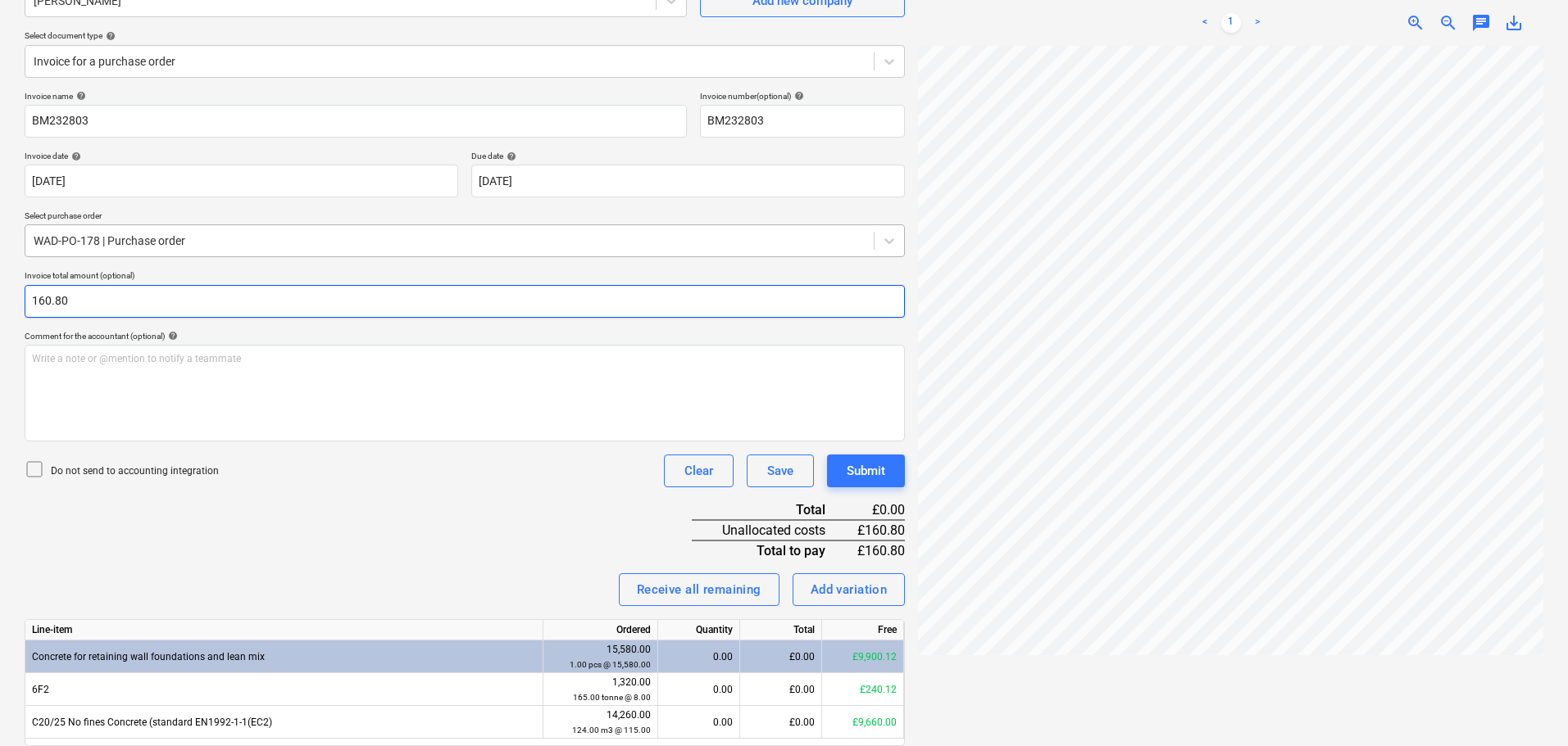
type input "160.80"
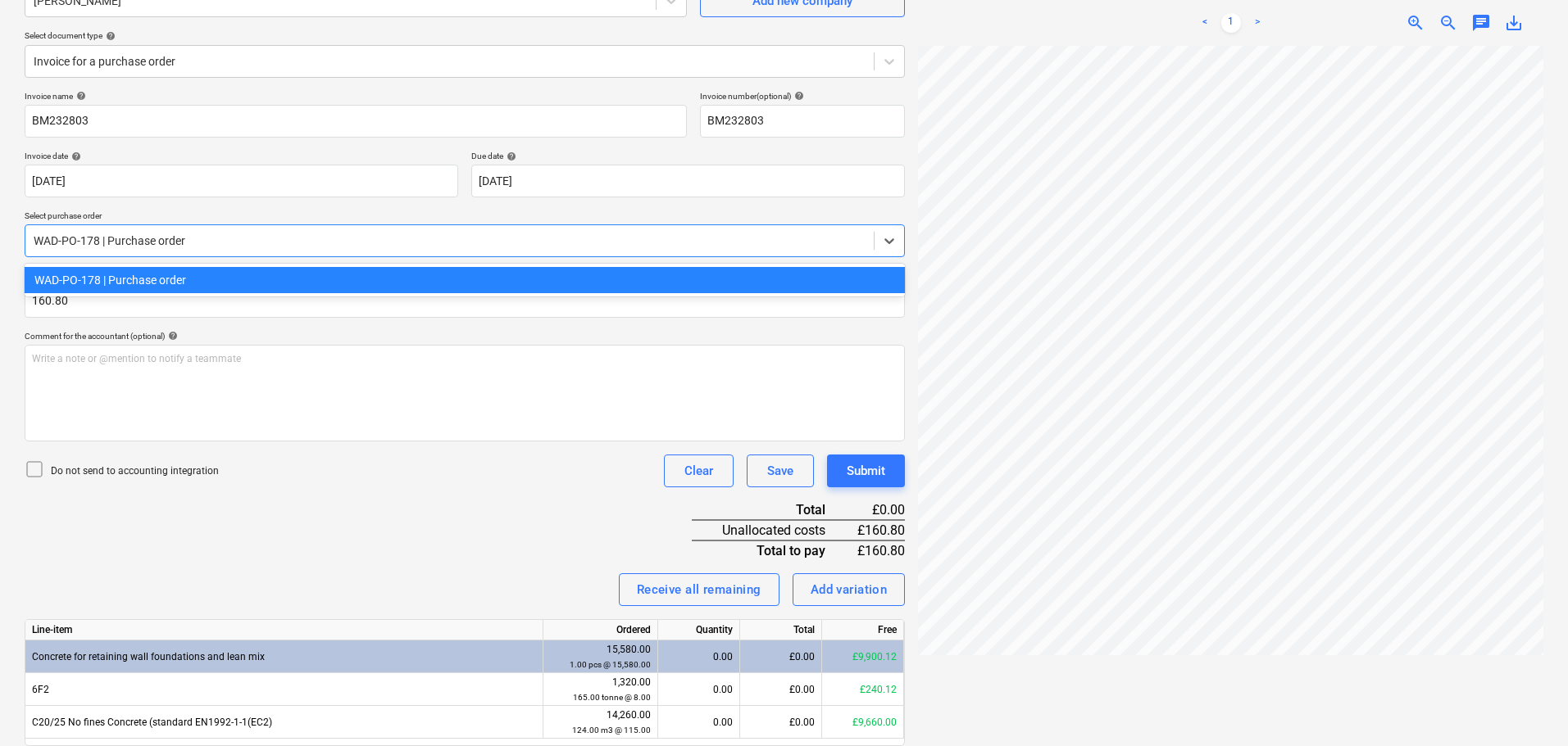
click at [146, 241] on div at bounding box center [449, 241] width 832 height 17
click at [362, 551] on div "Invoice name help BM232803 Invoice number (optional) help BM232803 Invoice date…" at bounding box center [465, 441] width 880 height 701
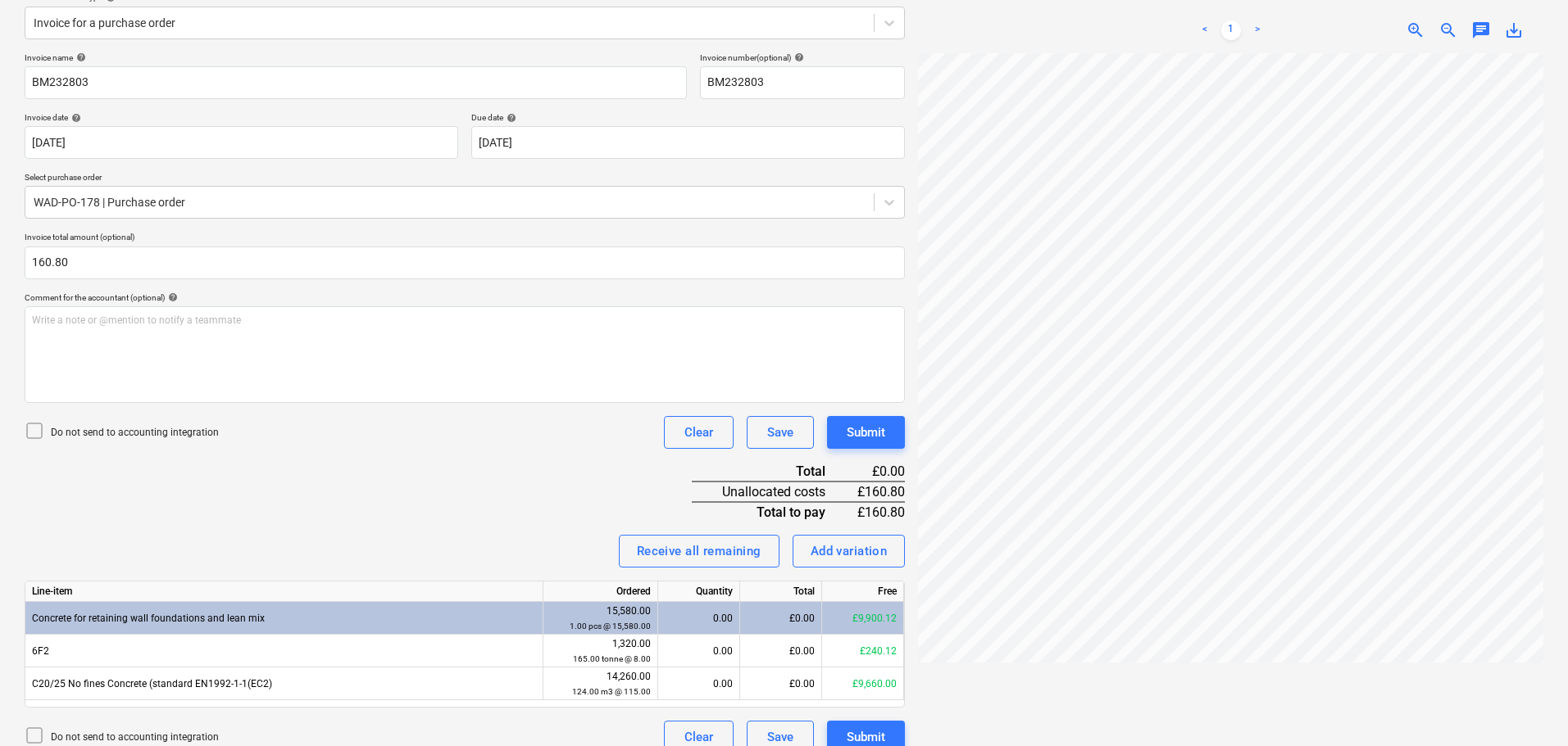
scroll to position [223, 0]
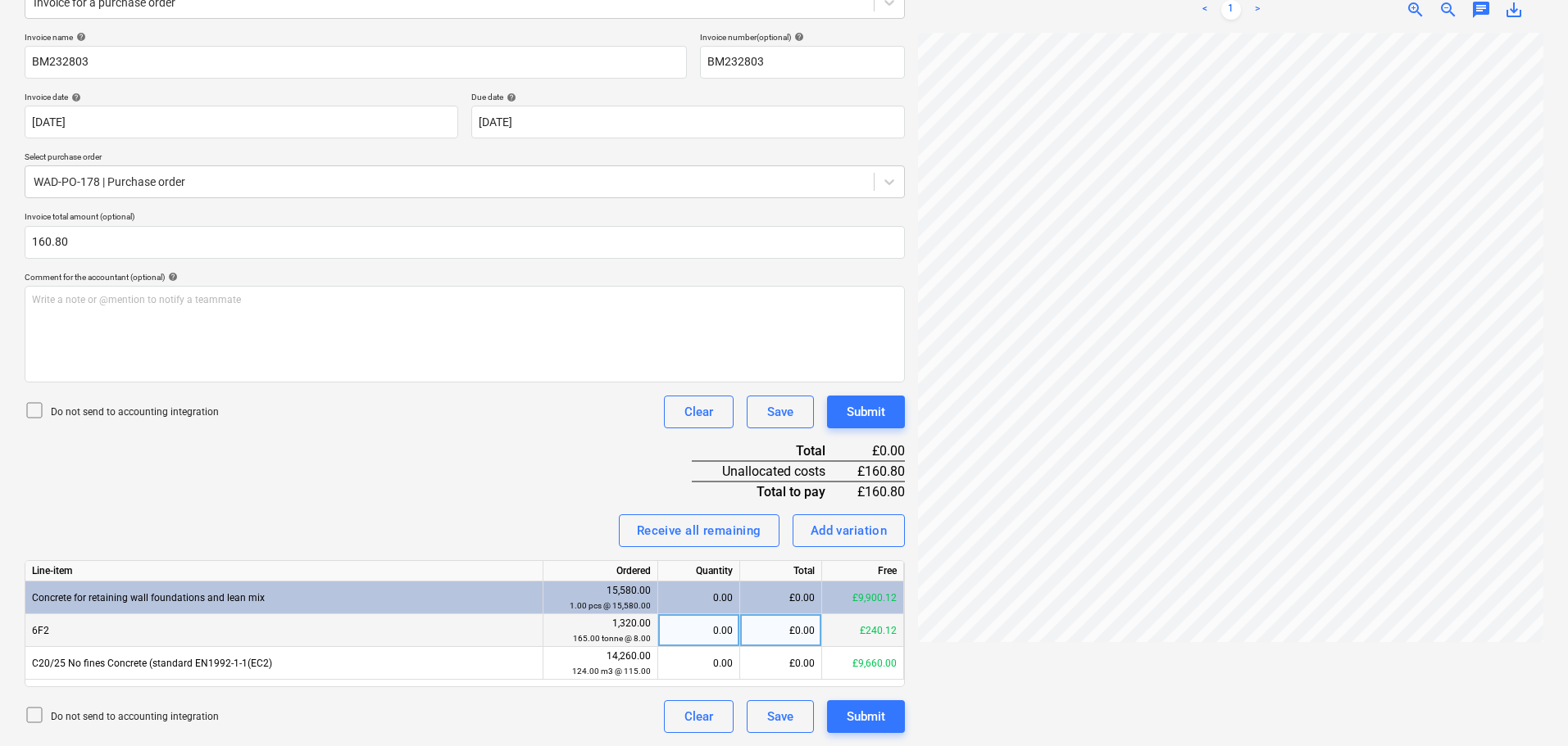
click at [782, 630] on div "£0.00" at bounding box center [782, 631] width 82 height 33
type input "160.80"
click at [471, 487] on div "Invoice name help BM232803 Invoice number (optional) help BM232803 Invoice date…" at bounding box center [465, 382] width 880 height 701
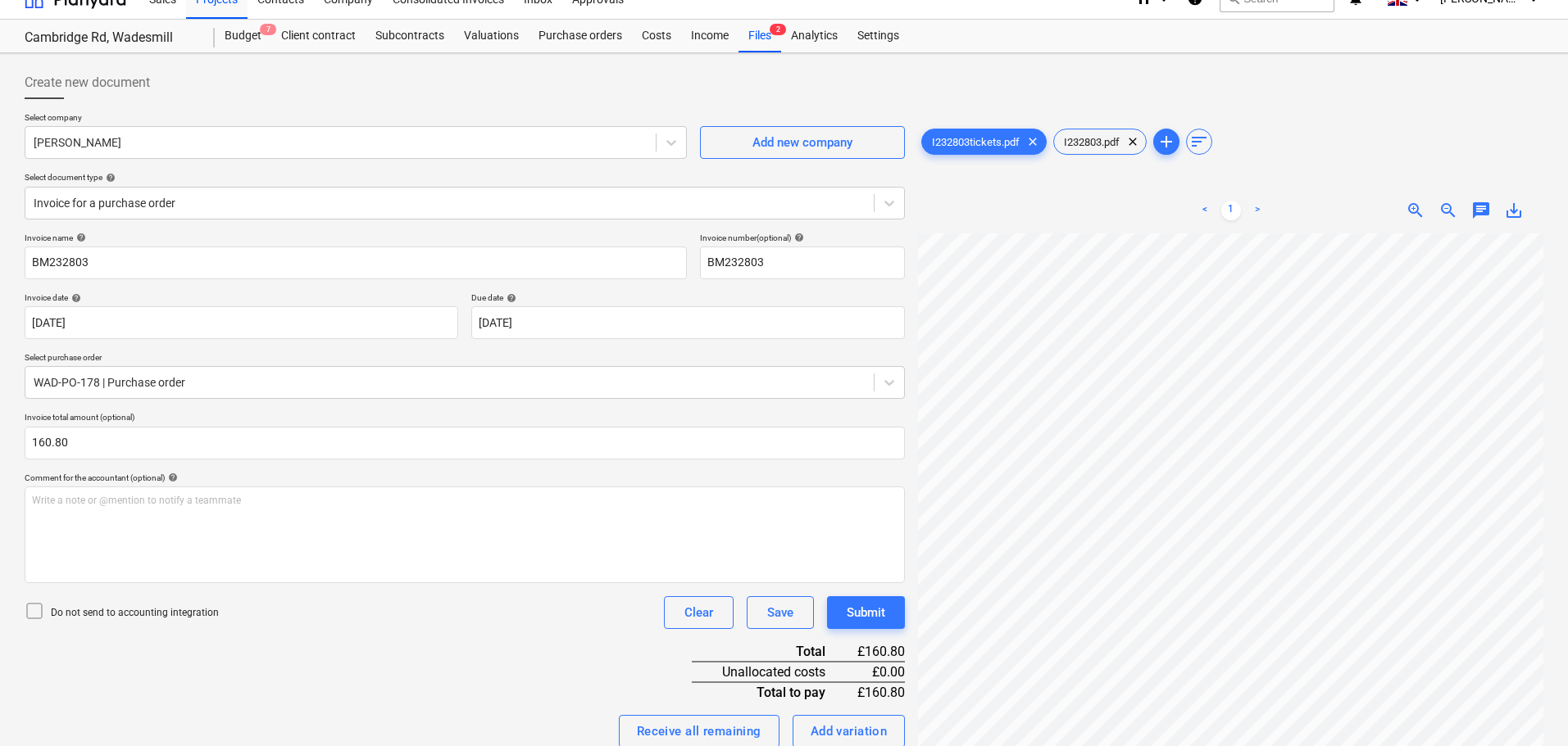
scroll to position [0, 0]
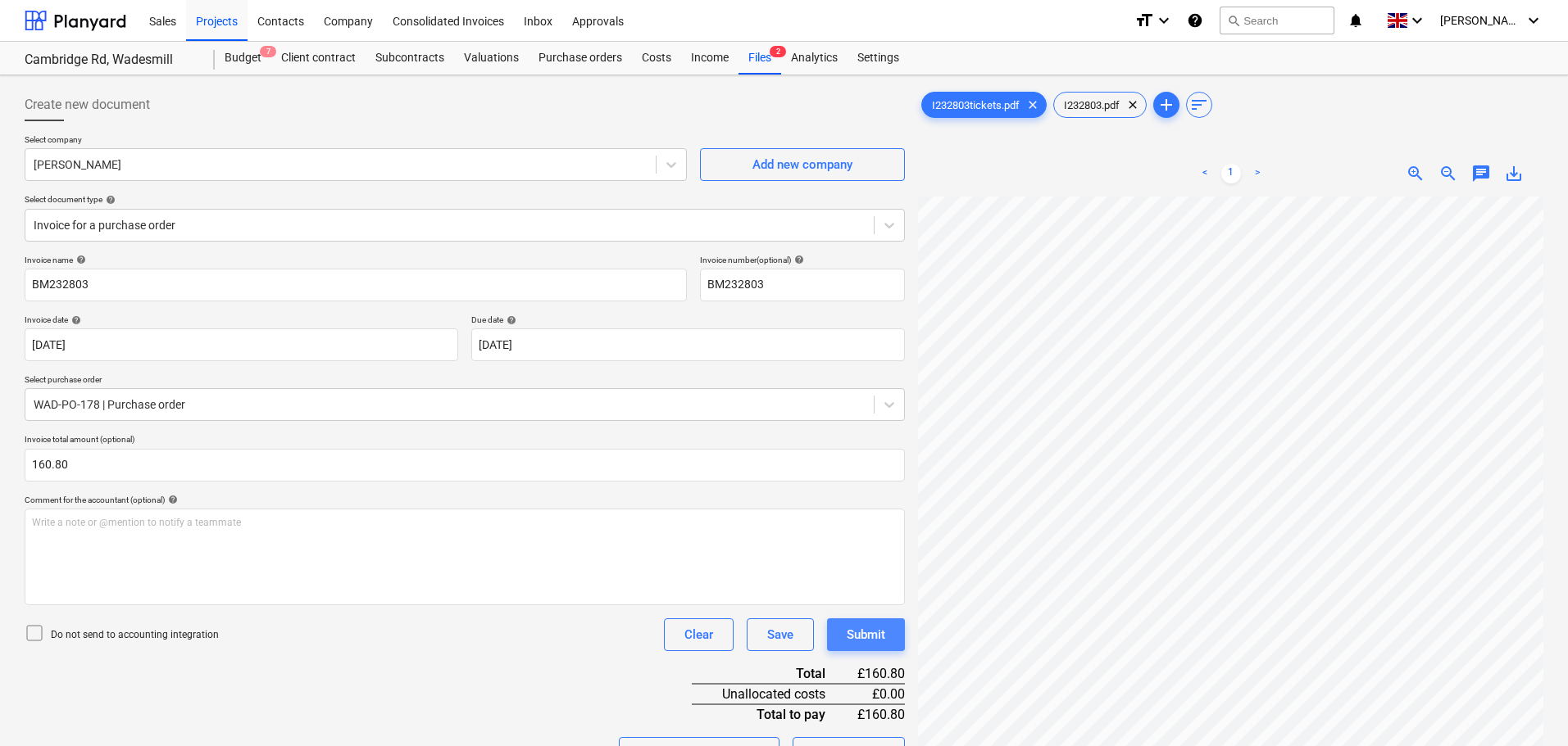
click at [860, 639] on div "Submit" at bounding box center [866, 636] width 38 height 22
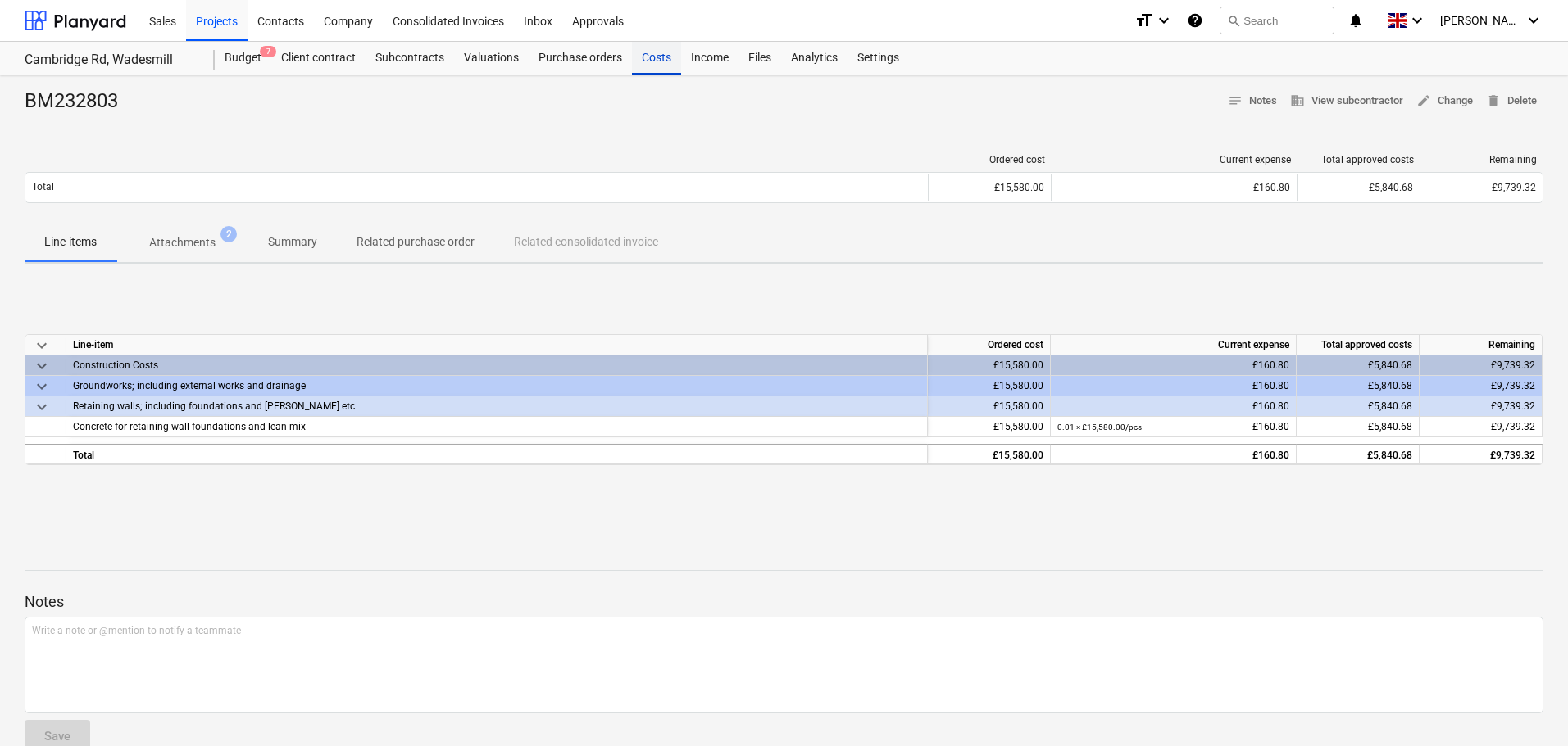
drag, startPoint x: 248, startPoint y: 61, endPoint x: 647, endPoint y: 58, distance: 399.0
click at [248, 61] on div "Budget 7" at bounding box center [244, 59] width 57 height 33
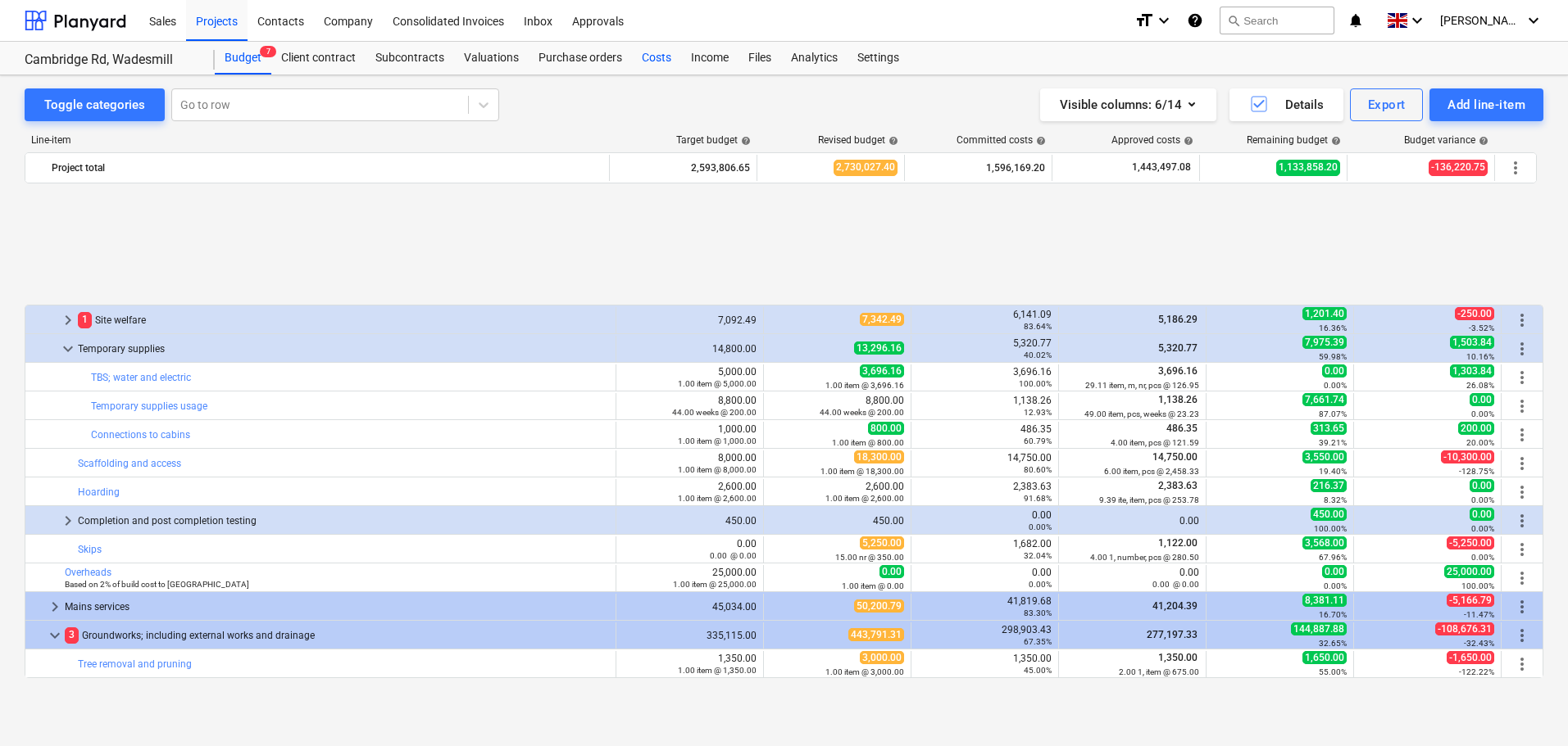
click at [647, 58] on div "Costs" at bounding box center [656, 59] width 49 height 33
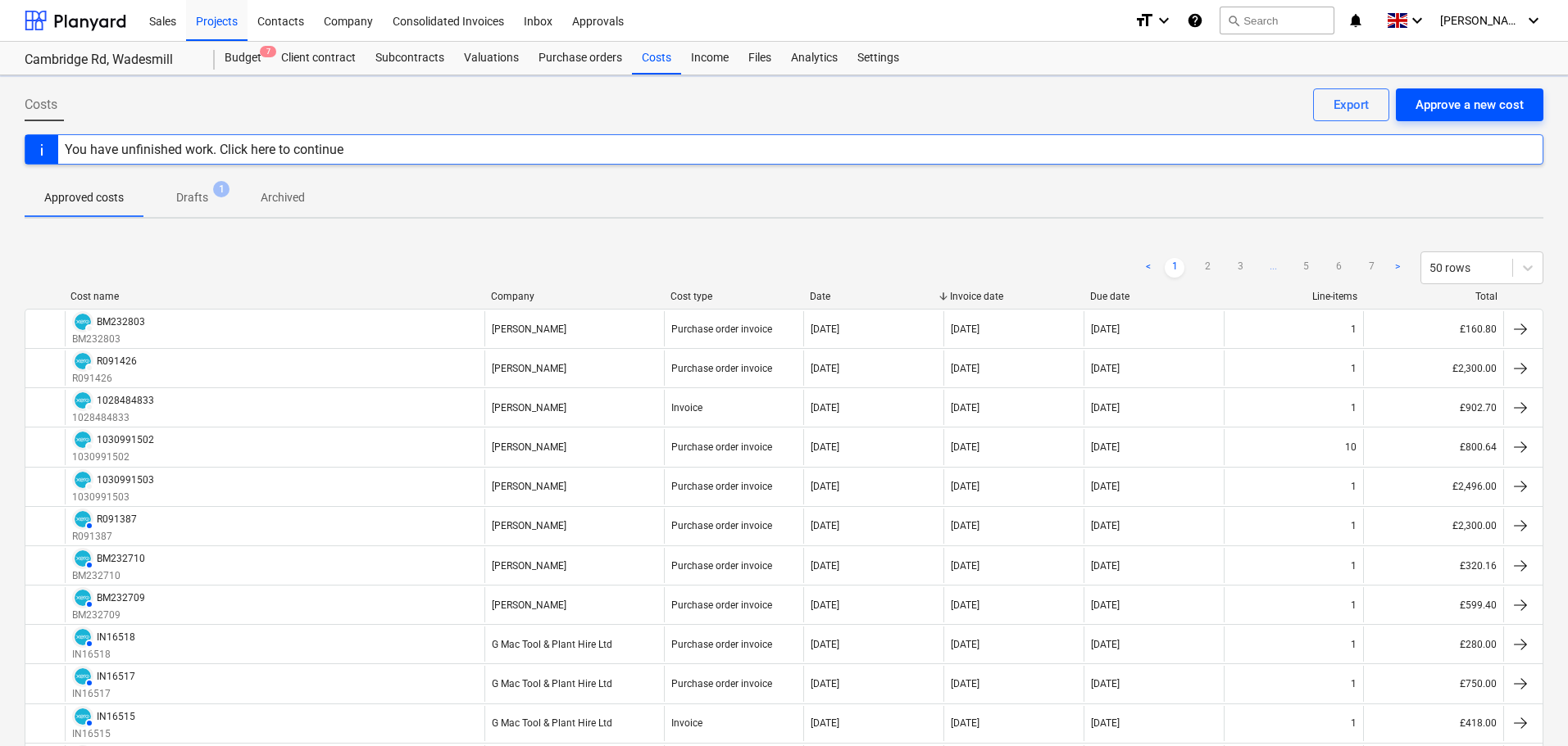
click at [1454, 99] on div "Approve a new cost" at bounding box center [1469, 105] width 109 height 22
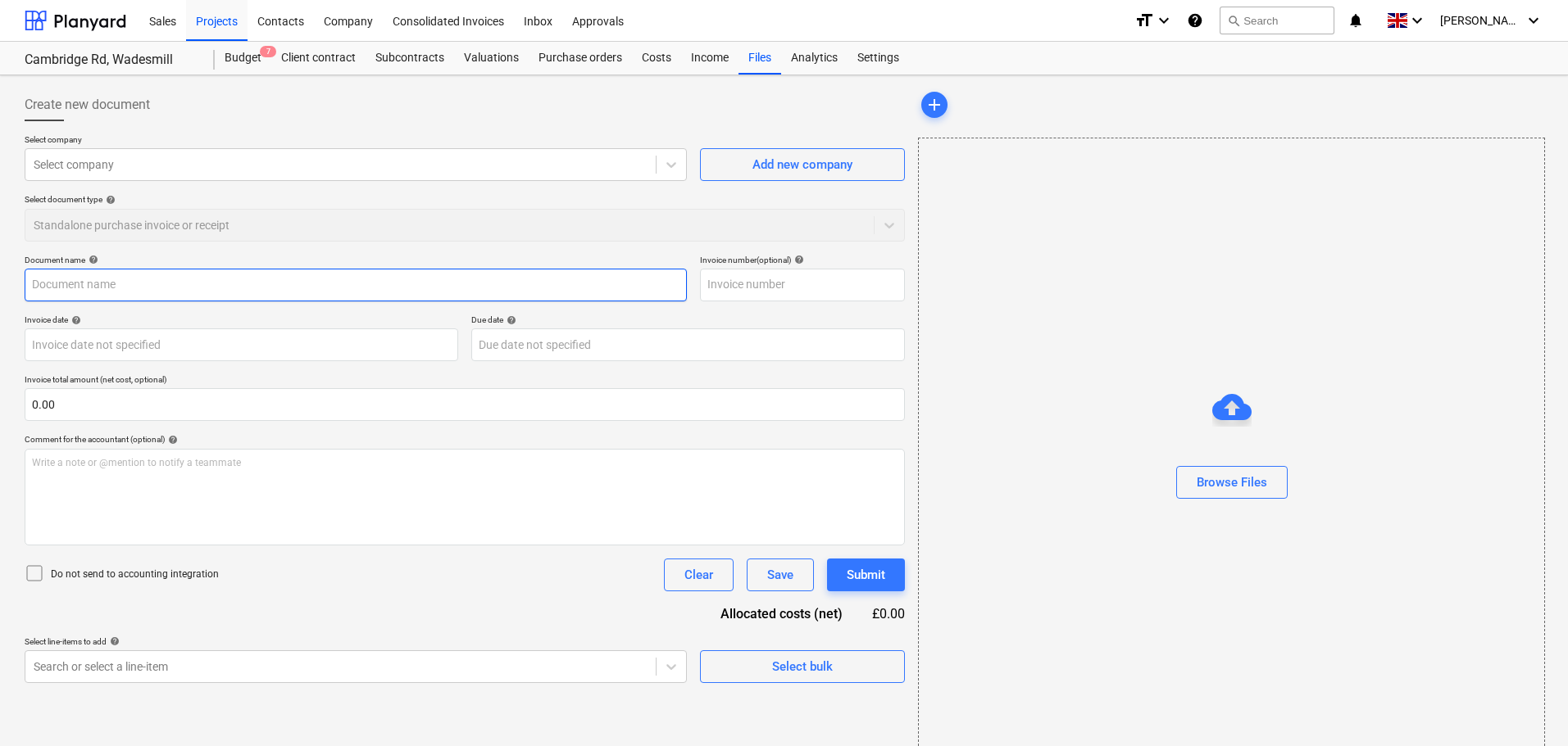
type input "K8 document invoice-11505468.pdf"
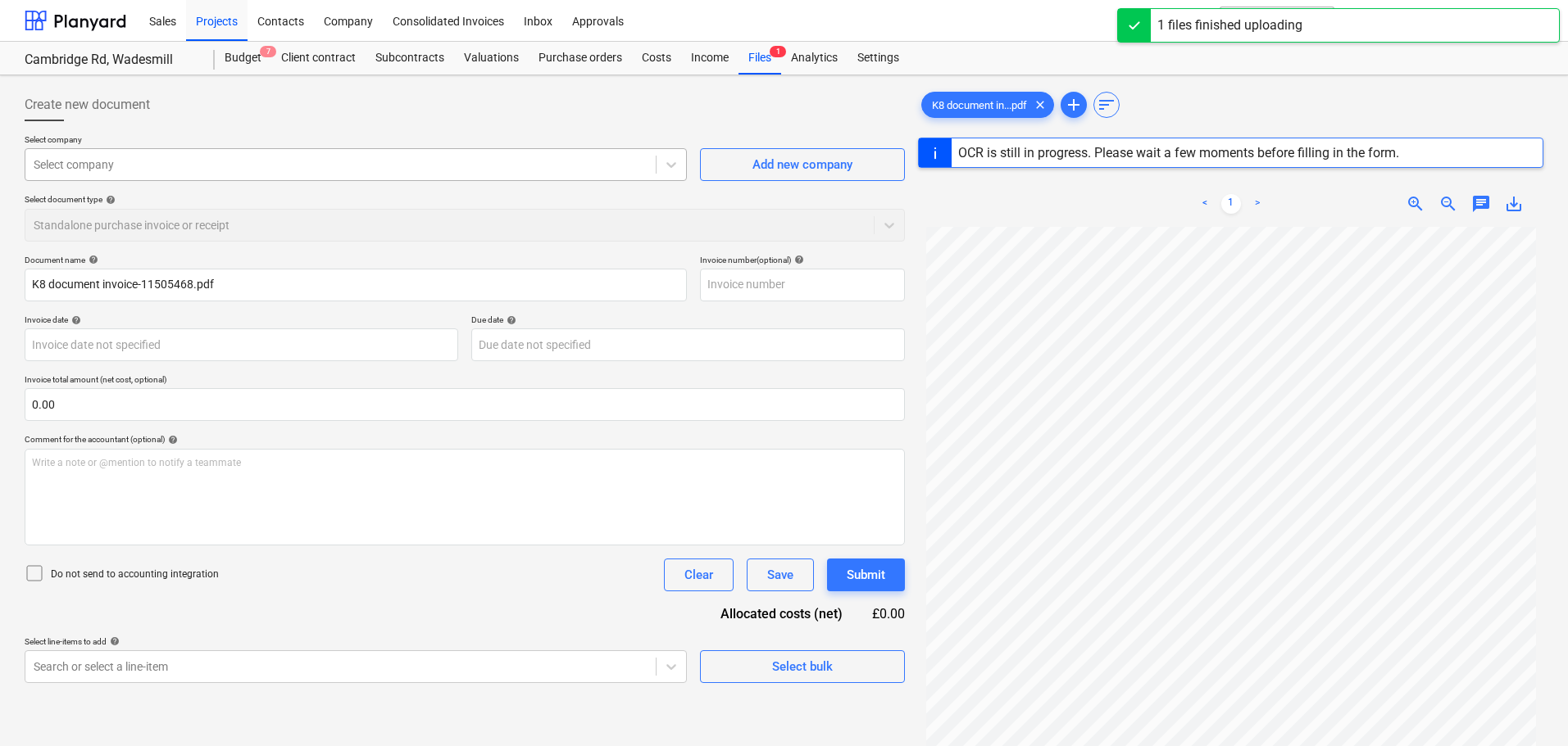
click at [115, 167] on div at bounding box center [340, 164] width 614 height 17
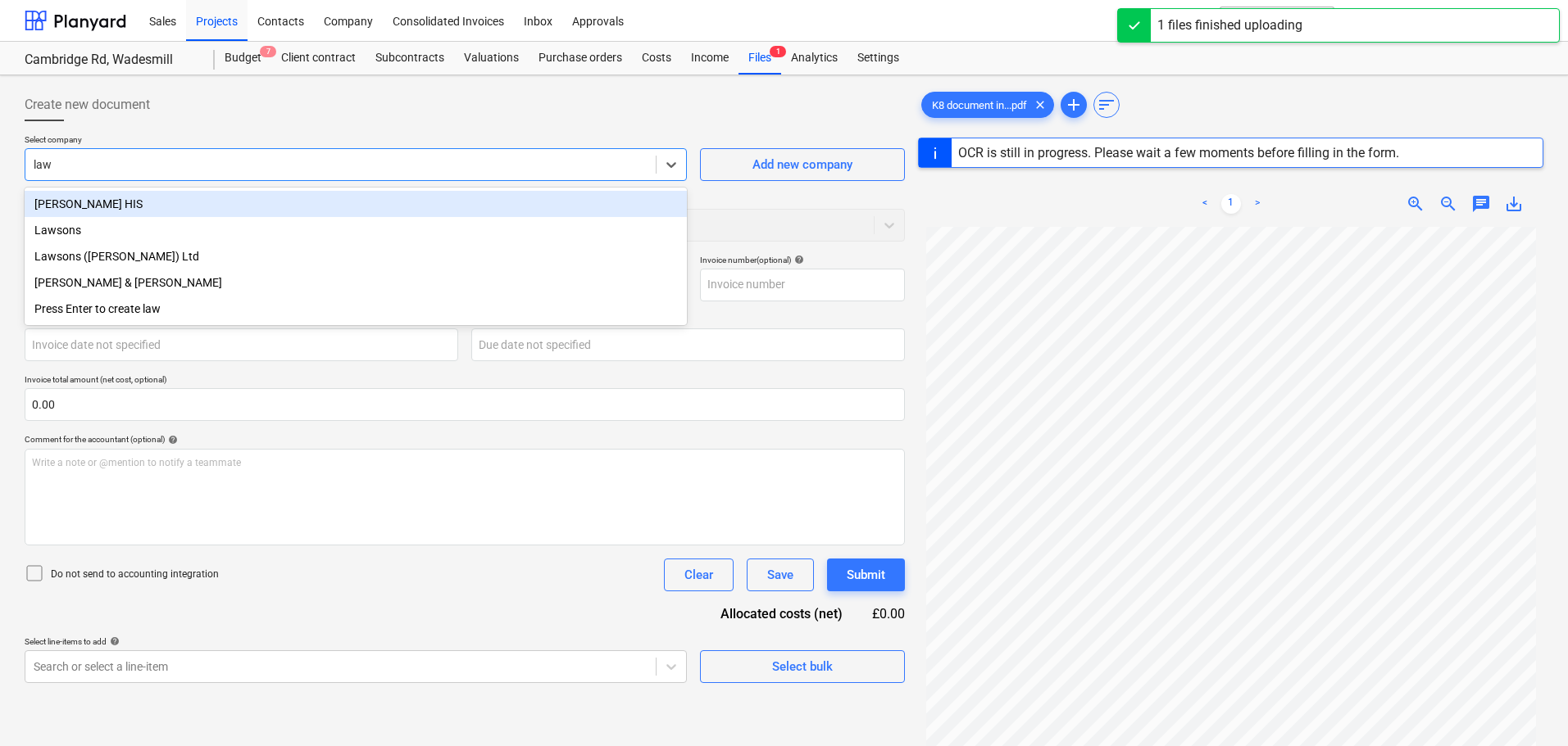
type input "laws"
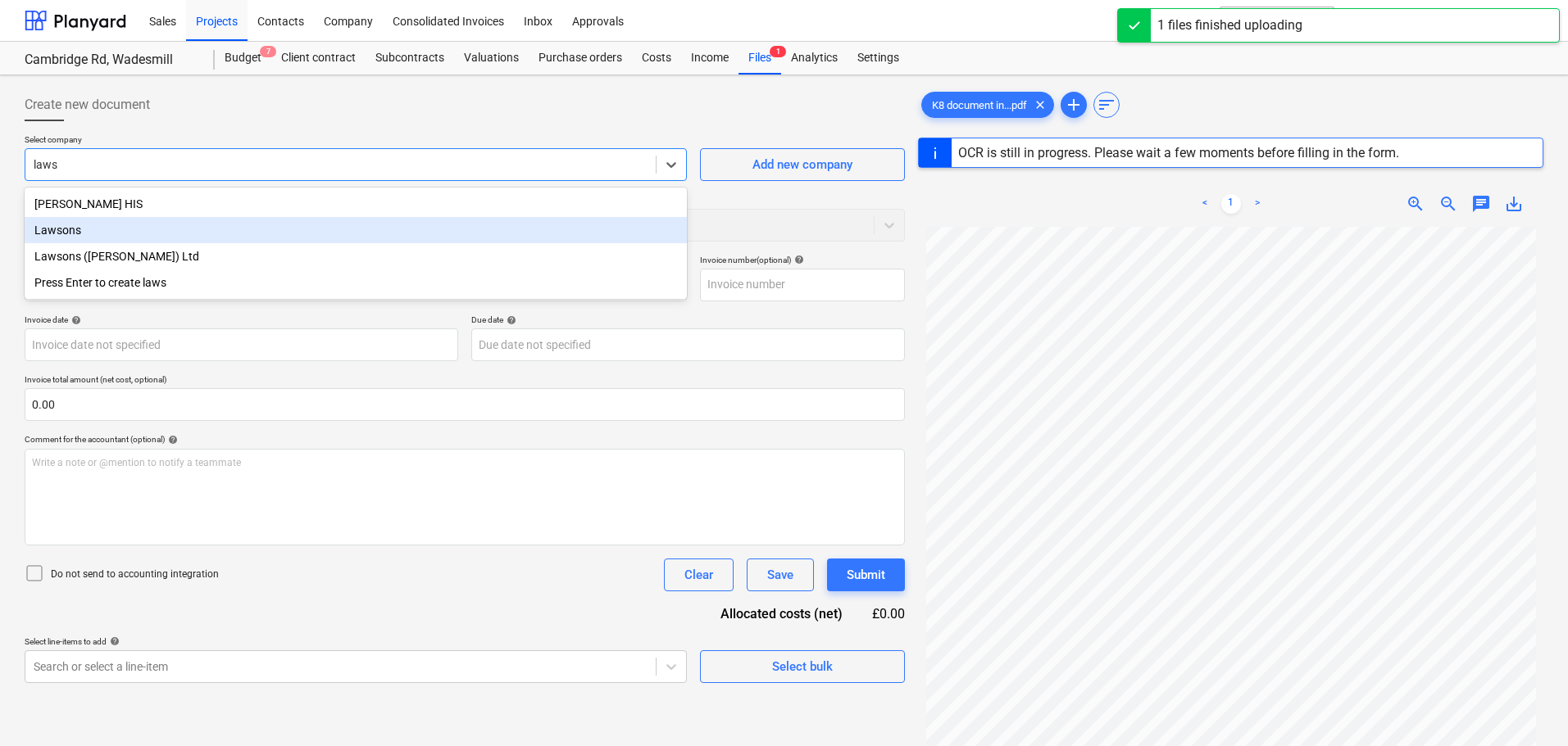
click at [94, 235] on div "Lawsons" at bounding box center [355, 230] width 662 height 26
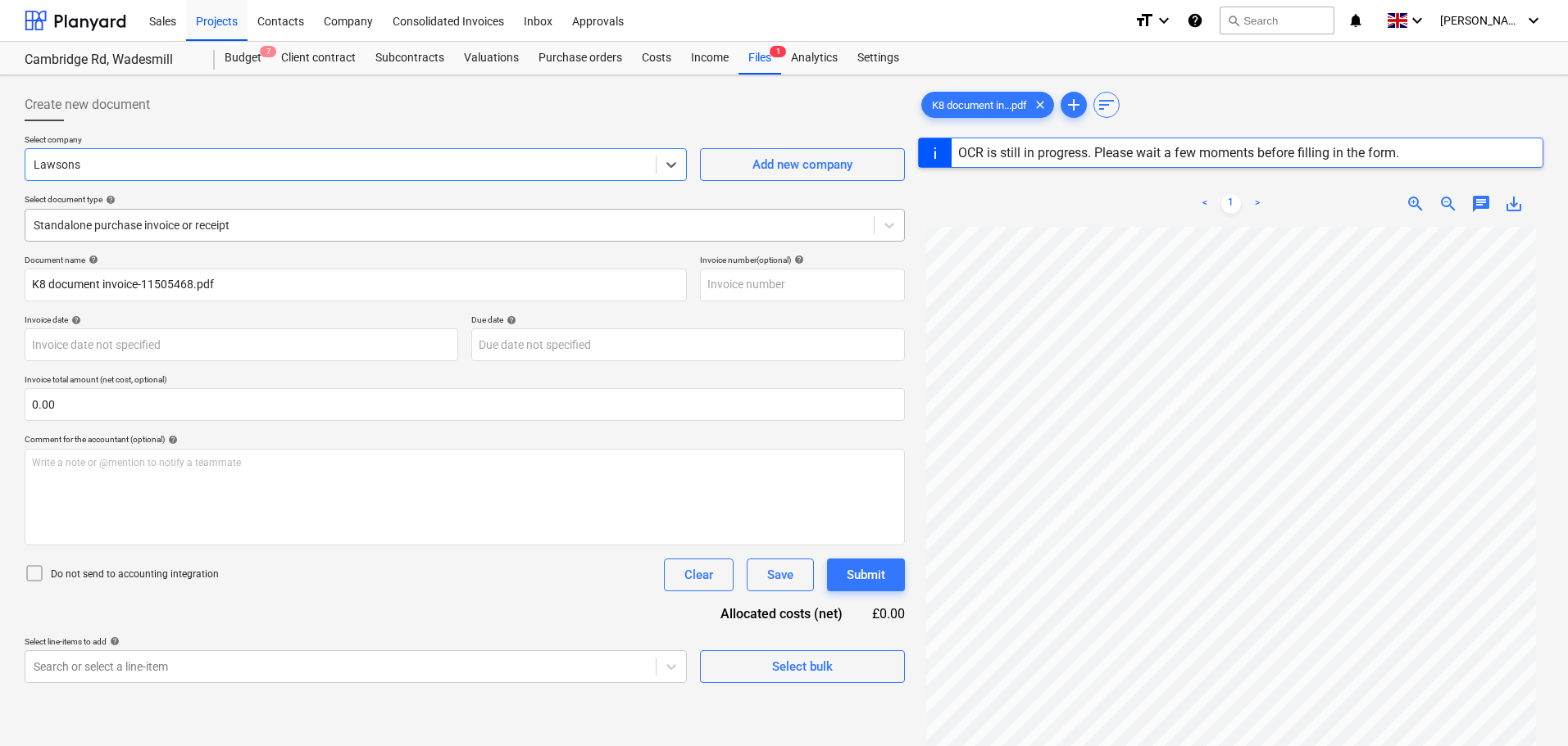
click at [162, 232] on div at bounding box center [449, 225] width 832 height 17
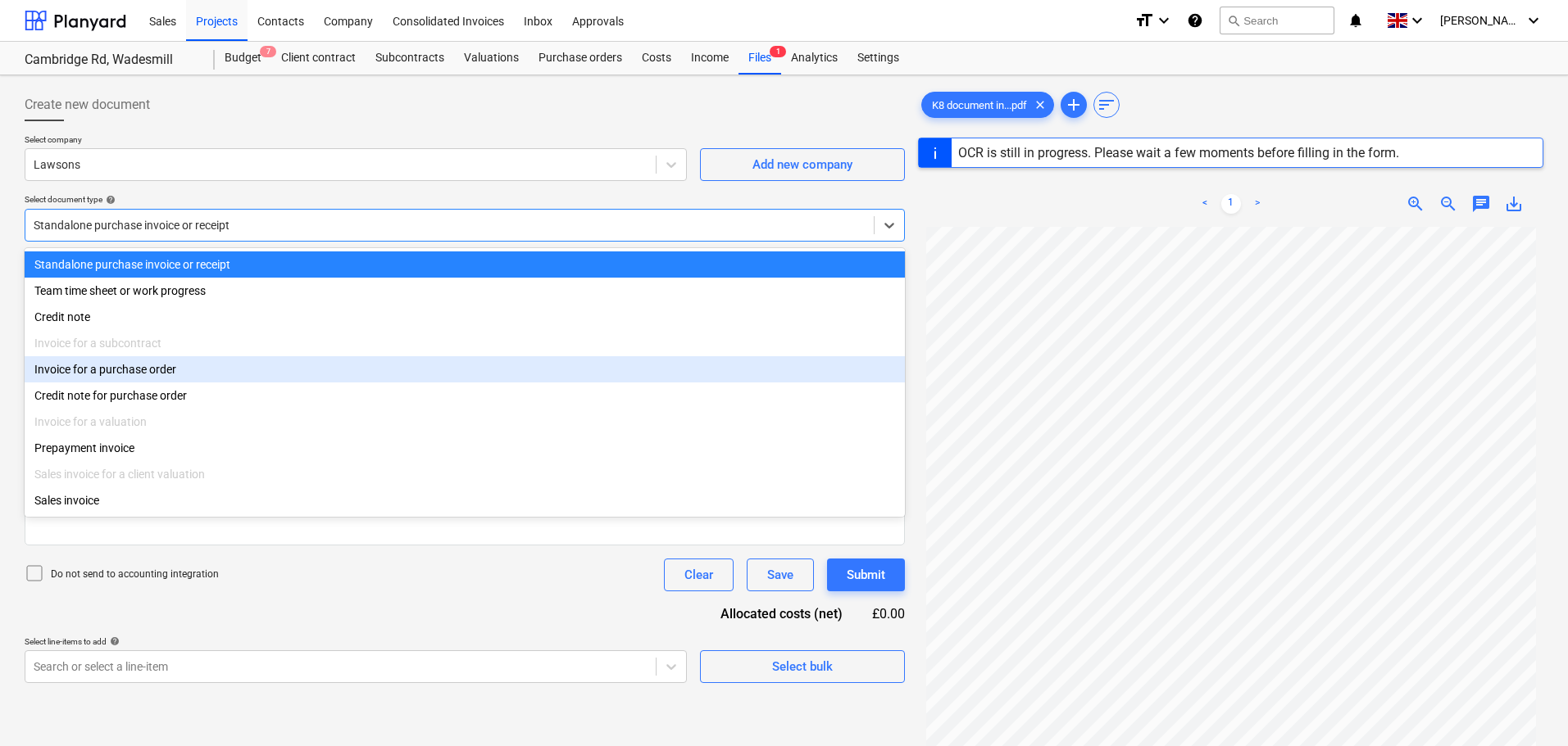
click at [141, 377] on div "Invoice for a purchase order" at bounding box center [465, 370] width 880 height 26
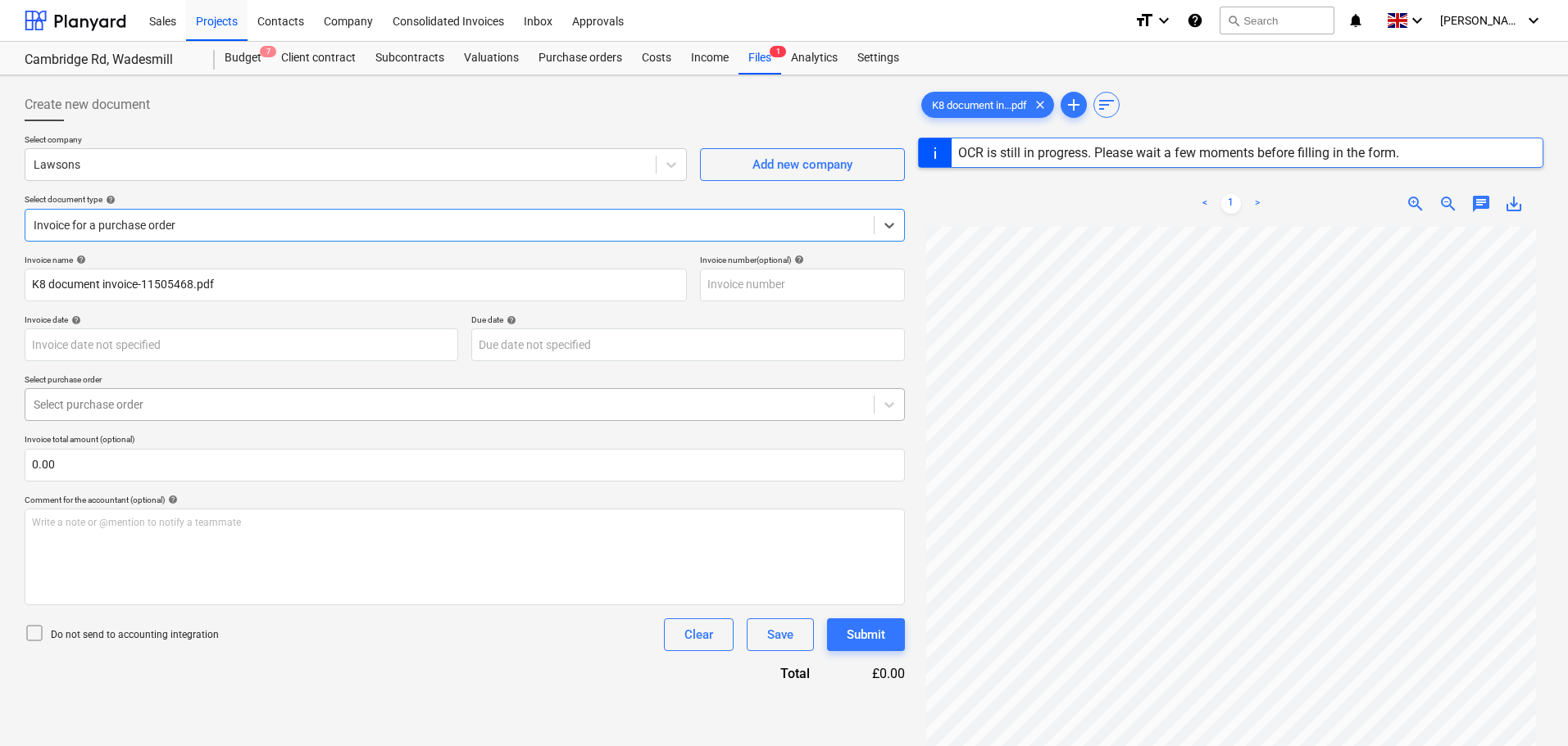
type input "0115/11505468"
type input "[DATE]"
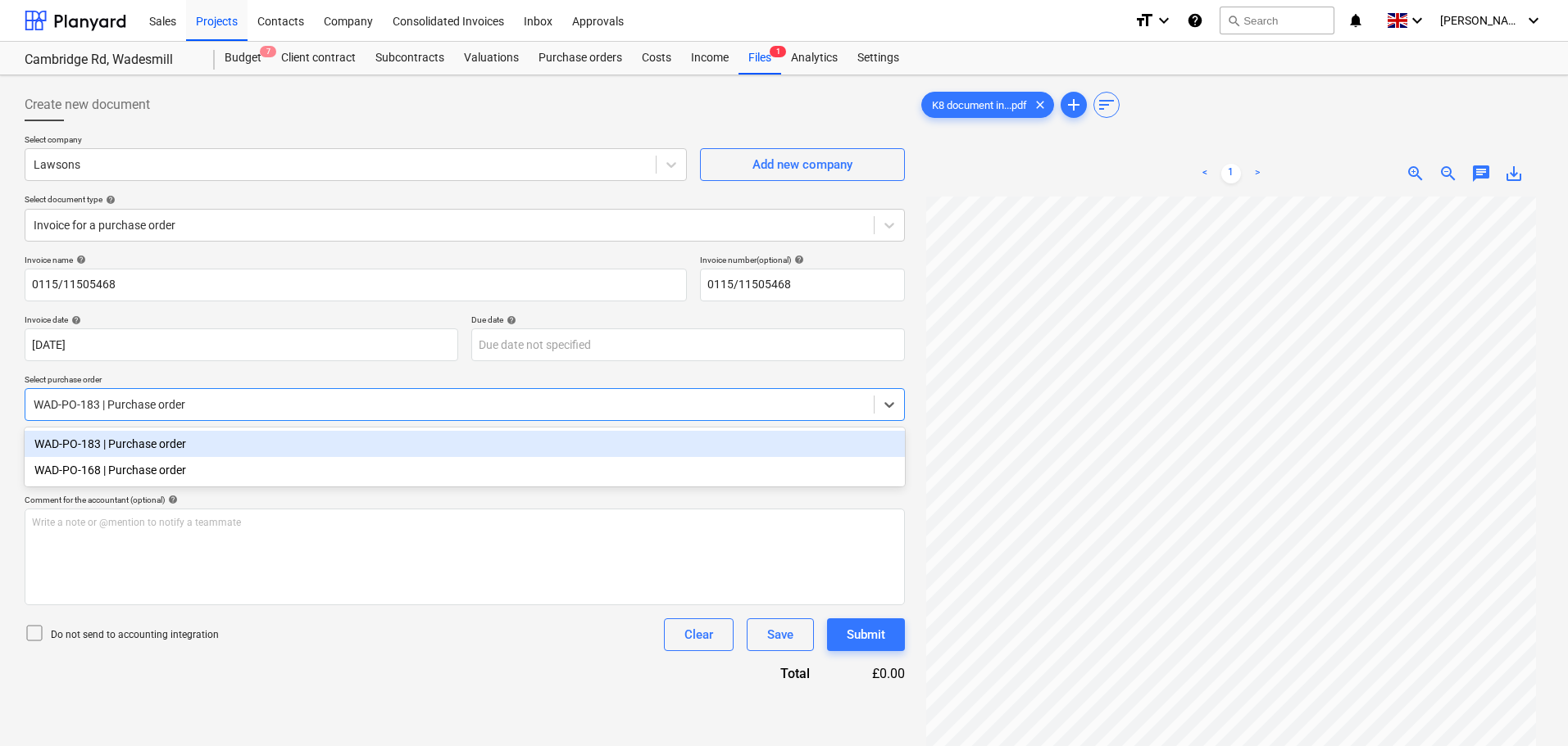
click at [119, 402] on div at bounding box center [449, 405] width 832 height 17
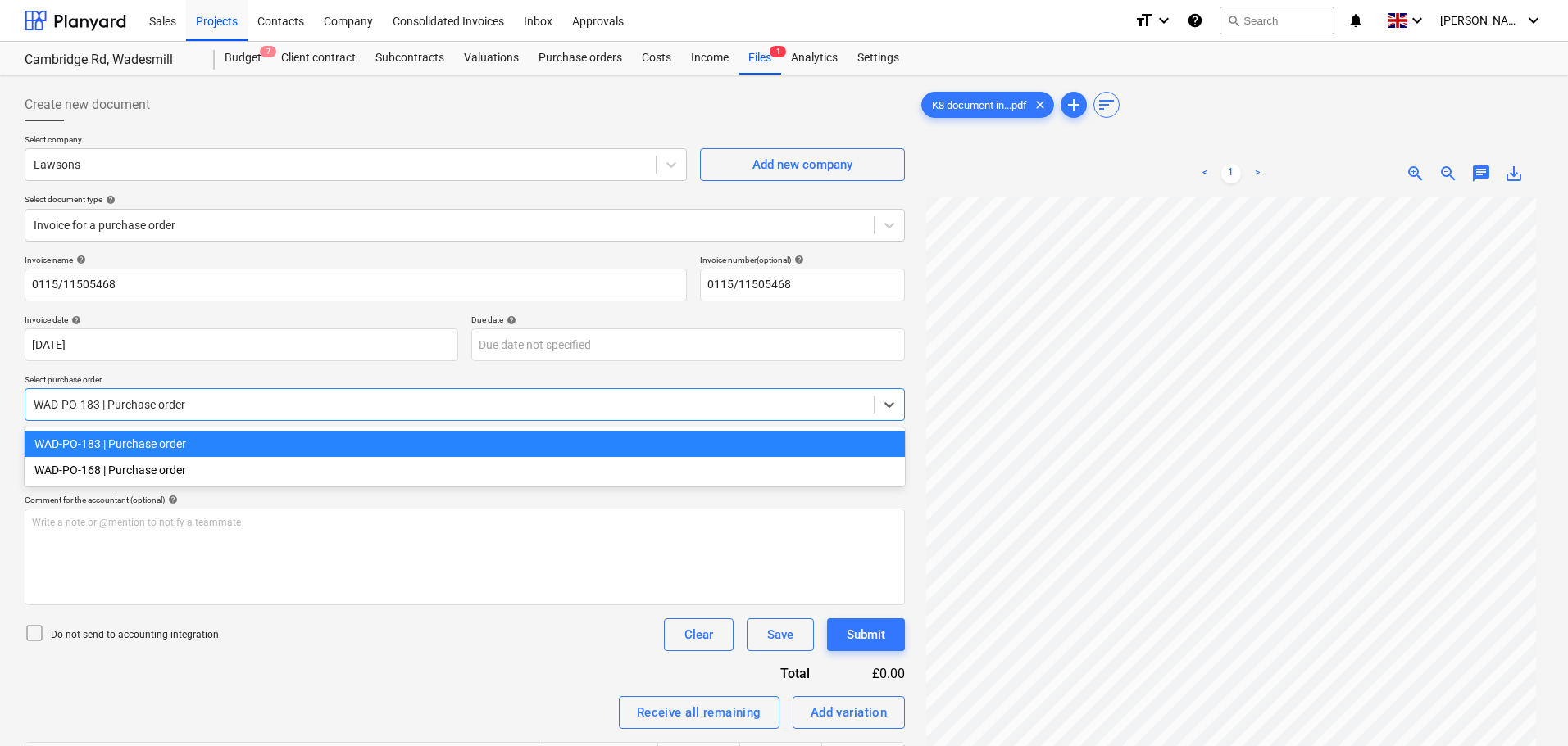
click at [163, 443] on div "WAD-PO-183 | Purchase order" at bounding box center [465, 444] width 880 height 26
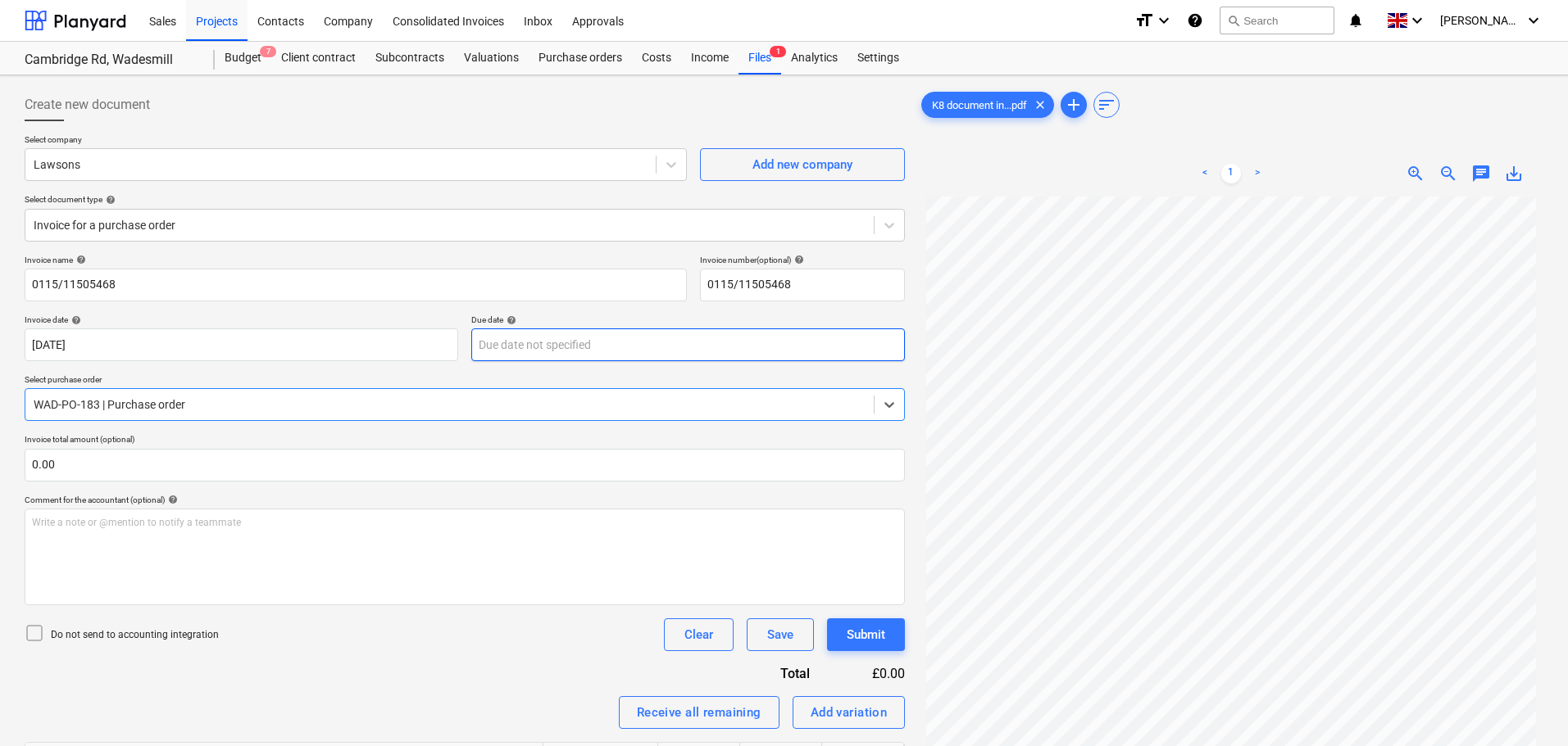
click at [584, 345] on body "Sales Projects Contacts Company Consolidated Invoices Inbox Approvals format_si…" at bounding box center [784, 373] width 1568 height 746
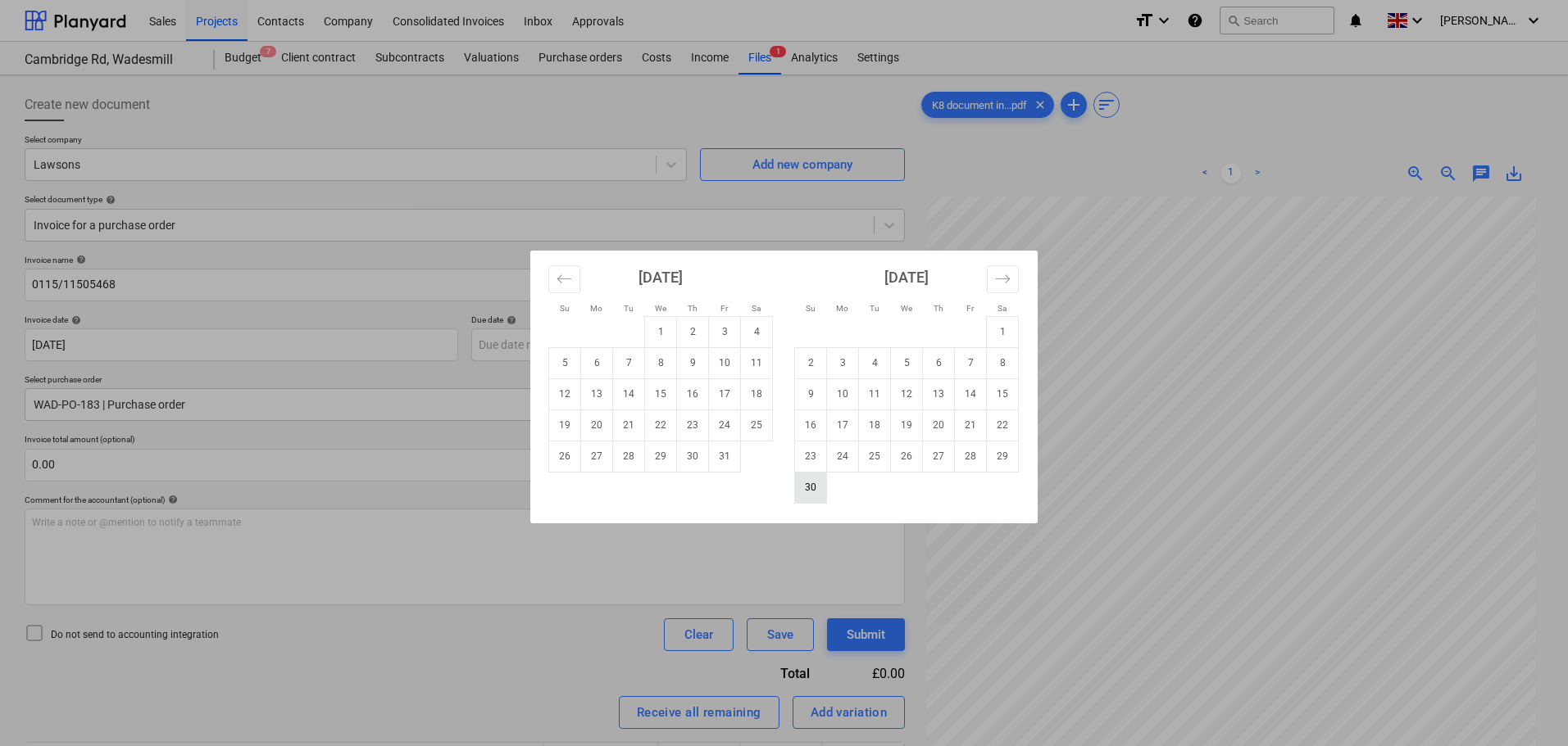
click at [808, 488] on td "30" at bounding box center [811, 488] width 32 height 31
type input "[DATE]"
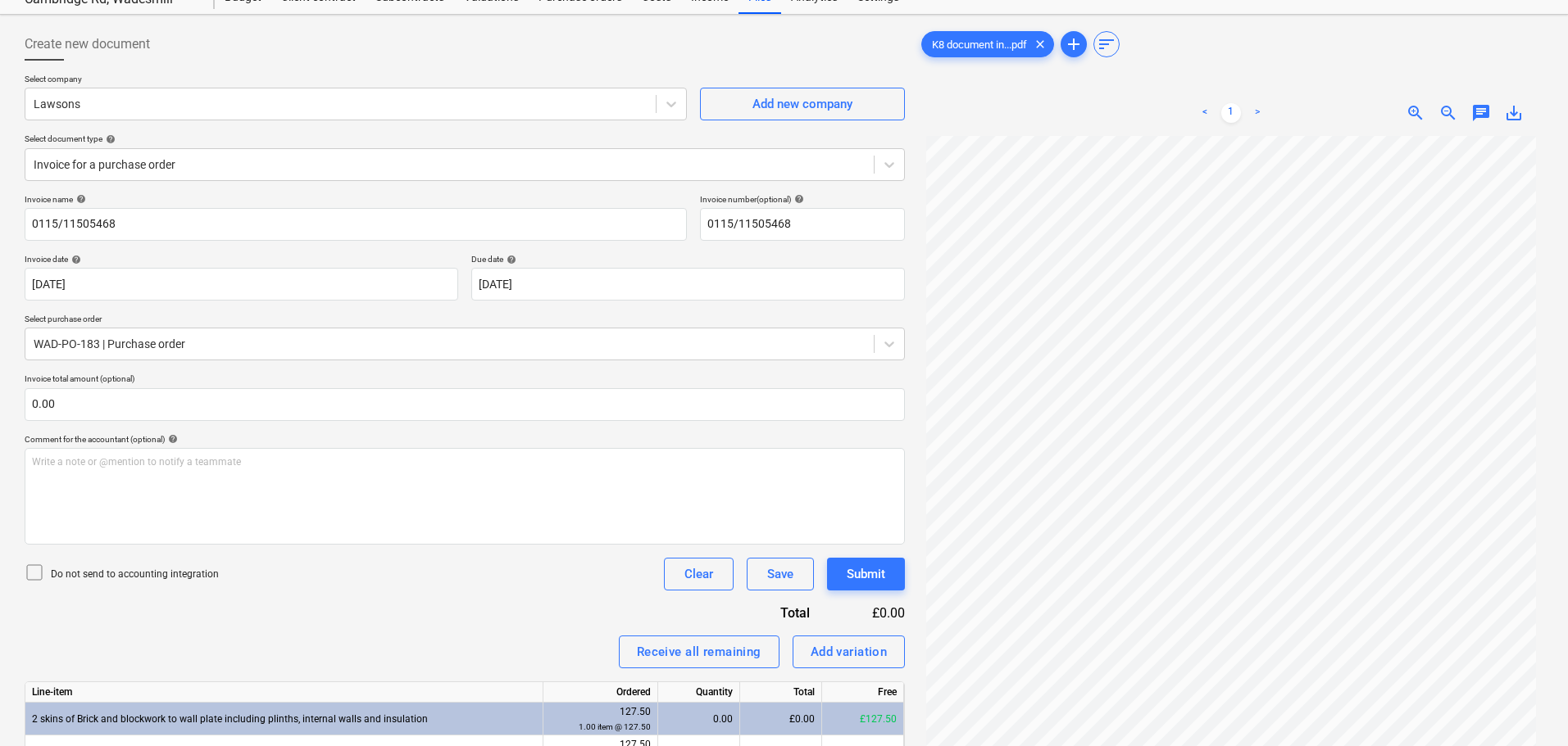
scroll to position [164, 0]
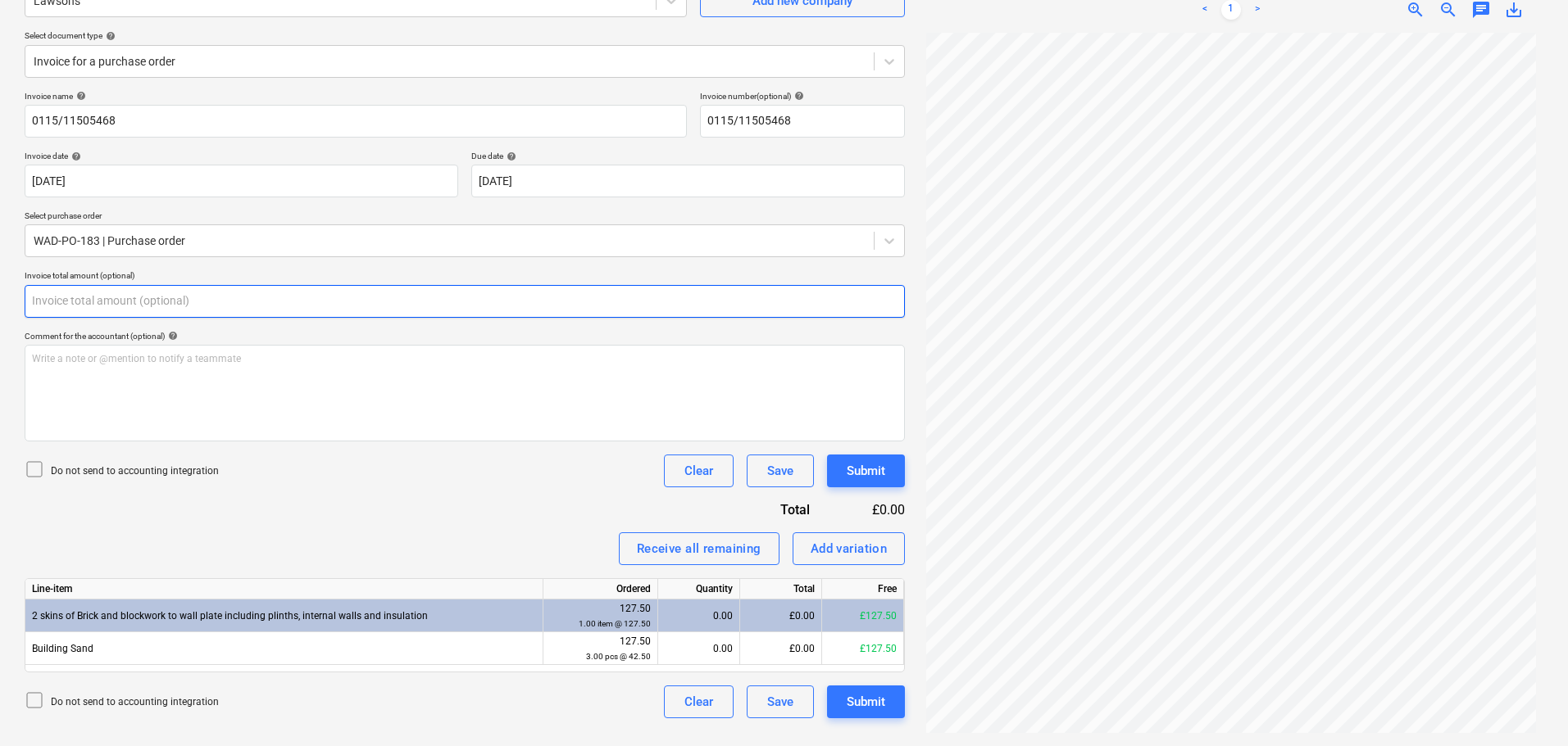
click at [94, 300] on input "text" at bounding box center [465, 302] width 880 height 33
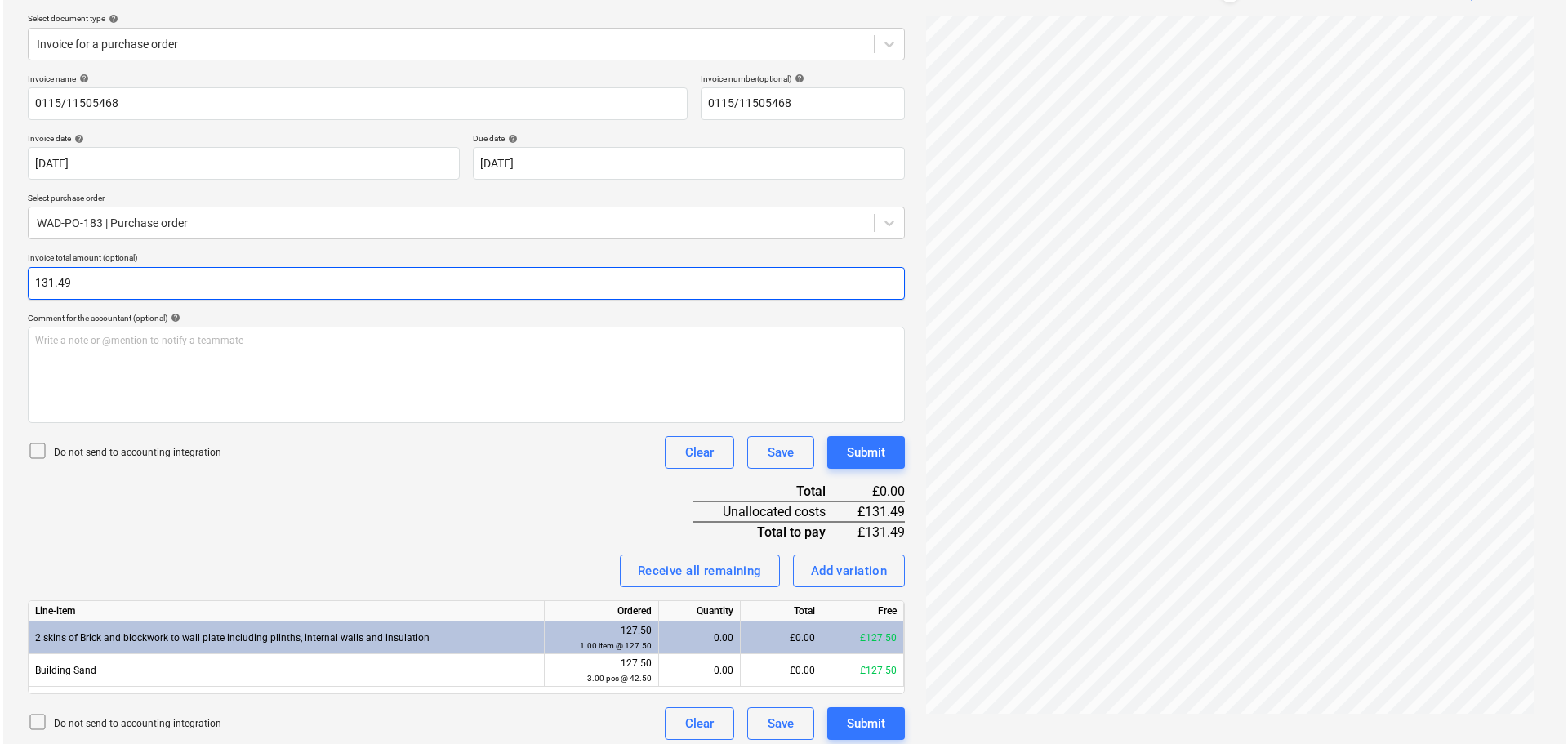
scroll to position [189, 0]
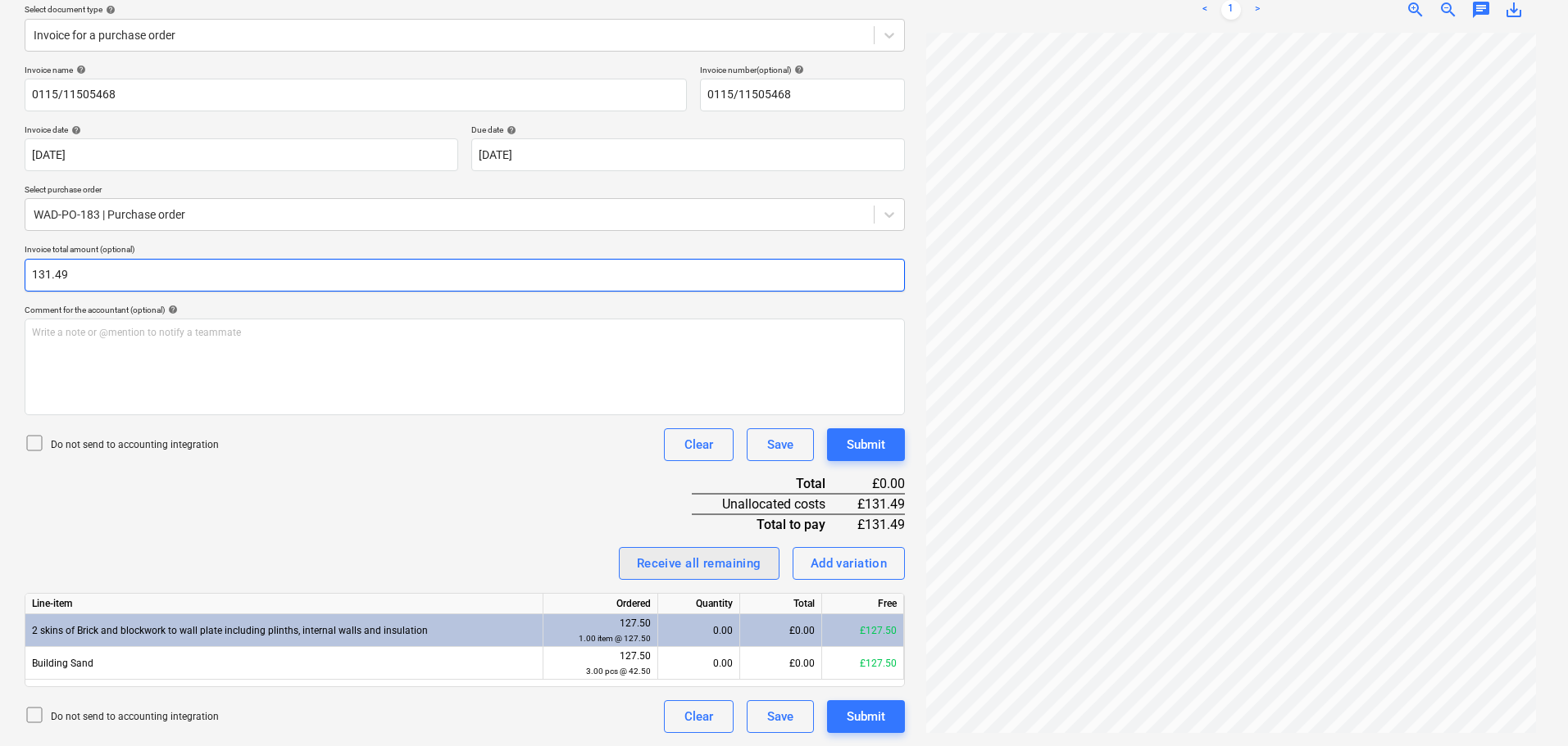
type input "131.49"
click at [706, 565] on div "Receive all remaining" at bounding box center [698, 564] width 124 height 22
click at [588, 493] on div "Invoice name help 0115/11505468 Invoice number (optional) help 0115/11505468 In…" at bounding box center [465, 399] width 880 height 669
click at [842, 568] on div "Add variation" at bounding box center [849, 564] width 77 height 22
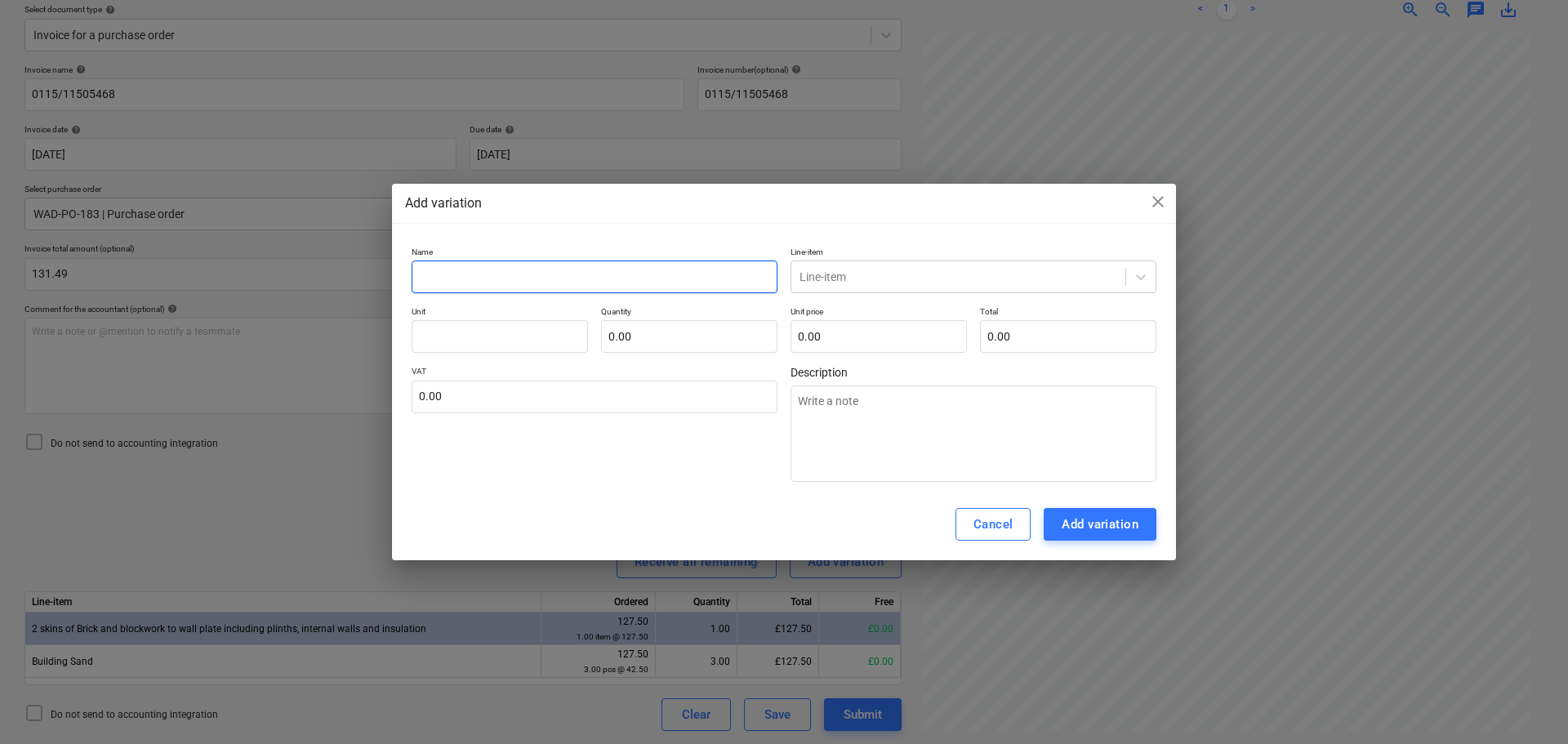
click at [472, 275] on input "text" at bounding box center [593, 277] width 365 height 33
type textarea "x"
type input "d"
type textarea "x"
type input "di"
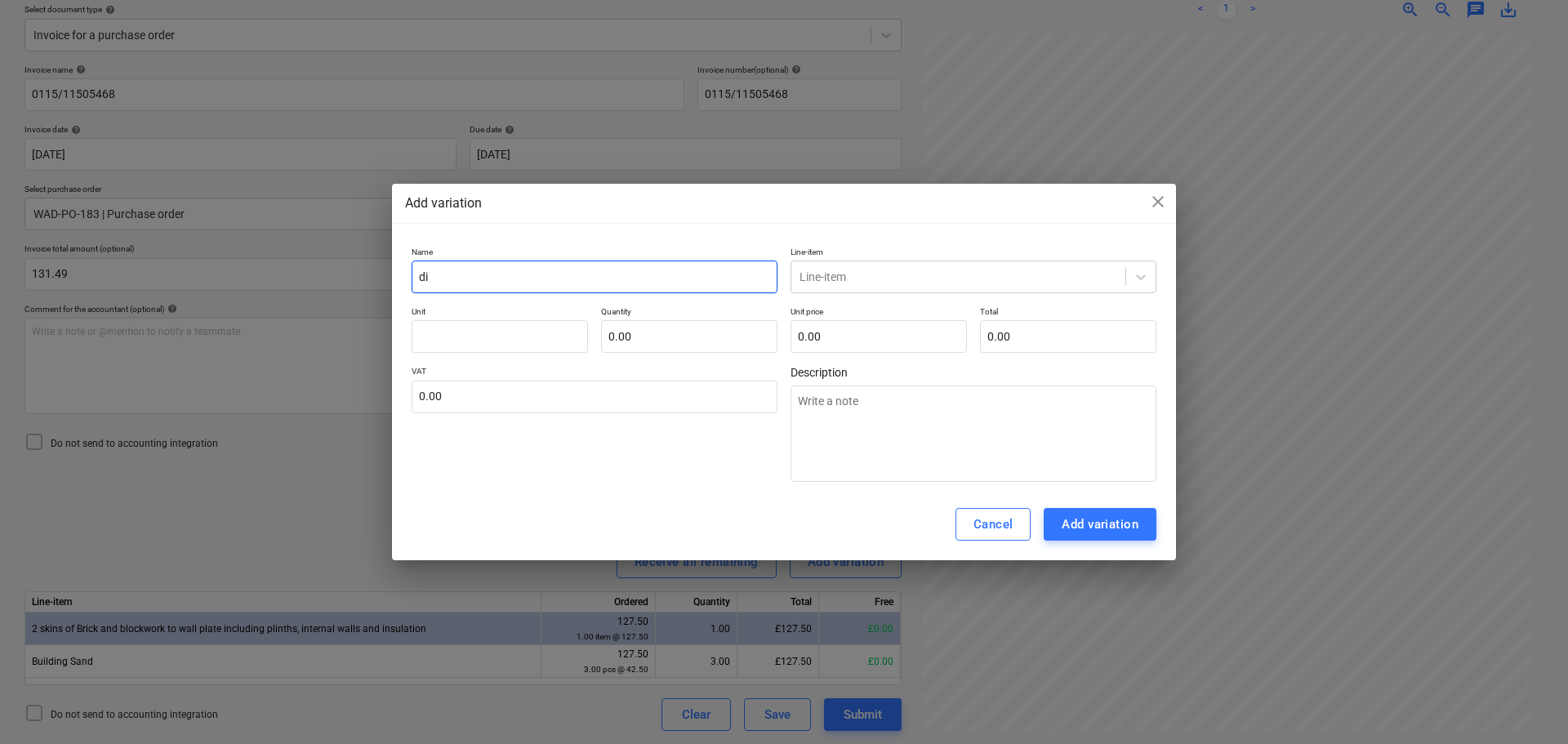
type textarea "x"
type input "dis"
type textarea "x"
type input "dist"
type textarea "x"
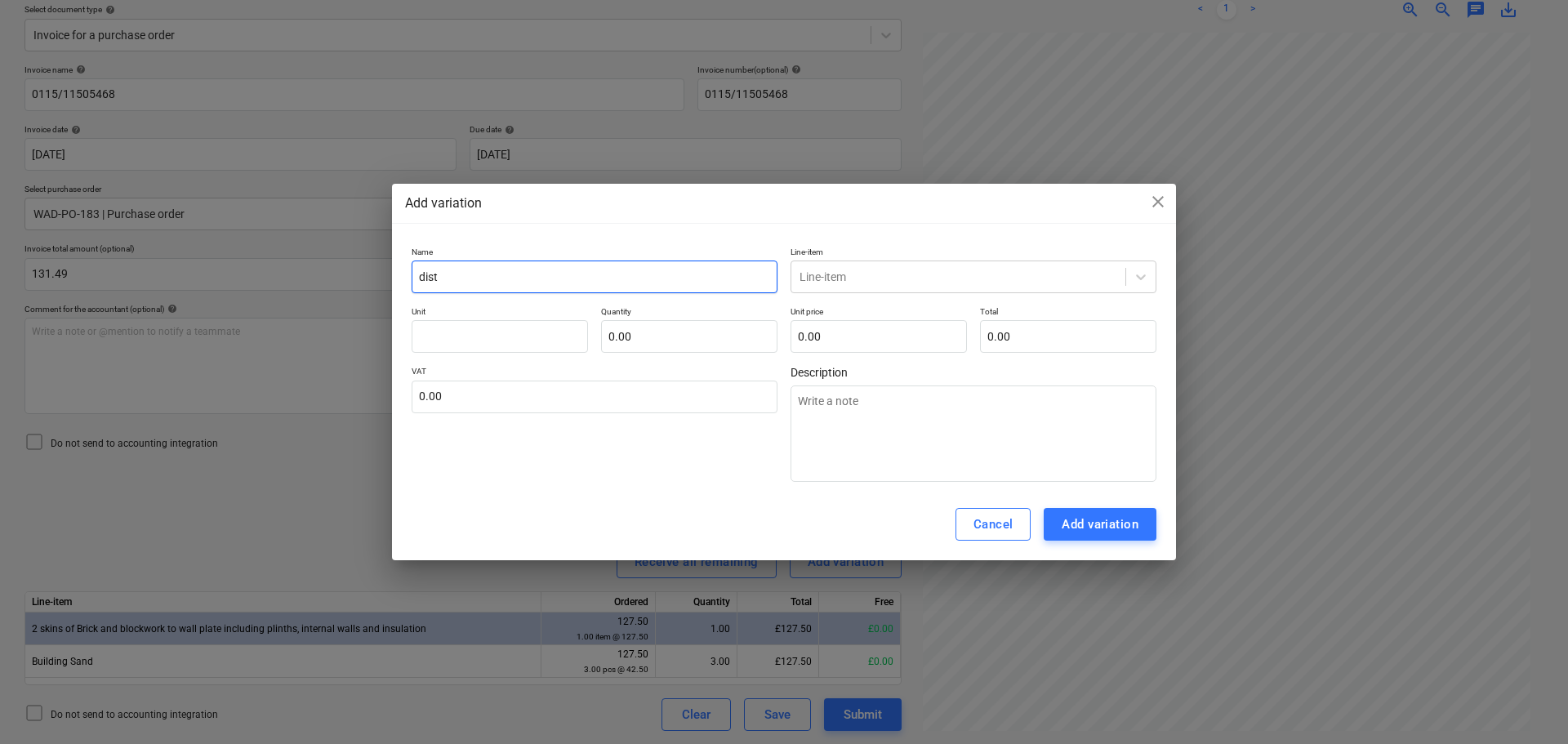
type input "distr"
type textarea "x"
type input "distri"
type textarea "x"
type input "distrib"
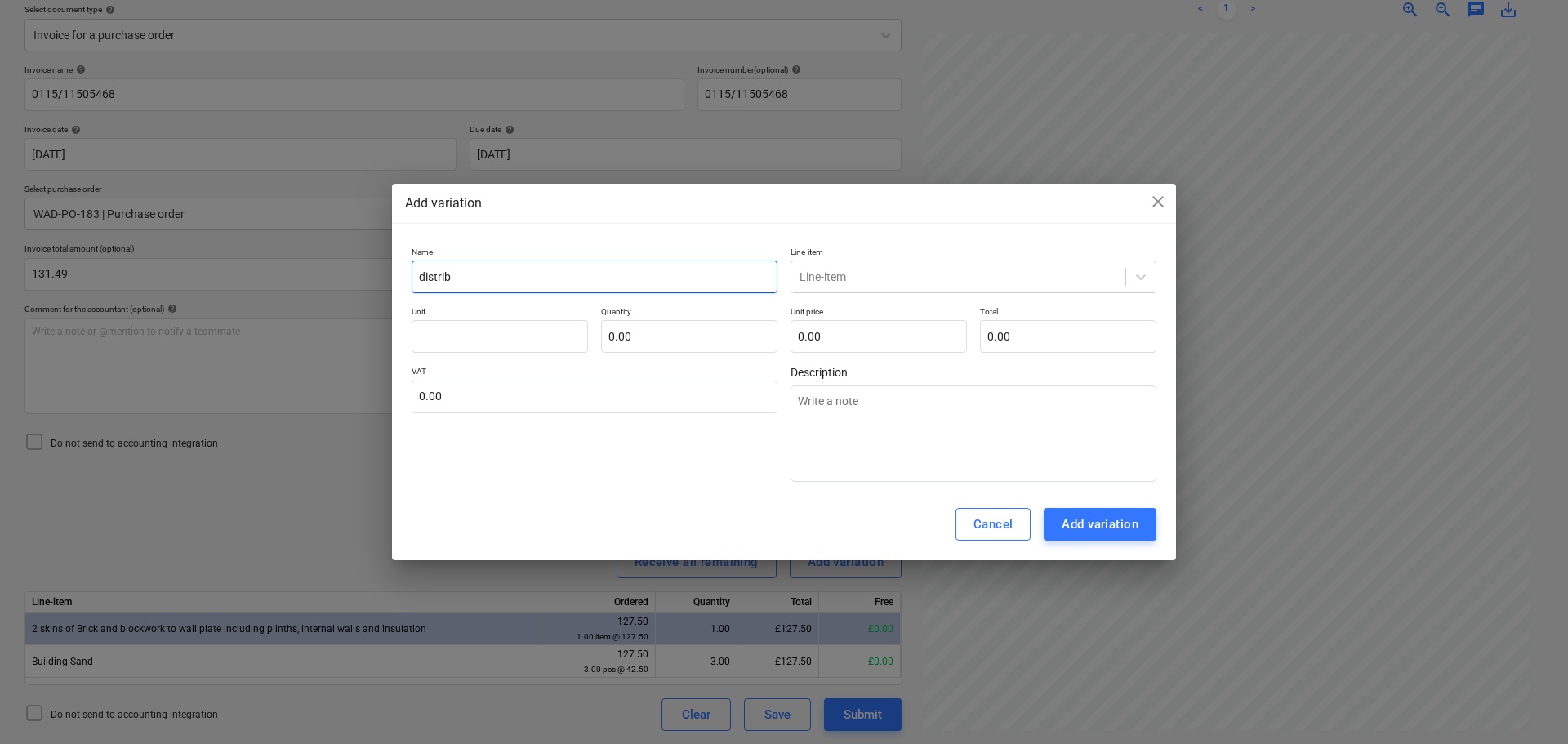
type textarea "x"
type input "distribu"
type textarea "x"
type input "distribut"
type textarea "x"
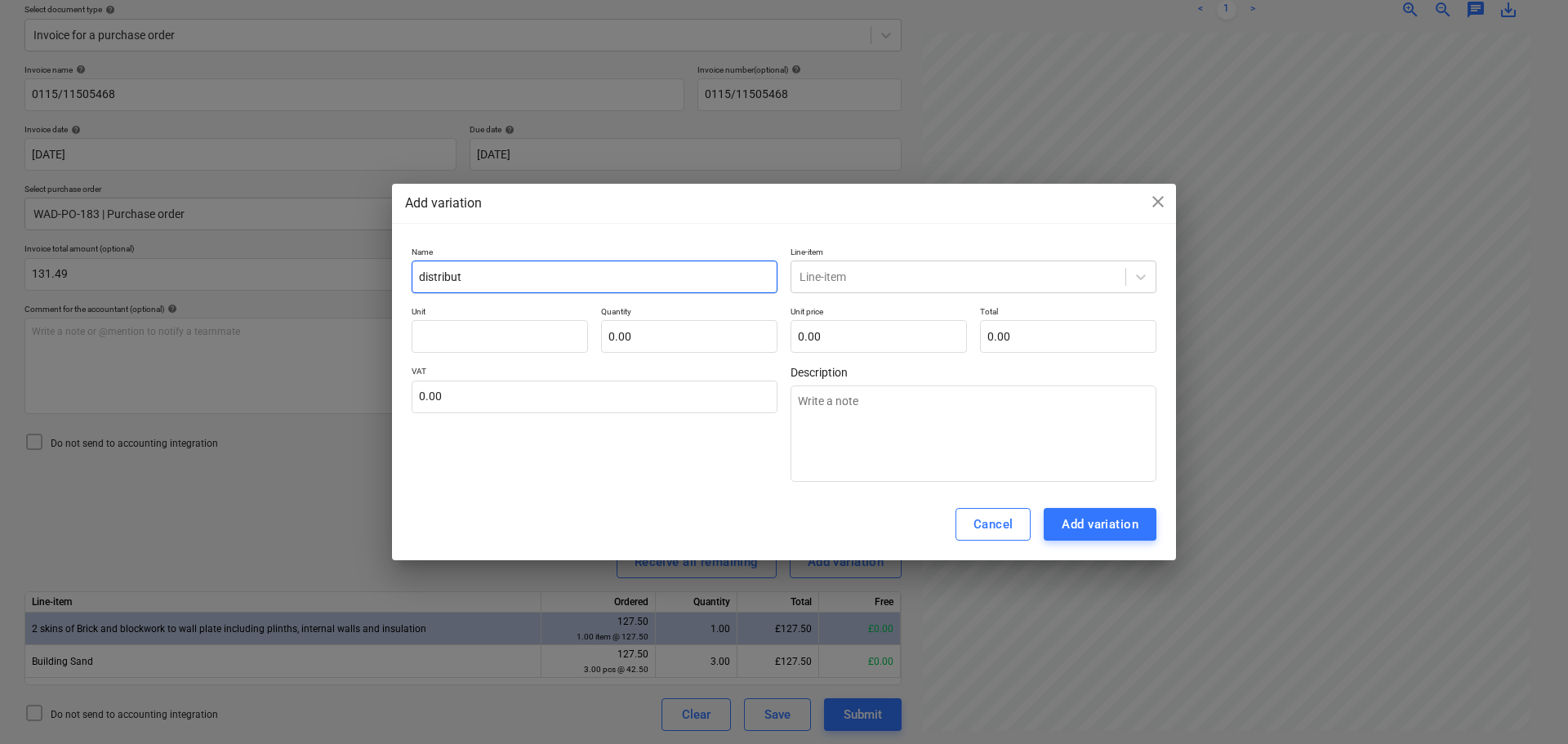
type input "distributi"
type textarea "x"
type input "distributio"
type textarea "x"
type input "distribution"
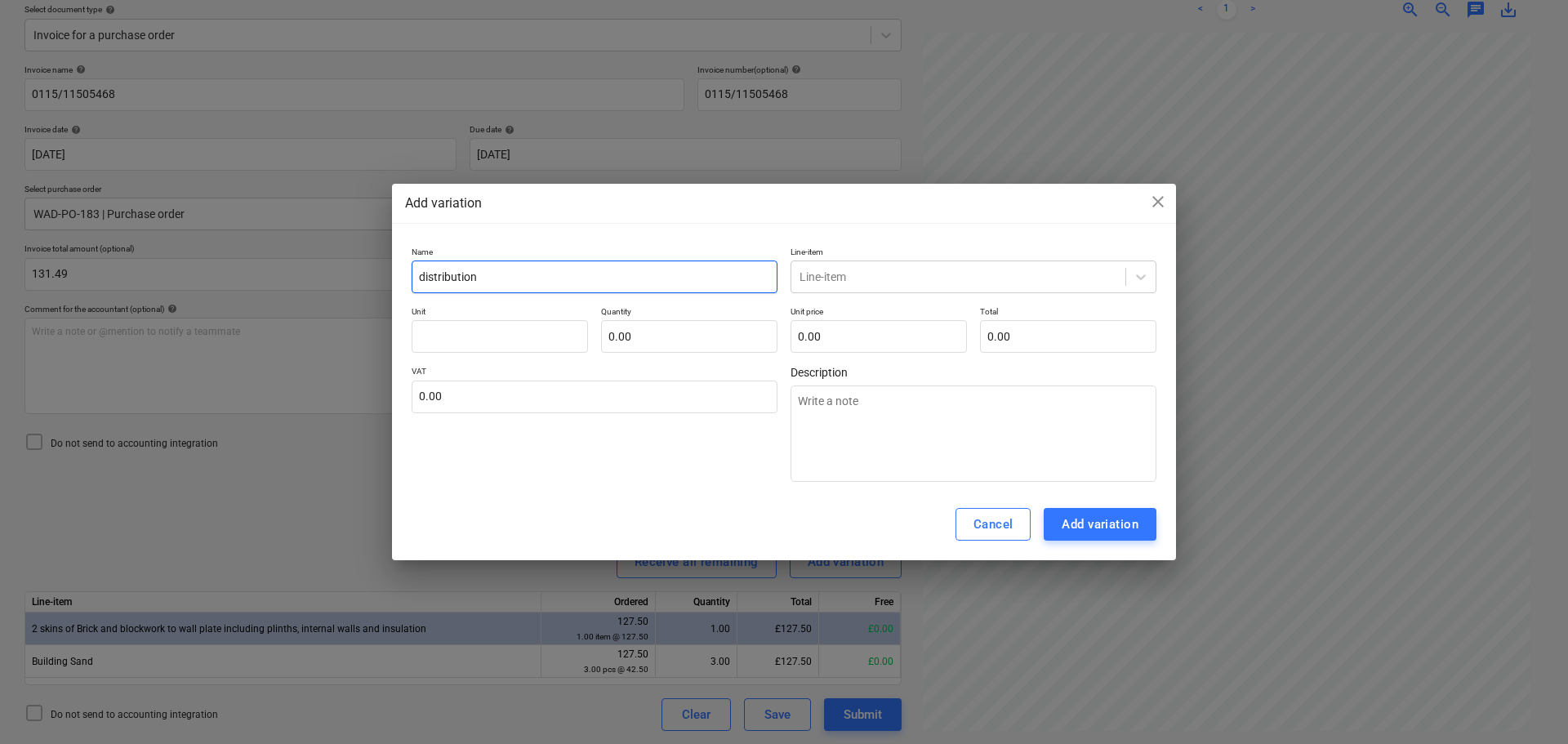
type textarea "x"
type input "distribution"
type textarea "x"
type input "distribution l"
type textarea "x"
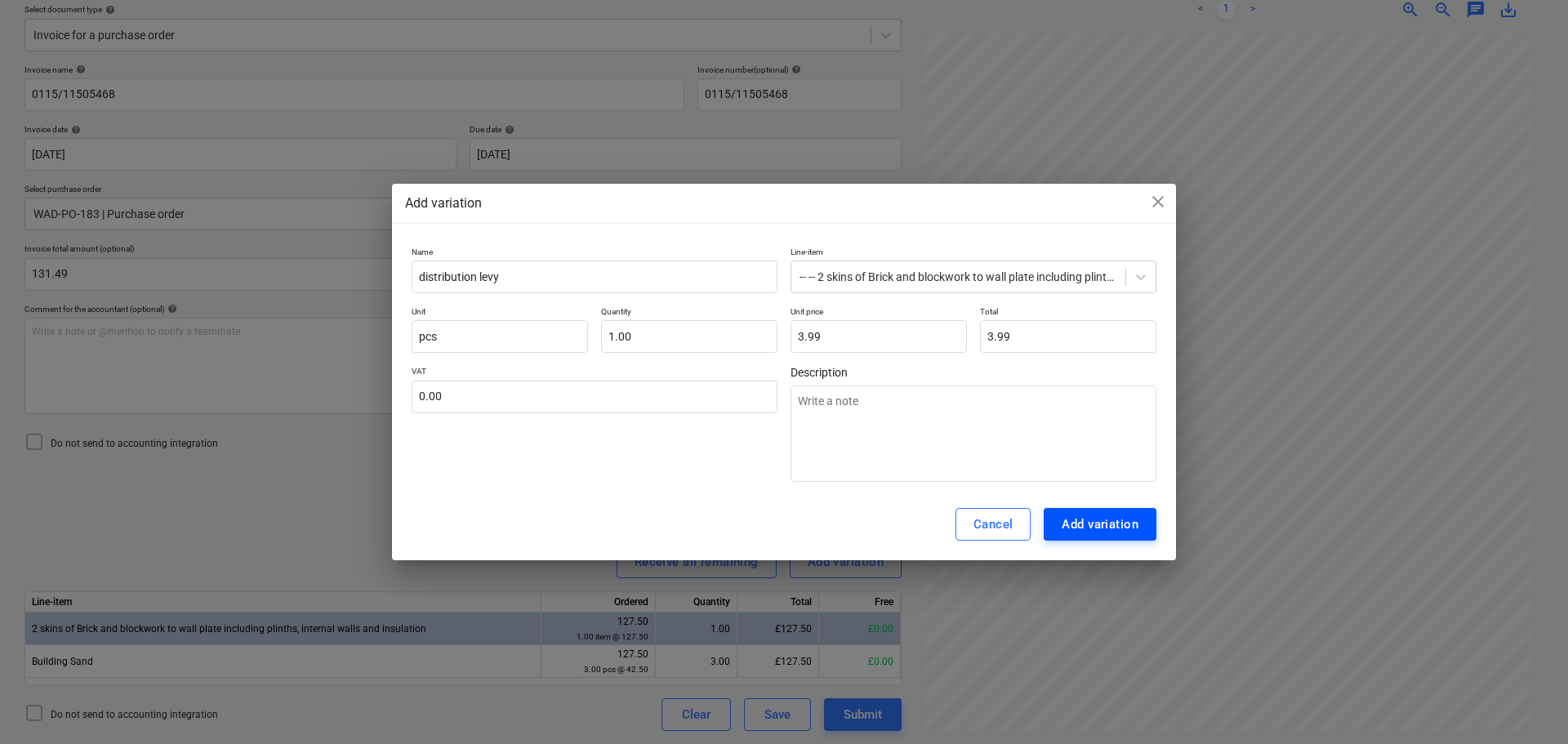
click at [1101, 514] on div "Add variation" at bounding box center [1099, 525] width 77 height 21
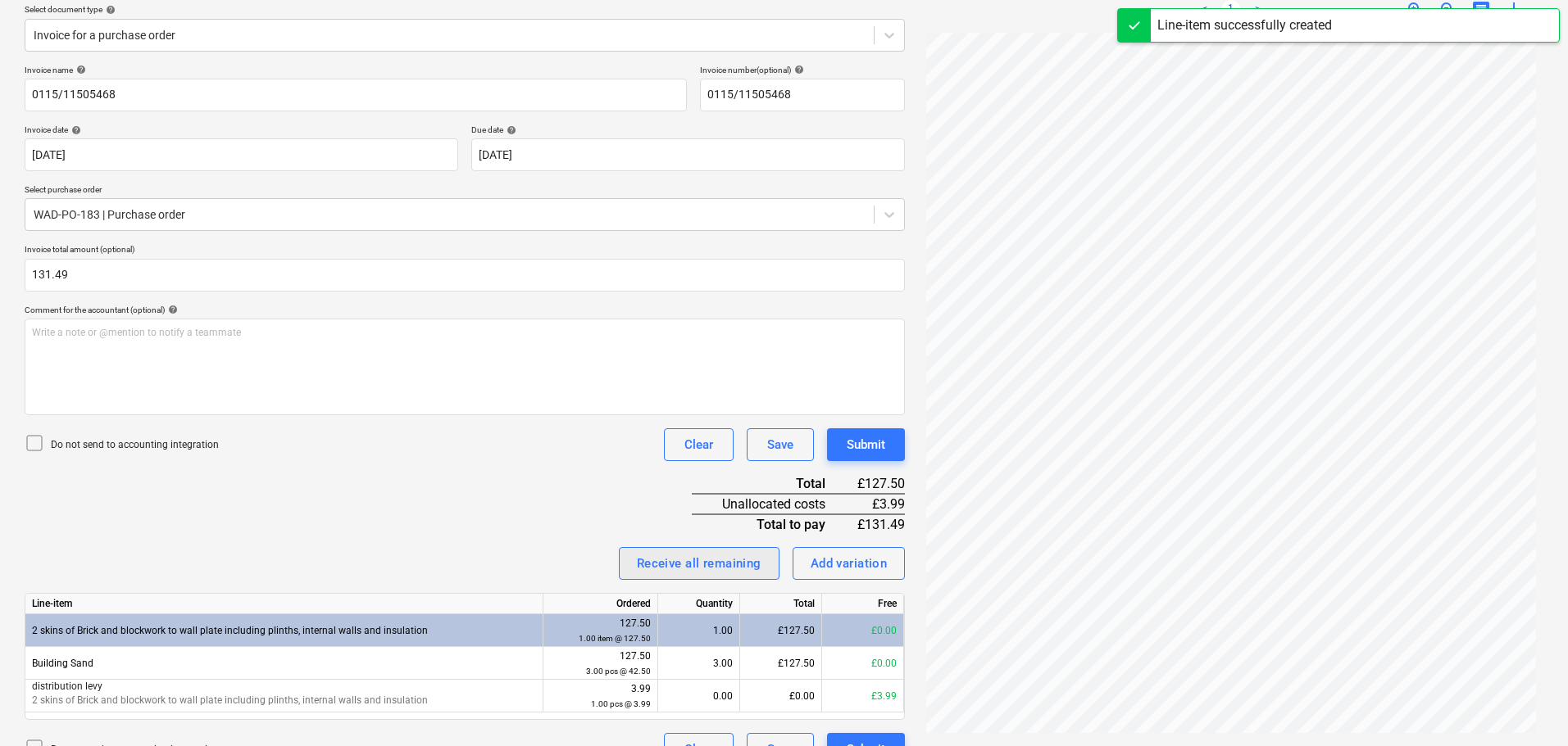
click at [713, 560] on div "Receive all remaining" at bounding box center [698, 564] width 124 height 22
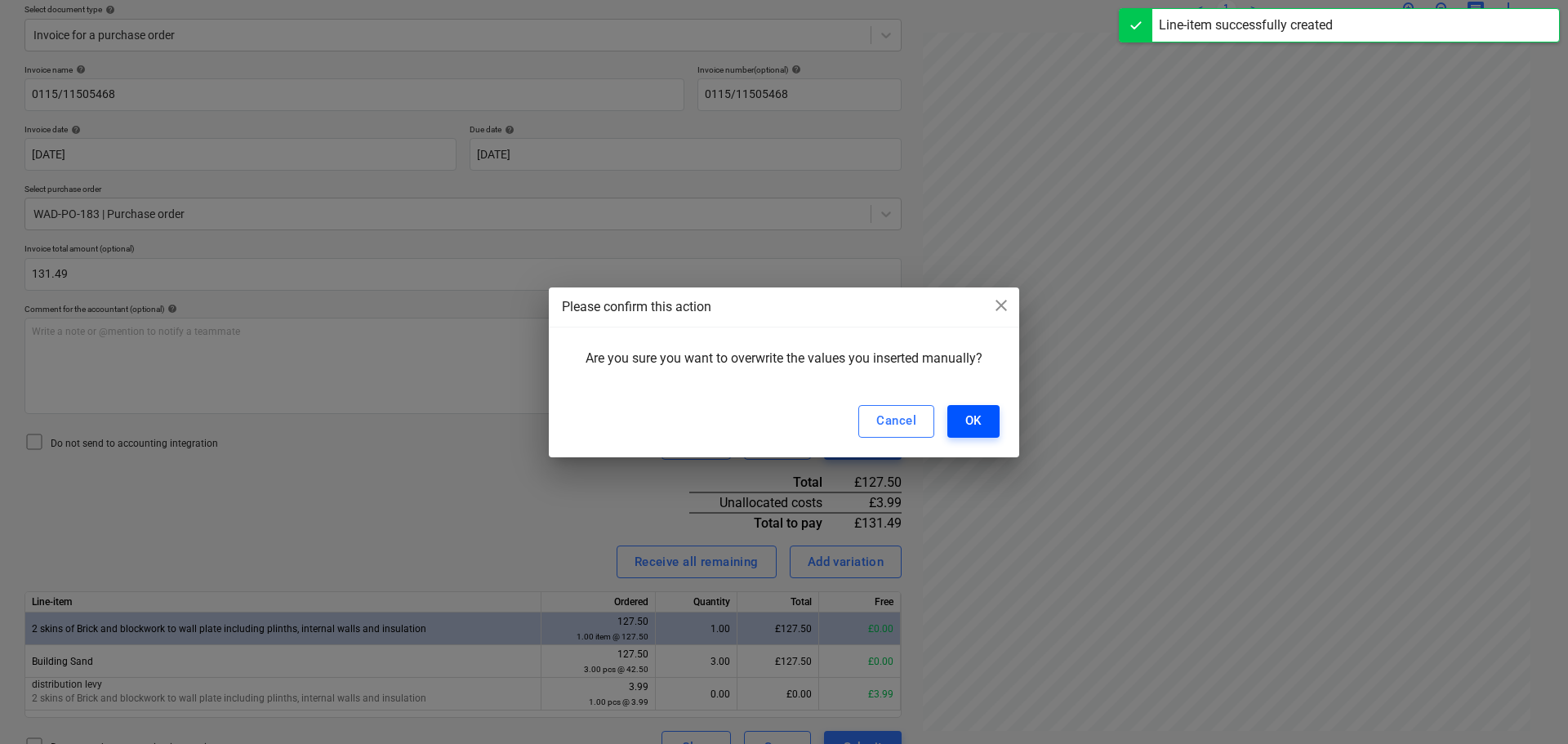
click at [976, 422] on div "OK" at bounding box center [973, 421] width 17 height 21
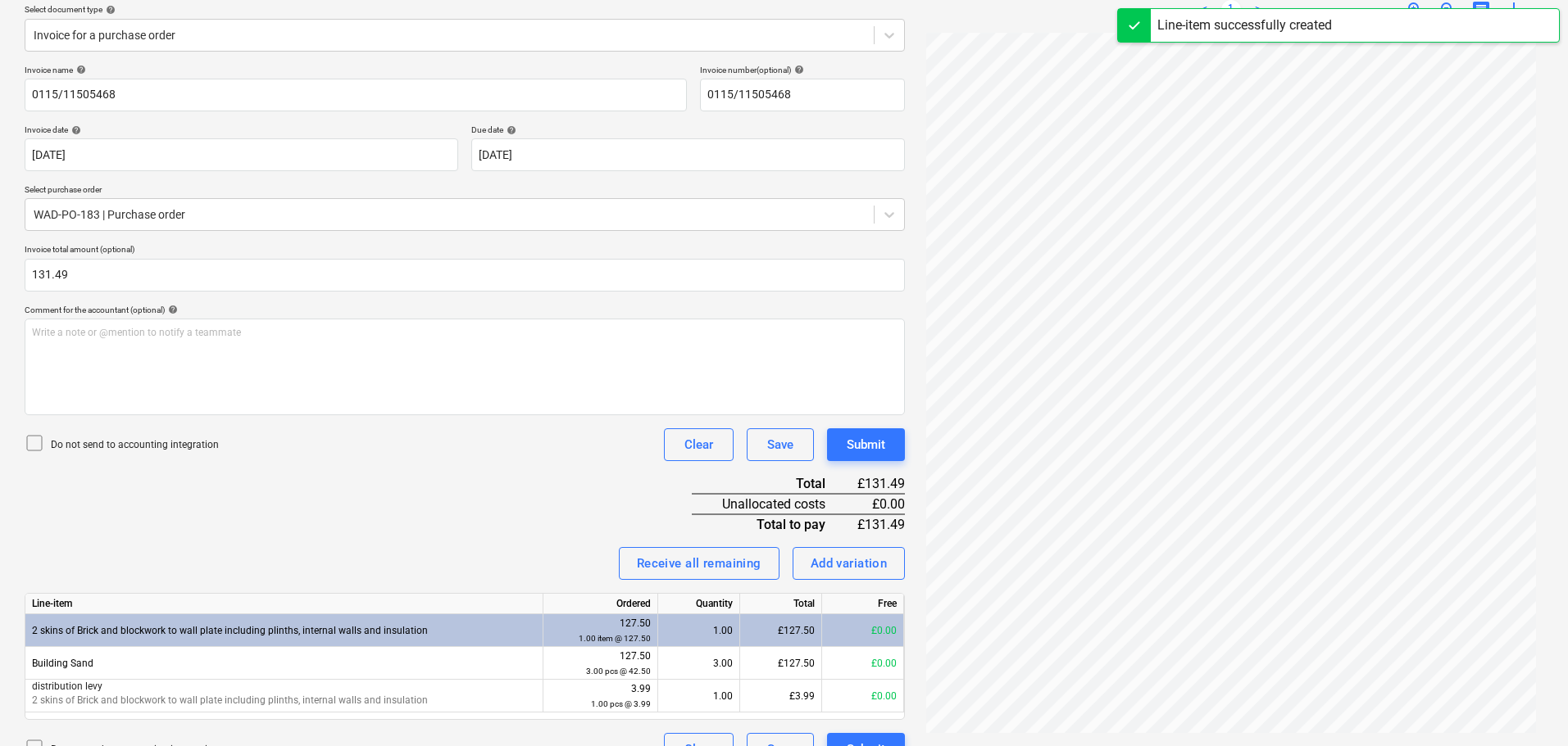
click at [507, 501] on div "Invoice name help 0115/11505468 Invoice number (optional) help 0115/11505468 In…" at bounding box center [465, 415] width 880 height 701
click at [882, 450] on div "Submit" at bounding box center [866, 445] width 38 height 22
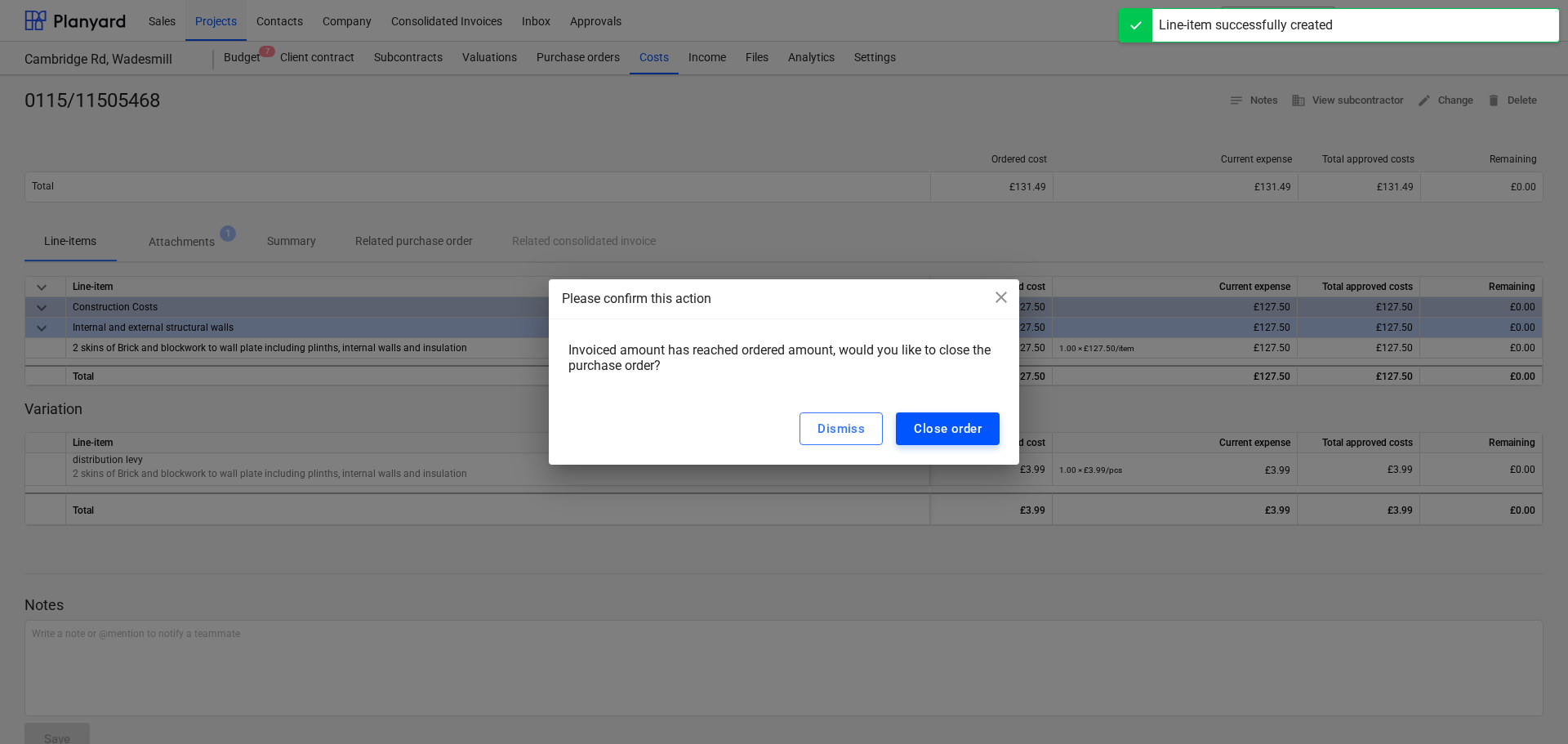
click at [941, 426] on div "Close order" at bounding box center [948, 429] width 68 height 21
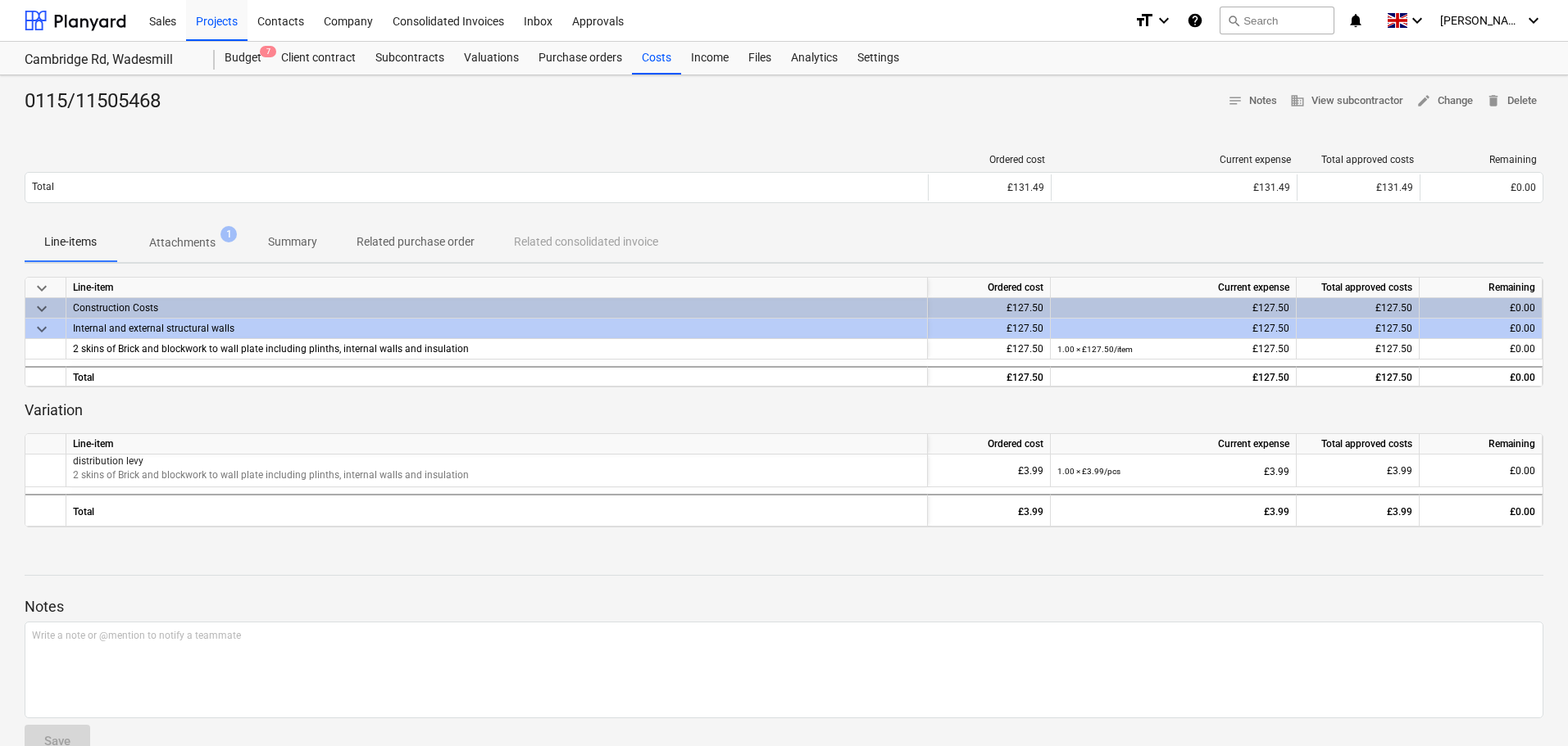
click at [451, 143] on div "Ordered cost Current expense Total approved costs Remaining Total £131.49 £131.…" at bounding box center [784, 182] width 1519 height 82
drag, startPoint x: 227, startPoint y: 21, endPoint x: 227, endPoint y: 33, distance: 12.0
click at [227, 21] on div "Projects" at bounding box center [216, 20] width 62 height 42
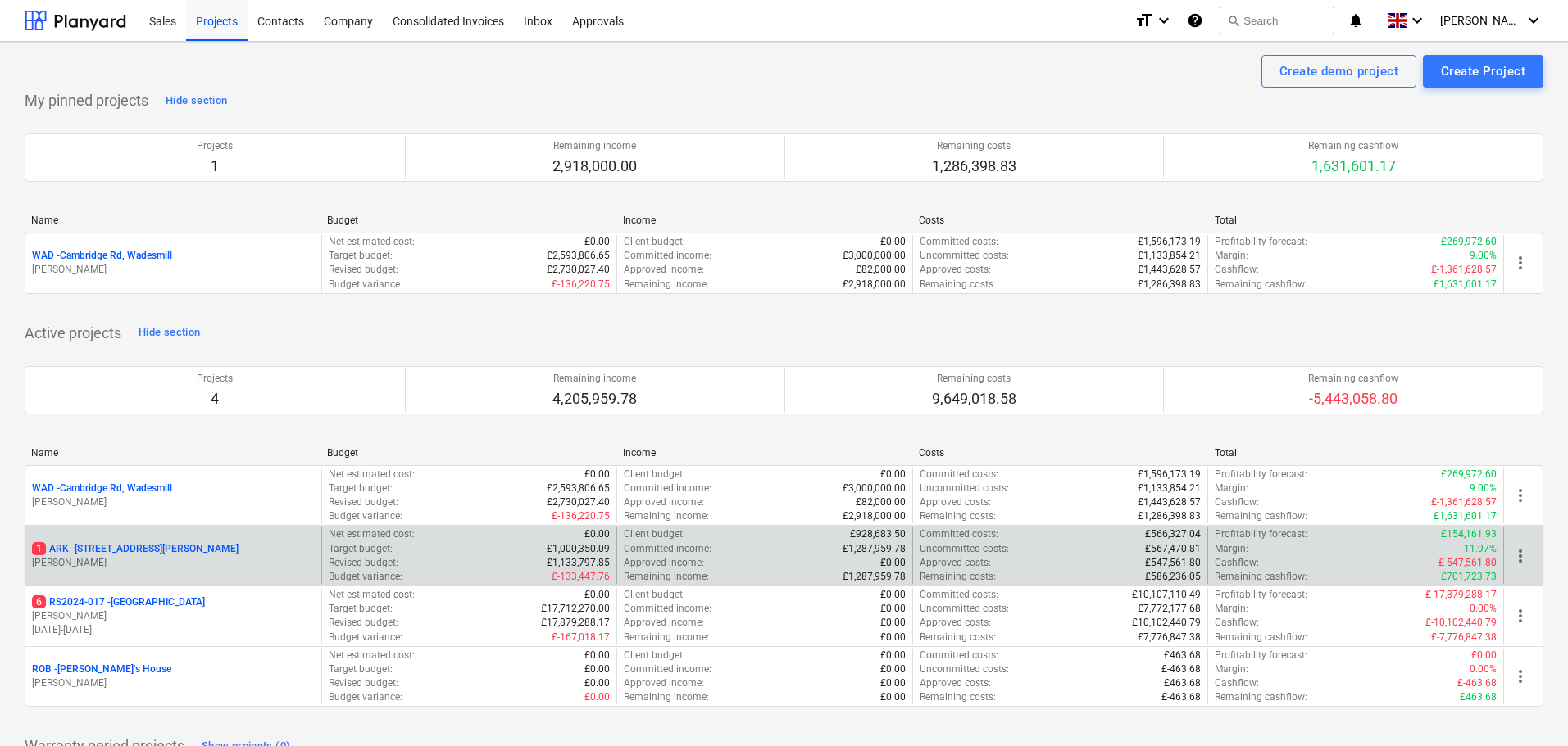
click at [150, 547] on p "1 ARK - 2 Galley [PERSON_NAME]" at bounding box center [135, 549] width 206 height 14
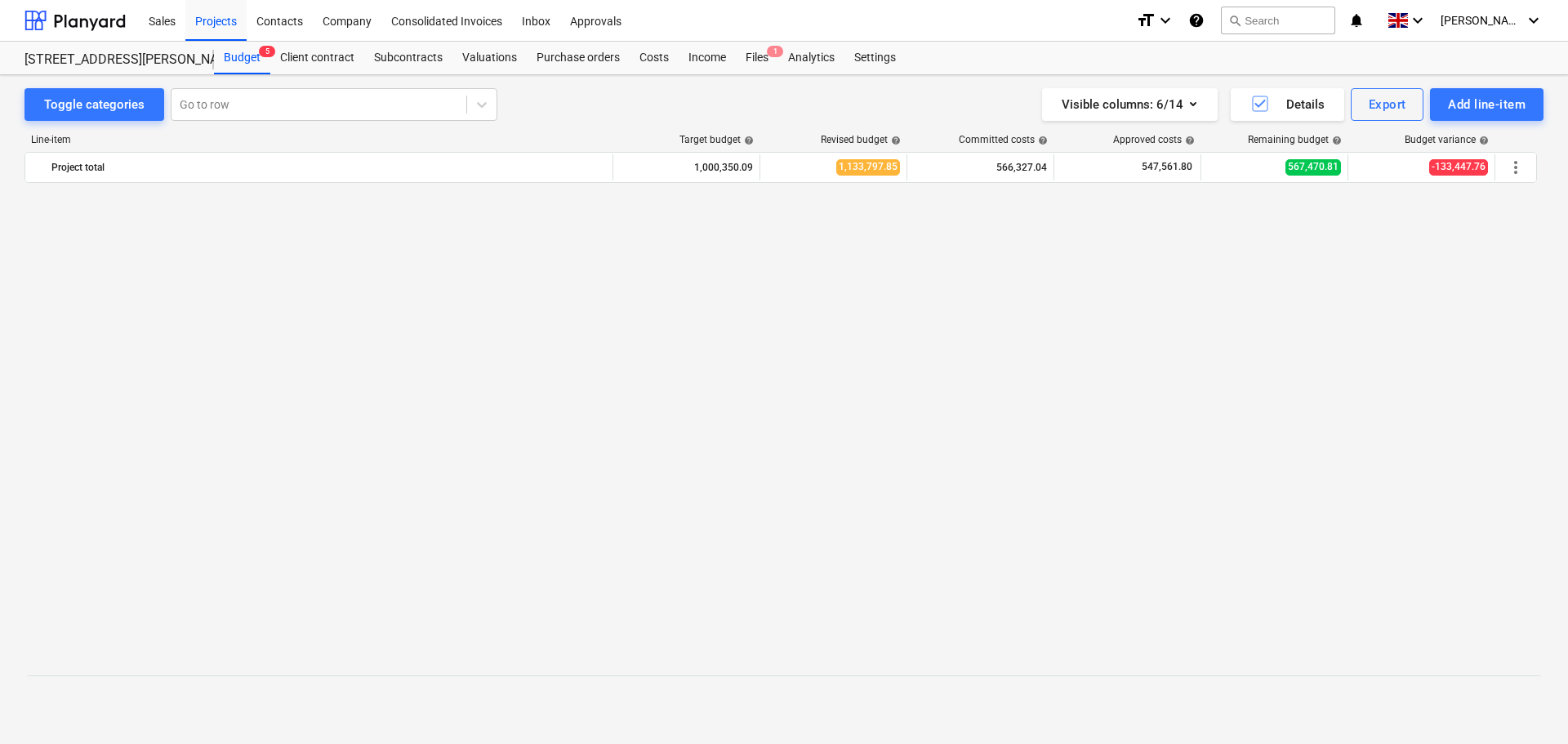
scroll to position [1086, 0]
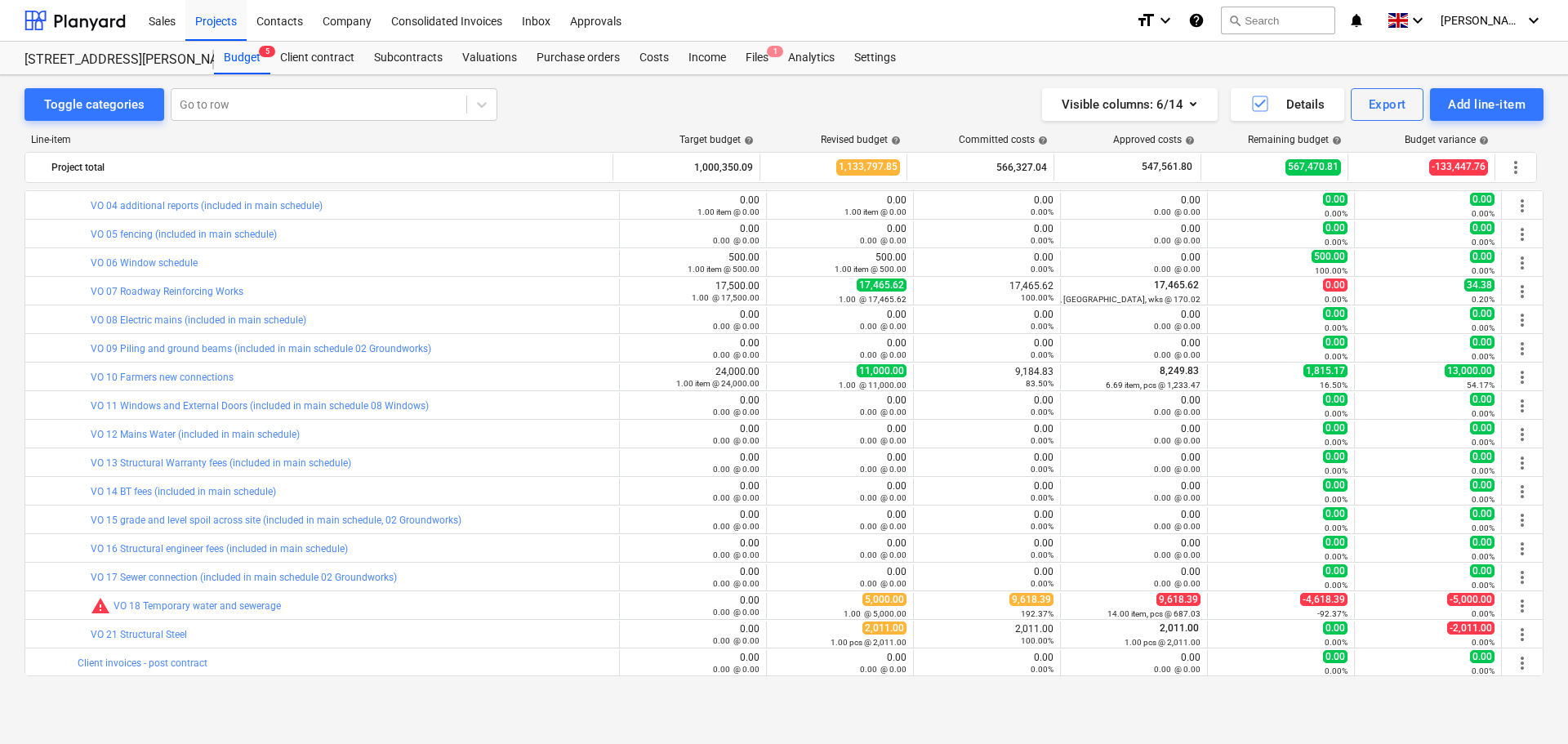
drag, startPoint x: 335, startPoint y: 714, endPoint x: 312, endPoint y: 686, distance: 36.2
click at [335, 714] on div "Toggle categories Go to row Visible columns : 6/14 Details Export Add line-item…" at bounding box center [784, 410] width 1568 height 669
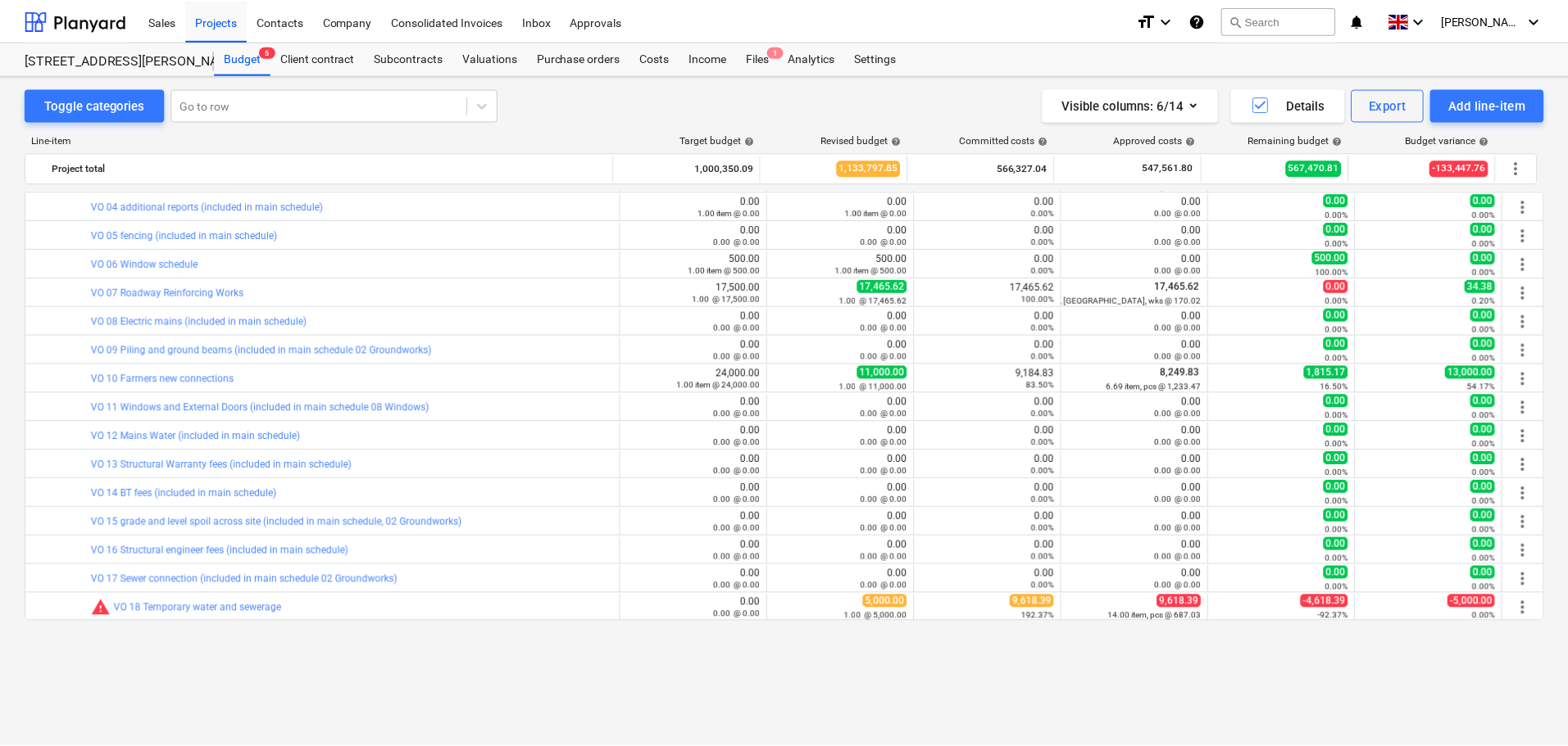
scroll to position [433, 0]
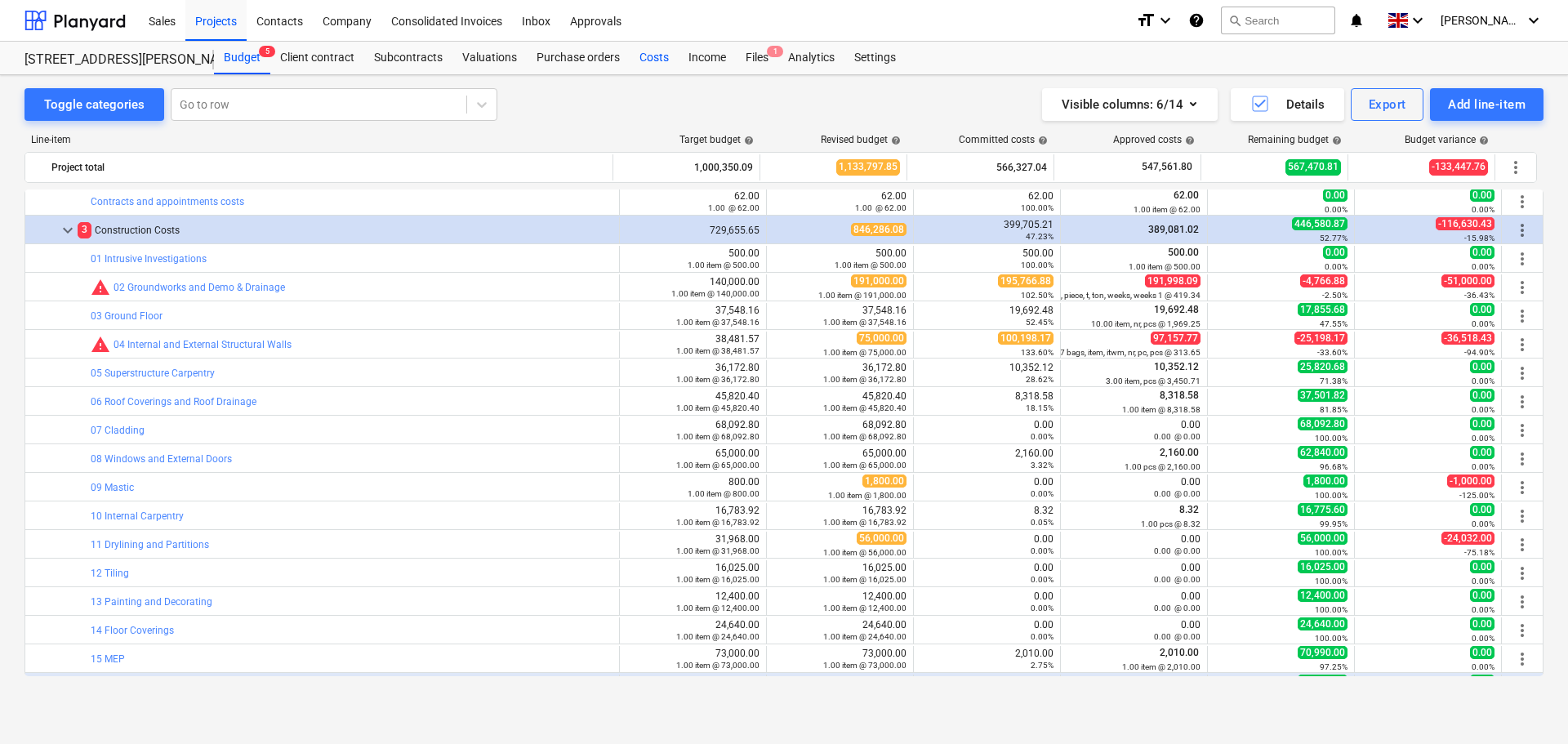
click at [648, 51] on div "Costs" at bounding box center [654, 59] width 49 height 33
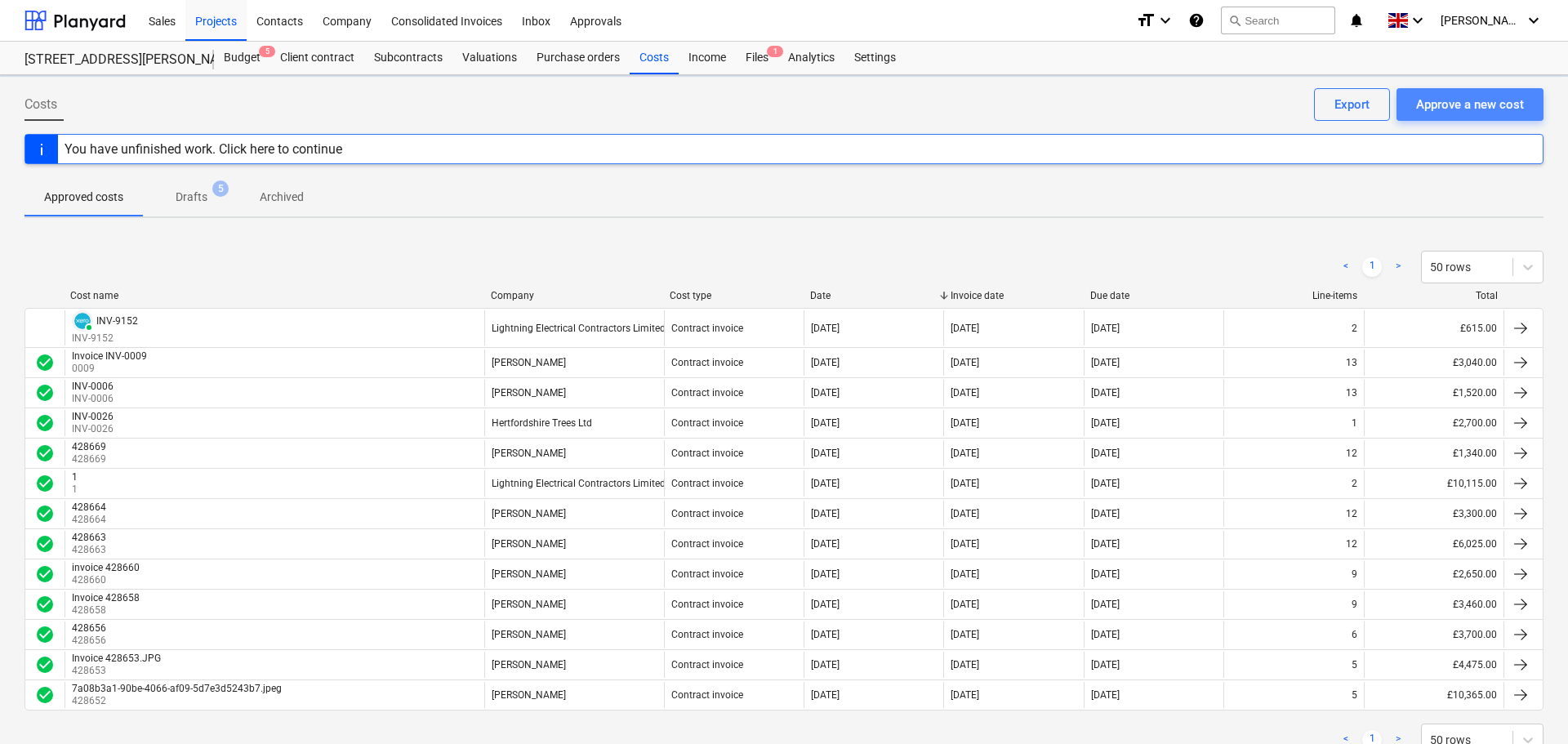
click at [1464, 101] on div "Approve a new cost" at bounding box center [1470, 104] width 108 height 21
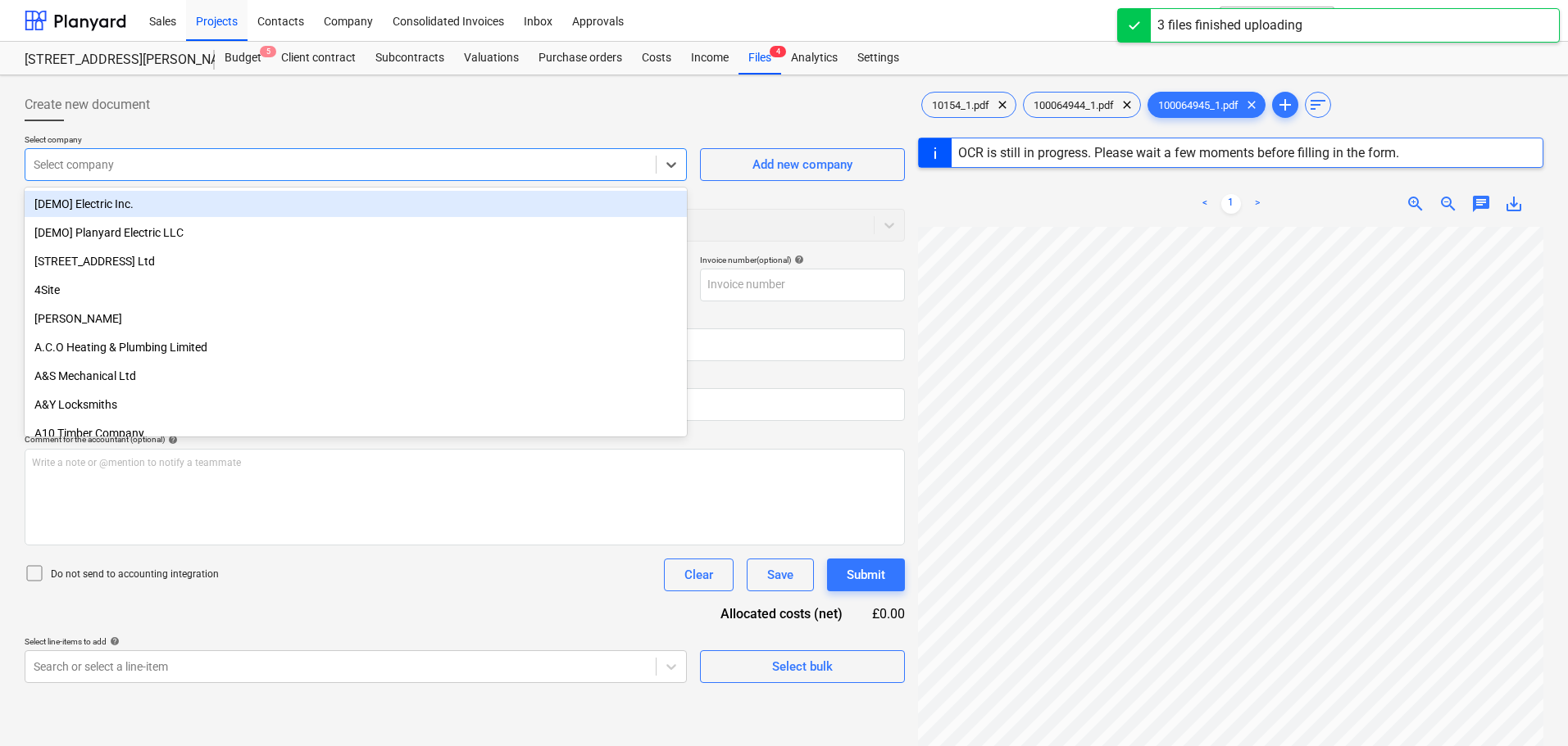
click at [109, 165] on div at bounding box center [340, 164] width 614 height 17
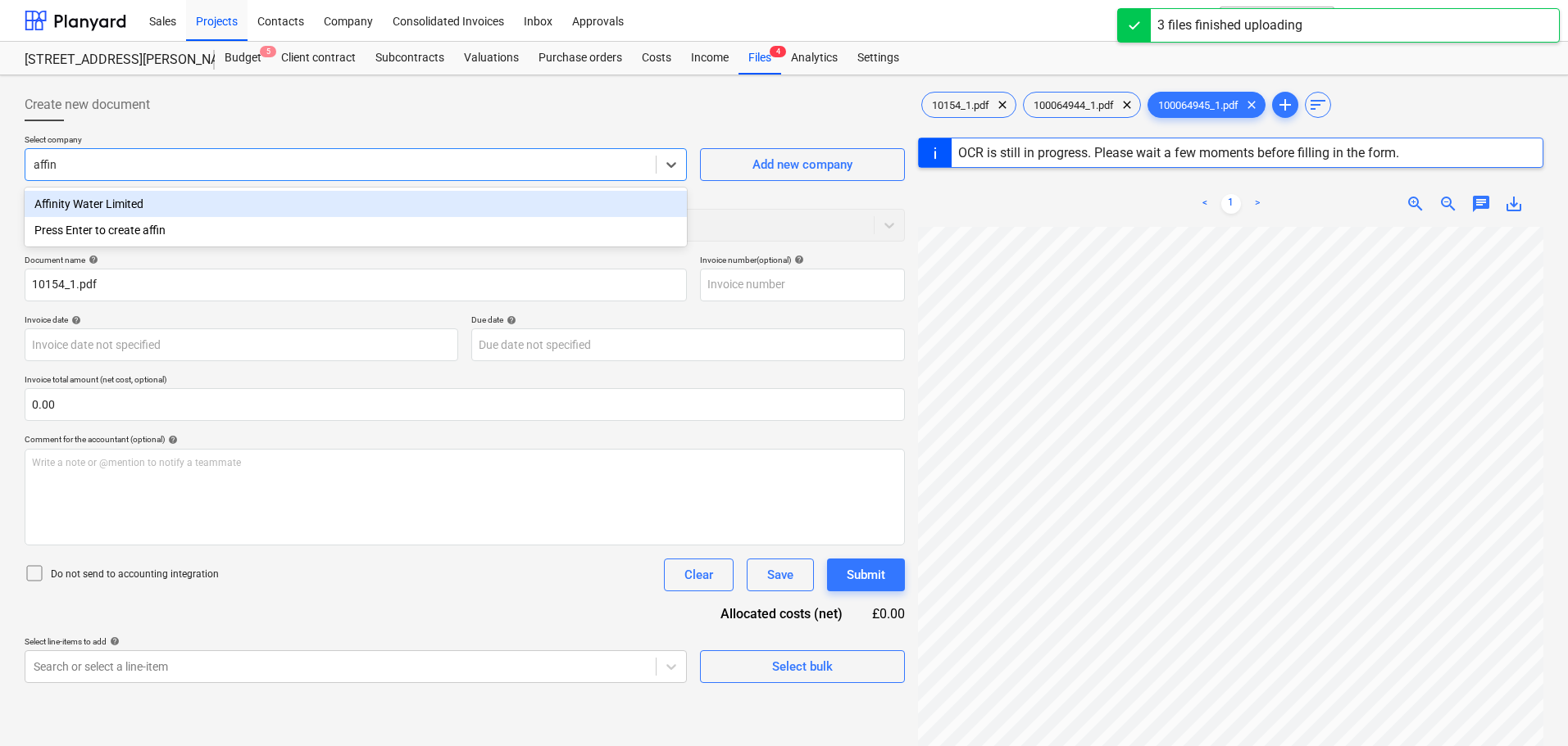
click at [120, 204] on div "Affinity Water Limited" at bounding box center [355, 203] width 662 height 26
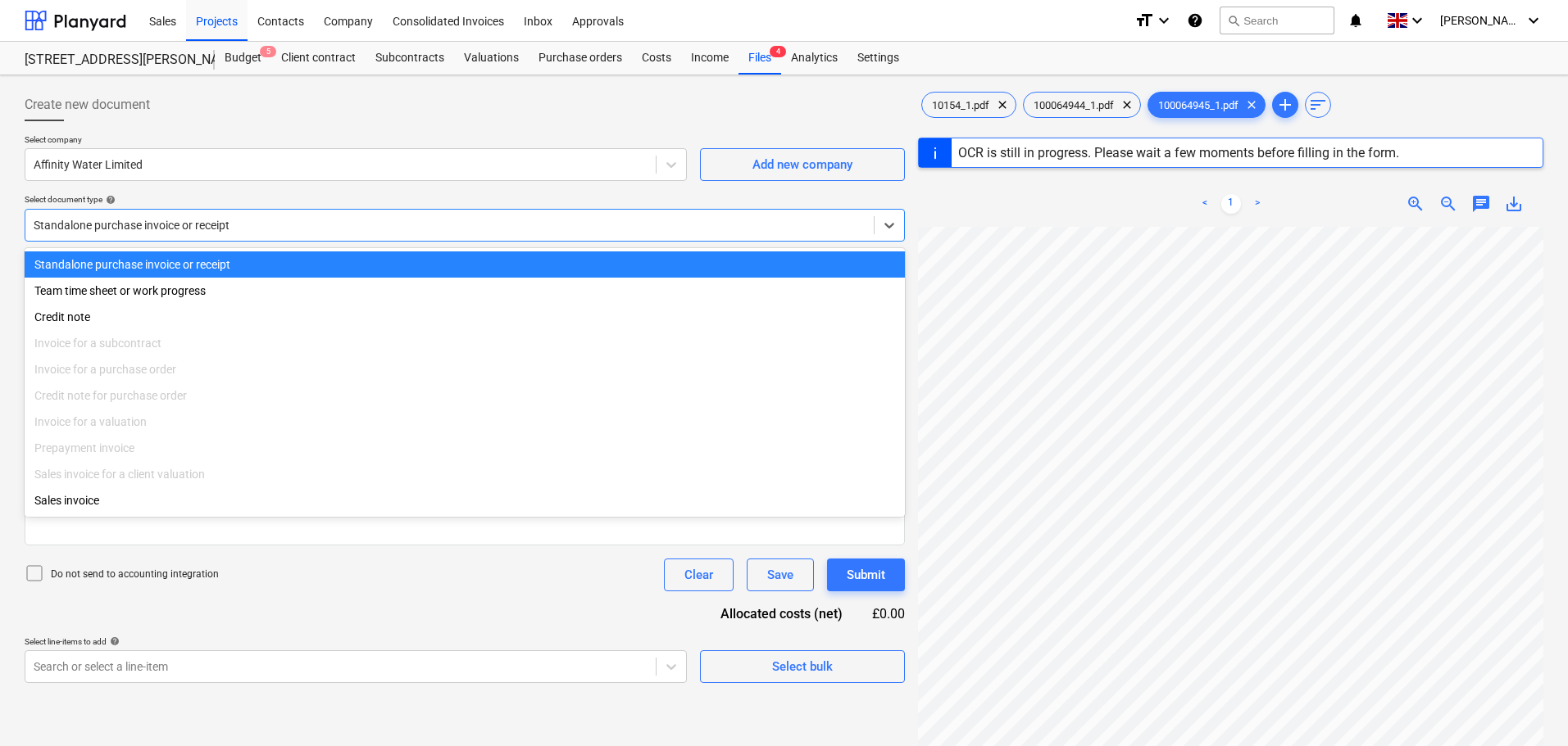
click at [150, 230] on div at bounding box center [449, 225] width 832 height 17
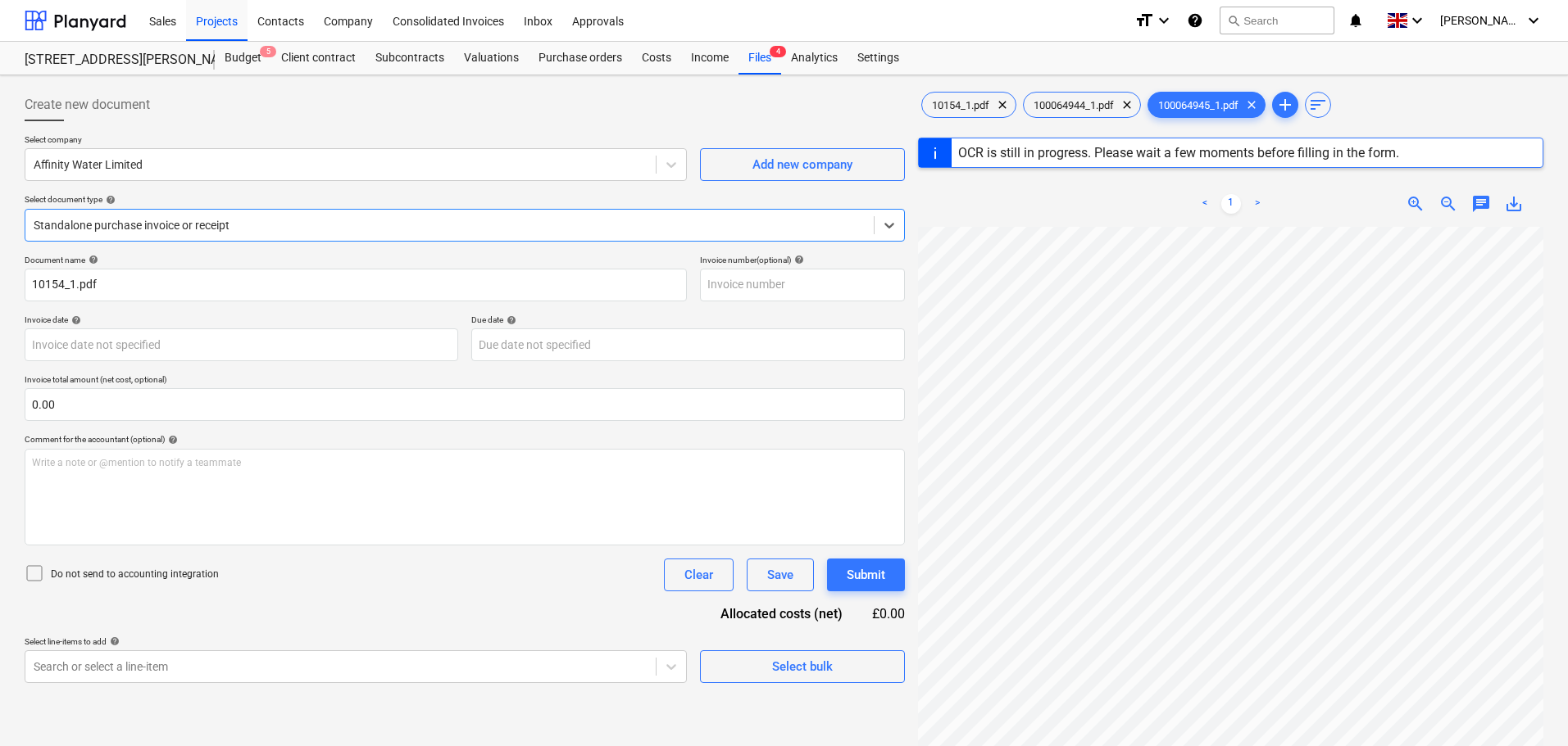
click at [155, 226] on div at bounding box center [449, 225] width 832 height 17
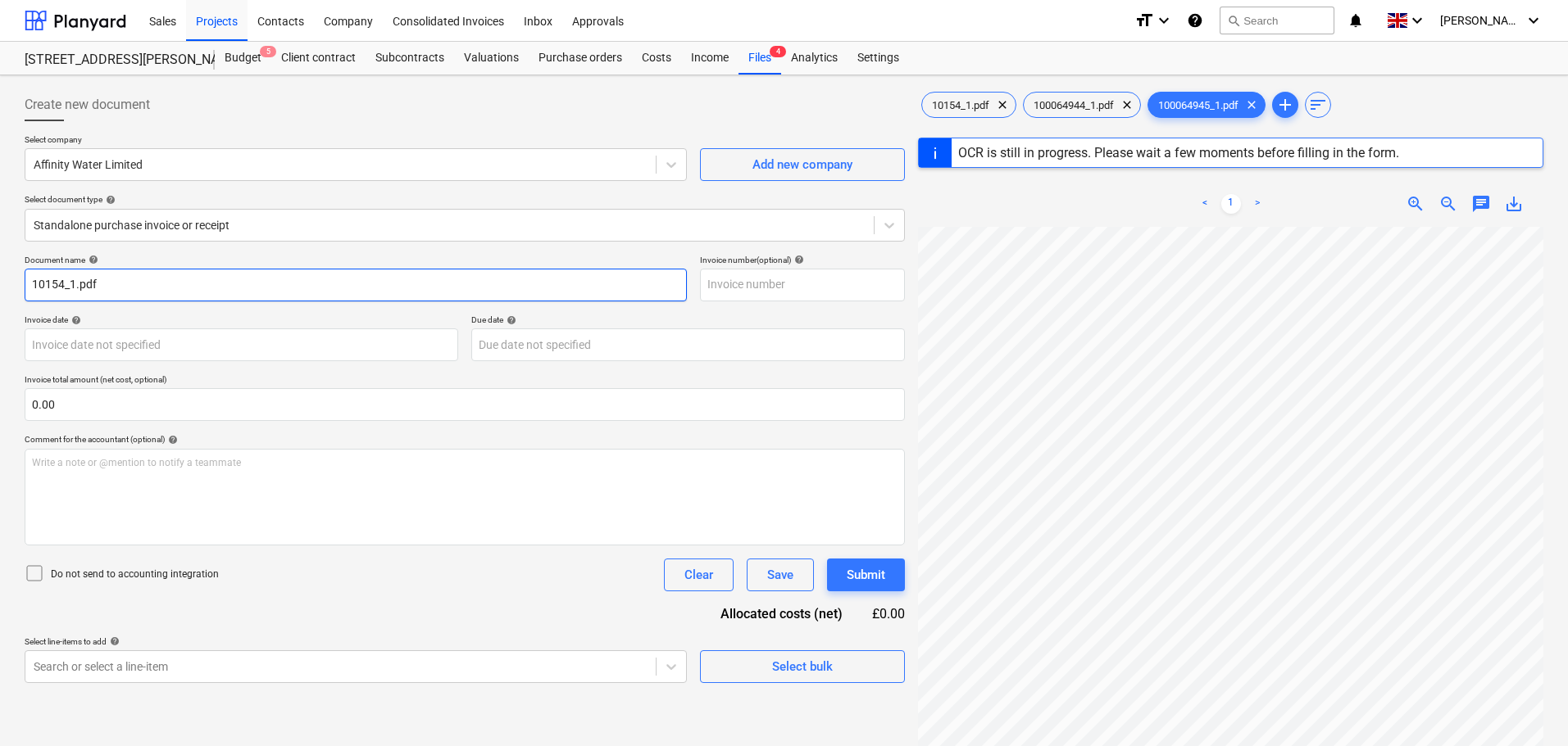
click at [131, 285] on input "10154_1.pdf" at bounding box center [355, 285] width 662 height 33
drag, startPoint x: 173, startPoint y: 279, endPoint x: -1, endPoint y: 269, distance: 174.3
click at [0, 269] on html "Sales Projects Contacts Company Consolidated Invoices Inbox Approvals format_si…" at bounding box center [784, 373] width 1568 height 746
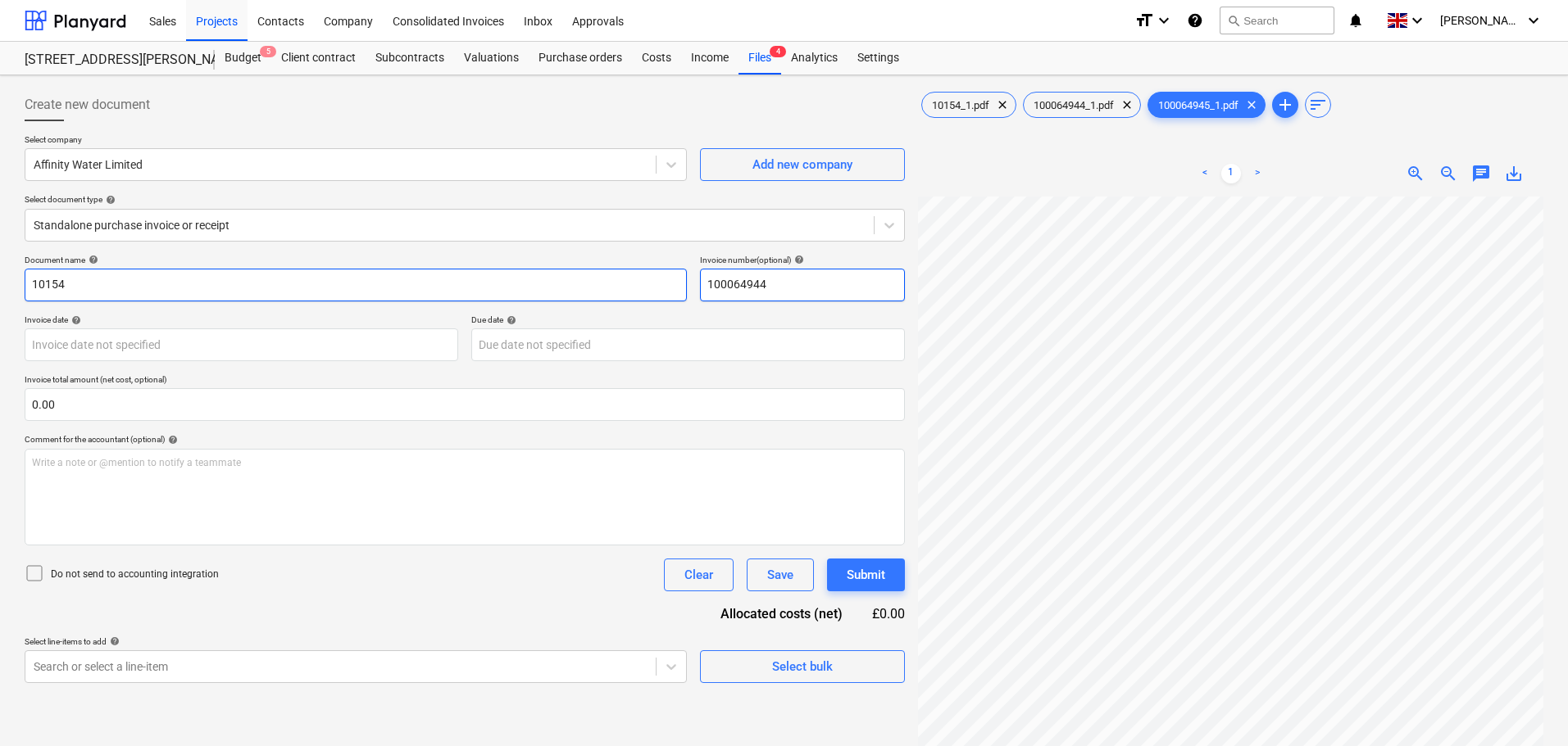
drag, startPoint x: 804, startPoint y: 284, endPoint x: 683, endPoint y: 280, distance: 121.1
click at [683, 280] on div "Document name help 10154 Invoice number (optional) help 100064944" at bounding box center [465, 279] width 880 height 47
click at [346, 285] on input "10154" at bounding box center [355, 285] width 662 height 33
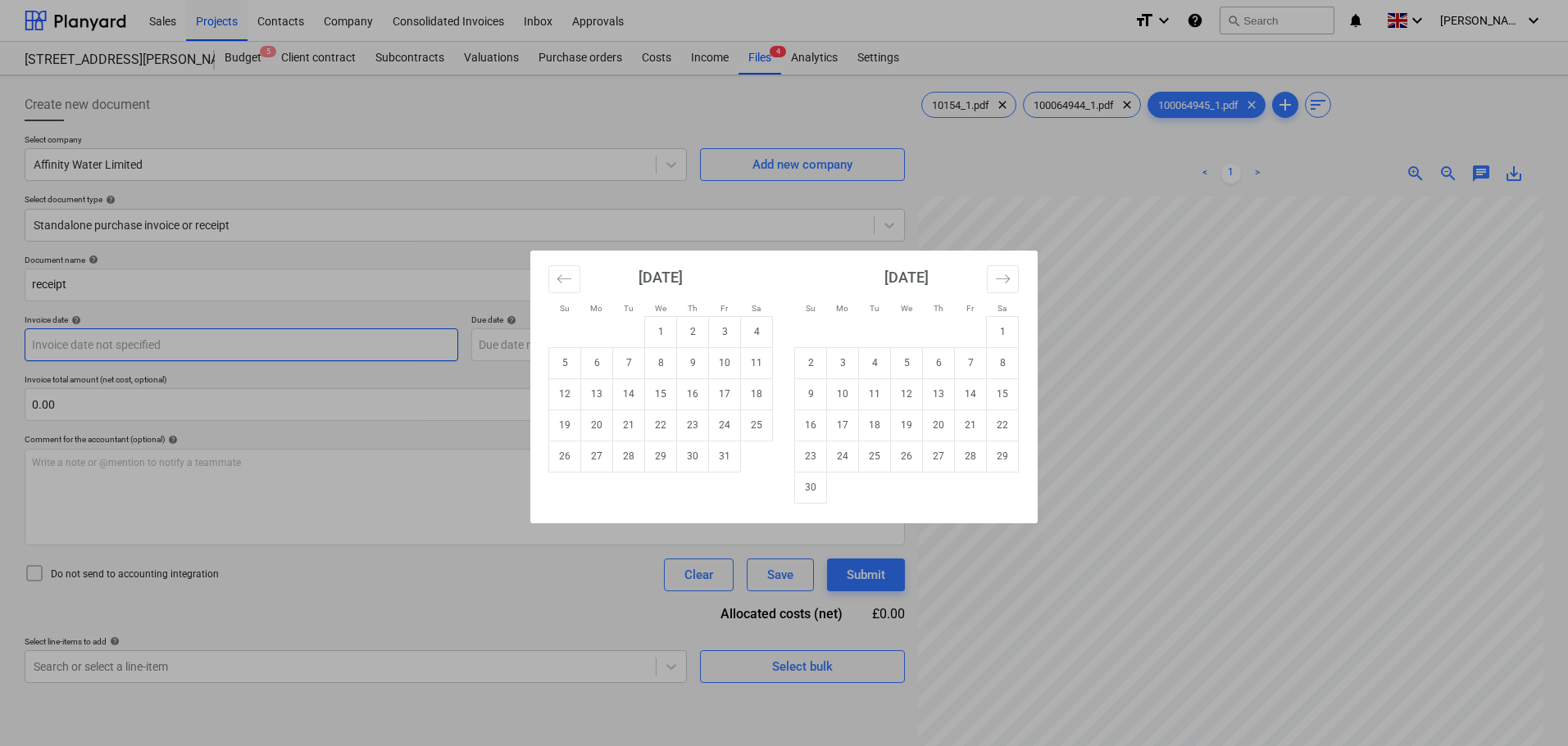
click at [318, 345] on body "Sales Projects Contacts Company Consolidated Invoices Inbox Approvals format_si…" at bounding box center [784, 373] width 1568 height 746
click at [759, 365] on td "11" at bounding box center [757, 363] width 32 height 31
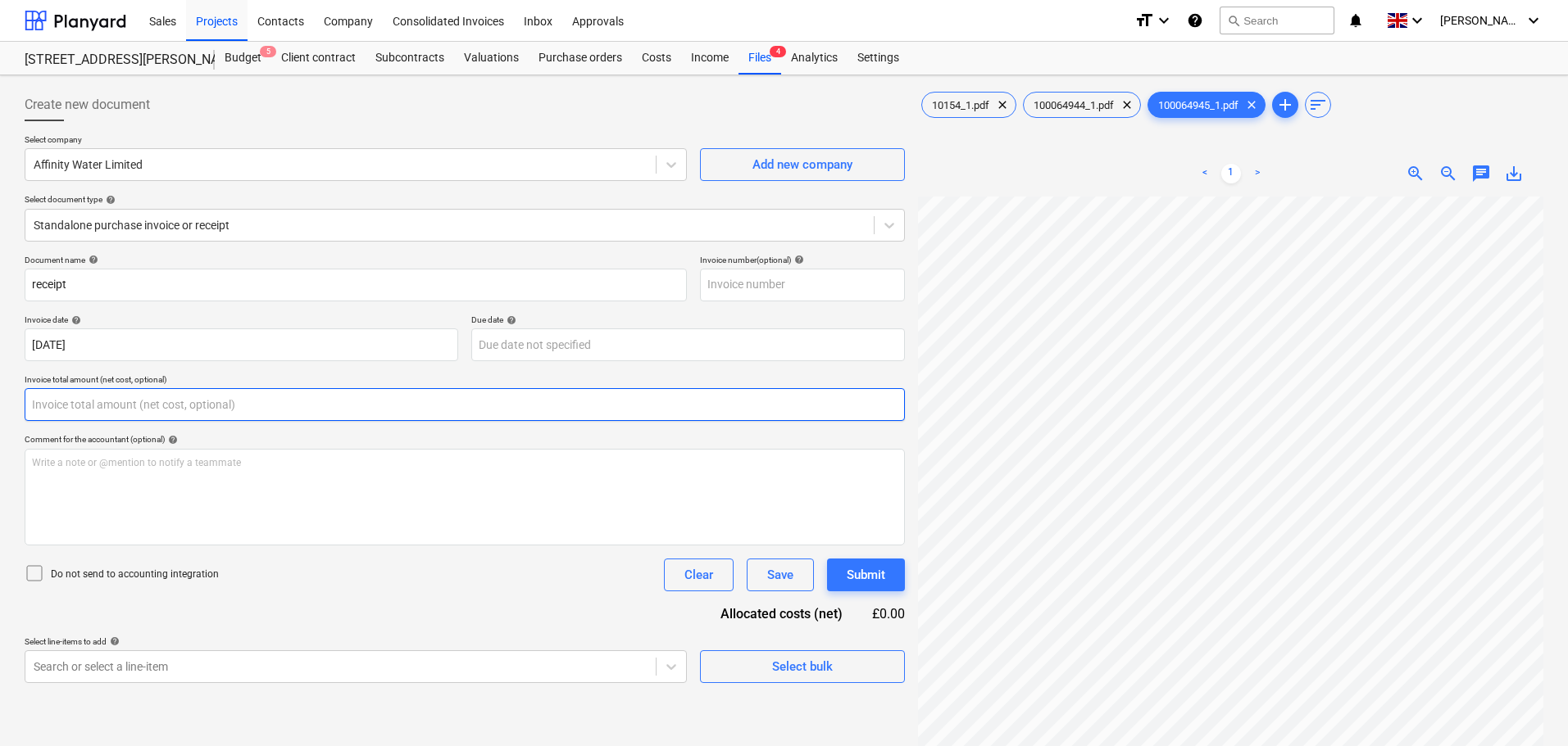
click at [159, 409] on input "text" at bounding box center [465, 405] width 880 height 33
click at [144, 407] on input "text" at bounding box center [465, 405] width 880 height 33
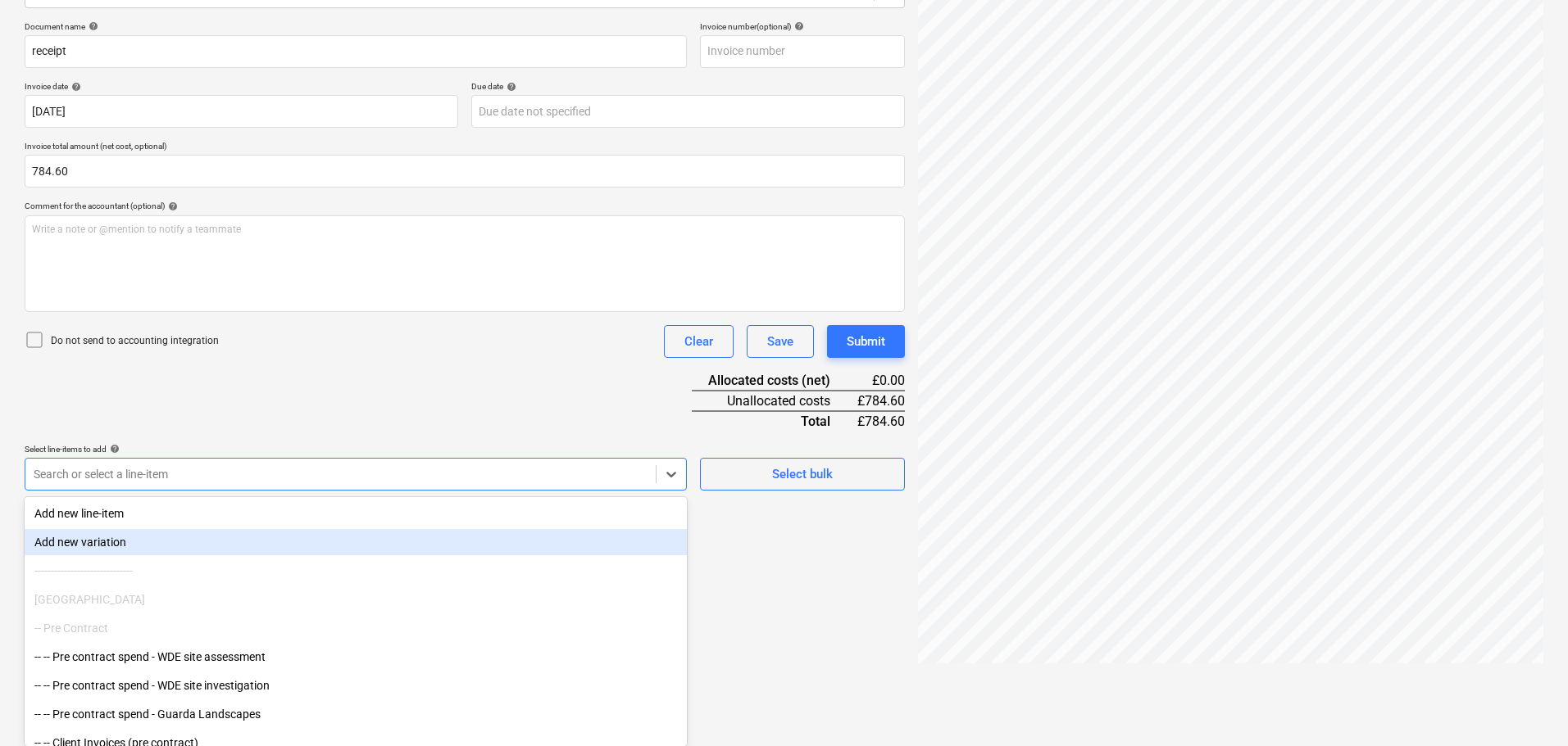
click at [204, 513] on body "Sales Projects Contacts Company Consolidated Invoices Inbox Approvals format_si…" at bounding box center [784, 139] width 1568 height 746
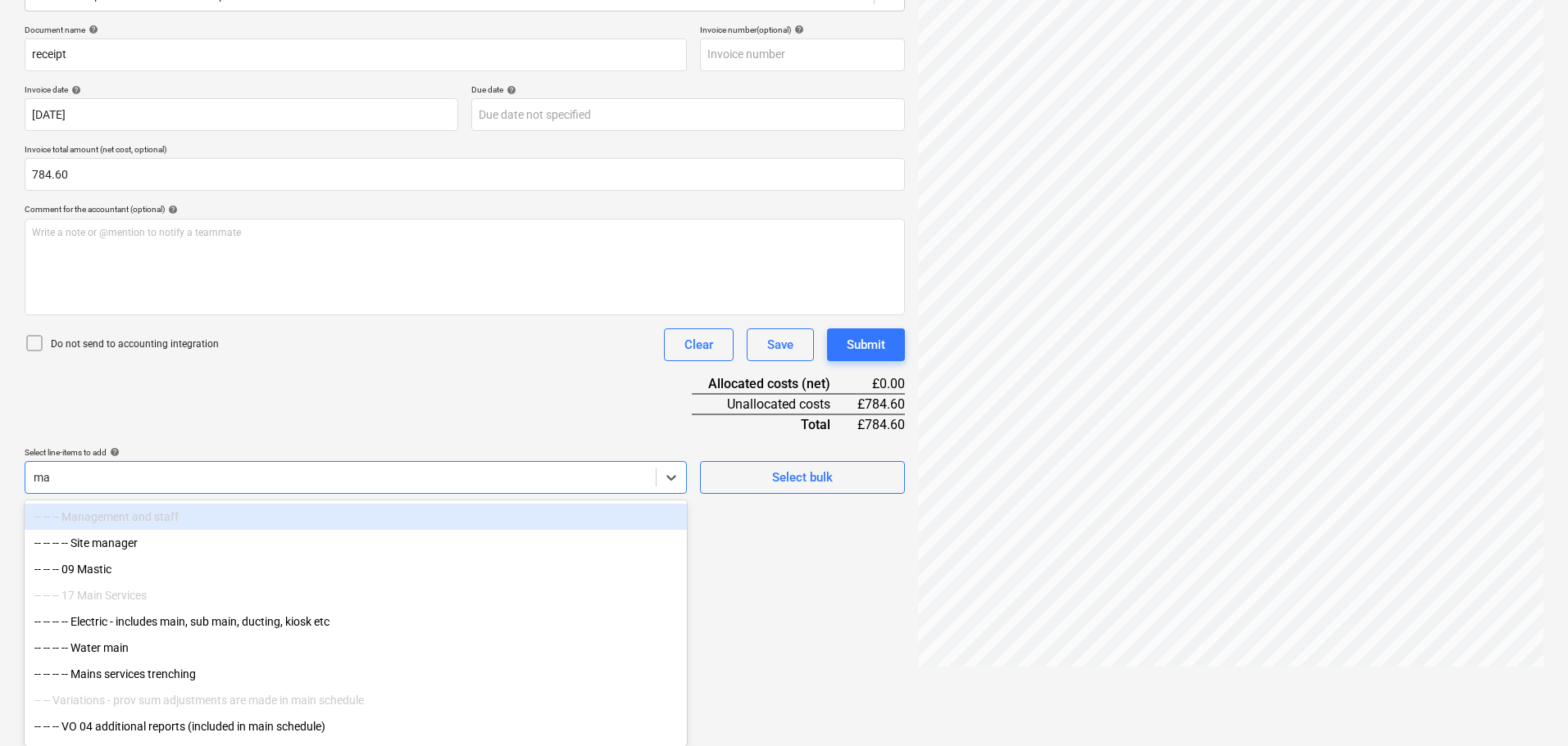
scroll to position [230, 0]
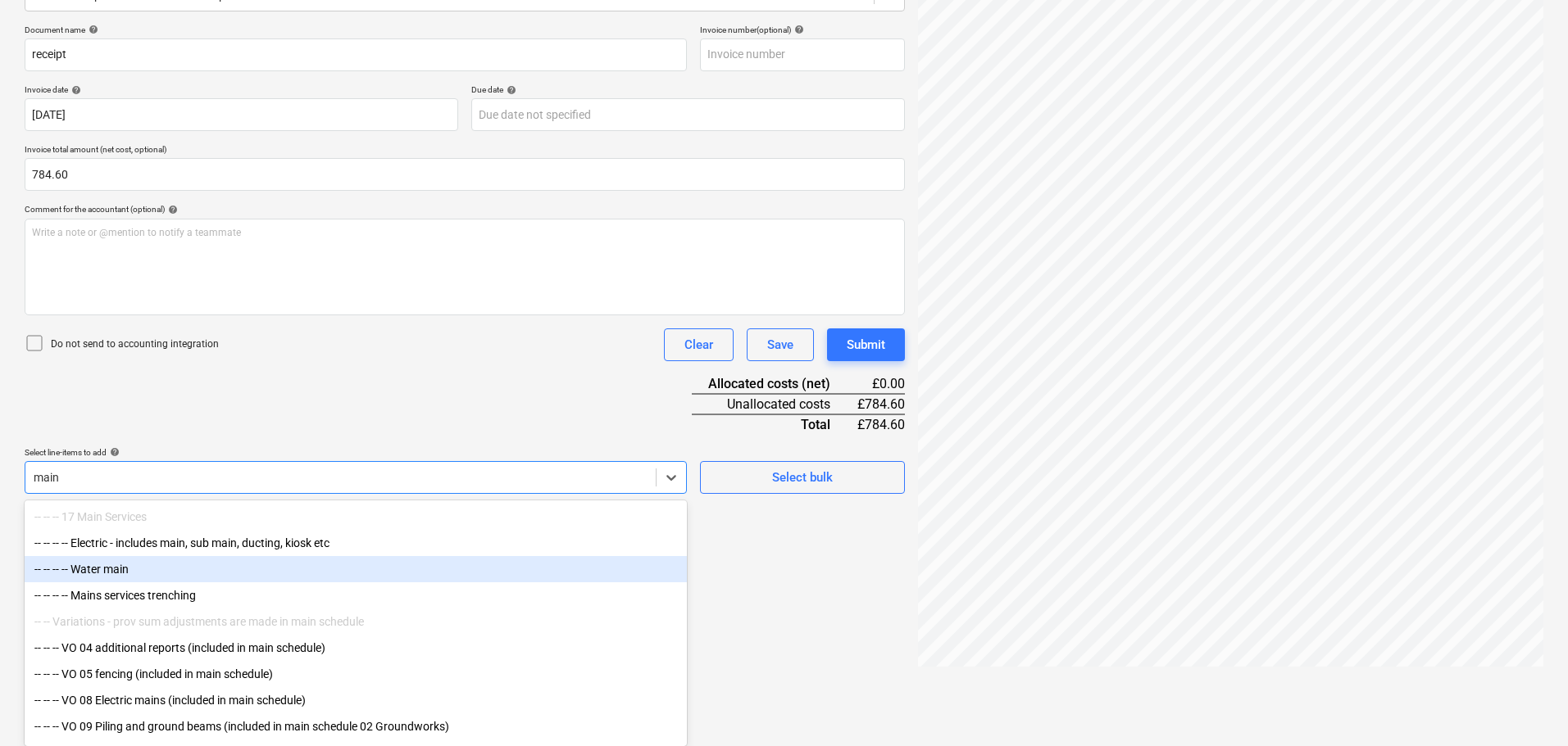
click at [114, 568] on div "-- -- -- -- Water main" at bounding box center [355, 569] width 662 height 26
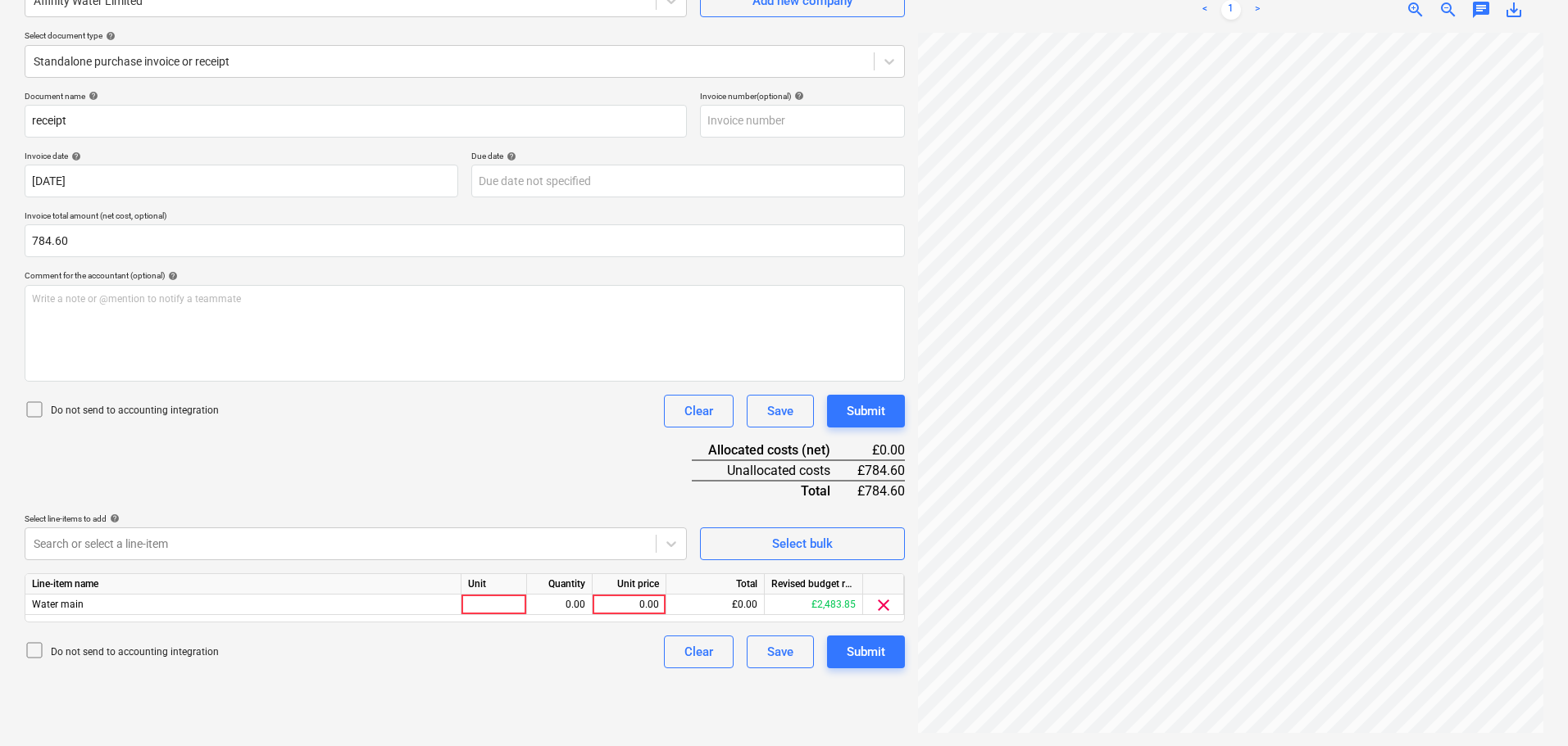
scroll to position [164, 0]
drag, startPoint x: 271, startPoint y: 403, endPoint x: 464, endPoint y: 400, distance: 193.0
click at [271, 402] on div "Document name help receipt Invoice number (optional) help Invoice date help [DA…" at bounding box center [465, 379] width 880 height 578
click at [621, 606] on div "0.00" at bounding box center [629, 604] width 60 height 21
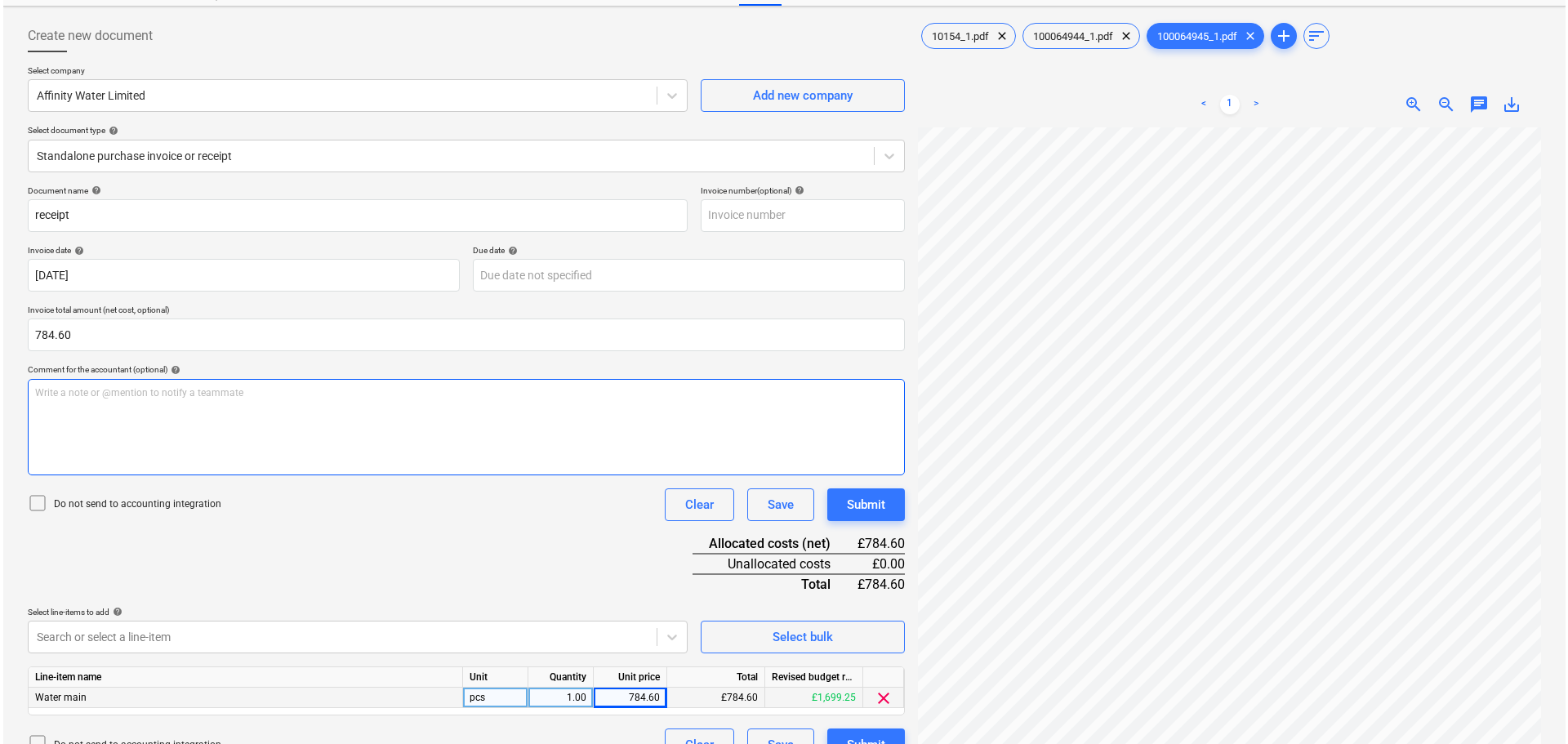
scroll to position [0, 0]
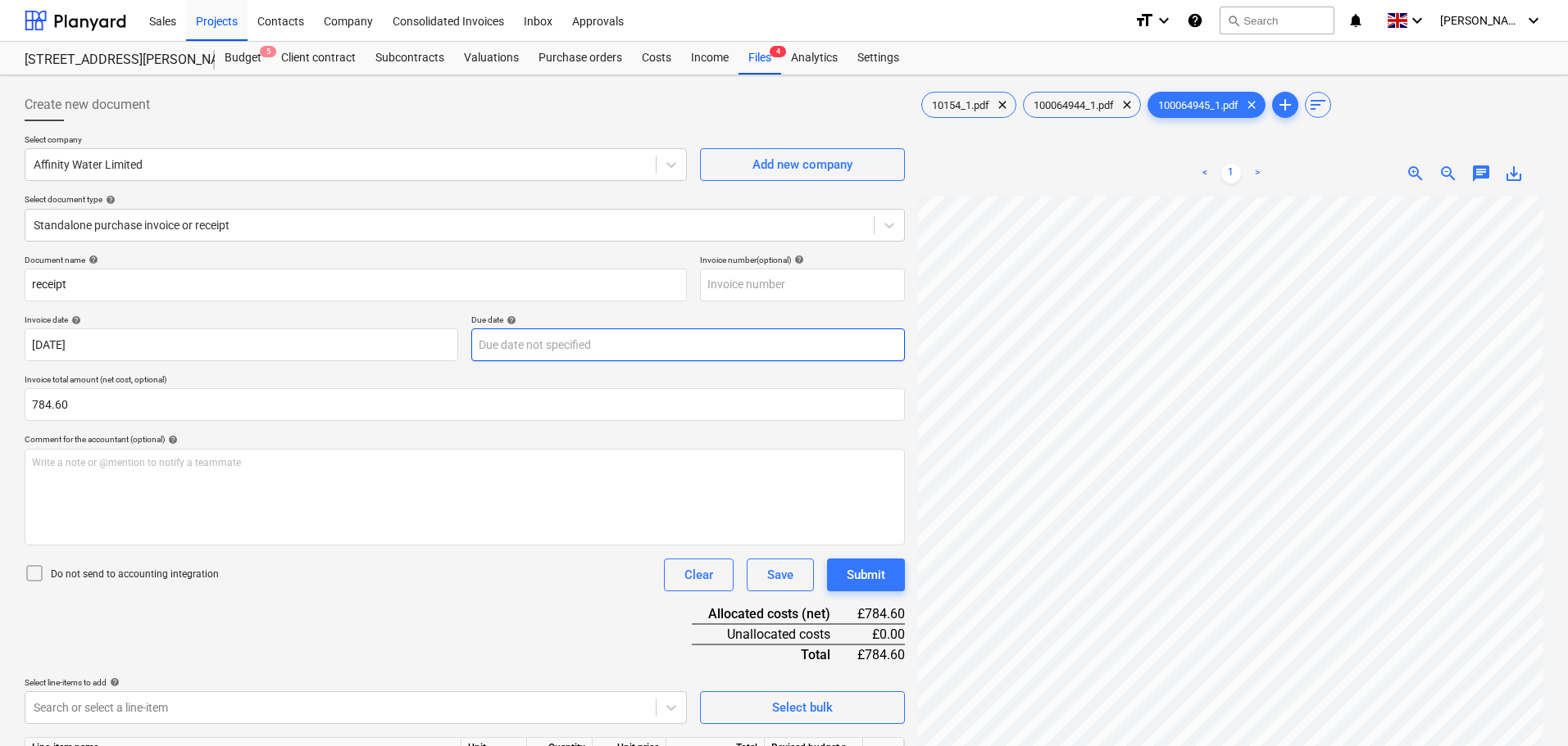
click at [514, 344] on body "Sales Projects Contacts Company Consolidated Invoices Inbox Approvals format_si…" at bounding box center [784, 373] width 1568 height 746
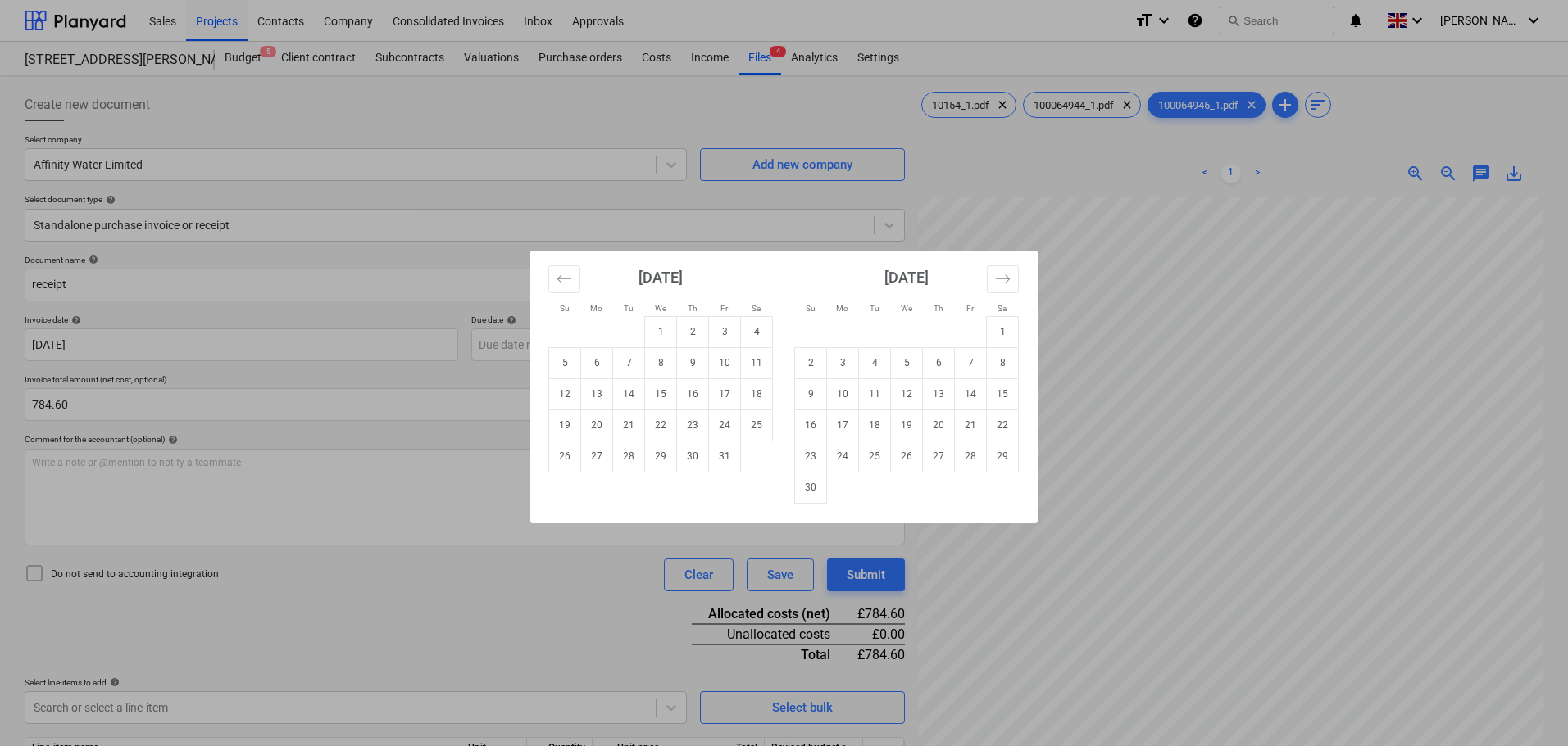
click at [527, 594] on div "Su Mo Tu We Th Fr Sa Su Mo Tu We Th Fr Sa [DATE] 1 2 3 4 5 6 7 8 9 10 11 12 13 …" at bounding box center [784, 373] width 1568 height 746
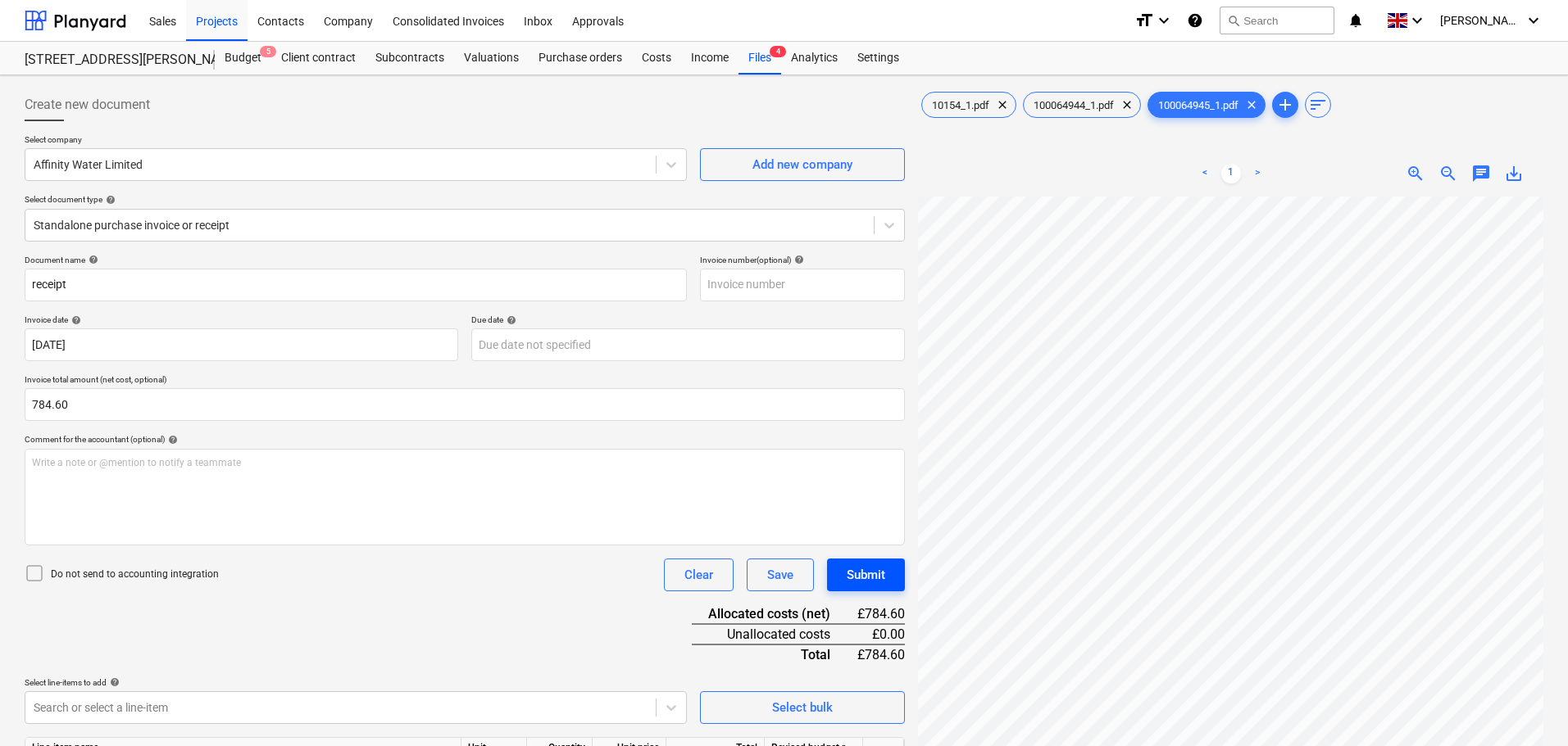
click at [883, 571] on div "Submit" at bounding box center [866, 575] width 38 height 22
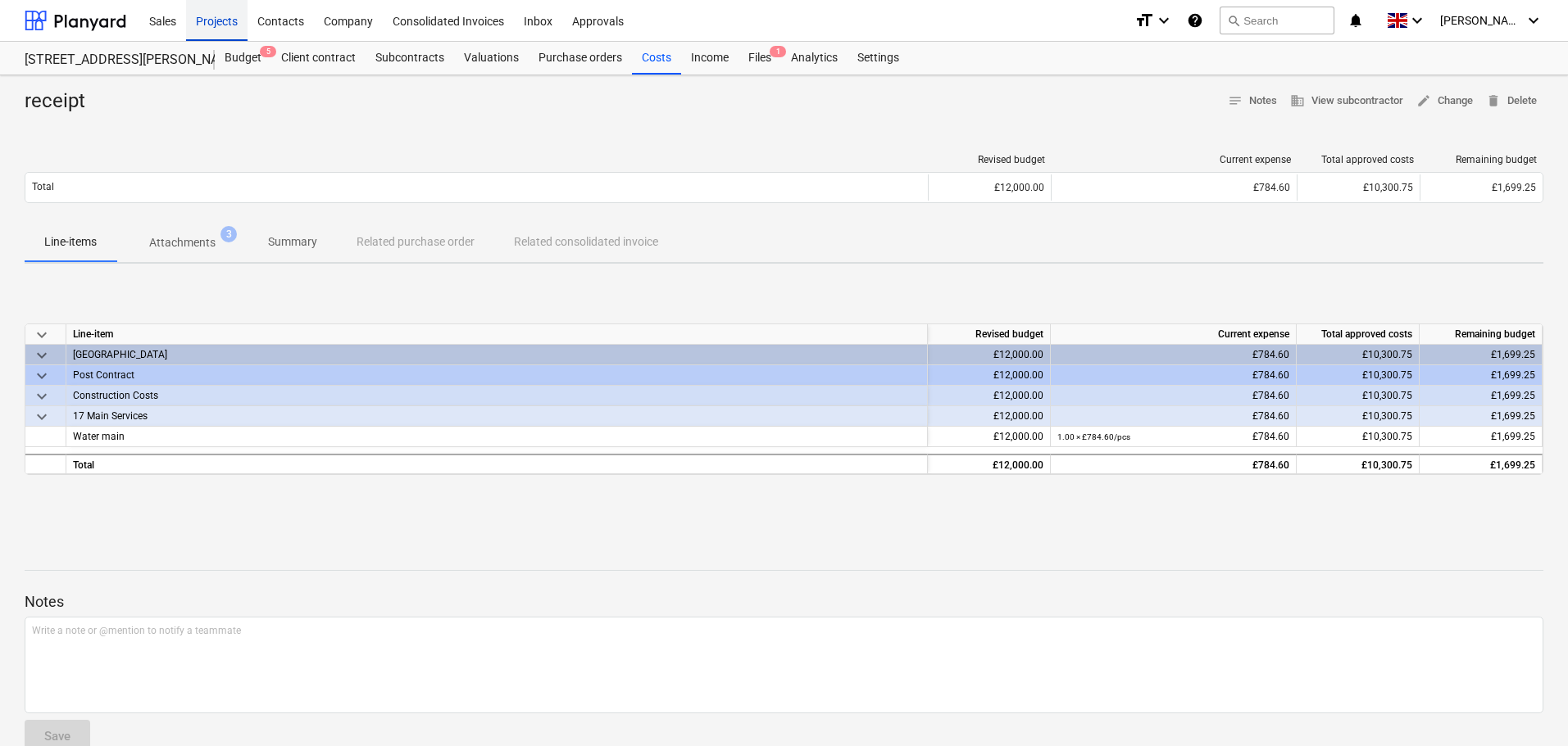
click at [210, 15] on div "Projects" at bounding box center [216, 20] width 62 height 42
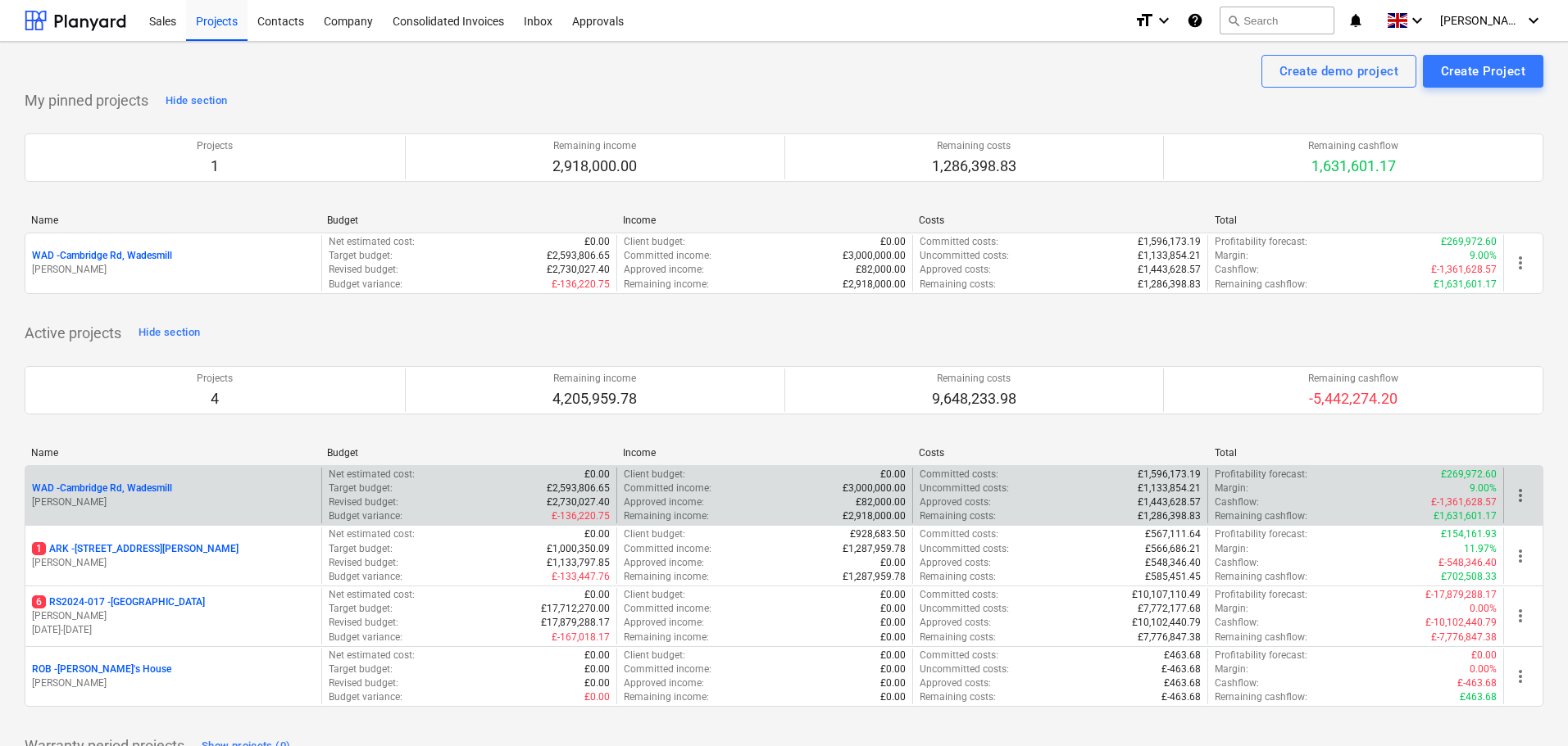
click at [149, 491] on p "WAD - Cambridge Rd, Wadesmill" at bounding box center [102, 489] width 140 height 14
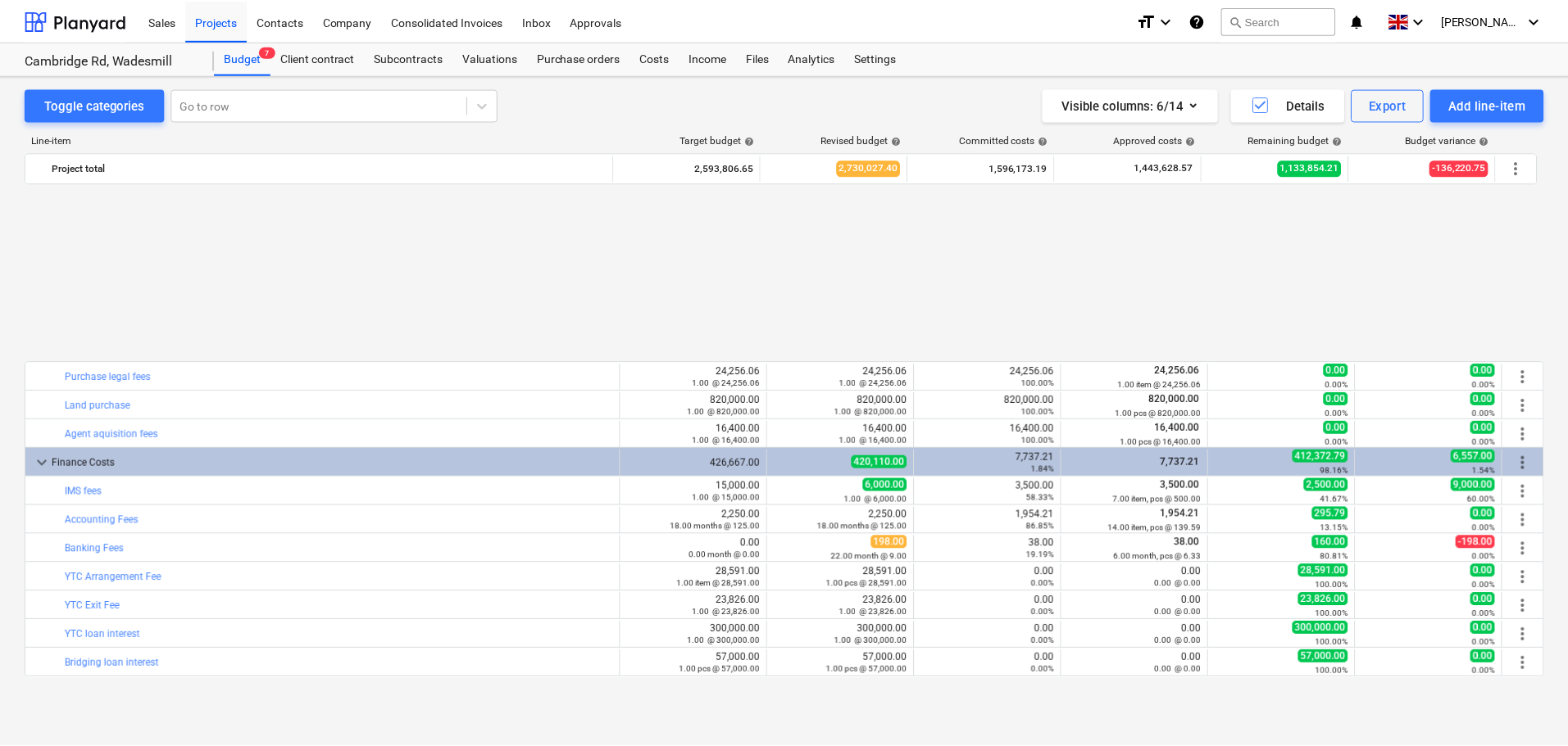
scroll to position [2064, 0]
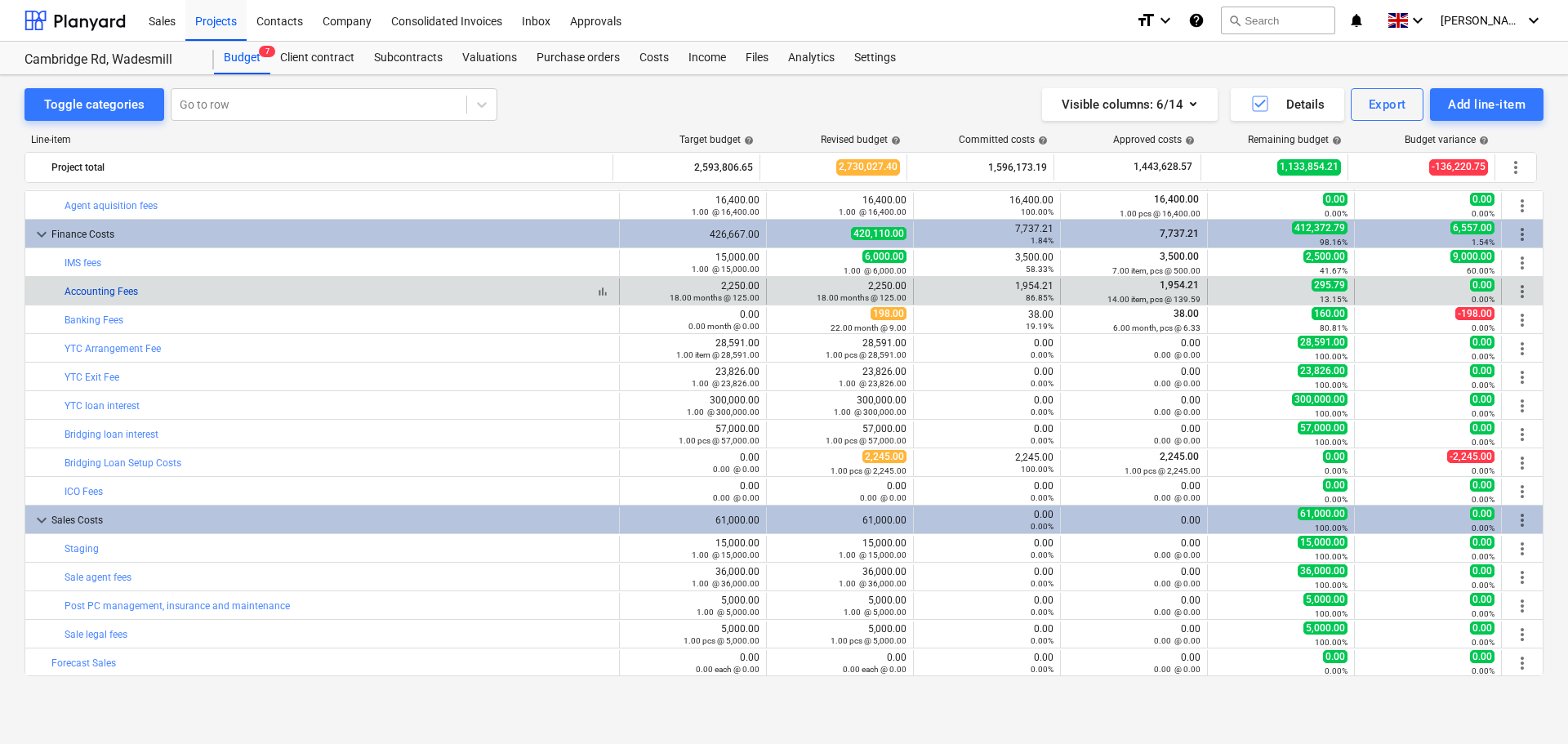
click at [108, 290] on link "Accounting Fees" at bounding box center [100, 292] width 73 height 12
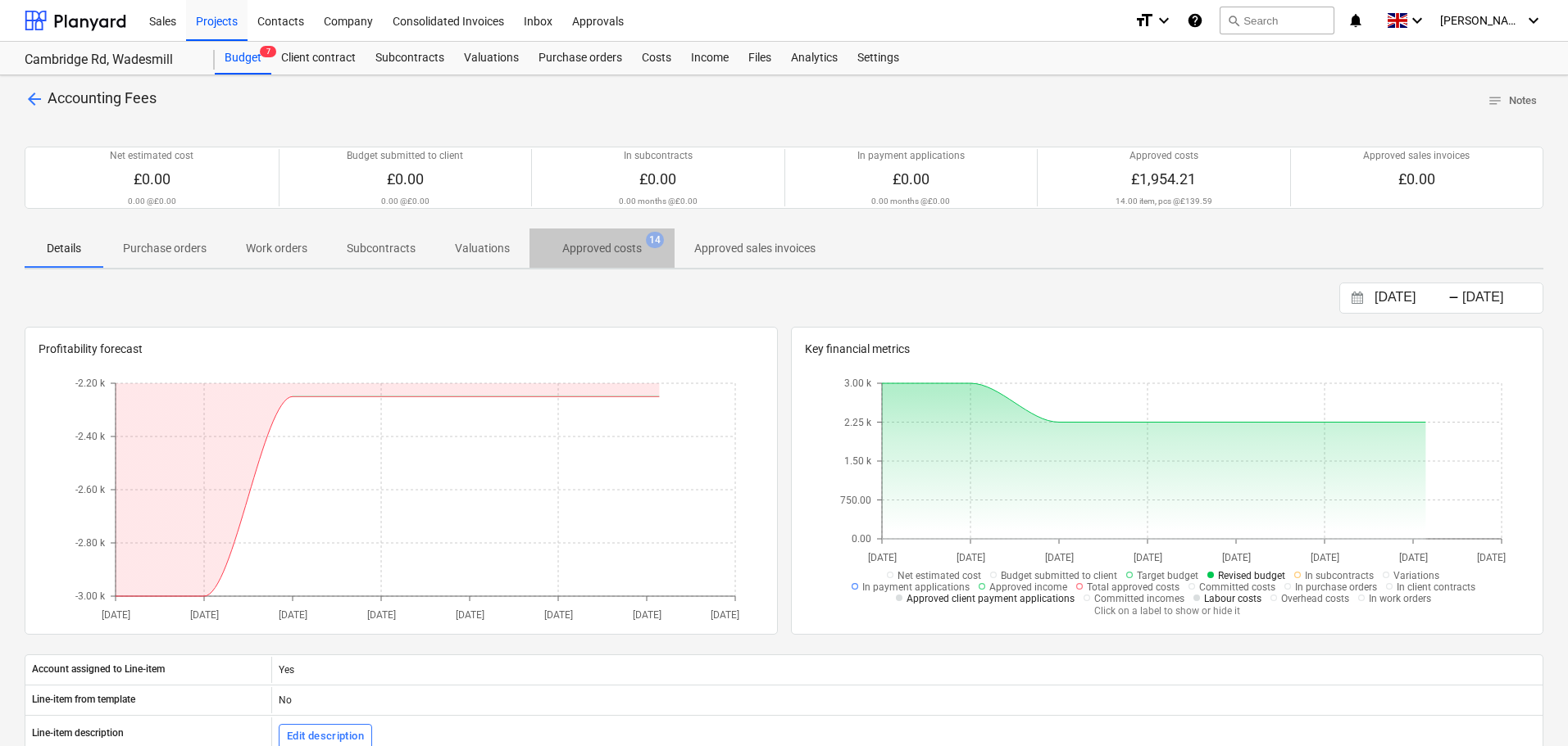
click at [597, 243] on p "Approved costs" at bounding box center [602, 249] width 79 height 18
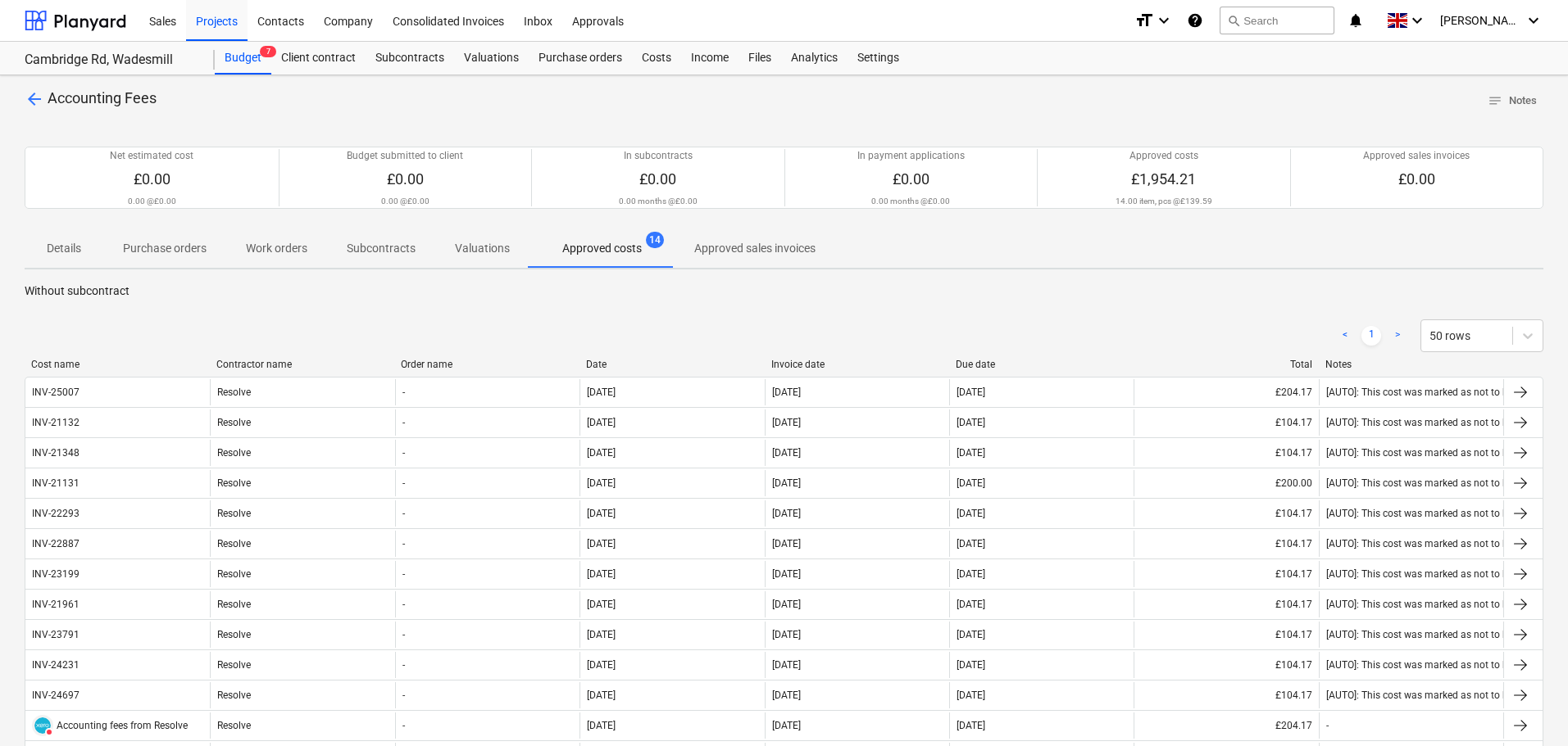
click at [589, 363] on div at bounding box center [579, 365] width 29 height 12
click at [792, 361] on div "Invoice date" at bounding box center [858, 365] width 172 height 12
click at [807, 364] on div "Invoice date" at bounding box center [858, 365] width 172 height 12
drag, startPoint x: 662, startPoint y: 58, endPoint x: 779, endPoint y: 73, distance: 118.0
click at [662, 58] on div "Costs" at bounding box center [656, 59] width 49 height 33
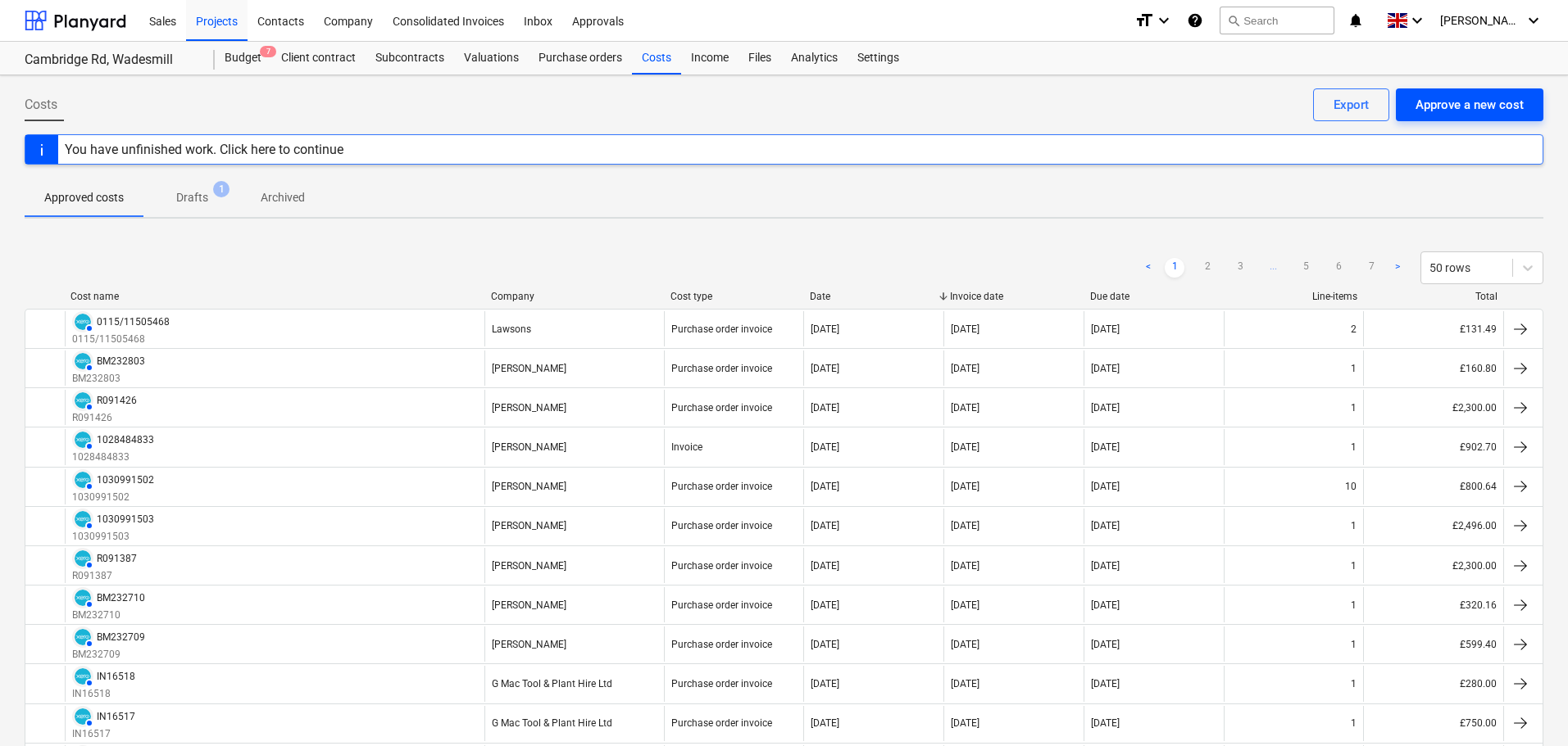
click at [1507, 106] on div "Approve a new cost" at bounding box center [1469, 105] width 109 height 22
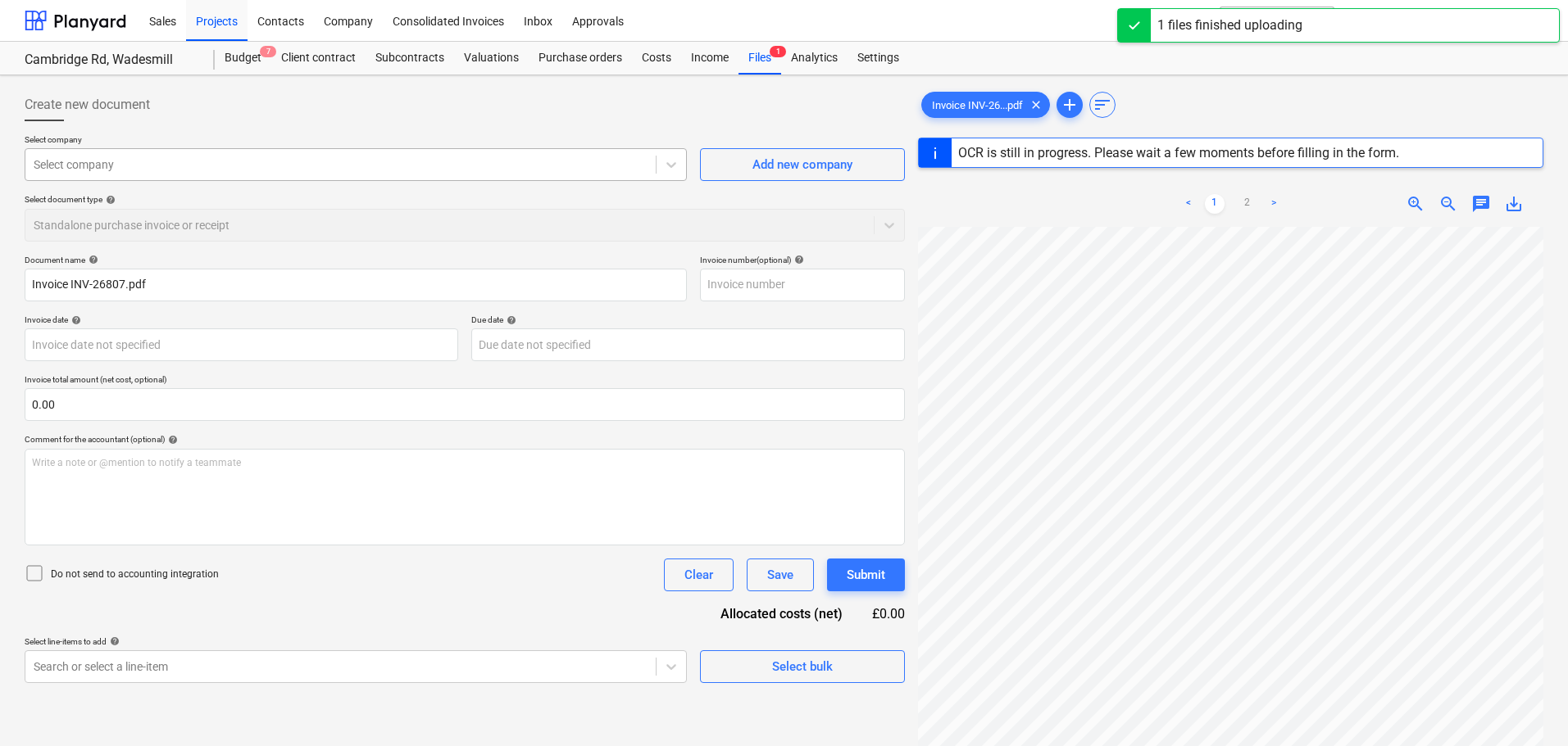
click at [159, 163] on div at bounding box center [340, 164] width 614 height 17
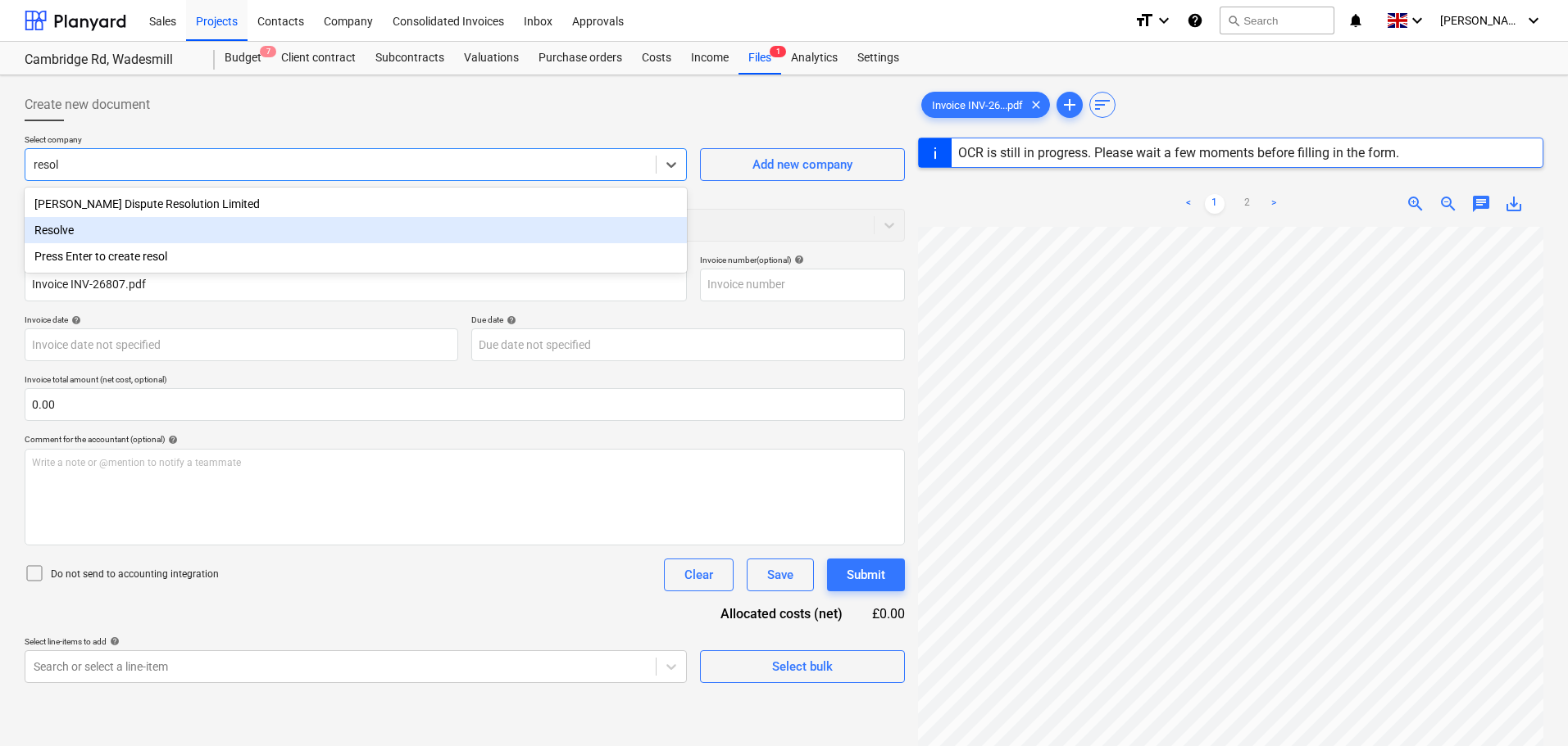
click at [155, 227] on div "Resolve" at bounding box center [355, 230] width 662 height 26
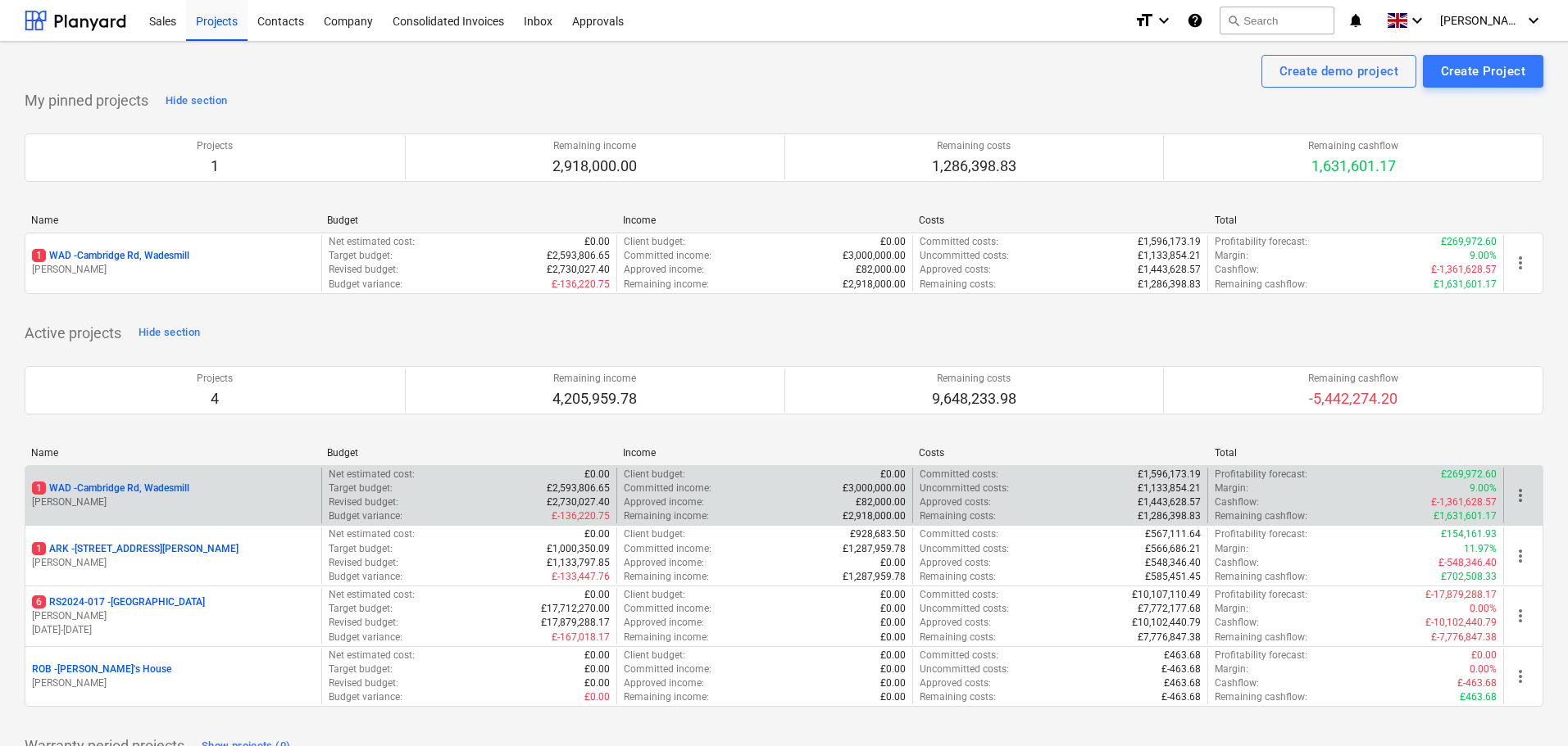
click at [118, 486] on p "1 WAD - Cambridge Rd, Wadesmill" at bounding box center [111, 489] width 157 height 14
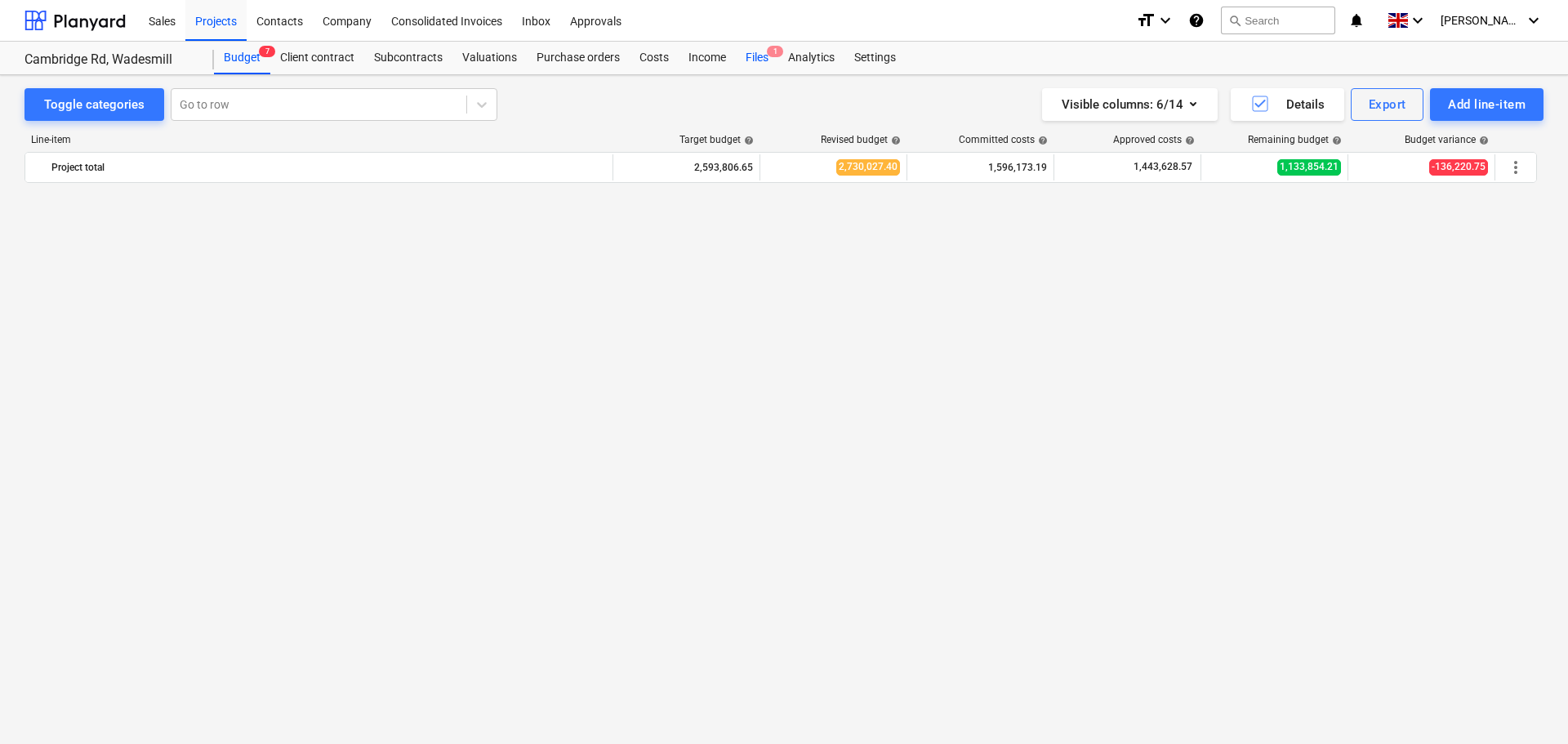
click at [753, 58] on div "Files 1" at bounding box center [757, 59] width 43 height 33
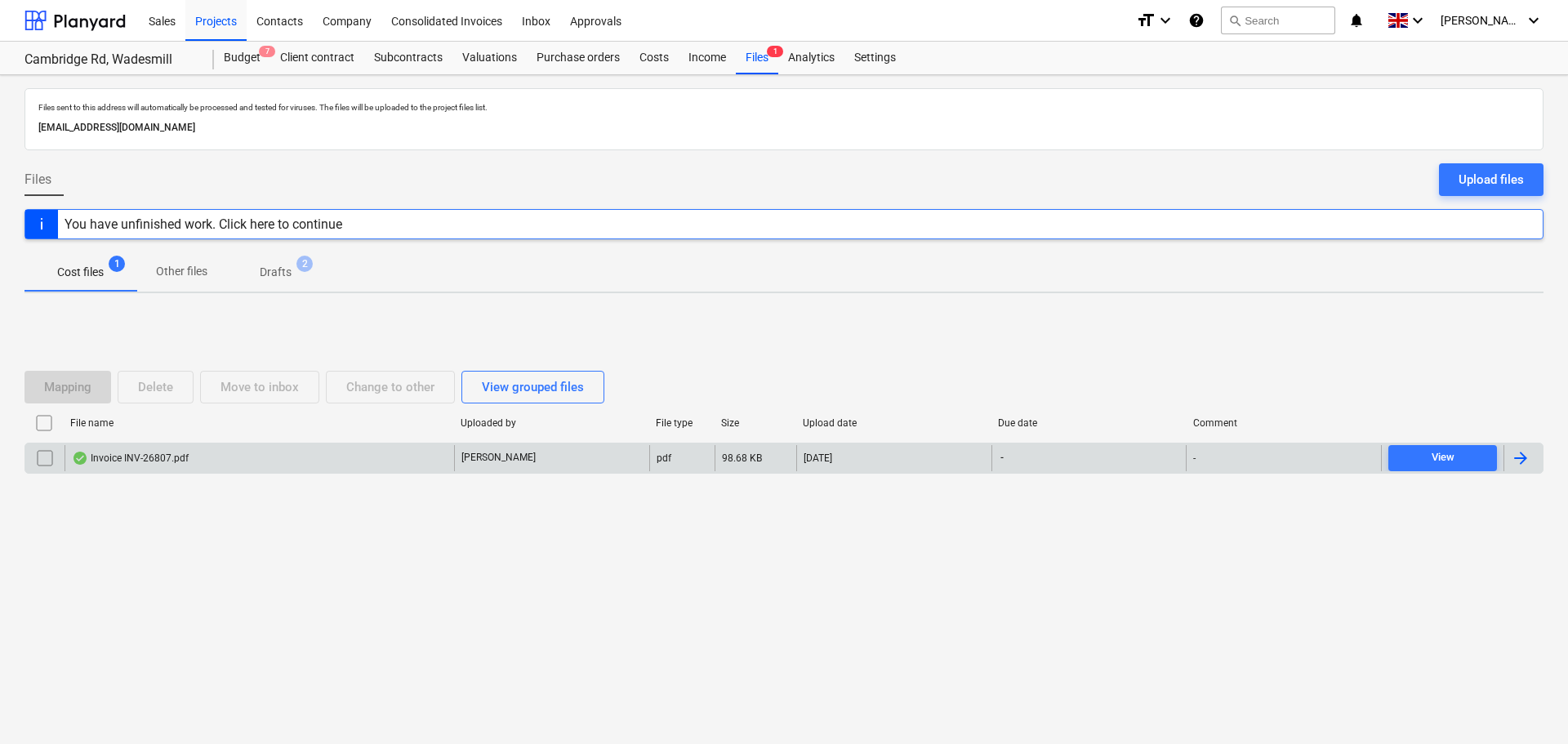
click at [176, 461] on div "Invoice INV-26807.pdf" at bounding box center [131, 457] width 117 height 13
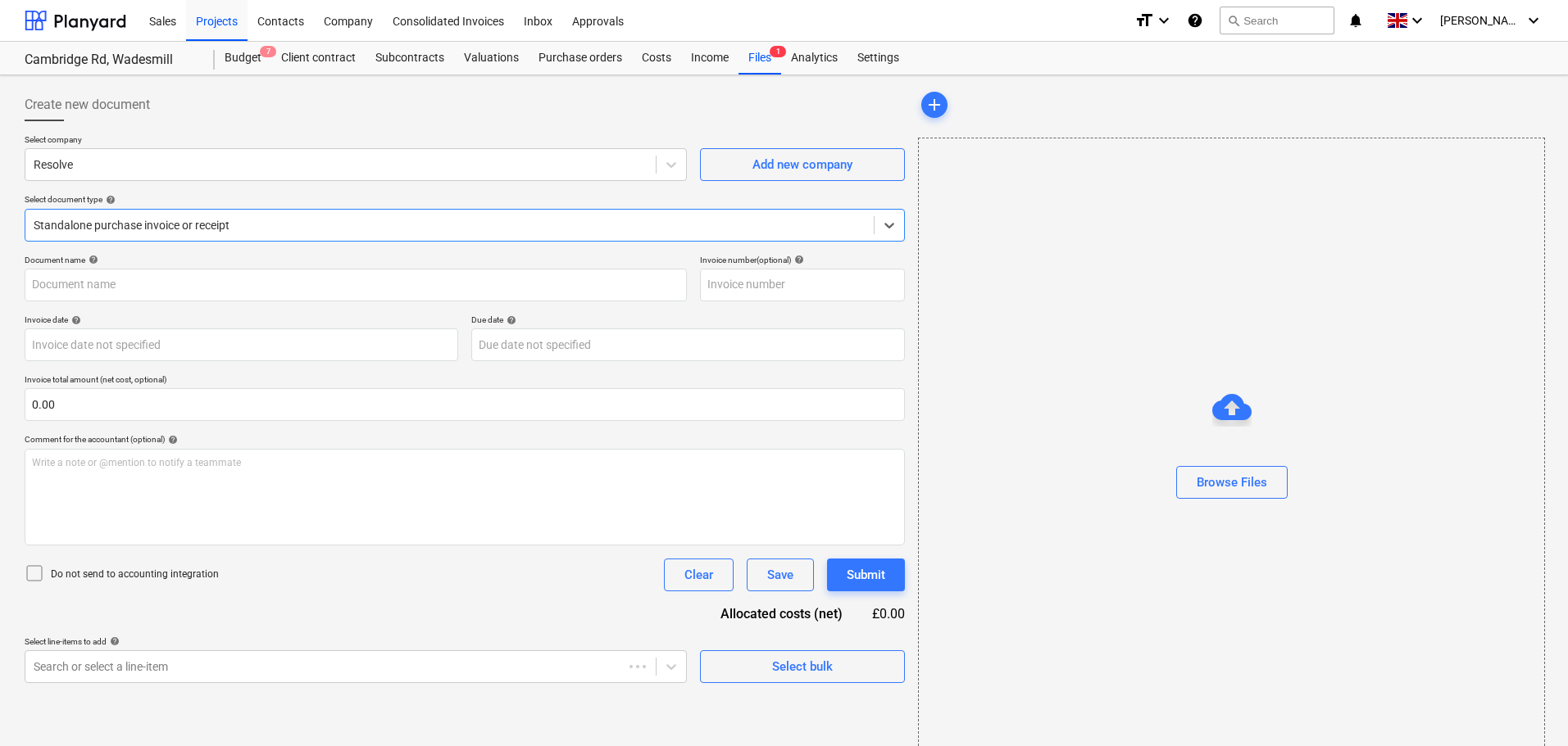
type input "INV-26807"
type input "[DATE]"
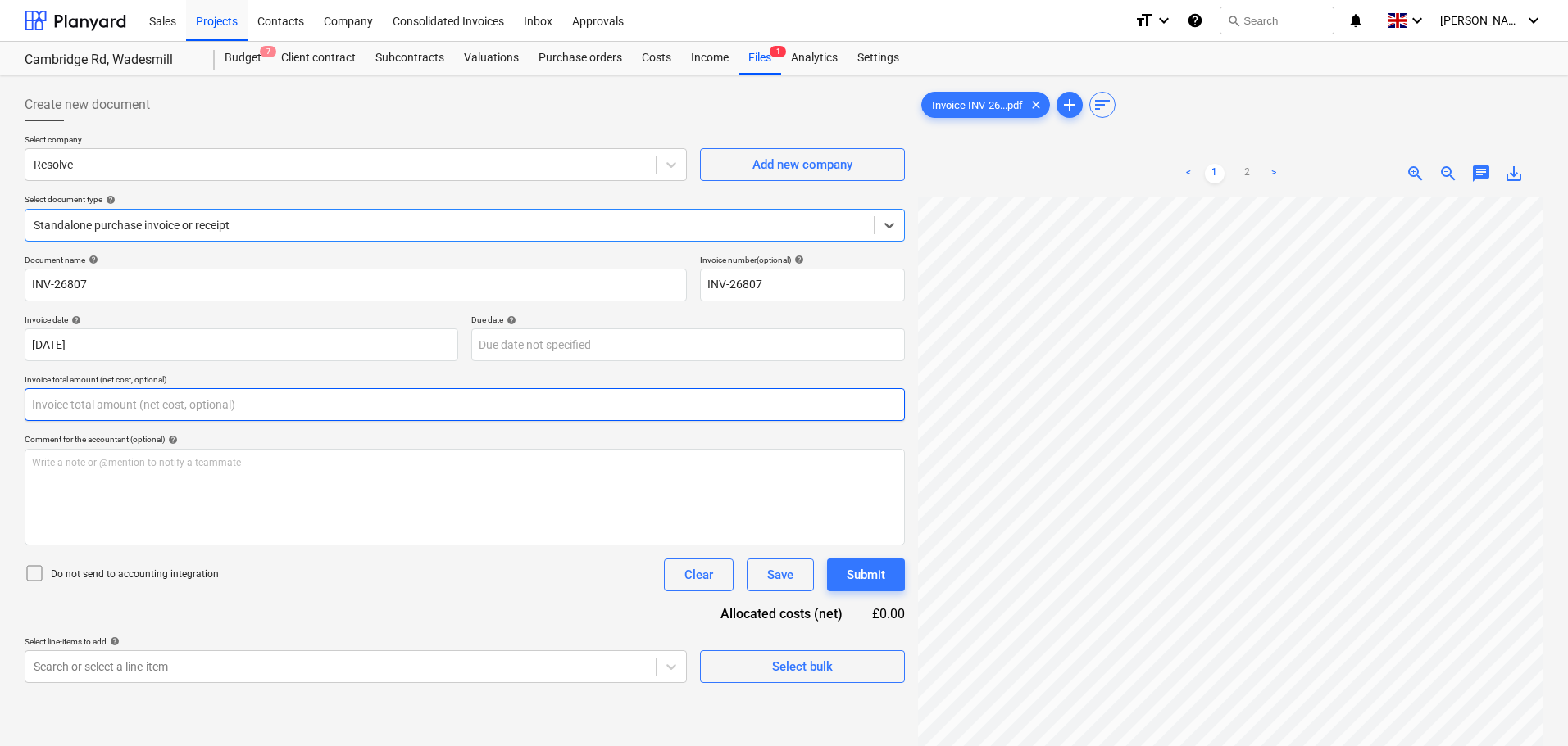
click at [75, 407] on input "text" at bounding box center [465, 405] width 880 height 33
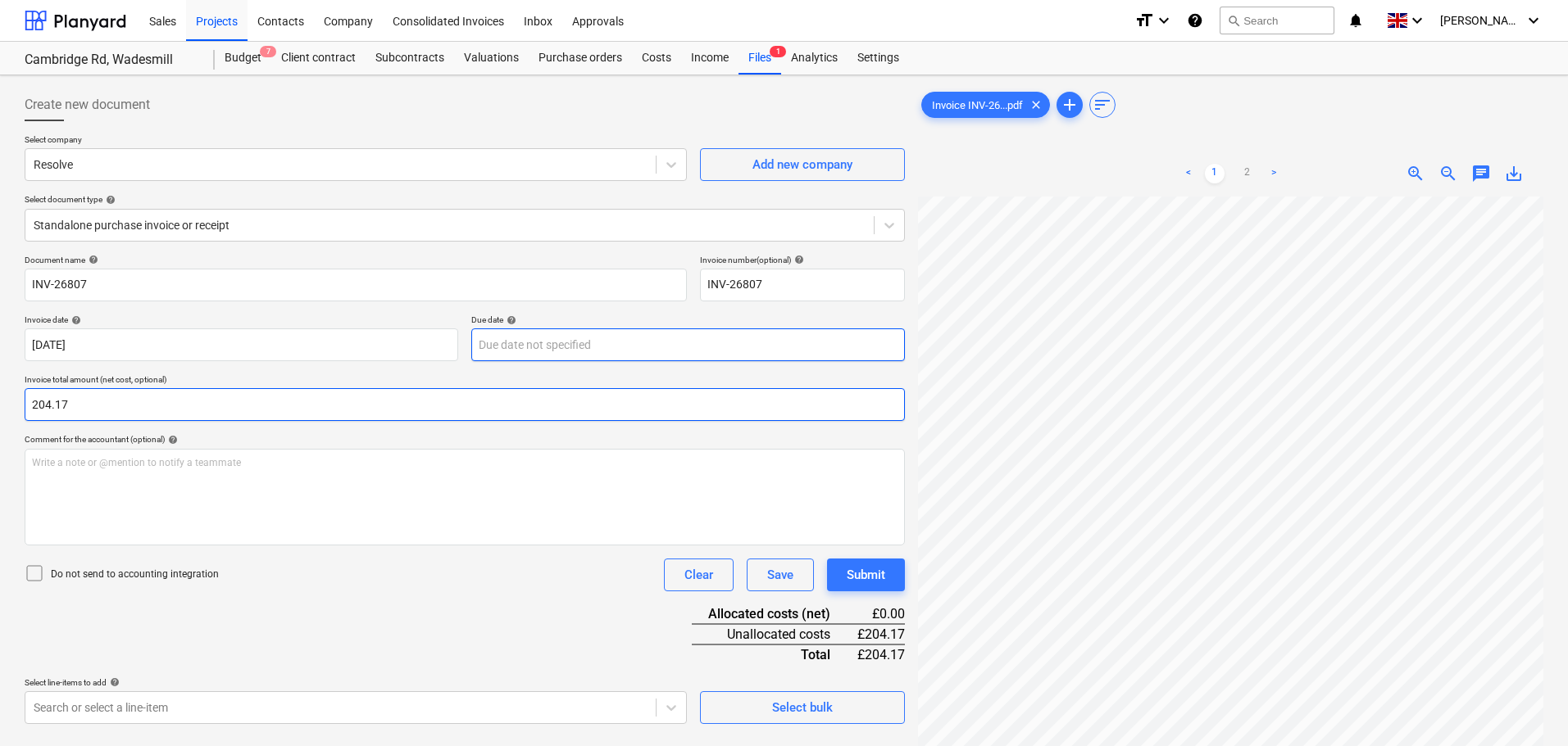
type input "204.17"
click at [509, 344] on body "Sales Projects Contacts Company Consolidated Invoices Inbox Approvals format_si…" at bounding box center [784, 373] width 1568 height 746
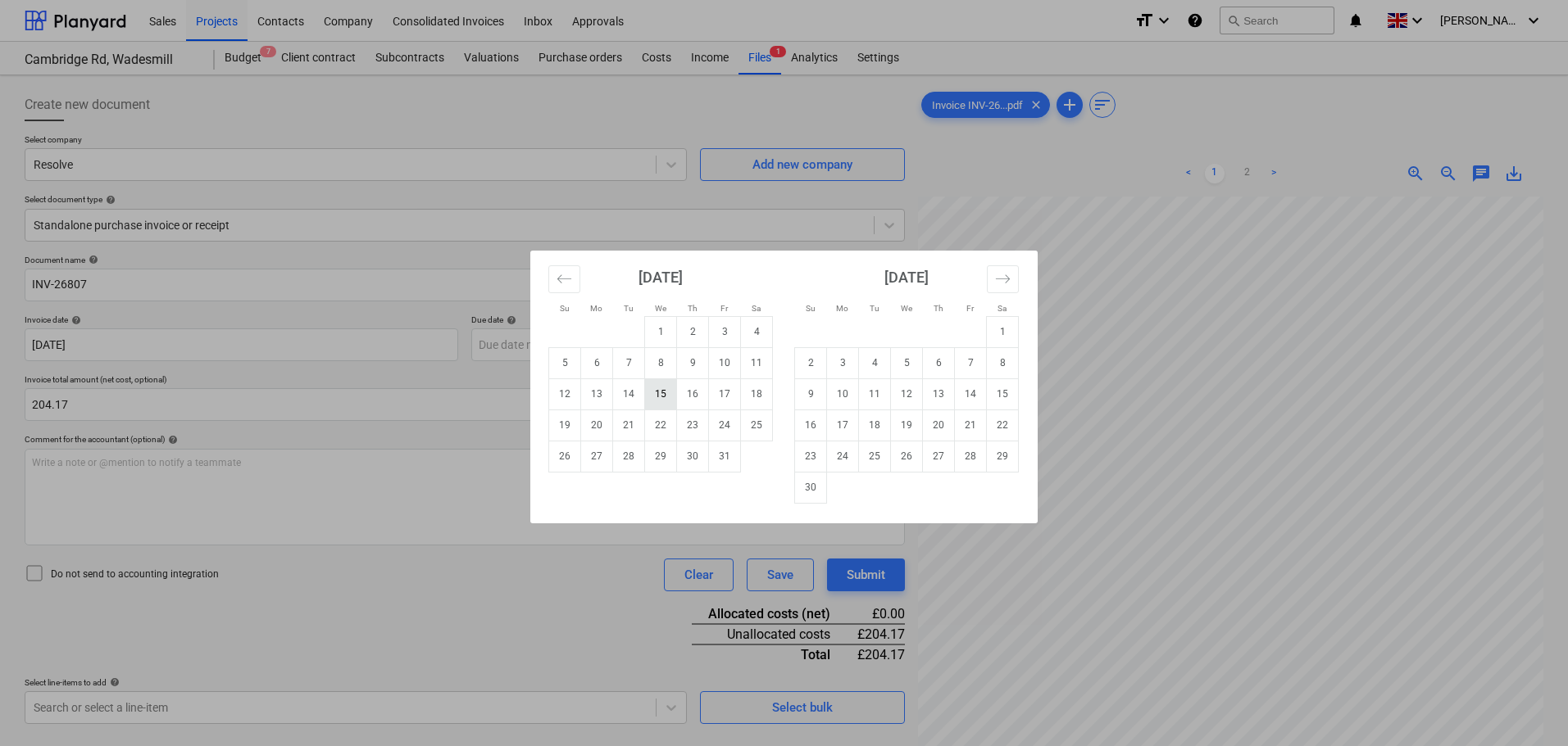
click at [660, 392] on td "15" at bounding box center [660, 394] width 32 height 31
type input "[DATE]"
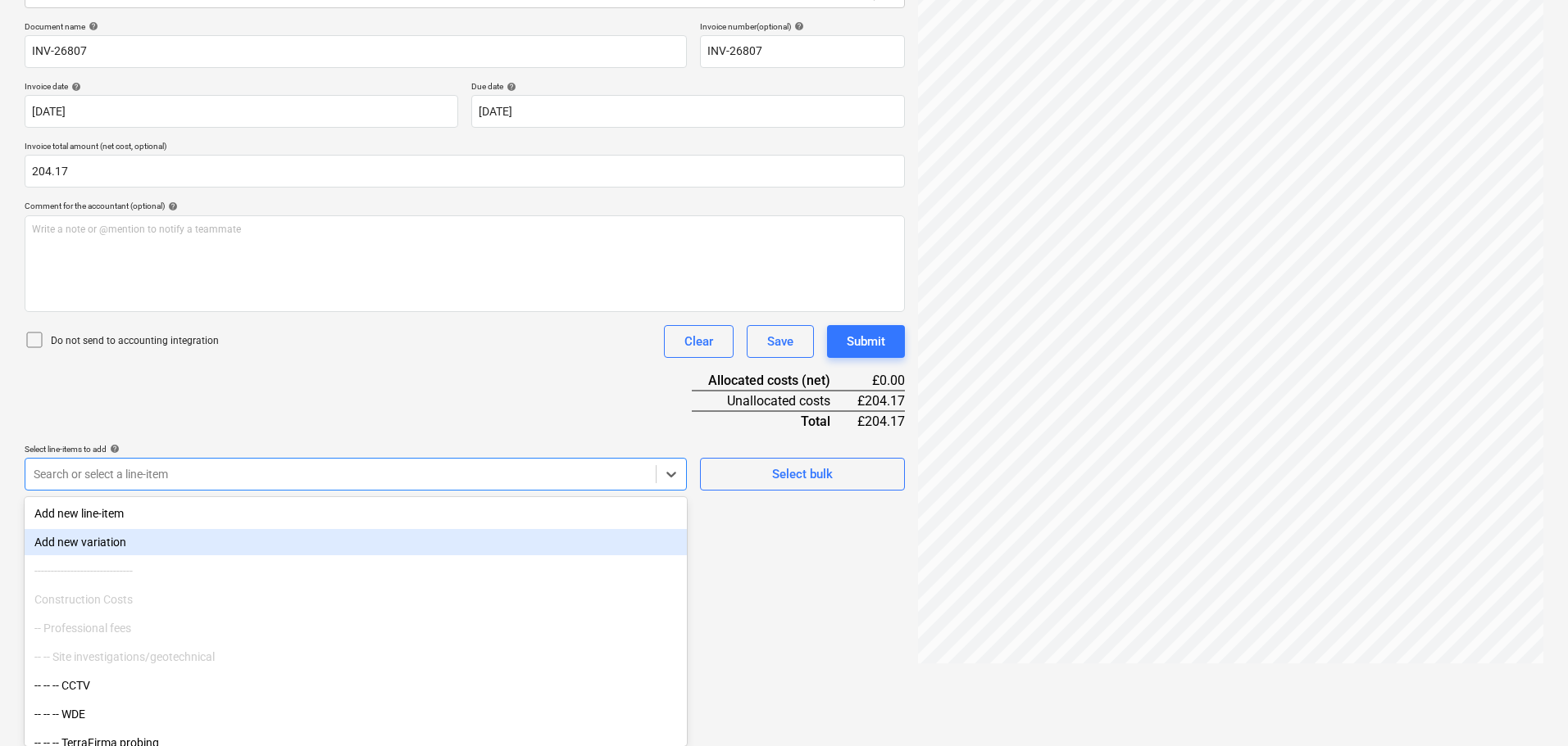
click at [204, 513] on body "Sales Projects Contacts Company Consolidated Invoices Inbox Approvals format_si…" at bounding box center [784, 139] width 1568 height 746
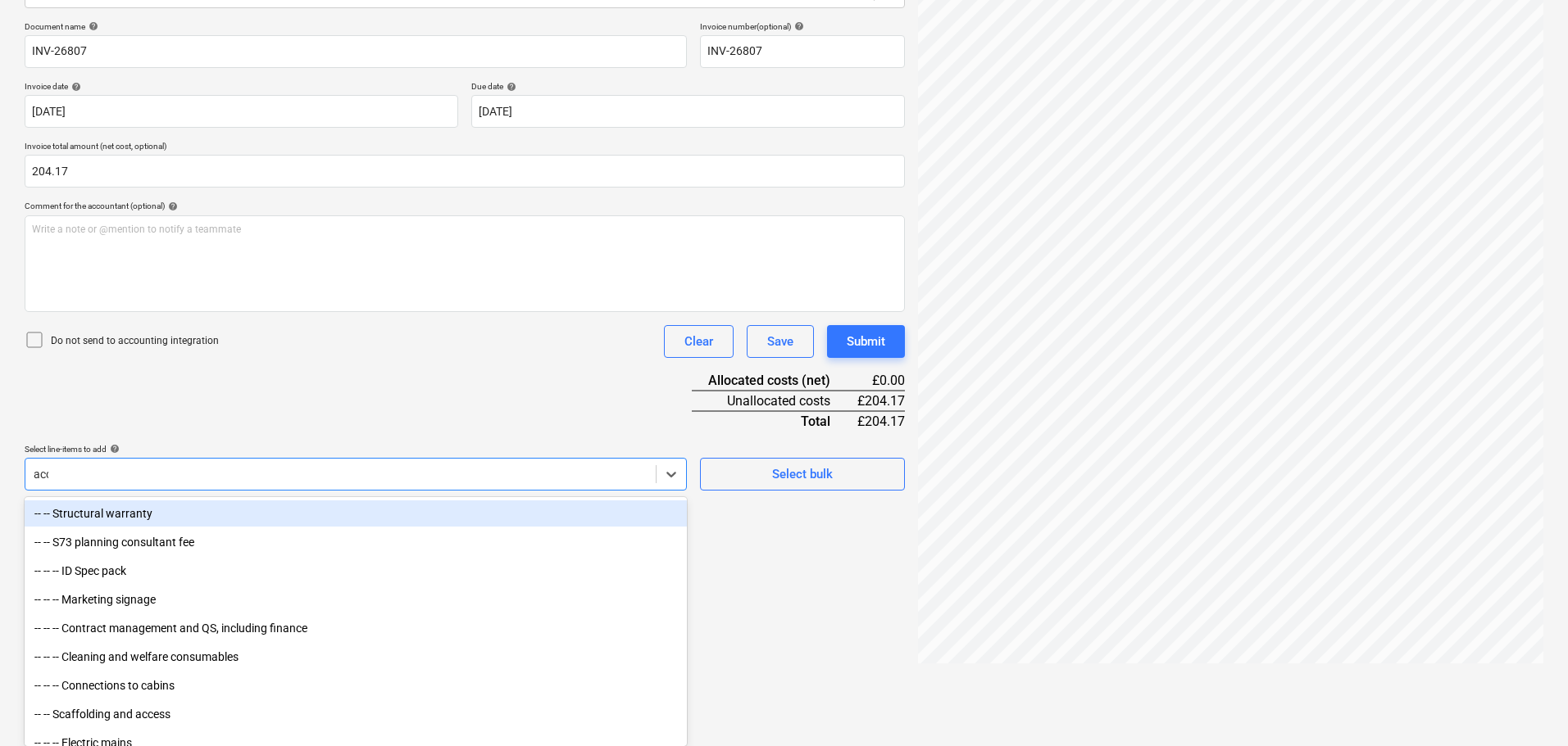
scroll to position [164, 0]
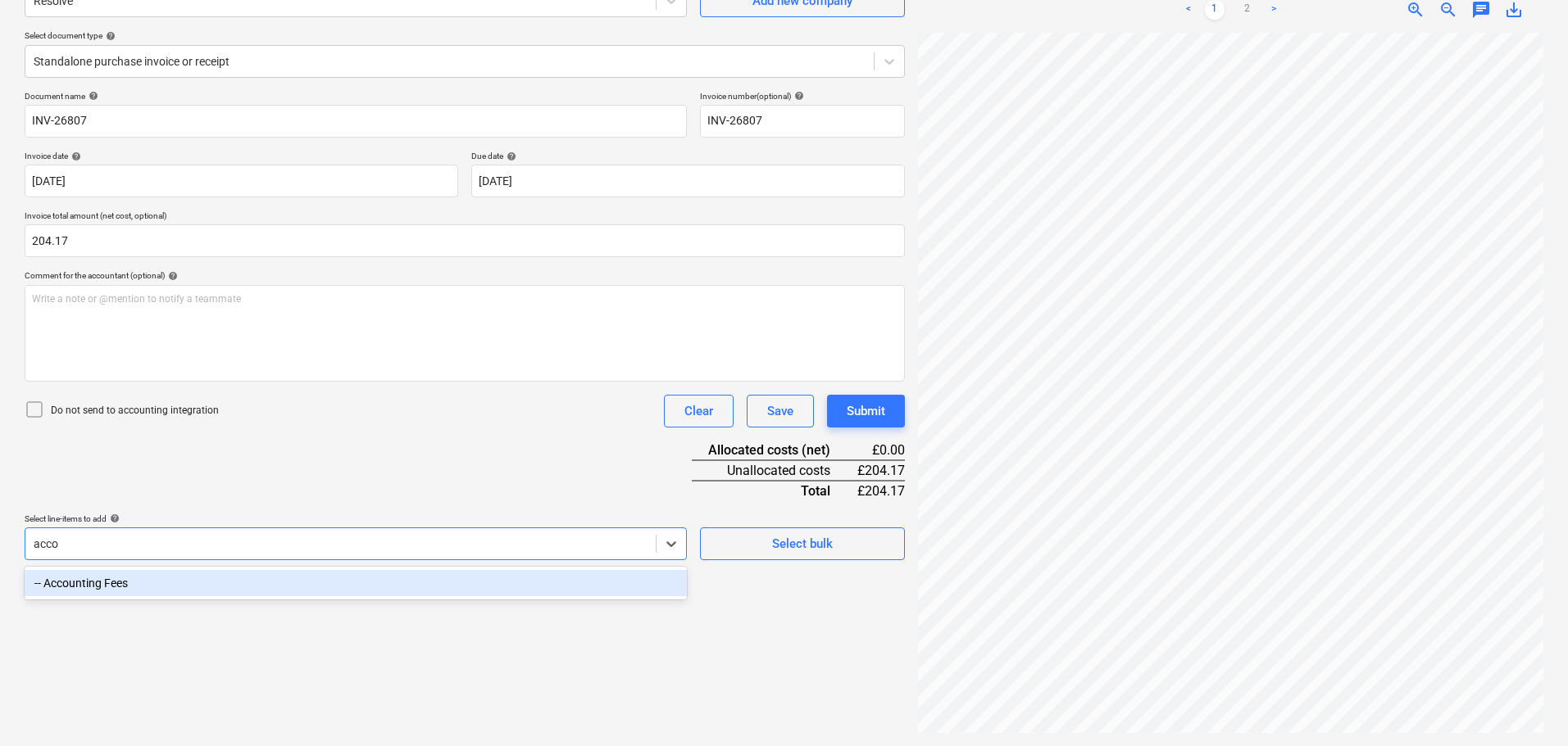
type input "accou"
click at [157, 584] on div "-- Accounting Fees" at bounding box center [355, 583] width 662 height 26
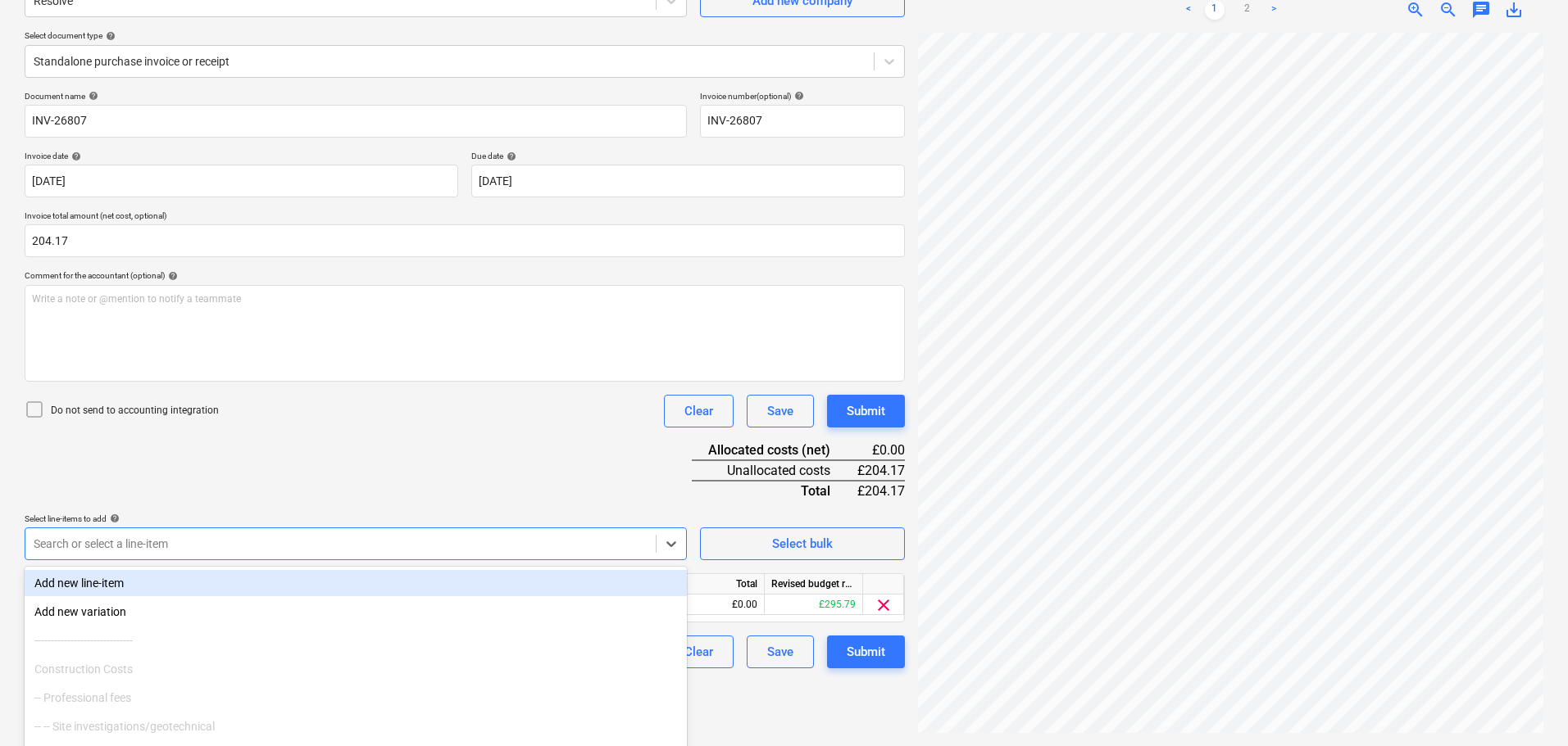
click at [392, 449] on div "Document name help INV-26807 Invoice number (optional) help INV-26807 Invoice d…" at bounding box center [465, 379] width 880 height 578
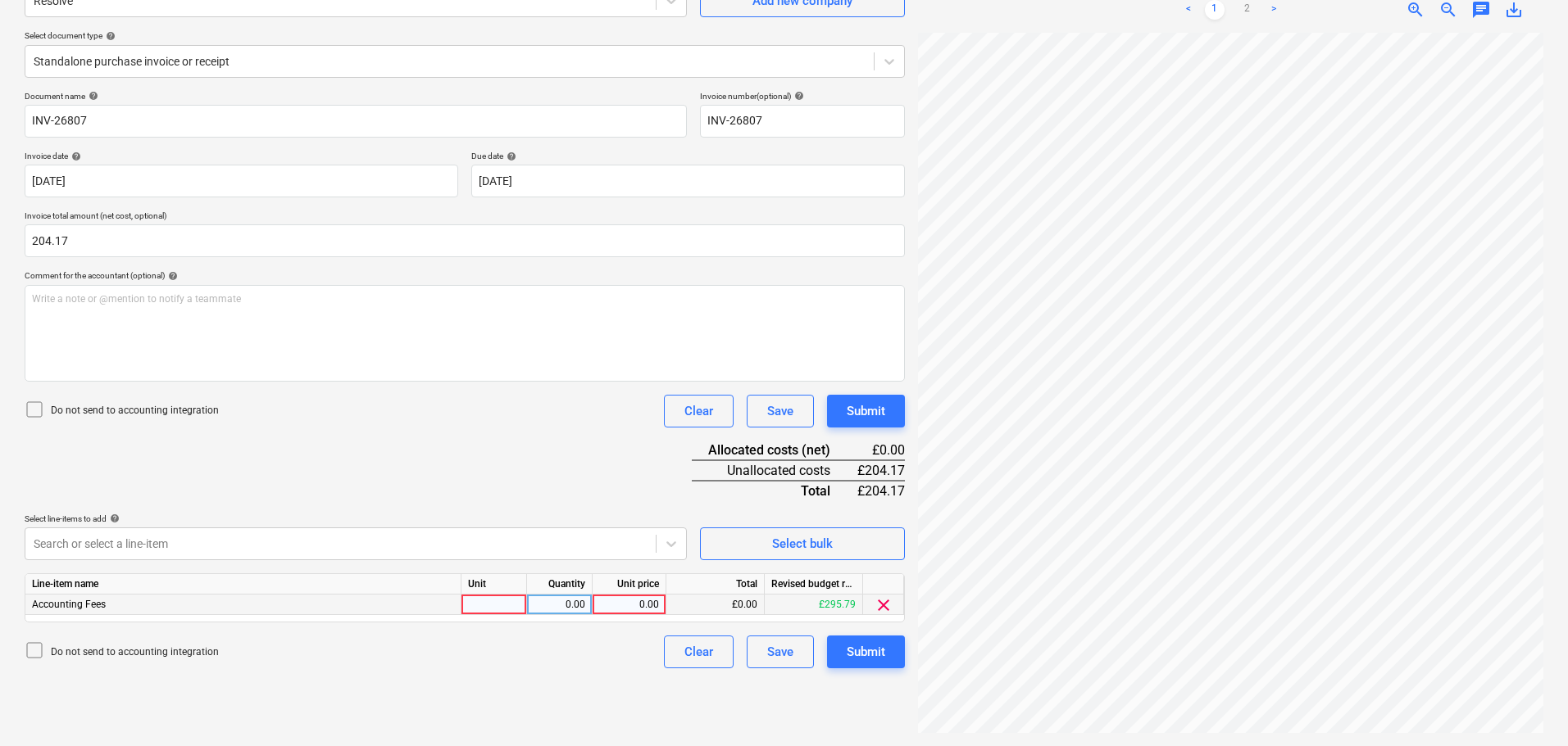
click at [640, 605] on div "0.00" at bounding box center [629, 604] width 60 height 21
type input "204.17"
click at [321, 442] on div "Document name help INV-26807 Invoice number (optional) help INV-26807 Invoice d…" at bounding box center [465, 379] width 880 height 578
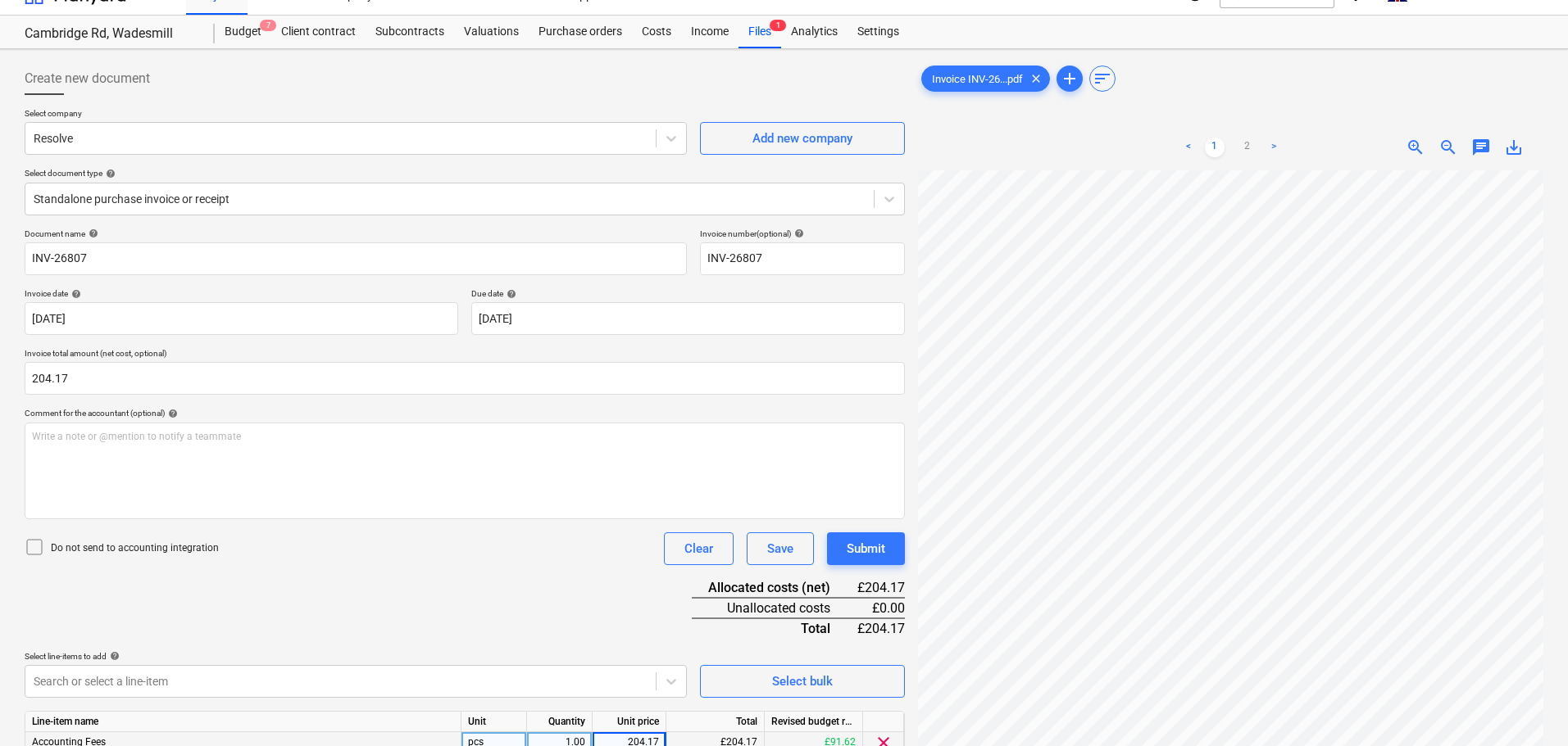
scroll to position [0, 0]
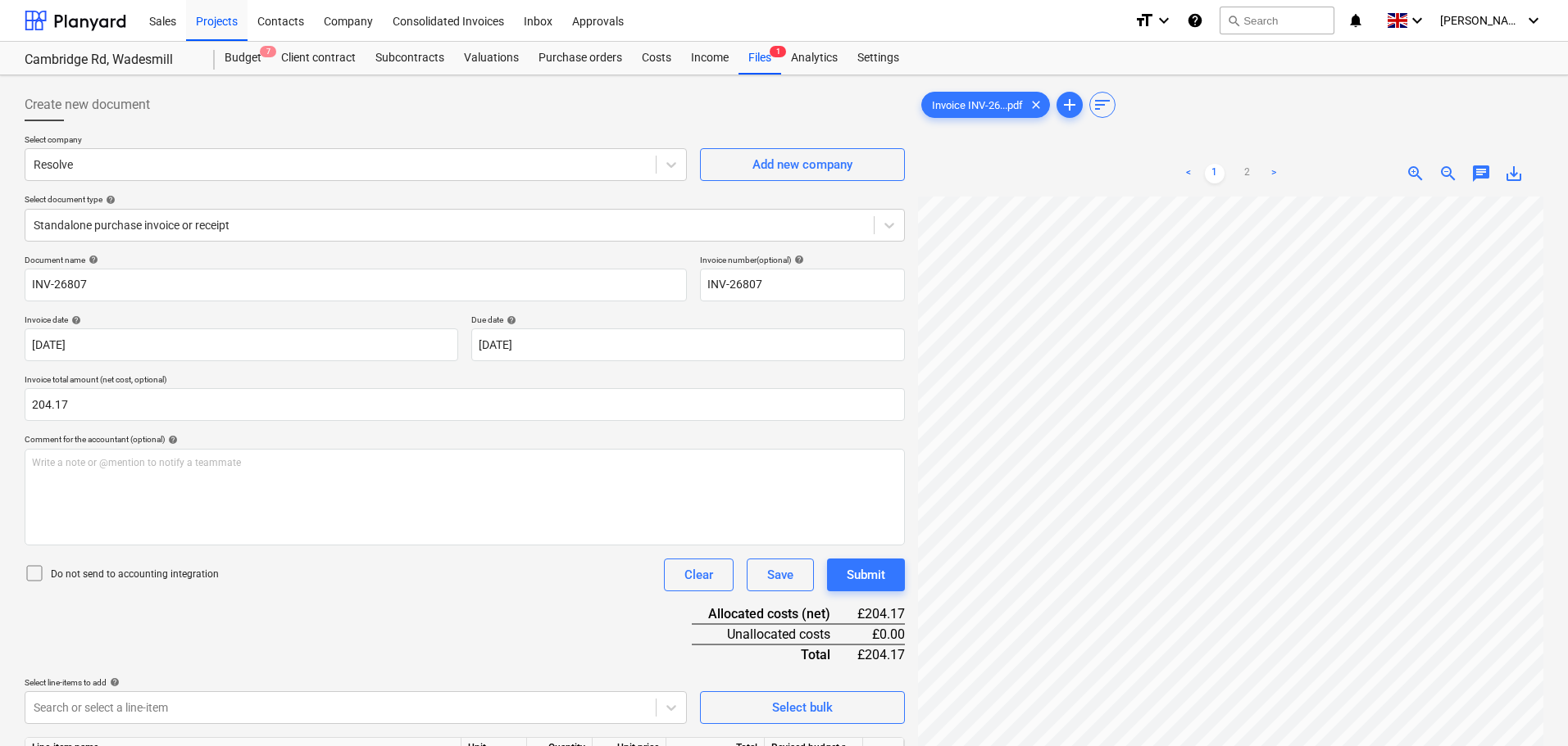
click at [138, 574] on p "Do not send to accounting integration" at bounding box center [135, 575] width 168 height 14
click at [877, 585] on div "Submit" at bounding box center [866, 575] width 38 height 22
